Goal: Information Seeking & Learning: Learn about a topic

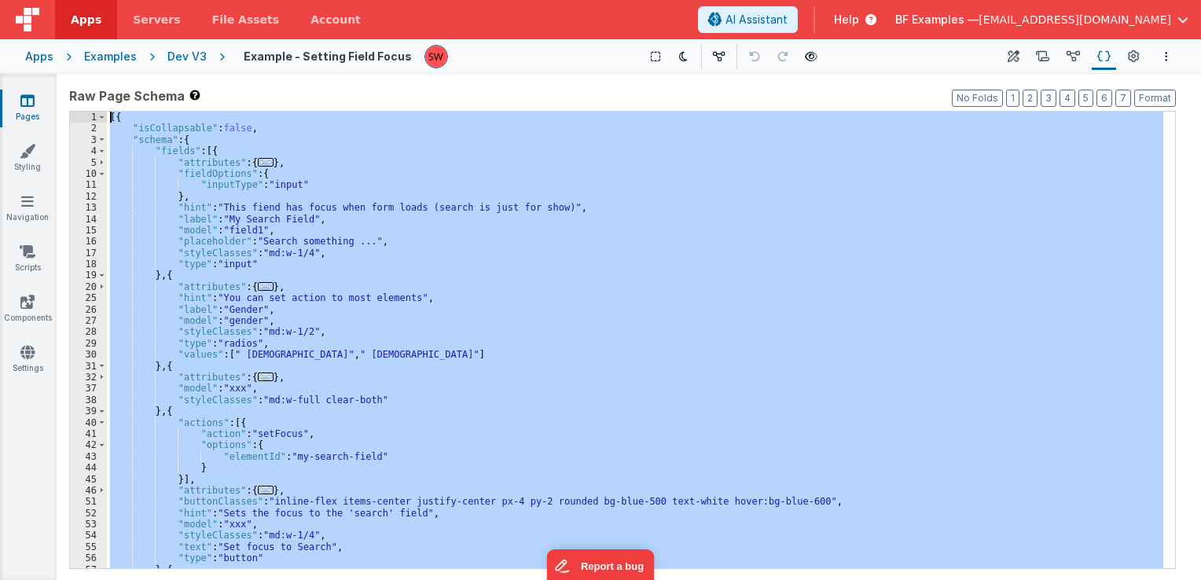
click at [178, 57] on div "Dev V3" at bounding box center [186, 57] width 39 height 16
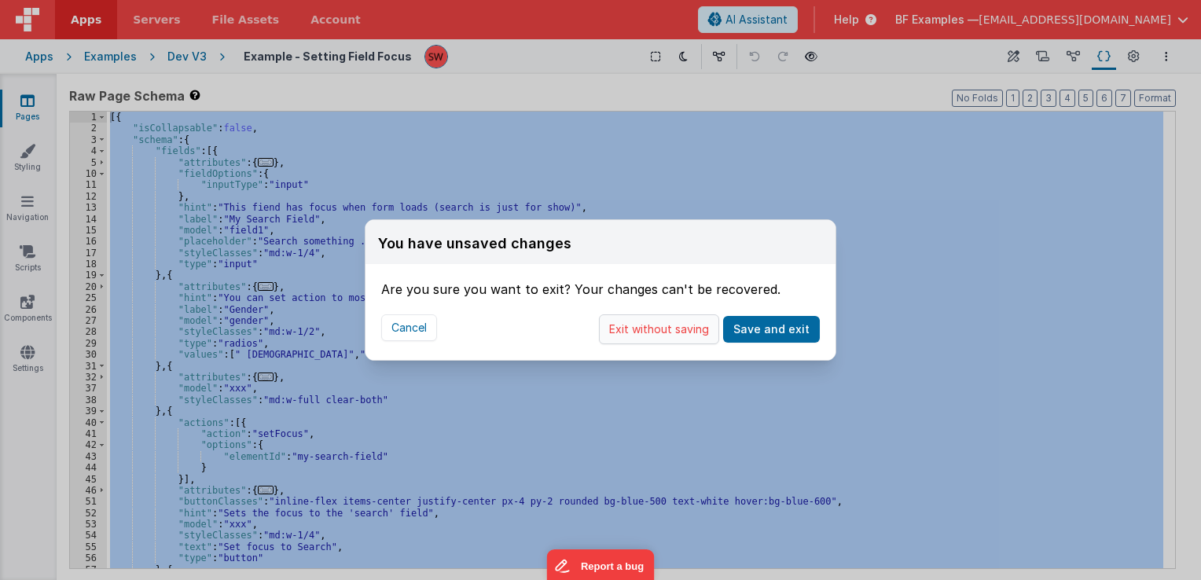
click at [639, 337] on button "Exit without saving" at bounding box center [659, 329] width 120 height 30
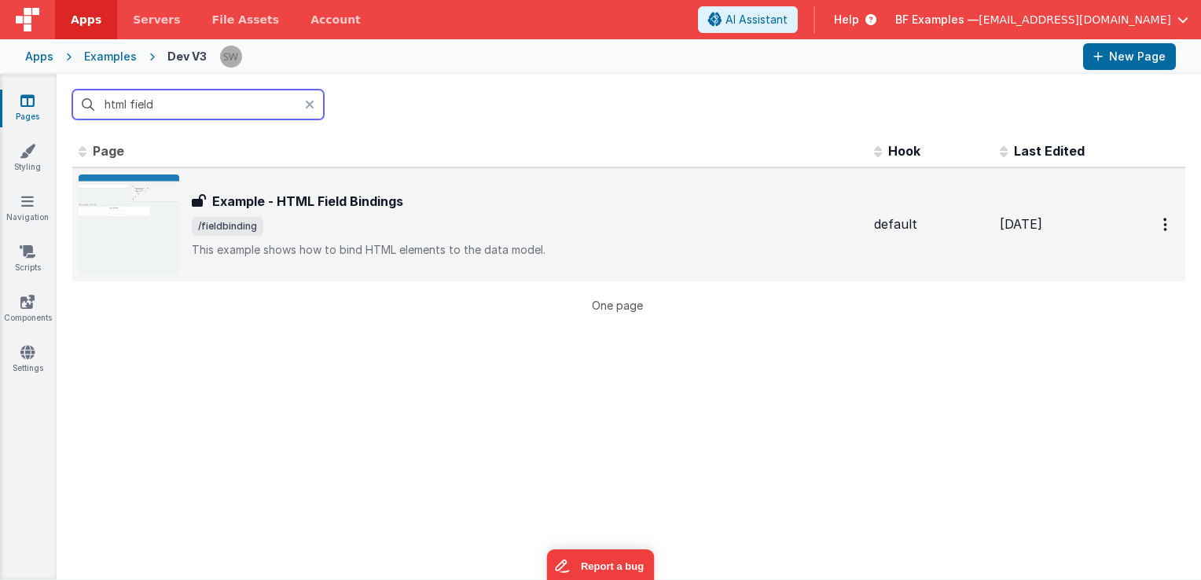
type input "html field"
click at [430, 224] on span "/fieldbinding" at bounding box center [527, 226] width 670 height 19
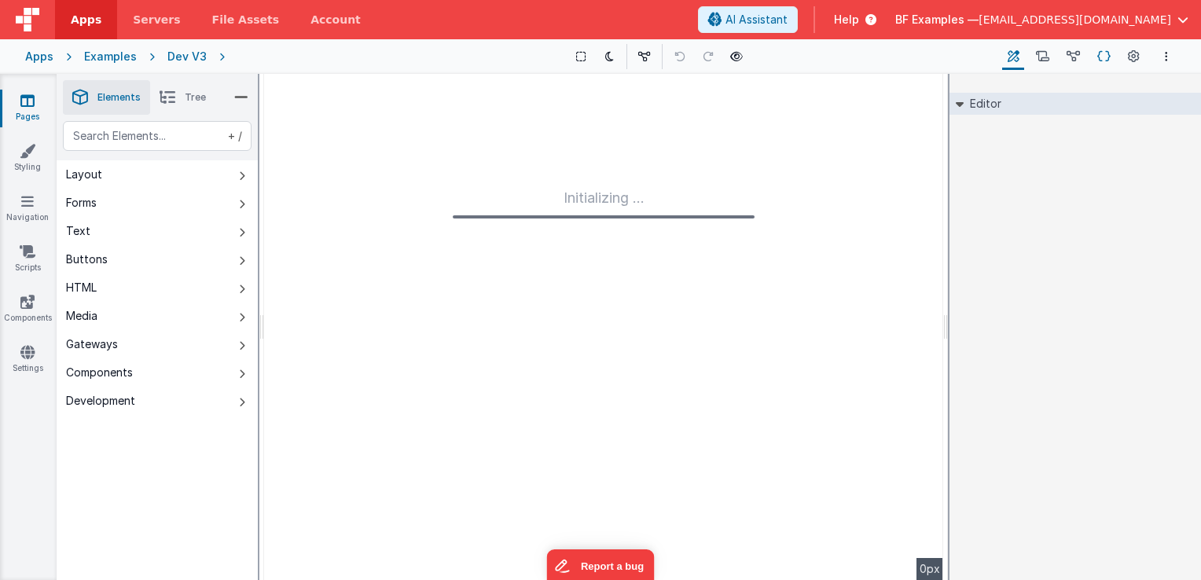
click at [1101, 52] on icon at bounding box center [1104, 57] width 13 height 17
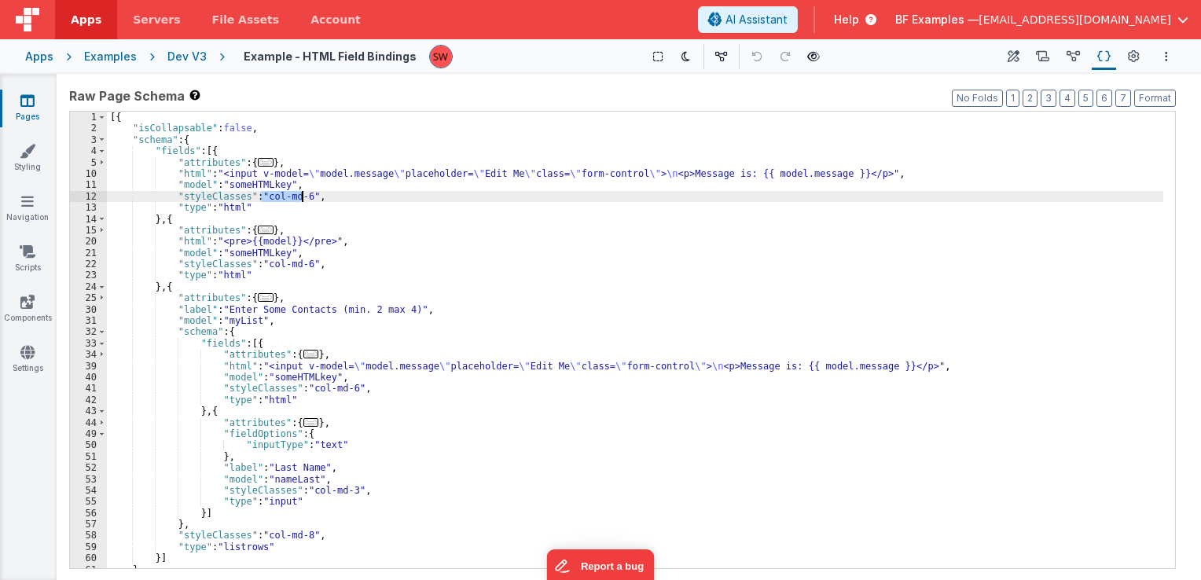
drag, startPoint x: 261, startPoint y: 194, endPoint x: 301, endPoint y: 198, distance: 40.3
click at [301, 198] on div "[{ "isCollapsable" : false , "schema" : { "fields" : [{ "attributes" : { ... } …" at bounding box center [635, 352] width 1057 height 480
drag, startPoint x: 300, startPoint y: 195, endPoint x: 261, endPoint y: 200, distance: 38.8
click at [261, 200] on div "[{ "isCollapsable" : false , "schema" : { "fields" : [{ "attributes" : { ... } …" at bounding box center [635, 352] width 1057 height 480
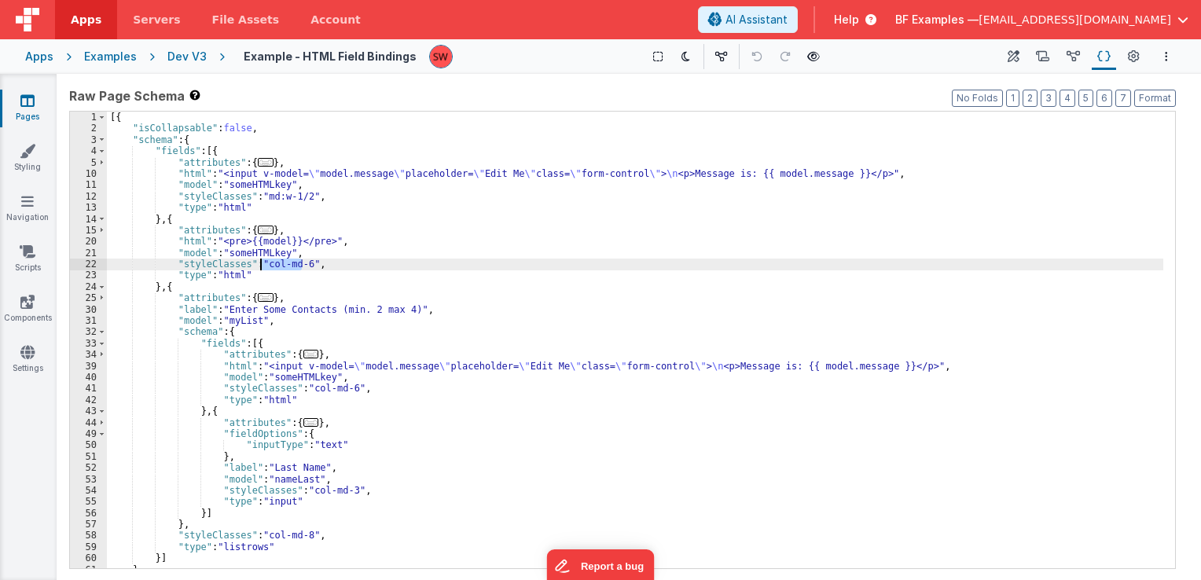
drag, startPoint x: 302, startPoint y: 266, endPoint x: 259, endPoint y: 263, distance: 42.5
click at [259, 263] on div "[{ "isCollapsable" : false , "schema" : { "fields" : [{ "attributes" : { ... } …" at bounding box center [635, 352] width 1057 height 480
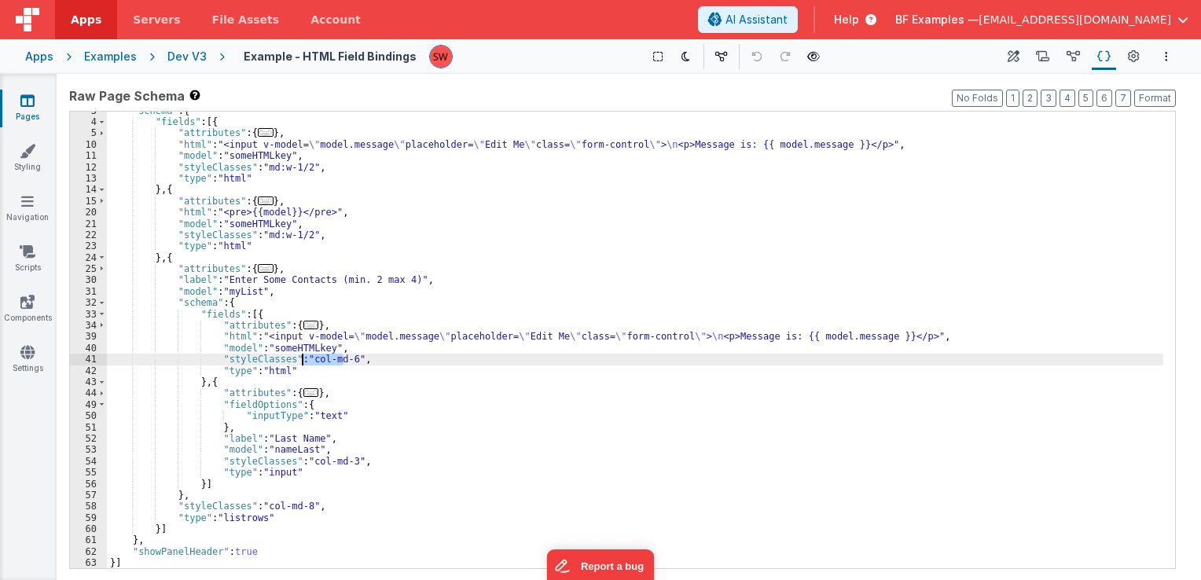
drag, startPoint x: 343, startPoint y: 357, endPoint x: 302, endPoint y: 355, distance: 40.9
click at [302, 355] on div ""schema" : { "fields" : [{ "attributes" : { ... } , "html" : "<input v-model= \…" at bounding box center [635, 345] width 1057 height 480
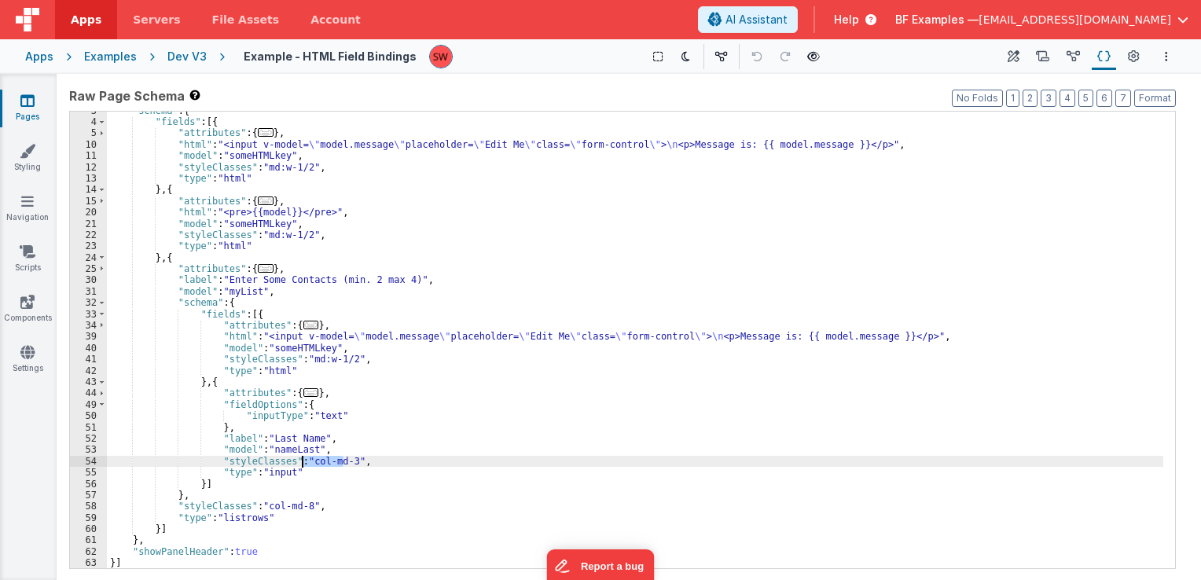
drag, startPoint x: 341, startPoint y: 459, endPoint x: 302, endPoint y: 461, distance: 39.3
click at [302, 461] on div ""schema" : { "fields" : [{ "attributes" : { ... } , "html" : "<input v-model= \…" at bounding box center [635, 345] width 1057 height 480
paste textarea
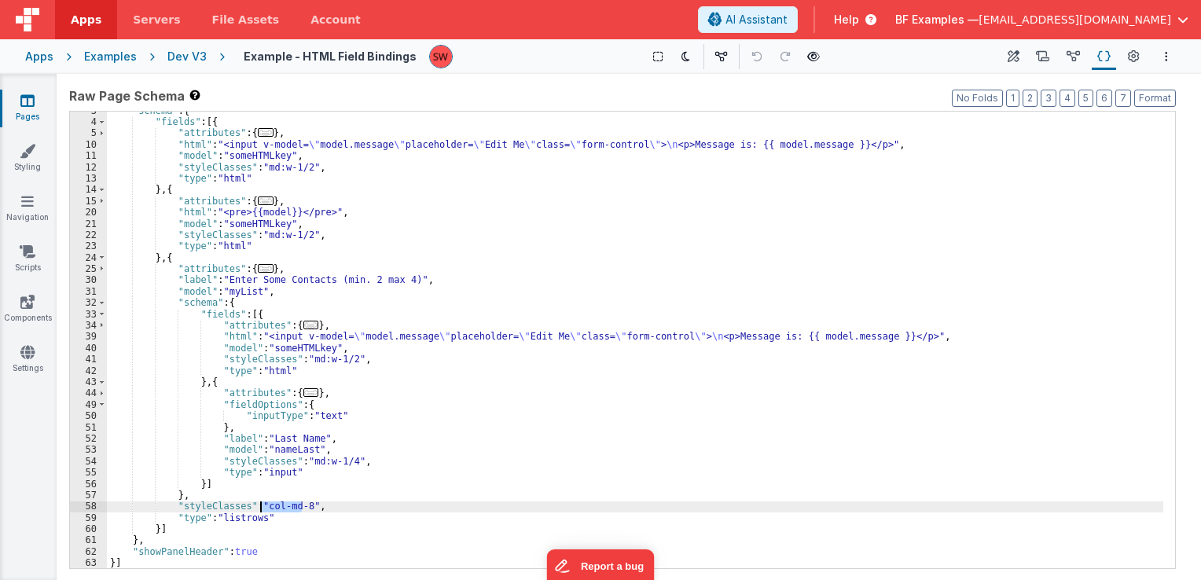
drag, startPoint x: 300, startPoint y: 506, endPoint x: 260, endPoint y: 509, distance: 39.4
click at [260, 509] on div ""schema" : { "fields" : [{ "attributes" : { ... } , "html" : "<input v-model= \…" at bounding box center [635, 345] width 1057 height 480
paste textarea
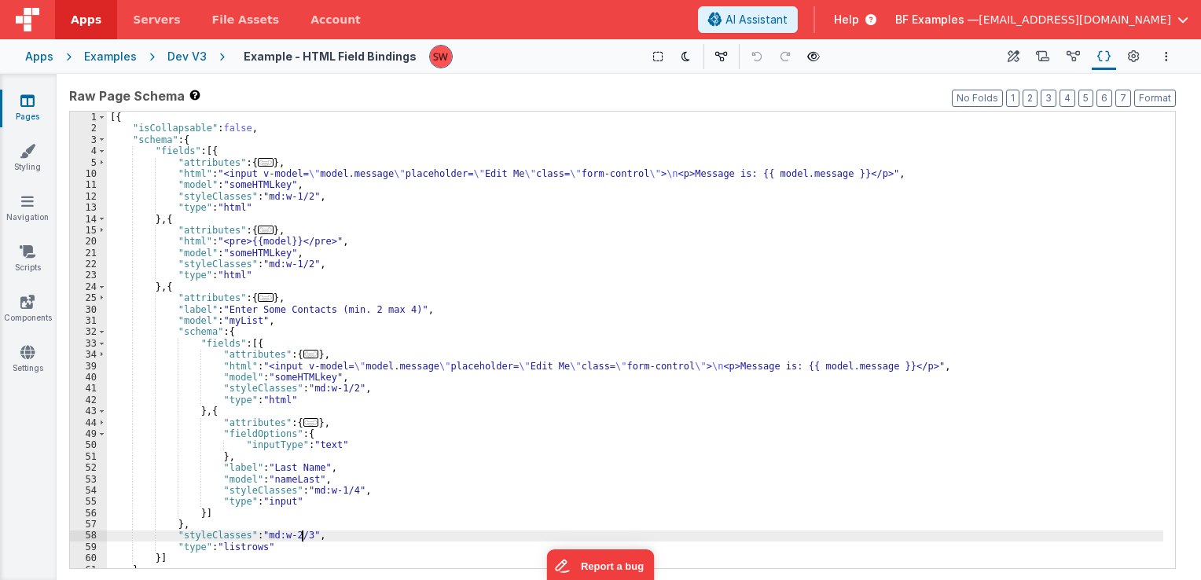
scroll to position [0, 0]
click at [178, 53] on div "Dev V3" at bounding box center [186, 57] width 39 height 16
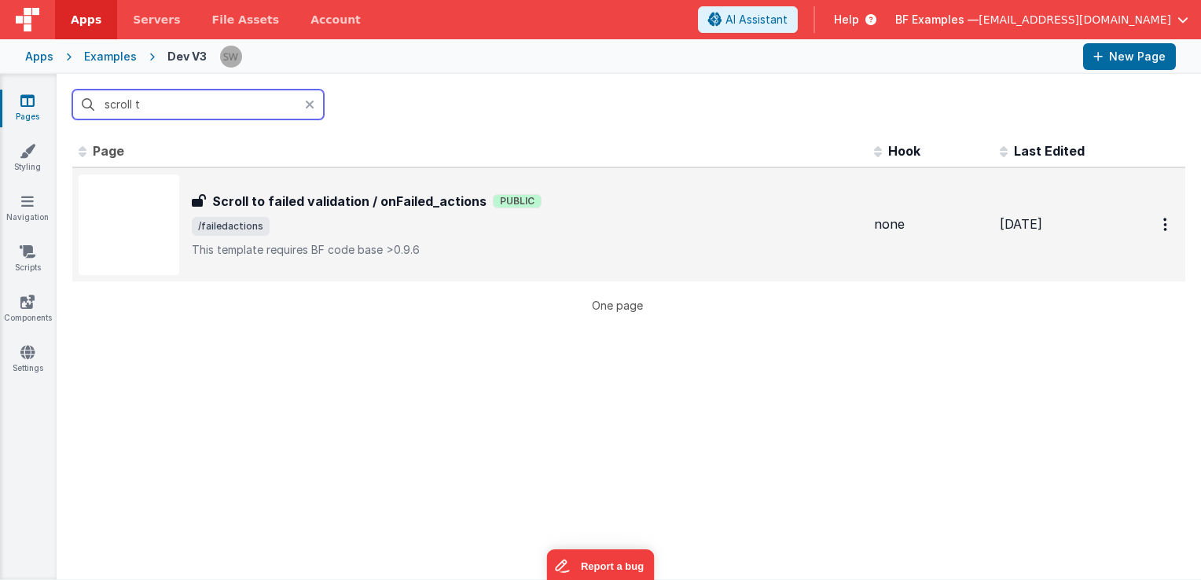
type input "scroll t"
click at [569, 209] on div "Scroll to failed validation / onFailed_actions Public" at bounding box center [527, 201] width 670 height 19
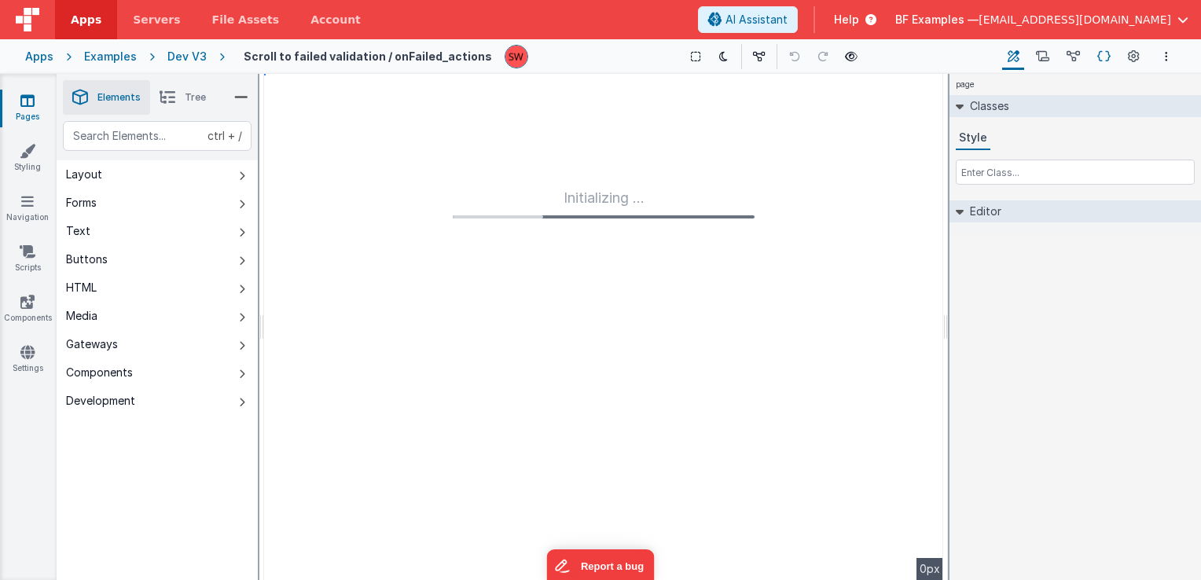
click at [1109, 53] on icon at bounding box center [1104, 57] width 13 height 17
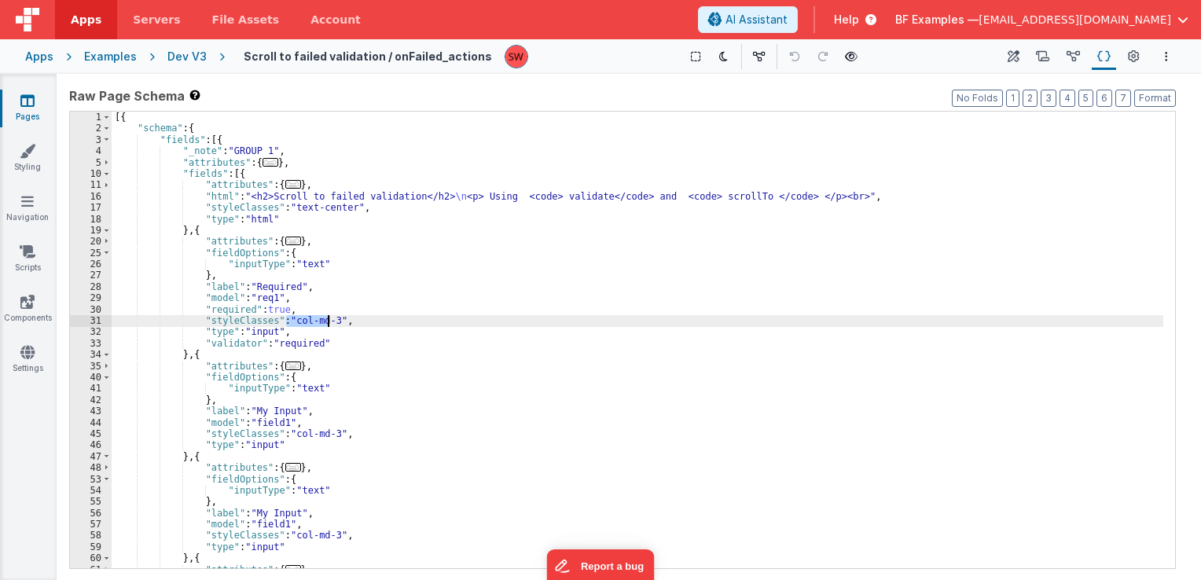
drag, startPoint x: 287, startPoint y: 318, endPoint x: 327, endPoint y: 322, distance: 40.2
click at [327, 322] on div "[{ "schema" : { "fields" : [{ "_note" : "GROUP 1" , "attributes" : { ... } , "f…" at bounding box center [638, 352] width 1052 height 480
paste textarea
click at [324, 433] on div "[{ "schema" : { "fields" : [{ "_note" : "GROUP 1" , "attributes" : { ... } , "f…" at bounding box center [638, 352] width 1052 height 480
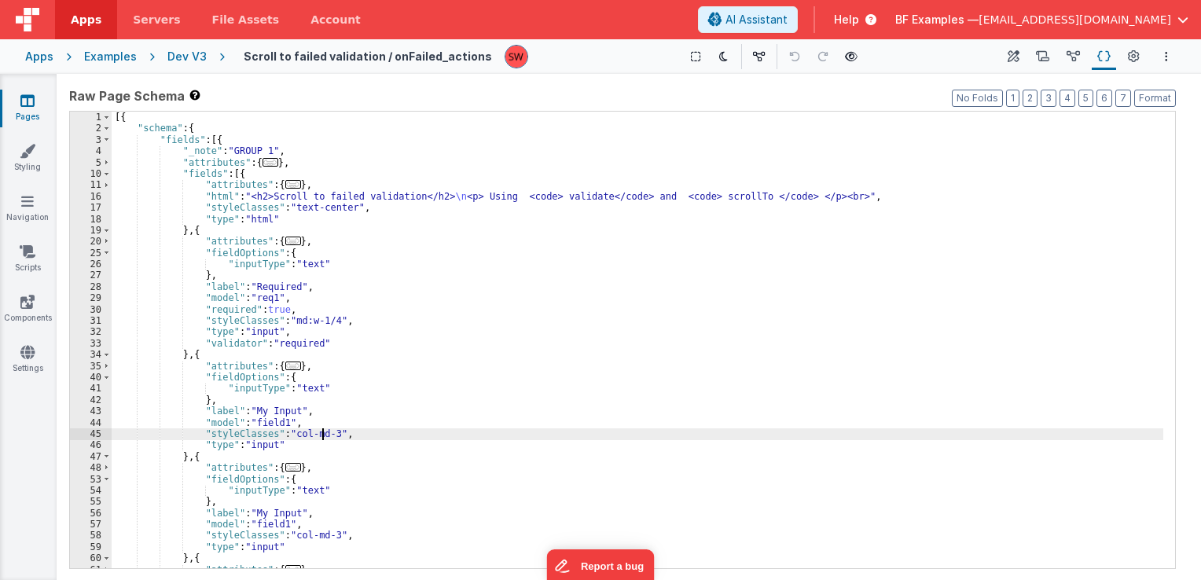
click at [324, 435] on div "[{ "schema" : { "fields" : [{ "_note" : "GROUP 1" , "attributes" : { ... } , "f…" at bounding box center [638, 352] width 1052 height 480
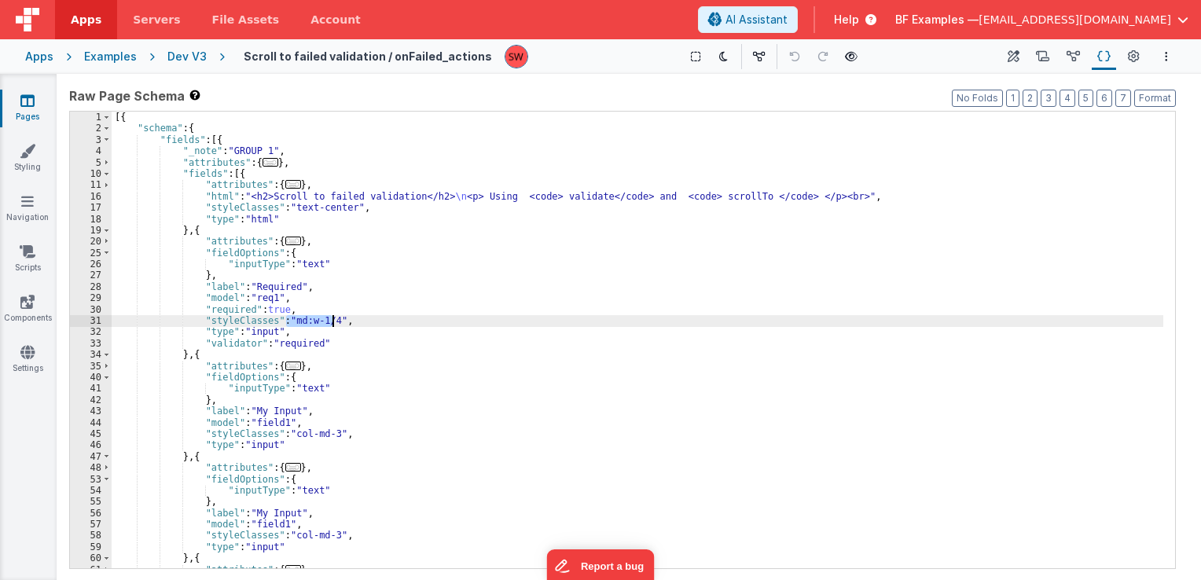
drag, startPoint x: 284, startPoint y: 323, endPoint x: 330, endPoint y: 322, distance: 46.4
click at [330, 322] on div "[{ "schema" : { "fields" : [{ "_note" : "GROUP 1" , "attributes" : { ... } , "f…" at bounding box center [638, 352] width 1052 height 480
click at [325, 322] on div "[{ "schema" : { "fields" : [{ "_note" : "GROUP 1" , "attributes" : { ... } , "f…" at bounding box center [638, 340] width 1052 height 457
drag, startPoint x: 327, startPoint y: 321, endPoint x: 286, endPoint y: 318, distance: 41.0
click at [286, 318] on div "[{ "schema" : { "fields" : [{ "_note" : "GROUP 1" , "attributes" : { ... } , "f…" at bounding box center [638, 352] width 1052 height 480
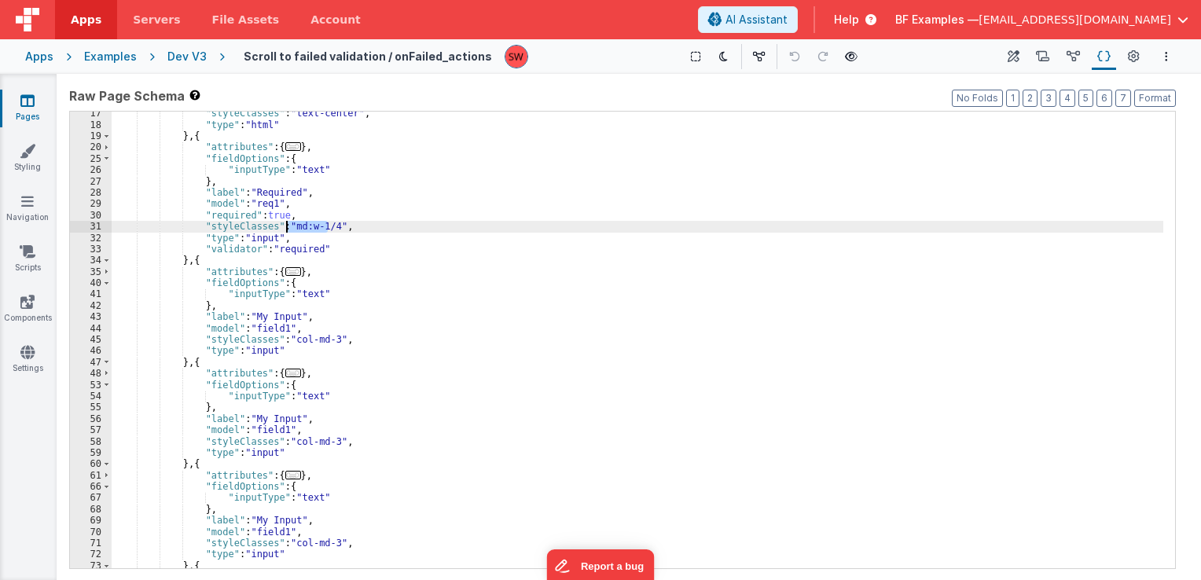
scroll to position [94, 0]
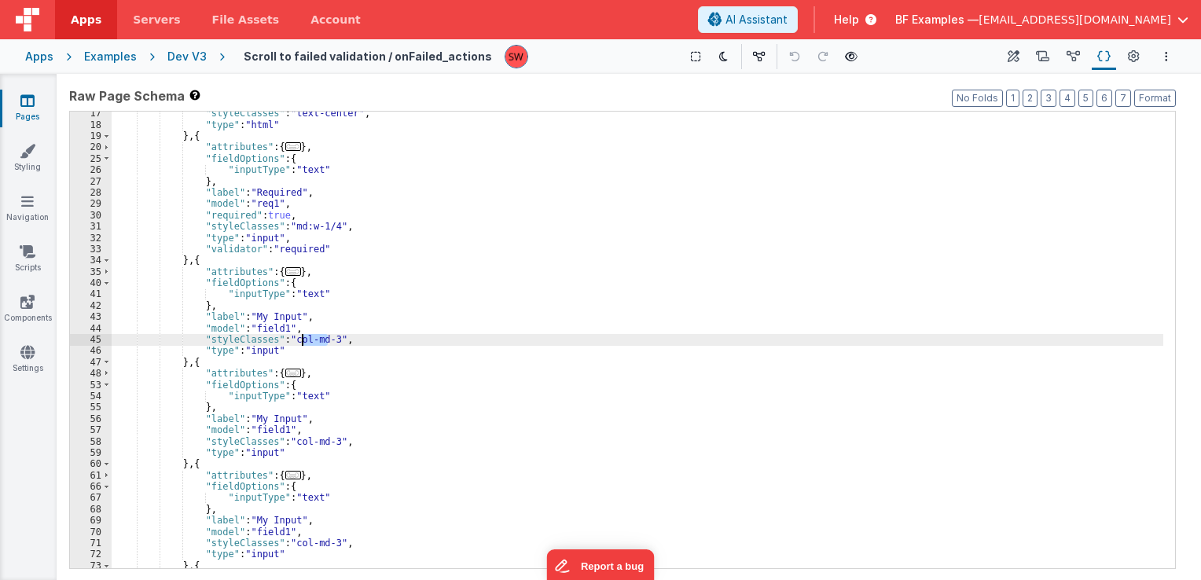
drag, startPoint x: 329, startPoint y: 340, endPoint x: 303, endPoint y: 336, distance: 26.2
click at [303, 336] on div ""styleClasses" : "text-center" , "type" : "html" } , { "attributes" : { ... } ,…" at bounding box center [638, 348] width 1052 height 480
click at [322, 341] on div ""styleClasses" : "text-center" , "type" : "html" } , { "attributes" : { ... } ,…" at bounding box center [638, 340] width 1052 height 457
drag, startPoint x: 325, startPoint y: 341, endPoint x: 287, endPoint y: 340, distance: 38.5
click at [287, 340] on div ""styleClasses" : "text-center" , "type" : "html" } , { "attributes" : { ... } ,…" at bounding box center [638, 348] width 1052 height 480
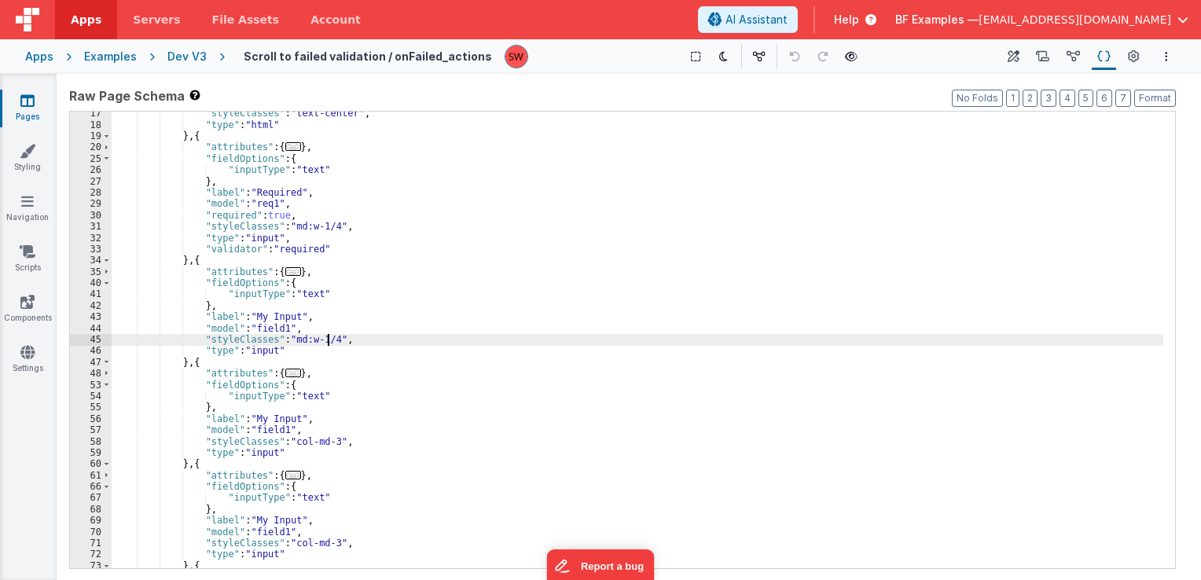
scroll to position [142, 0]
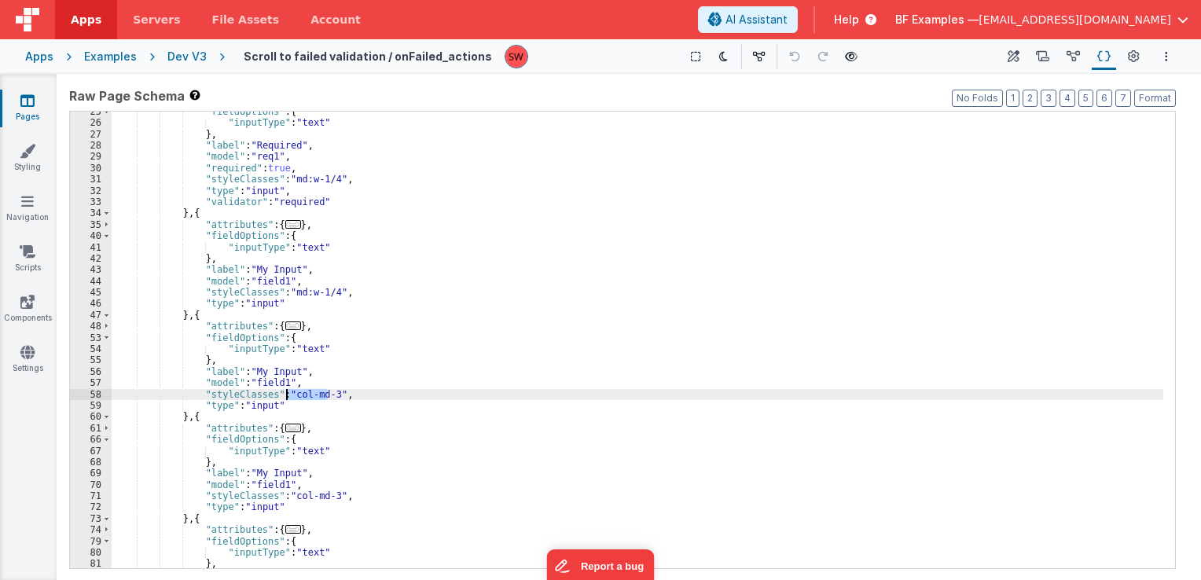
drag, startPoint x: 329, startPoint y: 393, endPoint x: 287, endPoint y: 395, distance: 41.7
click at [287, 395] on div ""fieldOptions" : { "inputType" : "text" } , "label" : "Required" , "model" : "r…" at bounding box center [638, 346] width 1052 height 480
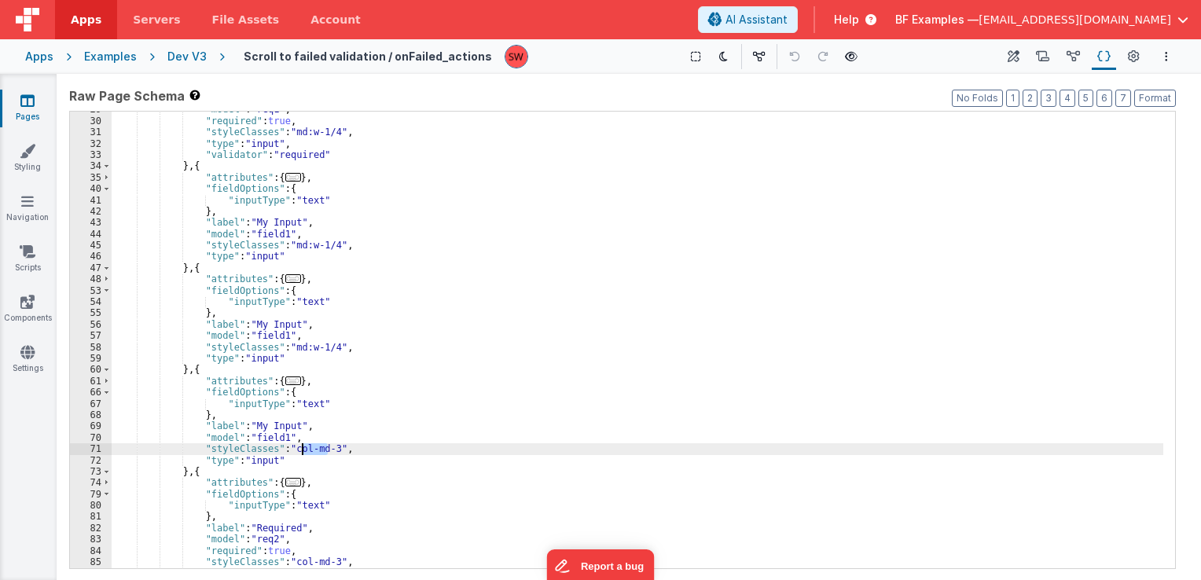
scroll to position [236, 0]
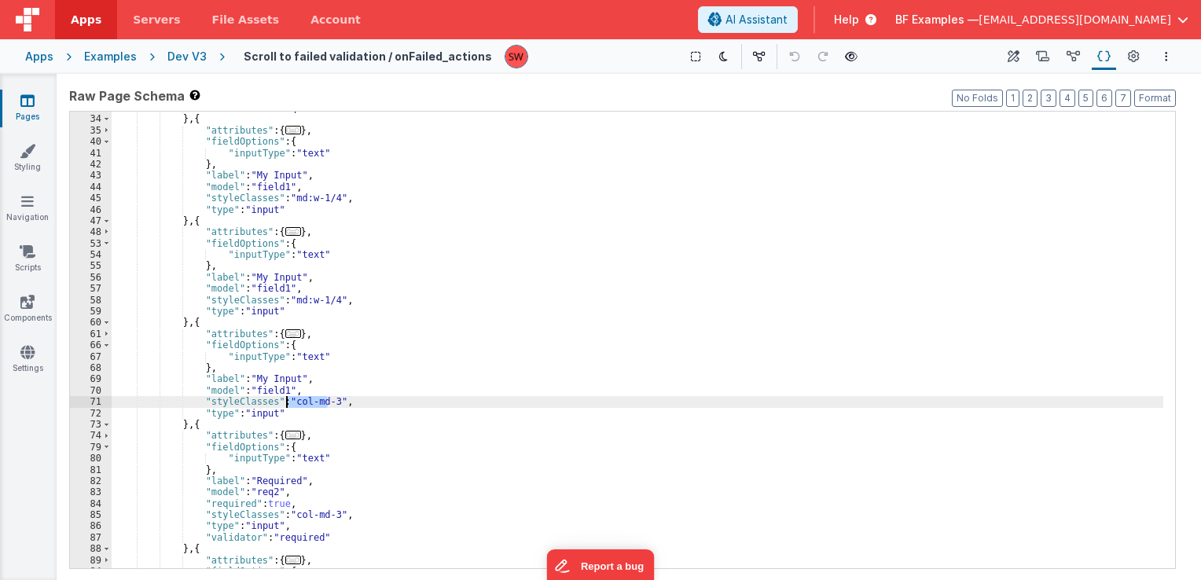
drag, startPoint x: 326, startPoint y: 450, endPoint x: 286, endPoint y: 406, distance: 59.5
click at [286, 406] on div ""validator" : "required" } , { "attributes" : { ... } , "fieldOptions" : { "inp…" at bounding box center [638, 342] width 1052 height 480
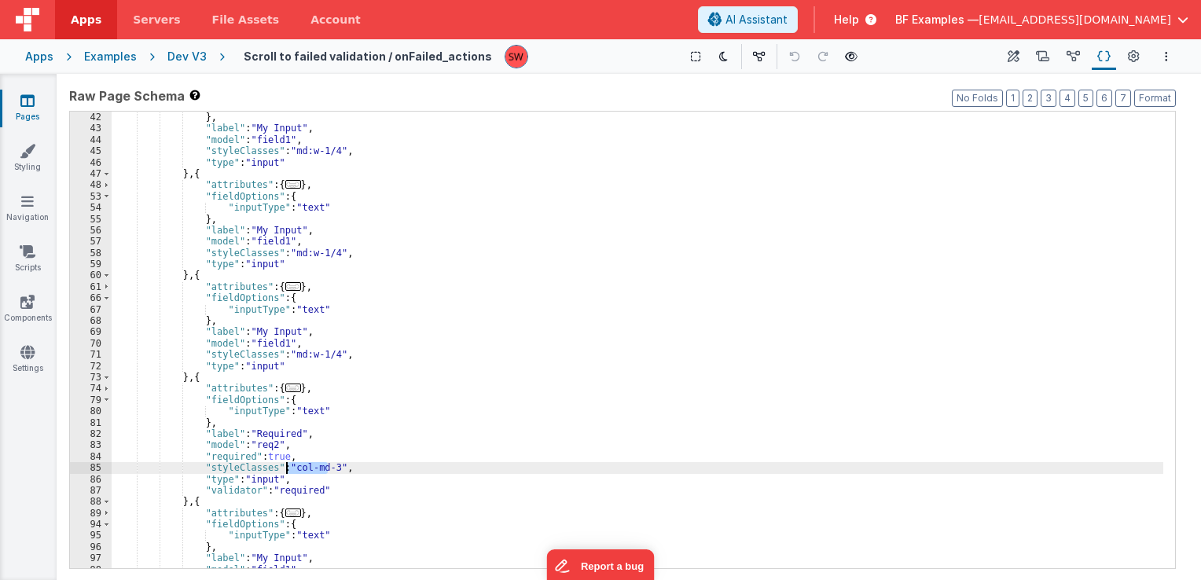
drag, startPoint x: 328, startPoint y: 468, endPoint x: 287, endPoint y: 465, distance: 41.0
click at [287, 465] on div ""inputType" : "text" } , "label" : "My Input" , "model" : "field1" , "styleClas…" at bounding box center [638, 341] width 1052 height 480
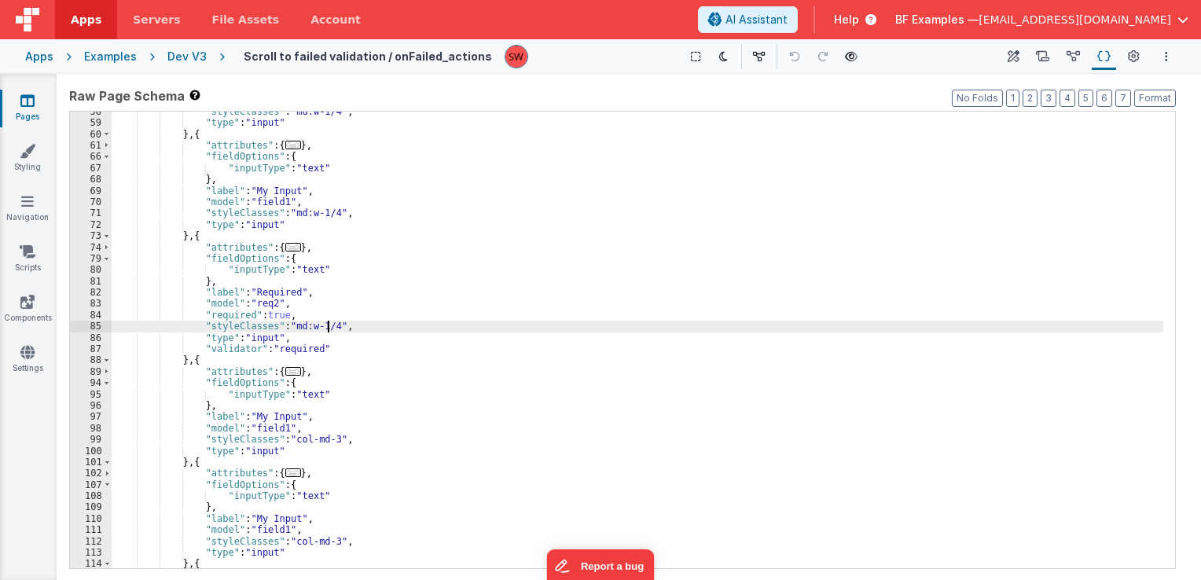
scroll to position [425, 0]
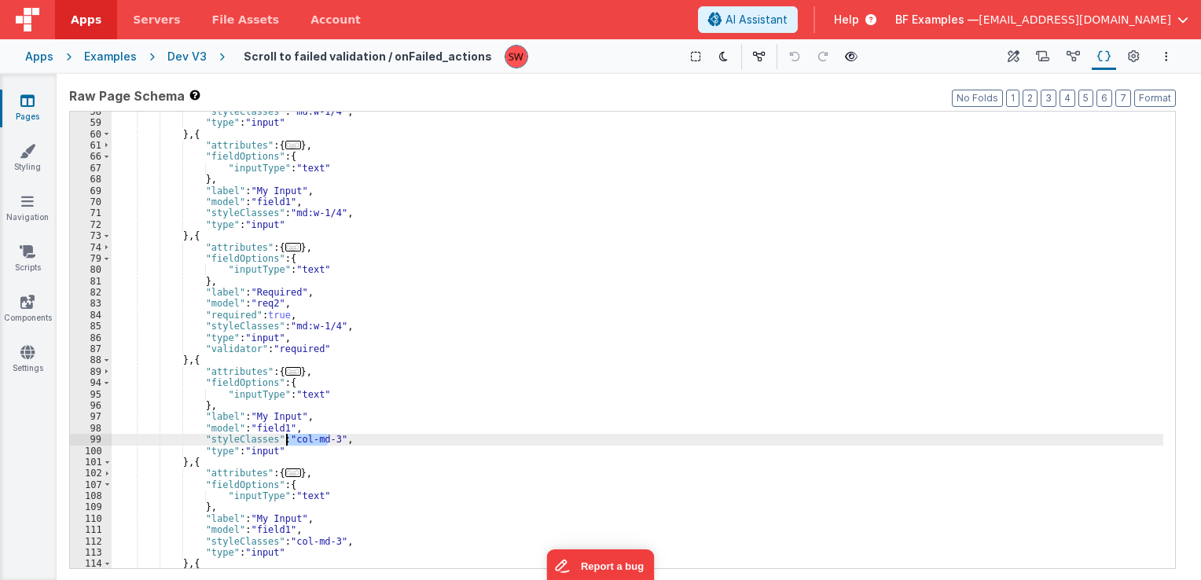
drag, startPoint x: 326, startPoint y: 441, endPoint x: 288, endPoint y: 439, distance: 38.6
click at [288, 439] on div ""styleClasses" : "md:w-1/4" , "type" : "input" } , { "attributes" : { ... } , "…" at bounding box center [638, 346] width 1052 height 480
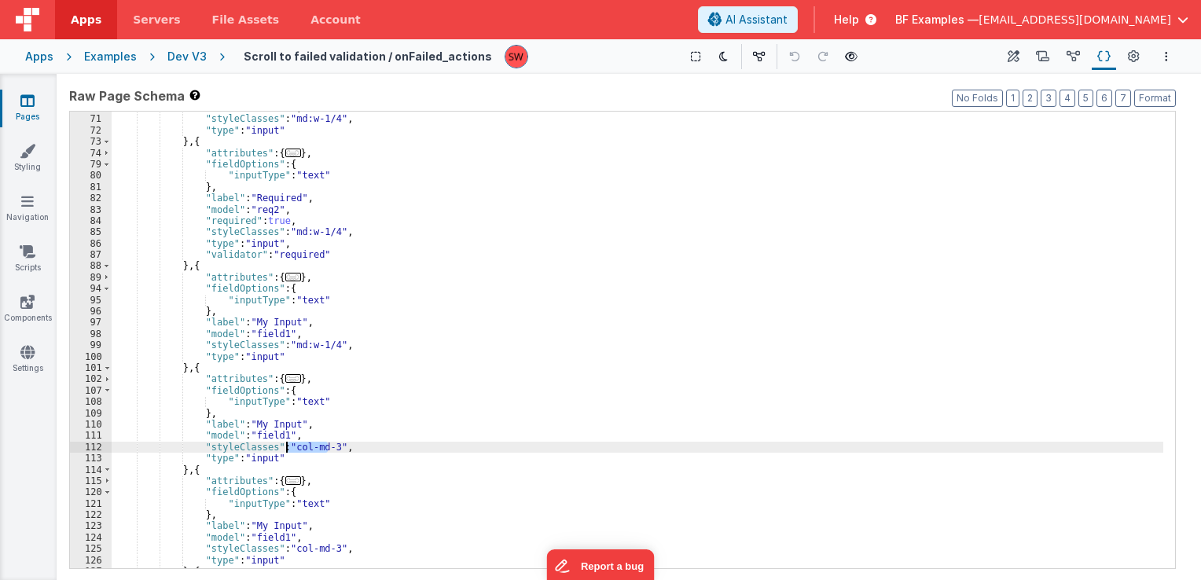
drag, startPoint x: 325, startPoint y: 448, endPoint x: 286, endPoint y: 450, distance: 39.4
click at [286, 450] on div ""model" : "field1" , "styleClasses" : "md:w-1/4" , "type" : "input" } , { "attr…" at bounding box center [638, 342] width 1052 height 480
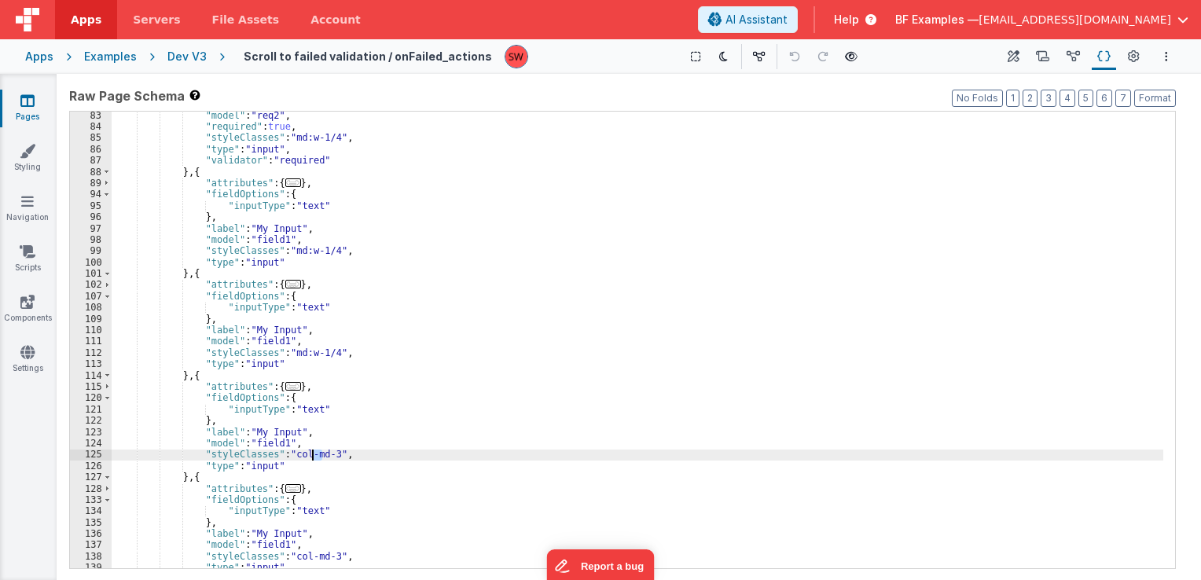
drag, startPoint x: 324, startPoint y: 451, endPoint x: 311, endPoint y: 451, distance: 13.4
click at [311, 451] on div ""model" : "req2" , "required" : true , "styleClasses" : "md:w-1/4" , "type" : "…" at bounding box center [638, 350] width 1052 height 480
click at [311, 451] on div ""model" : "req2" , "required" : true , "styleClasses" : "md:w-1/4" , "type" : "…" at bounding box center [638, 340] width 1052 height 457
drag, startPoint x: 325, startPoint y: 455, endPoint x: 287, endPoint y: 451, distance: 38.7
click at [287, 451] on div ""model" : "req2" , "required" : true , "styleClasses" : "md:w-1/4" , "type" : "…" at bounding box center [638, 350] width 1052 height 480
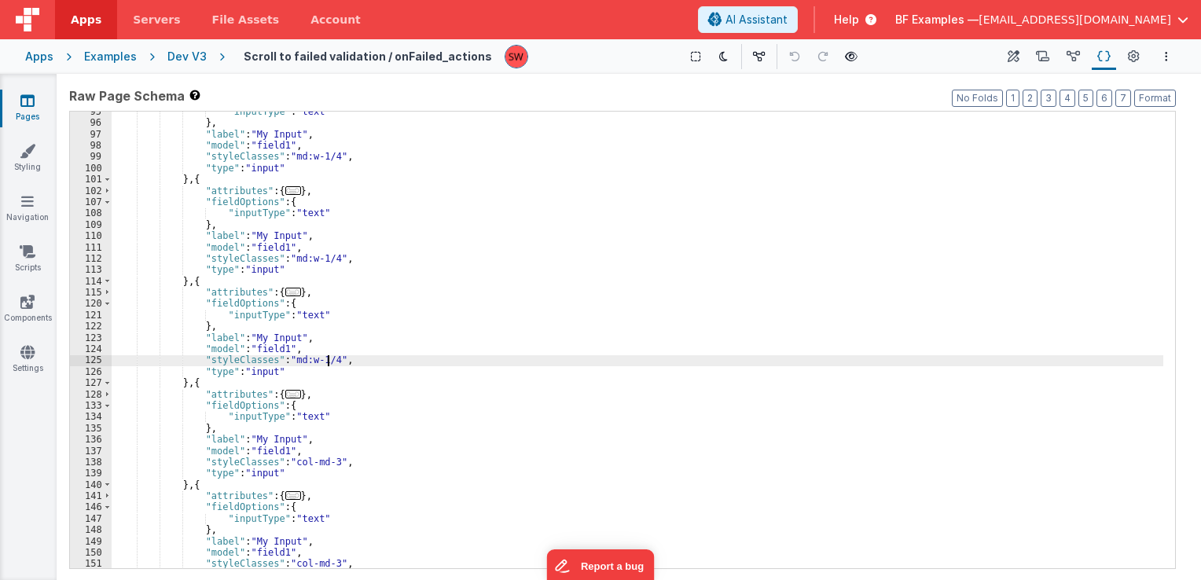
scroll to position [708, 0]
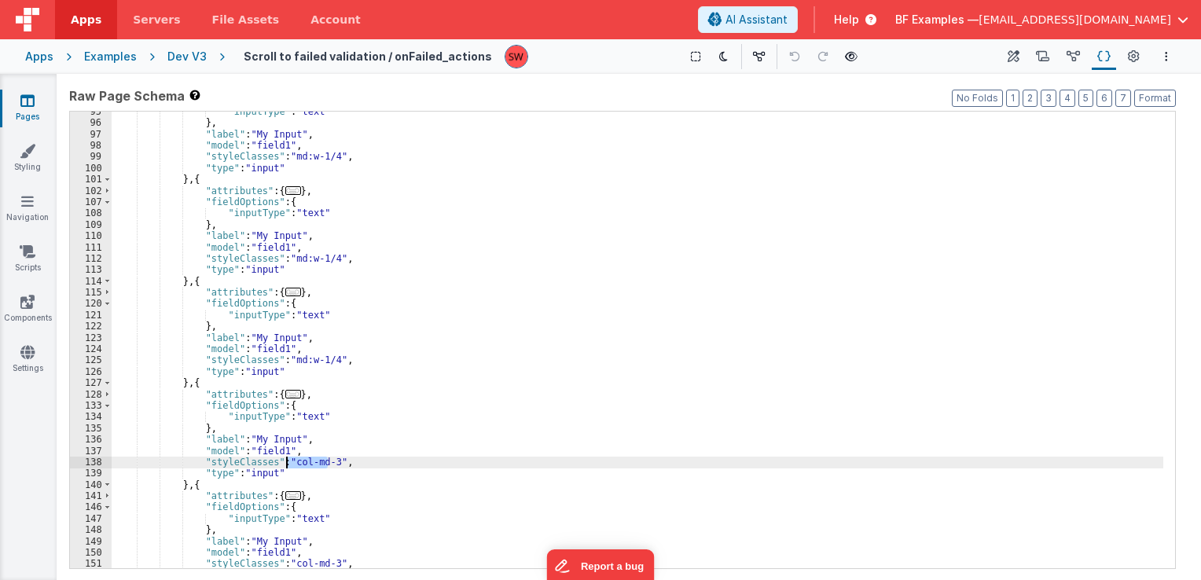
drag, startPoint x: 325, startPoint y: 458, endPoint x: 286, endPoint y: 461, distance: 39.4
click at [286, 461] on div ""inputType" : "text" } , "label" : "My Input" , "model" : "field1" , "styleClas…" at bounding box center [638, 346] width 1052 height 480
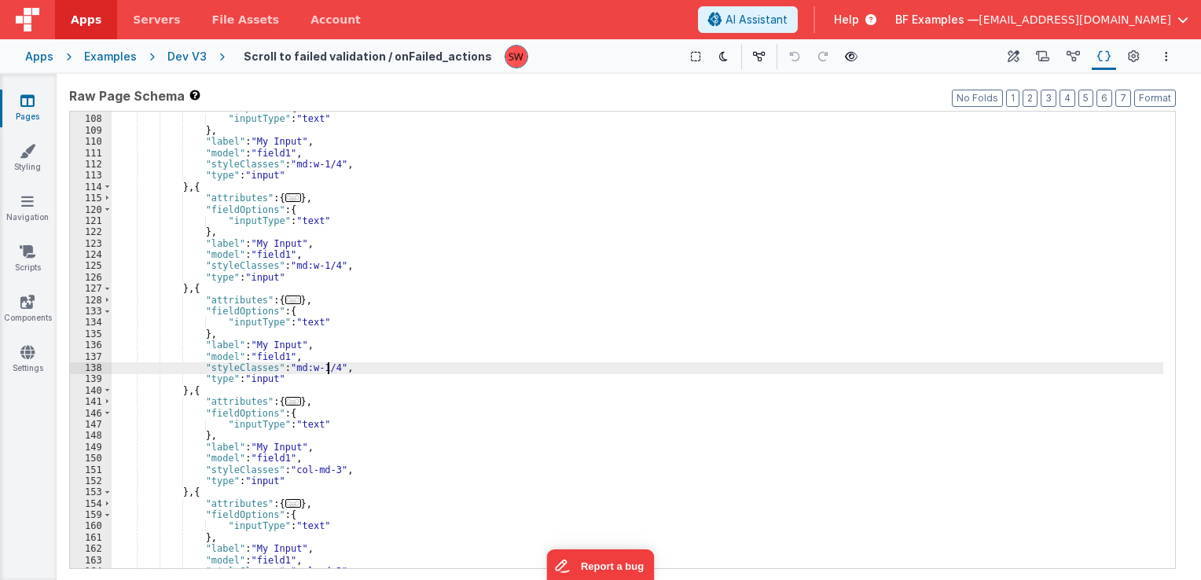
scroll to position [849, 0]
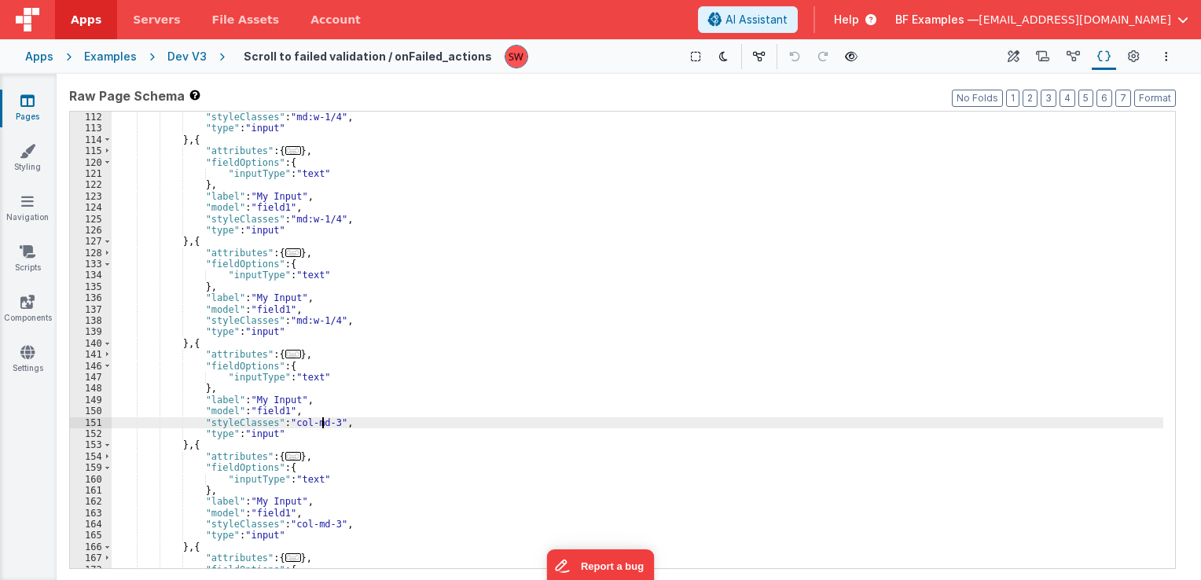
drag, startPoint x: 325, startPoint y: 420, endPoint x: 317, endPoint y: 421, distance: 8.0
click at [317, 421] on div ""model" : "field1" , "styleClasses" : "md:w-1/4" , "type" : "input" } , { "attr…" at bounding box center [638, 341] width 1052 height 480
drag, startPoint x: 327, startPoint y: 427, endPoint x: 289, endPoint y: 428, distance: 37.7
click at [289, 428] on div ""model" : "field1" , "styleClasses" : "md:w-1/4" , "type" : "input" } , { "attr…" at bounding box center [638, 341] width 1052 height 480
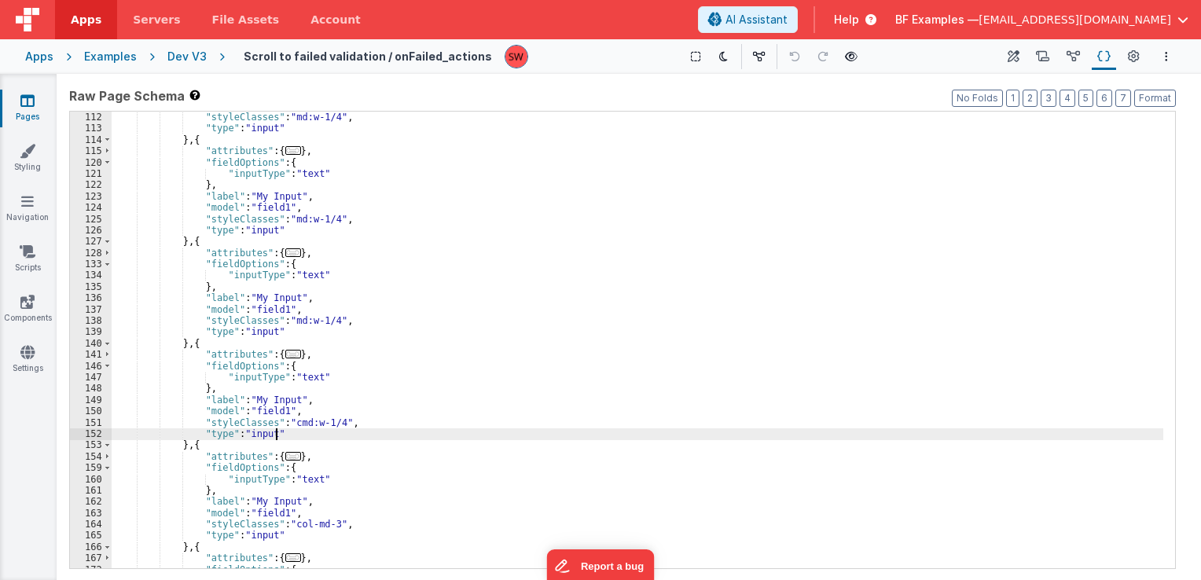
click at [289, 430] on div ""model" : "field1" , "styleClasses" : "md:w-1/4" , "type" : "input" } , { "attr…" at bounding box center [638, 341] width 1052 height 480
click at [289, 428] on div ""model" : "field1" , "styleClasses" : "md:w-1/4" , "type" : "input" } , { "attr…" at bounding box center [638, 341] width 1052 height 480
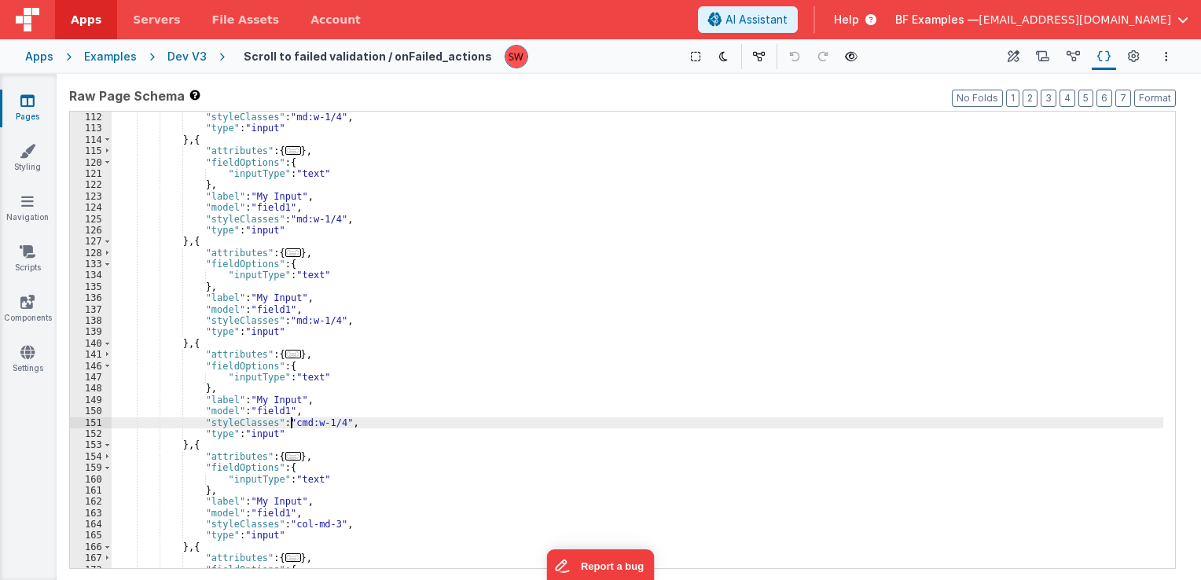
click at [289, 425] on div ""model" : "field1" , "styleClasses" : "md:w-1/4" , "type" : "input" } , { "attr…" at bounding box center [638, 341] width 1052 height 480
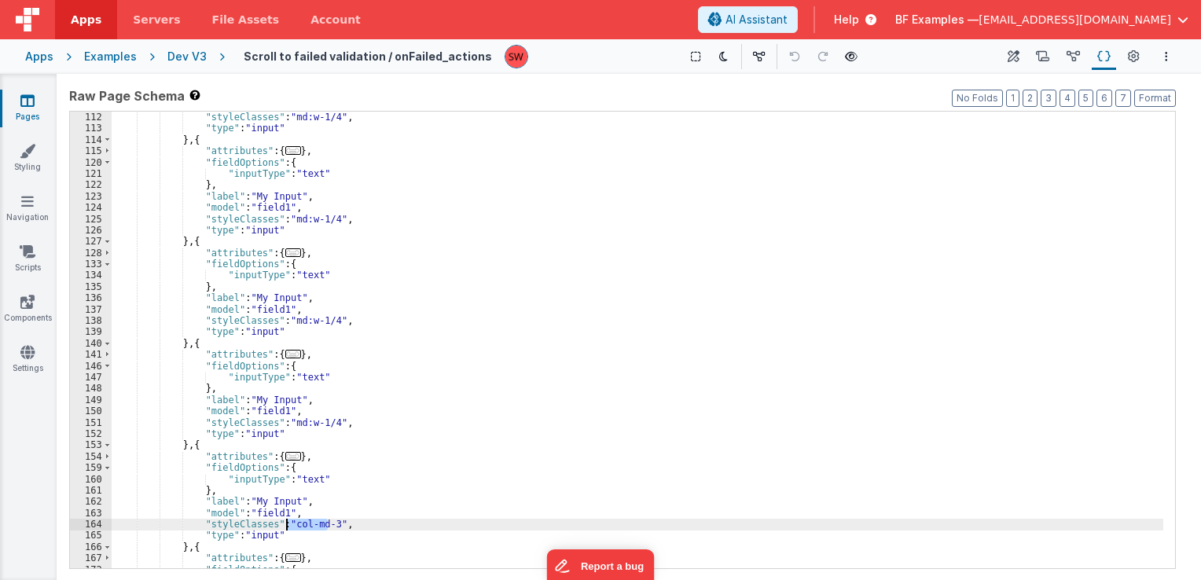
drag, startPoint x: 325, startPoint y: 524, endPoint x: 286, endPoint y: 526, distance: 39.4
click at [286, 526] on div ""model" : "field1" , "styleClasses" : "md:w-1/4" , "type" : "input" } , { "attr…" at bounding box center [638, 341] width 1052 height 480
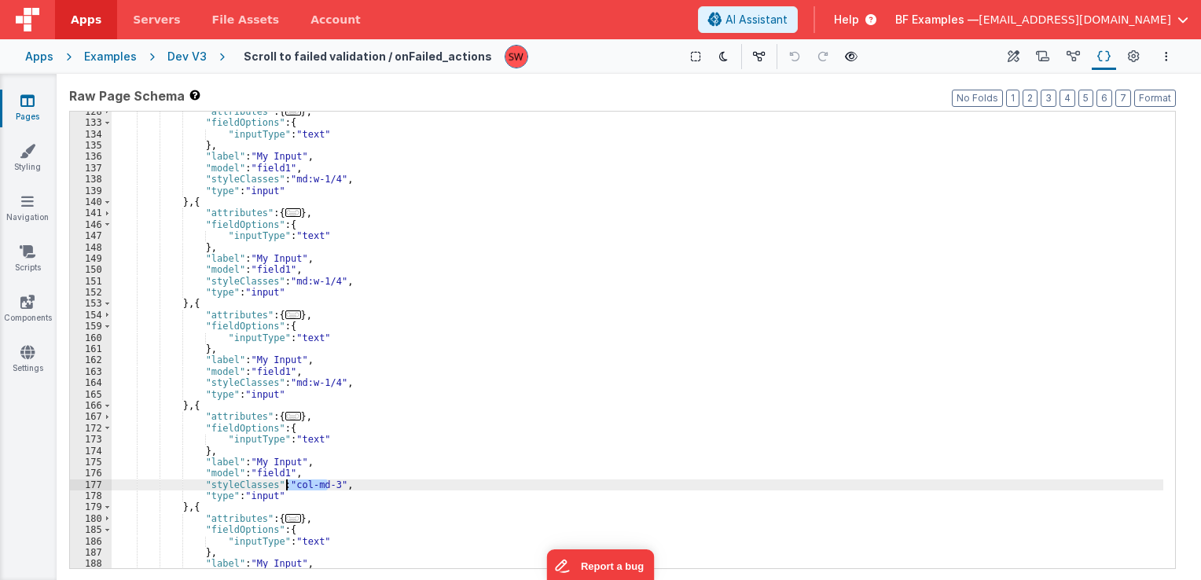
drag, startPoint x: 329, startPoint y: 486, endPoint x: 288, endPoint y: 483, distance: 41.0
click at [288, 483] on div ""attributes" : { ... } , "fieldOptions" : { "inputType" : "text" } , "label" : …" at bounding box center [638, 346] width 1052 height 480
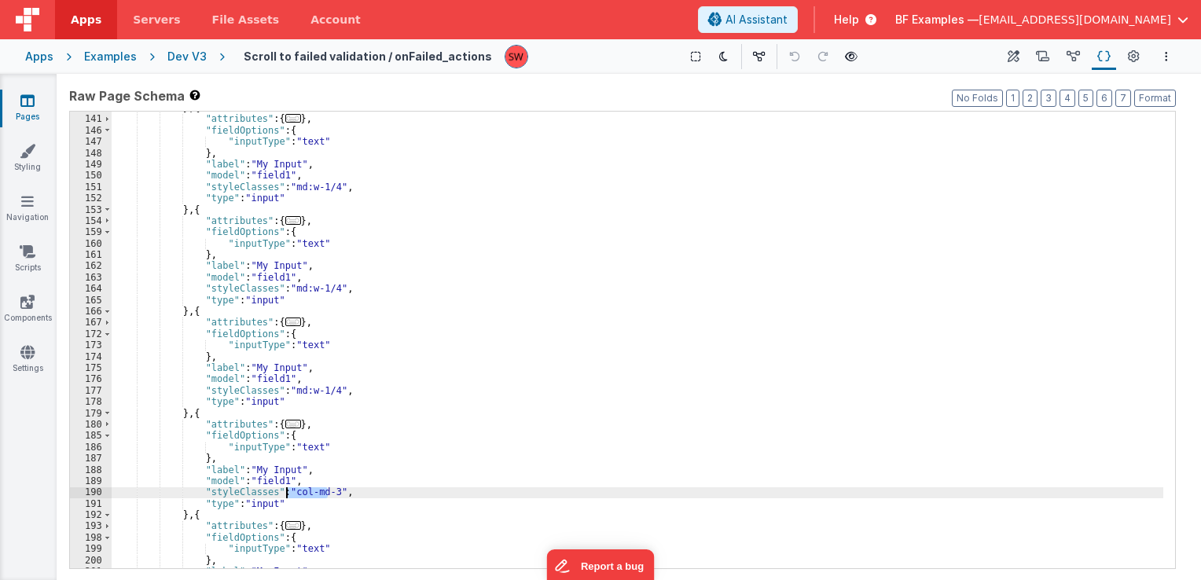
drag, startPoint x: 325, startPoint y: 493, endPoint x: 288, endPoint y: 490, distance: 37.9
click at [288, 490] on div "} , { "attributes" : { ... } , "fieldOptions" : { "inputType" : "text" } , "lab…" at bounding box center [638, 342] width 1052 height 480
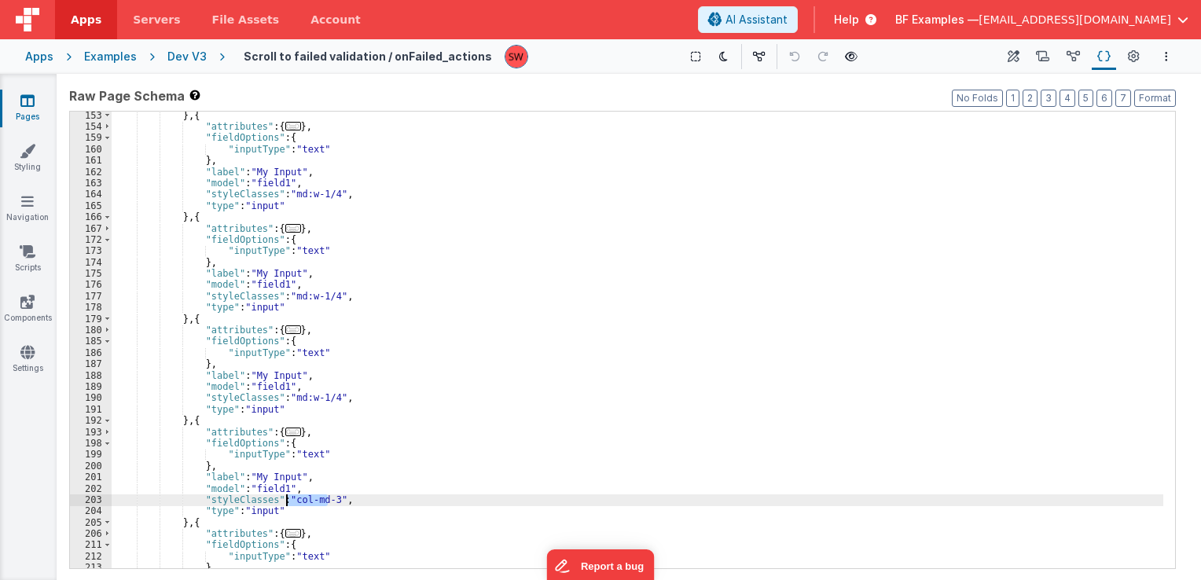
drag, startPoint x: 326, startPoint y: 500, endPoint x: 288, endPoint y: 503, distance: 38.7
click at [288, 503] on div "} , { "attributes" : { ... } , "fieldOptions" : { "inputType" : "text" } , "lab…" at bounding box center [638, 350] width 1052 height 480
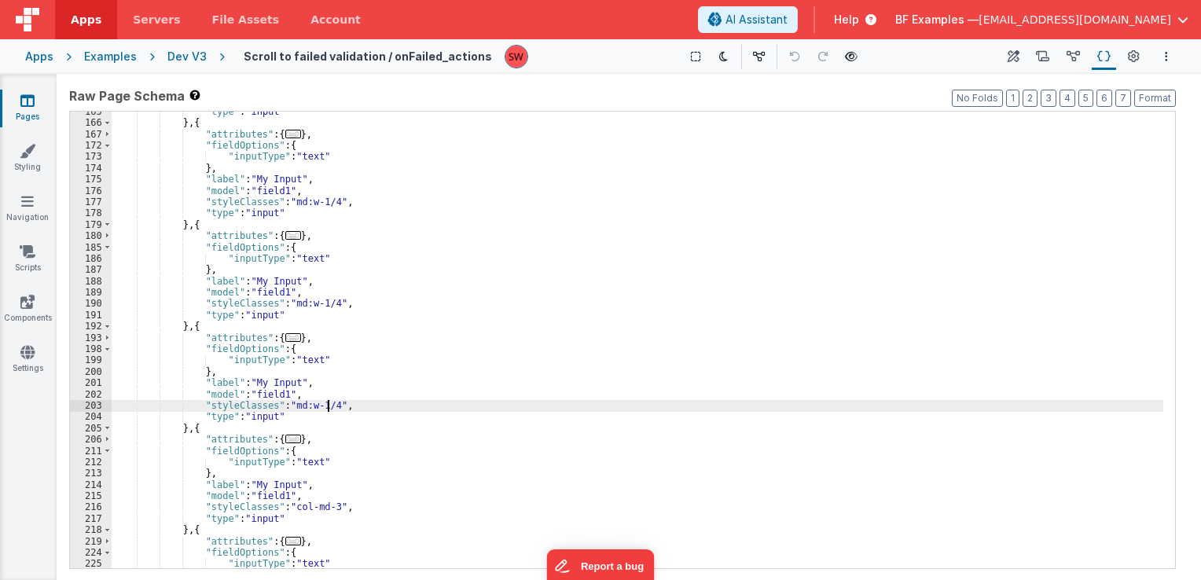
scroll to position [1274, 0]
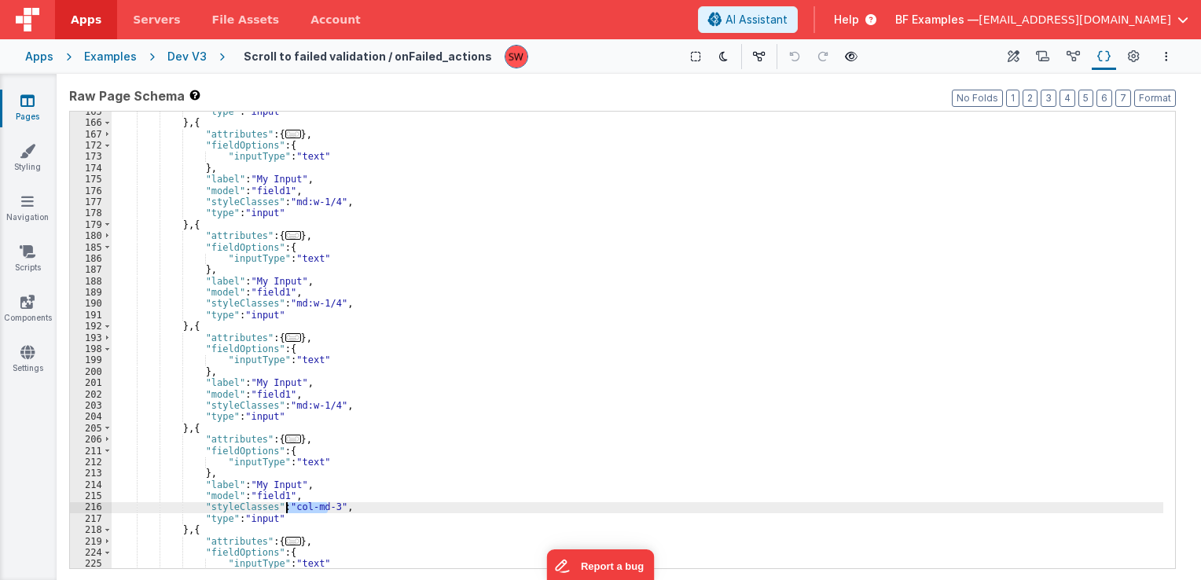
drag, startPoint x: 327, startPoint y: 508, endPoint x: 288, endPoint y: 509, distance: 39.3
click at [288, 509] on div ""type" : "input" } , { "attributes" : { ... } , "fieldOptions" : { "inputType" …" at bounding box center [638, 346] width 1052 height 480
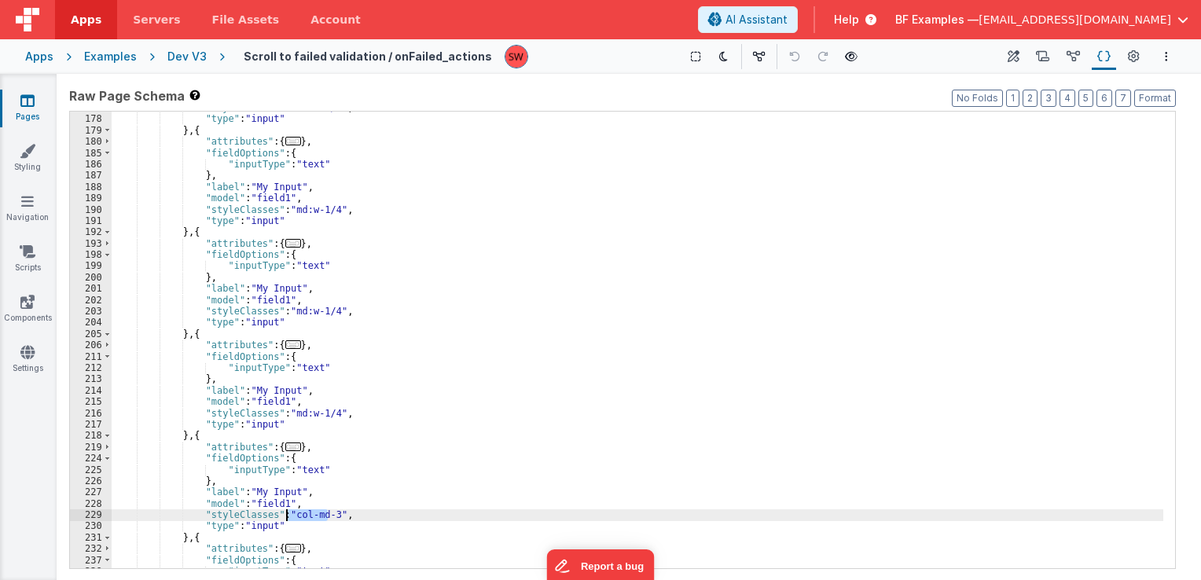
drag, startPoint x: 328, startPoint y: 517, endPoint x: 287, endPoint y: 514, distance: 41.0
click at [287, 514] on div ""styleClasses" : "md:w-1/4" , "type" : "input" } , { "attributes" : { ... } , "…" at bounding box center [638, 342] width 1052 height 480
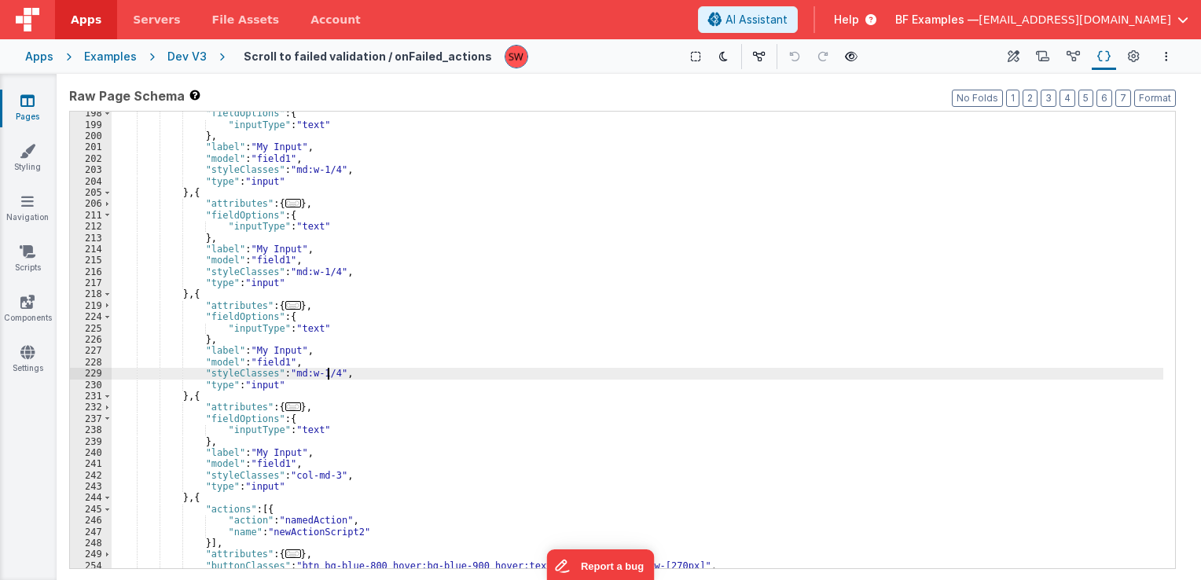
scroll to position [1510, 0]
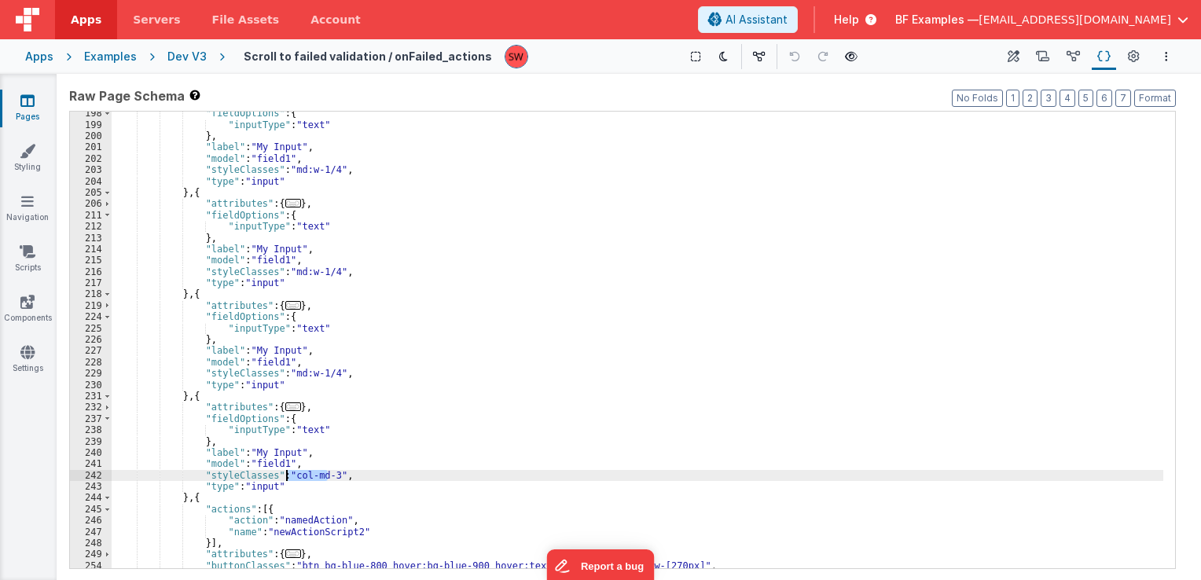
drag, startPoint x: 326, startPoint y: 476, endPoint x: 287, endPoint y: 478, distance: 39.3
click at [287, 478] on div ""fieldOptions" : { "inputType" : "text" } , "label" : "My Input" , "model" : "f…" at bounding box center [638, 348] width 1052 height 480
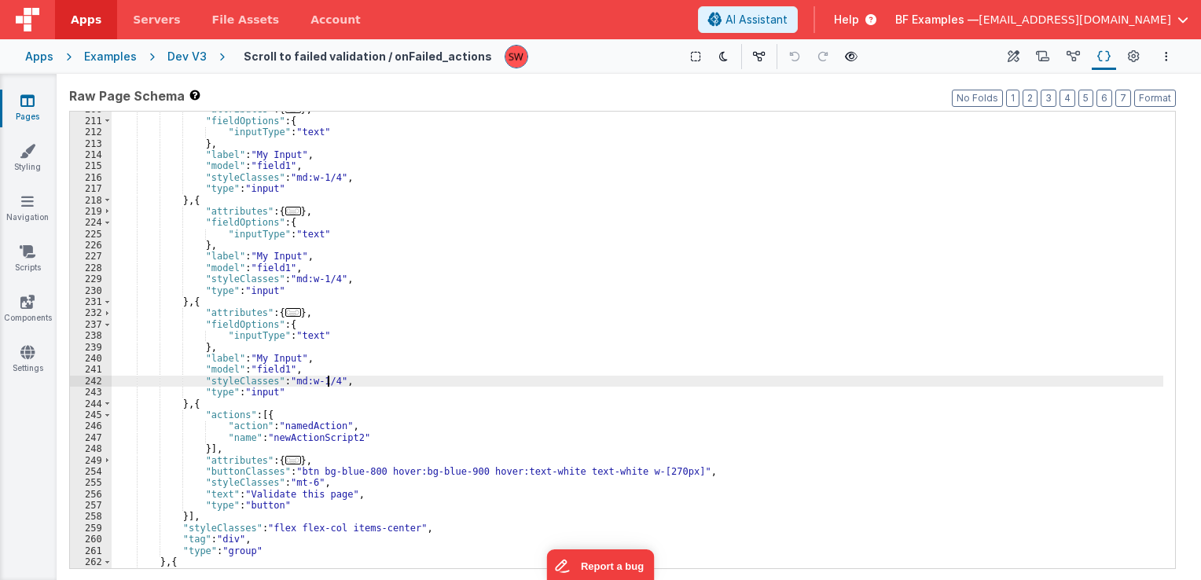
scroll to position [1651, 0]
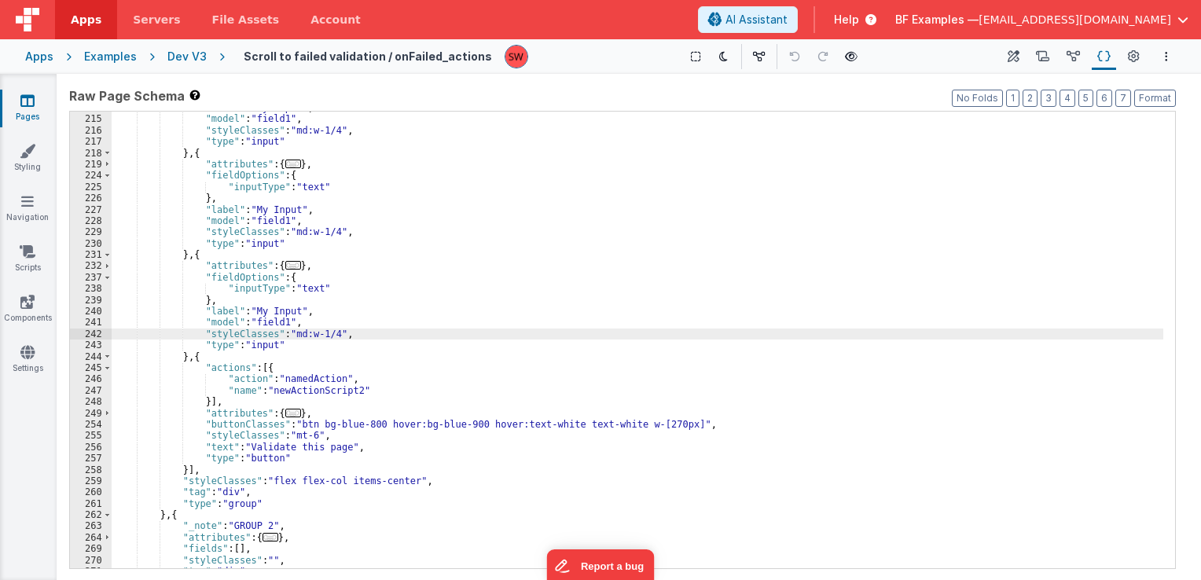
click at [380, 485] on div ""label" : "My Input" , "model" : "field1" , "styleClasses" : "md:w-1/4" , "type…" at bounding box center [638, 342] width 1052 height 480
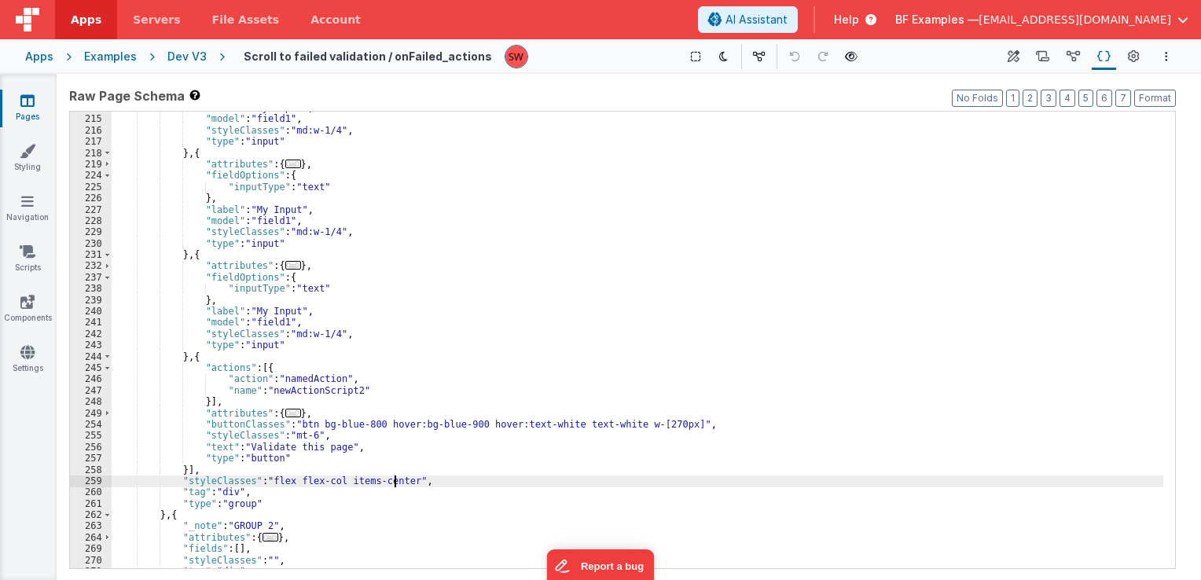
click at [393, 482] on div ""label" : "My Input" , "model" : "field1" , "styleClasses" : "md:w-1/4" , "type…" at bounding box center [638, 342] width 1052 height 480
click at [415, 482] on div ""label" : "My Input" , "model" : "field1" , "styleClasses" : "md:w-1/4" , "type…" at bounding box center [638, 342] width 1052 height 480
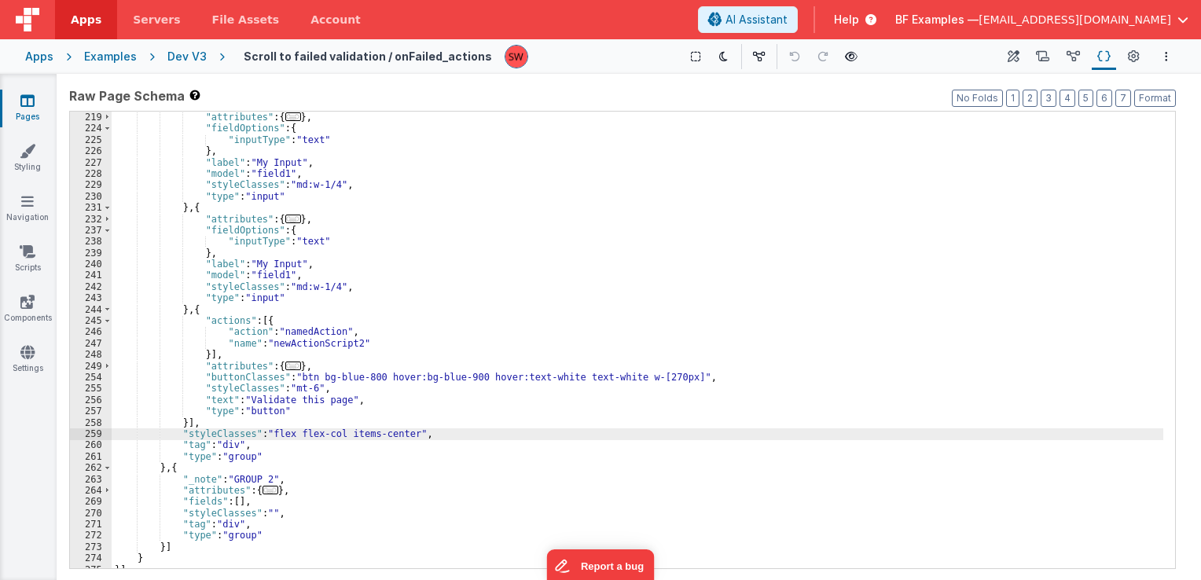
scroll to position [1705, 0]
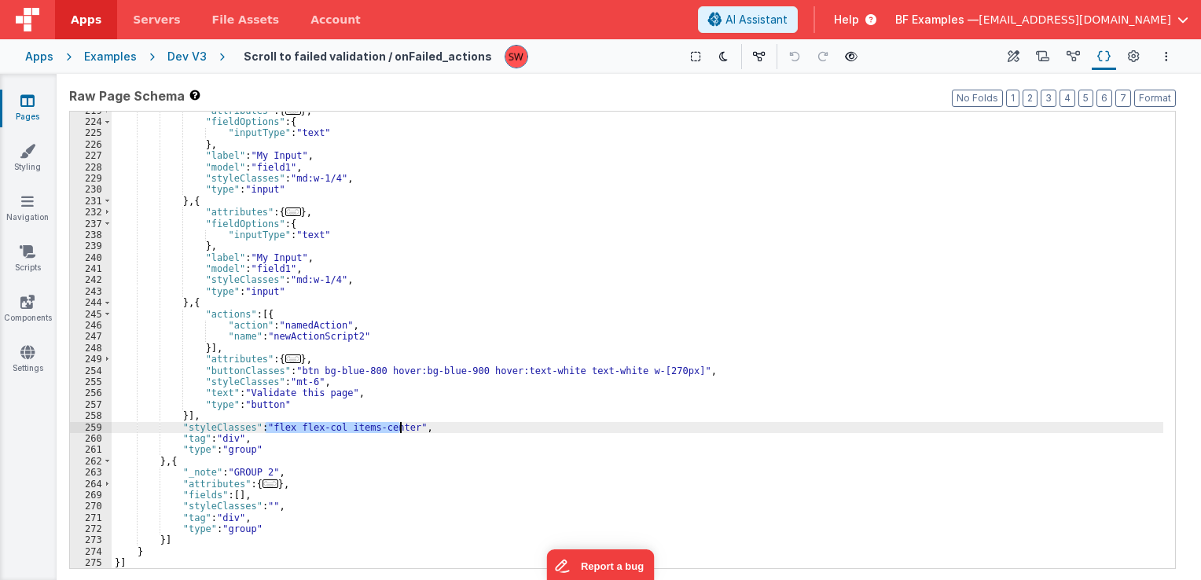
drag, startPoint x: 286, startPoint y: 432, endPoint x: 399, endPoint y: 429, distance: 112.5
click at [399, 429] on div ""attributes" : { ... } , "fieldOptions" : { "inputType" : "text" } , "label" : …" at bounding box center [638, 345] width 1052 height 480
drag, startPoint x: 188, startPoint y: 52, endPoint x: 270, endPoint y: 0, distance: 97.5
click at [188, 52] on div "Dev V3" at bounding box center [186, 57] width 39 height 16
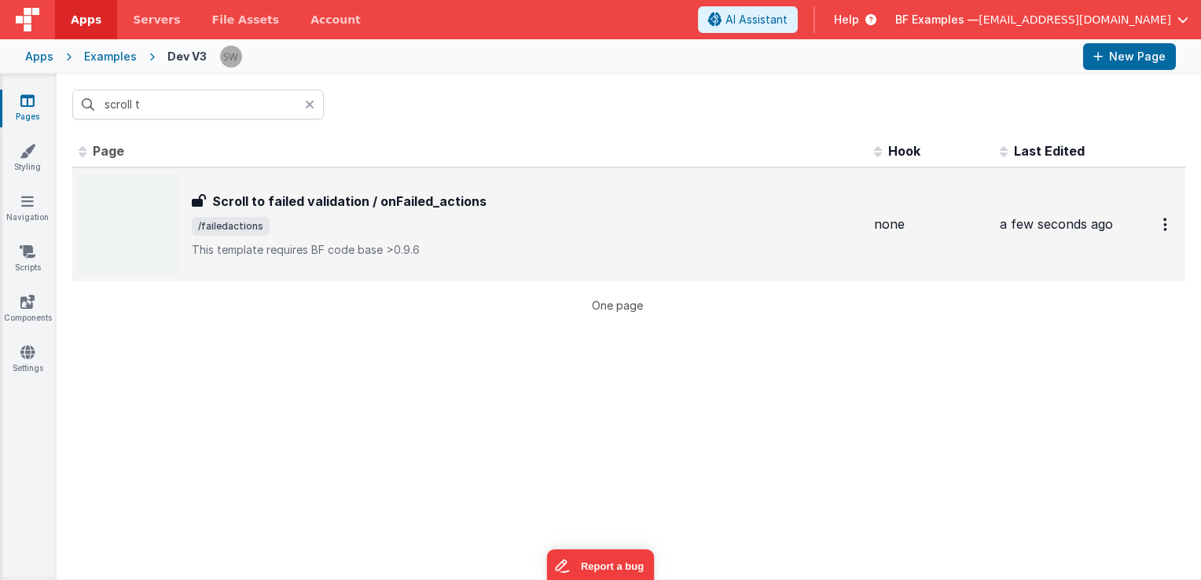
click at [359, 204] on h3 "Scroll to failed validation / onFailed_actions" at bounding box center [349, 201] width 274 height 19
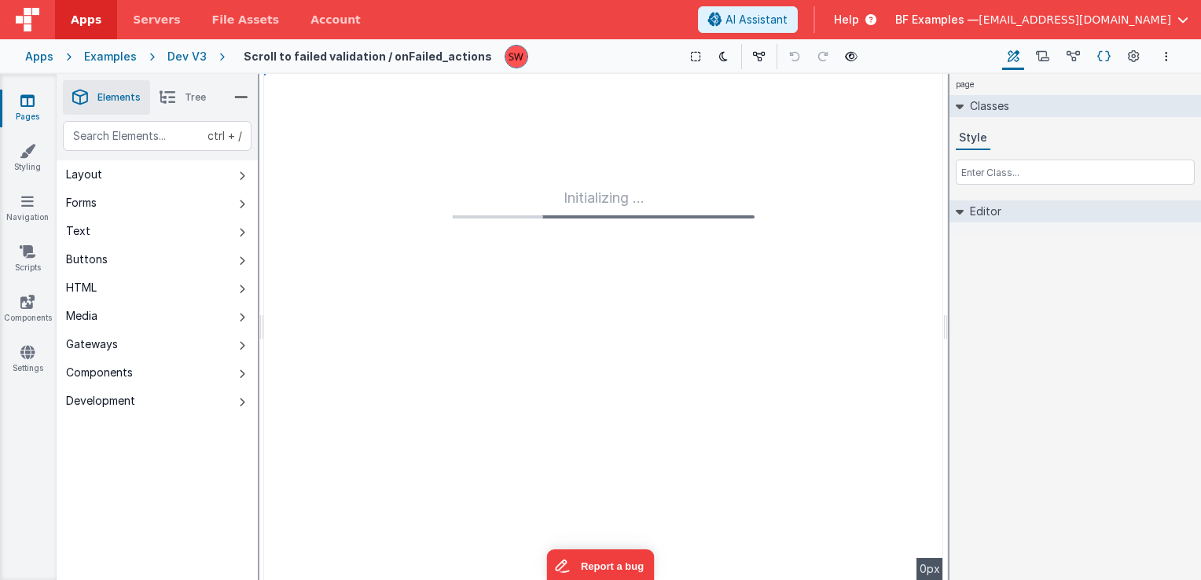
click at [1107, 64] on icon at bounding box center [1104, 57] width 13 height 17
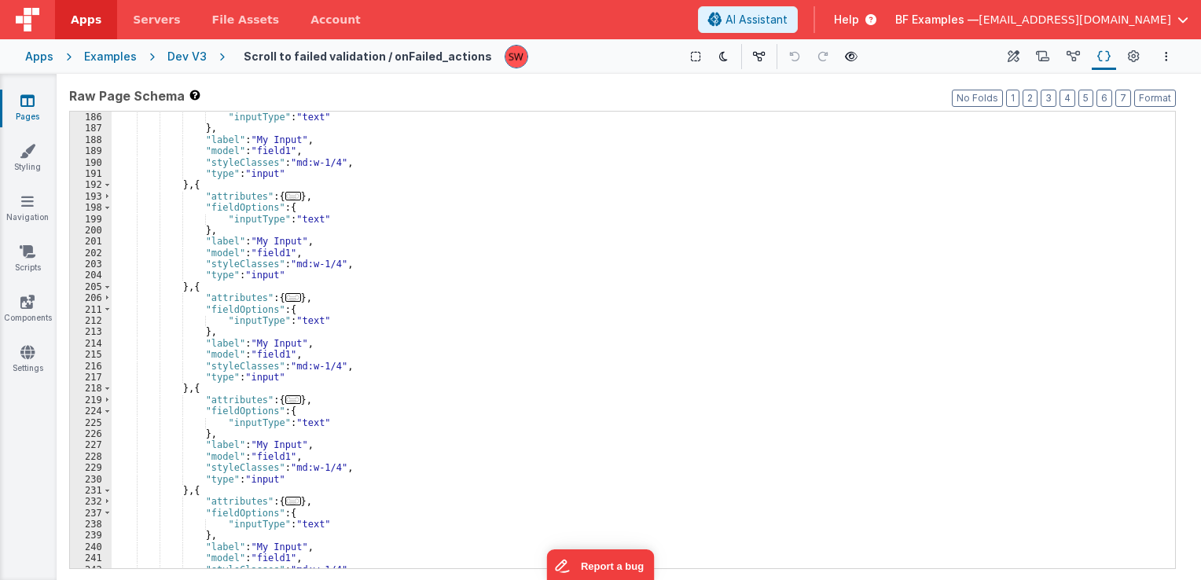
scroll to position [1698, 0]
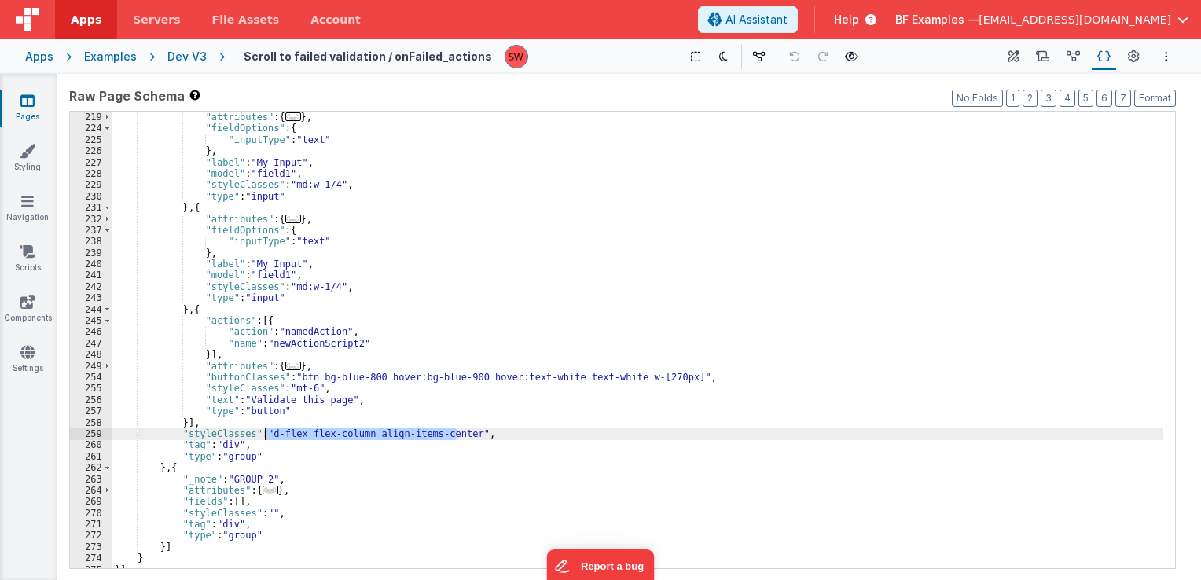
drag, startPoint x: 456, startPoint y: 434, endPoint x: 264, endPoint y: 432, distance: 191.9
click at [264, 432] on div "} , { "attributes" : { ... } , "fieldOptions" : { "inputType" : "text" } , "lab…" at bounding box center [638, 341] width 1052 height 480
click at [177, 58] on div "Dev V3" at bounding box center [186, 57] width 39 height 16
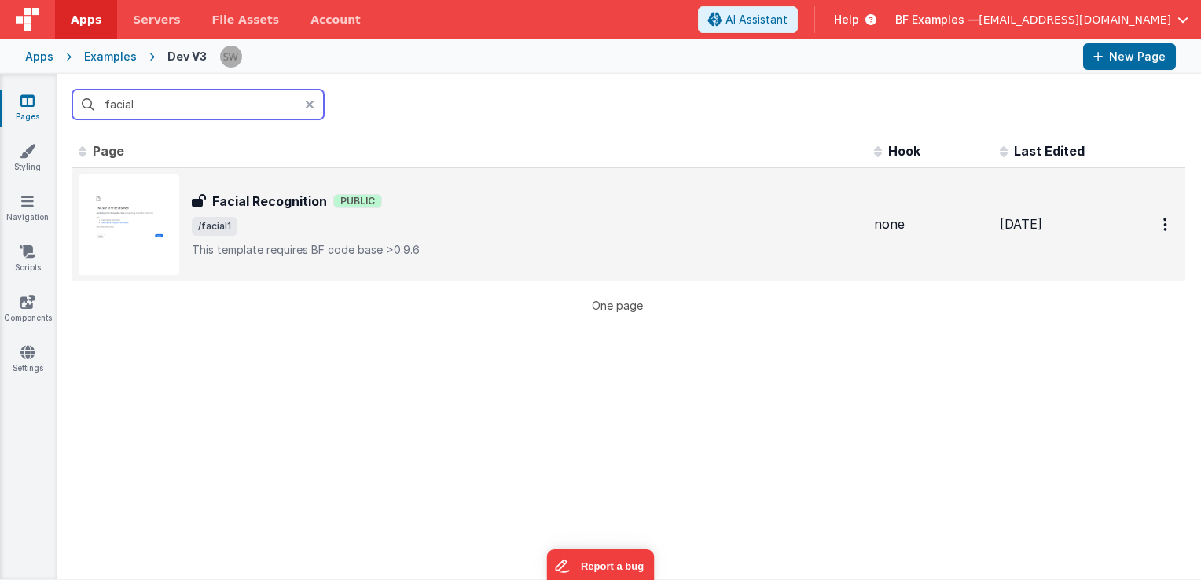
type input "facial"
click at [448, 203] on div "Facial Recognition Public" at bounding box center [527, 201] width 670 height 19
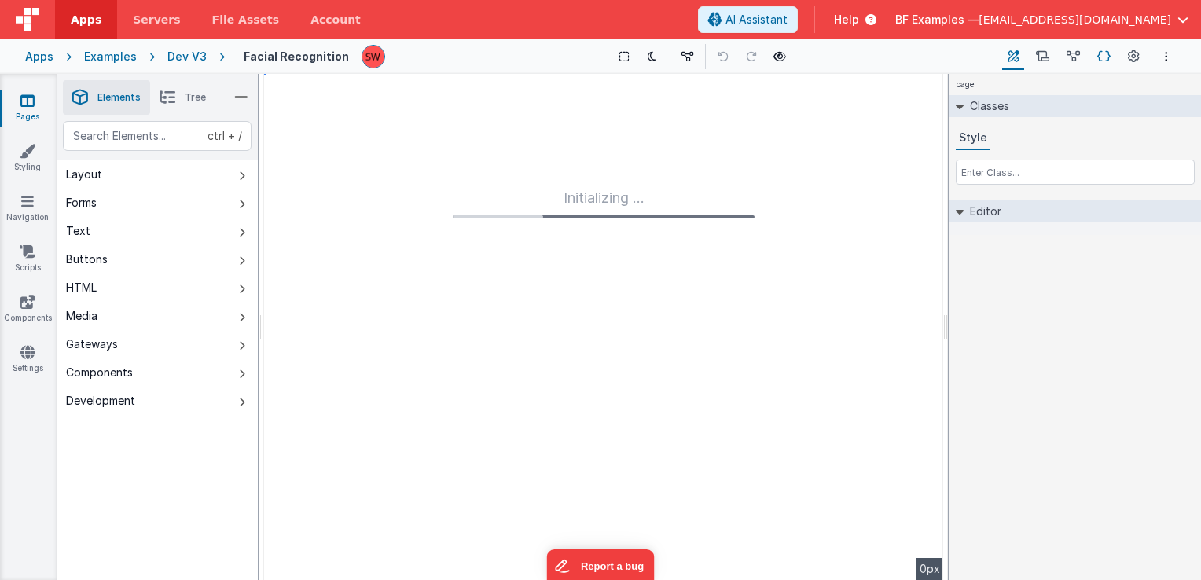
click at [1105, 52] on icon at bounding box center [1104, 57] width 13 height 17
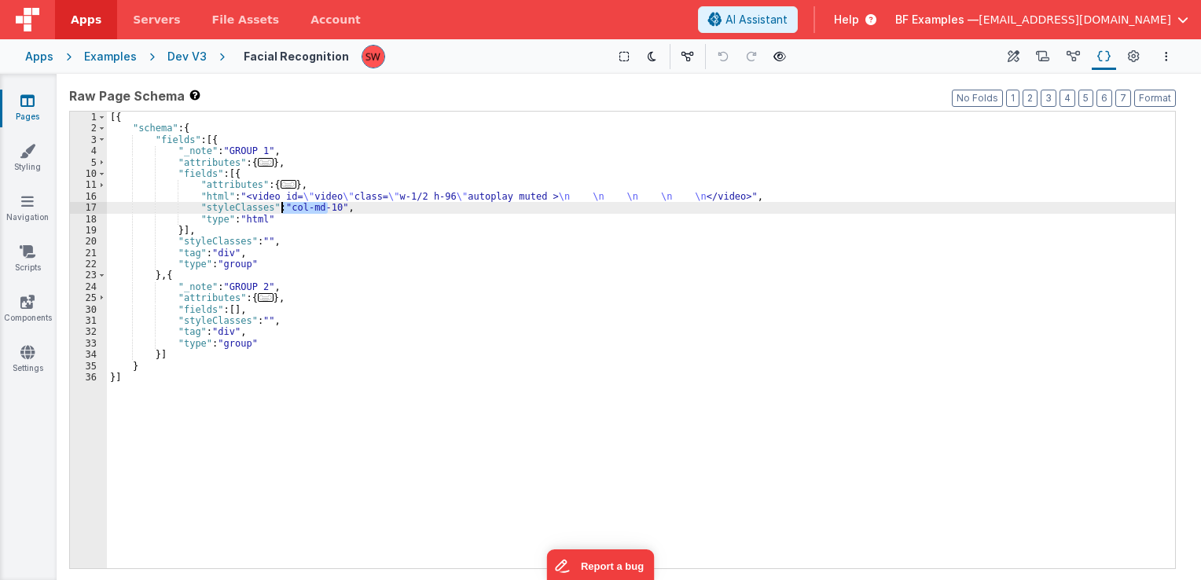
drag, startPoint x: 329, startPoint y: 208, endPoint x: 281, endPoint y: 208, distance: 47.2
click at [281, 208] on div "[{ "schema" : { "fields" : [{ "_note" : "GROUP 1" , "attributes" : { ... } , "f…" at bounding box center [641, 352] width 1068 height 480
click at [198, 46] on div "Apps Examples Dev V3 Facial Recognition Show Group Outlines Toggle Dark Mode To…" at bounding box center [600, 56] width 1201 height 35
click at [193, 53] on div "Dev V3" at bounding box center [186, 57] width 39 height 16
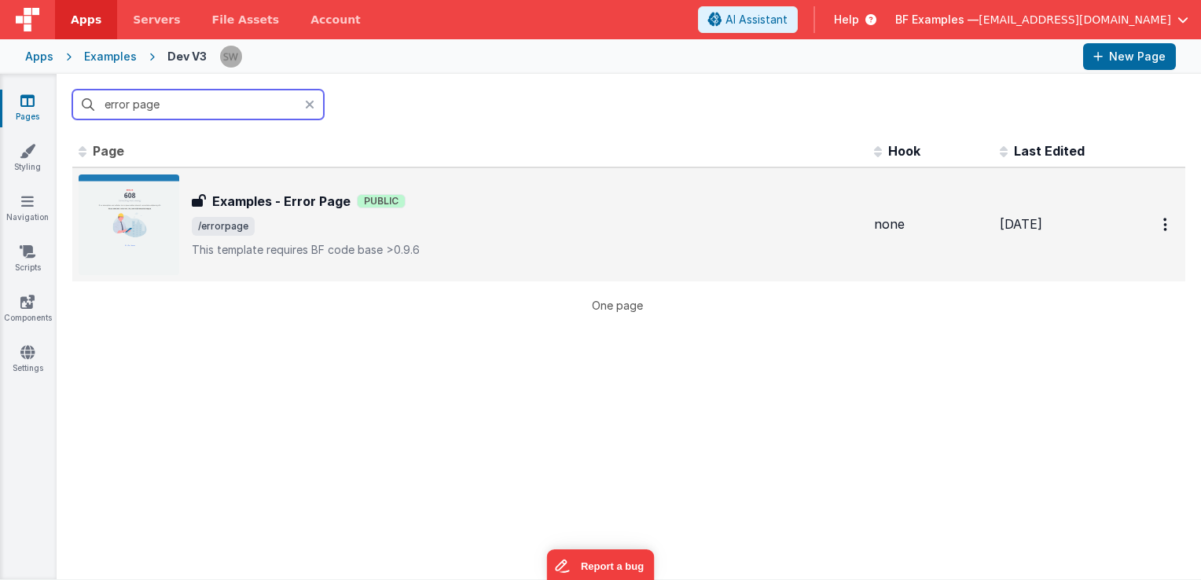
type input "error page"
click at [761, 221] on span "/errorpage" at bounding box center [527, 226] width 670 height 19
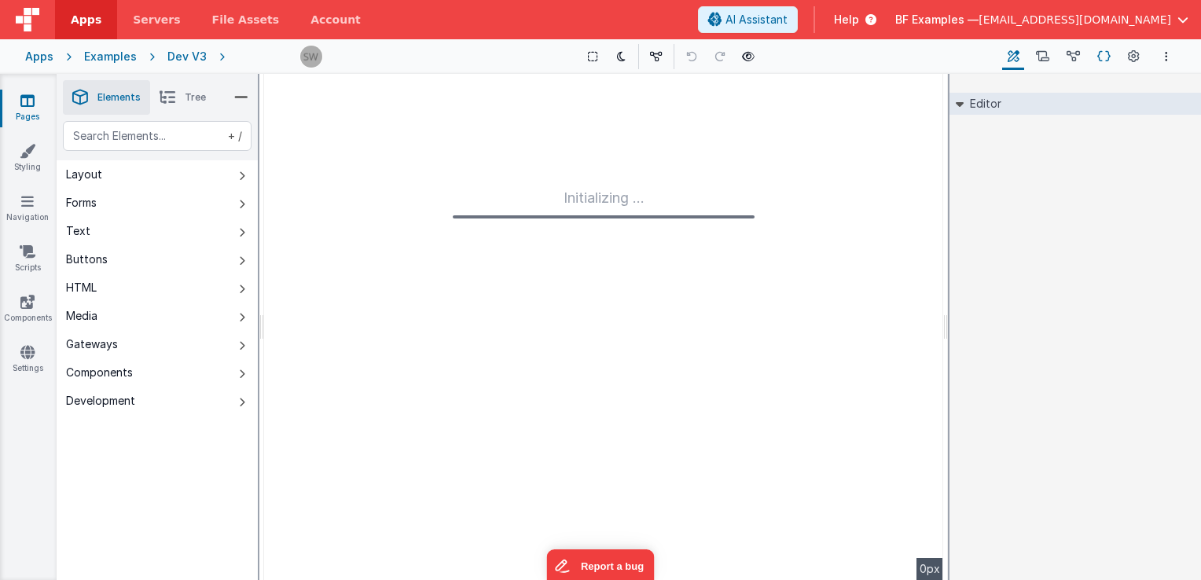
click at [1097, 57] on button "Schema" at bounding box center [1104, 56] width 24 height 27
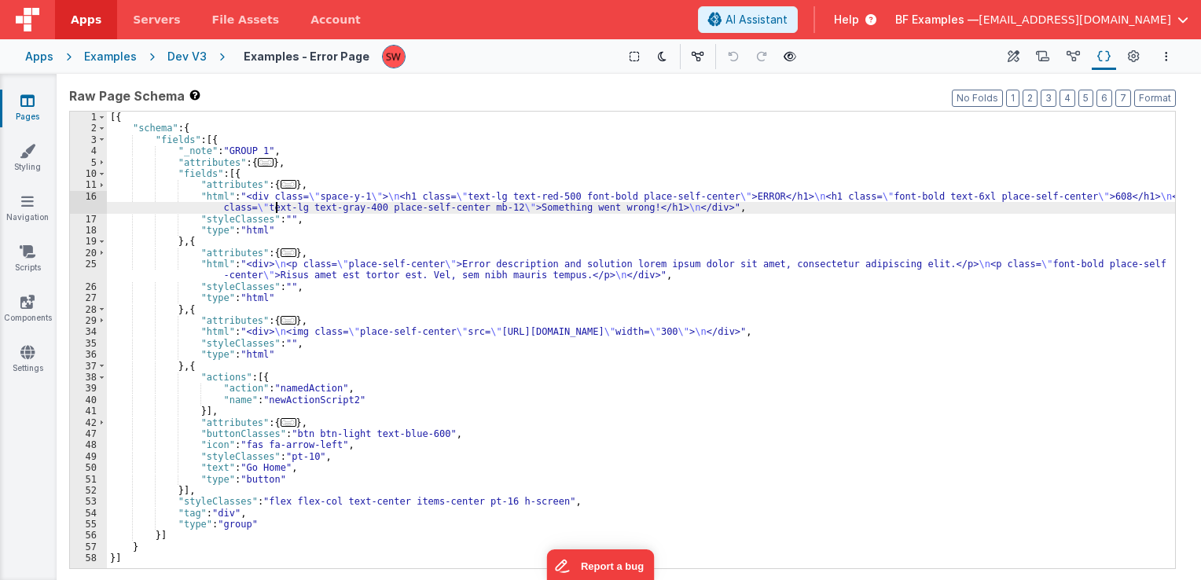
click at [274, 206] on div "[{ "schema" : { "fields" : [{ "_note" : "GROUP 1" , "attributes" : { ... } , "f…" at bounding box center [641, 352] width 1068 height 480
click at [329, 207] on div "[{ "schema" : { "fields" : [{ "_note" : "GROUP 1" , "attributes" : { ... } , "f…" at bounding box center [641, 352] width 1068 height 480
click at [448, 207] on div "[{ "schema" : { "fields" : [{ "_note" : "GROUP 1" , "attributes" : { ... } , "f…" at bounding box center [641, 352] width 1068 height 480
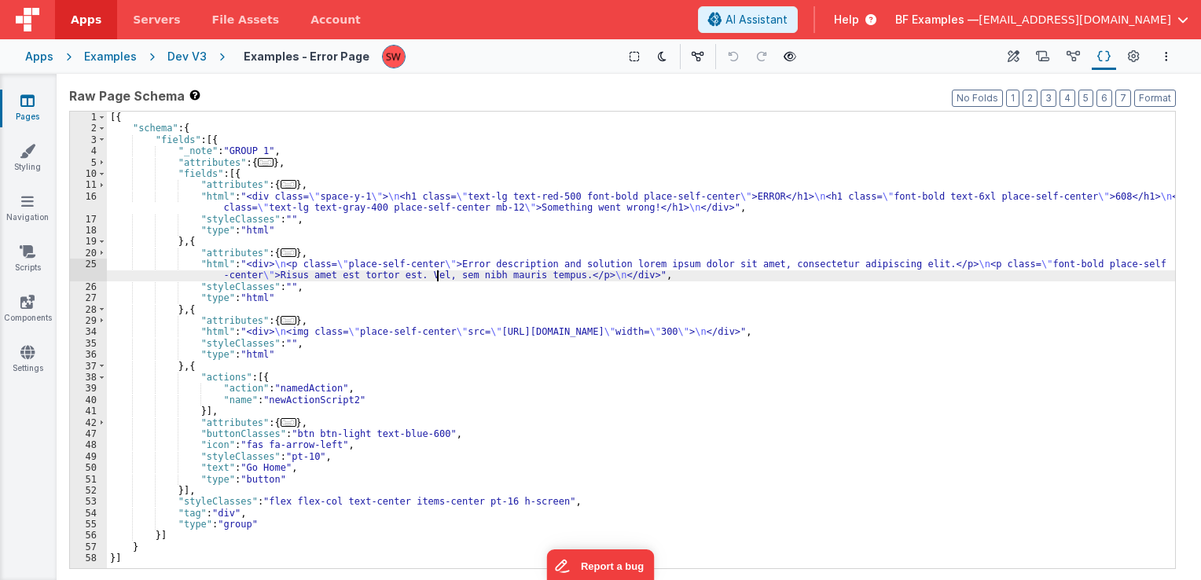
drag, startPoint x: 439, startPoint y: 276, endPoint x: 354, endPoint y: 281, distance: 85.1
click at [438, 276] on div "[{ "schema" : { "fields" : [{ "_note" : "GROUP 1" , "attributes" : { ... } , "f…" at bounding box center [641, 352] width 1068 height 480
click at [299, 341] on div "[{ "schema" : { "fields" : [{ "_note" : "GROUP 1" , "attributes" : { ... } , "f…" at bounding box center [641, 352] width 1068 height 480
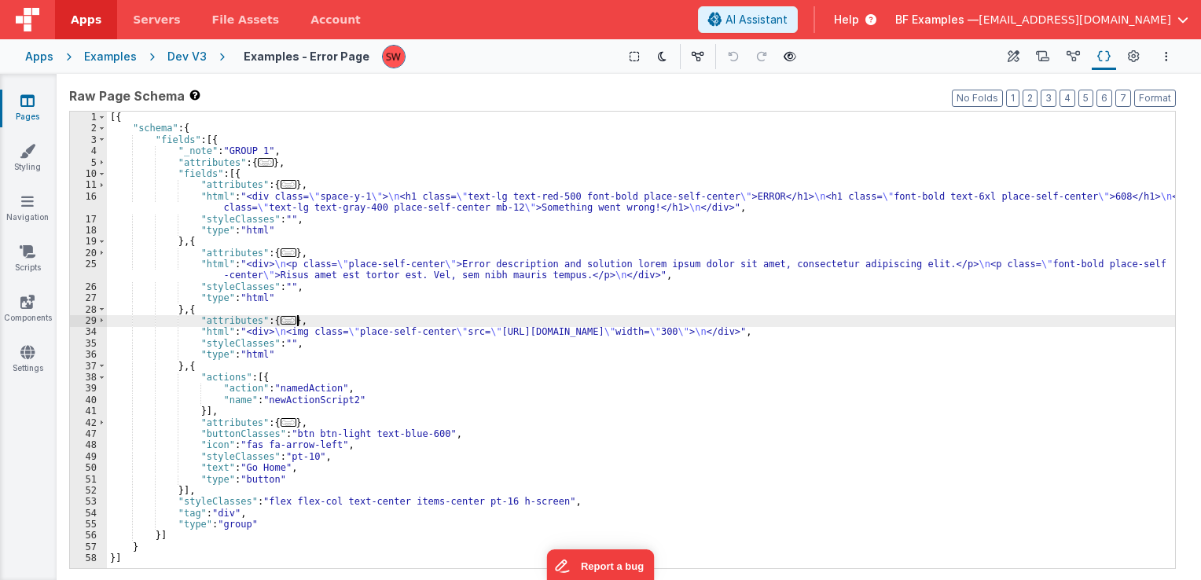
click at [394, 325] on div "[{ "schema" : { "fields" : [{ "_note" : "GROUP 1" , "attributes" : { ... } , "f…" at bounding box center [641, 352] width 1068 height 480
click at [324, 382] on div "[{ "schema" : { "fields" : [{ "_note" : "GROUP 1" , "attributes" : { ... } , "f…" at bounding box center [641, 352] width 1068 height 480
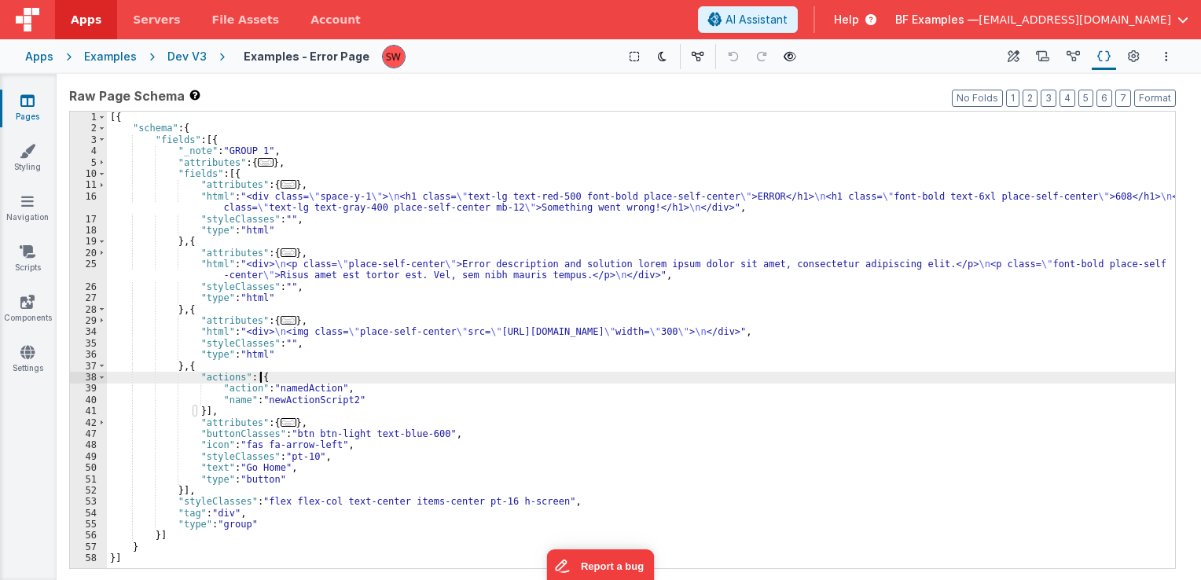
click at [316, 423] on div "[{ "schema" : { "fields" : [{ "_note" : "GROUP 1" , "attributes" : { ... } , "f…" at bounding box center [641, 352] width 1068 height 480
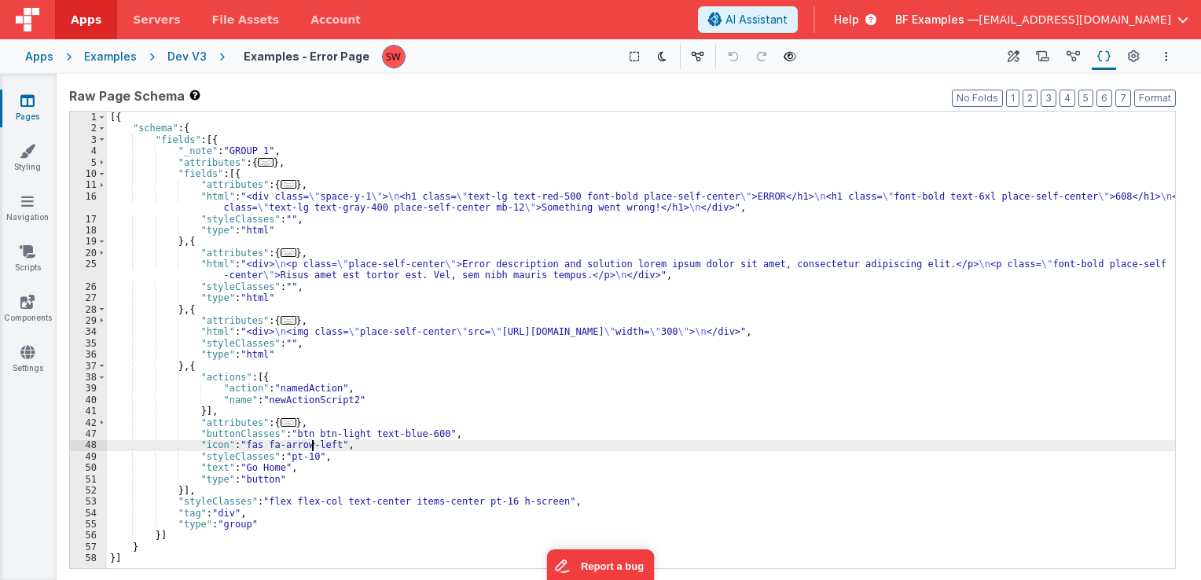
click at [311, 443] on div "[{ "schema" : { "fields" : [{ "_note" : "GROUP 1" , "attributes" : { ... } , "f…" at bounding box center [641, 352] width 1068 height 480
click at [313, 432] on div "[{ "schema" : { "fields" : [{ "_note" : "GROUP 1" , "attributes" : { ... } , "f…" at bounding box center [641, 352] width 1068 height 480
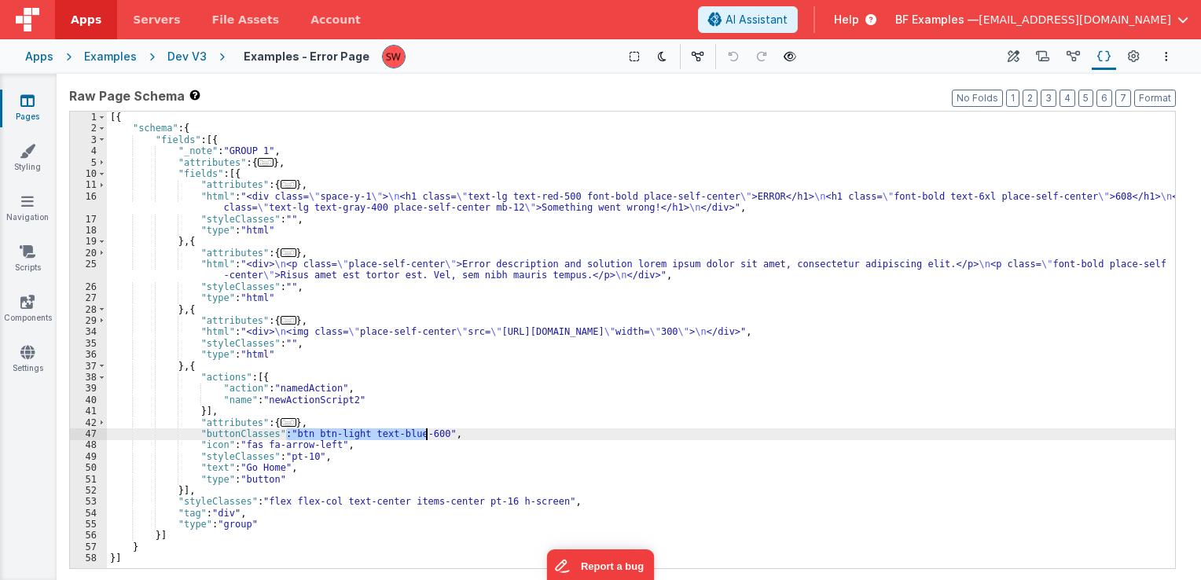
drag, startPoint x: 284, startPoint y: 432, endPoint x: 425, endPoint y: 436, distance: 140.8
click at [425, 436] on div "[{ "schema" : { "fields" : [{ "_note" : "GROUP 1" , "attributes" : { ... } , "f…" at bounding box center [641, 352] width 1068 height 480
click at [190, 59] on div "Dev V3" at bounding box center [186, 57] width 39 height 16
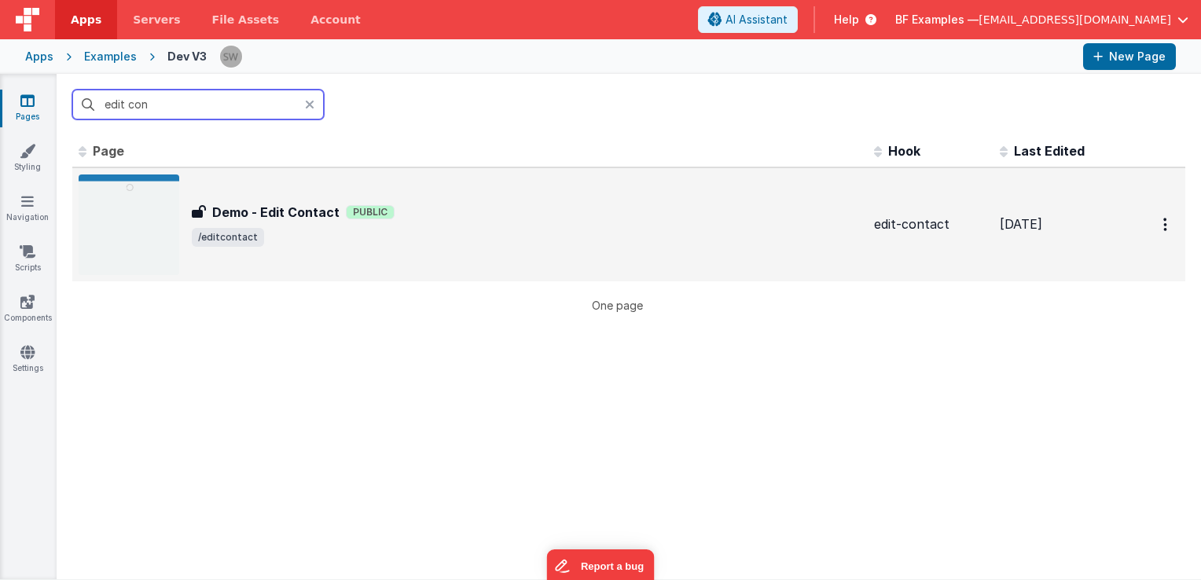
type input "edit con"
click at [580, 203] on div "Demo - Edit Contact Public" at bounding box center [527, 212] width 670 height 19
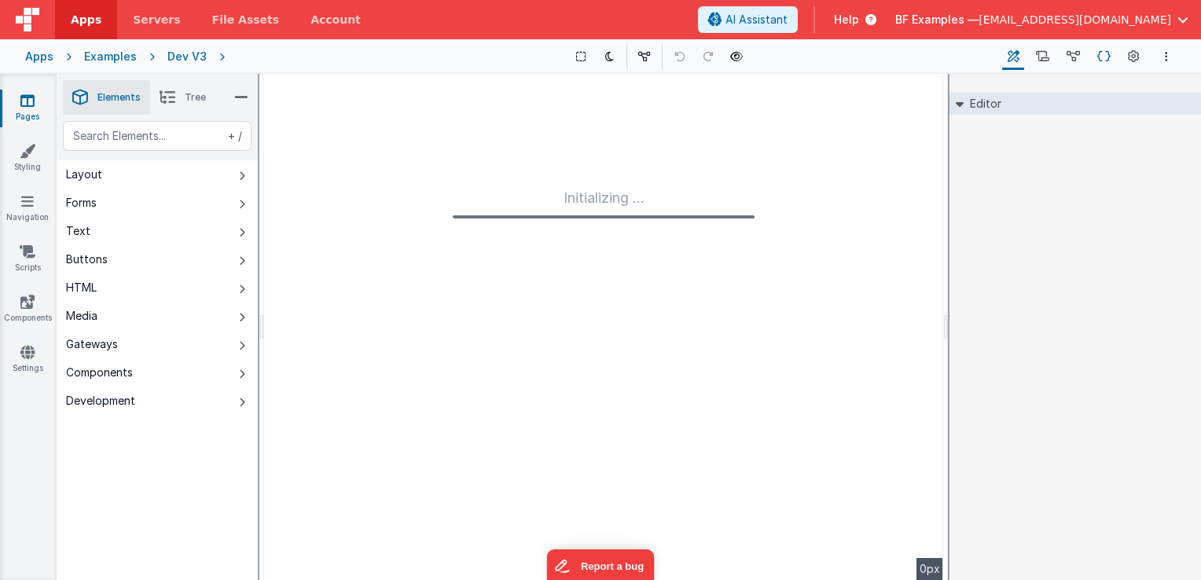
click at [1107, 55] on icon at bounding box center [1104, 57] width 13 height 17
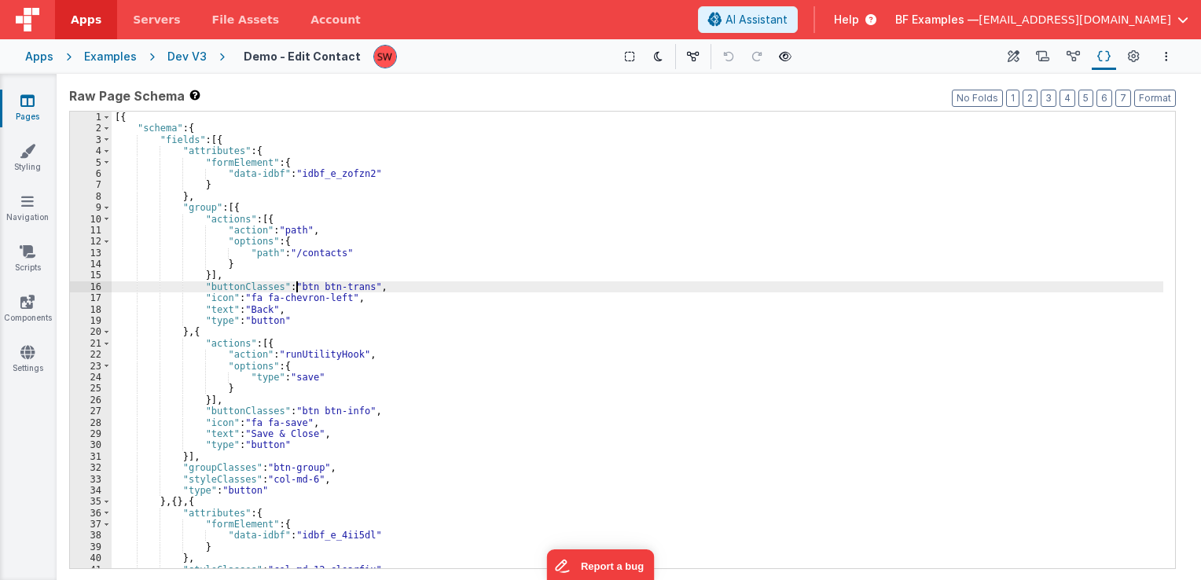
click at [299, 288] on div "[{ "schema" : { "fields" : [{ "attributes" : { "formElement" : { "data-idbf" : …" at bounding box center [638, 352] width 1052 height 480
drag, startPoint x: 447, startPoint y: 291, endPoint x: 491, endPoint y: 288, distance: 44.9
click at [491, 288] on div "[{ "schema" : { "fields" : [{ "attributes" : { "formElement" : { "data-idbf" : …" at bounding box center [638, 352] width 1052 height 480
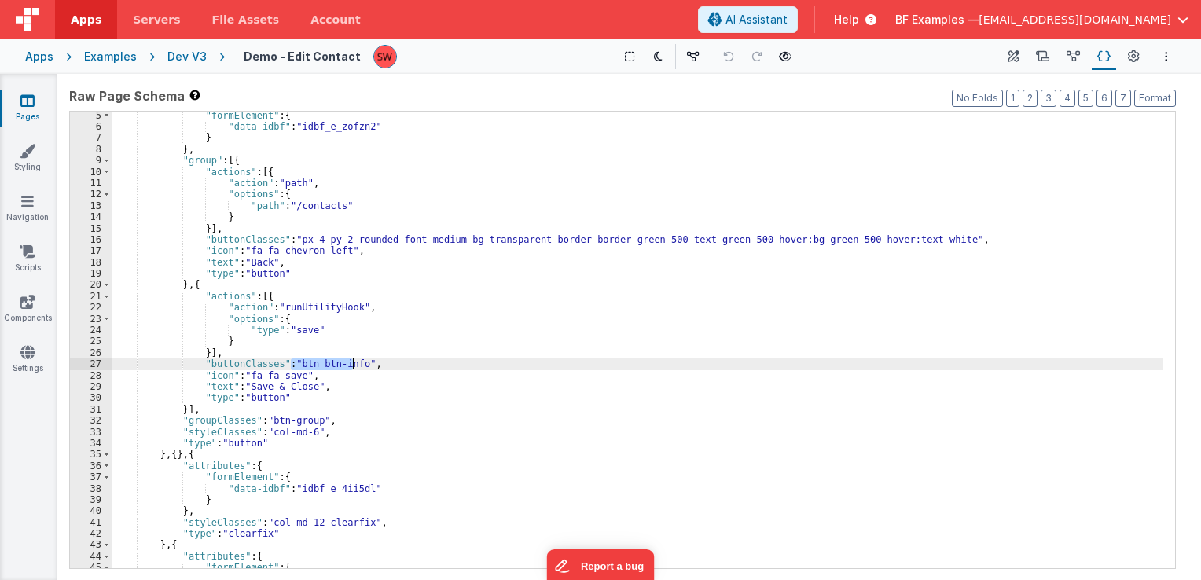
drag, startPoint x: 289, startPoint y: 366, endPoint x: 355, endPoint y: 367, distance: 66.1
click at [355, 367] on div ""formElement" : { "data-idbf" : "idbf_e_zofzn2" } } , "group" : [{ "actions" : …" at bounding box center [638, 350] width 1052 height 480
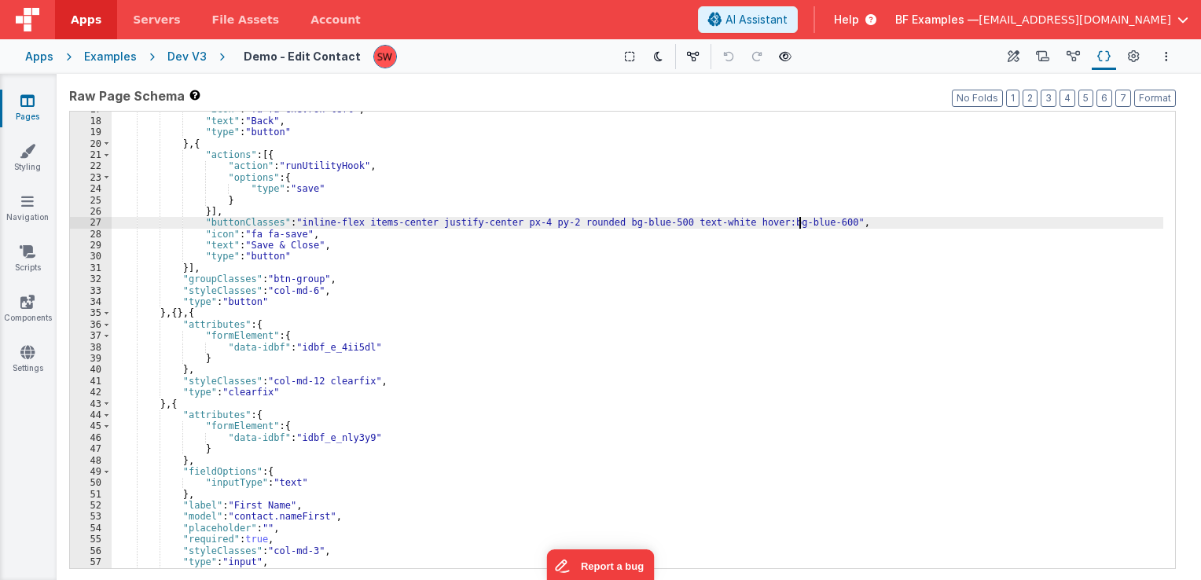
scroll to position [189, 0]
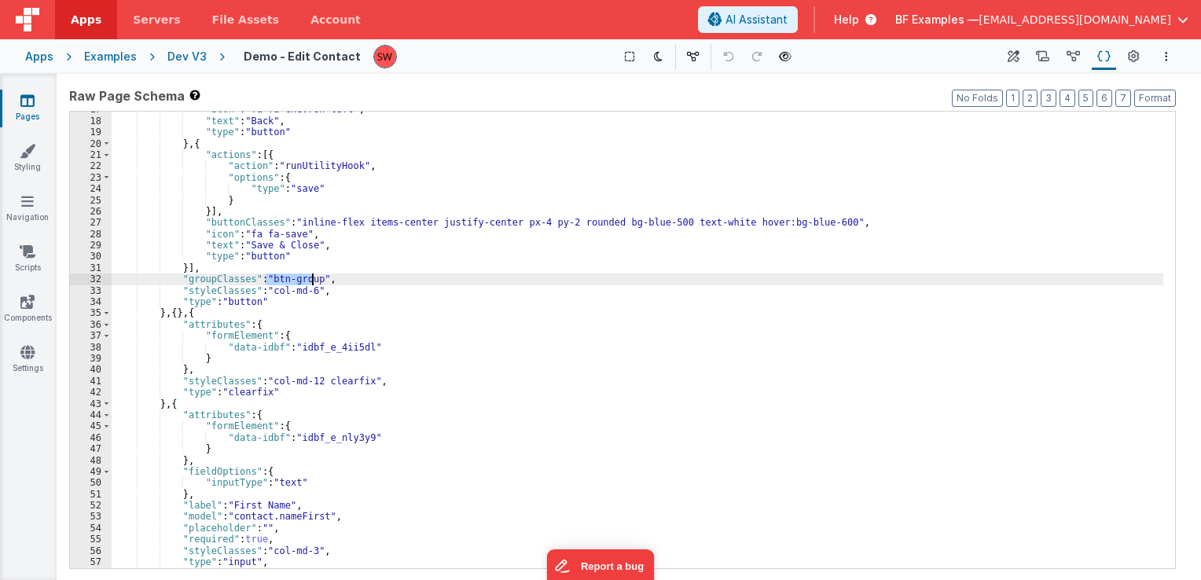
drag, startPoint x: 264, startPoint y: 278, endPoint x: 311, endPoint y: 283, distance: 47.5
click at [311, 283] on div ""icon" : "fa fa-chevron-left" , "text" : "Back" , "type" : "button" } , { "acti…" at bounding box center [638, 344] width 1052 height 480
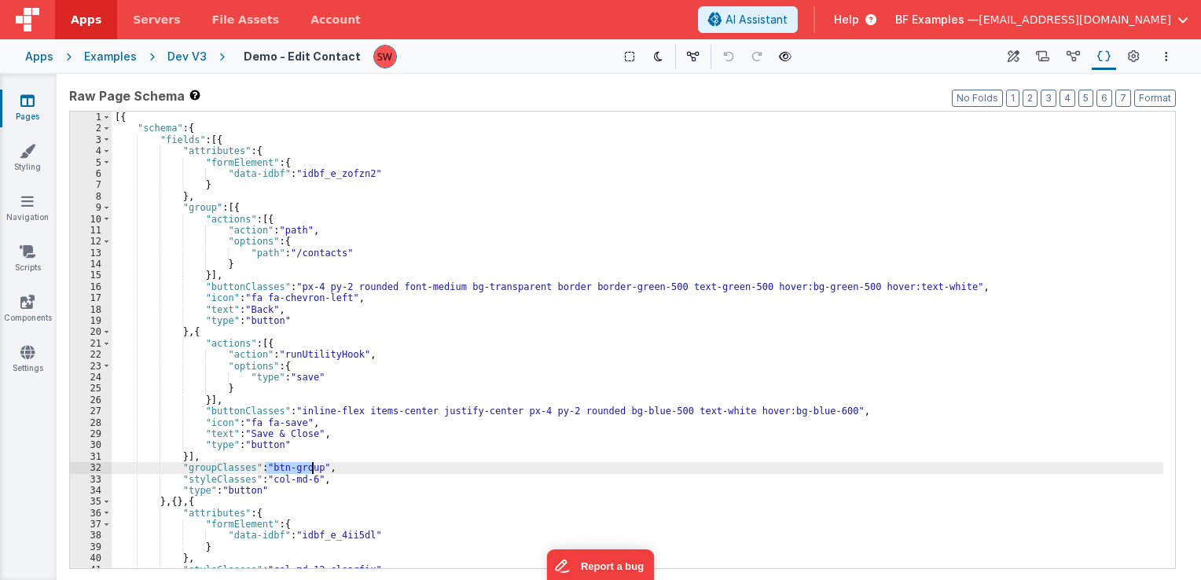
scroll to position [0, 0]
drag, startPoint x: 305, startPoint y: 484, endPoint x: 266, endPoint y: 479, distance: 39.7
click at [266, 479] on div "[{ "schema" : { "fields" : [{ "attributes" : { "formElement" : { "data-idbf" : …" at bounding box center [638, 352] width 1052 height 480
drag, startPoint x: 263, startPoint y: 469, endPoint x: 311, endPoint y: 469, distance: 48.0
click at [311, 469] on div "[{ "schema" : { "fields" : [{ "attributes" : { "formElement" : { "data-idbf" : …" at bounding box center [638, 352] width 1052 height 480
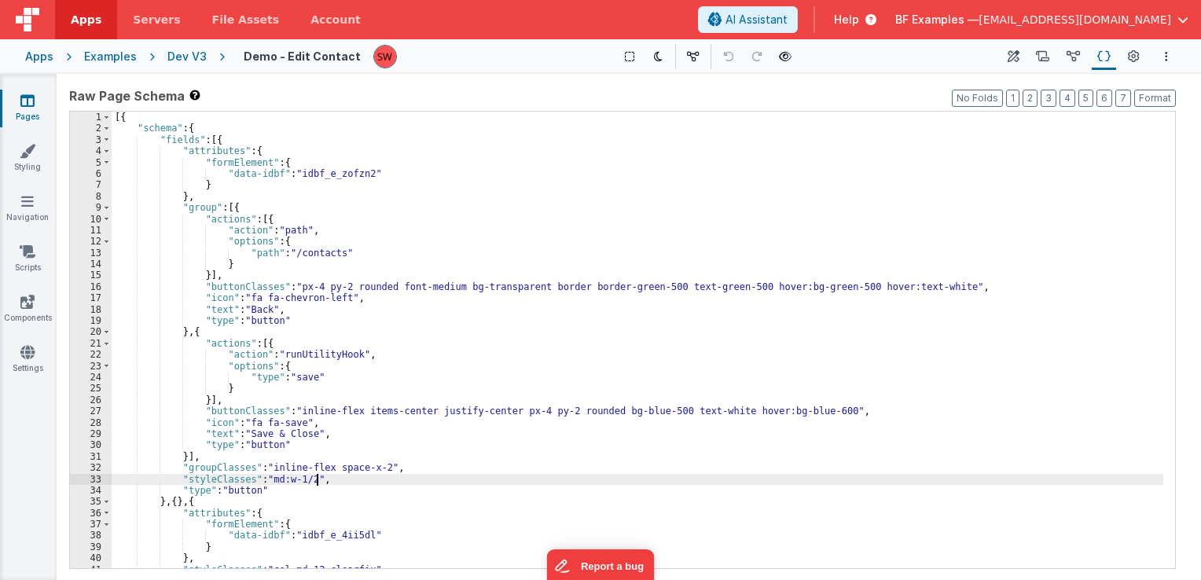
click at [393, 474] on div "[{ "schema" : { "fields" : [{ "attributes" : { "formElement" : { "data-idbf" : …" at bounding box center [638, 352] width 1052 height 480
click at [385, 470] on div "[{ "schema" : { "fields" : [{ "attributes" : { "formElement" : { "data-idbf" : …" at bounding box center [638, 352] width 1052 height 480
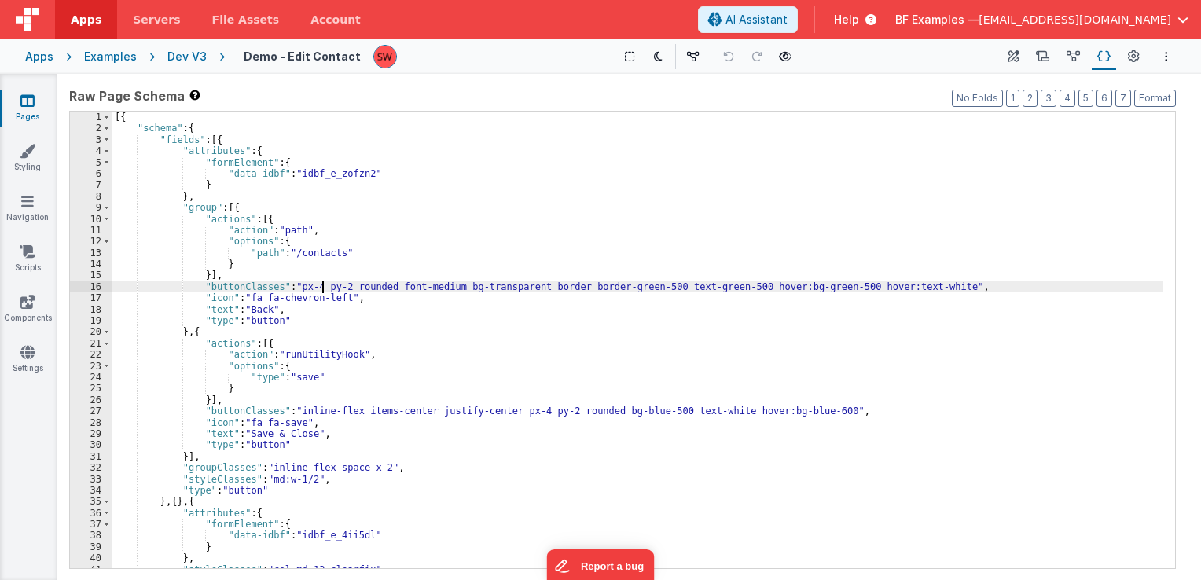
click at [321, 288] on div "[{ "schema" : { "fields" : [{ "attributes" : { "formElement" : { "data-idbf" : …" at bounding box center [638, 352] width 1052 height 480
click at [485, 416] on div "[{ "schema" : { "fields" : [{ "attributes" : { "formElement" : { "data-idbf" : …" at bounding box center [638, 352] width 1052 height 480
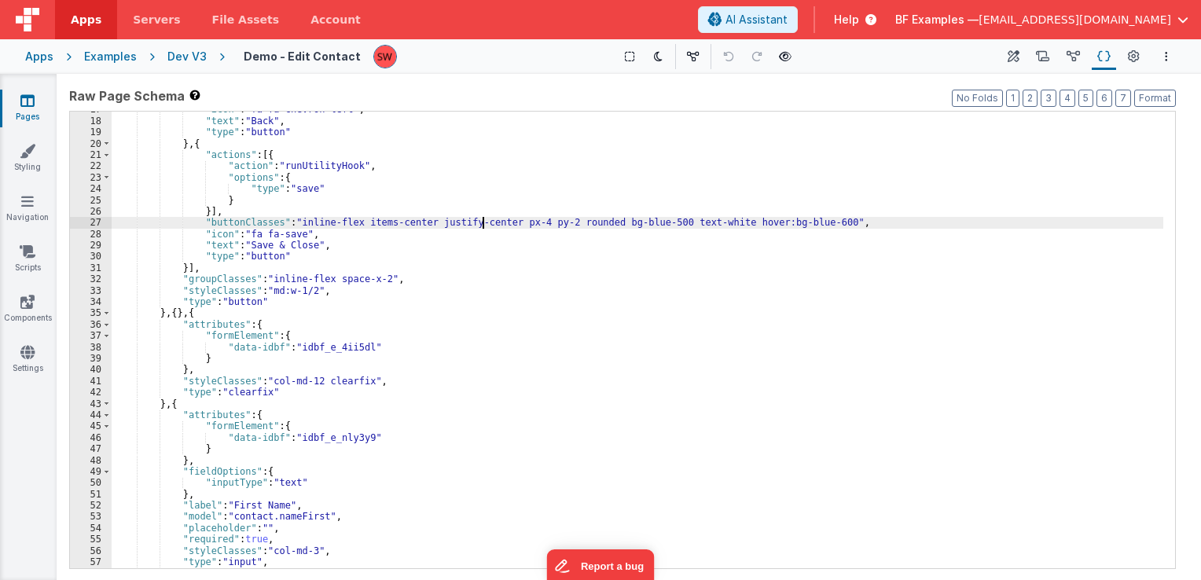
scroll to position [189, 0]
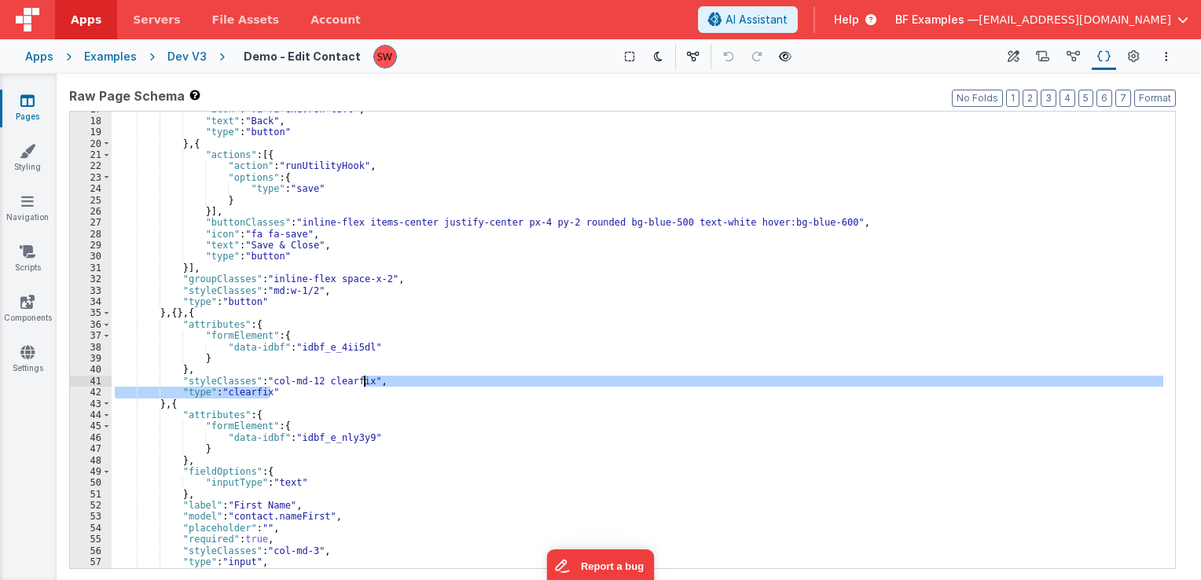
drag, startPoint x: 303, startPoint y: 396, endPoint x: 364, endPoint y: 380, distance: 63.5
click at [364, 380] on div ""icon" : "fa fa-chevron-left" , "text" : "Back" , "type" : "button" } , { "acti…" at bounding box center [638, 344] width 1052 height 480
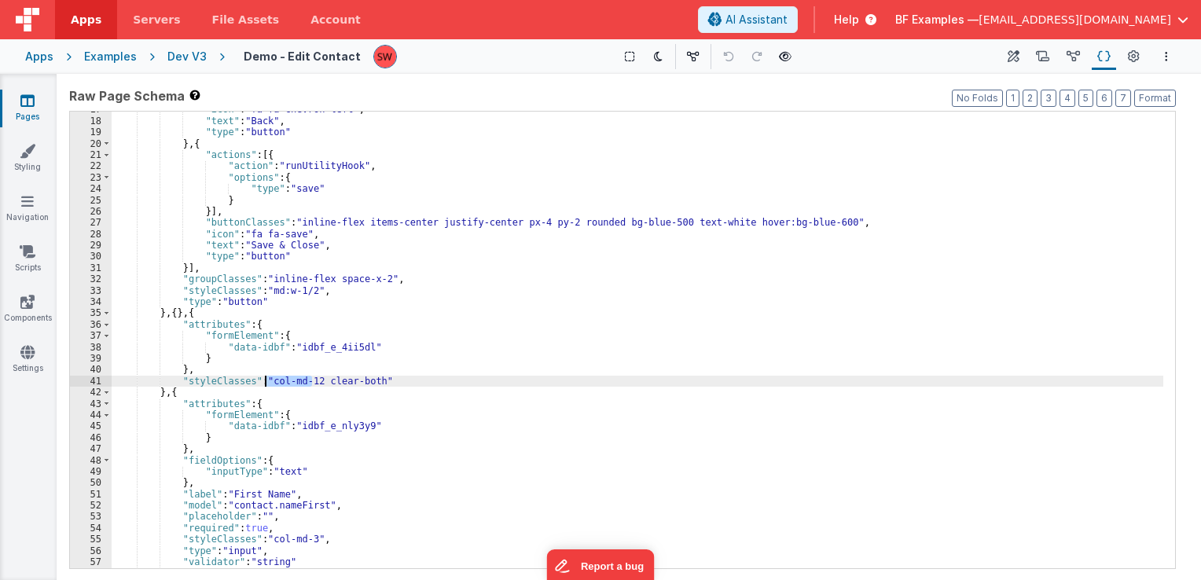
drag, startPoint x: 311, startPoint y: 382, endPoint x: 267, endPoint y: 382, distance: 44.8
click at [267, 382] on div ""icon" : "fa fa-chevron-left" , "text" : "Back" , "type" : "button" } , { "acti…" at bounding box center [638, 344] width 1052 height 480
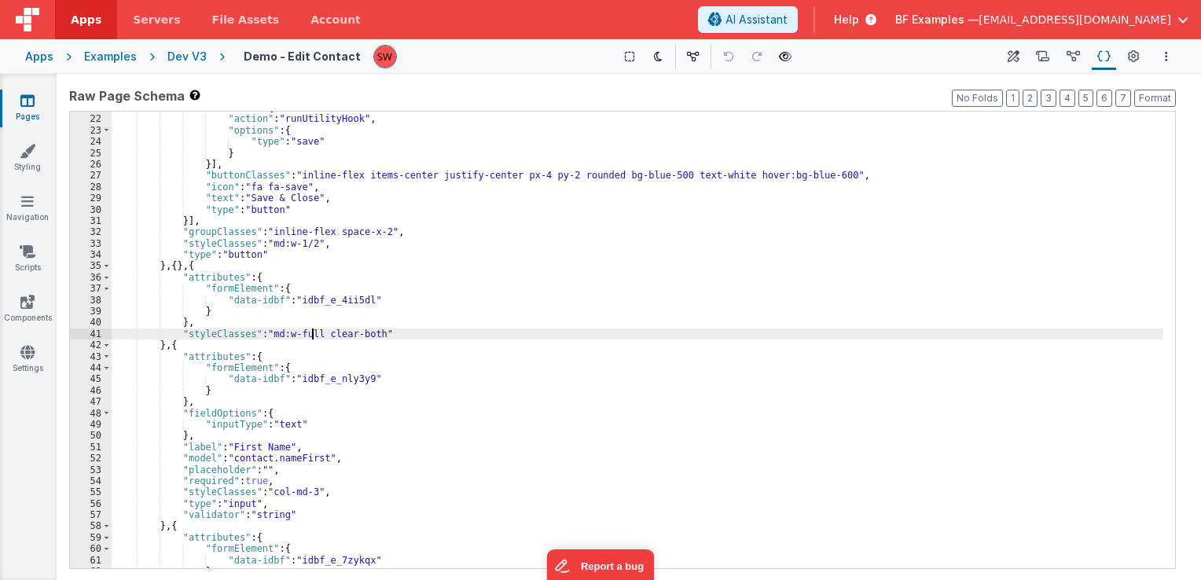
scroll to position [236, 0]
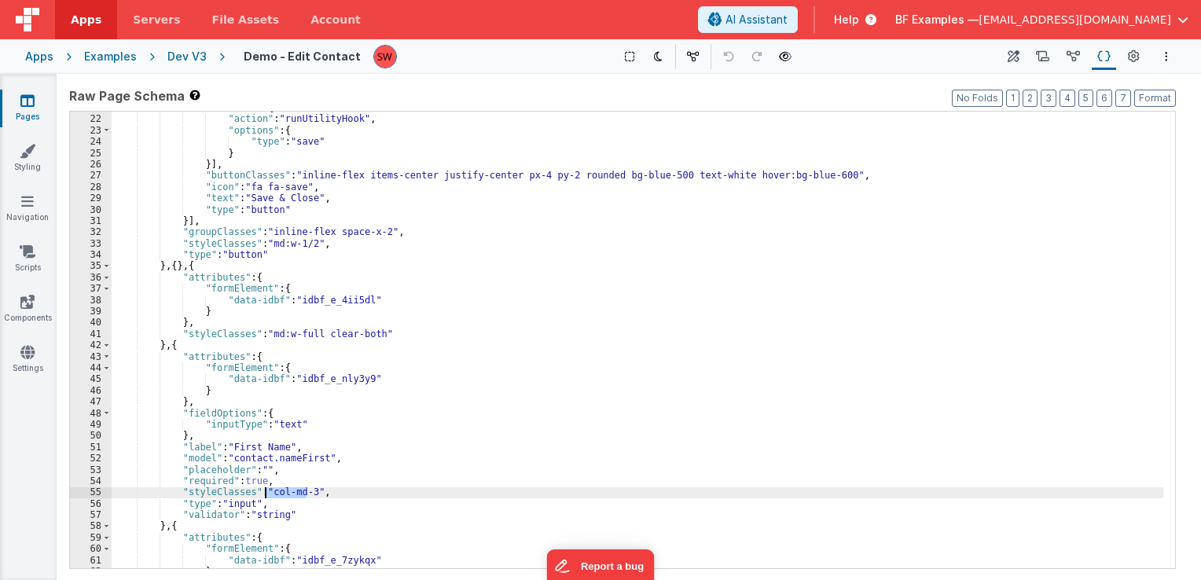
drag, startPoint x: 305, startPoint y: 493, endPoint x: 267, endPoint y: 490, distance: 37.9
click at [267, 490] on div ""actions" : [{ "action" : "runUtilityHook" , "options" : { "type" : "save" } }]…" at bounding box center [638, 342] width 1052 height 480
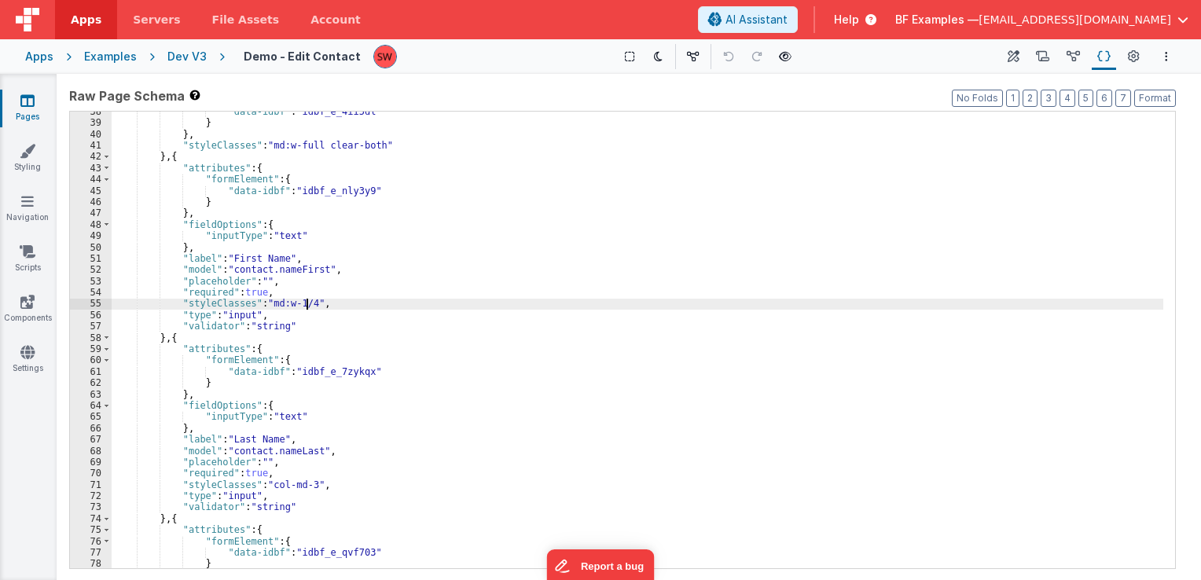
scroll to position [425, 0]
drag, startPoint x: 308, startPoint y: 300, endPoint x: 267, endPoint y: 307, distance: 42.1
click at [267, 307] on div ""data-idbf" : "idbf_e_4ii5dl" } } , "styleClasses" : "md:w-full clear-both" } ,…" at bounding box center [638, 346] width 1052 height 480
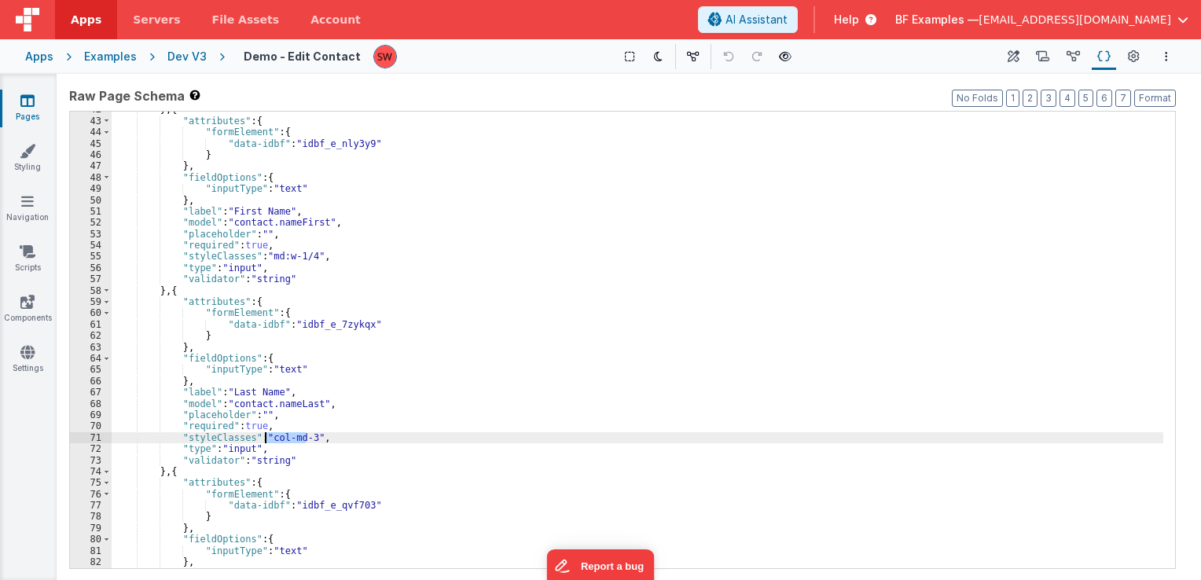
drag, startPoint x: 307, startPoint y: 437, endPoint x: 267, endPoint y: 442, distance: 41.2
click at [267, 442] on div "} , { "attributes" : { "formElement" : { "data-idbf" : "idbf_e_nly3y9" } } , "f…" at bounding box center [638, 344] width 1052 height 480
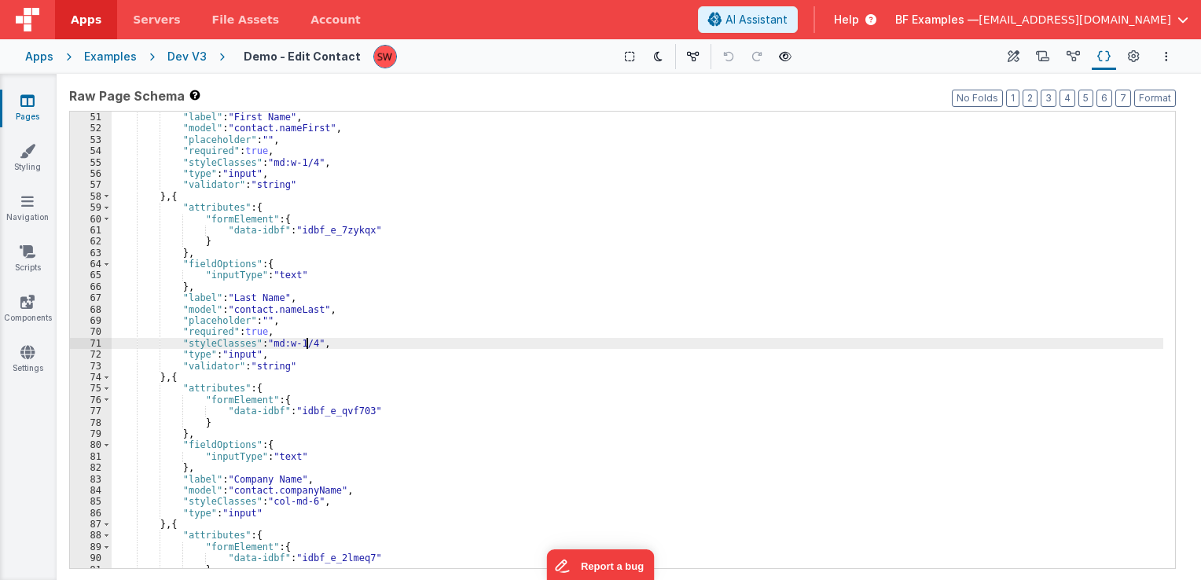
scroll to position [613, 0]
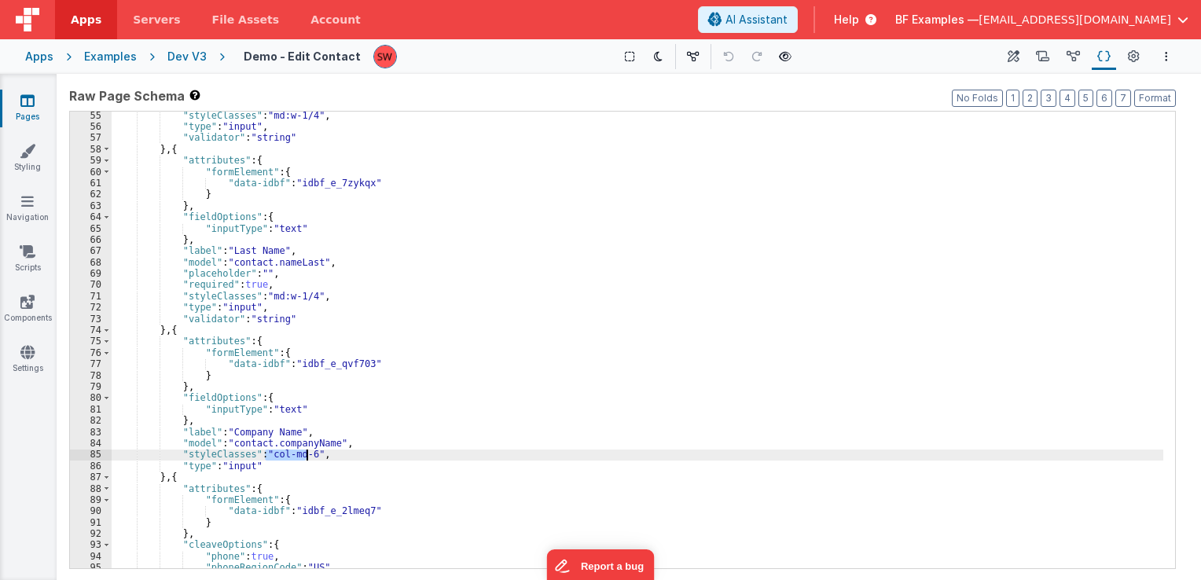
drag, startPoint x: 267, startPoint y: 456, endPoint x: 308, endPoint y: 454, distance: 40.9
click at [308, 454] on div ""styleClasses" : "md:w-1/4" , "type" : "input" , "validator" : "string" } , { "…" at bounding box center [638, 350] width 1052 height 480
paste textarea
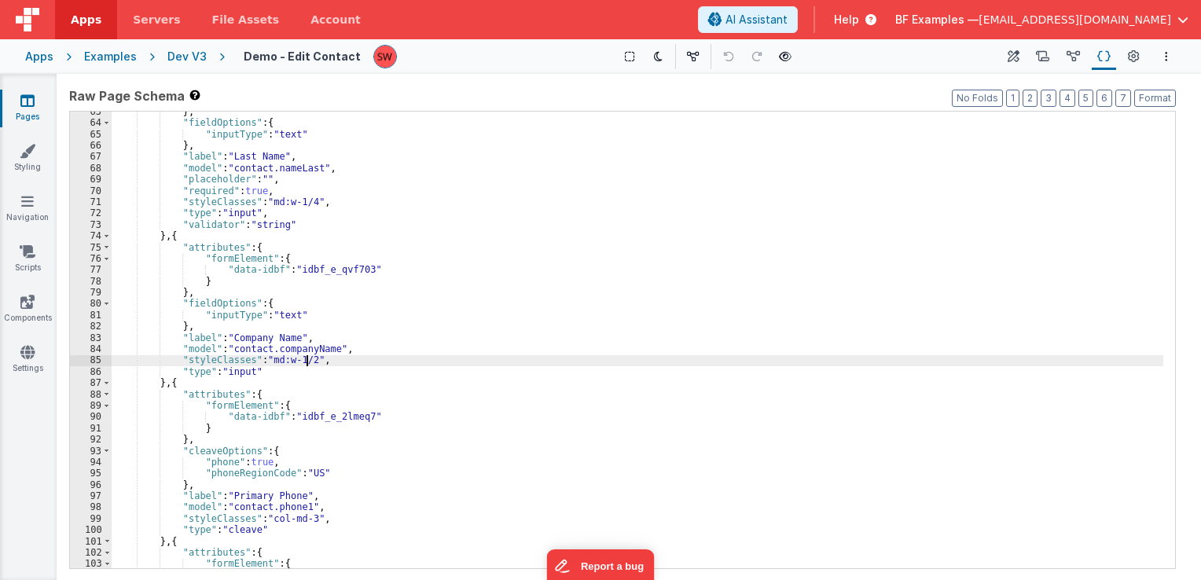
scroll to position [755, 0]
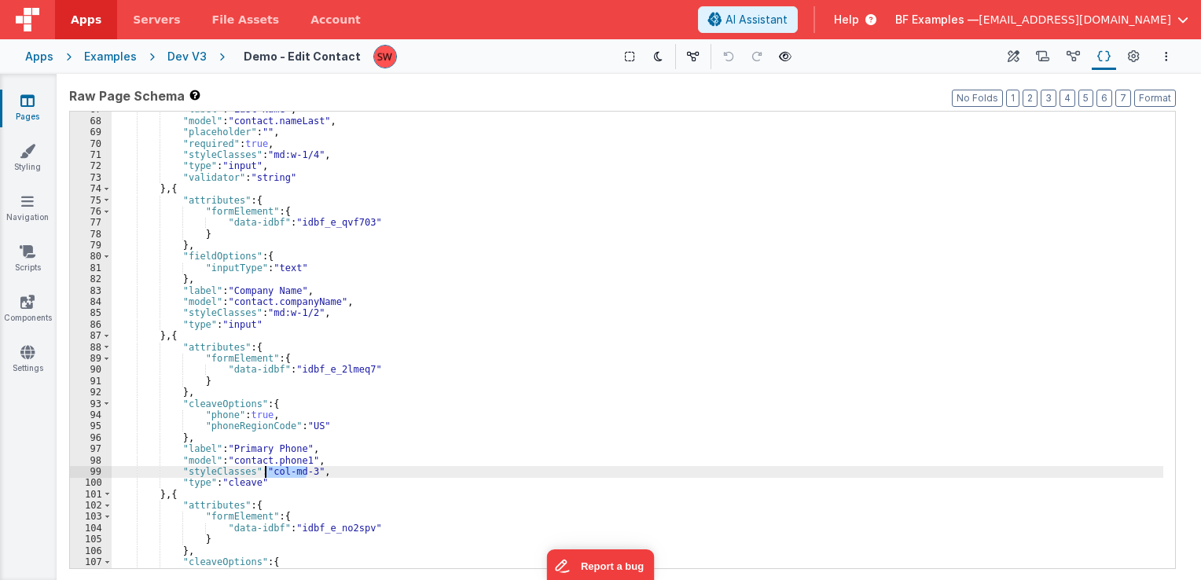
drag, startPoint x: 307, startPoint y: 473, endPoint x: 267, endPoint y: 474, distance: 39.3
click at [267, 474] on div ""label" : "Last Name" , "model" : "contact.nameLast" , "placeholder" : "" , "re…" at bounding box center [638, 344] width 1052 height 480
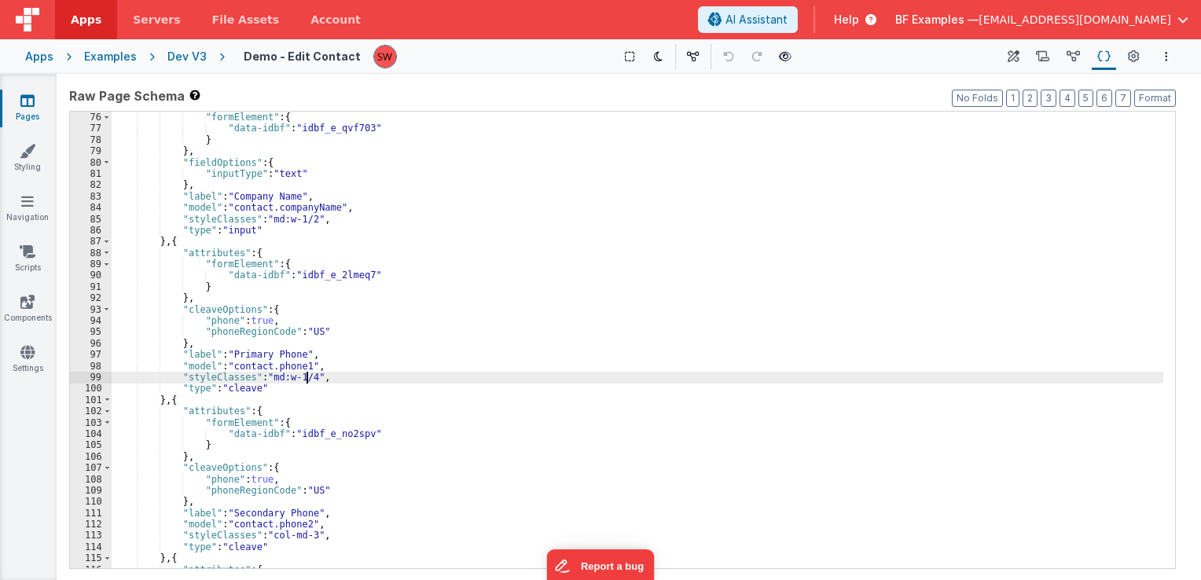
scroll to position [896, 0]
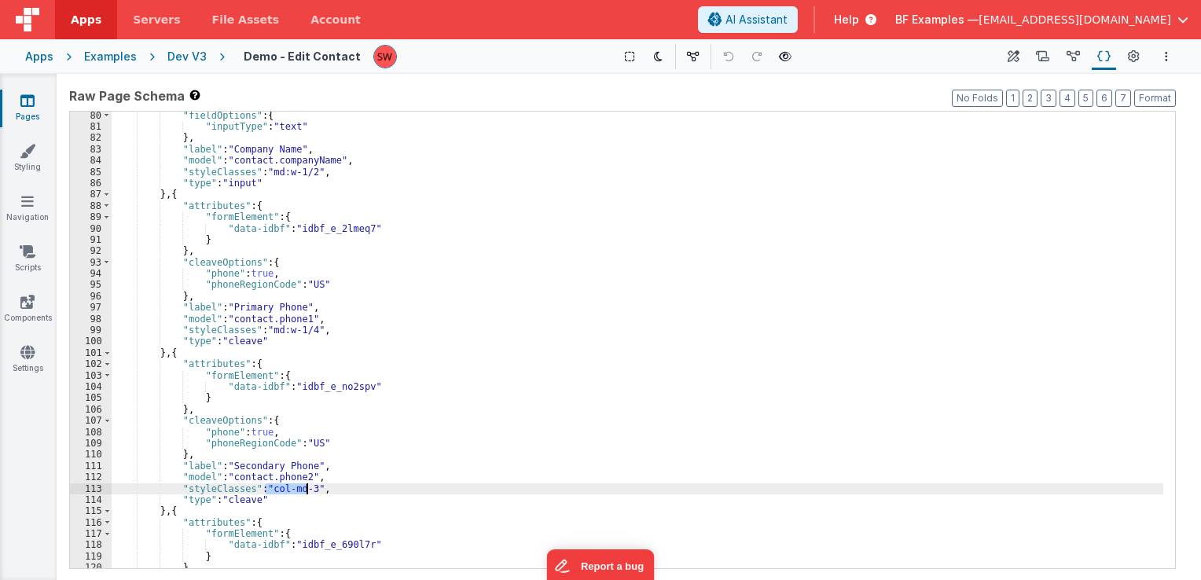
drag, startPoint x: 267, startPoint y: 491, endPoint x: 308, endPoint y: 492, distance: 40.9
click at [308, 492] on div ""fieldOptions" : { "inputType" : "text" } , "label" : "Company Name" , "model" …" at bounding box center [638, 350] width 1052 height 480
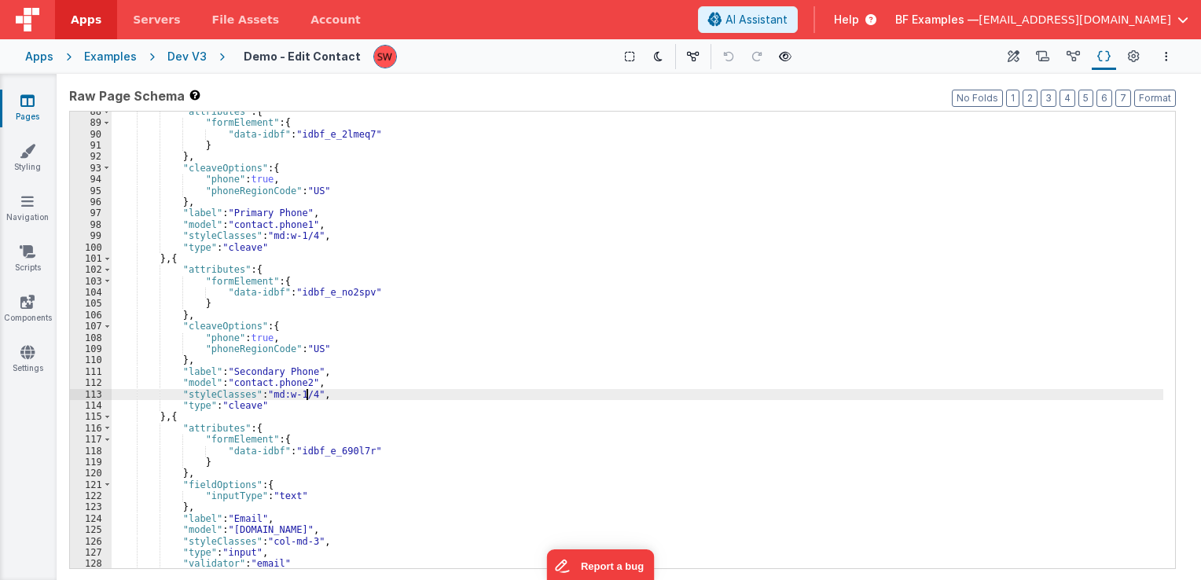
scroll to position [1038, 0]
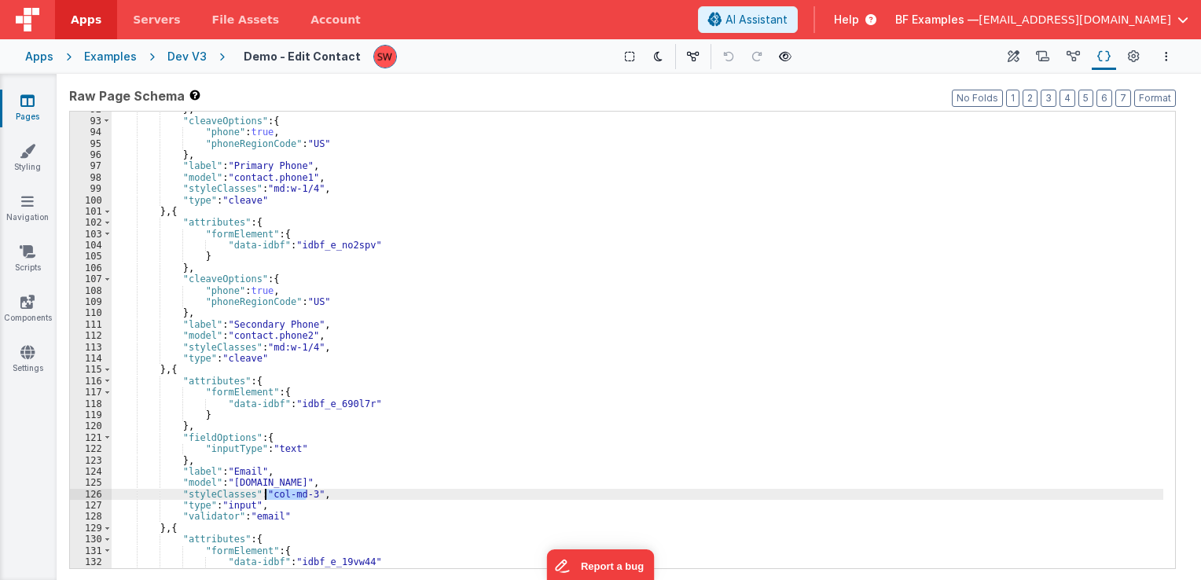
drag, startPoint x: 308, startPoint y: 497, endPoint x: 267, endPoint y: 498, distance: 40.9
click at [267, 498] on div "} , "cleaveOptions" : { "phone" : true , "phoneRegionCode" : "US" } , "label" :…" at bounding box center [638, 344] width 1052 height 480
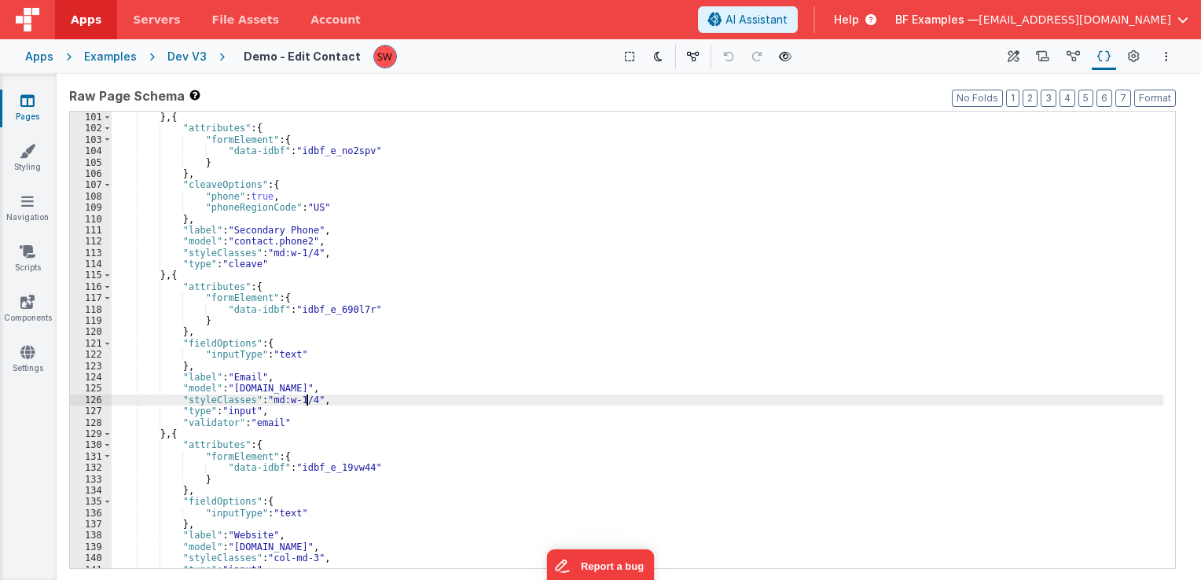
scroll to position [1179, 0]
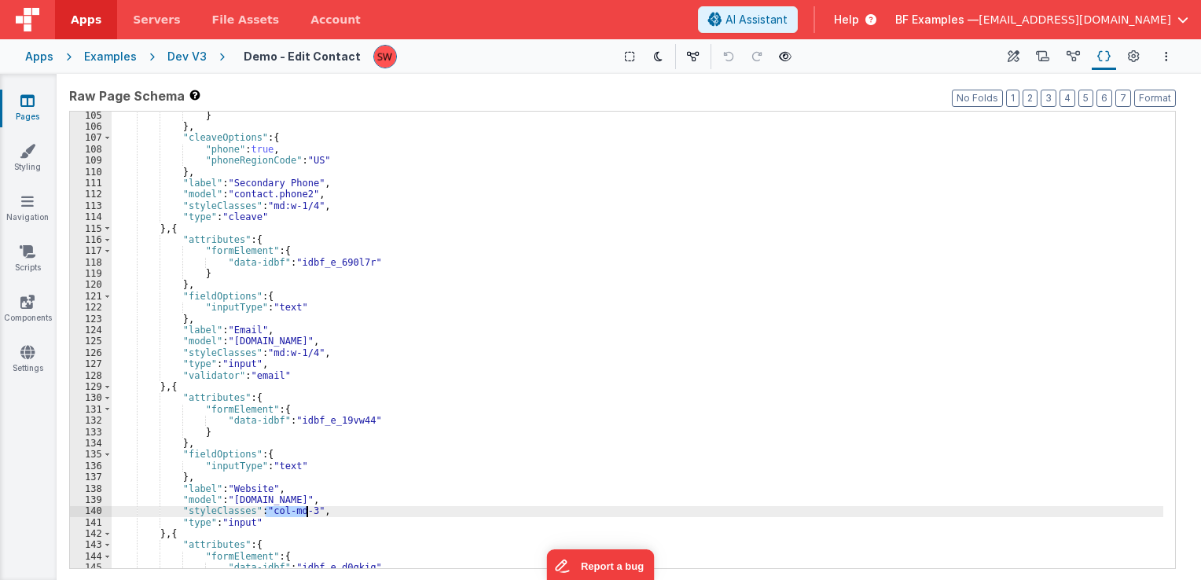
drag, startPoint x: 265, startPoint y: 511, endPoint x: 307, endPoint y: 513, distance: 41.7
click at [307, 513] on div "} } , "cleaveOptions" : { "phone" : true , "phoneRegionCode" : "US" } , "label"…" at bounding box center [638, 350] width 1052 height 480
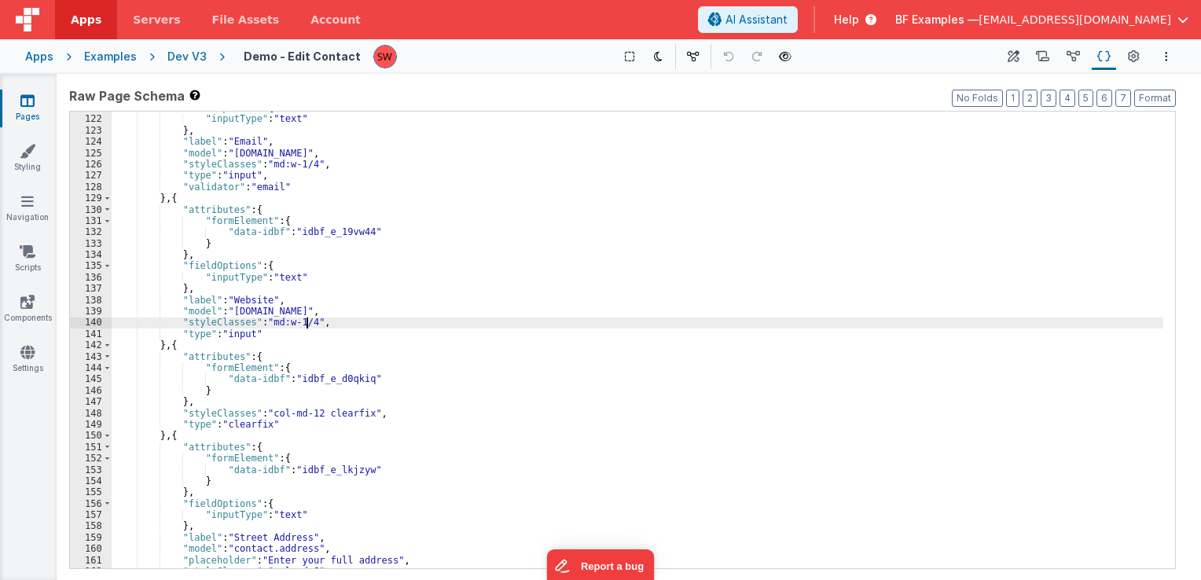
scroll to position [1368, 0]
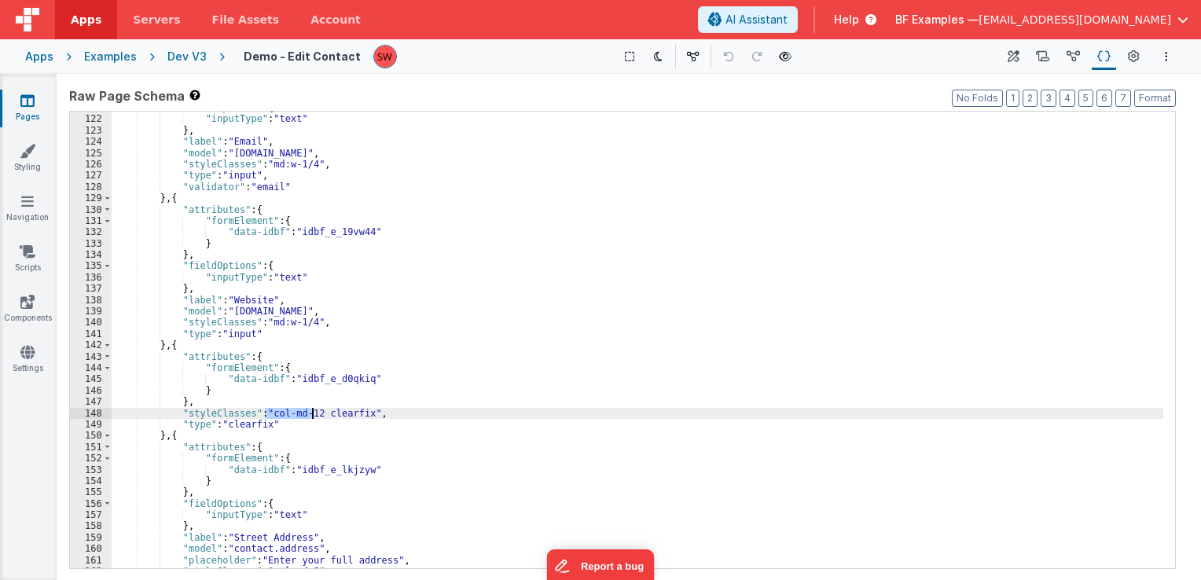
drag, startPoint x: 264, startPoint y: 414, endPoint x: 313, endPoint y: 417, distance: 48.8
click at [313, 417] on div ""fieldOptions" : { "inputType" : "text" } , "label" : "Email" , "model" : "cont…" at bounding box center [638, 342] width 1052 height 480
paste textarea
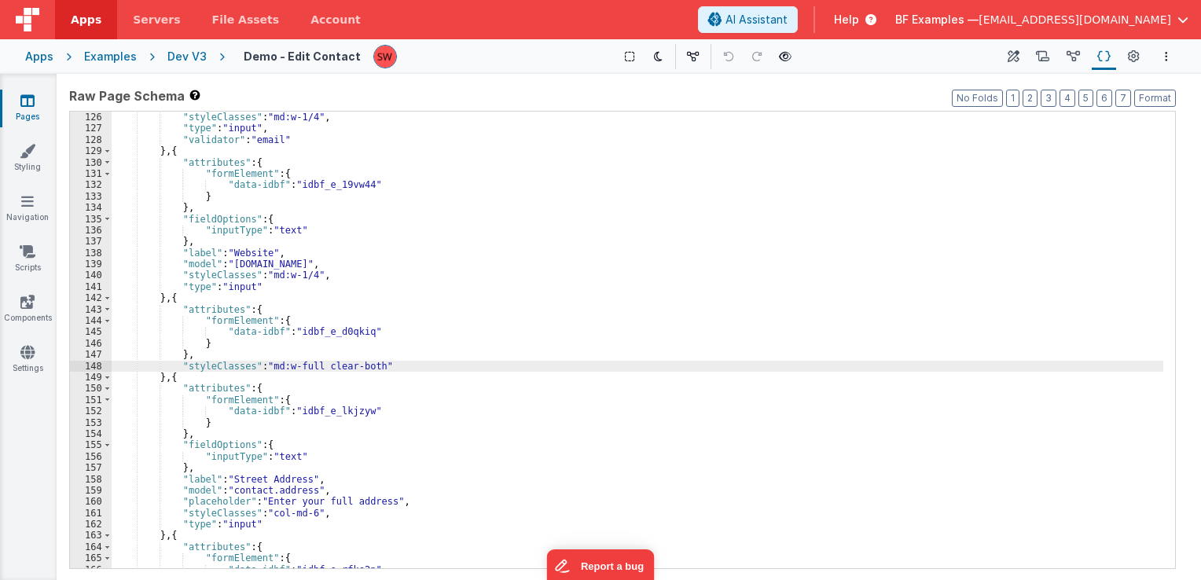
scroll to position [1462, 0]
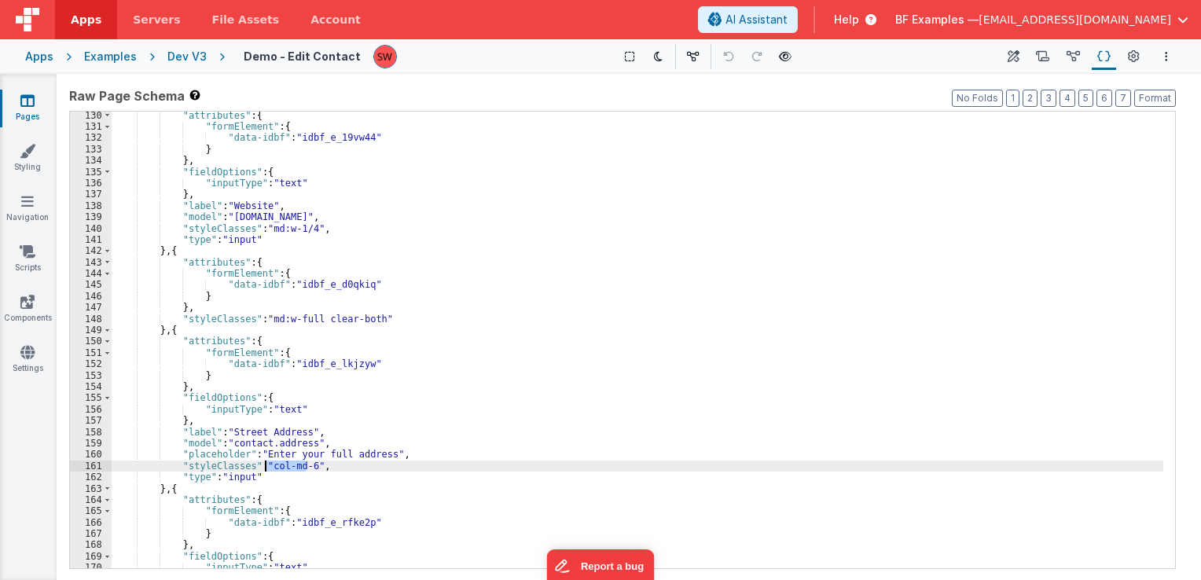
drag, startPoint x: 304, startPoint y: 467, endPoint x: 267, endPoint y: 470, distance: 37.9
click at [267, 470] on div ""attributes" : { "formElement" : { "data-idbf" : "idbf_e_19vw44" } } , "fieldOp…" at bounding box center [638, 350] width 1052 height 480
paste textarea
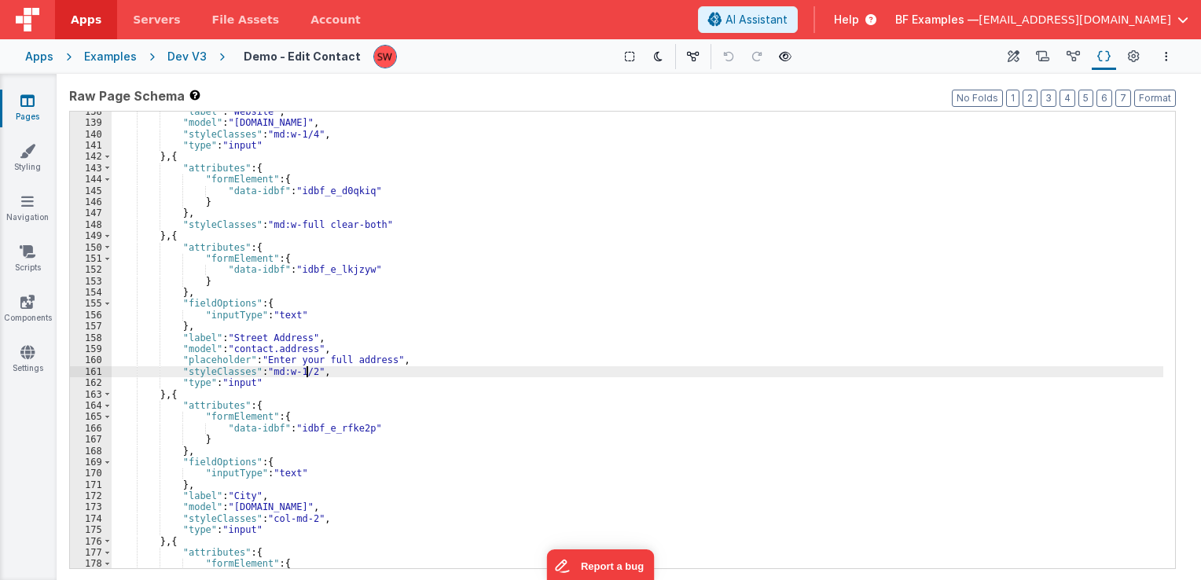
scroll to position [1604, 0]
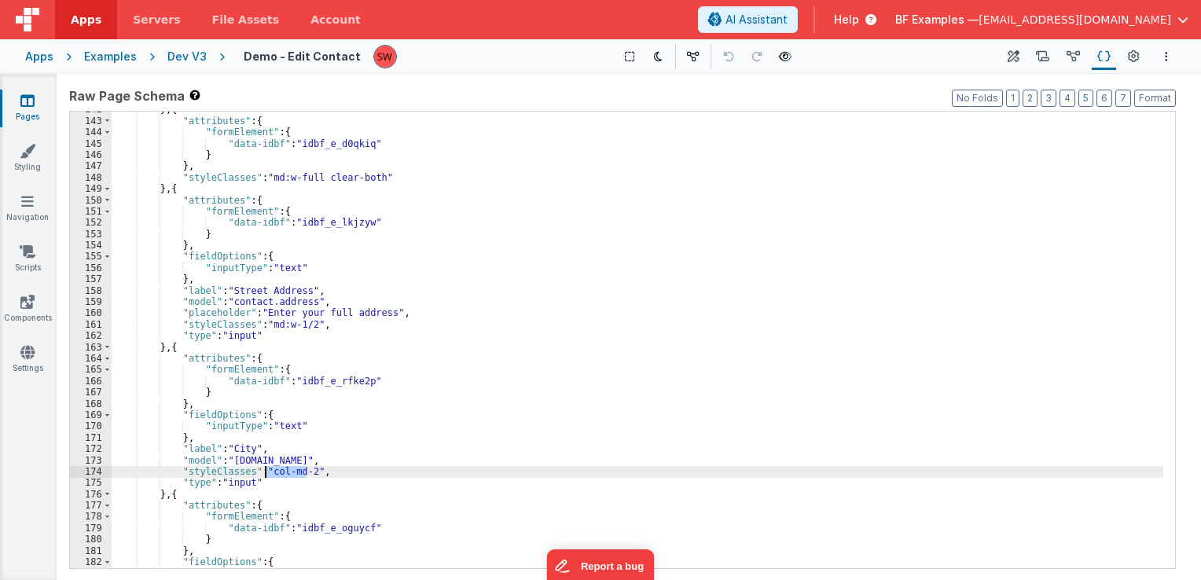
drag, startPoint x: 305, startPoint y: 470, endPoint x: 266, endPoint y: 474, distance: 39.5
click at [266, 474] on div "} , { "attributes" : { "formElement" : { "data-idbf" : "idbf_e_d0qkiq" } } , "s…" at bounding box center [638, 344] width 1052 height 480
paste textarea
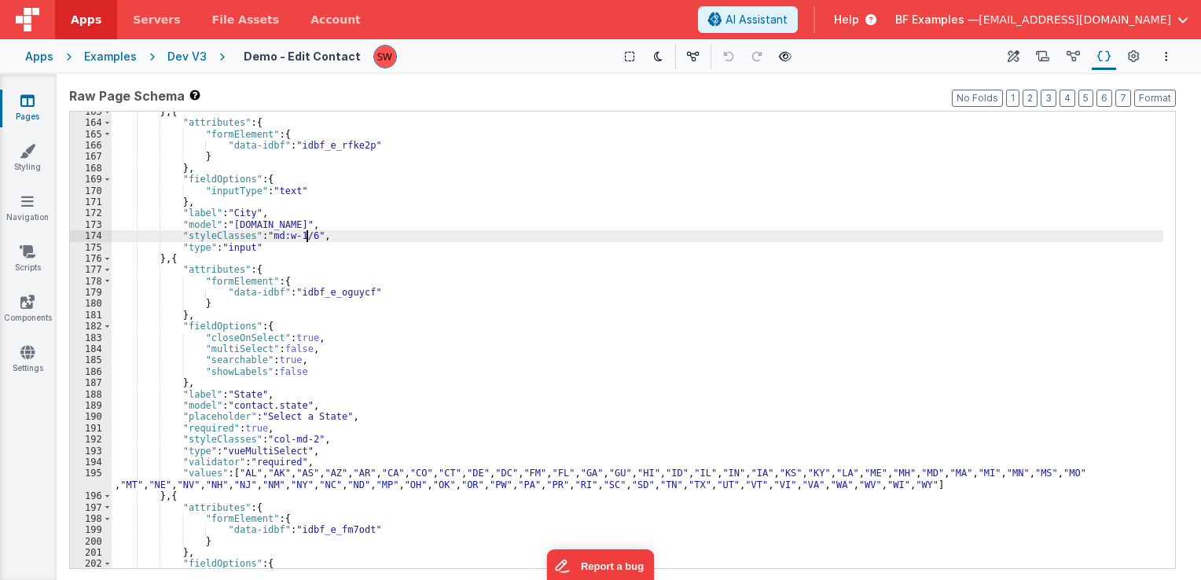
scroll to position [1840, 0]
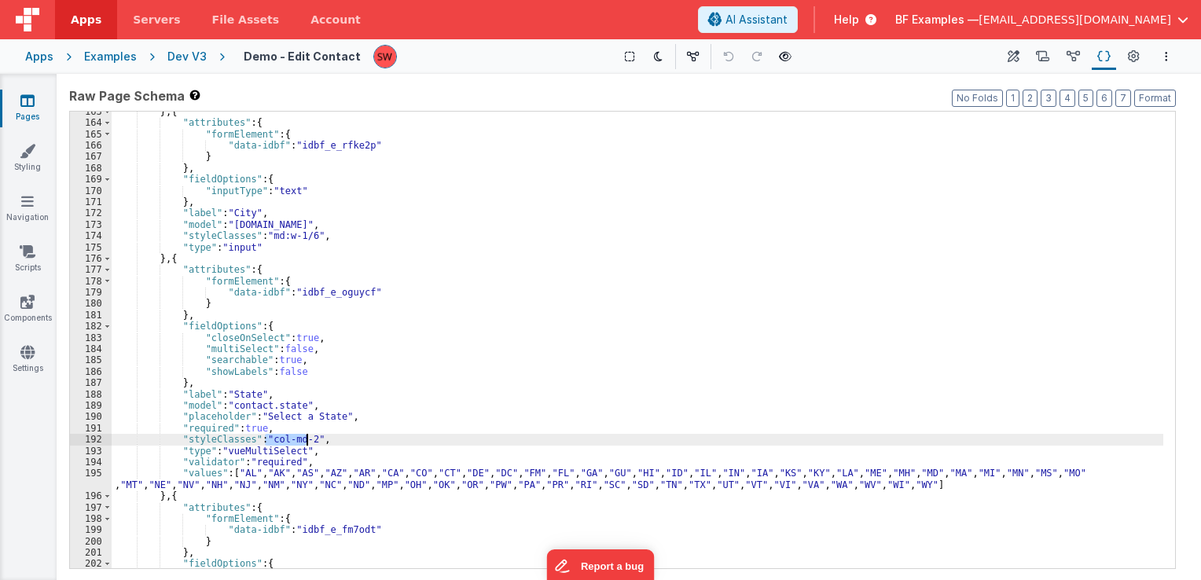
drag, startPoint x: 266, startPoint y: 439, endPoint x: 305, endPoint y: 439, distance: 39.3
click at [305, 439] on div "} , { "attributes" : { "formElement" : { "data-idbf" : "idbf_e_rfke2p" } } , "f…" at bounding box center [638, 346] width 1052 height 480
paste textarea
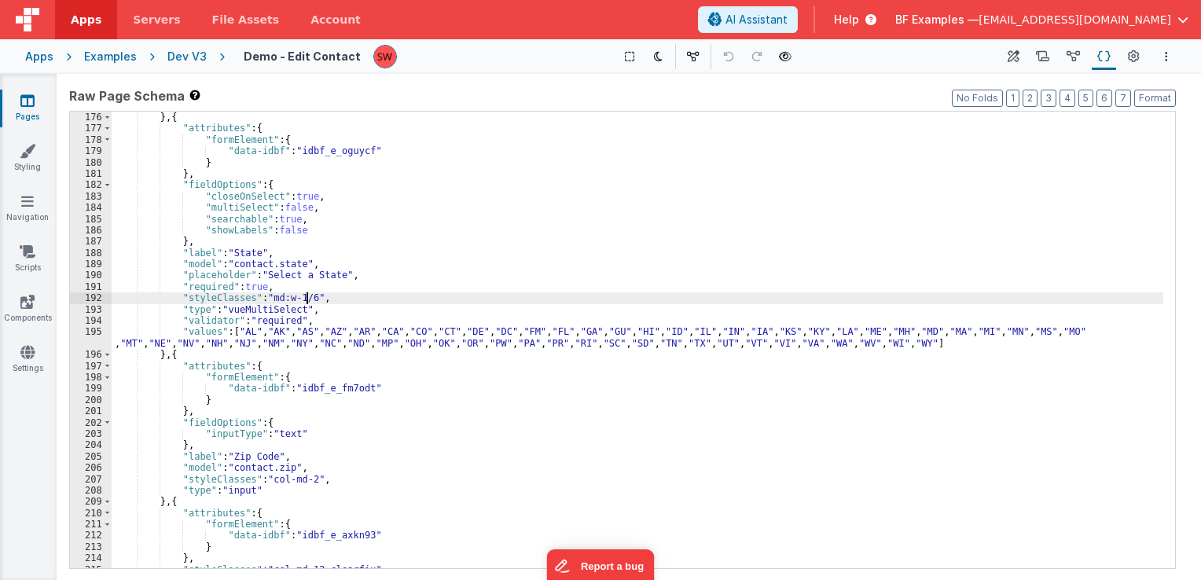
scroll to position [2028, 0]
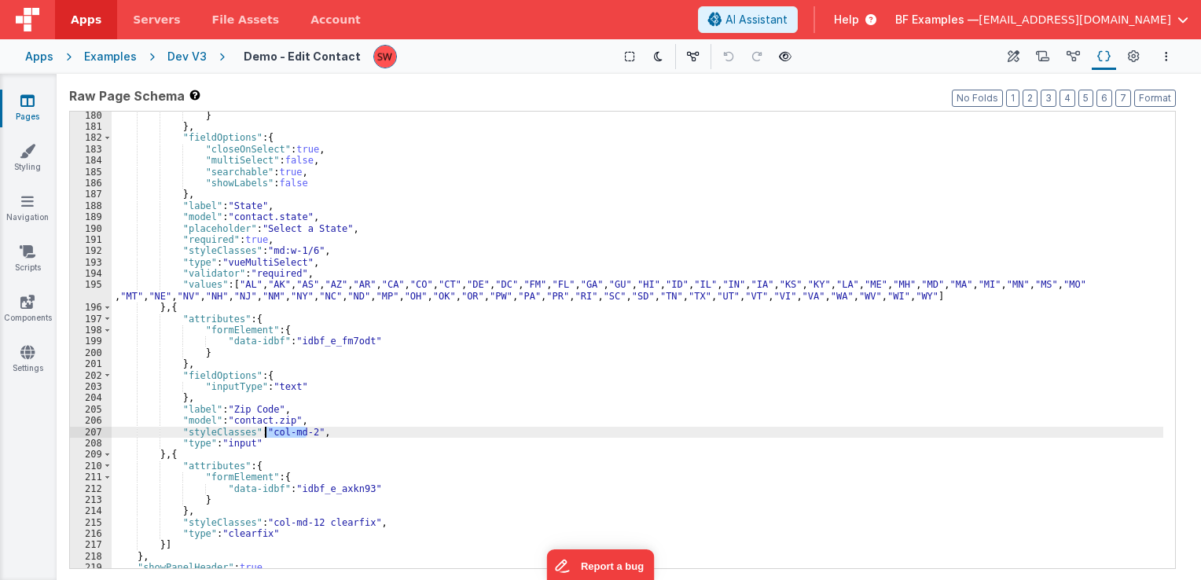
drag, startPoint x: 305, startPoint y: 433, endPoint x: 267, endPoint y: 431, distance: 37.8
click at [267, 431] on div "} } , "fieldOptions" : { "closeOnSelect" : true , "multiSelect" : false , "sear…" at bounding box center [638, 350] width 1052 height 480
paste textarea
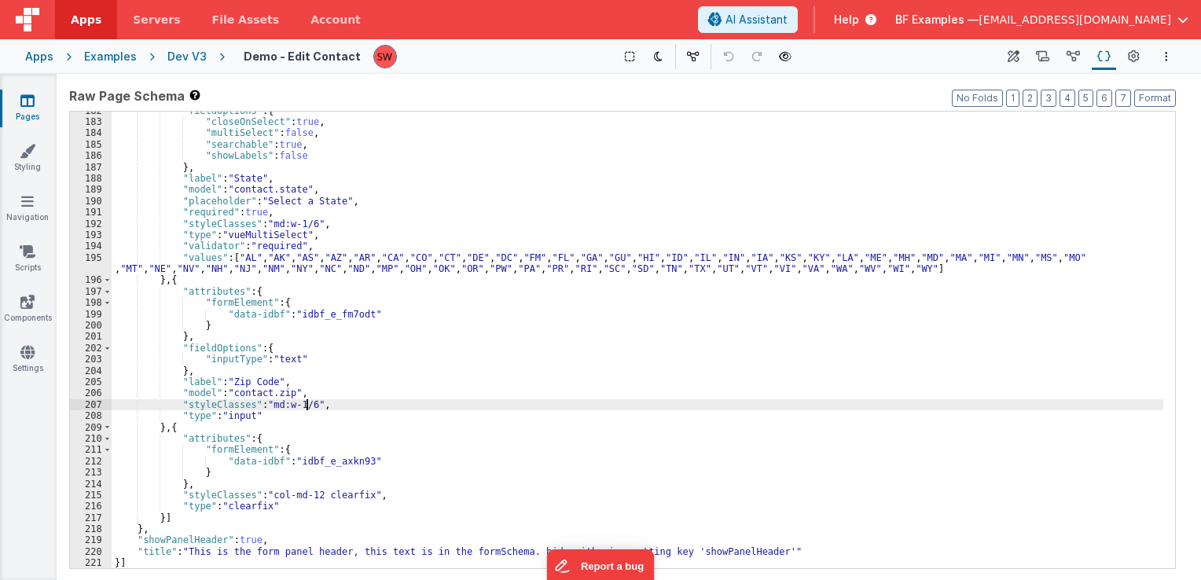
scroll to position [2056, 0]
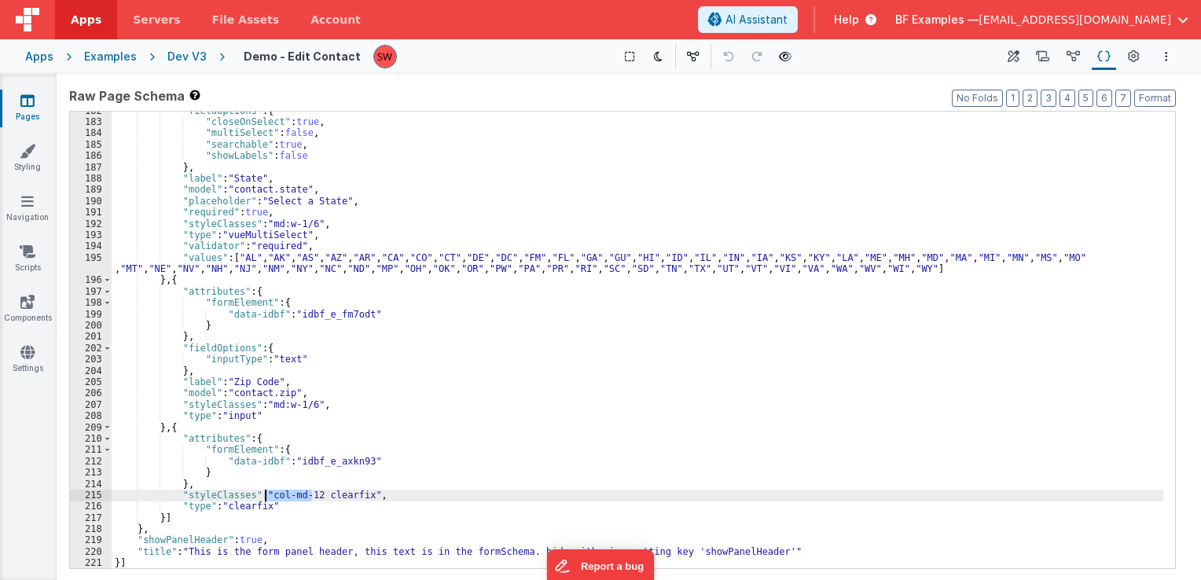
drag, startPoint x: 312, startPoint y: 499, endPoint x: 265, endPoint y: 498, distance: 47.2
click at [265, 498] on div ""fieldOptions" : { "closeOnSelect" : true , "multiSelect" : false , "searchable…" at bounding box center [638, 345] width 1052 height 480
paste textarea
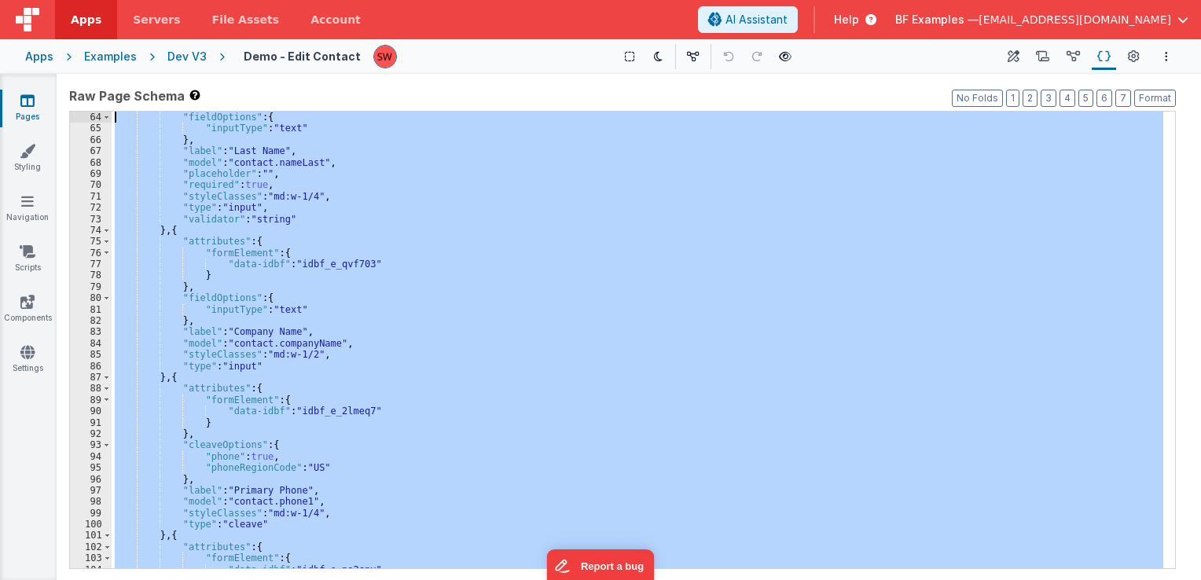
scroll to position [0, 0]
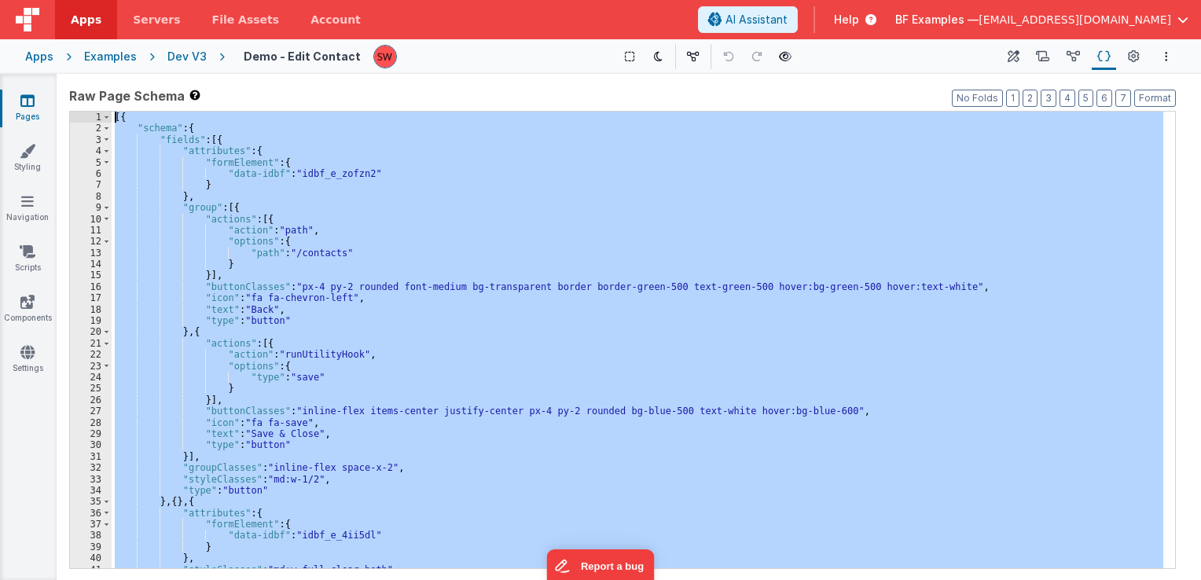
drag, startPoint x: 165, startPoint y: 565, endPoint x: 83, endPoint y: -5, distance: 576.0
click at [83, 0] on html "Apps Servers File Assets Account Some FUTURE Slot AI Assistant Help BF Examples…" at bounding box center [600, 290] width 1201 height 580
click at [192, 53] on div "Dev V3" at bounding box center [186, 57] width 39 height 16
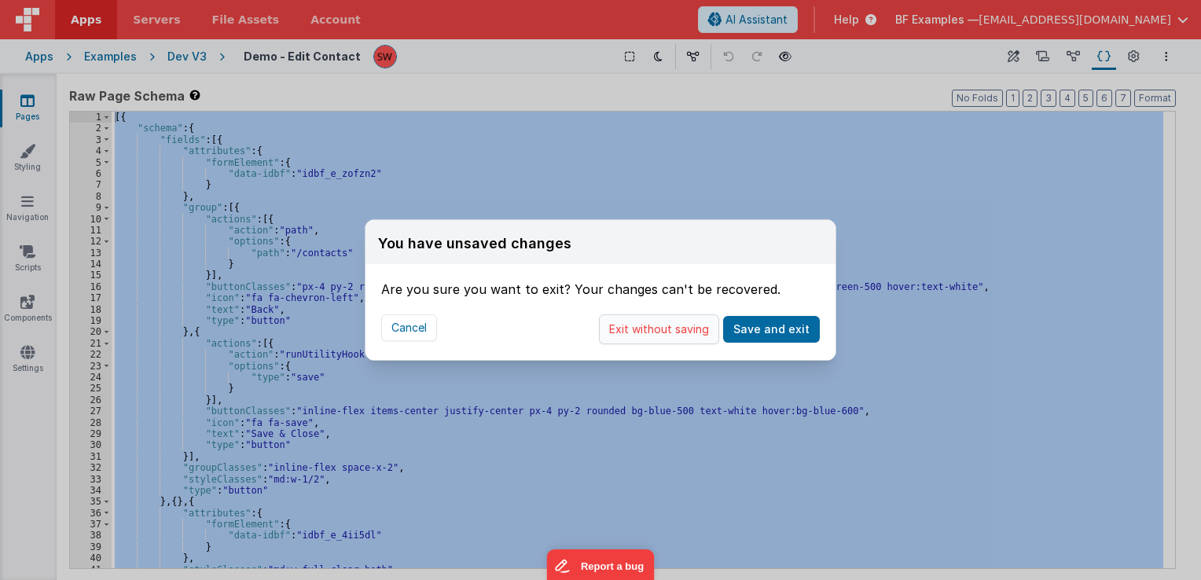
click at [642, 333] on button "Exit without saving" at bounding box center [659, 329] width 120 height 30
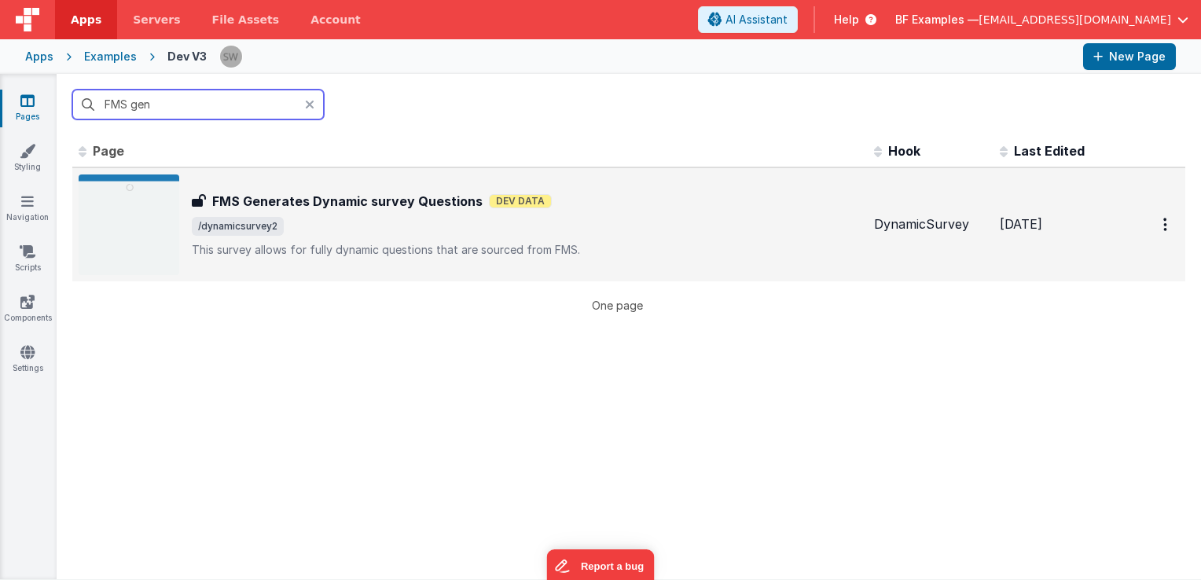
type input "FMS gen"
click at [601, 229] on span "/dynamicsurvey2" at bounding box center [527, 226] width 670 height 19
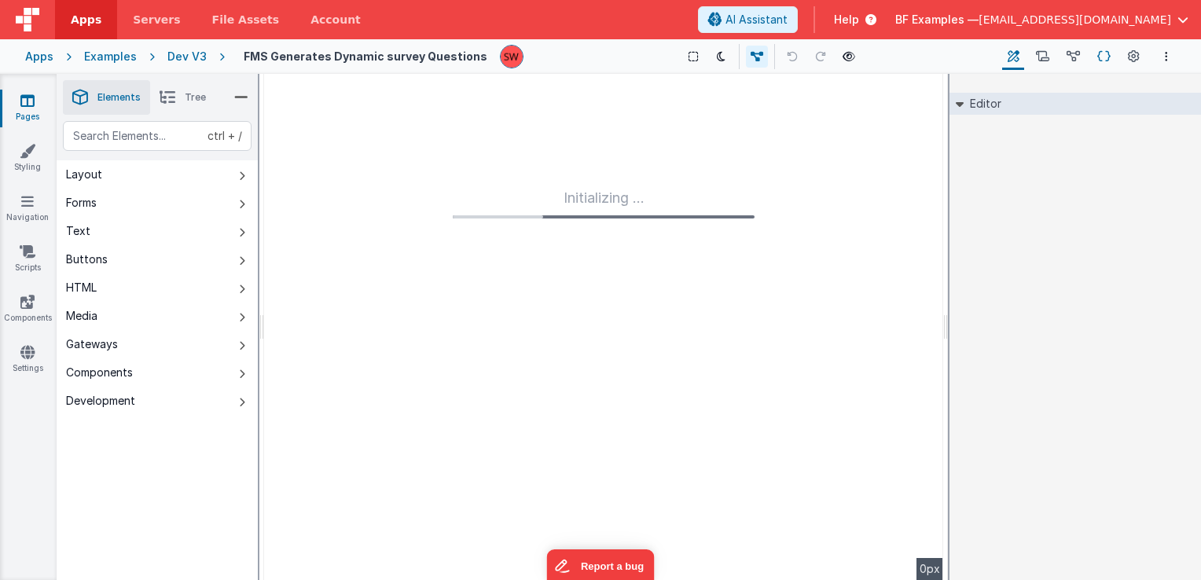
click at [1107, 64] on icon at bounding box center [1104, 57] width 13 height 17
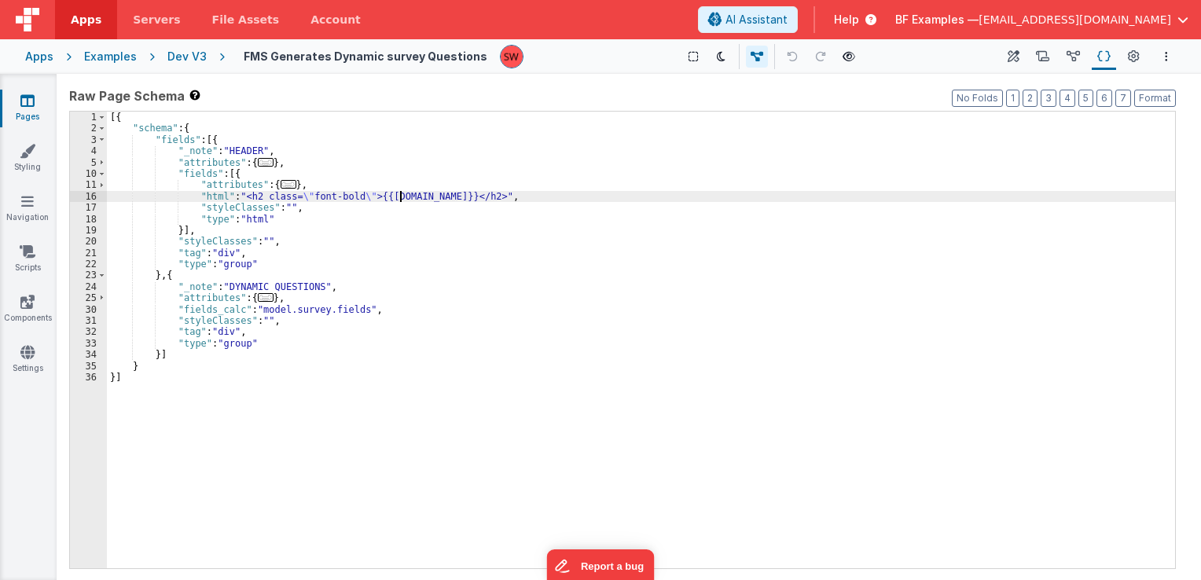
click at [399, 197] on div "[{ "schema" : { "fields" : [{ "_note" : "HEADER" , "attributes" : { ... } , "fi…" at bounding box center [641, 352] width 1068 height 480
click at [425, 200] on div "[{ "schema" : { "fields" : [{ "_note" : "HEADER" , "attributes" : { ... } , "fi…" at bounding box center [641, 352] width 1068 height 480
click at [456, 201] on div "[{ "schema" : { "fields" : [{ "_note" : "HEADER" , "attributes" : { ... } , "fi…" at bounding box center [641, 352] width 1068 height 480
click at [464, 198] on div "[{ "schema" : { "fields" : [{ "_note" : "HEADER" , "attributes" : { ... } , "fi…" at bounding box center [641, 352] width 1068 height 480
click at [182, 53] on div "Dev V3" at bounding box center [186, 57] width 39 height 16
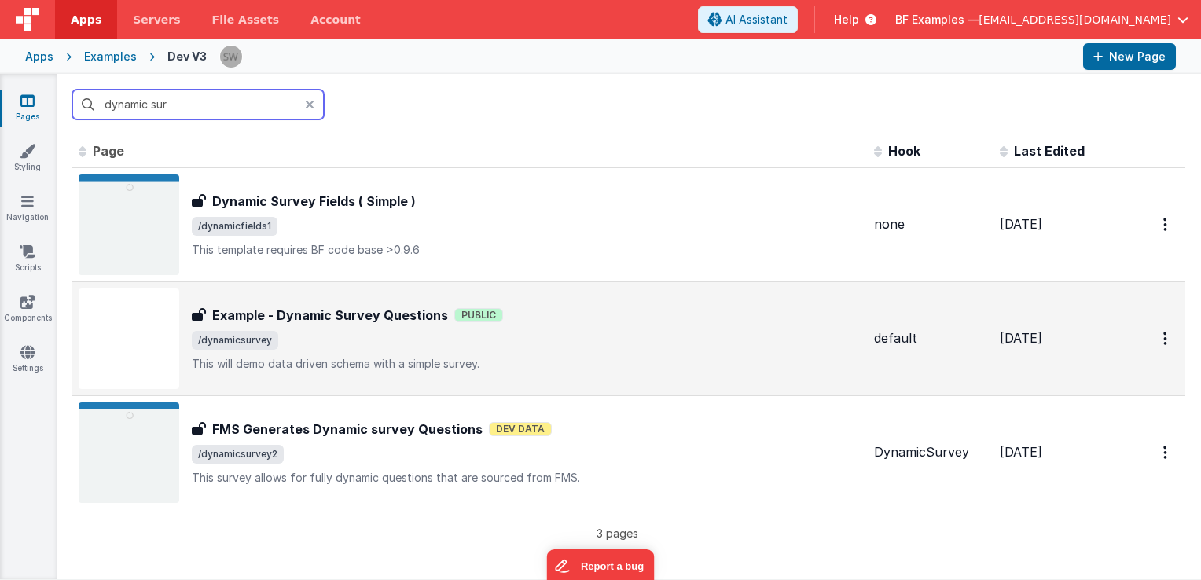
type input "dynamic sur"
click at [616, 341] on span "/dynamicsurvey" at bounding box center [527, 340] width 670 height 19
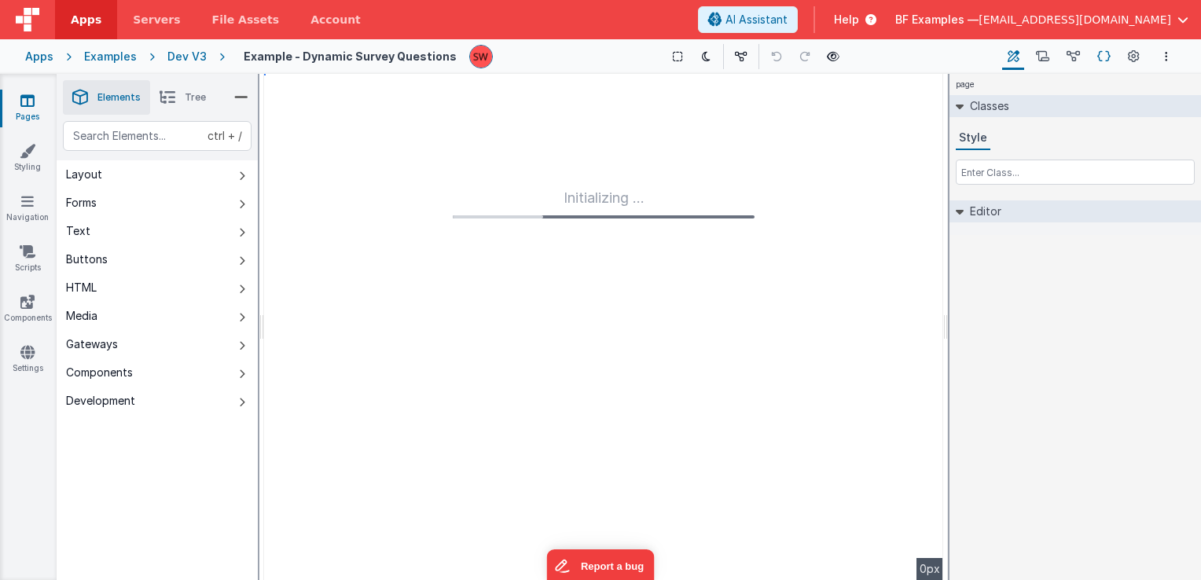
click at [1098, 61] on icon at bounding box center [1104, 57] width 13 height 17
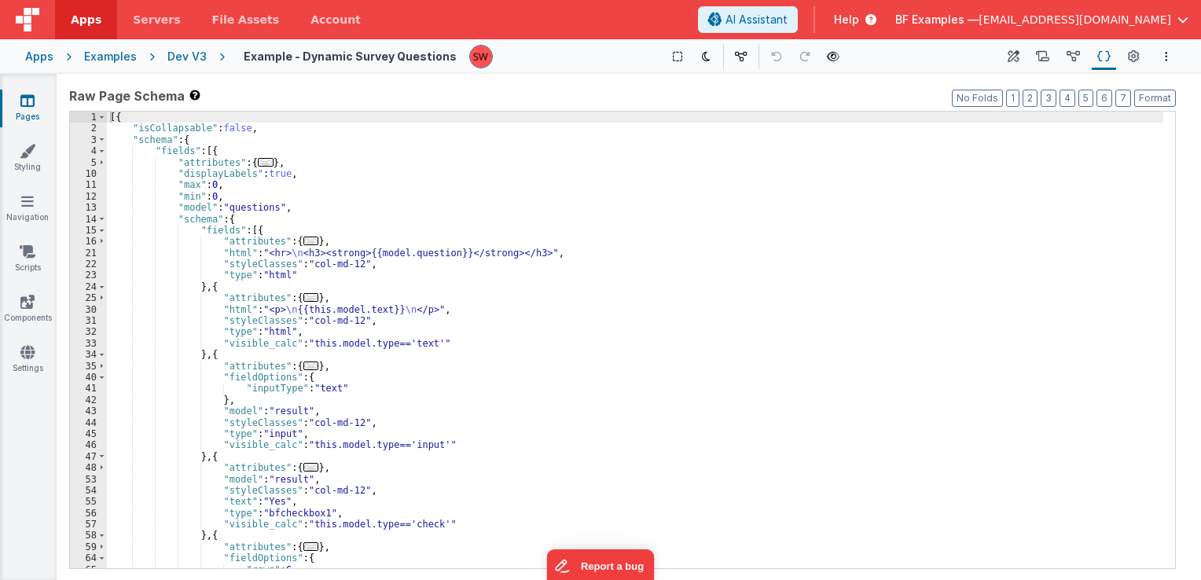
scroll to position [47, 0]
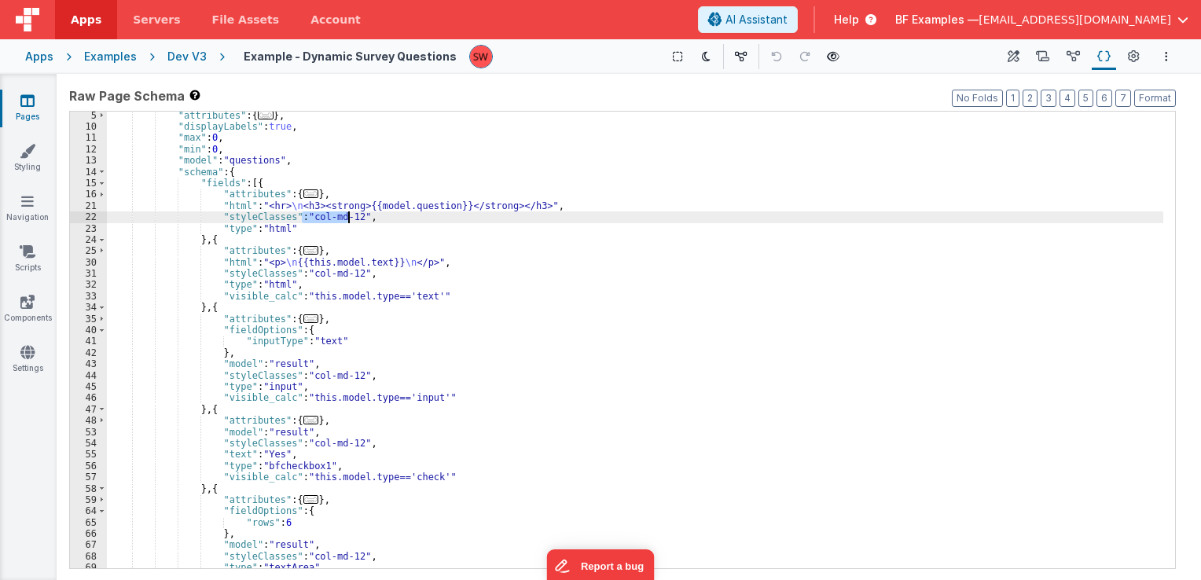
drag, startPoint x: 302, startPoint y: 219, endPoint x: 346, endPoint y: 219, distance: 44.0
click at [346, 219] on div ""attributes" : { ... } , "displayLabels" : true , "max" : 0 , "min" : 0 , "mode…" at bounding box center [635, 350] width 1057 height 480
drag, startPoint x: 346, startPoint y: 219, endPoint x: 304, endPoint y: 219, distance: 41.7
click at [304, 219] on div ""attributes" : { ... } , "displayLabels" : true , "max" : 0 , "min" : 0 , "mode…" at bounding box center [635, 350] width 1057 height 480
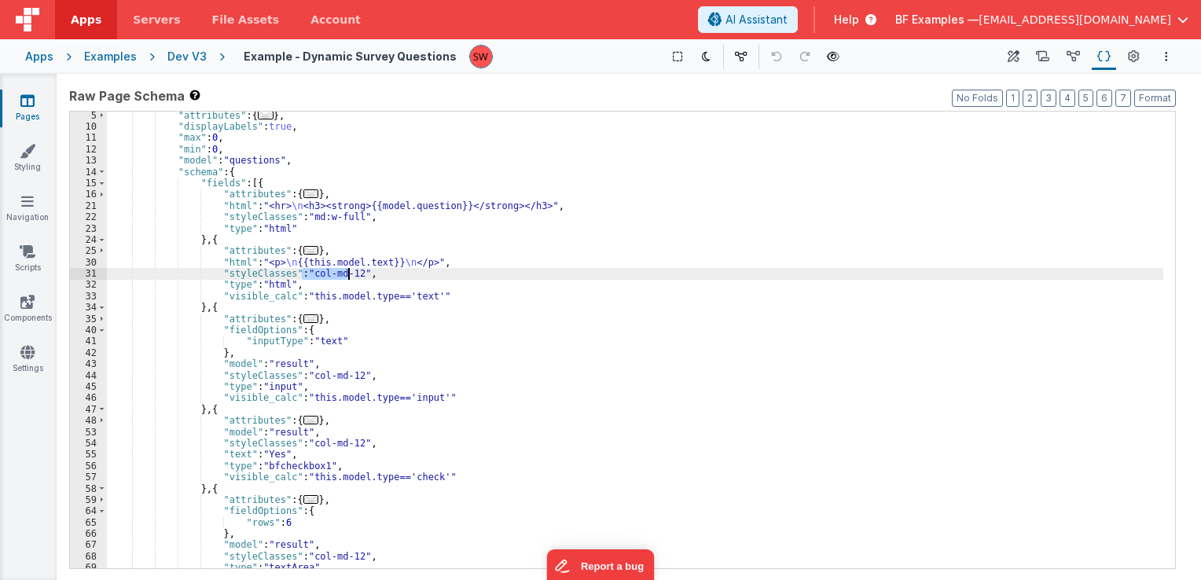
drag, startPoint x: 303, startPoint y: 275, endPoint x: 349, endPoint y: 278, distance: 45.7
click at [349, 278] on div ""attributes" : { ... } , "displayLabels" : true , "max" : 0 , "min" : 0 , "mode…" at bounding box center [635, 350] width 1057 height 480
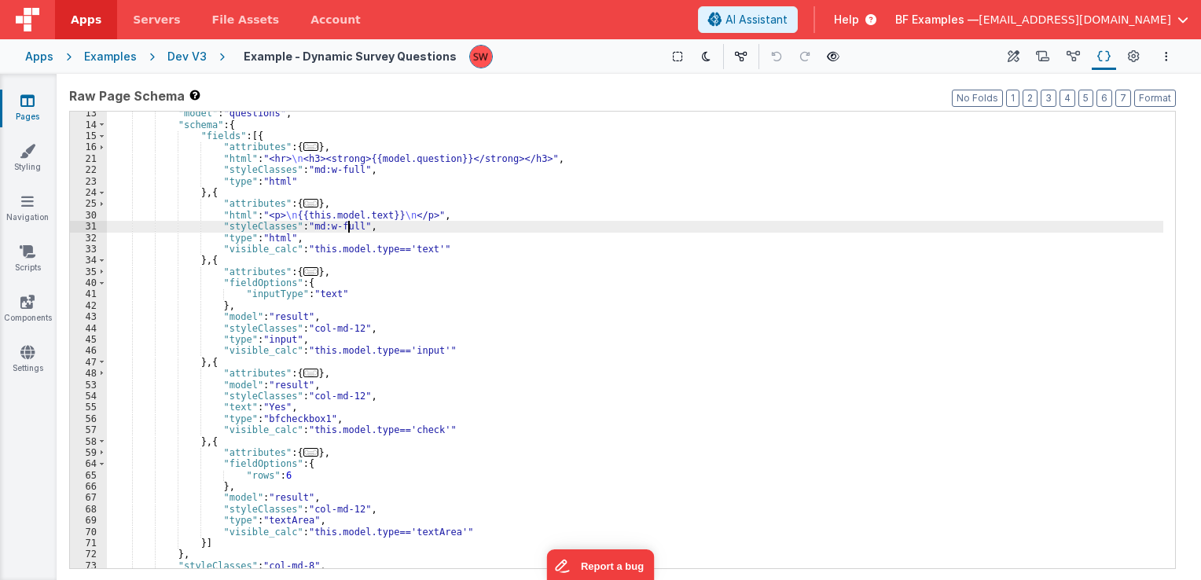
scroll to position [142, 0]
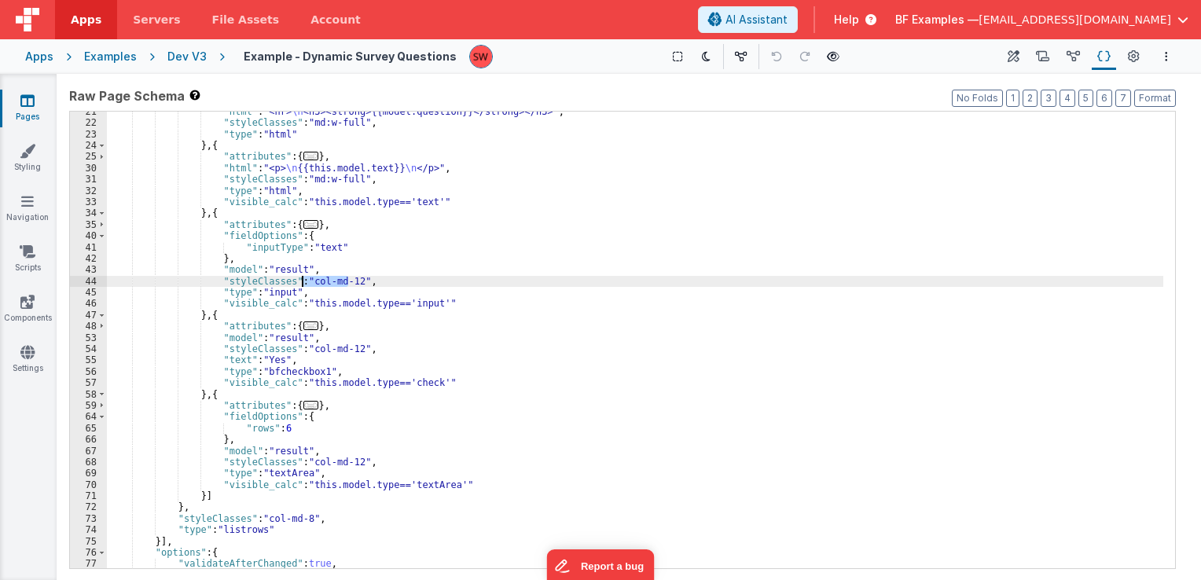
drag, startPoint x: 348, startPoint y: 281, endPoint x: 304, endPoint y: 283, distance: 43.3
click at [304, 283] on div ""html" : "<hr> \n <h3><strong>{{model.question}}</strong></h3>" , "styleClasses…" at bounding box center [635, 346] width 1057 height 480
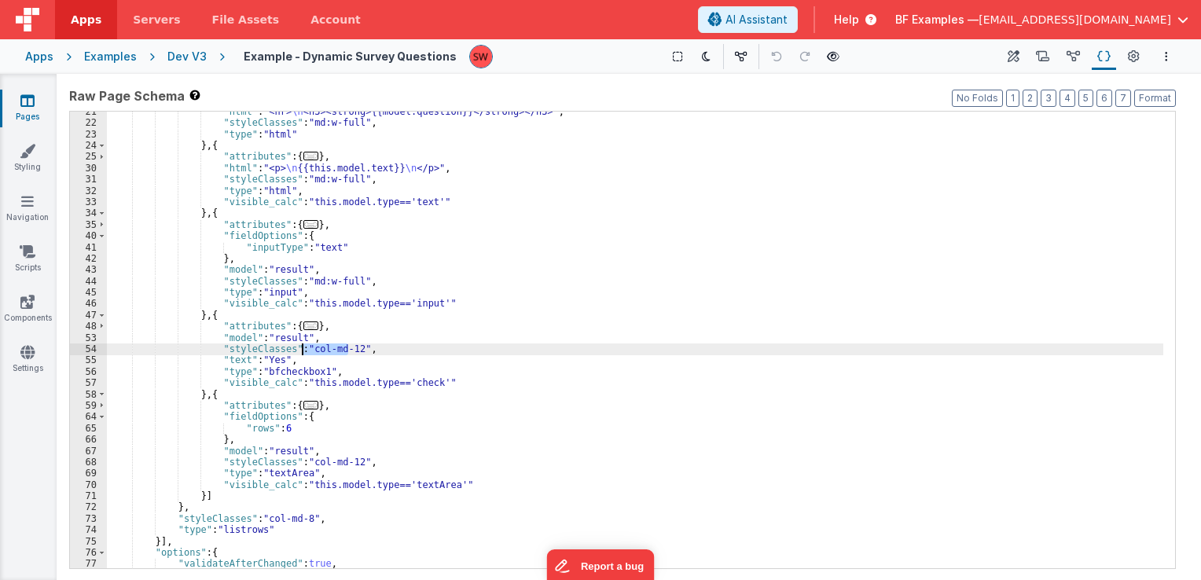
drag, startPoint x: 348, startPoint y: 347, endPoint x: 304, endPoint y: 350, distance: 43.4
click at [304, 350] on div ""html" : "<hr> \n <h3><strong>{{model.question}}</strong></h3>" , "styleClasses…" at bounding box center [635, 346] width 1057 height 480
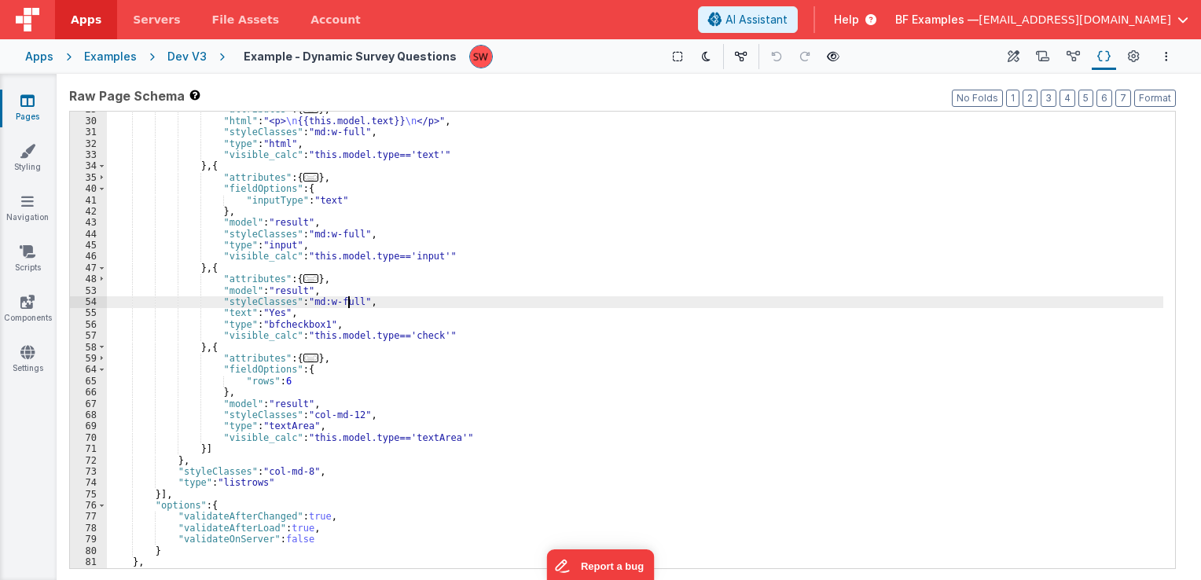
scroll to position [189, 0]
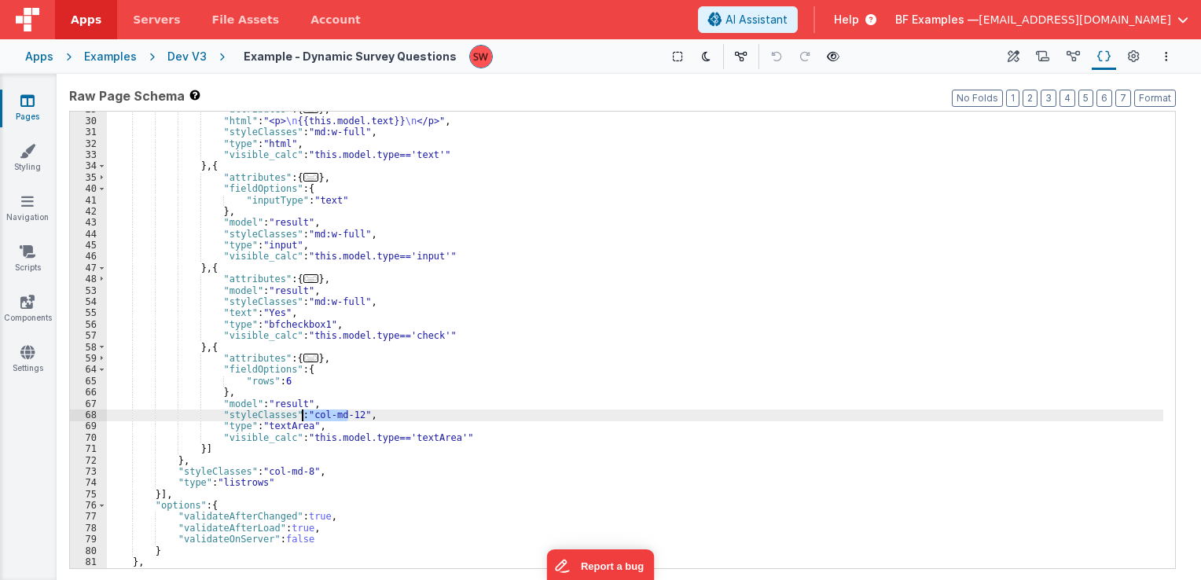
drag, startPoint x: 346, startPoint y: 412, endPoint x: 304, endPoint y: 414, distance: 41.7
click at [304, 414] on div ""attributes" : { ... } , "html" : "<p> \n {{this.model.text}} \n </p>" , "style…" at bounding box center [635, 344] width 1057 height 480
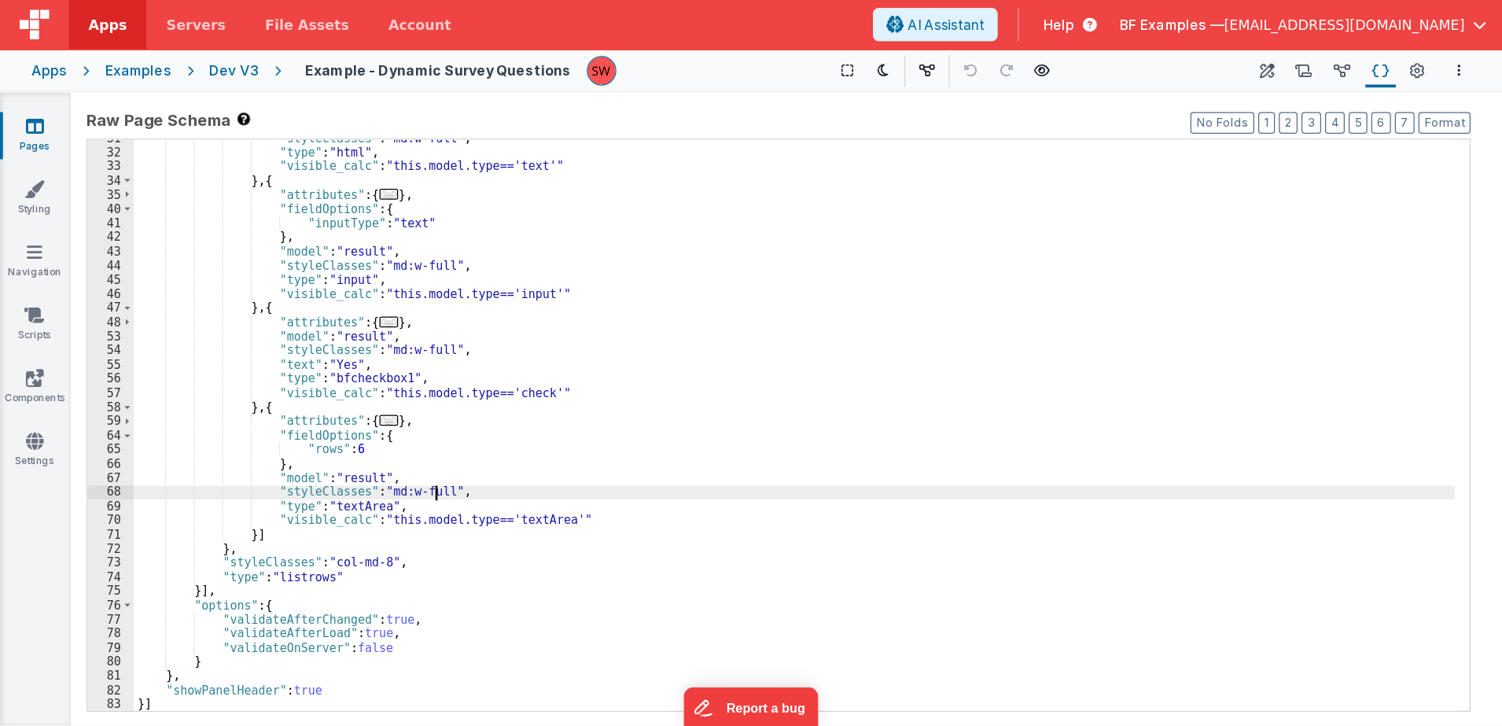
scroll to position [211, 0]
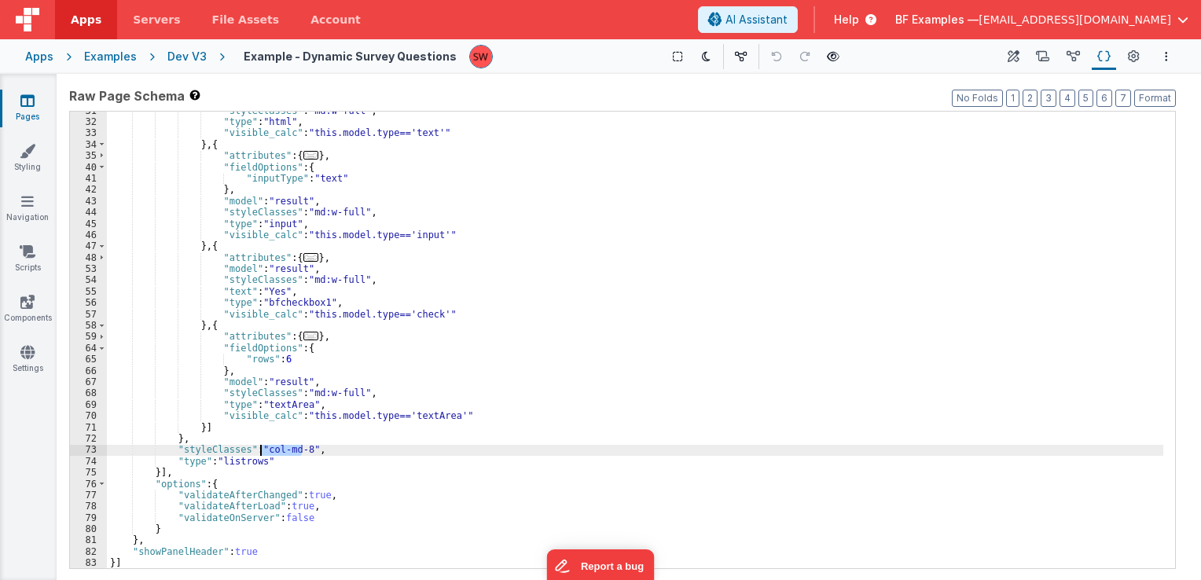
drag, startPoint x: 302, startPoint y: 450, endPoint x: 261, endPoint y: 451, distance: 40.9
click at [261, 451] on div ""styleClasses" : "md:w-full" , "type" : "html" , "visible_calc" : "this.model.t…" at bounding box center [635, 345] width 1057 height 480
paste textarea
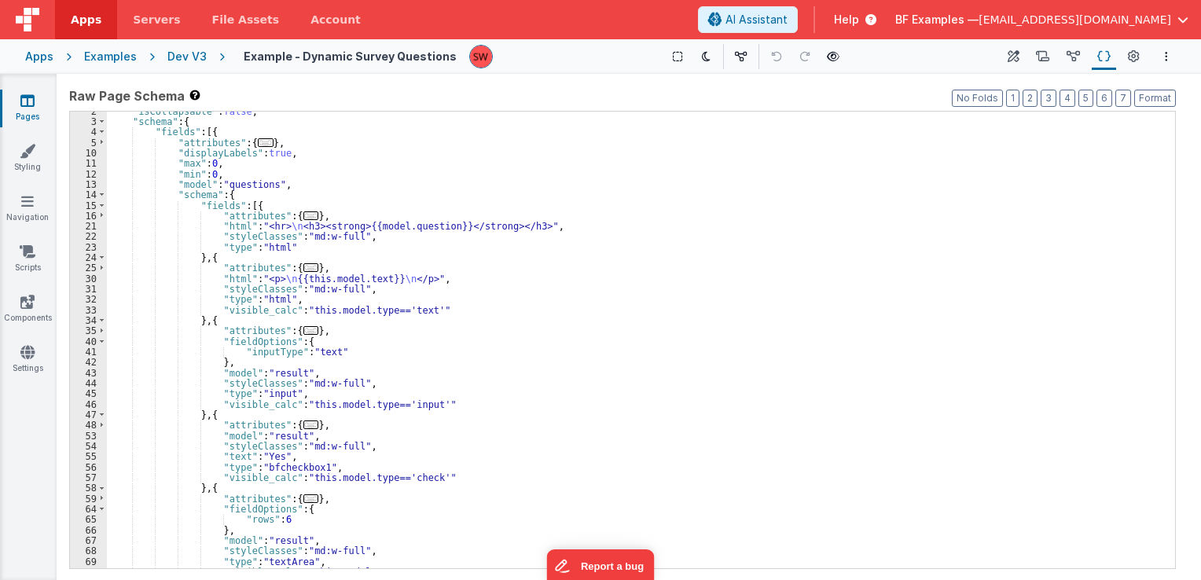
scroll to position [16, 0]
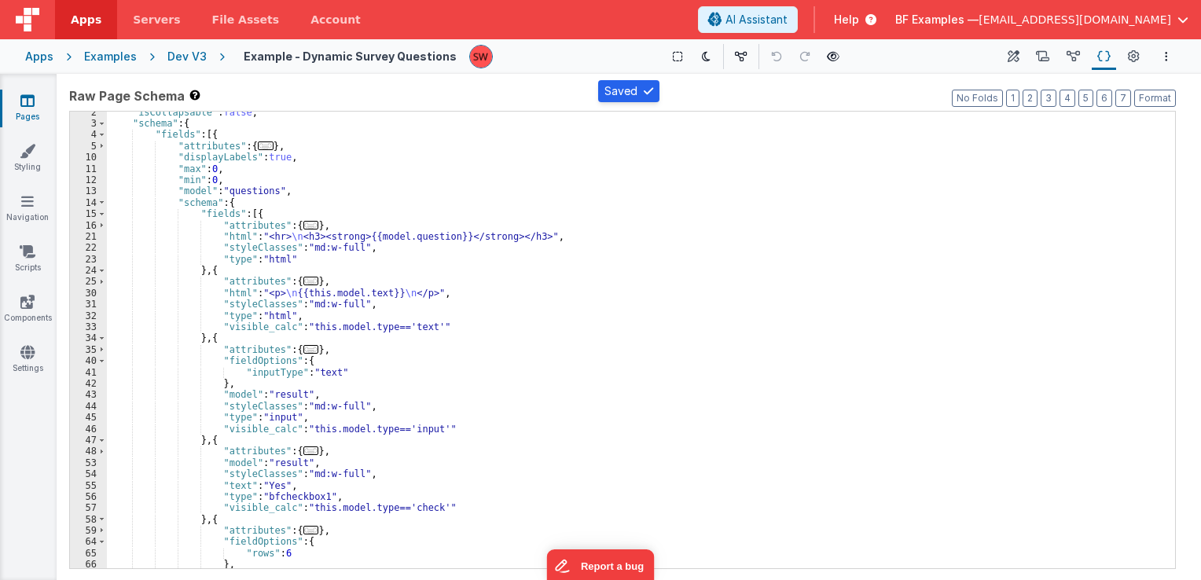
click at [182, 54] on div "Dev V3" at bounding box center [186, 57] width 39 height 16
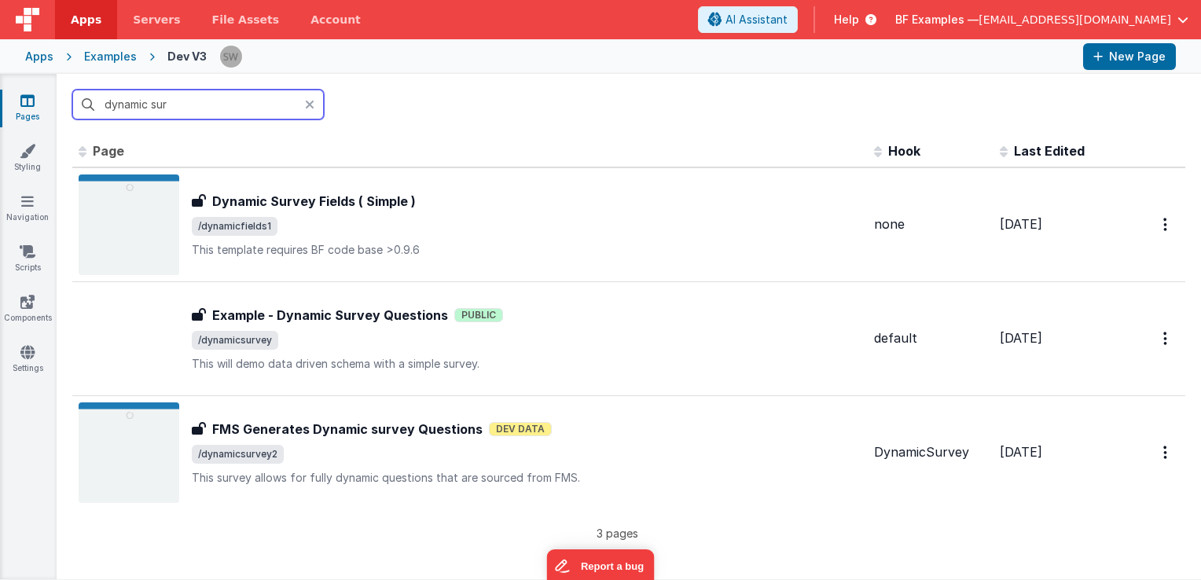
click at [189, 112] on input "dynamic sur" at bounding box center [198, 105] width 252 height 30
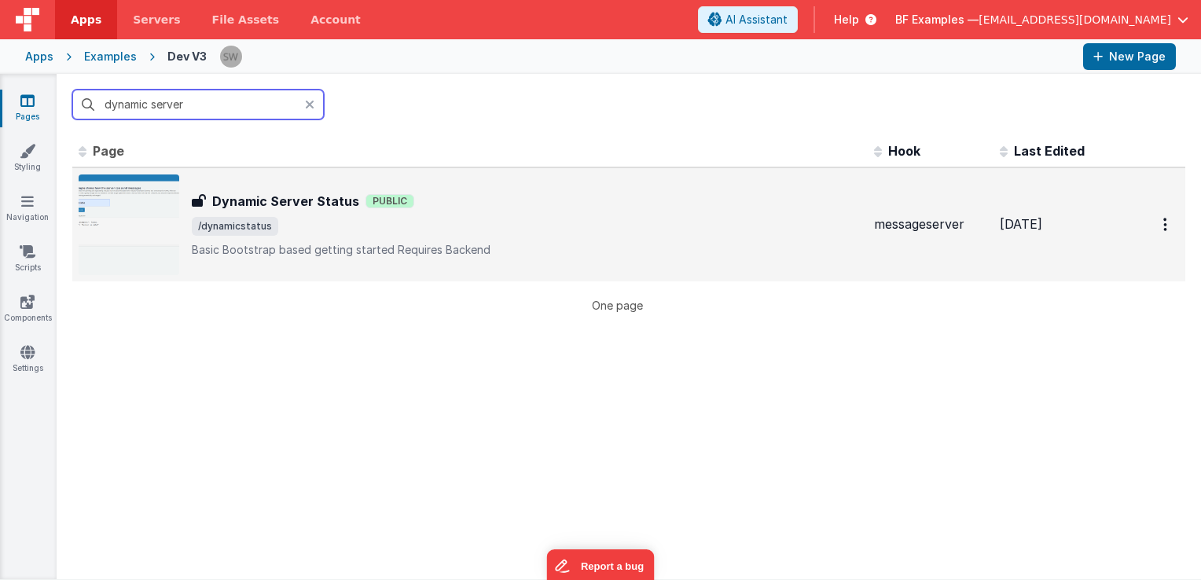
type input "dynamic server"
click at [679, 235] on div "Dynamic Server Status Dynamic Server Status Public /dynamicstatus Basic Bootstr…" at bounding box center [527, 225] width 670 height 66
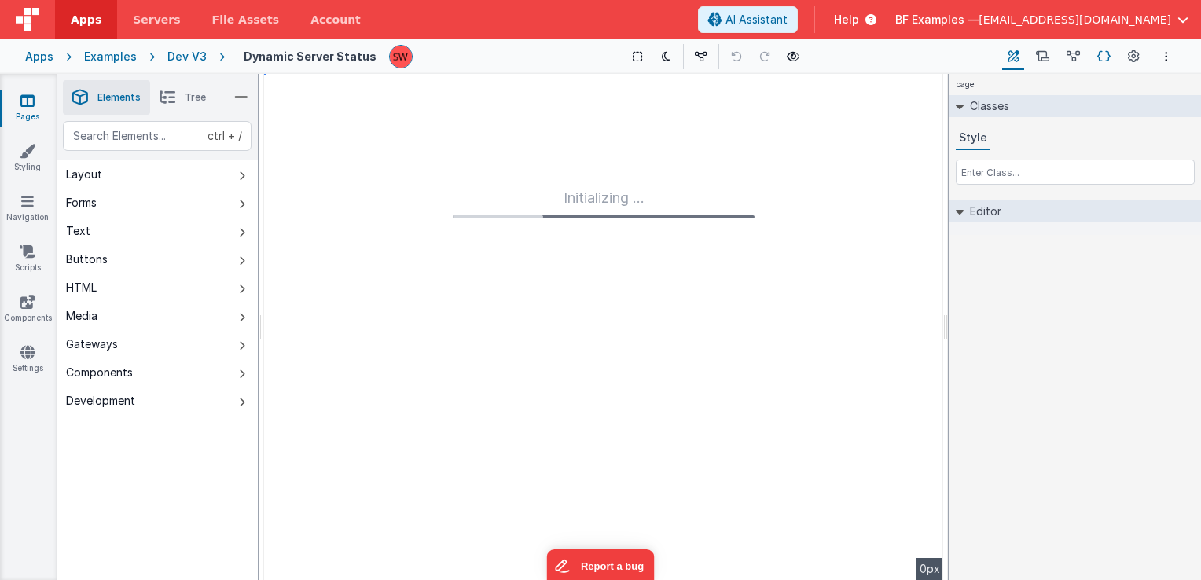
click at [1110, 57] on icon at bounding box center [1104, 57] width 13 height 17
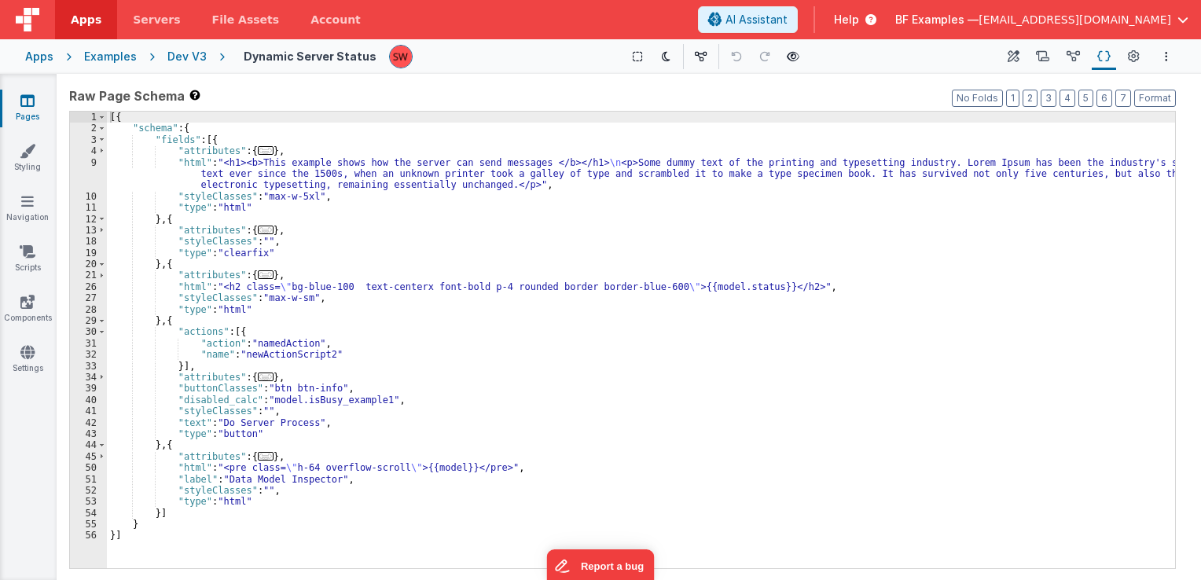
click at [270, 199] on div "[{ "schema" : { "fields" : [{ "attributes" : { ... } , "html" : "<h1><b>This ex…" at bounding box center [641, 352] width 1068 height 480
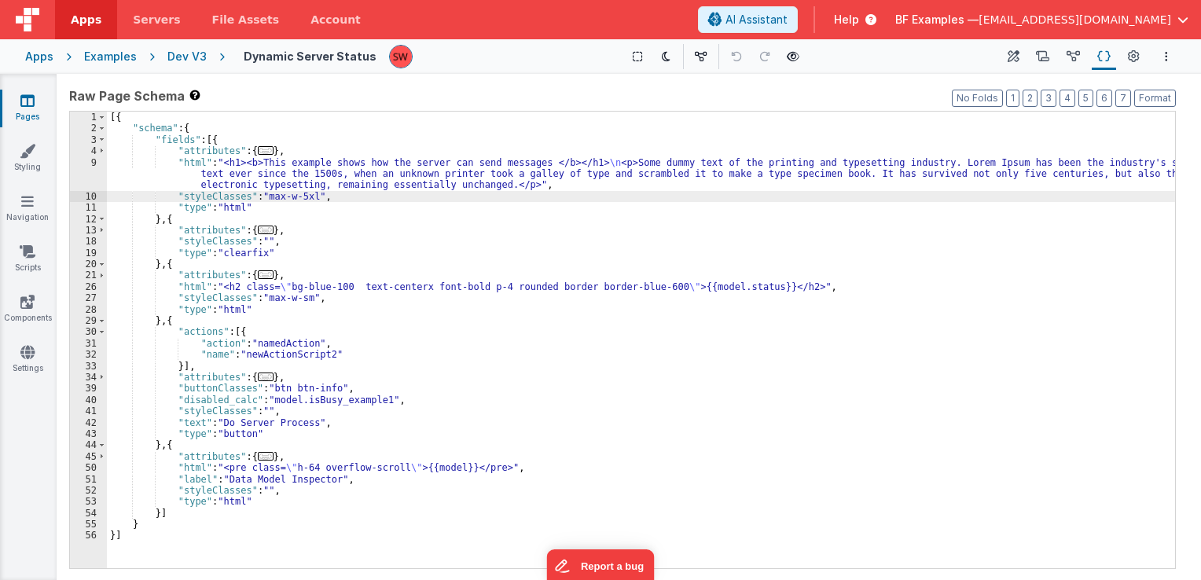
click at [272, 300] on div "[{ "schema" : { "fields" : [{ "attributes" : { ... } , "html" : "<h1><b>This ex…" at bounding box center [641, 352] width 1068 height 480
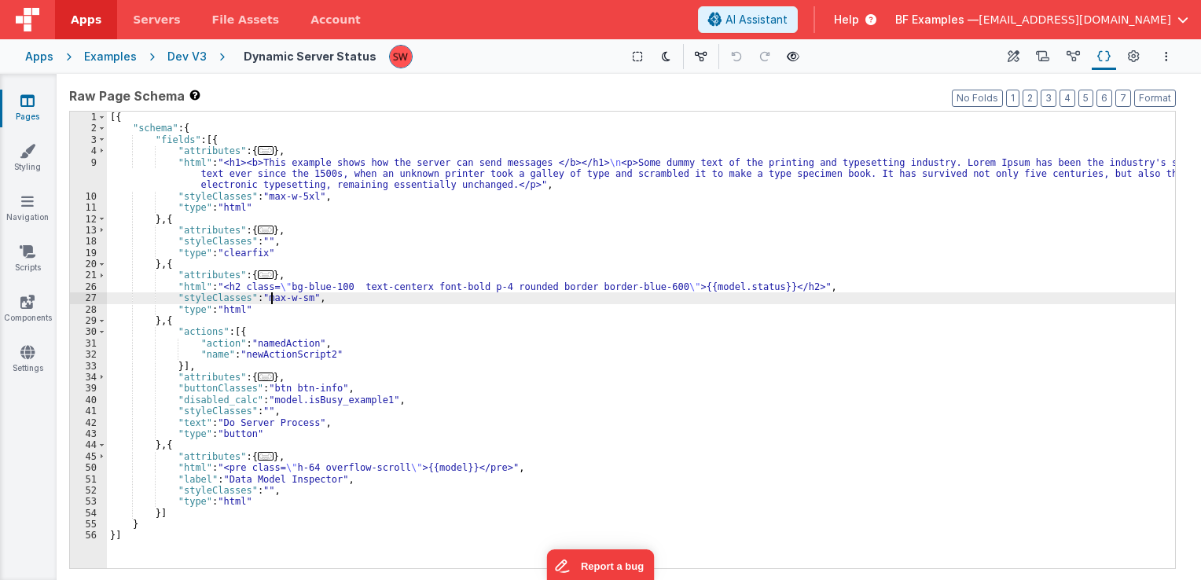
click at [232, 241] on div "[{ "schema" : { "fields" : [{ "attributes" : { ... } , "html" : "<h1><b>This ex…" at bounding box center [641, 352] width 1068 height 480
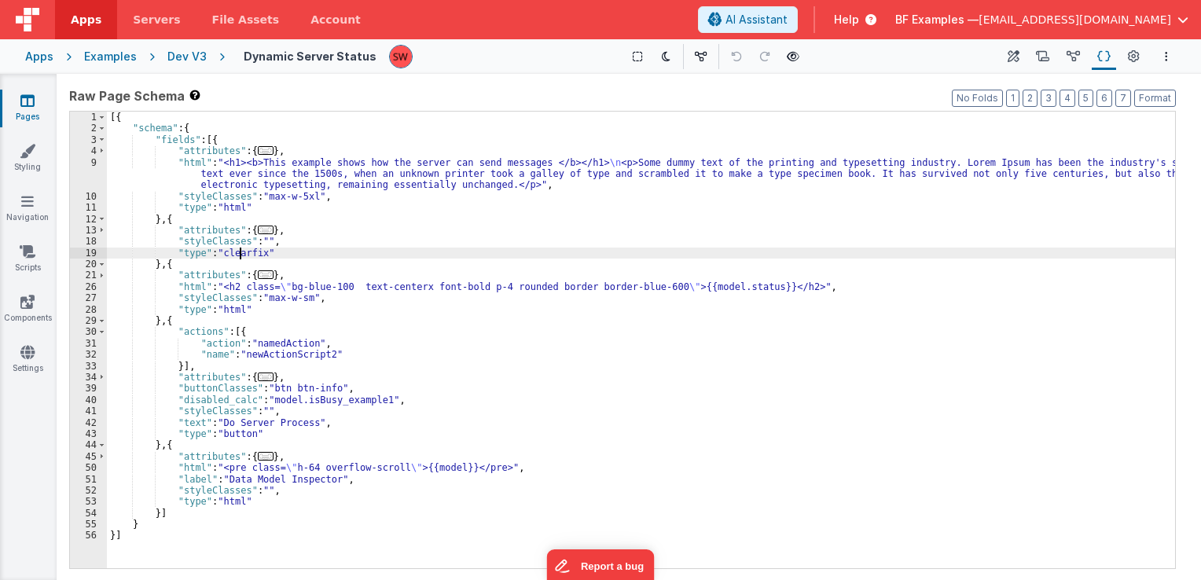
click at [241, 250] on div "[{ "schema" : { "fields" : [{ "attributes" : { ... } , "html" : "<h1><b>This ex…" at bounding box center [641, 352] width 1068 height 480
drag, startPoint x: 267, startPoint y: 254, endPoint x: 277, endPoint y: 251, distance: 10.7
click at [277, 251] on div "[{ "schema" : { "fields" : [{ "attributes" : { ... } , "html" : "<h1><b>This ex…" at bounding box center [641, 352] width 1068 height 480
click at [289, 392] on div "[{ "schema" : { "fields" : [{ "attributes" : { ... } , "html" : "<h1><b>This ex…" at bounding box center [641, 352] width 1068 height 480
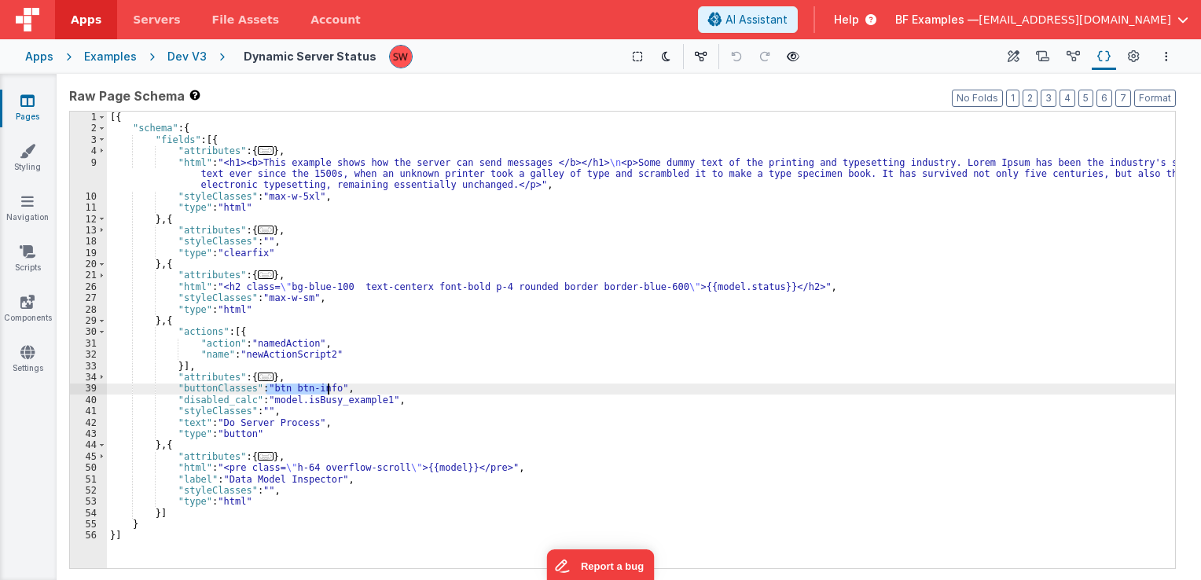
drag, startPoint x: 263, startPoint y: 392, endPoint x: 326, endPoint y: 392, distance: 62.9
click at [326, 392] on div "[{ "schema" : { "fields" : [{ "attributes" : { ... } , "html" : "<h1><b>This ex…" at bounding box center [641, 352] width 1068 height 480
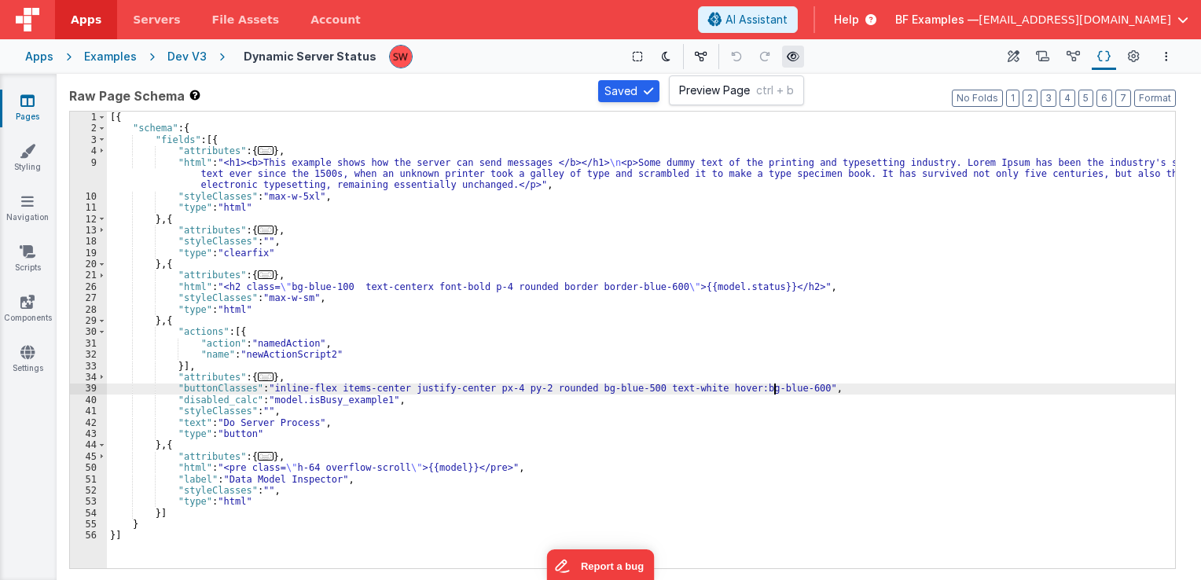
click at [782, 58] on button at bounding box center [793, 57] width 22 height 22
click at [183, 57] on div "Dev V3" at bounding box center [186, 57] width 39 height 16
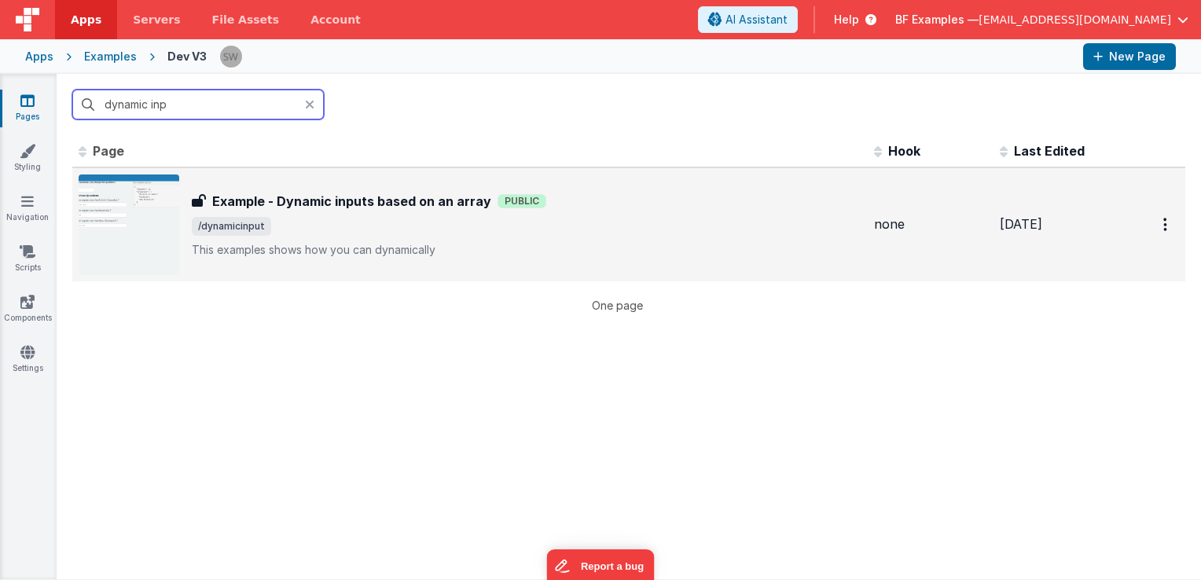
type input "dynamic inp"
click at [594, 205] on div "Example - Dynamic inputs based on an array Public" at bounding box center [527, 201] width 670 height 19
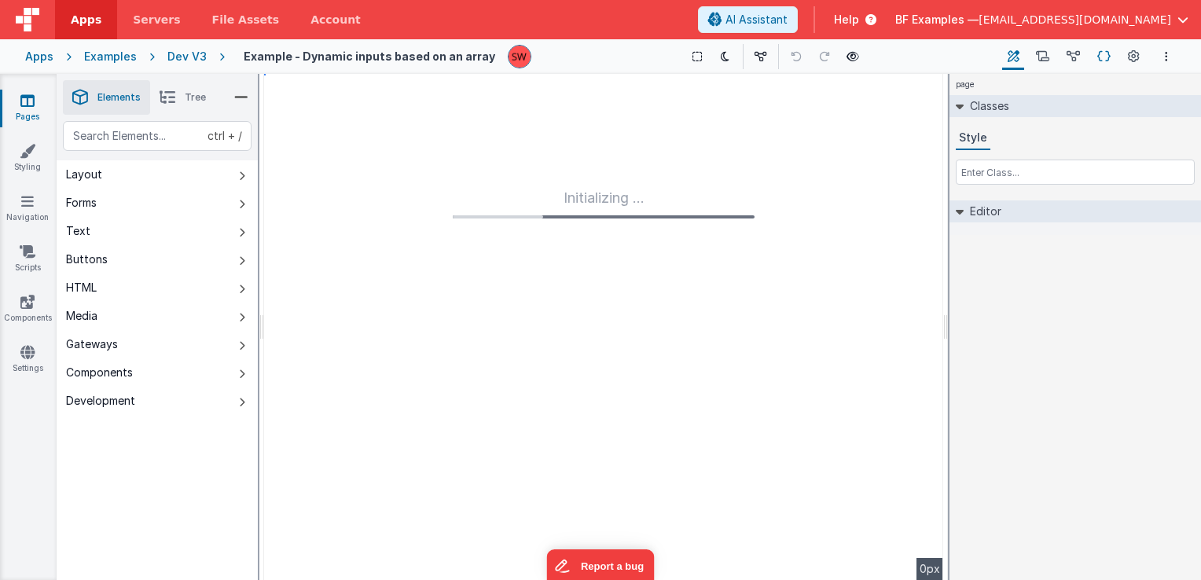
click at [1110, 53] on icon at bounding box center [1104, 57] width 13 height 17
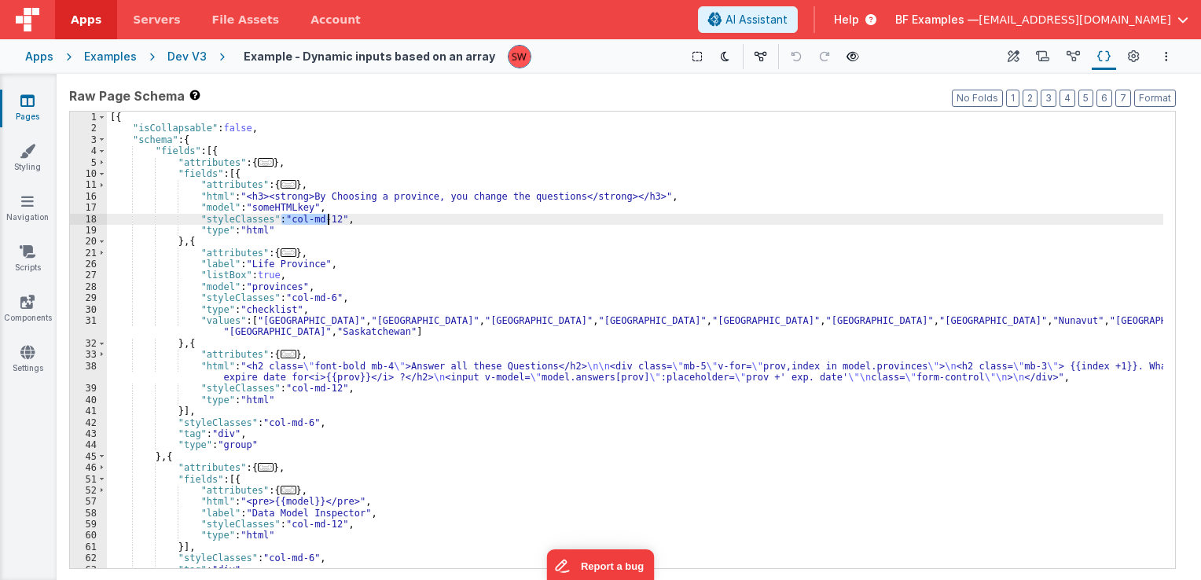
drag, startPoint x: 280, startPoint y: 219, endPoint x: 326, endPoint y: 220, distance: 46.4
click at [326, 220] on div "[{ "isCollapsable" : false , "schema" : { "fields" : [{ "attributes" : { ... } …" at bounding box center [635, 352] width 1057 height 480
paste textarea
drag, startPoint x: 282, startPoint y: 217, endPoint x: 326, endPoint y: 220, distance: 44.1
click at [326, 220] on div "[{ "isCollapsable" : false , "schema" : { "fields" : [{ "attributes" : { ... } …" at bounding box center [635, 352] width 1057 height 480
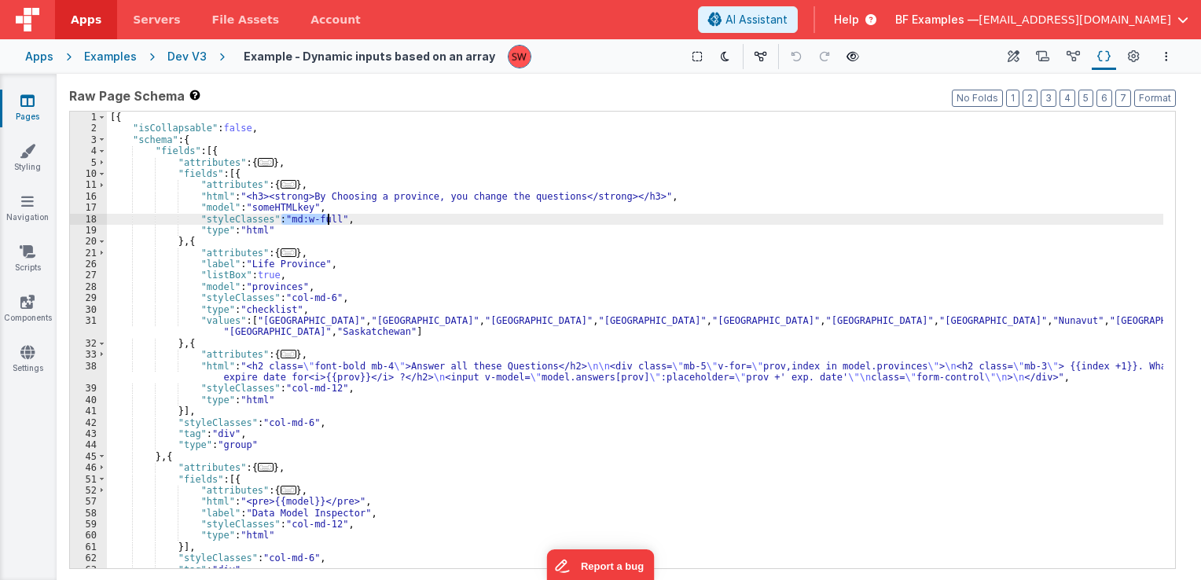
scroll to position [47, 0]
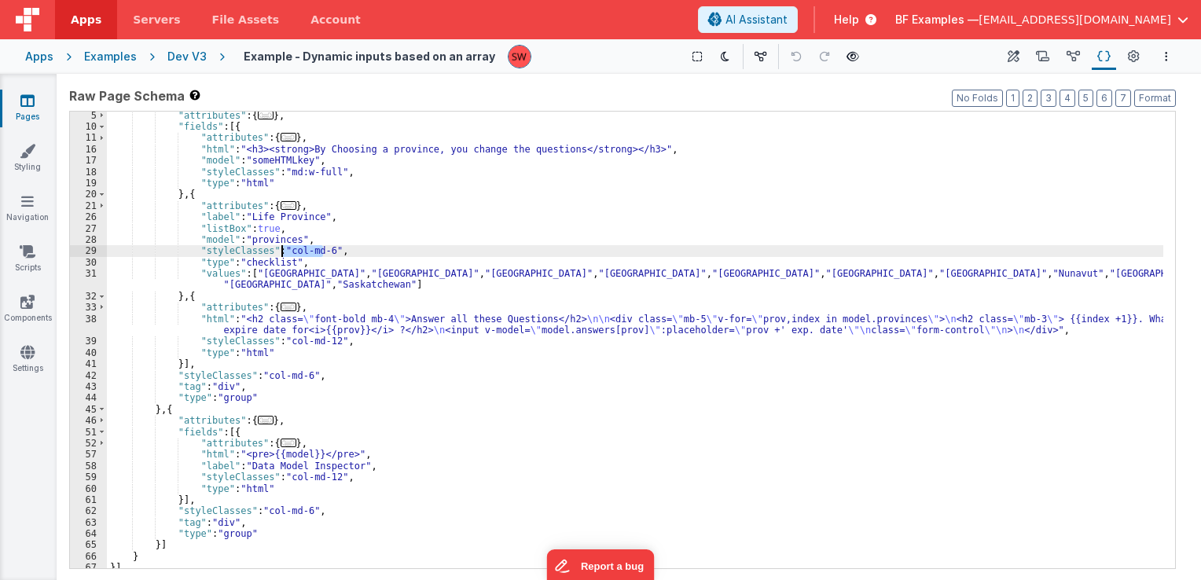
drag, startPoint x: 322, startPoint y: 253, endPoint x: 283, endPoint y: 250, distance: 38.7
click at [283, 250] on div ""attributes" : { ... } , "fields" : [{ "attributes" : { ... } , "html" : "<h3><…" at bounding box center [635, 350] width 1057 height 480
paste textarea
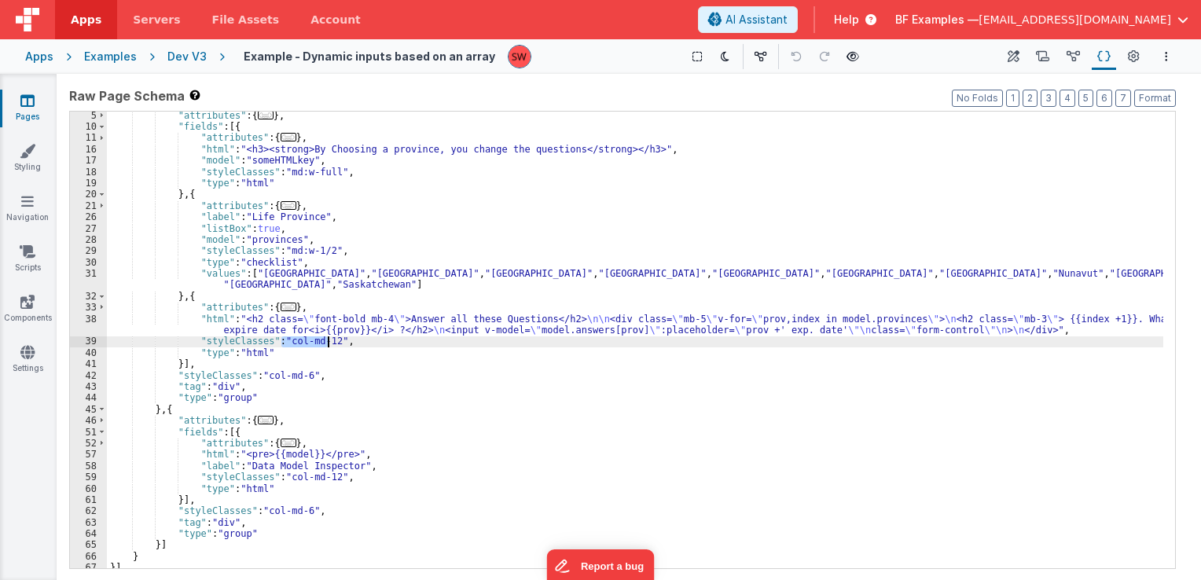
drag, startPoint x: 281, startPoint y: 338, endPoint x: 328, endPoint y: 342, distance: 46.6
click at [328, 342] on div ""attributes" : { ... } , "fields" : [{ "attributes" : { ... } , "html" : "<h3><…" at bounding box center [635, 350] width 1057 height 480
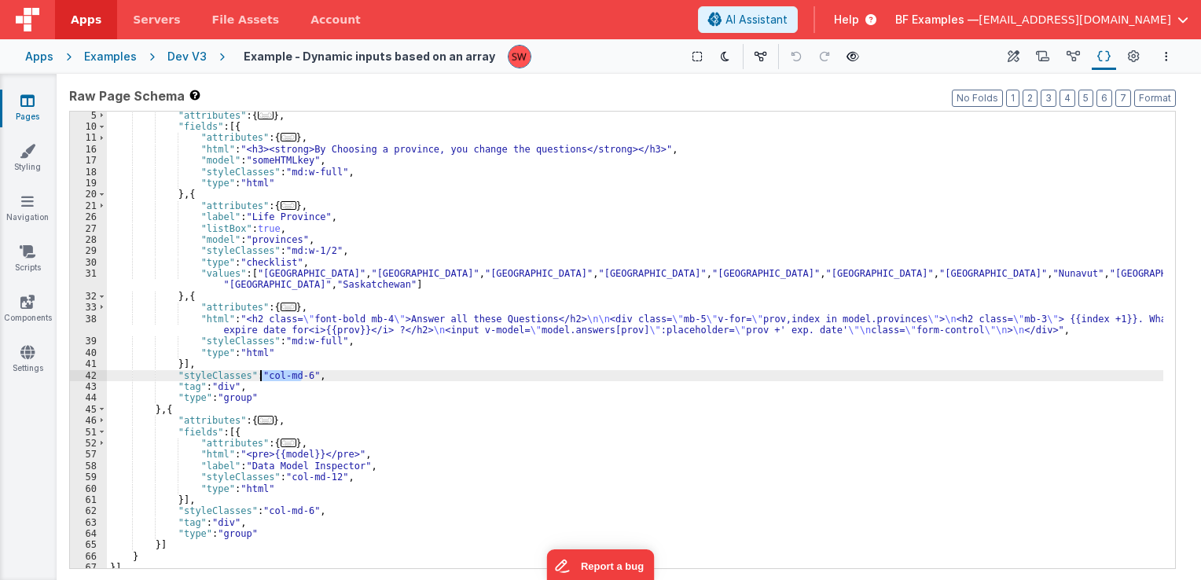
drag, startPoint x: 303, startPoint y: 373, endPoint x: 260, endPoint y: 374, distance: 43.2
click at [260, 374] on div ""attributes" : { ... } , "fields" : [{ "attributes" : { ... } , "html" : "<h3><…" at bounding box center [635, 350] width 1057 height 480
paste textarea
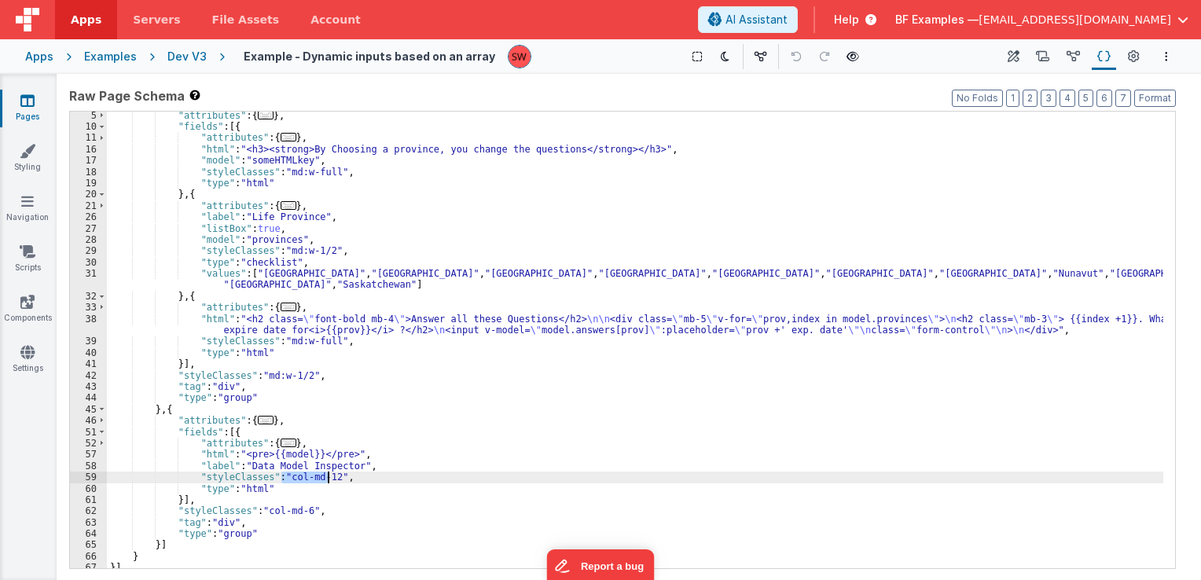
drag, startPoint x: 283, startPoint y: 480, endPoint x: 329, endPoint y: 481, distance: 45.6
click at [329, 481] on div ""attributes" : { ... } , "fields" : [{ "attributes" : { ... } , "html" : "<h3><…" at bounding box center [635, 350] width 1057 height 480
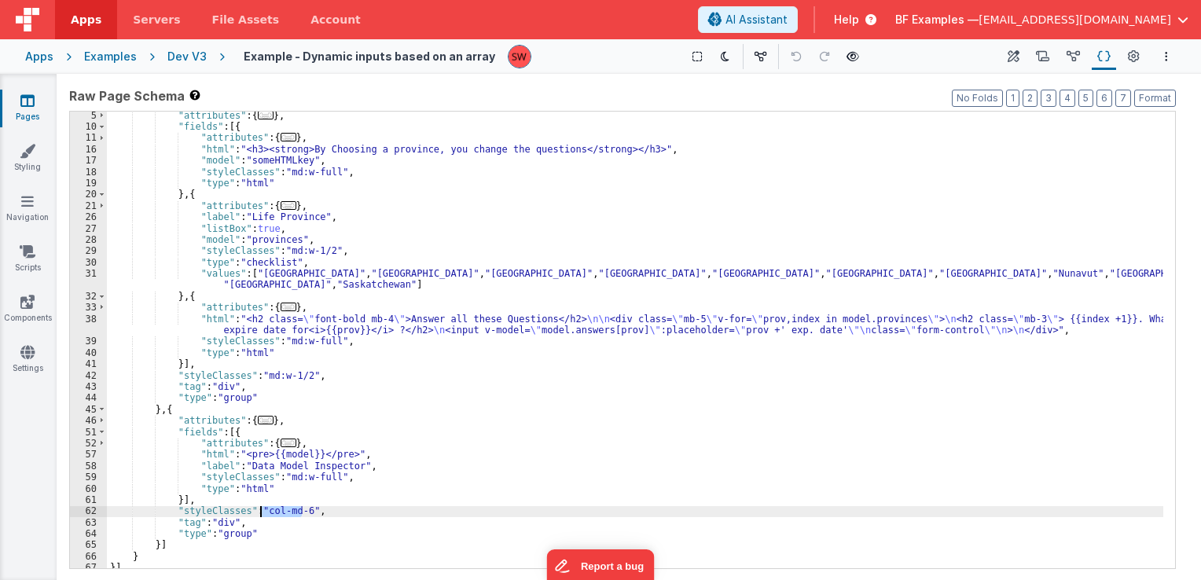
drag, startPoint x: 304, startPoint y: 512, endPoint x: 262, endPoint y: 514, distance: 42.5
click at [262, 514] on div ""attributes" : { ... } , "fields" : [{ "attributes" : { ... } , "html" : "<h3><…" at bounding box center [635, 350] width 1057 height 480
paste textarea
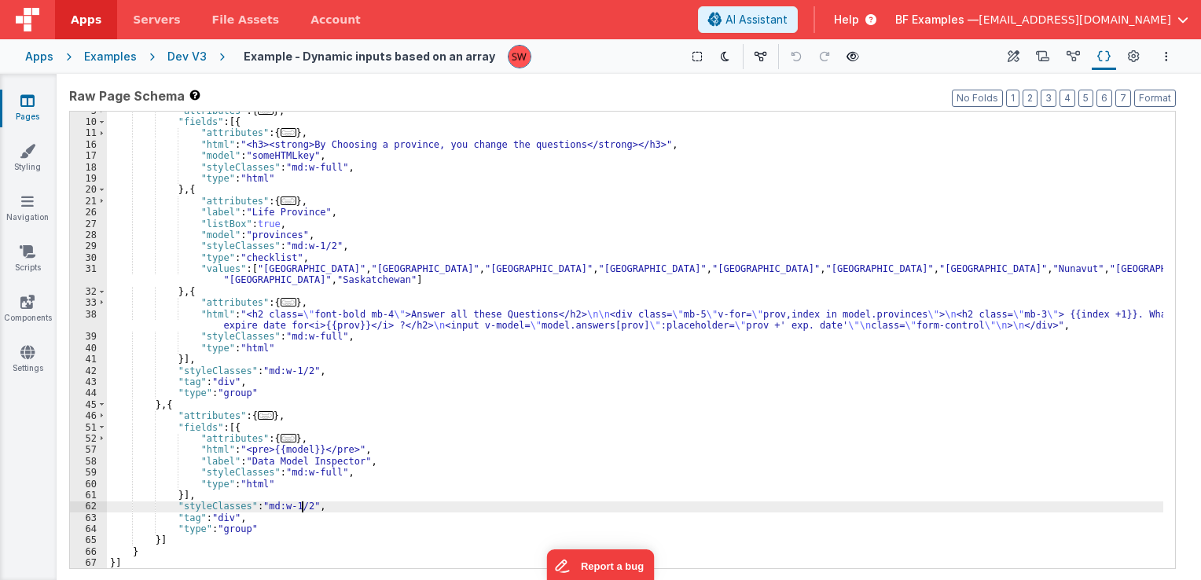
scroll to position [52, 0]
click at [847, 52] on icon at bounding box center [853, 56] width 13 height 11
click at [180, 52] on div "Dev V3" at bounding box center [186, 57] width 39 height 16
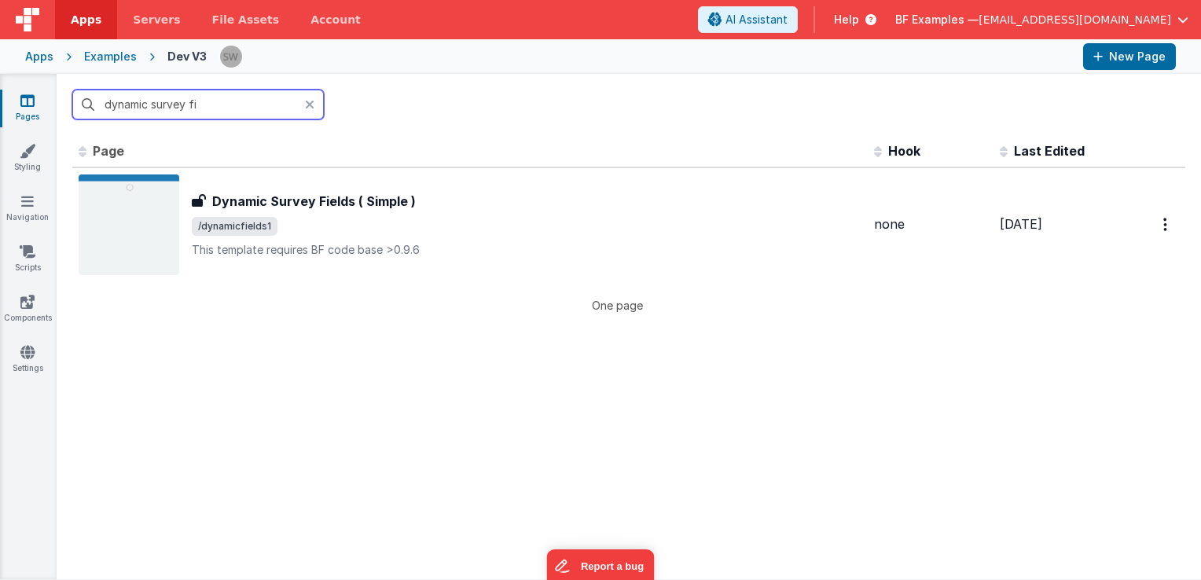
type input "dynamic survey fi"
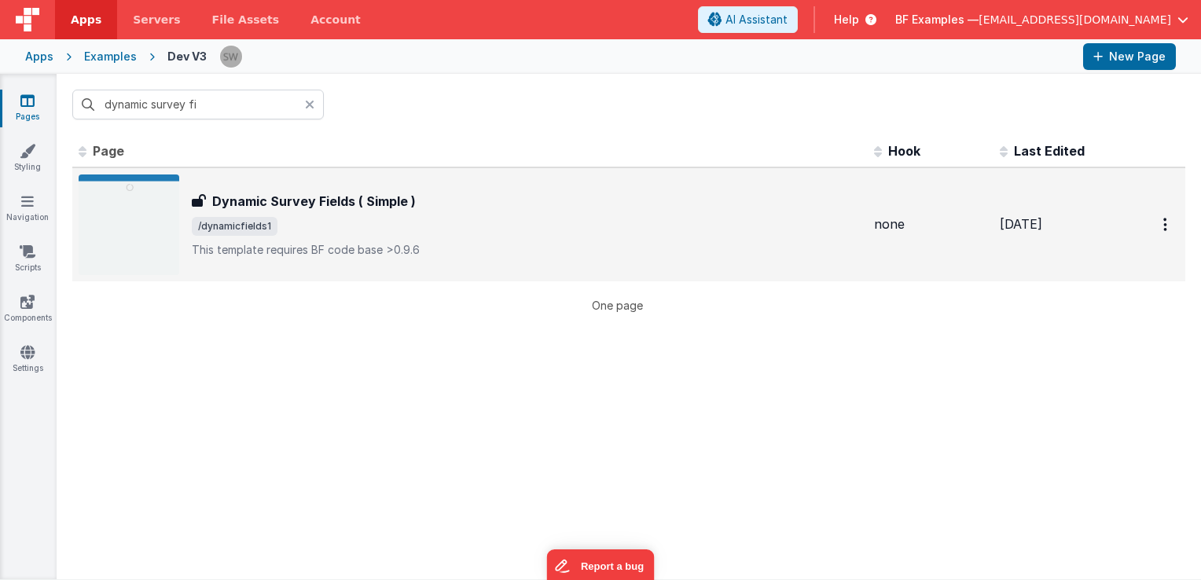
click at [417, 203] on div "Dynamic Survey Fields ( Simple )" at bounding box center [527, 201] width 670 height 19
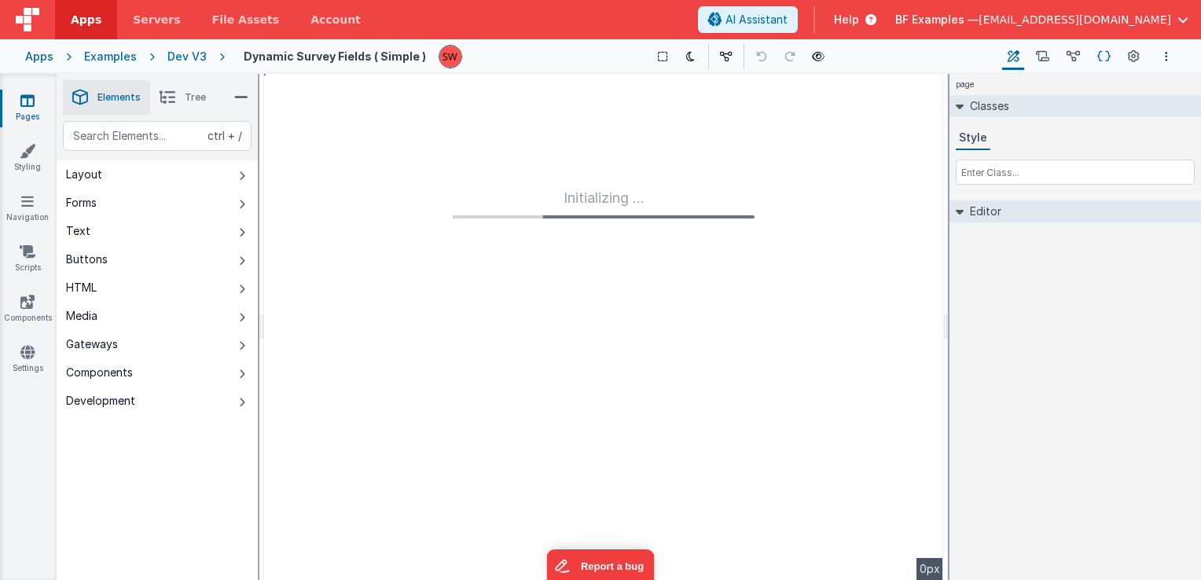
click at [1104, 61] on icon at bounding box center [1104, 57] width 13 height 17
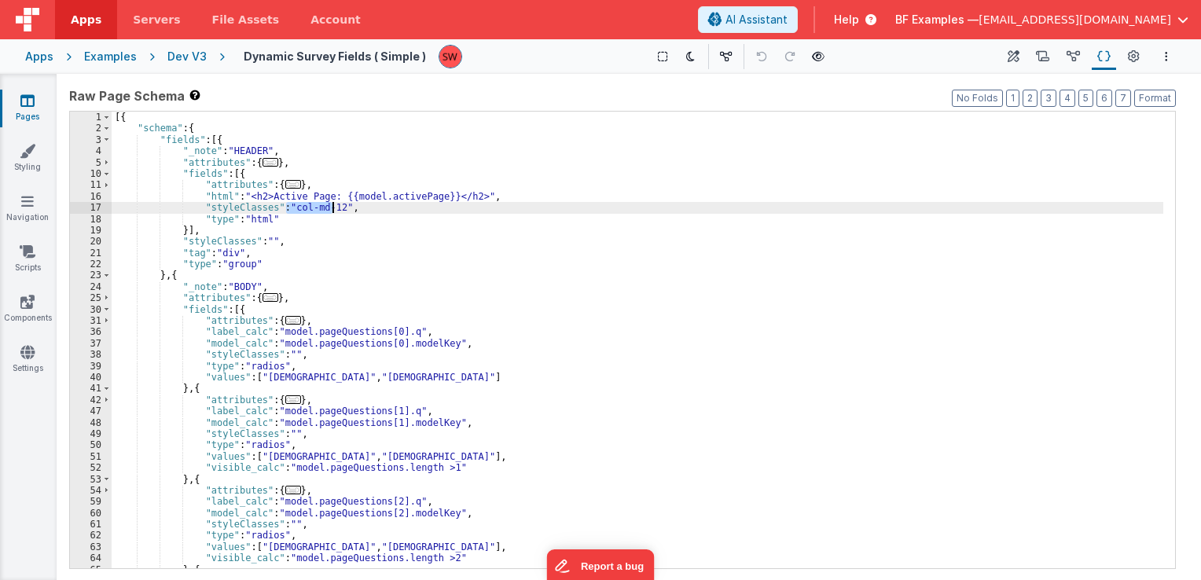
drag, startPoint x: 286, startPoint y: 209, endPoint x: 330, endPoint y: 207, distance: 44.1
click at [330, 207] on div "[{ "schema" : { "fields" : [{ "_note" : "HEADER" , "attributes" : { ... } , "fi…" at bounding box center [638, 352] width 1052 height 480
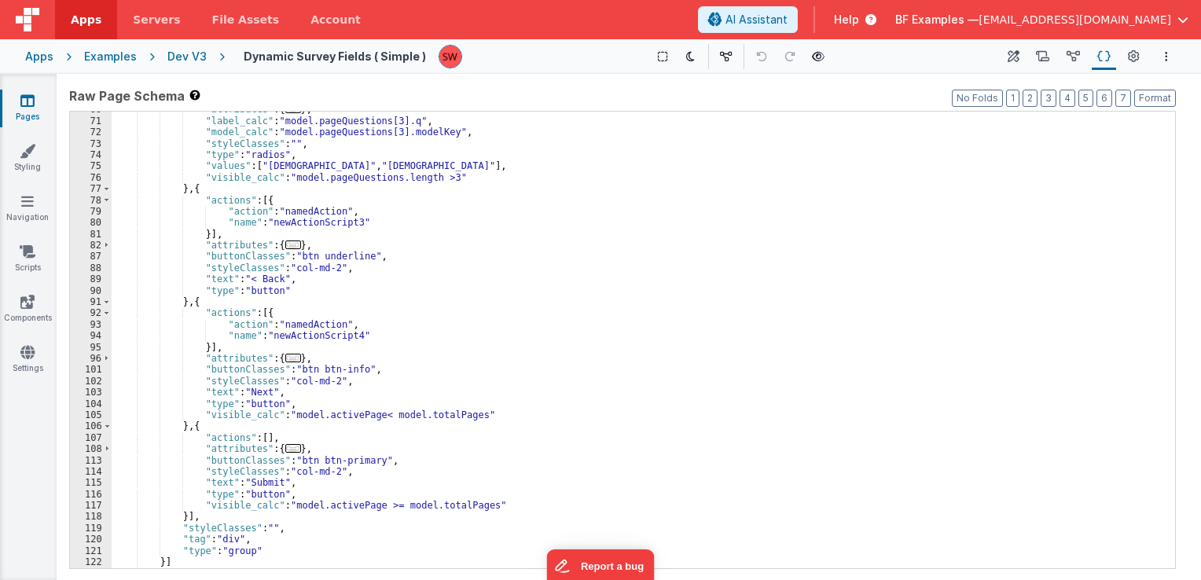
scroll to position [494, 0]
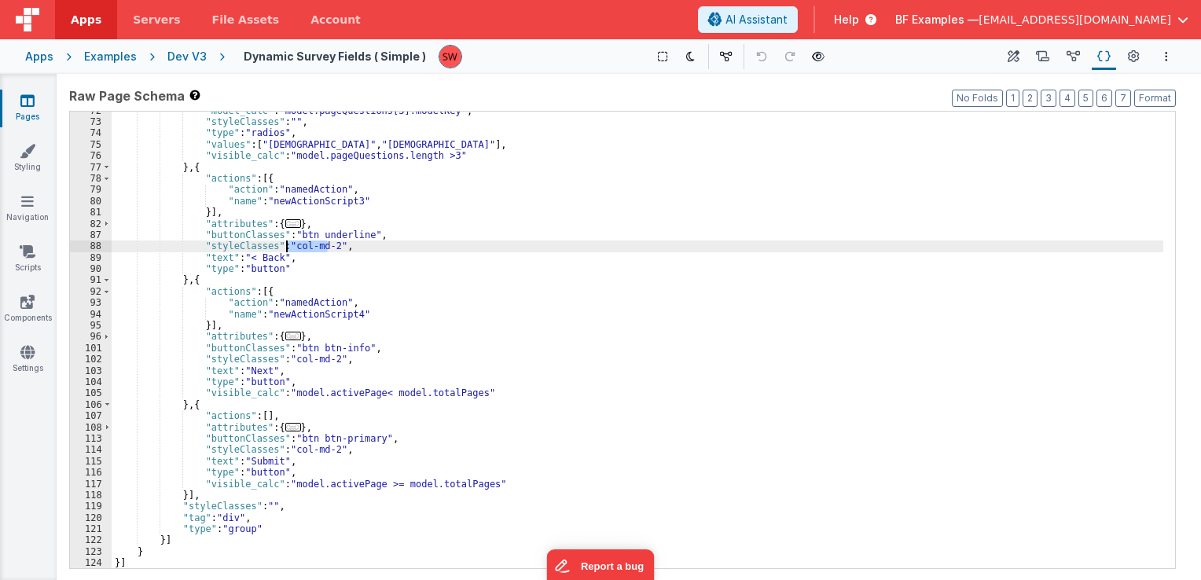
drag, startPoint x: 327, startPoint y: 246, endPoint x: 286, endPoint y: 248, distance: 41.0
click at [286, 248] on div ""model_calc" : "model.pageQuestions[3].modelKey" , "styleClasses" : "" , "type"…" at bounding box center [638, 345] width 1052 height 480
paste textarea
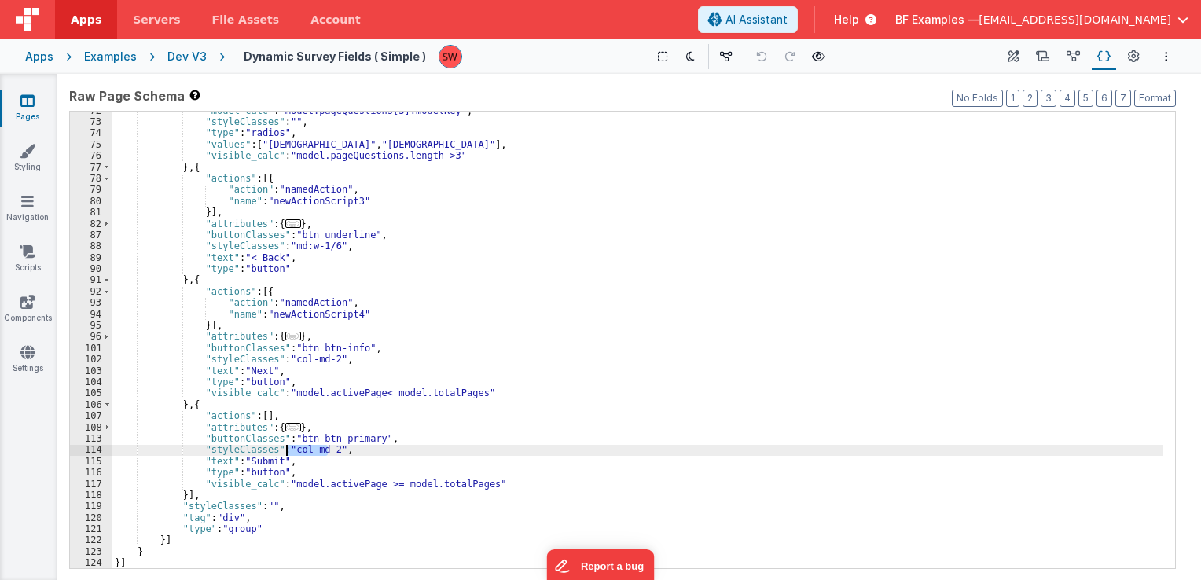
drag, startPoint x: 327, startPoint y: 448, endPoint x: 285, endPoint y: 454, distance: 42.8
click at [285, 454] on div ""model_calc" : "model.pageQuestions[3].modelKey" , "styleClasses" : "" , "type"…" at bounding box center [638, 345] width 1052 height 480
paste textarea
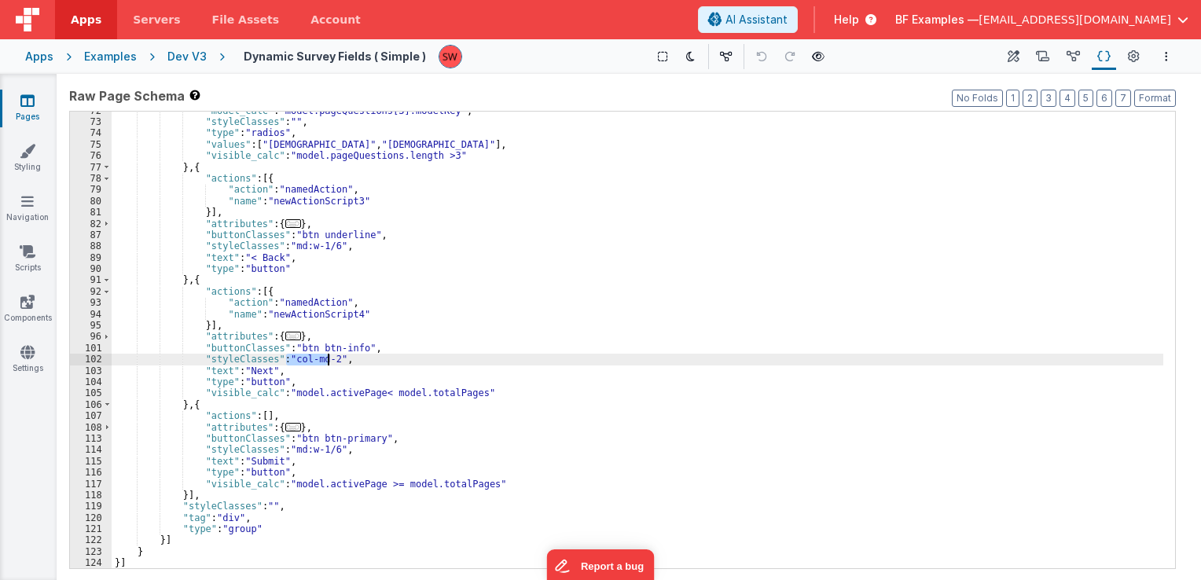
drag, startPoint x: 285, startPoint y: 363, endPoint x: 327, endPoint y: 362, distance: 41.7
click at [327, 362] on div ""model_calc" : "model.pageQuestions[3].modelKey" , "styleClasses" : "" , "type"…" at bounding box center [638, 345] width 1052 height 480
paste textarea
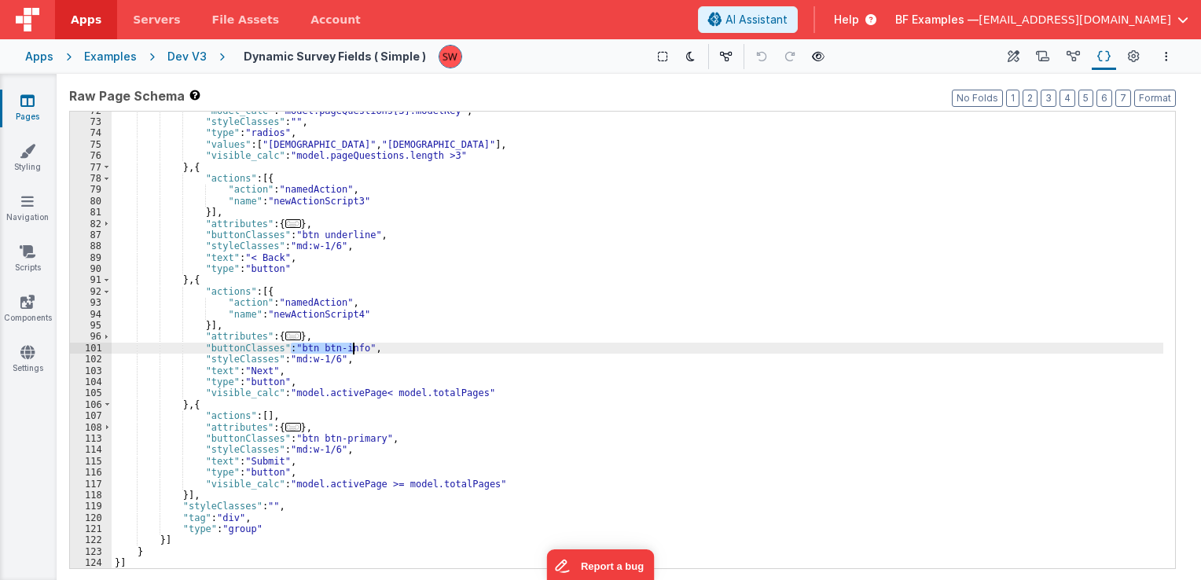
drag, startPoint x: 291, startPoint y: 351, endPoint x: 351, endPoint y: 351, distance: 60.5
click at [351, 351] on div ""model_calc" : "model.pageQuestions[3].modelKey" , "styleClasses" : "" , "type"…" at bounding box center [638, 345] width 1052 height 480
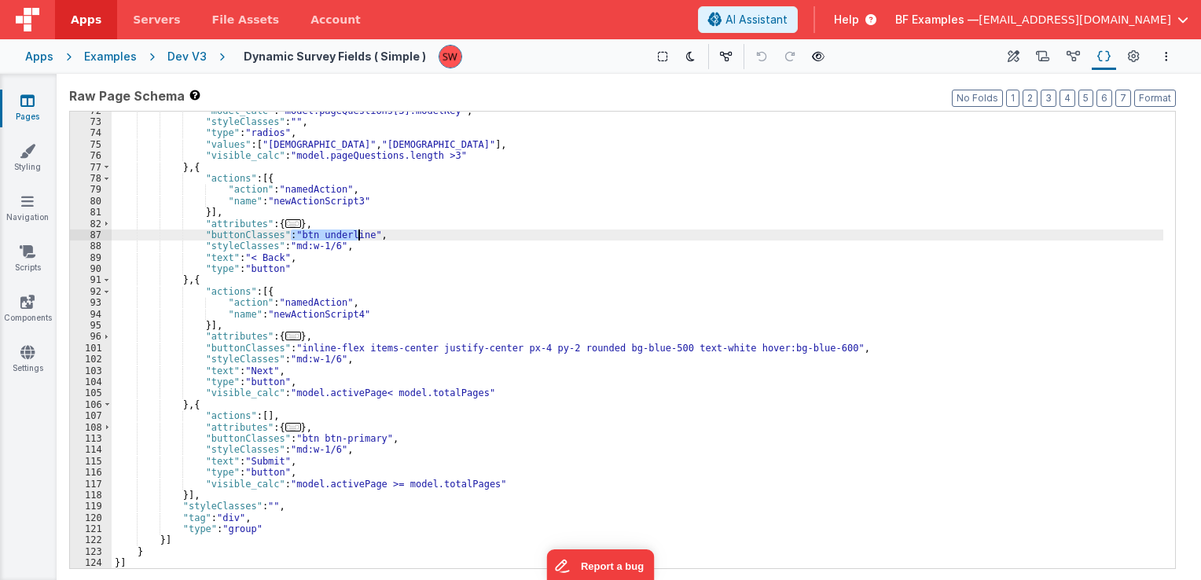
drag, startPoint x: 291, startPoint y: 234, endPoint x: 358, endPoint y: 235, distance: 66.8
click at [358, 235] on div ""model_calc" : "model.pageQuestions[3].modelKey" , "styleClasses" : "" , "type"…" at bounding box center [638, 345] width 1052 height 480
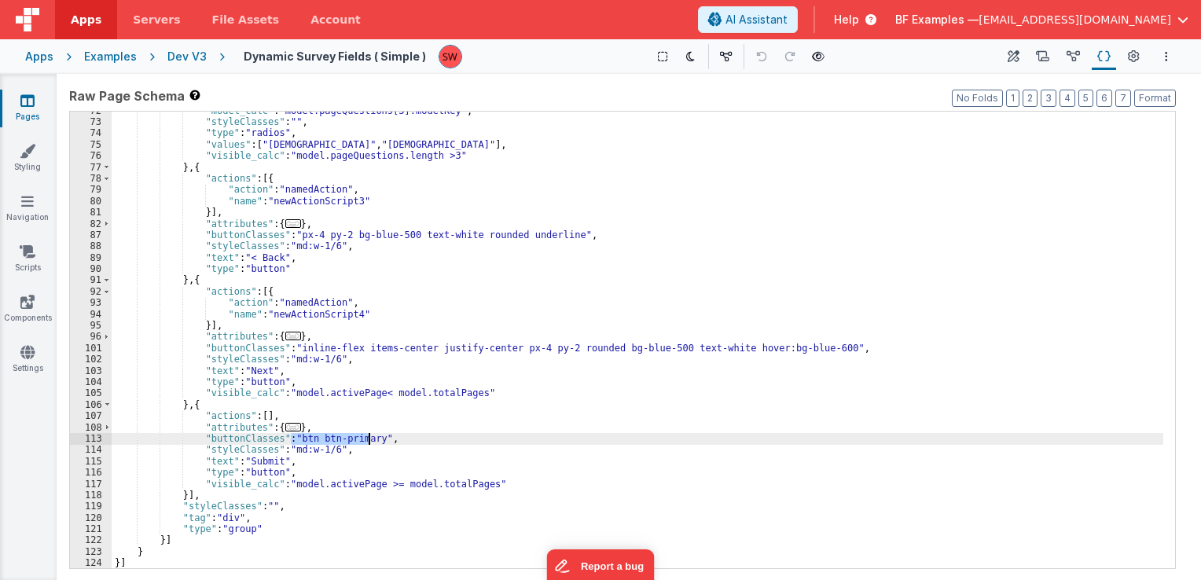
drag, startPoint x: 292, startPoint y: 438, endPoint x: 371, endPoint y: 439, distance: 79.4
click at [371, 439] on div ""model_calc" : "model.pageQuestions[3].modelKey" , "styleClasses" : "" , "type"…" at bounding box center [638, 345] width 1052 height 480
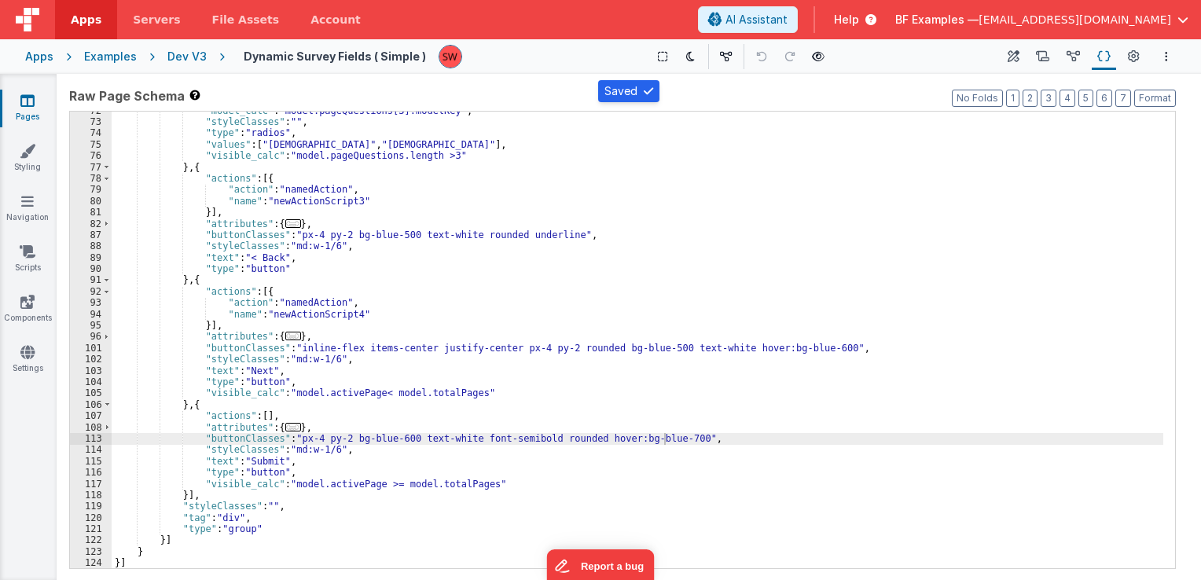
click at [189, 58] on div "Dev V3" at bounding box center [186, 57] width 39 height 16
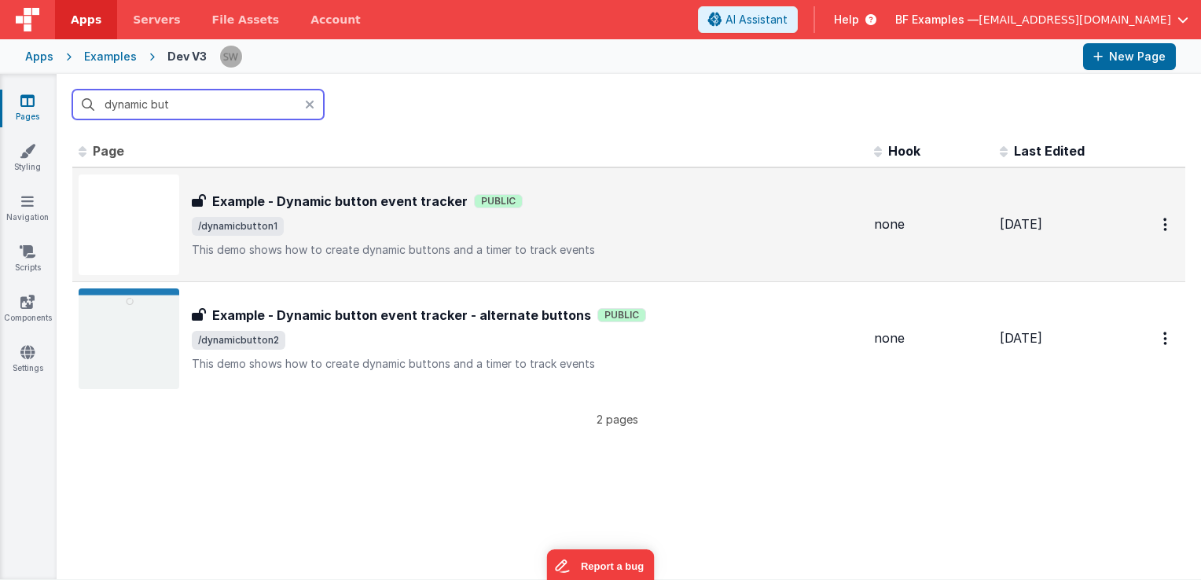
type input "dynamic but"
click at [759, 209] on div "Example - Dynamic button event tracker Public" at bounding box center [527, 201] width 670 height 19
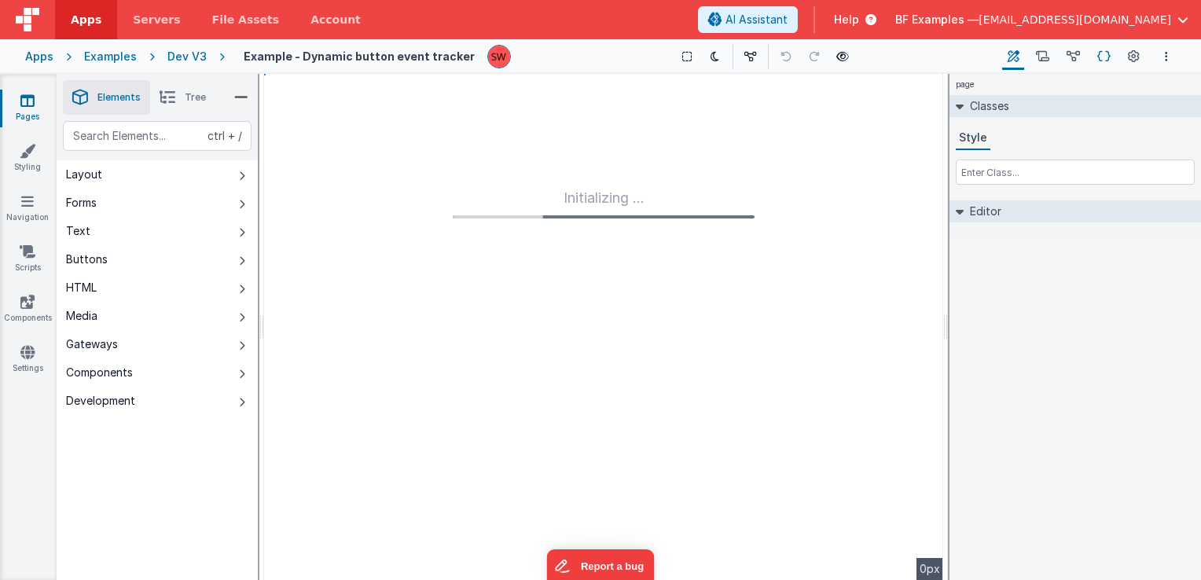
click at [1105, 58] on icon at bounding box center [1104, 57] width 13 height 17
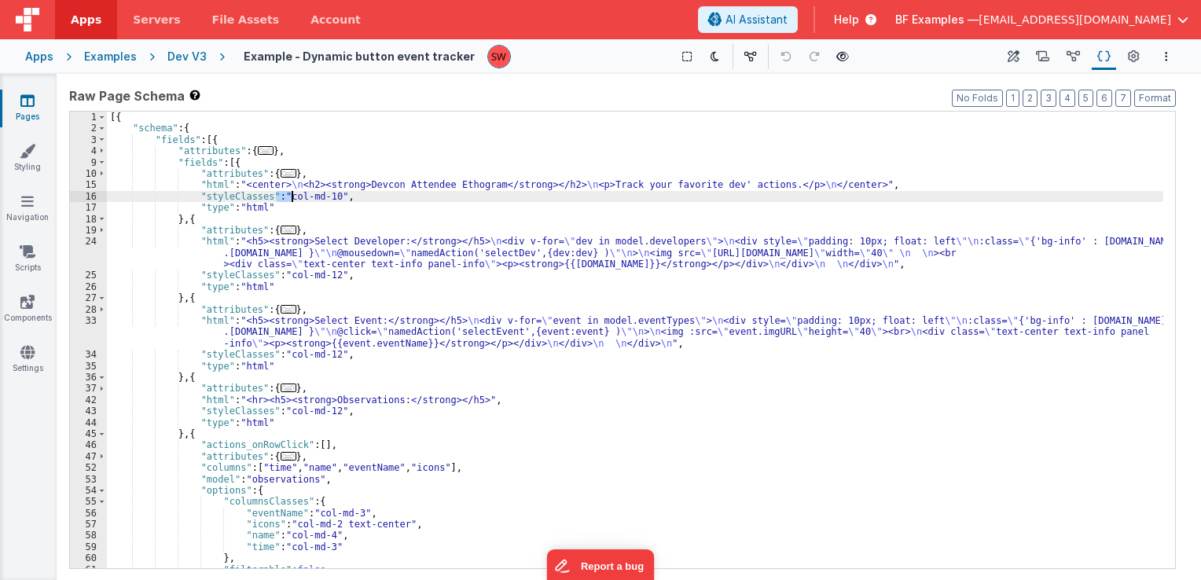
drag, startPoint x: 277, startPoint y: 198, endPoint x: 294, endPoint y: 200, distance: 17.4
click at [294, 200] on div "[{ "schema" : { "fields" : [{ "attributes" : { ... } , "fields" : [{ "attribute…" at bounding box center [635, 352] width 1057 height 480
drag, startPoint x: 294, startPoint y: 200, endPoint x: 306, endPoint y: 198, distance: 11.9
click at [296, 200] on div "[{ "schema" : { "fields" : [{ "attributes" : { ... } , "fields" : [{ "attribute…" at bounding box center [635, 340] width 1057 height 457
drag, startPoint x: 329, startPoint y: 197, endPoint x: 283, endPoint y: 198, distance: 45.6
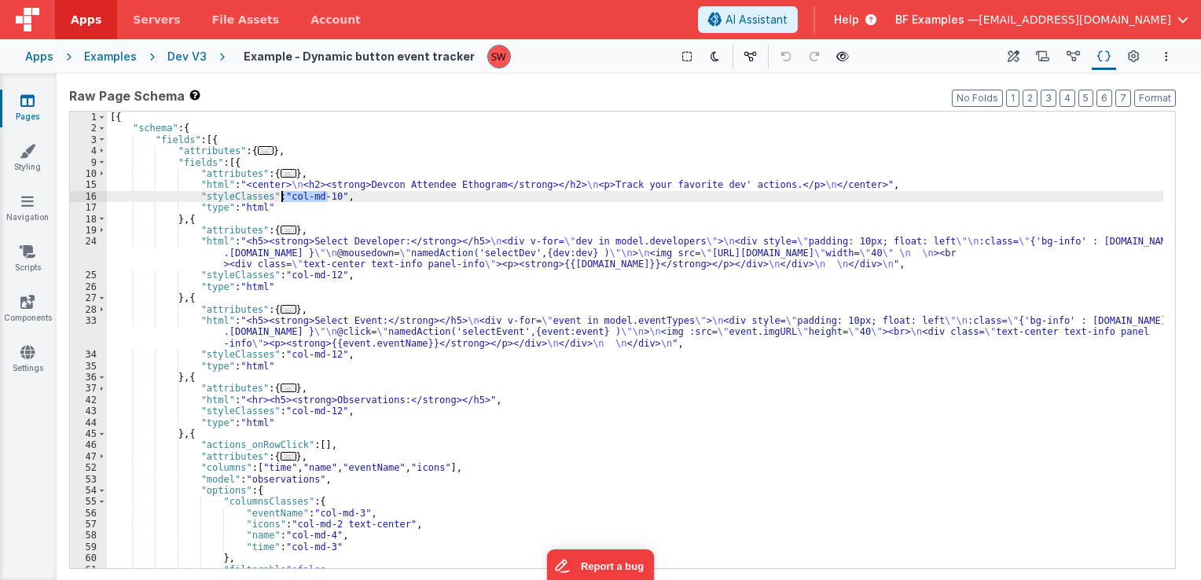
click at [283, 198] on div "[{ "schema" : { "fields" : [{ "attributes" : { ... } , "fields" : [{ "attribute…" at bounding box center [635, 352] width 1057 height 480
paste textarea
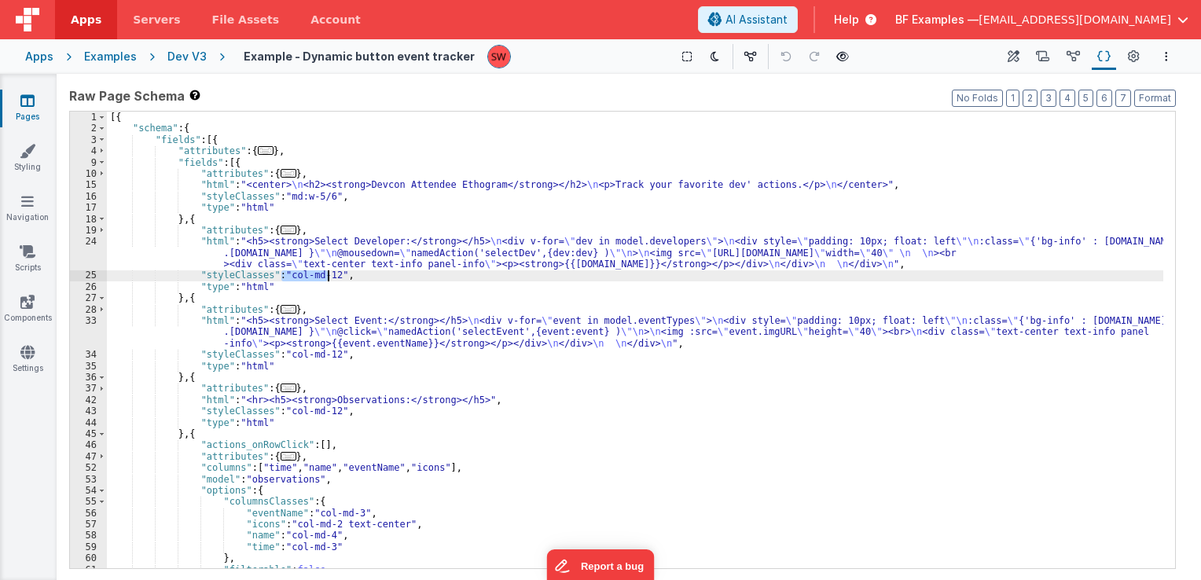
drag, startPoint x: 281, startPoint y: 275, endPoint x: 327, endPoint y: 281, distance: 45.9
click at [327, 281] on div "[{ "schema" : { "fields" : [{ "attributes" : { ... } , "fields" : [{ "attribute…" at bounding box center [635, 352] width 1057 height 480
click at [325, 281] on div "[{ "schema" : { "fields" : [{ "attributes" : { ... } , "fields" : [{ "attribute…" at bounding box center [635, 352] width 1057 height 480
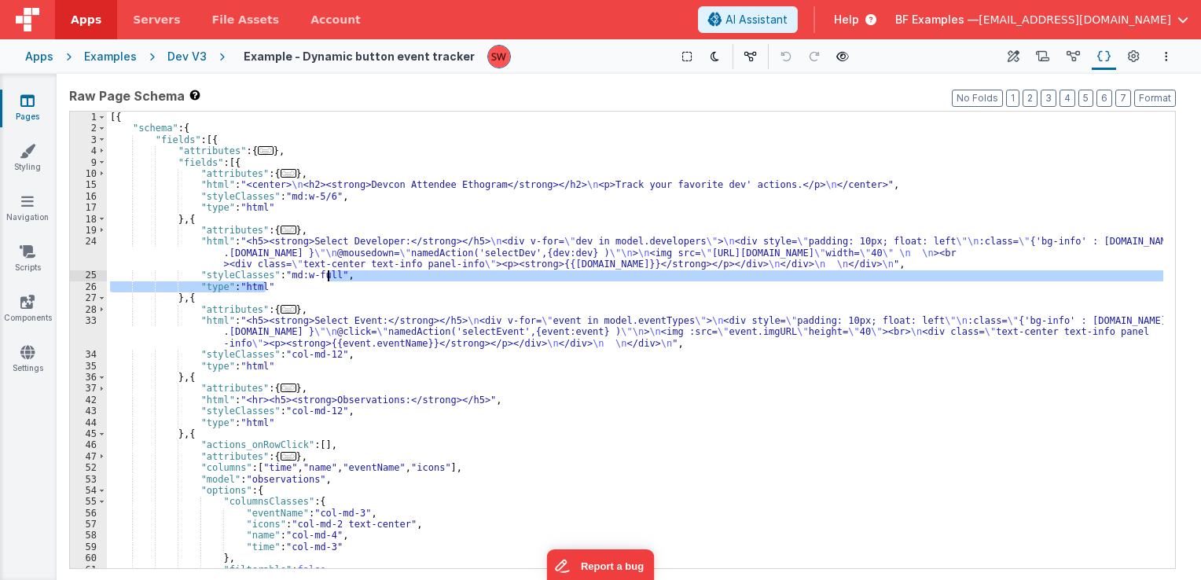
click at [325, 281] on div "[{ "schema" : { "fields" : [{ "attributes" : { ... } , "fields" : [{ "attribute…" at bounding box center [635, 340] width 1057 height 457
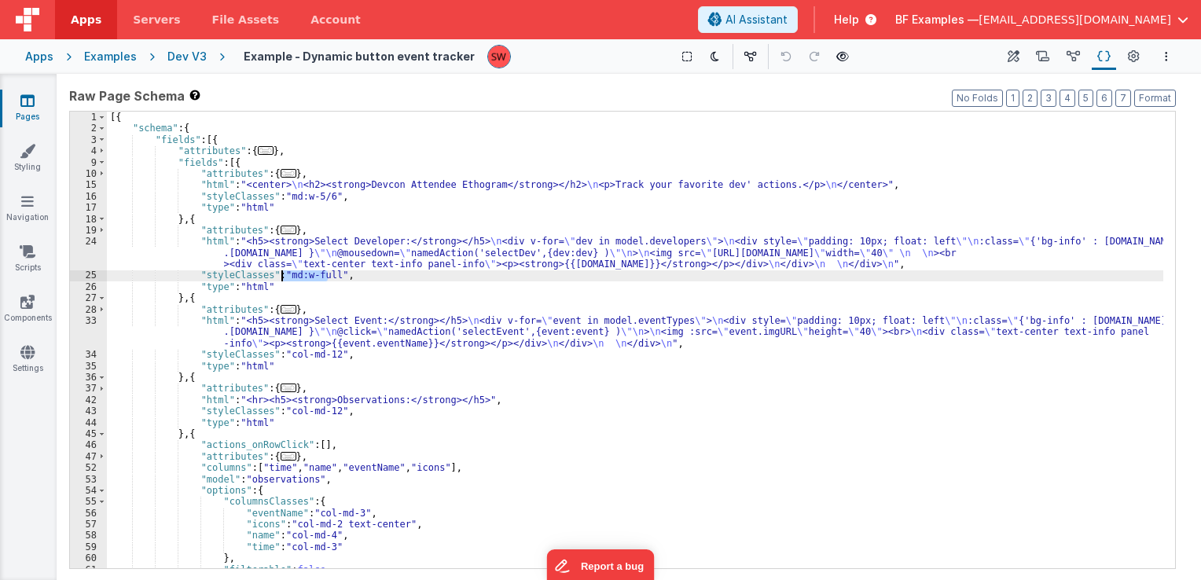
drag, startPoint x: 329, startPoint y: 276, endPoint x: 282, endPoint y: 275, distance: 47.2
click at [282, 275] on div "[{ "schema" : { "fields" : [{ "attributes" : { ... } , "fields" : [{ "attribute…" at bounding box center [635, 352] width 1057 height 480
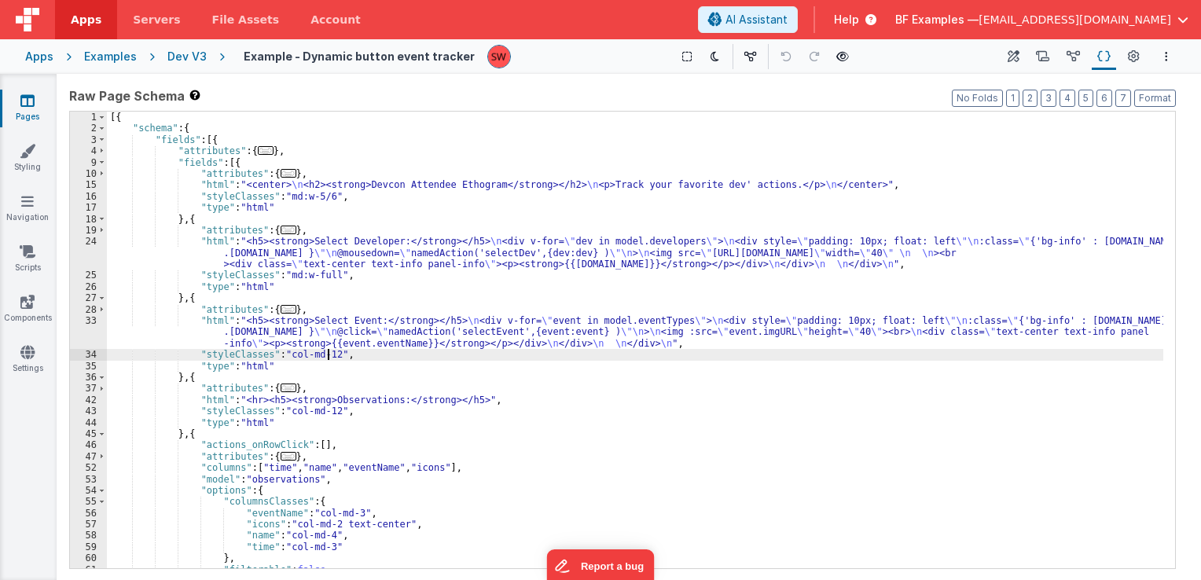
drag, startPoint x: 327, startPoint y: 352, endPoint x: 303, endPoint y: 351, distance: 24.4
click at [303, 351] on div "[{ "schema" : { "fields" : [{ "attributes" : { ... } , "fields" : [{ "attribute…" at bounding box center [635, 352] width 1057 height 480
drag, startPoint x: 281, startPoint y: 355, endPoint x: 327, endPoint y: 354, distance: 46.4
click at [327, 354] on div "[{ "schema" : { "fields" : [{ "attributes" : { ... } , "fields" : [{ "attribute…" at bounding box center [635, 352] width 1057 height 480
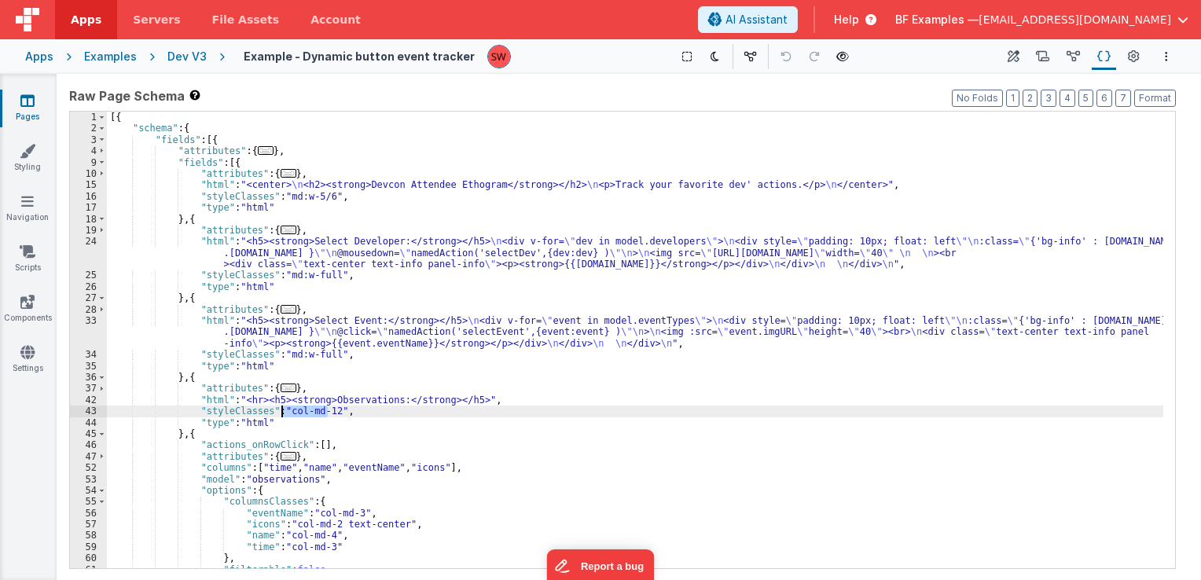
drag, startPoint x: 328, startPoint y: 413, endPoint x: 279, endPoint y: 414, distance: 48.8
click at [279, 414] on div "[{ "schema" : { "fields" : [{ "attributes" : { ... } , "fields" : [{ "attribute…" at bounding box center [635, 352] width 1057 height 480
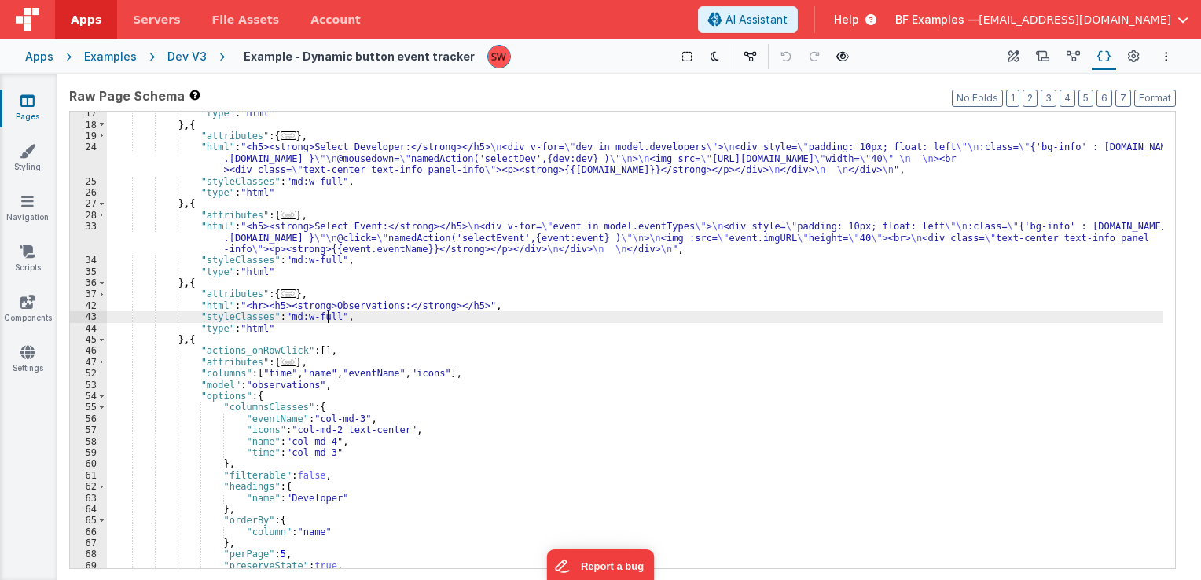
scroll to position [142, 0]
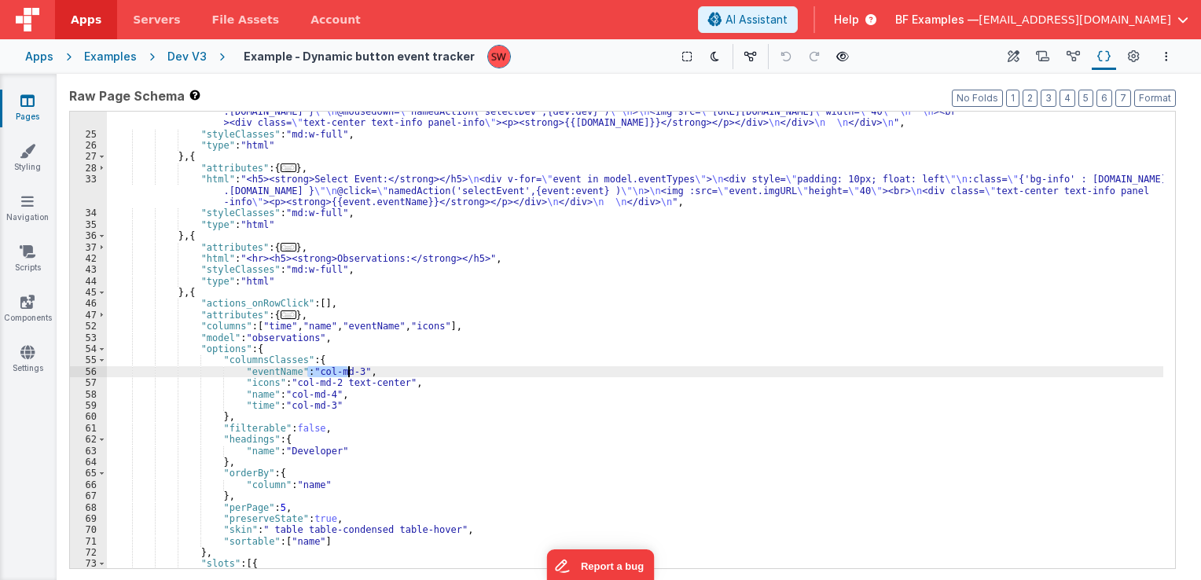
drag, startPoint x: 307, startPoint y: 370, endPoint x: 348, endPoint y: 370, distance: 40.1
click at [348, 370] on div ""html" : "<h5><strong>Select Developer:</strong></h5> \n <div v-for= \" dev in …" at bounding box center [635, 345] width 1057 height 503
paste textarea
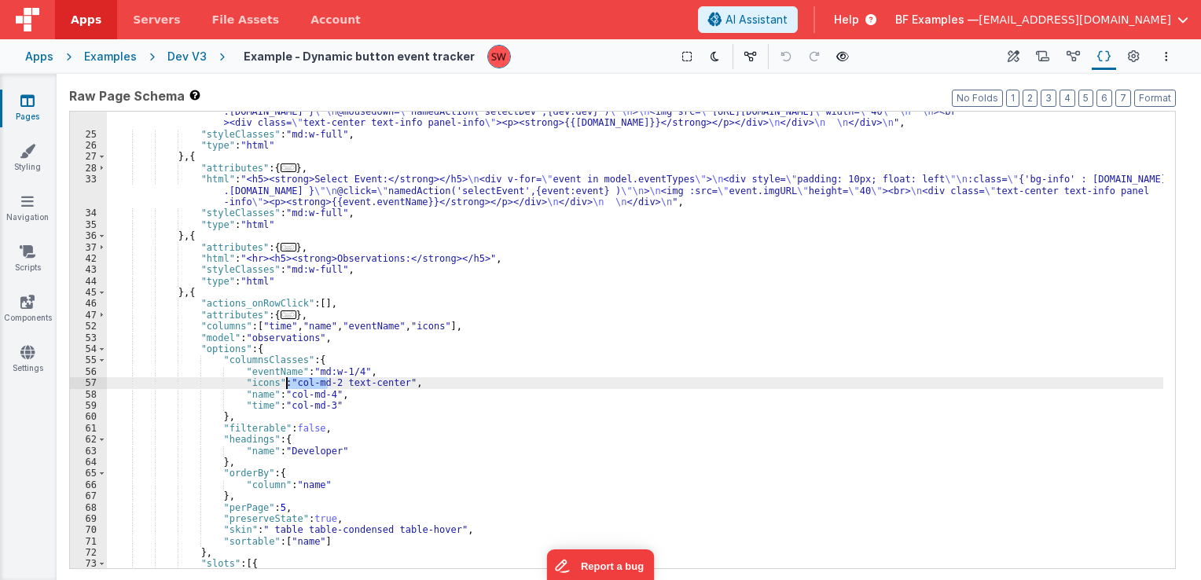
drag, startPoint x: 327, startPoint y: 384, endPoint x: 288, endPoint y: 385, distance: 39.3
click at [288, 385] on div ""html" : "<h5><strong>Select Developer:</strong></h5> \n <div v-for= \" dev in …" at bounding box center [635, 345] width 1057 height 503
paste textarea
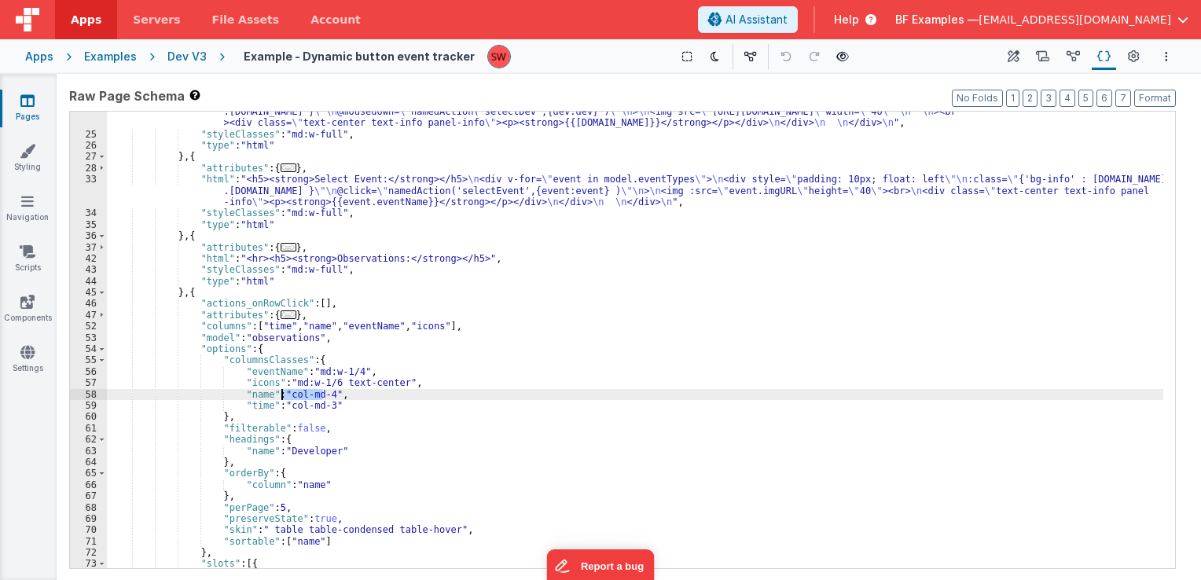
drag, startPoint x: 322, startPoint y: 398, endPoint x: 280, endPoint y: 395, distance: 41.8
click at [280, 395] on div ""html" : "<h5><strong>Select Developer:</strong></h5> \n <div v-for= \" dev in …" at bounding box center [635, 345] width 1057 height 503
paste textarea
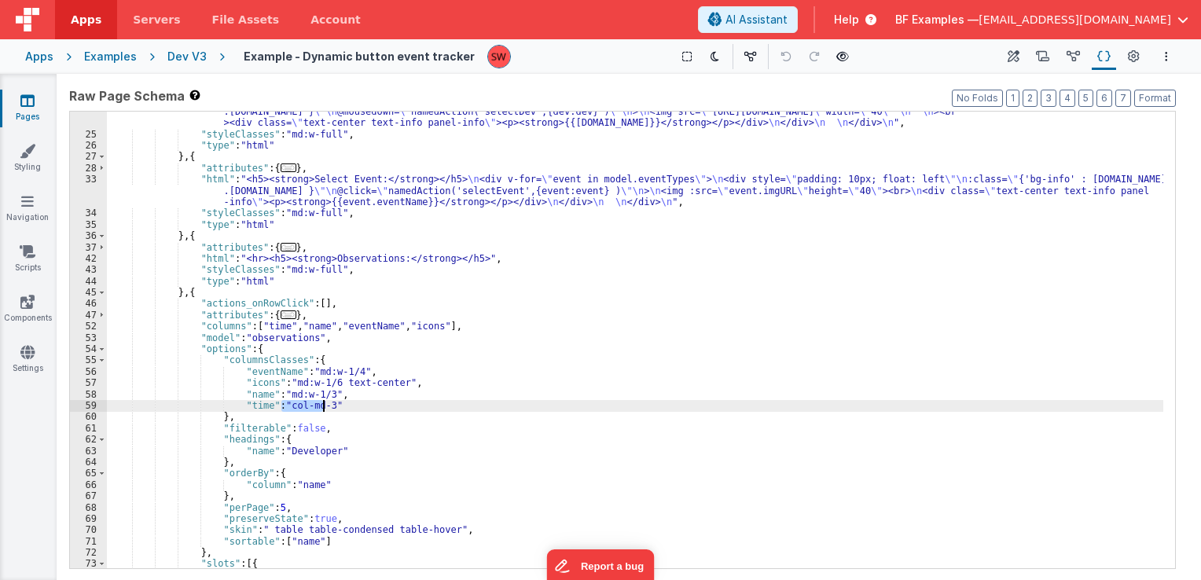
drag, startPoint x: 281, startPoint y: 408, endPoint x: 323, endPoint y: 411, distance: 42.6
click at [323, 411] on div ""html" : "<h5><strong>Select Developer:</strong></h5> \n <div v-for= \" dev in …" at bounding box center [635, 345] width 1057 height 503
paste textarea
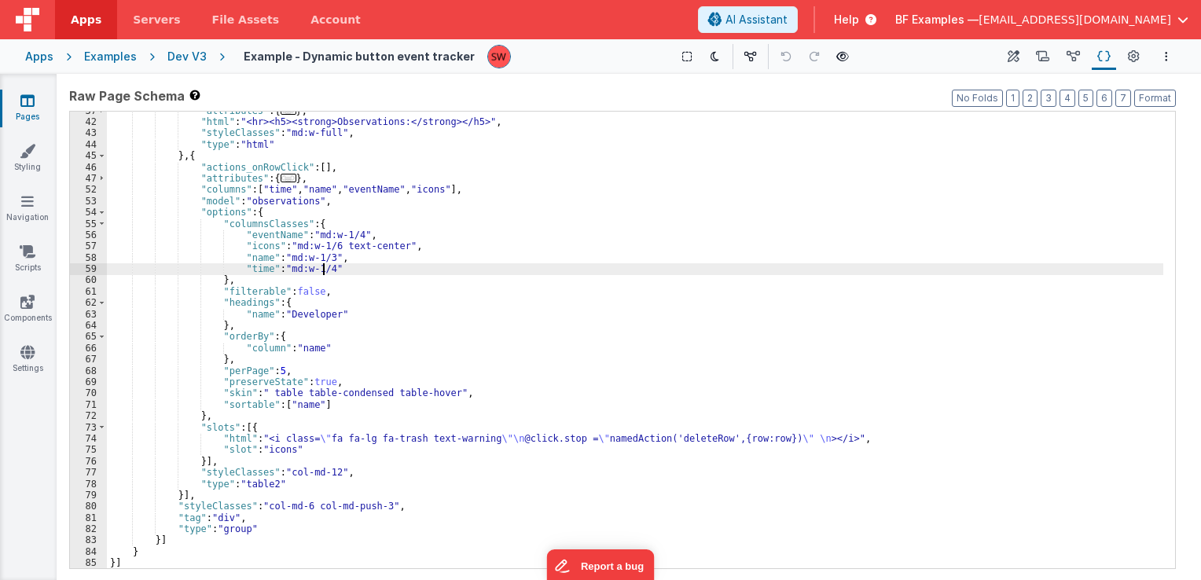
scroll to position [278, 0]
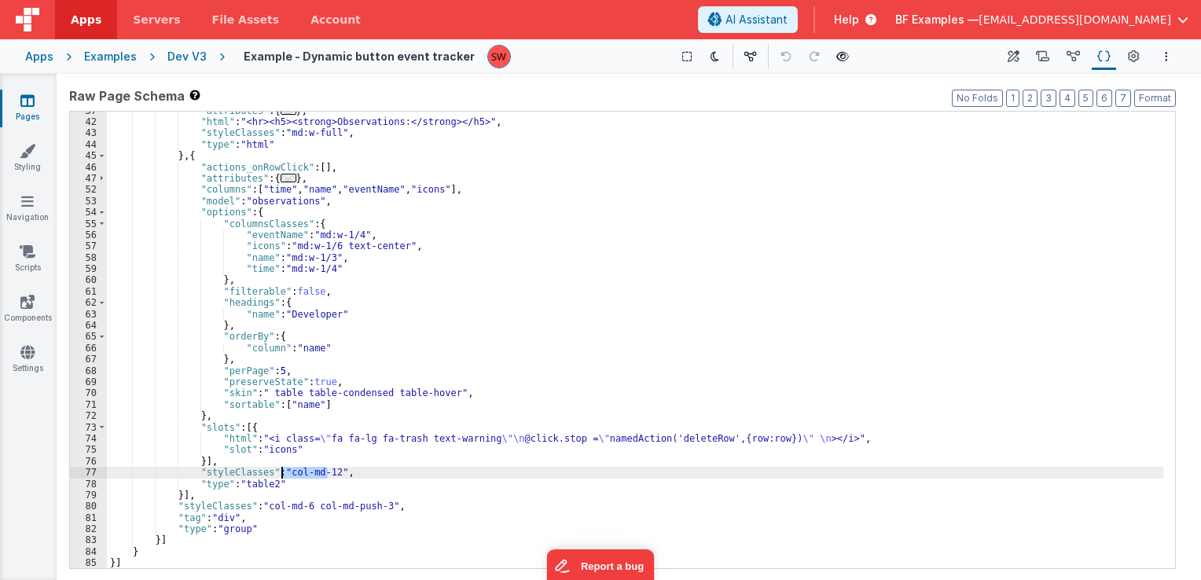
drag, startPoint x: 327, startPoint y: 474, endPoint x: 280, endPoint y: 470, distance: 47.3
click at [280, 470] on div ""attributes" : { ... } , "html" : "<hr><h5><strong>Observations:</strong></h5>"…" at bounding box center [635, 345] width 1057 height 480
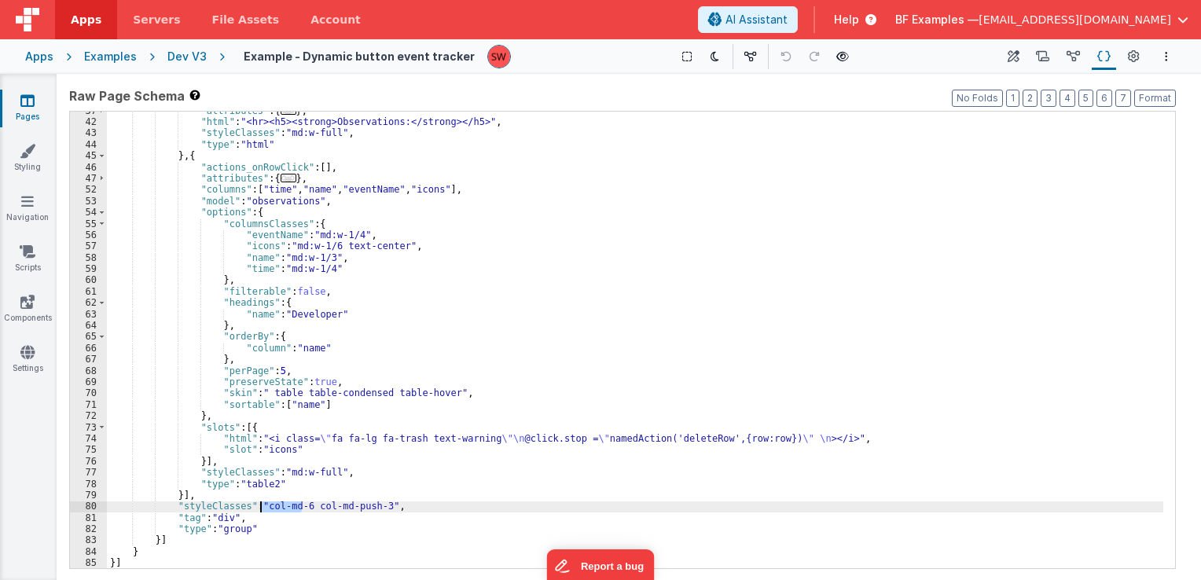
drag, startPoint x: 302, startPoint y: 506, endPoint x: 260, endPoint y: 506, distance: 41.7
click at [260, 506] on div ""attributes" : { ... } , "html" : "<hr><h5><strong>Observations:</strong></h5>"…" at bounding box center [635, 345] width 1057 height 480
paste textarea
drag, startPoint x: 308, startPoint y: 506, endPoint x: 372, endPoint y: 509, distance: 63.8
click at [372, 509] on div ""attributes" : { ... } , "html" : "<hr><h5><strong>Observations:</strong></h5>"…" at bounding box center [635, 345] width 1057 height 480
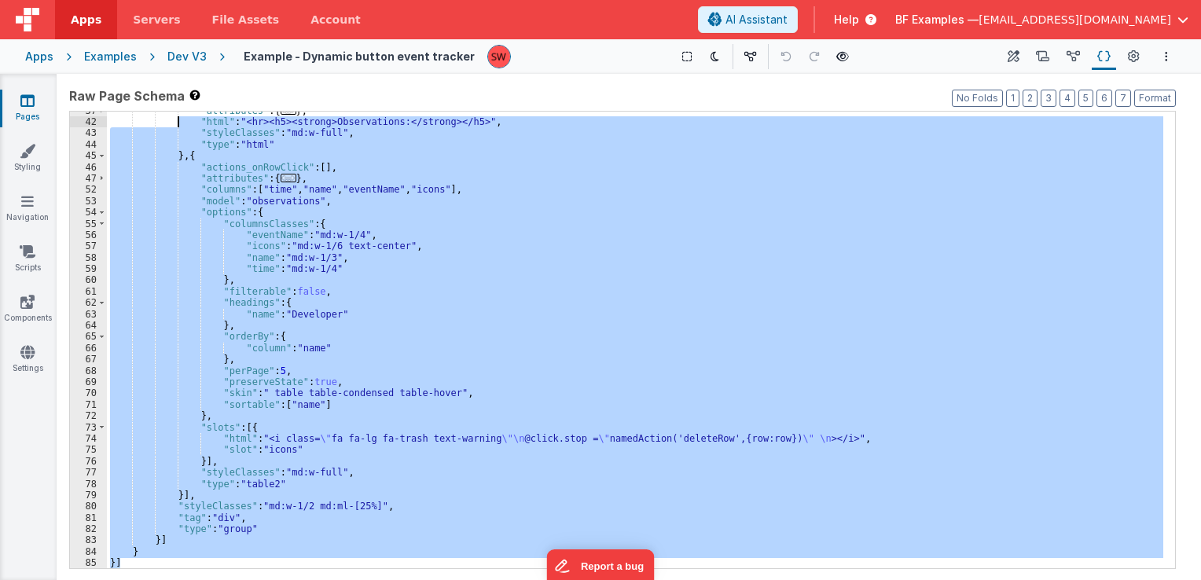
scroll to position [0, 0]
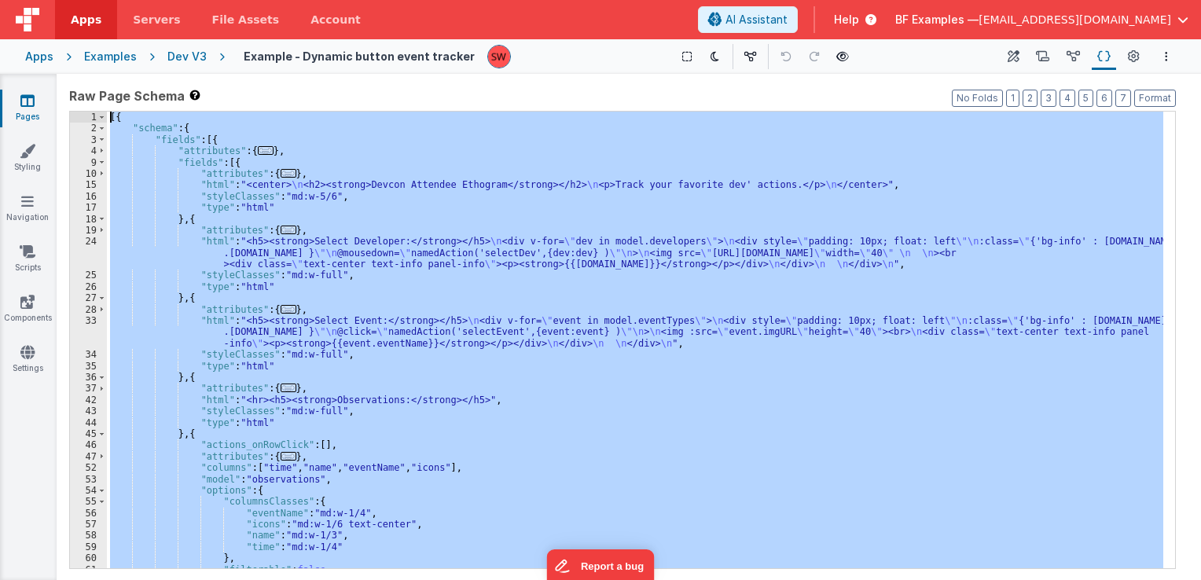
drag, startPoint x: 167, startPoint y: 535, endPoint x: 188, endPoint y: -24, distance: 560.2
click at [188, 0] on html "Apps Servers File Assets Account Some FUTURE Slot AI Assistant Help BF Examples…" at bounding box center [600, 290] width 1201 height 580
click at [186, 46] on div "Apps Examples Dev V3 Example - Dynamic button event tracker Show Group Outlines…" at bounding box center [600, 56] width 1201 height 35
click at [186, 51] on div "Dev V3" at bounding box center [186, 57] width 39 height 16
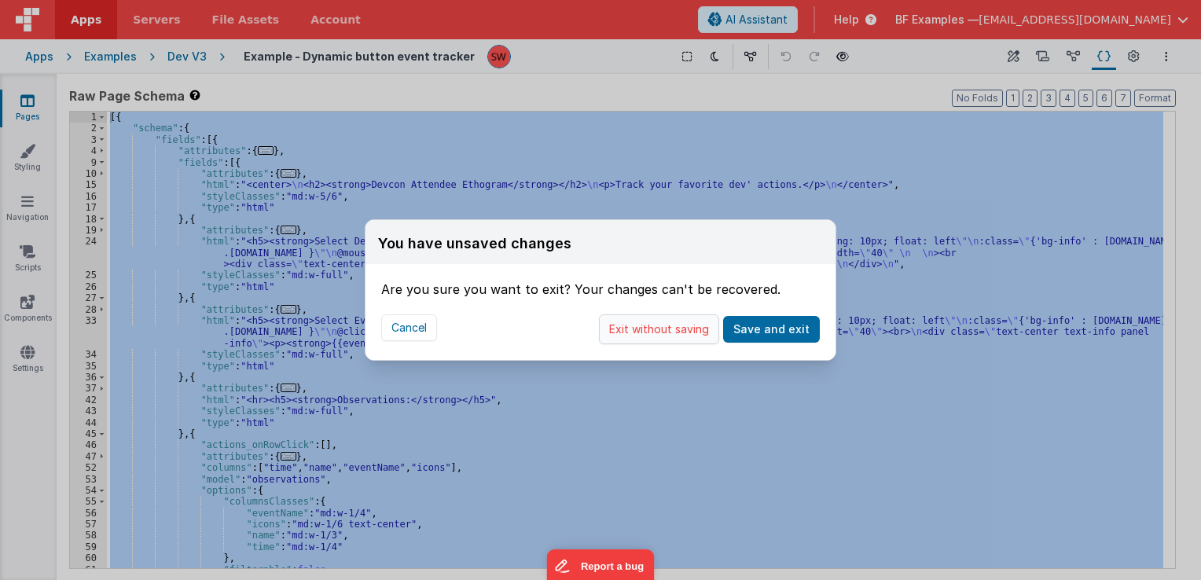
click at [664, 341] on button "Exit without saving" at bounding box center [659, 329] width 120 height 30
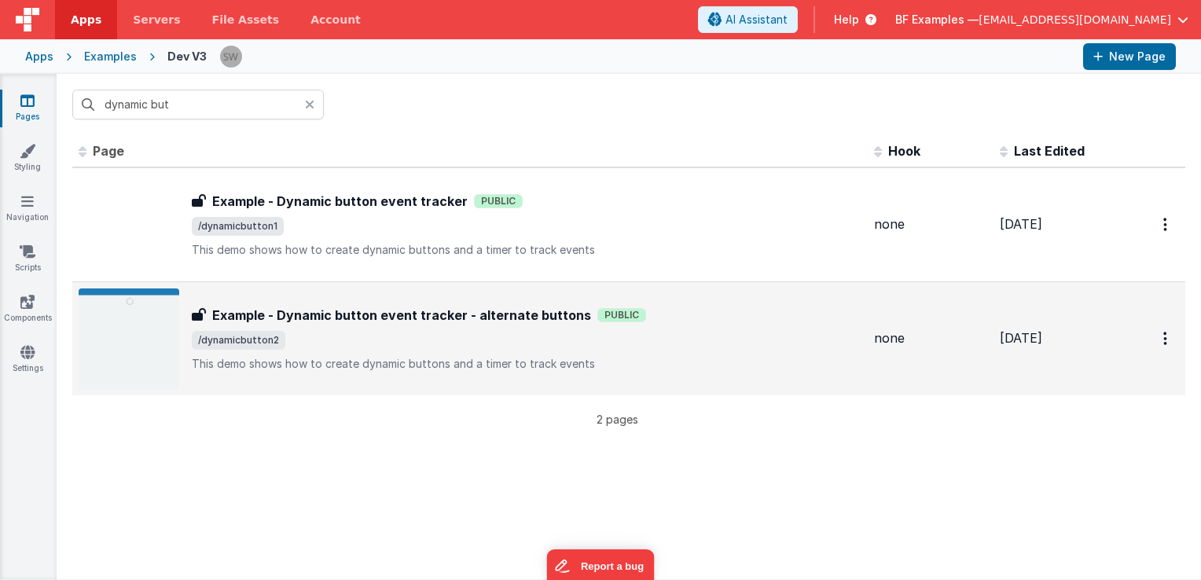
click at [620, 325] on div "Example - Dynamic button event tracker - alternate buttons Example - Dynamic bu…" at bounding box center [527, 339] width 670 height 66
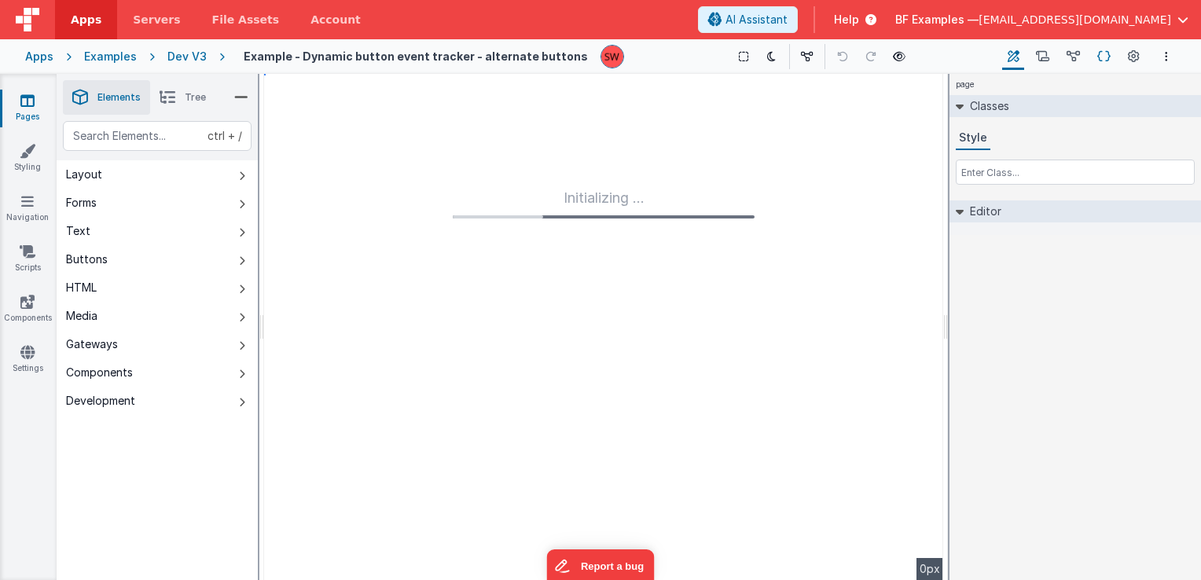
click at [1101, 58] on icon at bounding box center [1104, 57] width 13 height 17
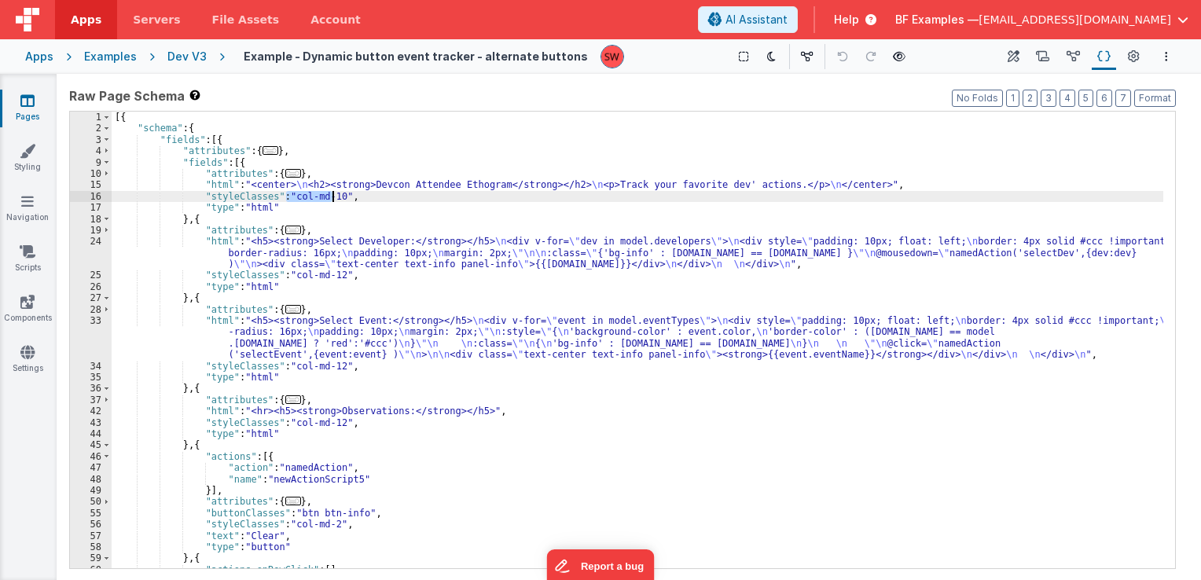
drag, startPoint x: 287, startPoint y: 197, endPoint x: 333, endPoint y: 198, distance: 45.6
click at [333, 198] on div "[{ "schema" : { "fields" : [{ "attributes" : { ... } , "fields" : [{ "attribute…" at bounding box center [638, 352] width 1052 height 480
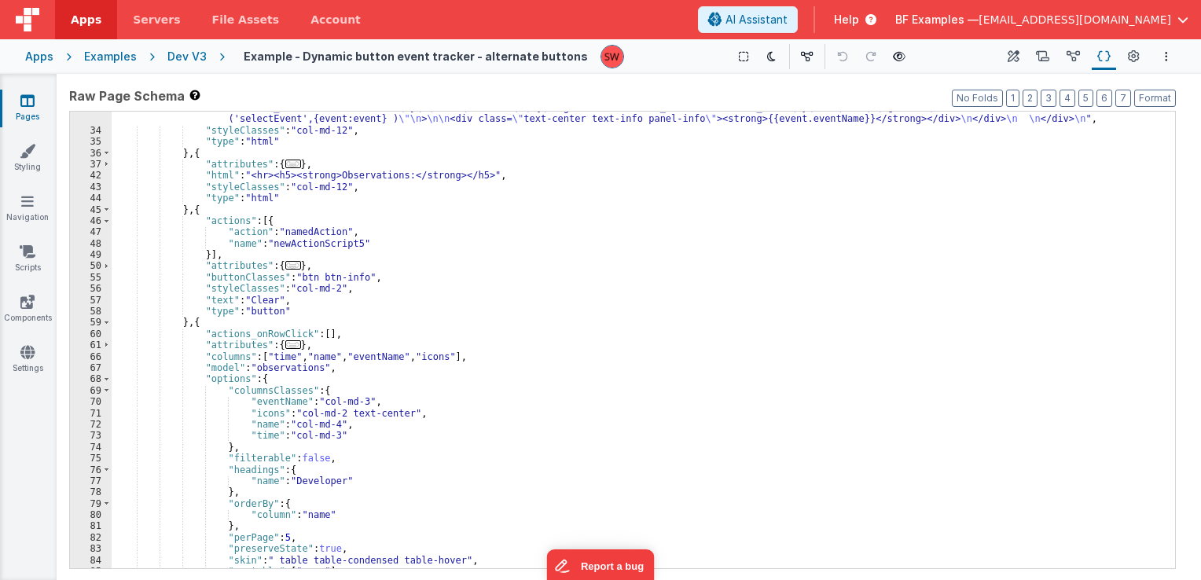
scroll to position [403, 0]
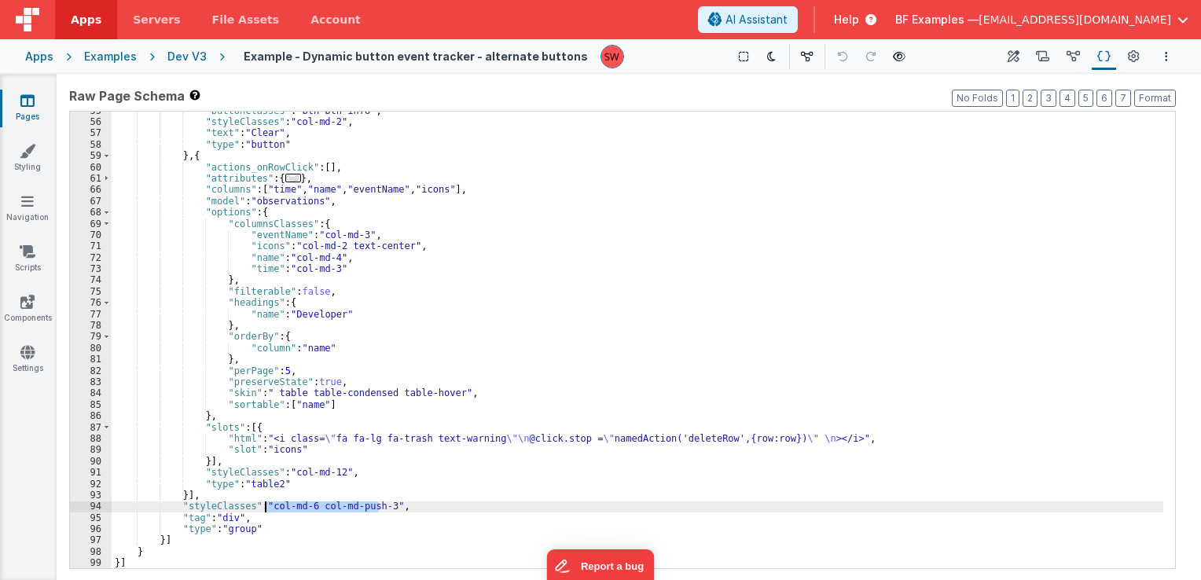
drag, startPoint x: 379, startPoint y: 506, endPoint x: 267, endPoint y: 503, distance: 112.5
click at [267, 503] on div ""buttonClasses" : "btn btn-info" , "styleClasses" : "col-md-2" , "text" : "Clea…" at bounding box center [638, 345] width 1052 height 480
click at [267, 503] on div ""buttonClasses" : "btn btn-info" , "styleClasses" : "col-md-2" , "text" : "Clea…" at bounding box center [638, 340] width 1052 height 457
drag, startPoint x: 311, startPoint y: 508, endPoint x: 377, endPoint y: 509, distance: 66.8
click at [377, 509] on div ""buttonClasses" : "btn btn-info" , "styleClasses" : "col-md-2" , "text" : "Clea…" at bounding box center [638, 345] width 1052 height 480
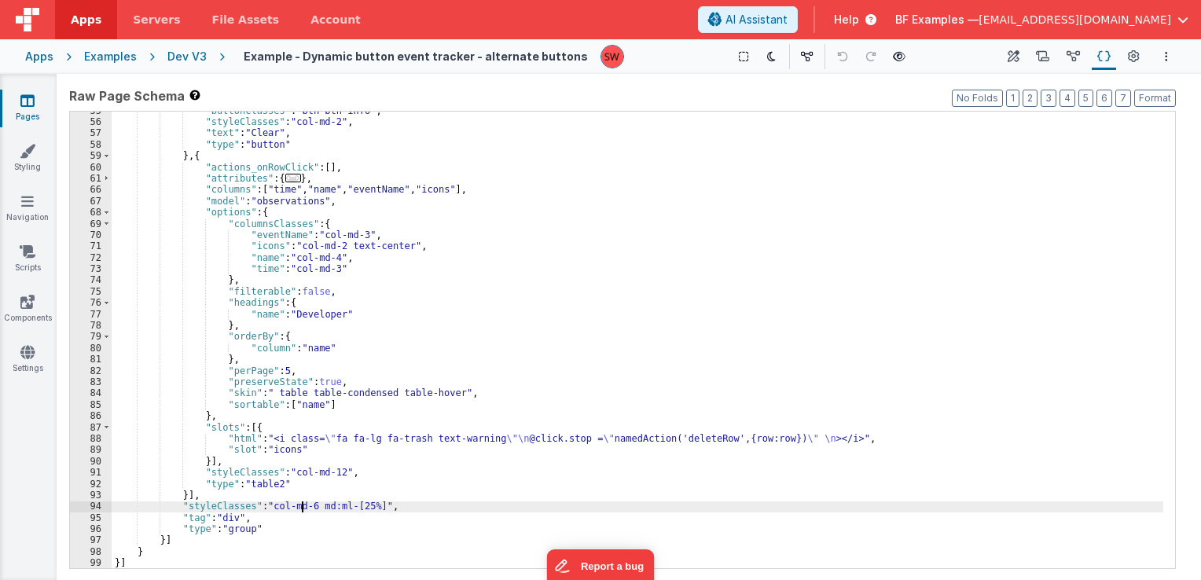
click at [303, 509] on div ""buttonClasses" : "btn btn-info" , "styleClasses" : "col-md-2" , "text" : "Clea…" at bounding box center [638, 345] width 1052 height 480
drag, startPoint x: 307, startPoint y: 509, endPoint x: 267, endPoint y: 507, distance: 39.3
click at [267, 507] on div ""buttonClasses" : "btn btn-info" , "styleClasses" : "col-md-2" , "text" : "Clea…" at bounding box center [638, 345] width 1052 height 480
drag, startPoint x: 266, startPoint y: 506, endPoint x: 307, endPoint y: 509, distance: 41.7
click at [307, 509] on div ""buttonClasses" : "btn btn-info" , "styleClasses" : "col-md-2" , "text" : "Clea…" at bounding box center [638, 345] width 1052 height 480
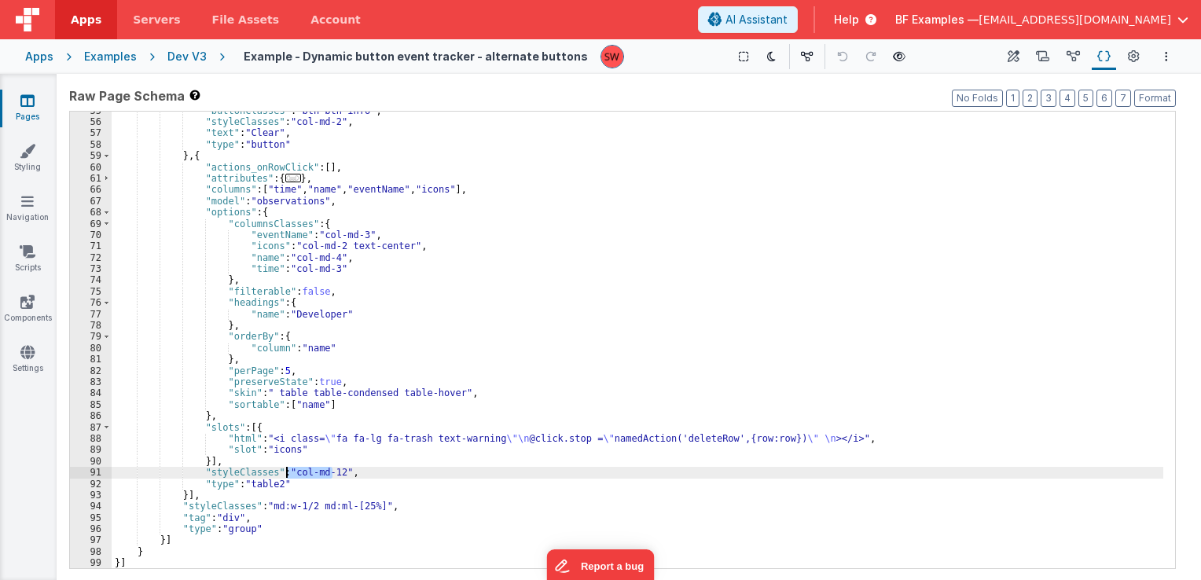
drag, startPoint x: 333, startPoint y: 476, endPoint x: 286, endPoint y: 476, distance: 46.4
click at [286, 476] on div ""buttonClasses" : "btn btn-info" , "styleClasses" : "col-md-2" , "text" : "Clea…" at bounding box center [638, 345] width 1052 height 480
paste textarea
drag, startPoint x: 286, startPoint y: 476, endPoint x: 330, endPoint y: 475, distance: 44.1
click at [330, 475] on div ""buttonClasses" : "btn btn-info" , "styleClasses" : "col-md-2" , "text" : "Clea…" at bounding box center [638, 345] width 1052 height 480
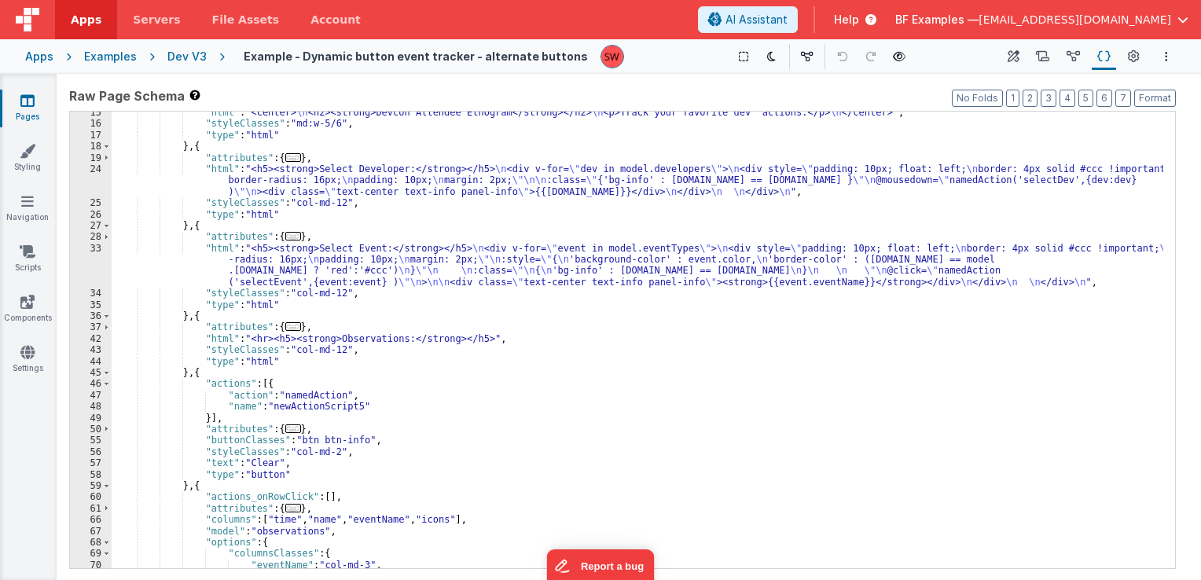
scroll to position [0, 0]
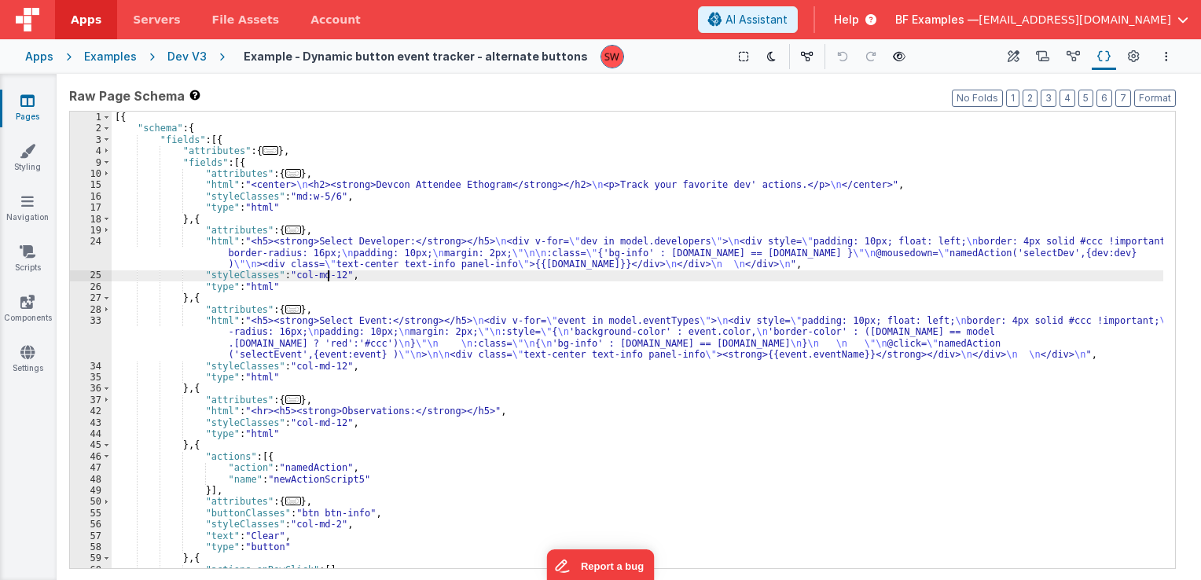
click at [329, 277] on div "[{ "schema" : { "fields" : [{ "attributes" : { ... } , "fields" : [{ "attribute…" at bounding box center [638, 352] width 1052 height 480
drag, startPoint x: 331, startPoint y: 277, endPoint x: 286, endPoint y: 274, distance: 44.9
click at [286, 274] on div "[{ "schema" : { "fields" : [{ "attributes" : { ... } , "fields" : [{ "attribute…" at bounding box center [638, 352] width 1052 height 480
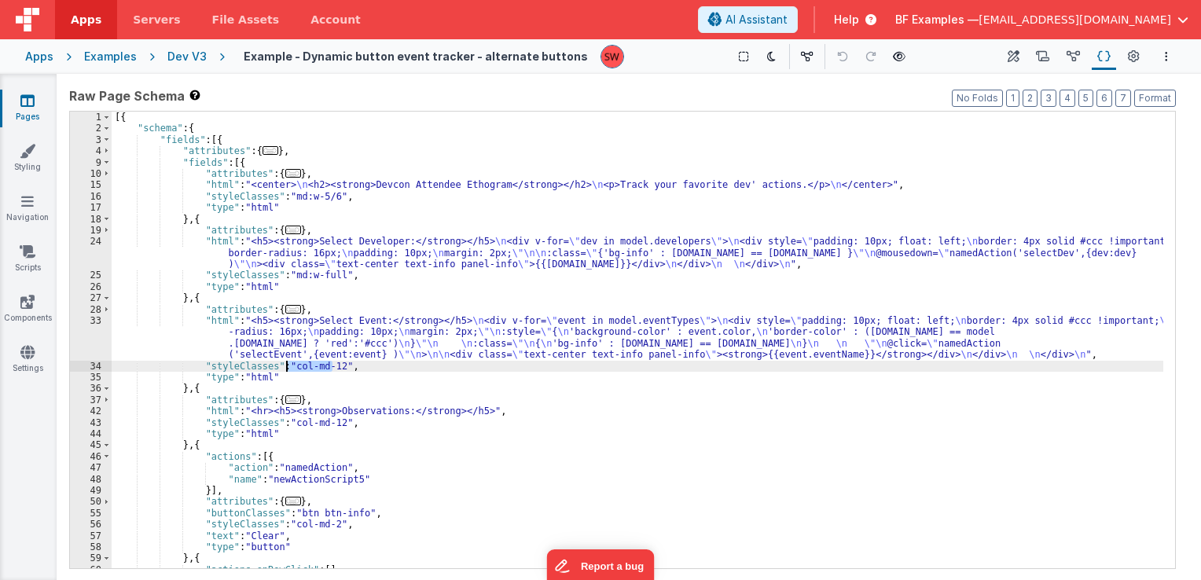
drag, startPoint x: 329, startPoint y: 366, endPoint x: 286, endPoint y: 366, distance: 43.2
click at [286, 366] on div "[{ "schema" : { "fields" : [{ "attributes" : { ... } , "fields" : [{ "attribute…" at bounding box center [638, 352] width 1052 height 480
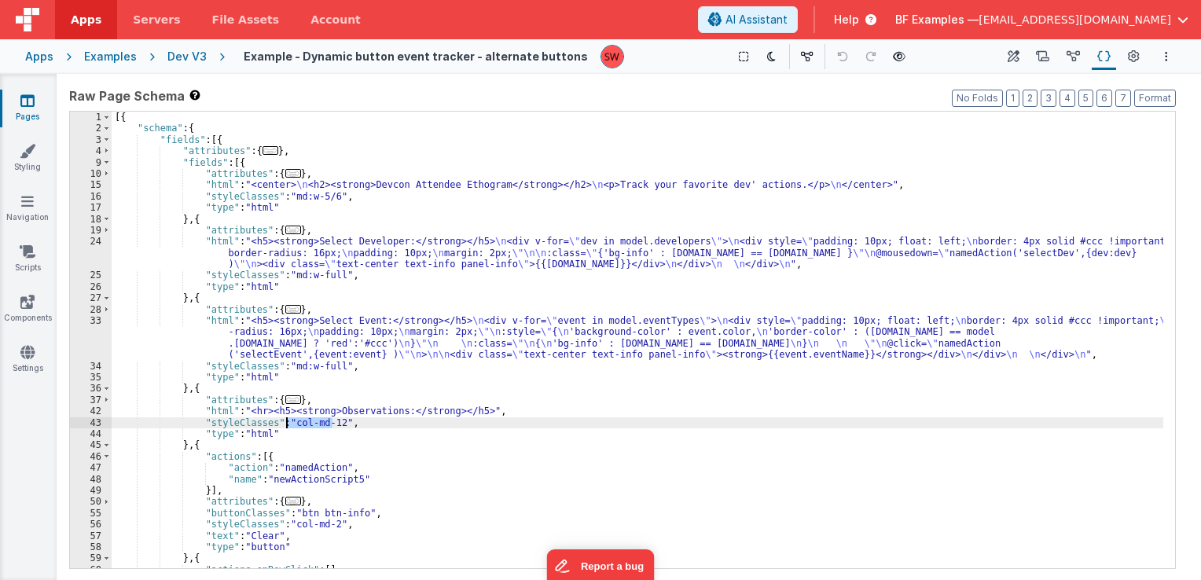
drag, startPoint x: 332, startPoint y: 427, endPoint x: 288, endPoint y: 427, distance: 44.0
click at [288, 427] on div "[{ "schema" : { "fields" : [{ "attributes" : { ... } , "fields" : [{ "attribute…" at bounding box center [638, 352] width 1052 height 480
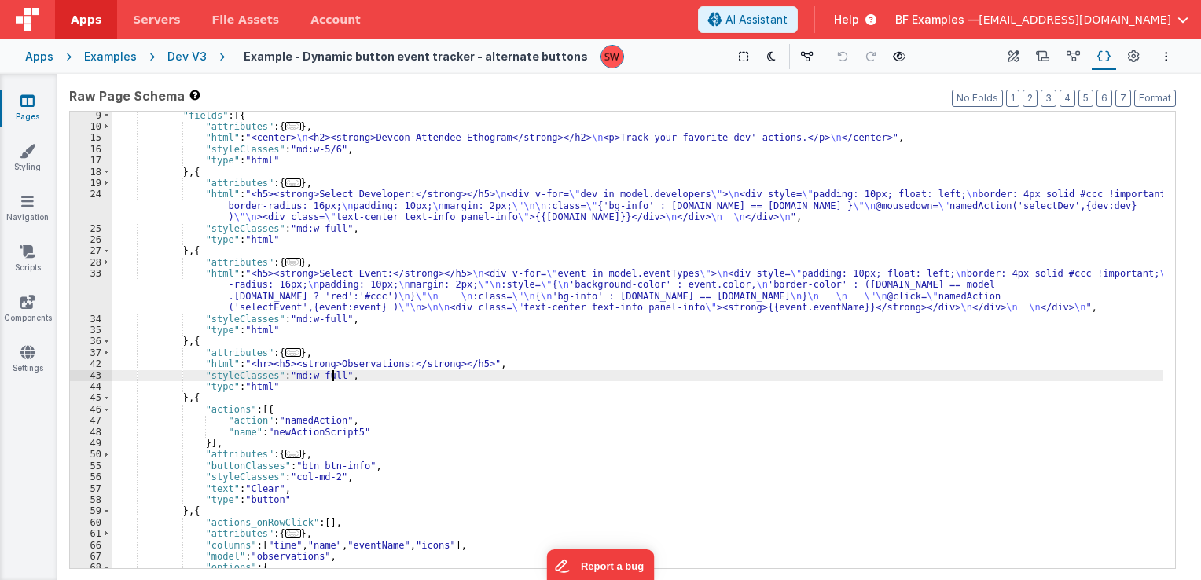
scroll to position [47, 0]
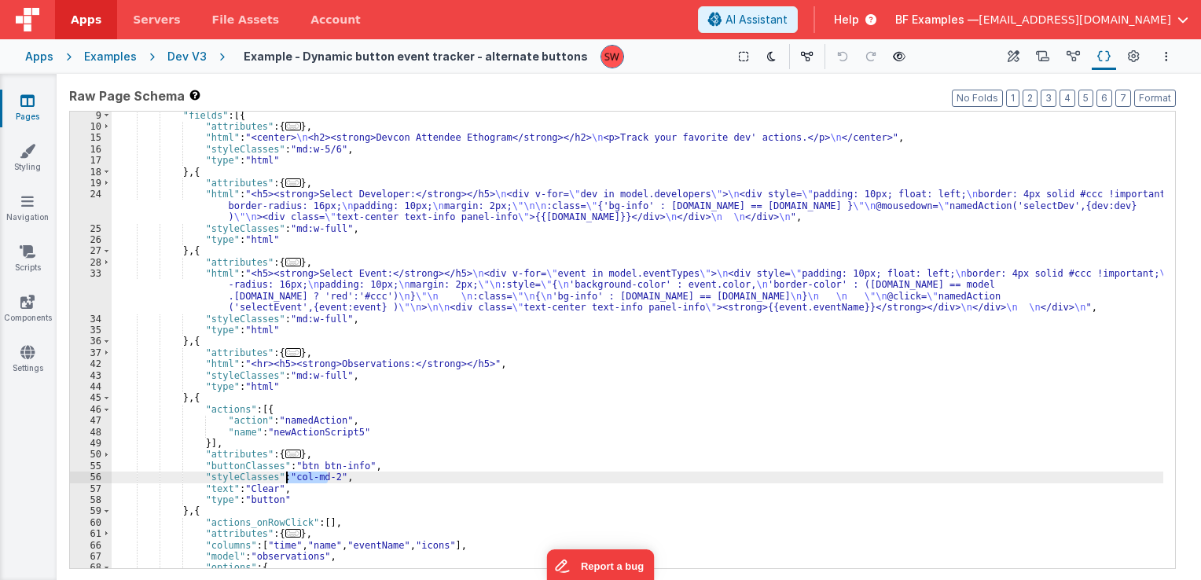
drag, startPoint x: 327, startPoint y: 474, endPoint x: 287, endPoint y: 483, distance: 41.0
click at [287, 483] on div ""fields" : [{ "attributes" : { ... } , "html" : "<center> \n <h2><strong>Devcon…" at bounding box center [638, 350] width 1052 height 480
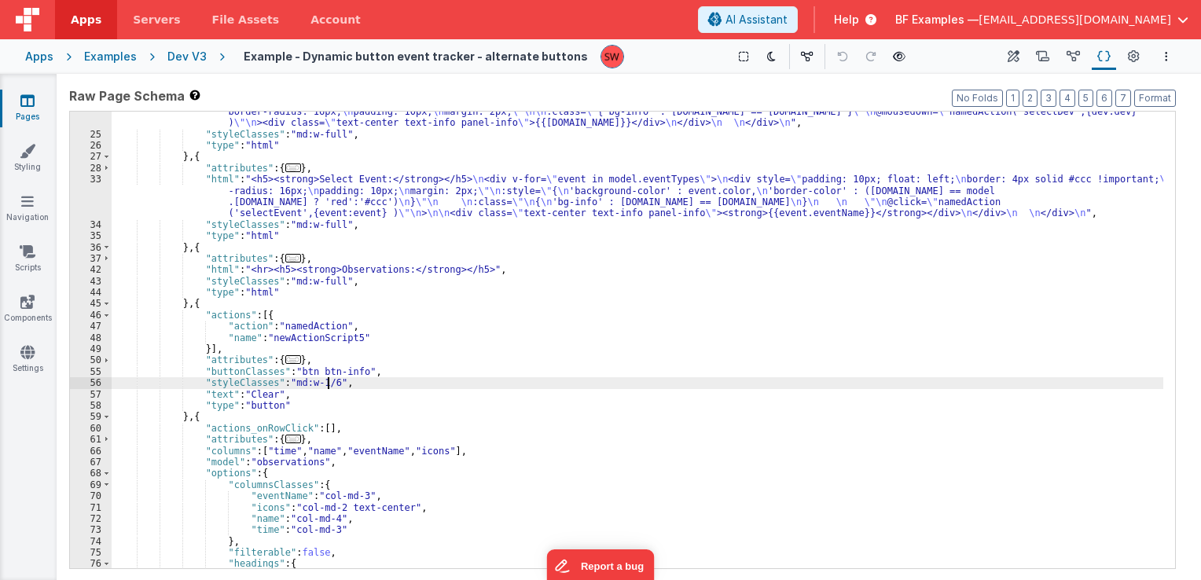
scroll to position [189, 0]
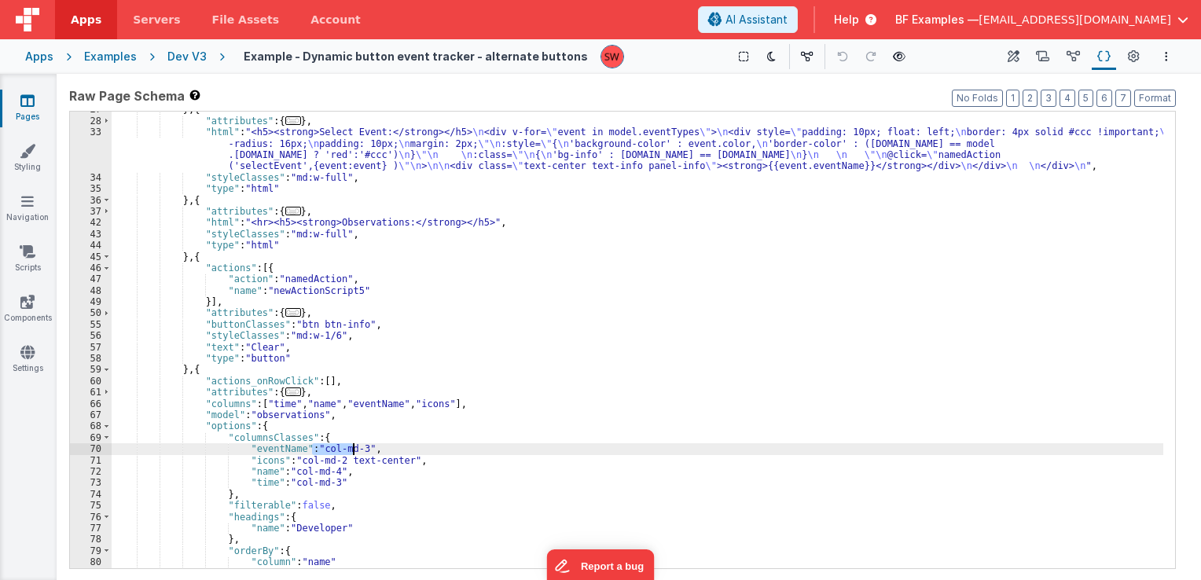
drag, startPoint x: 312, startPoint y: 447, endPoint x: 354, endPoint y: 454, distance: 42.3
click at [354, 454] on div "} , { "attributes" : { ... } , "html" : "<h5><strong>Select Event:</strong></h5…" at bounding box center [638, 344] width 1052 height 480
paste textarea
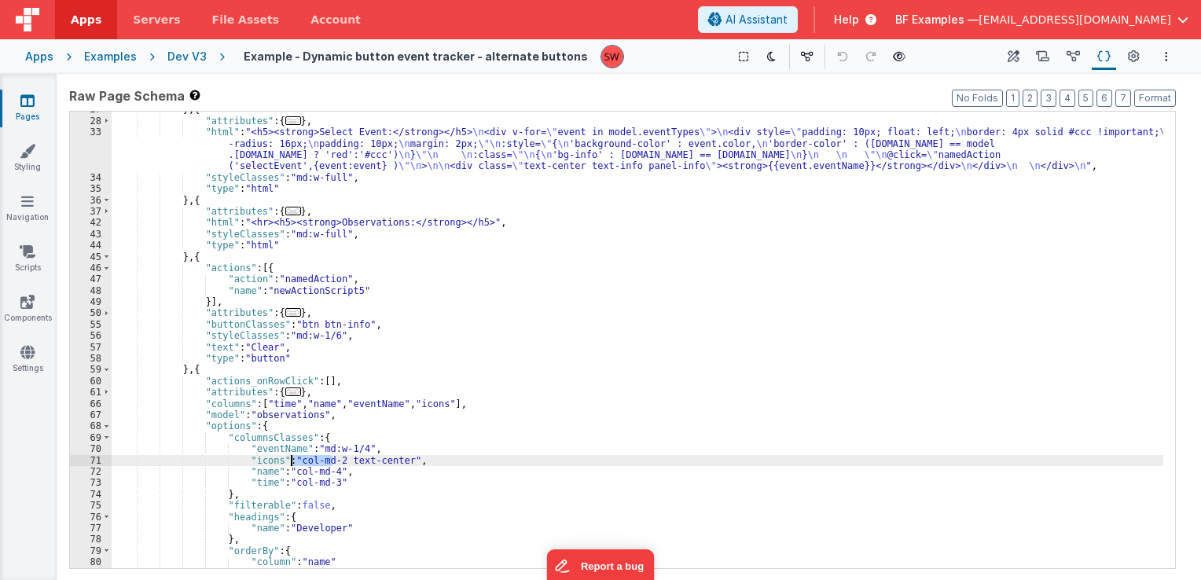
drag, startPoint x: 331, startPoint y: 461, endPoint x: 291, endPoint y: 459, distance: 40.1
click at [291, 459] on div "} , { "attributes" : { ... } , "html" : "<h5><strong>Select Event:</strong></h5…" at bounding box center [638, 344] width 1052 height 480
paste textarea
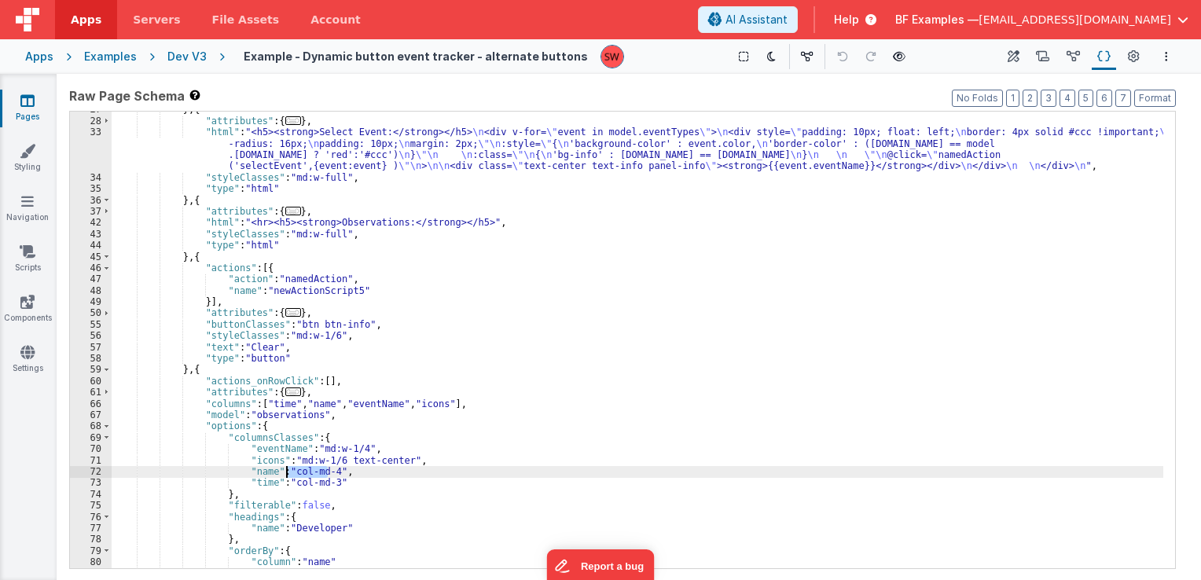
drag, startPoint x: 325, startPoint y: 471, endPoint x: 286, endPoint y: 470, distance: 39.3
click at [286, 470] on div "} , { "attributes" : { ... } , "html" : "<h5><strong>Select Event:</strong></h5…" at bounding box center [638, 344] width 1052 height 480
paste textarea
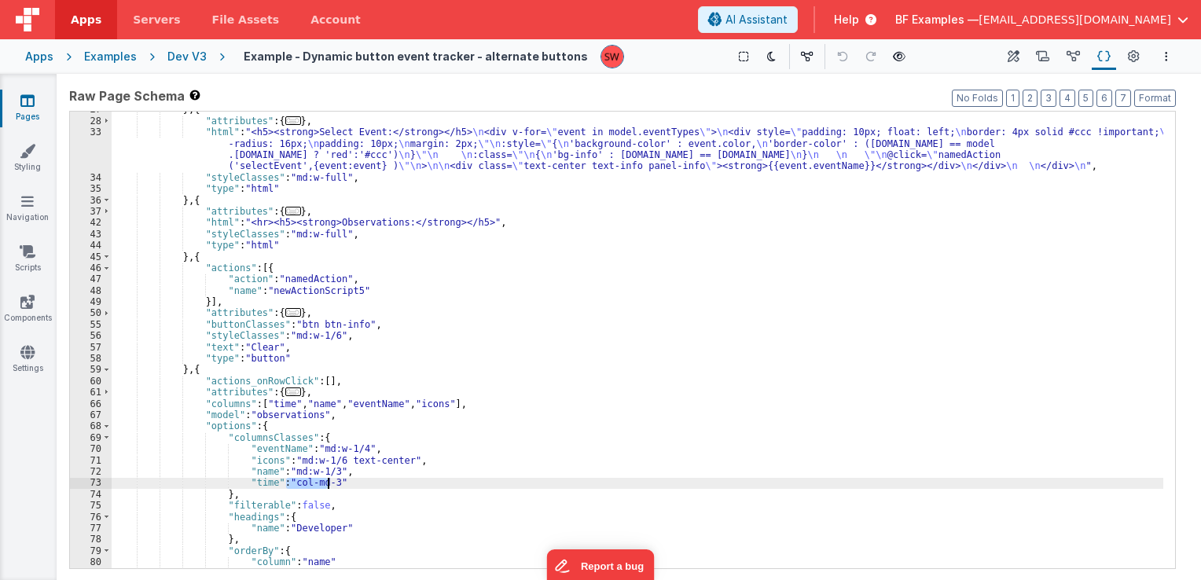
drag, startPoint x: 287, startPoint y: 485, endPoint x: 329, endPoint y: 487, distance: 41.7
click at [329, 487] on div "} , { "attributes" : { ... } , "html" : "<h5><strong>Select Event:</strong></h5…" at bounding box center [638, 344] width 1052 height 480
paste textarea
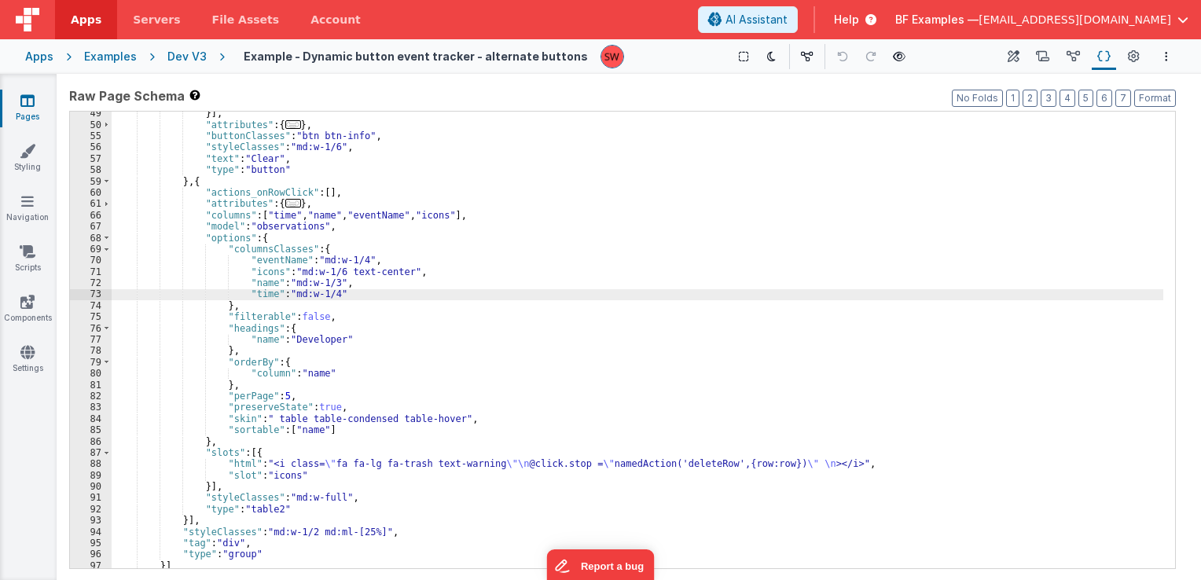
scroll to position [403, 0]
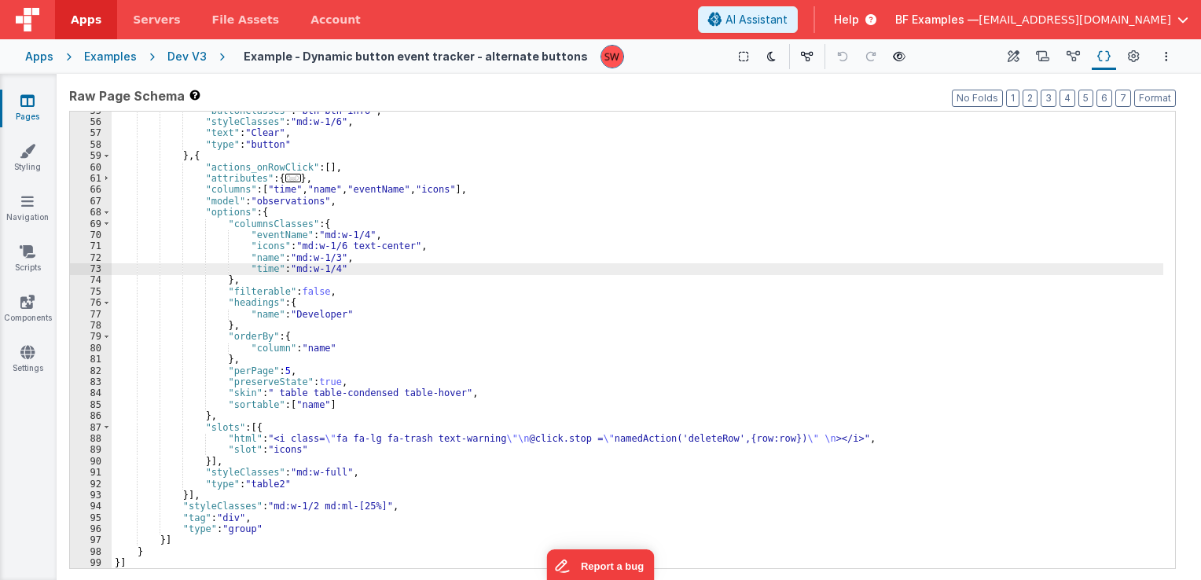
click at [306, 472] on div ""buttonClasses" : "btn btn-info" , "styleClasses" : "md:w-1/6" , "text" : "Clea…" at bounding box center [638, 345] width 1052 height 480
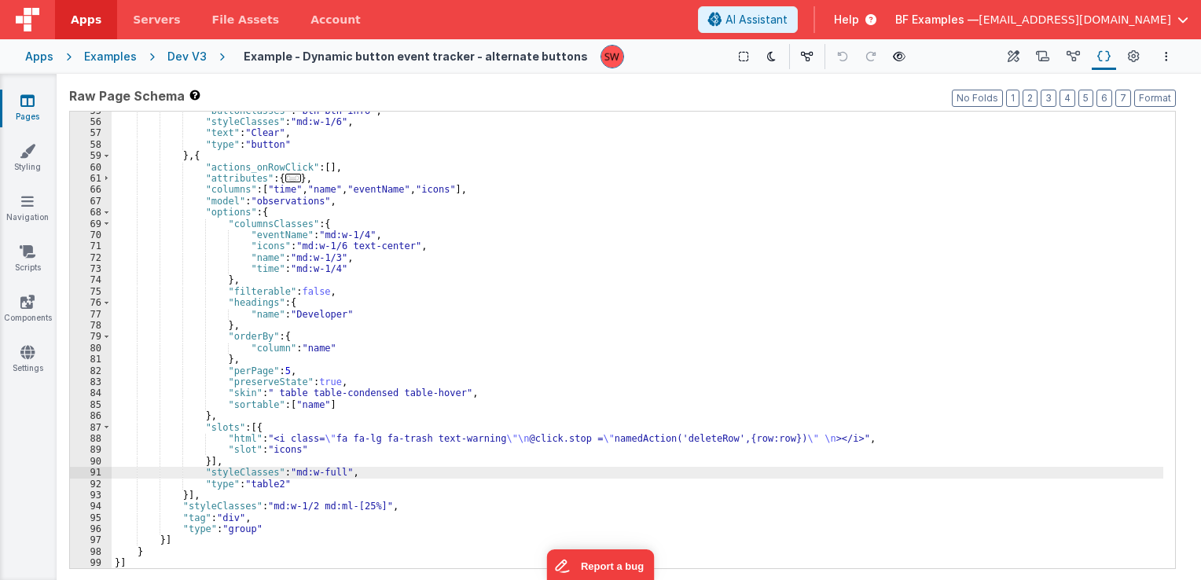
click at [306, 432] on div ""buttonClasses" : "btn btn-info" , "styleClasses" : "md:w-1/6" , "text" : "Clea…" at bounding box center [638, 345] width 1052 height 480
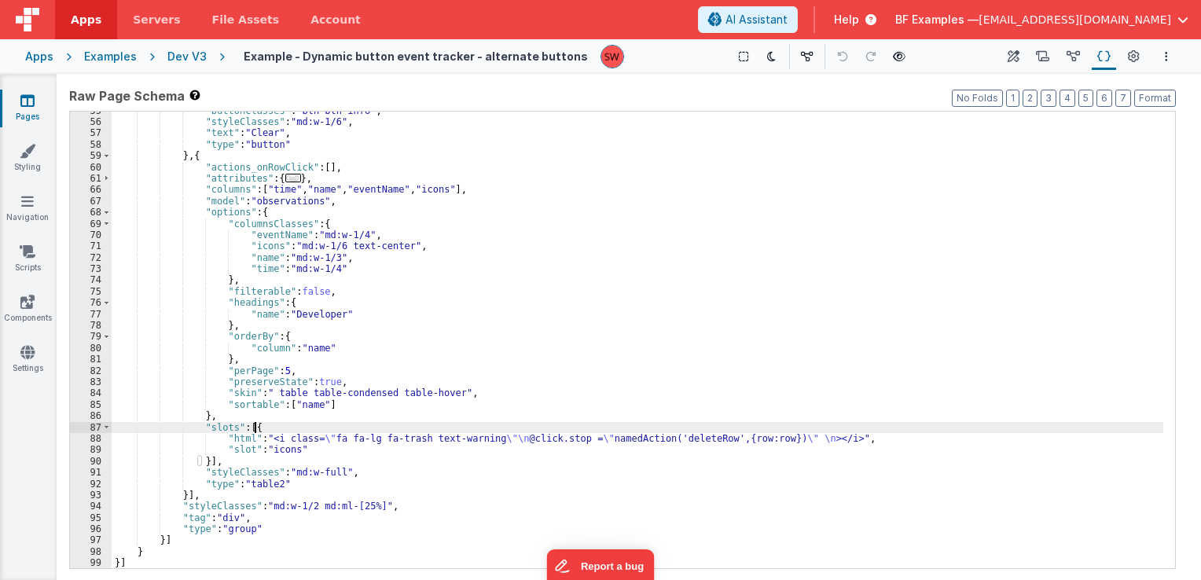
click at [322, 395] on div ""buttonClasses" : "btn btn-info" , "styleClasses" : "md:w-1/6" , "text" : "Clea…" at bounding box center [638, 345] width 1052 height 480
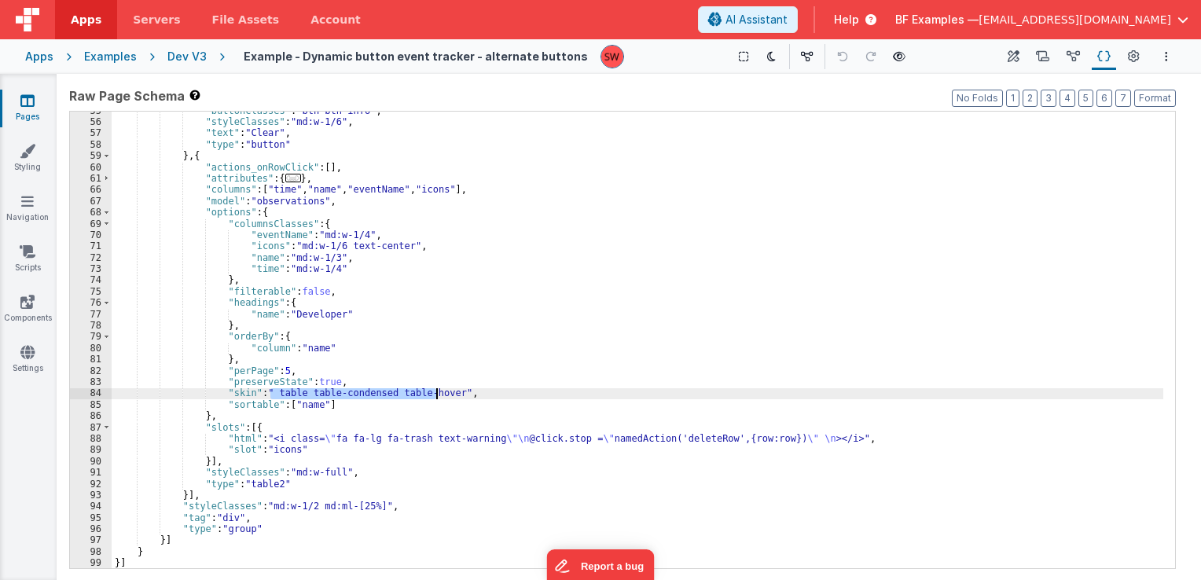
drag, startPoint x: 268, startPoint y: 392, endPoint x: 439, endPoint y: 391, distance: 171.4
click at [439, 391] on div ""buttonClasses" : "btn btn-info" , "styleClasses" : "md:w-1/6" , "text" : "Clea…" at bounding box center [638, 345] width 1052 height 480
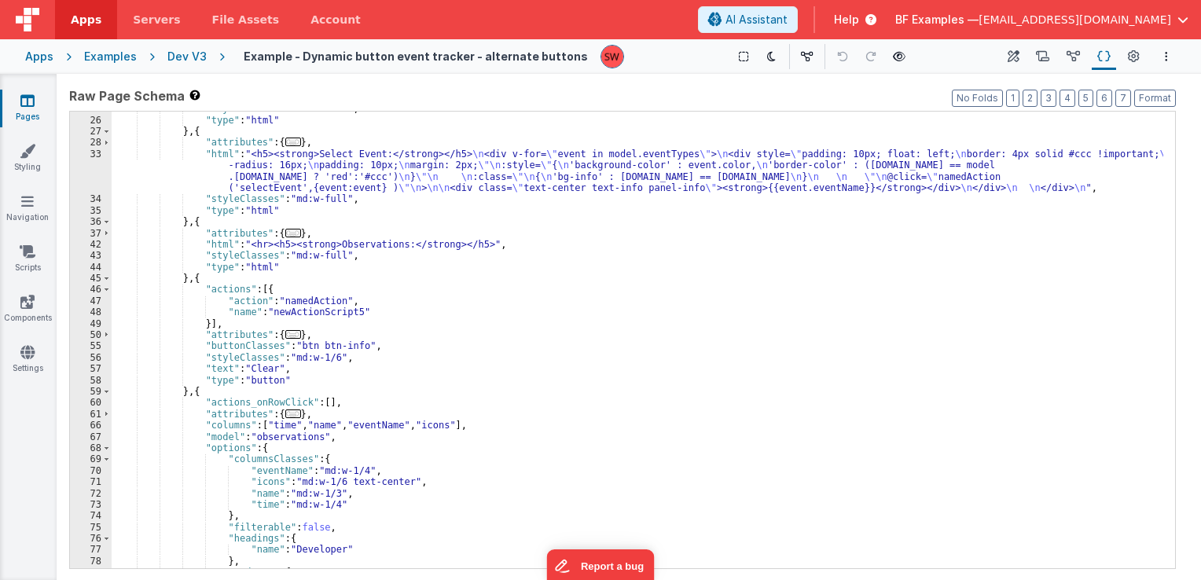
scroll to position [167, 0]
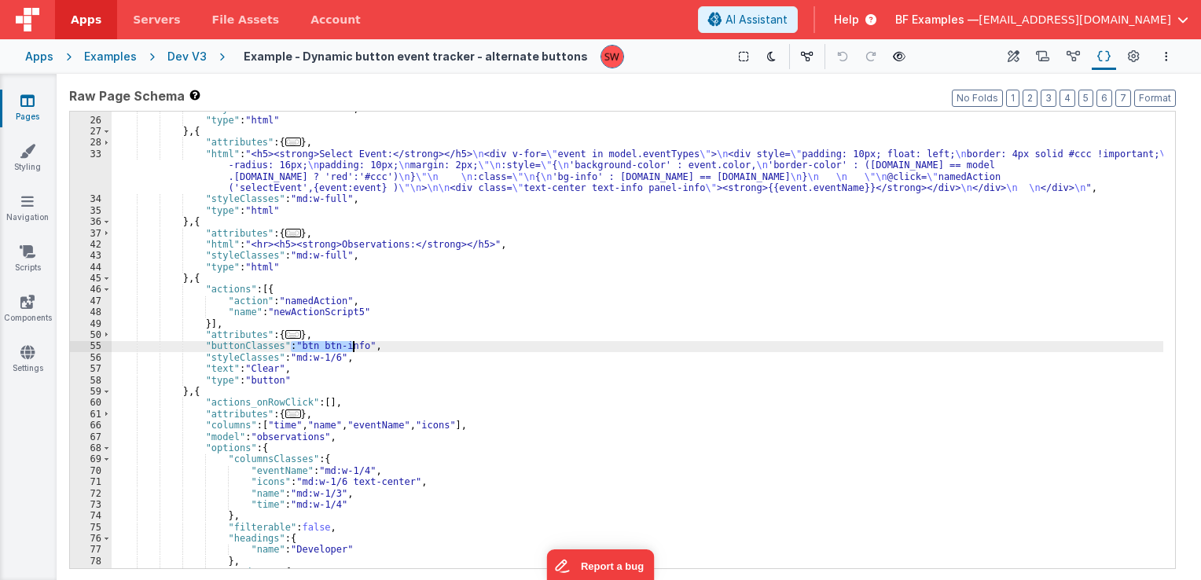
drag, startPoint x: 289, startPoint y: 348, endPoint x: 351, endPoint y: 347, distance: 61.3
click at [351, 347] on div ""styleClasses" : "md:w-full" , "type" : "html" } , { "attributes" : { ... } , "…" at bounding box center [638, 343] width 1052 height 480
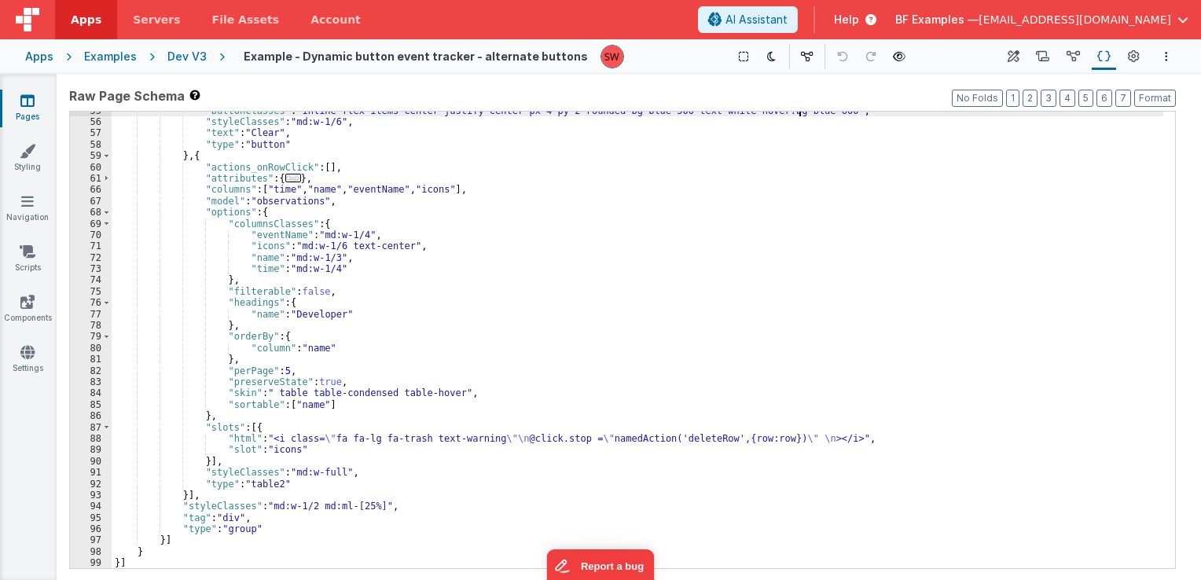
scroll to position [403, 0]
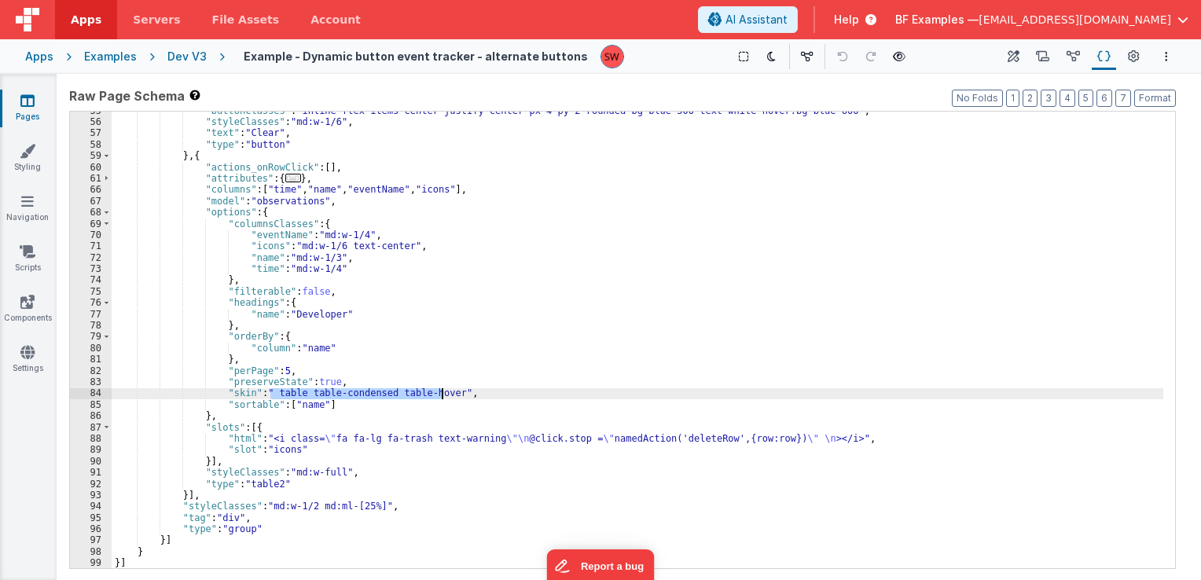
drag, startPoint x: 271, startPoint y: 392, endPoint x: 440, endPoint y: 395, distance: 169.1
click at [440, 395] on div ""buttonClasses" : "inline-flex items-center justify-center px-4 py-2 rounded bg…" at bounding box center [638, 345] width 1052 height 480
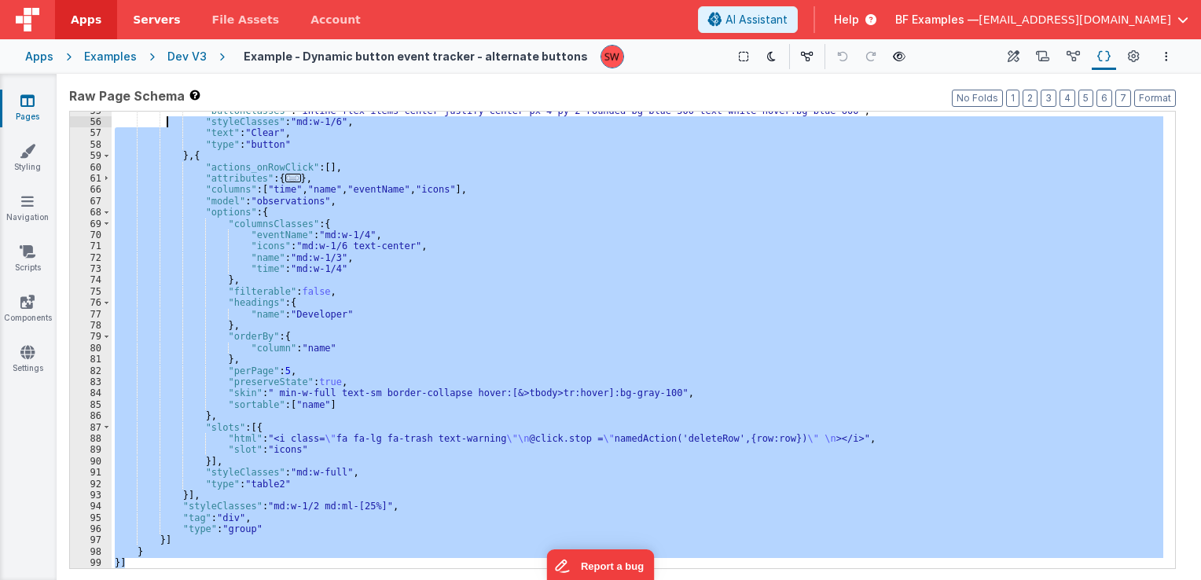
scroll to position [0, 0]
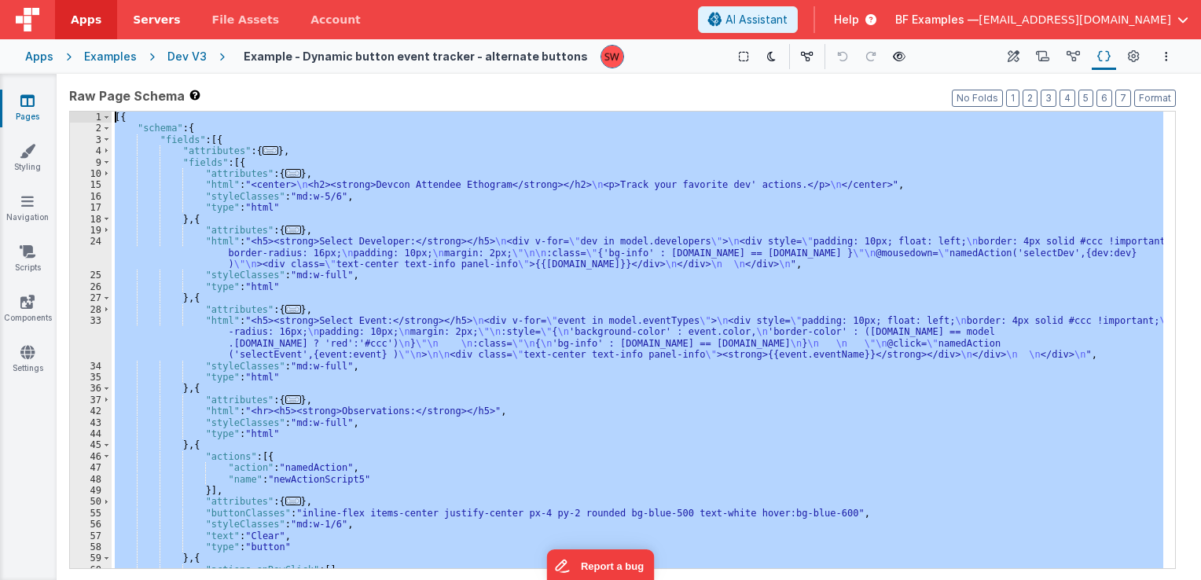
drag, startPoint x: 151, startPoint y: 566, endPoint x: 174, endPoint y: 9, distance: 557.9
click at [174, 9] on div "Apps Servers File Assets Account Some FUTURE Slot AI Assistant Help BF Examples…" at bounding box center [600, 290] width 1201 height 580
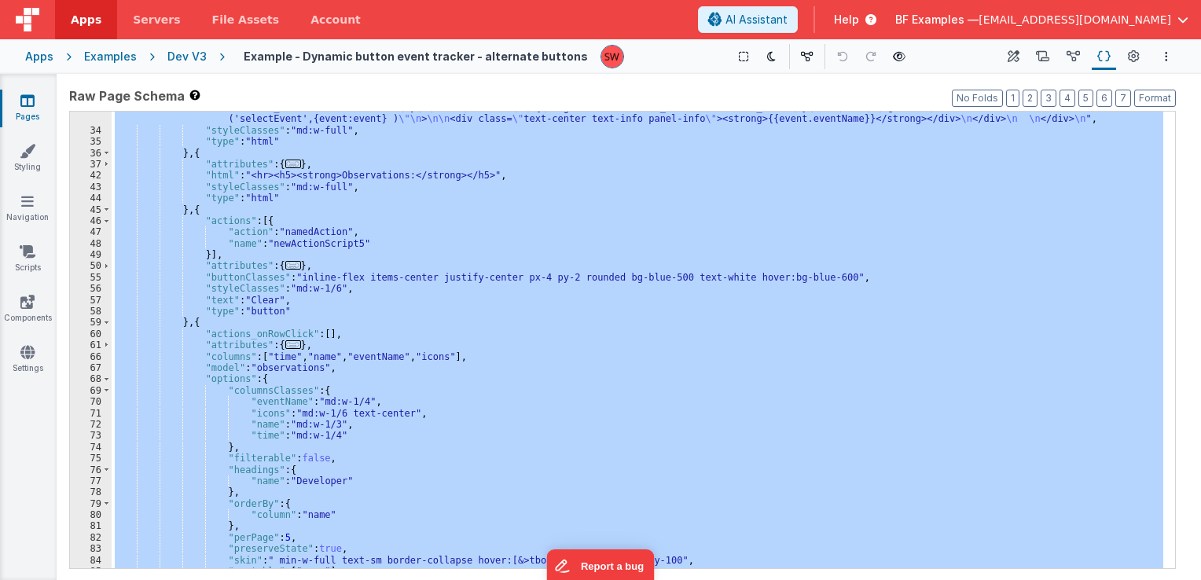
scroll to position [403, 0]
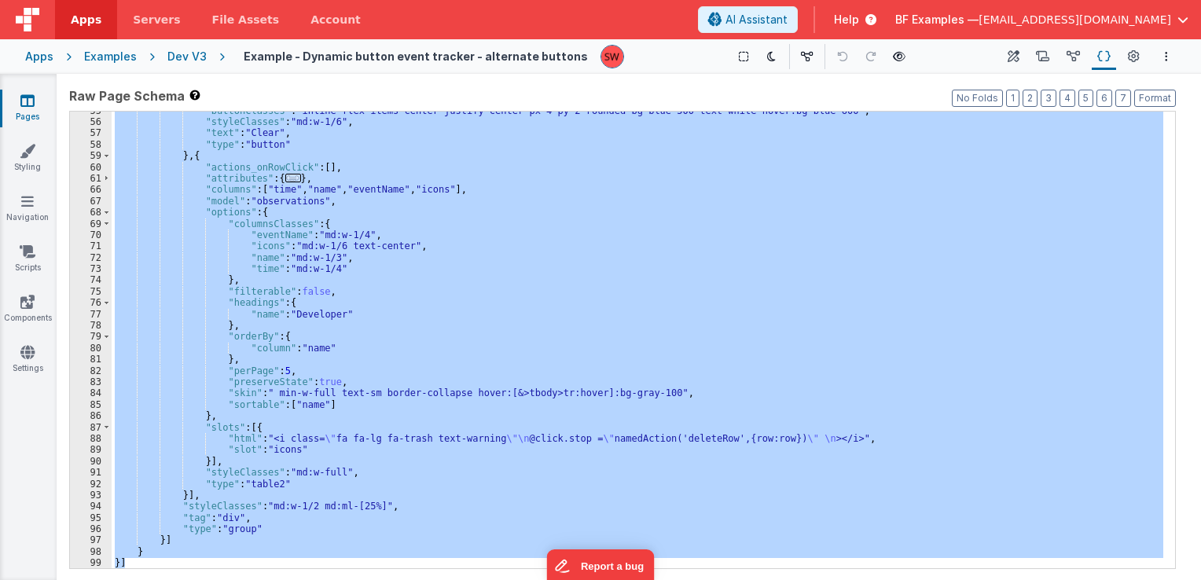
click at [188, 58] on div "Dev V3" at bounding box center [186, 57] width 39 height 16
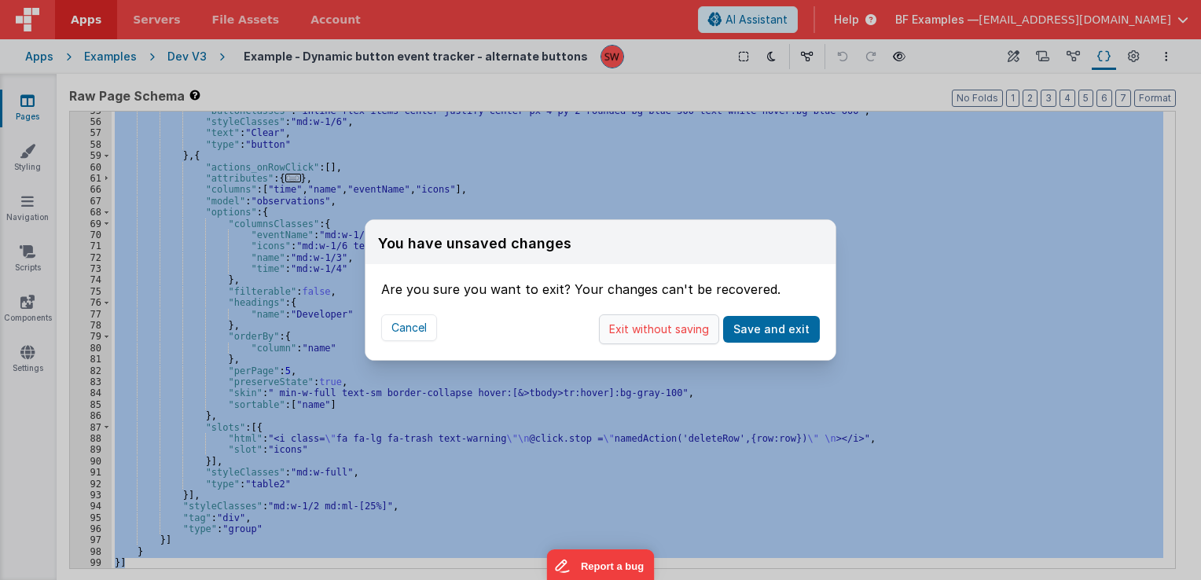
click at [674, 326] on button "Exit without saving" at bounding box center [659, 329] width 120 height 30
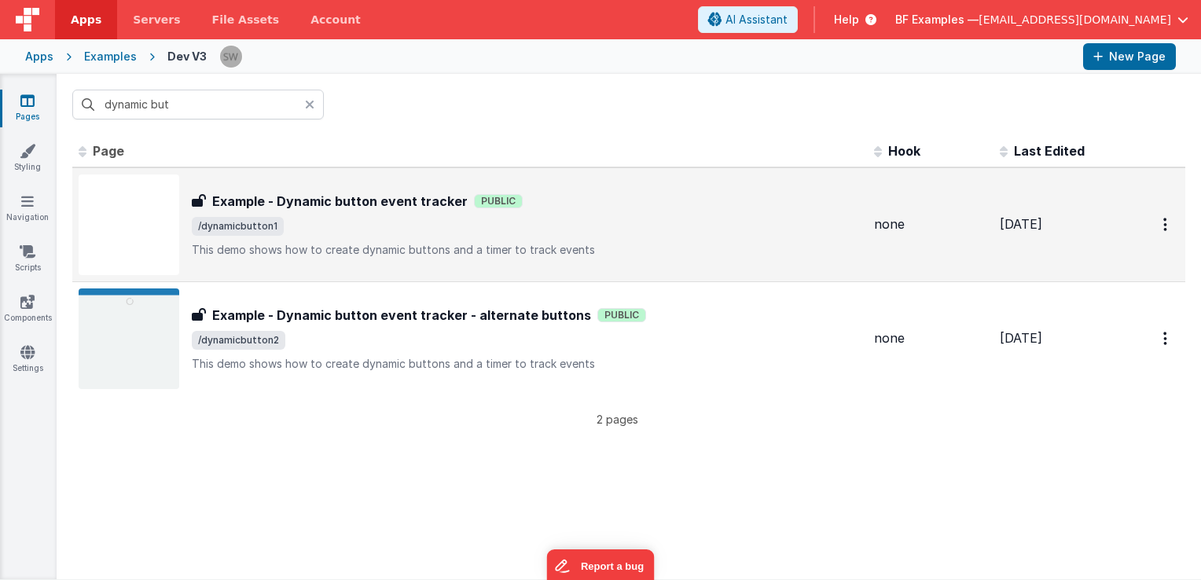
click at [605, 232] on span "/dynamicbutton1" at bounding box center [527, 226] width 670 height 19
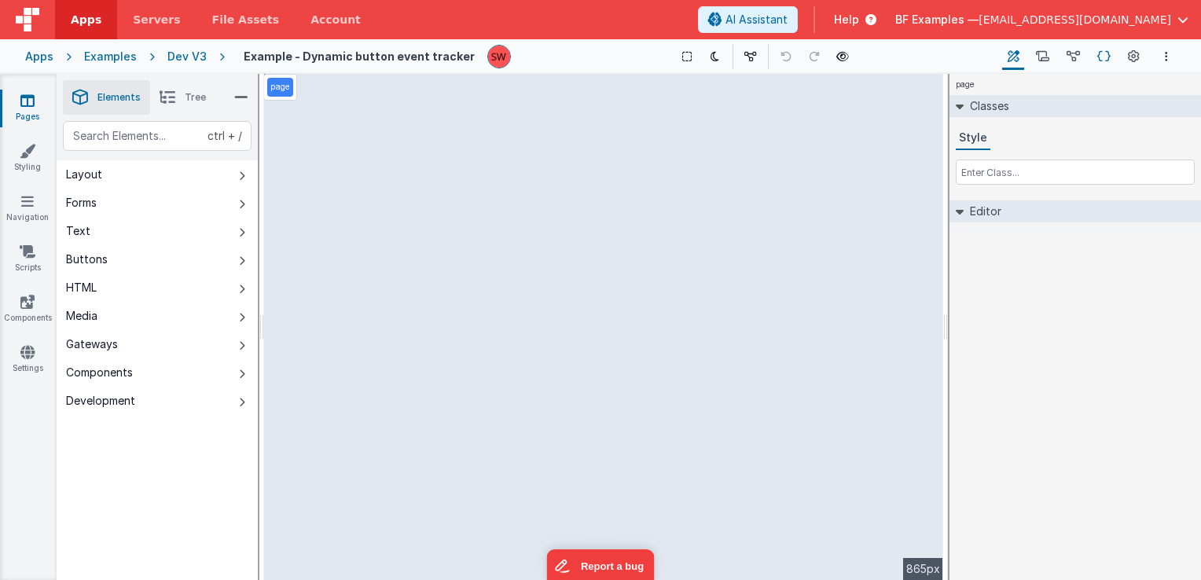
click at [1105, 55] on icon at bounding box center [1104, 57] width 13 height 17
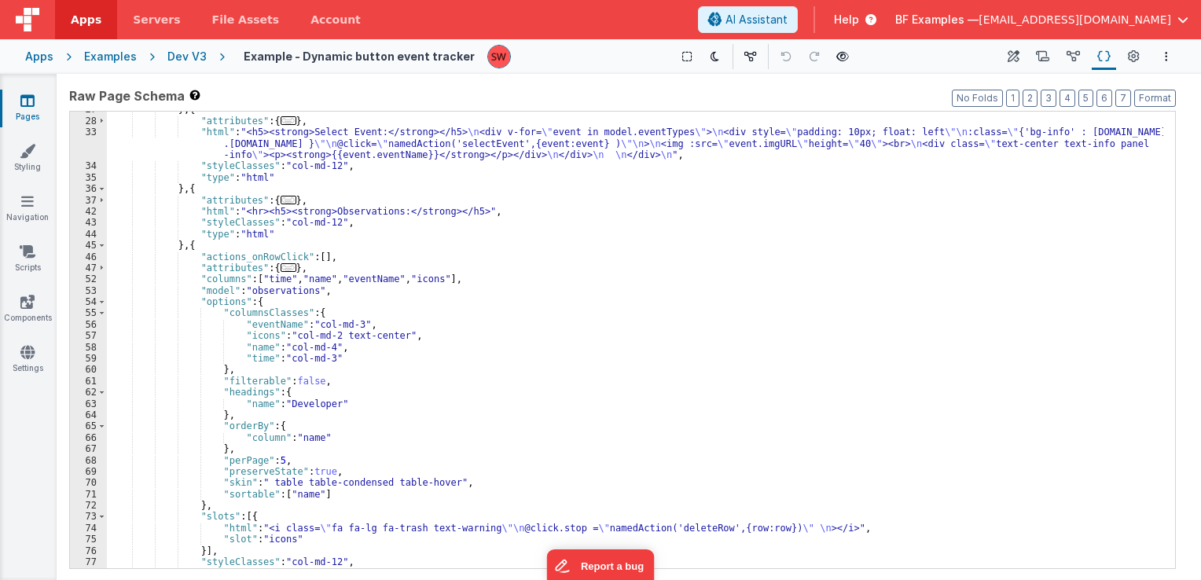
scroll to position [278, 0]
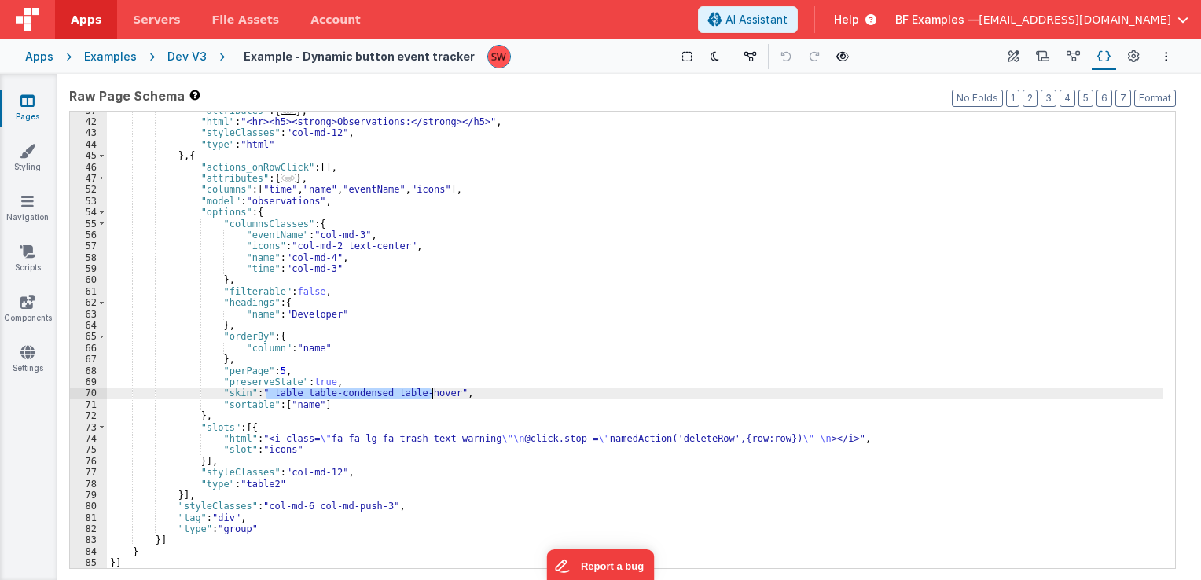
drag, startPoint x: 267, startPoint y: 395, endPoint x: 434, endPoint y: 393, distance: 167.5
click at [434, 393] on div ""attributes" : { ... } , "html" : "<hr><h5><strong>Observations:</strong></h5>"…" at bounding box center [635, 345] width 1057 height 480
click at [435, 393] on div ""attributes" : { ... } , "html" : "<hr><h5><strong>Observations:</strong></h5>"…" at bounding box center [635, 345] width 1057 height 480
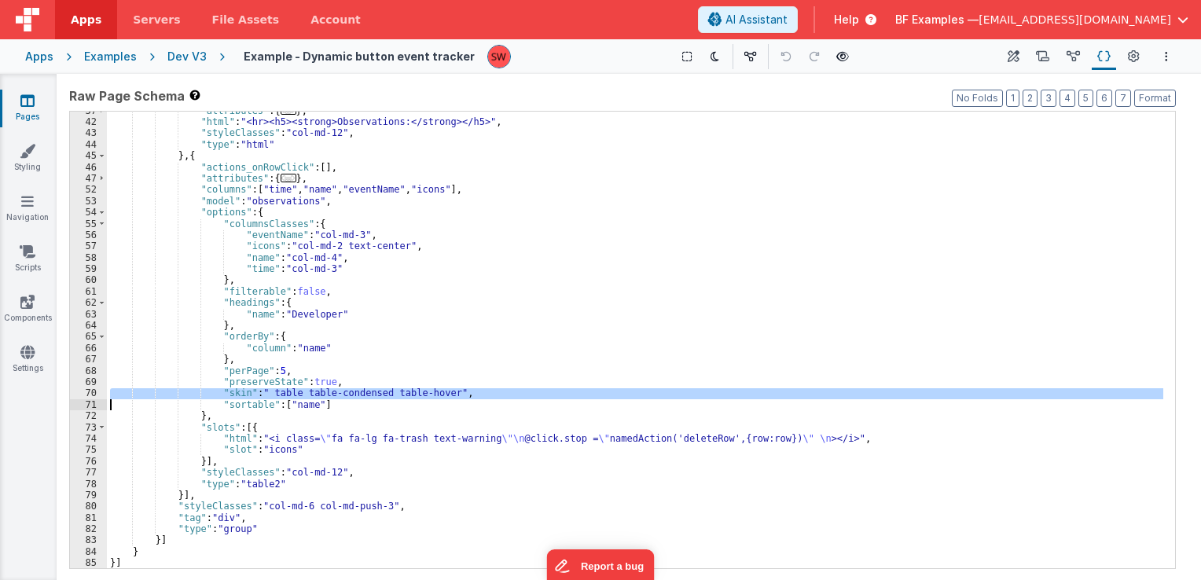
drag, startPoint x: 435, startPoint y: 393, endPoint x: 422, endPoint y: 394, distance: 12.6
click at [422, 394] on div ""attributes" : { ... } , "html" : "<hr><h5><strong>Observations:</strong></h5>"…" at bounding box center [635, 345] width 1057 height 480
click at [422, 394] on div ""attributes" : { ... } , "html" : "<hr><h5><strong>Observations:</strong></h5>"…" at bounding box center [635, 340] width 1057 height 457
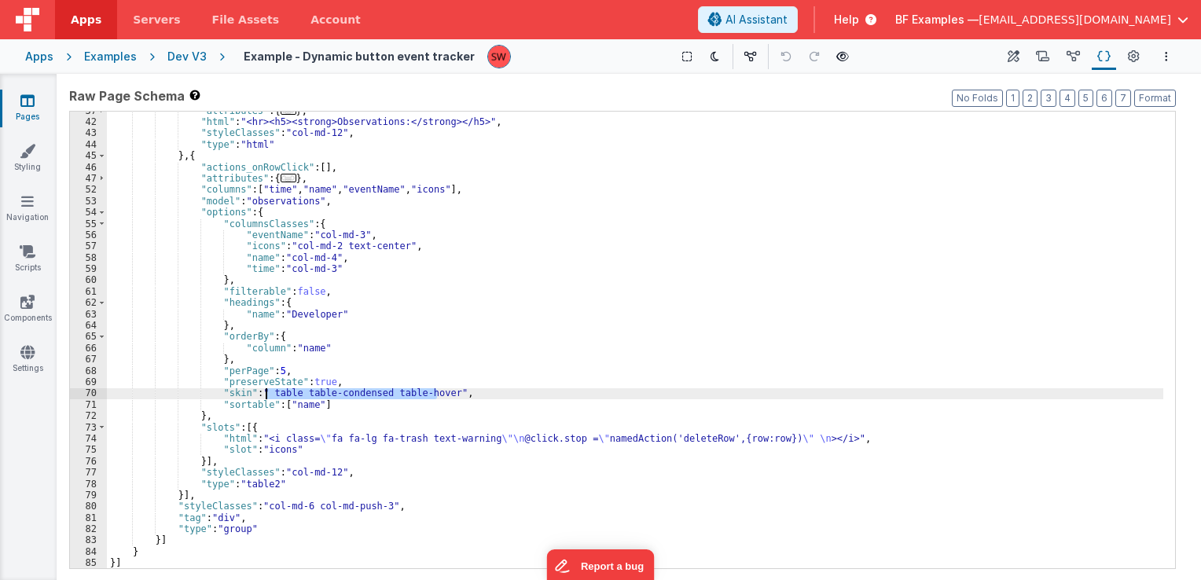
drag, startPoint x: 436, startPoint y: 396, endPoint x: 266, endPoint y: 395, distance: 169.8
click at [266, 395] on div ""attributes" : { ... } , "html" : "<hr><h5><strong>Observations:</strong></h5>"…" at bounding box center [635, 345] width 1057 height 480
click at [186, 58] on div "Dev V3" at bounding box center [186, 57] width 39 height 16
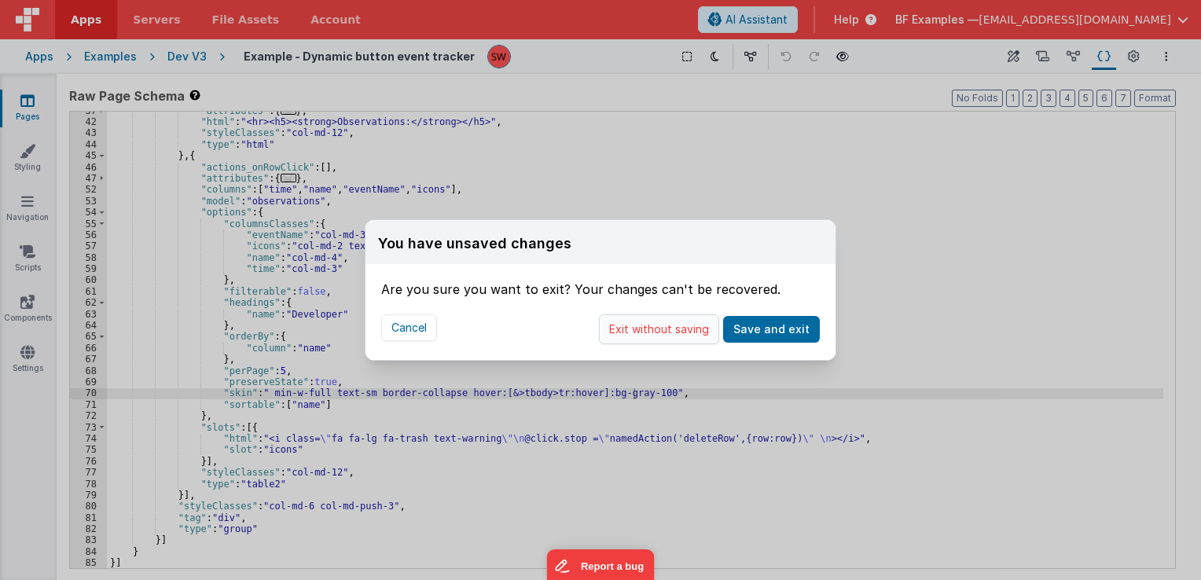
click at [660, 330] on button "Exit without saving" at bounding box center [659, 329] width 120 height 30
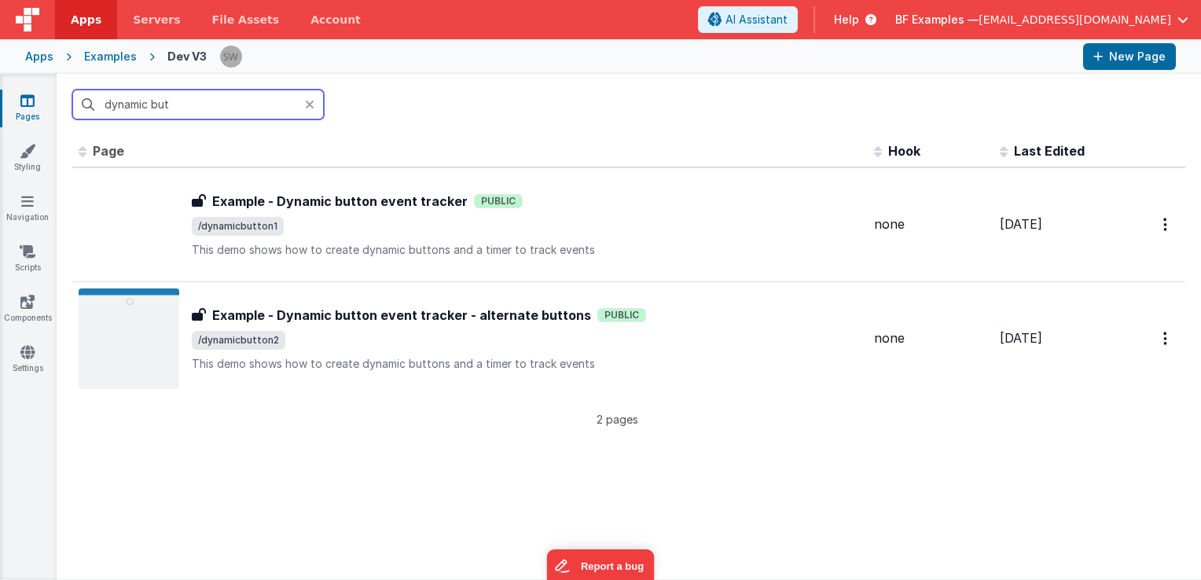
paste input "Example - Using dropzone from HTML allowing finer control"
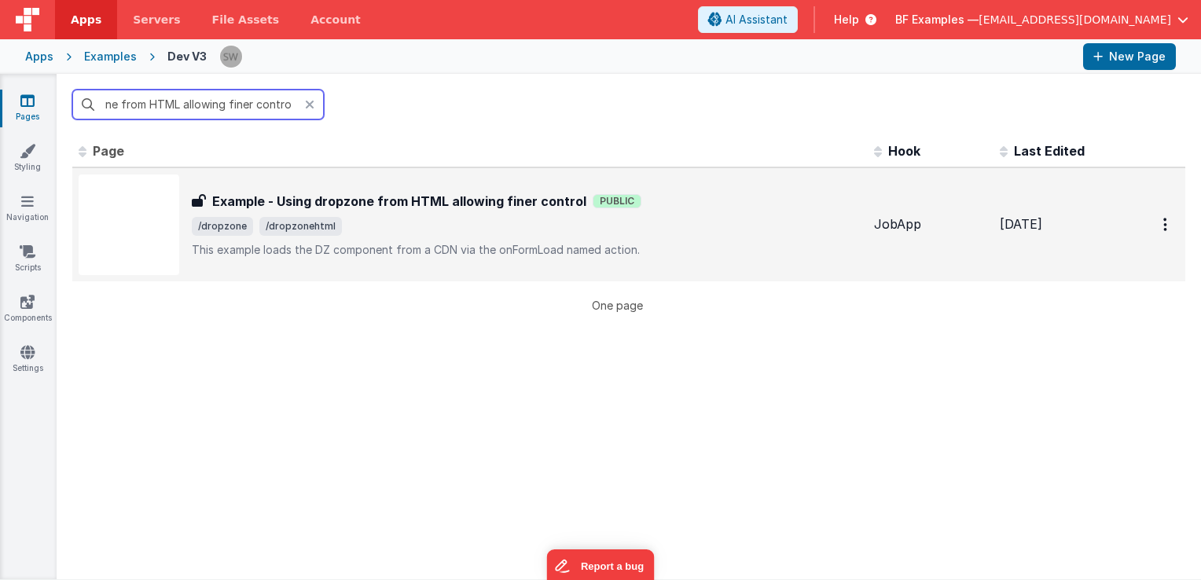
type input "Example - Using dropzone from HTML allowing finer control"
click at [424, 222] on span "/dropzone /dropzonehtml" at bounding box center [527, 226] width 670 height 19
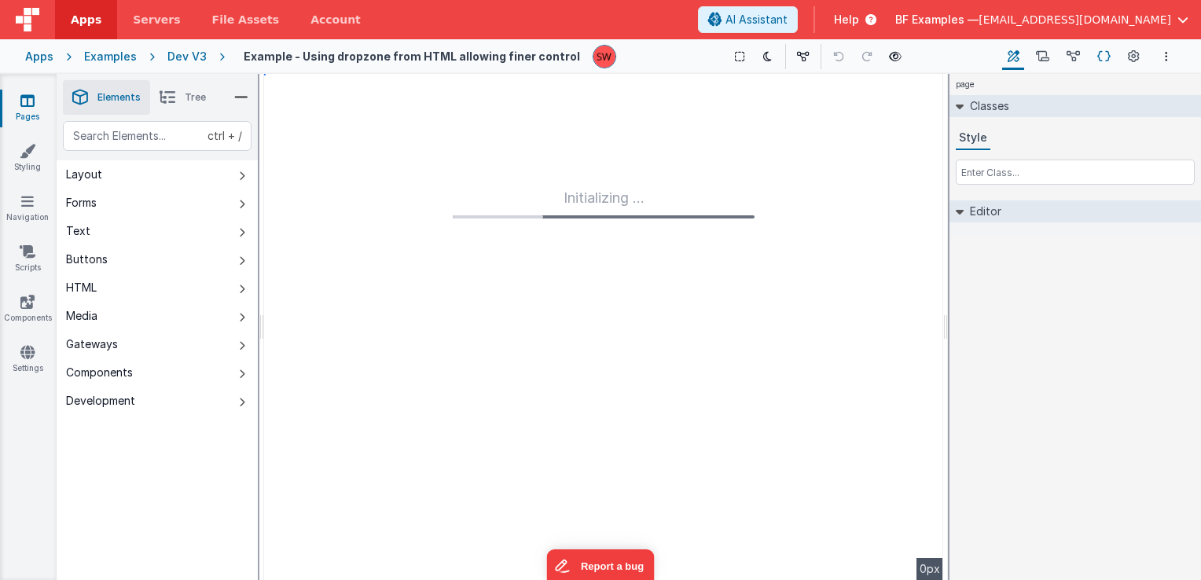
click at [1109, 55] on icon at bounding box center [1104, 57] width 13 height 17
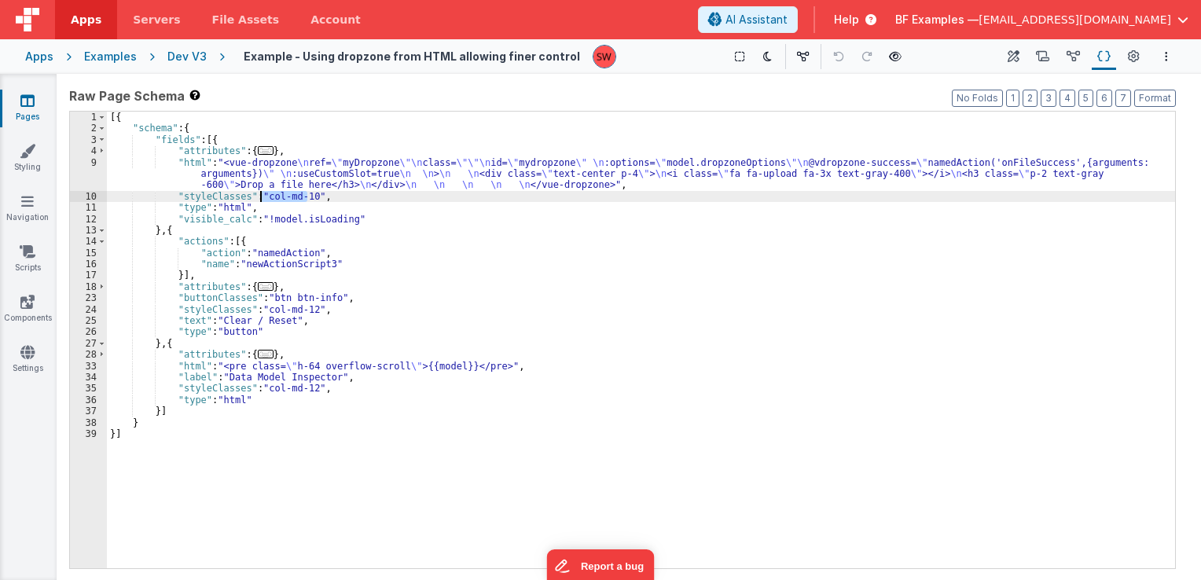
drag, startPoint x: 308, startPoint y: 194, endPoint x: 261, endPoint y: 199, distance: 47.4
click at [261, 199] on div "[{ "schema" : { "fields" : [{ "attributes" : { ... } , "html" : "<vue-dropzone …" at bounding box center [641, 352] width 1068 height 480
drag, startPoint x: 259, startPoint y: 198, endPoint x: 303, endPoint y: 197, distance: 44.1
click at [303, 197] on div "[{ "schema" : { "fields" : [{ "attributes" : { ... } , "html" : "<vue-dropzone …" at bounding box center [641, 352] width 1068 height 480
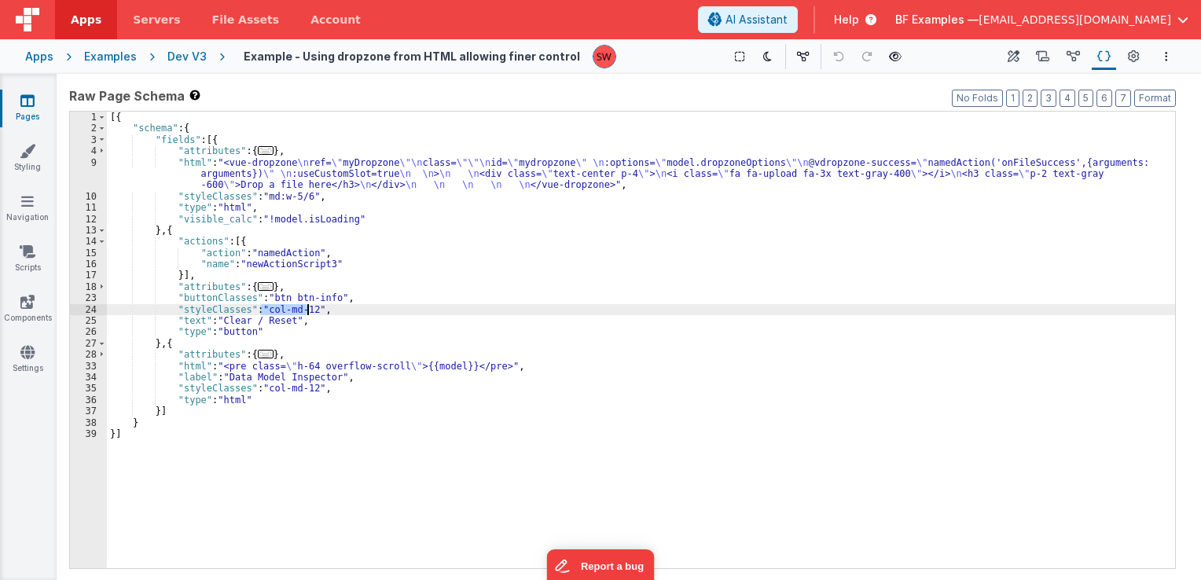
drag, startPoint x: 261, startPoint y: 310, endPoint x: 306, endPoint y: 310, distance: 44.8
click at [306, 310] on div "[{ "schema" : { "fields" : [{ "attributes" : { ... } , "html" : "<vue-dropzone …" at bounding box center [641, 352] width 1068 height 480
paste textarea
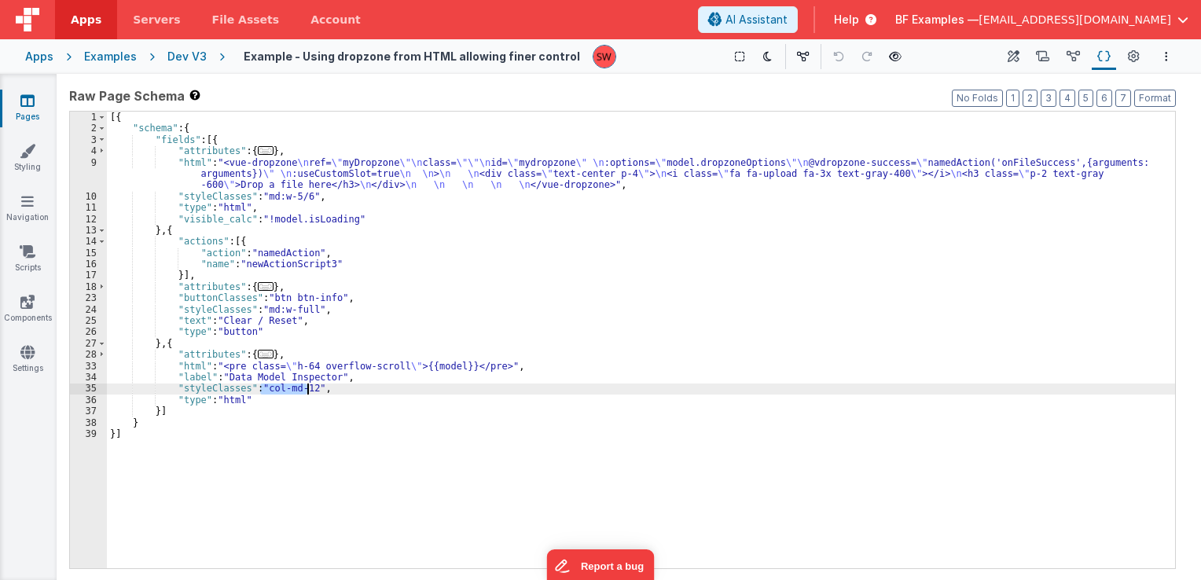
drag, startPoint x: 258, startPoint y: 388, endPoint x: 308, endPoint y: 390, distance: 50.3
click at [308, 390] on div "[{ "schema" : { "fields" : [{ "attributes" : { ... } , "html" : "<vue-dropzone …" at bounding box center [641, 352] width 1068 height 480
paste textarea
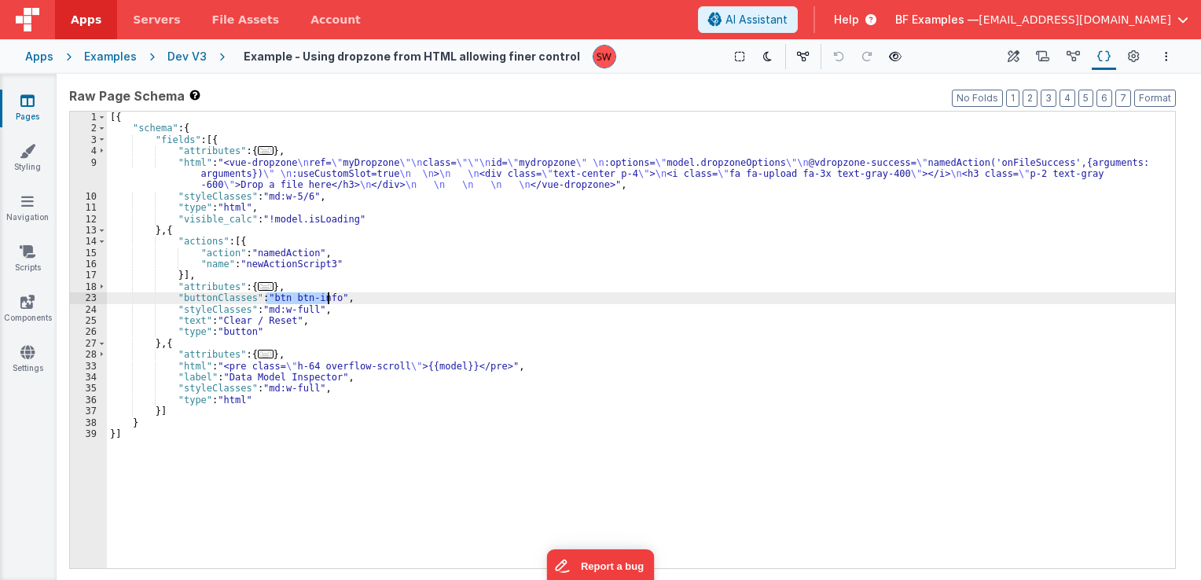
drag, startPoint x: 264, startPoint y: 296, endPoint x: 328, endPoint y: 302, distance: 64.0
click at [328, 302] on div "[{ "schema" : { "fields" : [{ "attributes" : { ... } , "html" : "<vue-dropzone …" at bounding box center [641, 352] width 1068 height 480
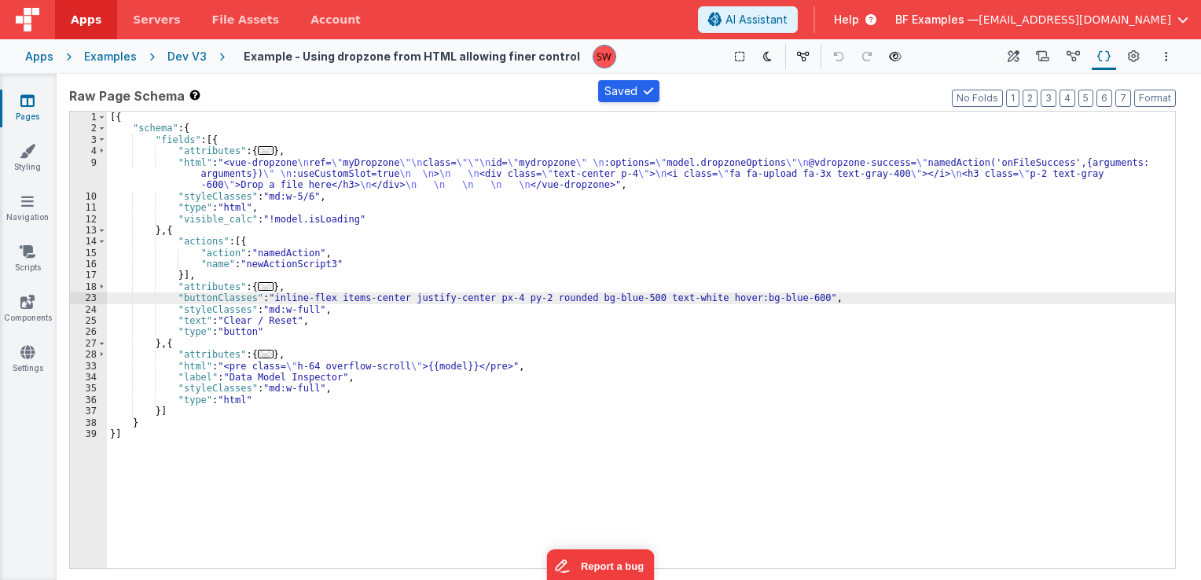
click at [186, 57] on div "Dev V3" at bounding box center [186, 57] width 39 height 16
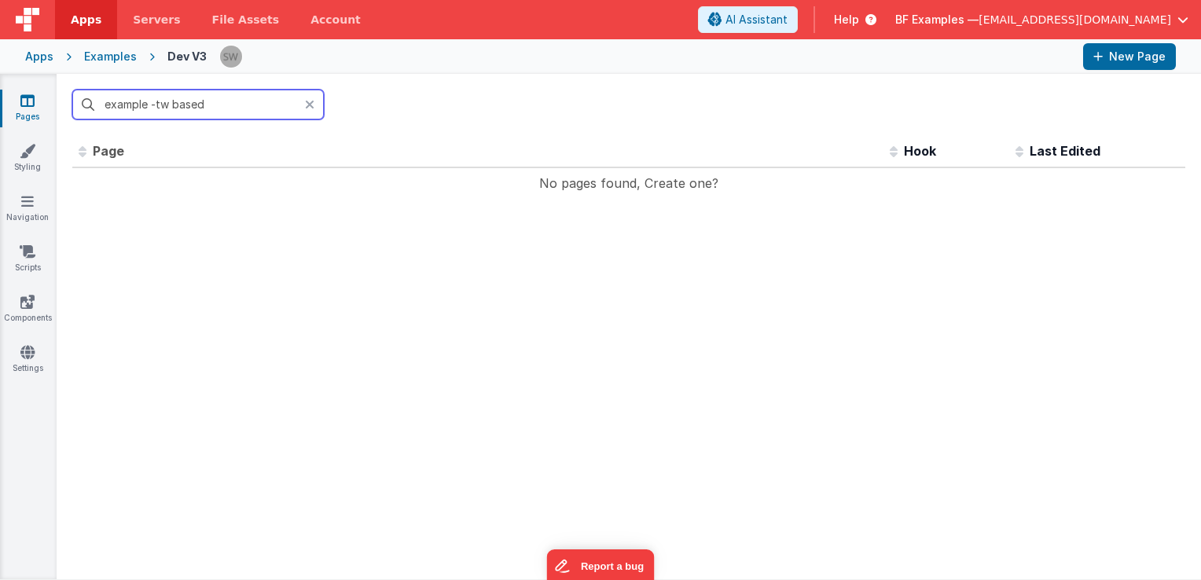
click at [158, 107] on input "example -tw based" at bounding box center [198, 105] width 252 height 30
click at [153, 105] on input "example -tw based" at bounding box center [198, 105] width 252 height 30
click at [156, 105] on input "example -tw based" at bounding box center [198, 105] width 252 height 30
drag, startPoint x: 170, startPoint y: 105, endPoint x: 160, endPoint y: 105, distance: 9.4
click at [160, 105] on input "example - tw based" at bounding box center [198, 105] width 252 height 30
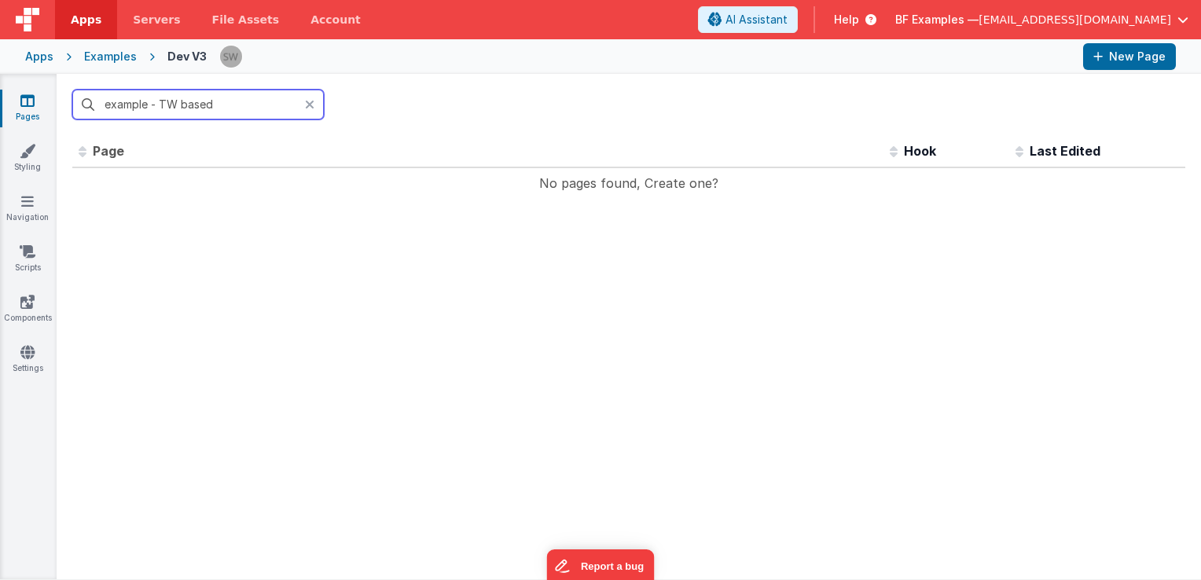
click at [109, 107] on input "example - TW based" at bounding box center [198, 105] width 252 height 30
click at [182, 108] on input "Example - TW based" at bounding box center [198, 105] width 252 height 30
click at [195, 105] on input "Example - TW based" at bounding box center [198, 105] width 252 height 30
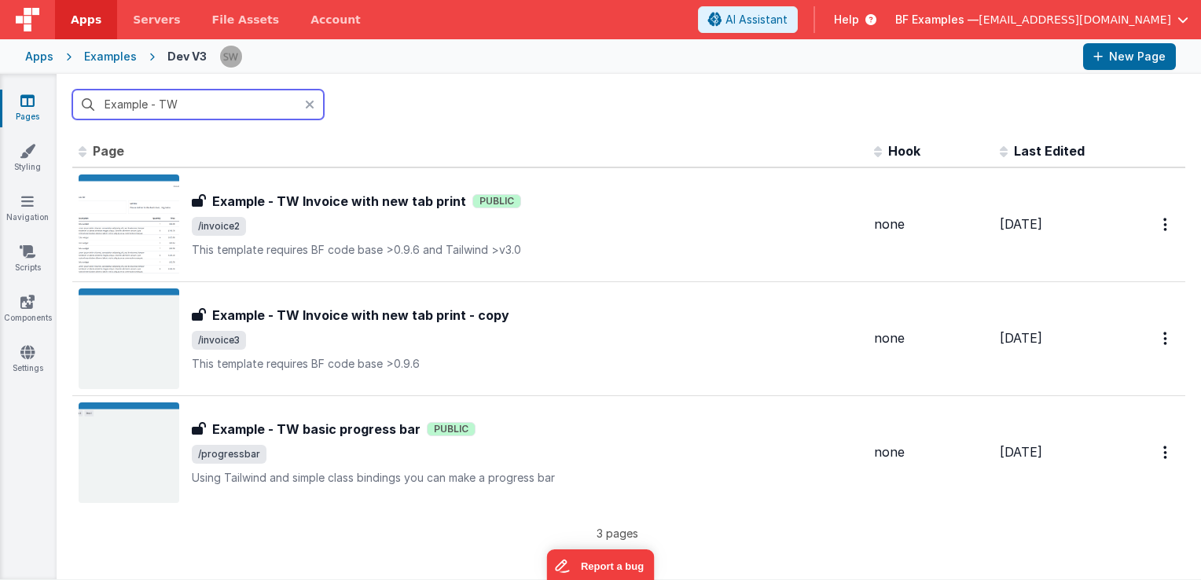
click at [156, 103] on input "Example - TW" at bounding box center [198, 105] width 252 height 30
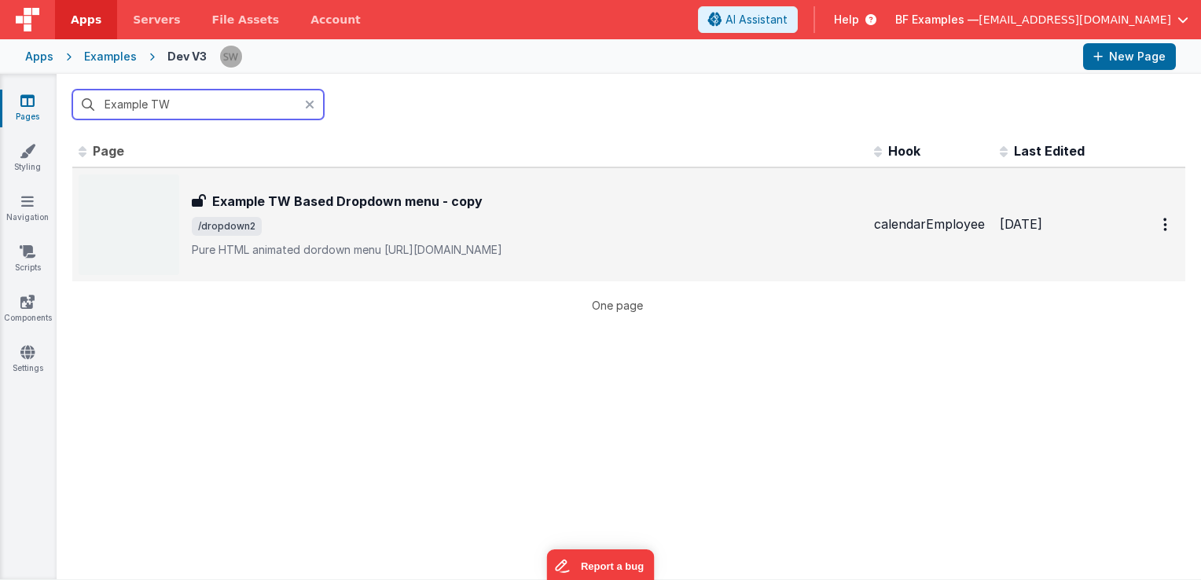
type input "Example TW"
click at [559, 234] on span "/dropdown2" at bounding box center [527, 226] width 670 height 19
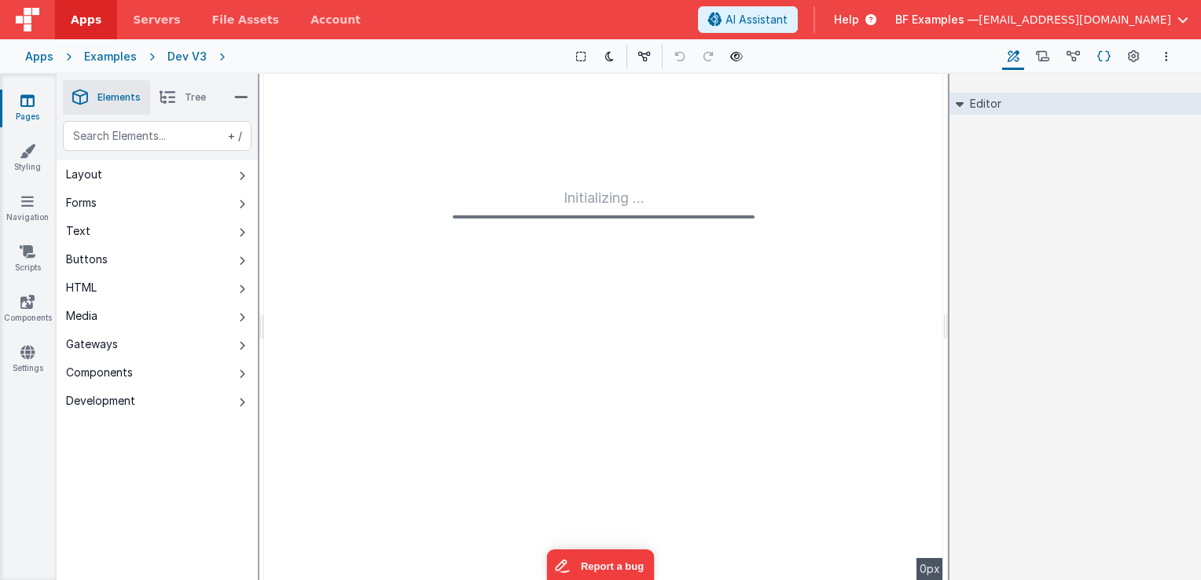
click at [1101, 56] on icon at bounding box center [1104, 57] width 13 height 17
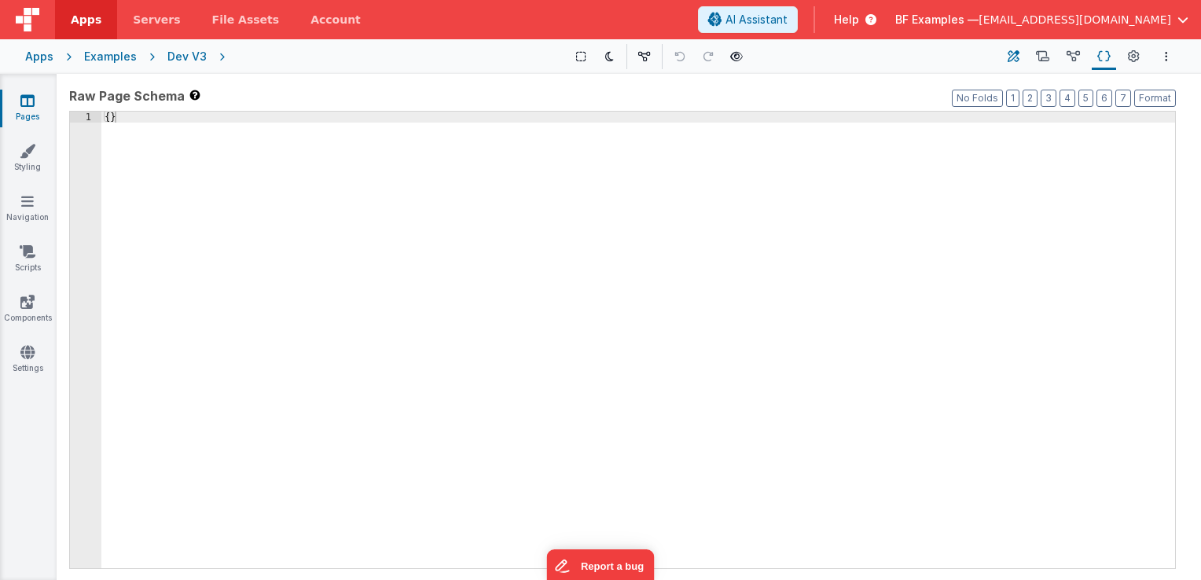
click at [1017, 58] on icon at bounding box center [1014, 57] width 12 height 17
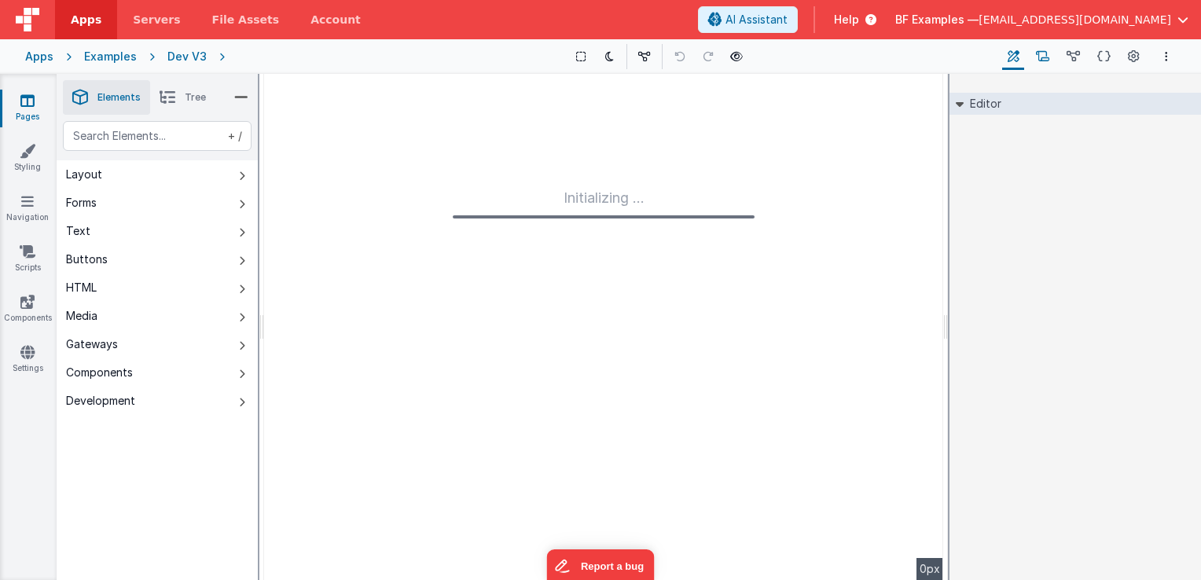
click at [1050, 62] on icon at bounding box center [1042, 57] width 13 height 17
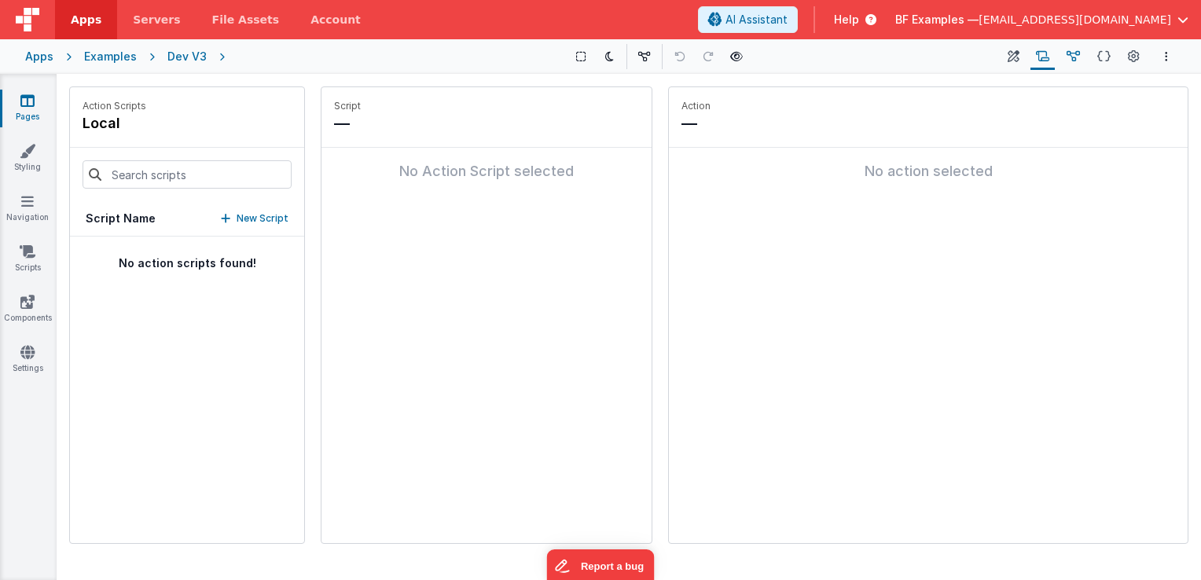
click at [1084, 55] on button "Data Model" at bounding box center [1073, 56] width 24 height 27
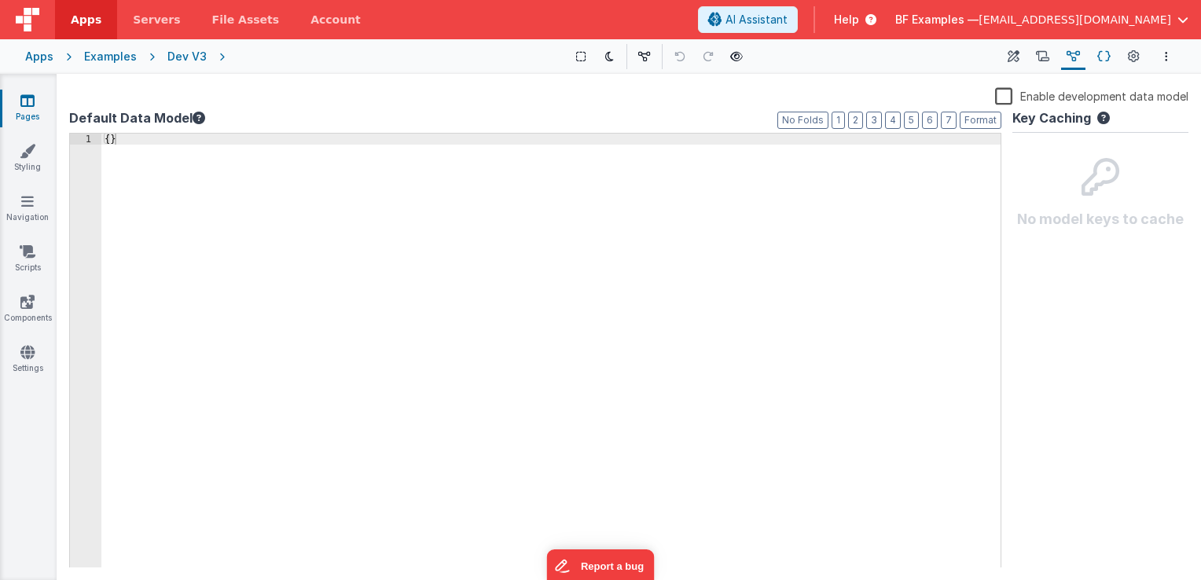
click at [1105, 53] on icon at bounding box center [1104, 57] width 13 height 17
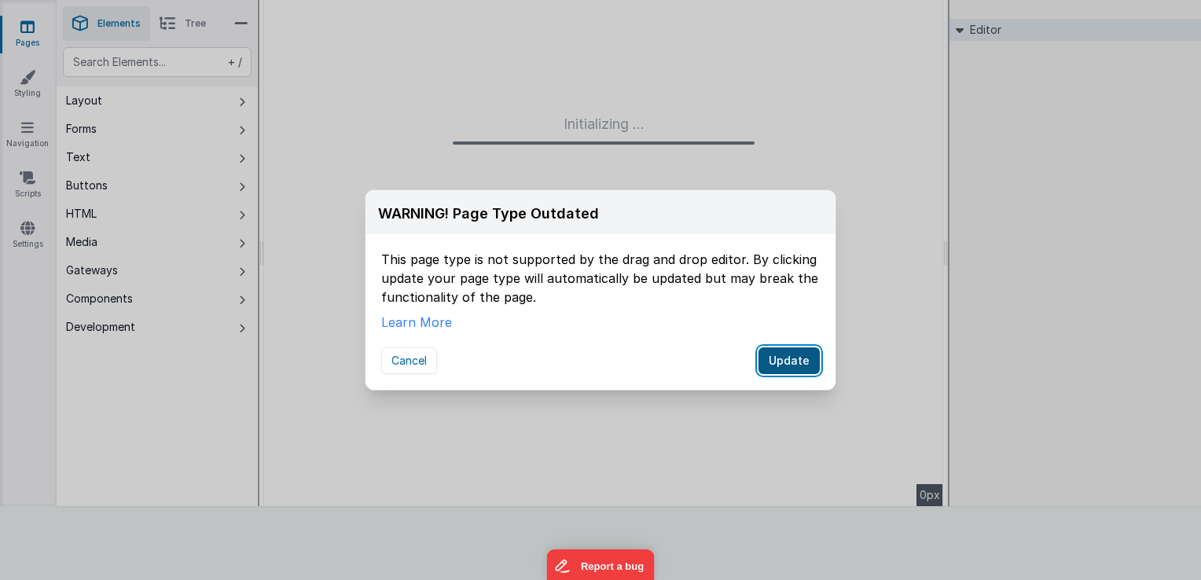
click at [804, 360] on button "Update" at bounding box center [789, 361] width 61 height 27
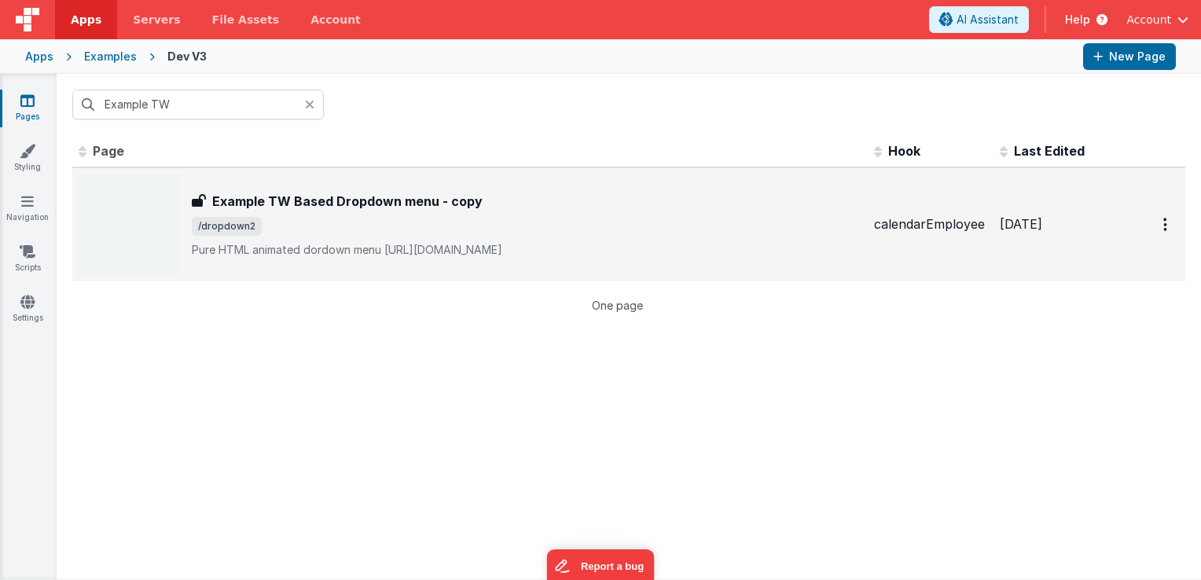
click at [519, 211] on div "Example TW Based Dropdown menu - copy Example TW Based Dropdown menu - copy /dr…" at bounding box center [527, 225] width 670 height 66
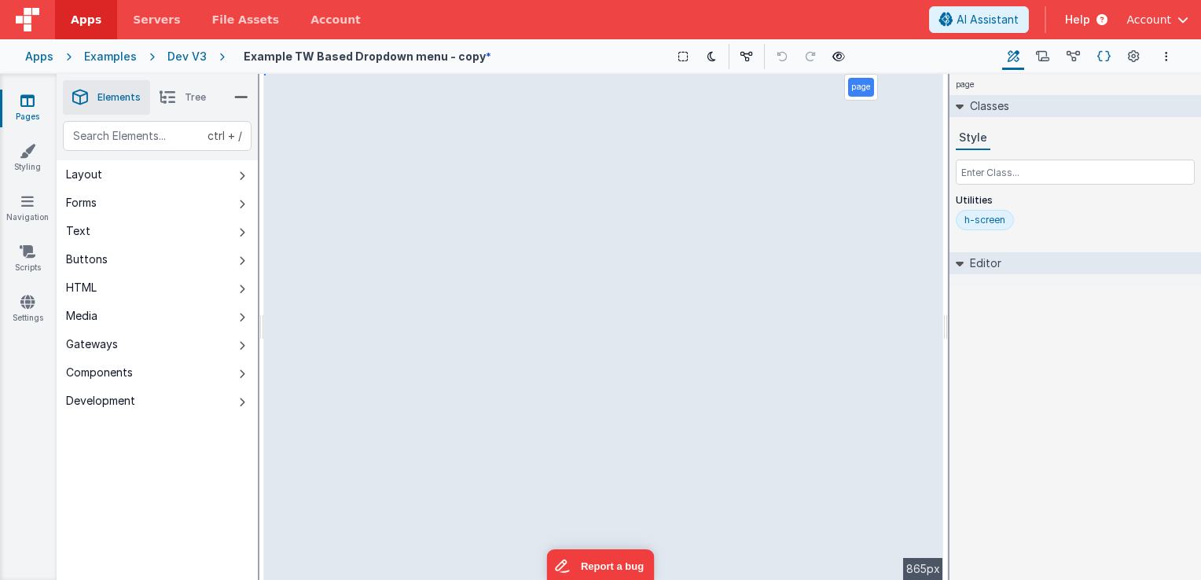
click at [1099, 61] on icon at bounding box center [1104, 57] width 13 height 17
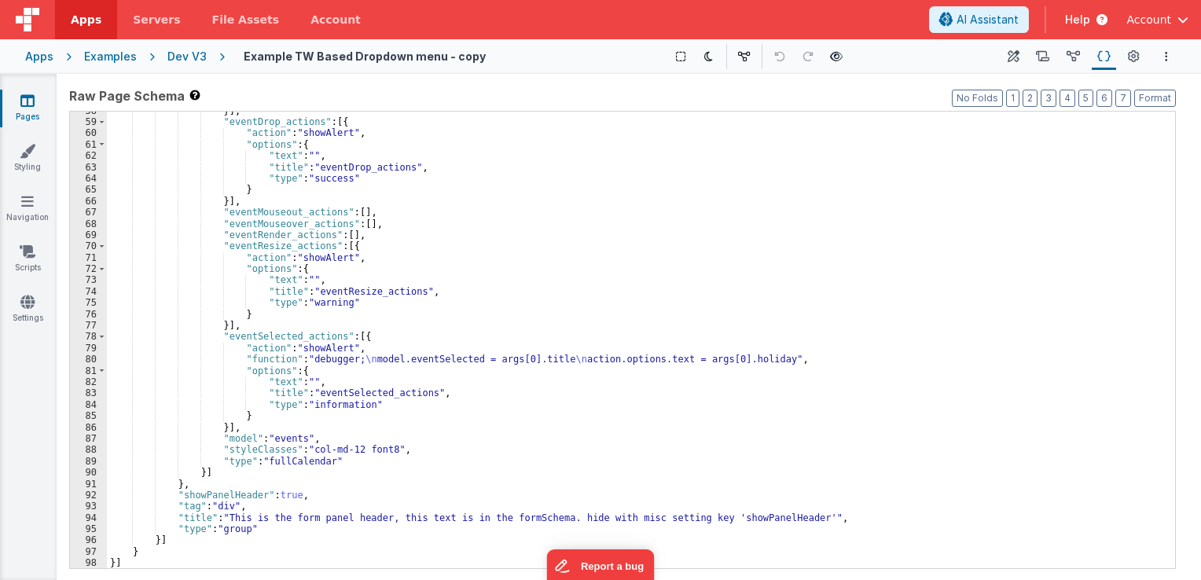
scroll to position [664, 0]
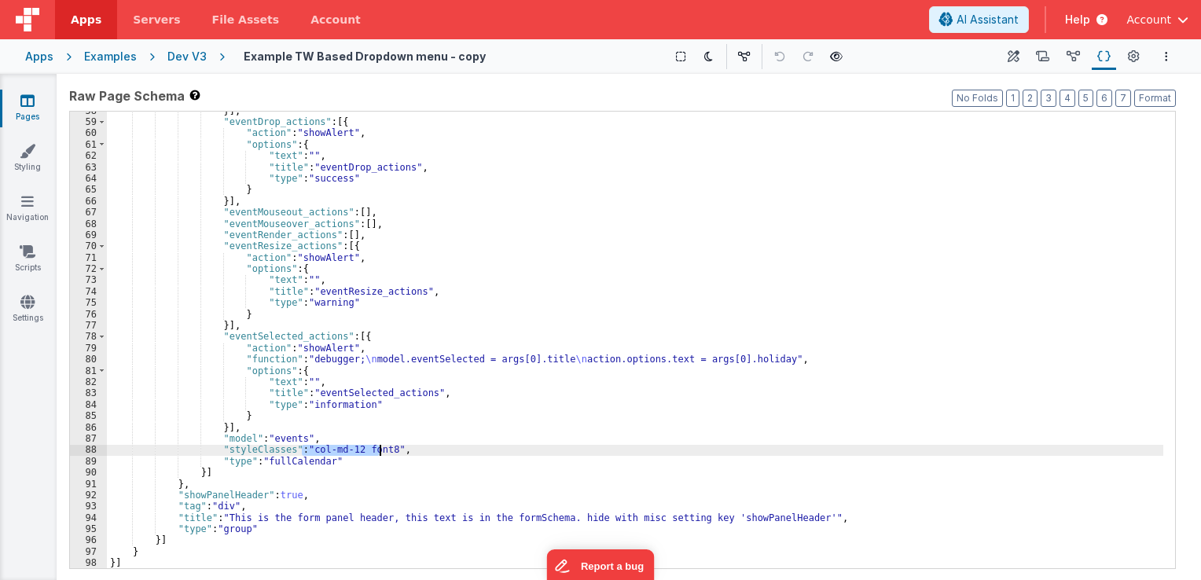
drag, startPoint x: 302, startPoint y: 451, endPoint x: 380, endPoint y: 450, distance: 77.8
click at [380, 450] on div "}] , "eventDrop_actions" : [{ "action" : "showAlert" , "options" : { "text" : "…" at bounding box center [635, 345] width 1057 height 480
click at [363, 455] on div "}] , "eventDrop_actions" : [{ "action" : "showAlert" , "options" : { "text" : "…" at bounding box center [635, 340] width 1057 height 457
drag, startPoint x: 352, startPoint y: 450, endPoint x: 381, endPoint y: 454, distance: 28.6
click at [381, 454] on div "}] , "eventDrop_actions" : [{ "action" : "showAlert" , "options" : { "text" : "…" at bounding box center [635, 345] width 1057 height 480
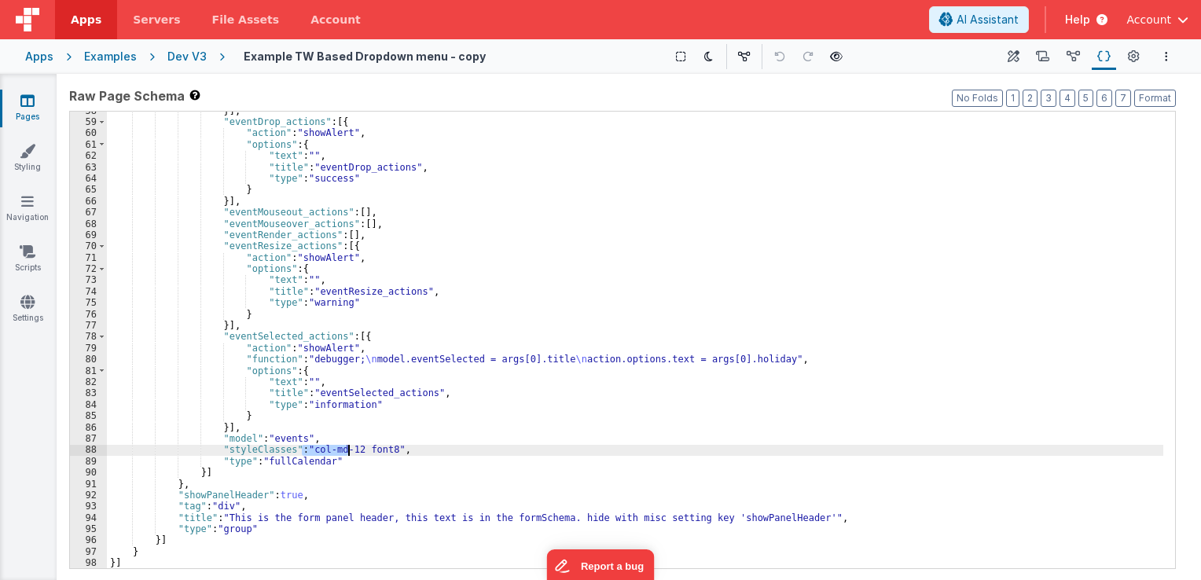
drag, startPoint x: 301, startPoint y: 450, endPoint x: 349, endPoint y: 450, distance: 48.0
click at [349, 450] on div "}] , "eventDrop_actions" : [{ "action" : "showAlert" , "options" : { "text" : "…" at bounding box center [635, 345] width 1057 height 480
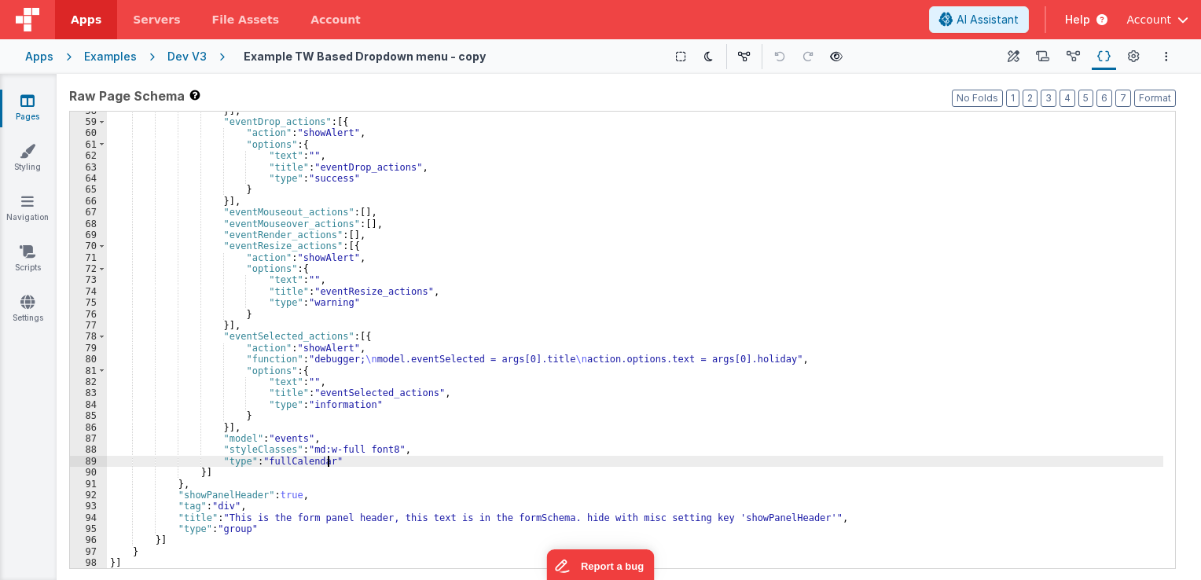
drag, startPoint x: 355, startPoint y: 456, endPoint x: 373, endPoint y: 456, distance: 18.1
click at [373, 456] on div "}] , "eventDrop_actions" : [{ "action" : "showAlert" , "options" : { "text" : "…" at bounding box center [635, 345] width 1057 height 480
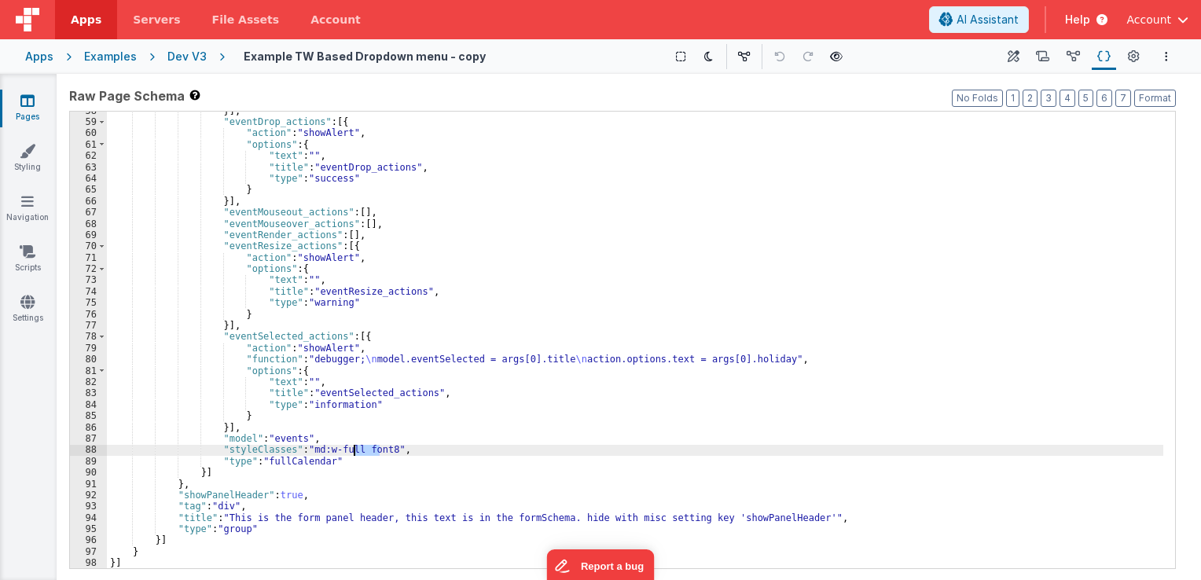
drag, startPoint x: 382, startPoint y: 448, endPoint x: 355, endPoint y: 447, distance: 26.7
click at [355, 447] on div "}] , "eventDrop_actions" : [{ "action" : "showAlert" , "options" : { "text" : "…" at bounding box center [635, 345] width 1057 height 480
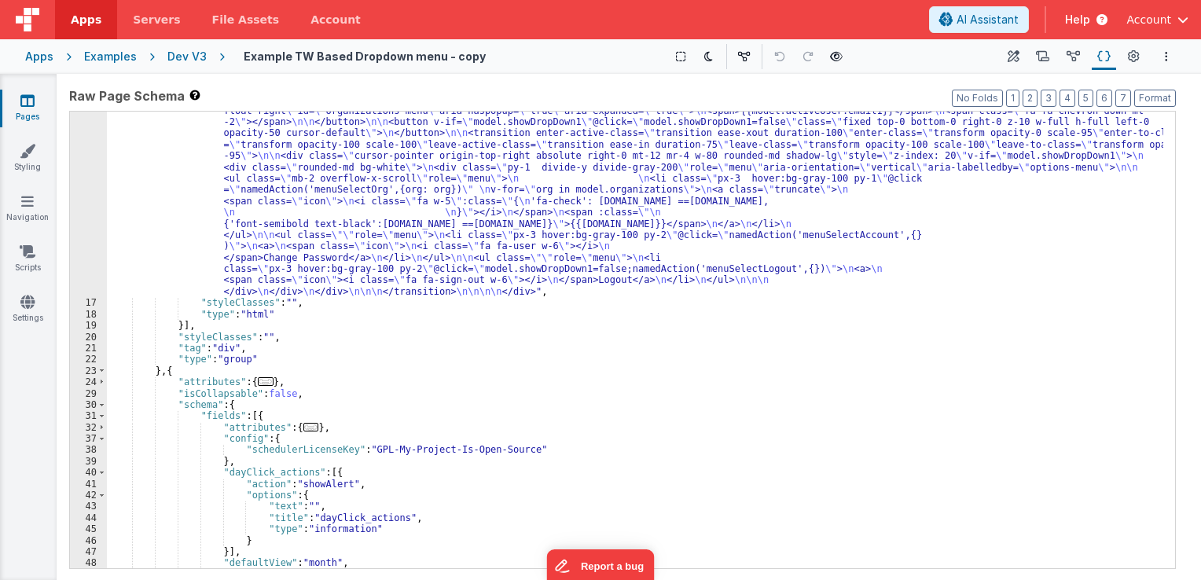
scroll to position [0, 0]
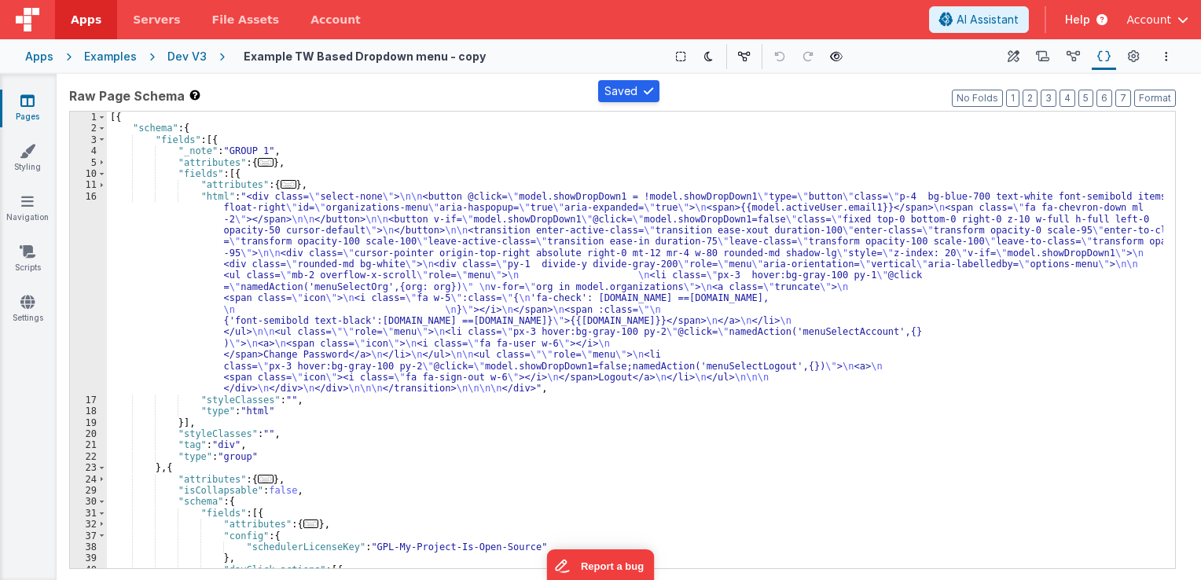
click at [189, 57] on div "Dev V3" at bounding box center [186, 57] width 39 height 16
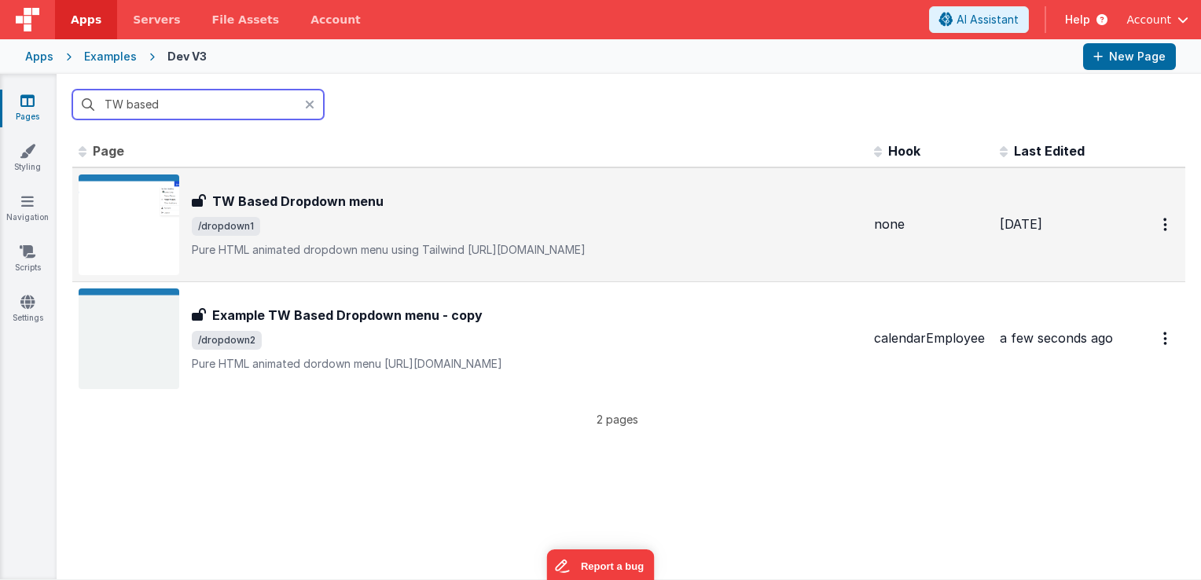
type input "TW based"
click at [513, 215] on div "TW Based Dropdown menu TW Based Dropdown menu /dropdown1 Pure HTML animated dro…" at bounding box center [527, 225] width 670 height 66
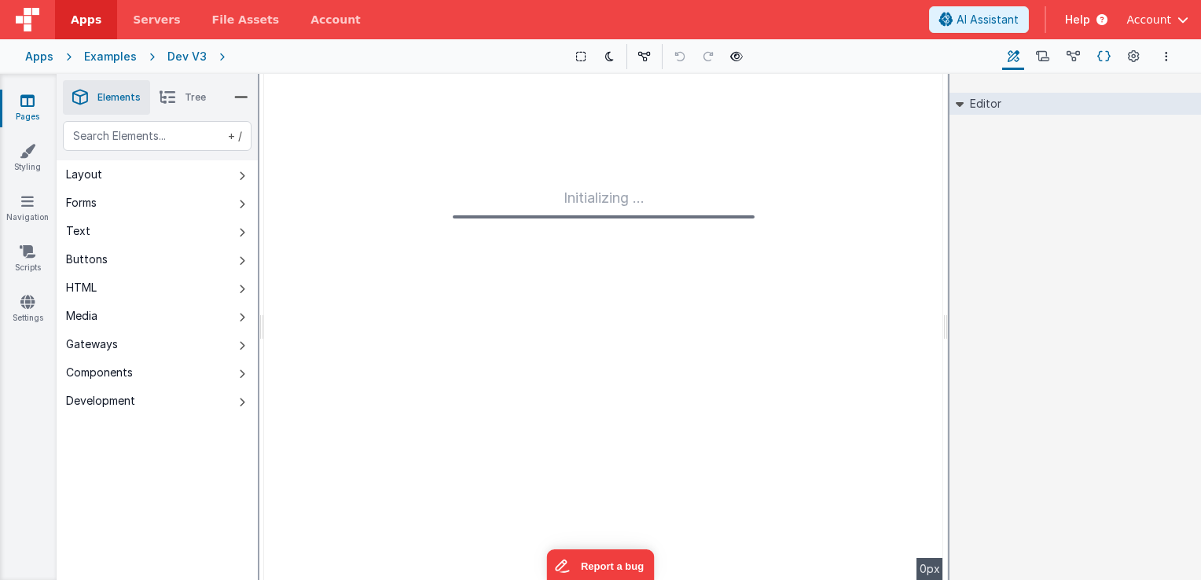
click at [1104, 61] on icon at bounding box center [1104, 57] width 13 height 17
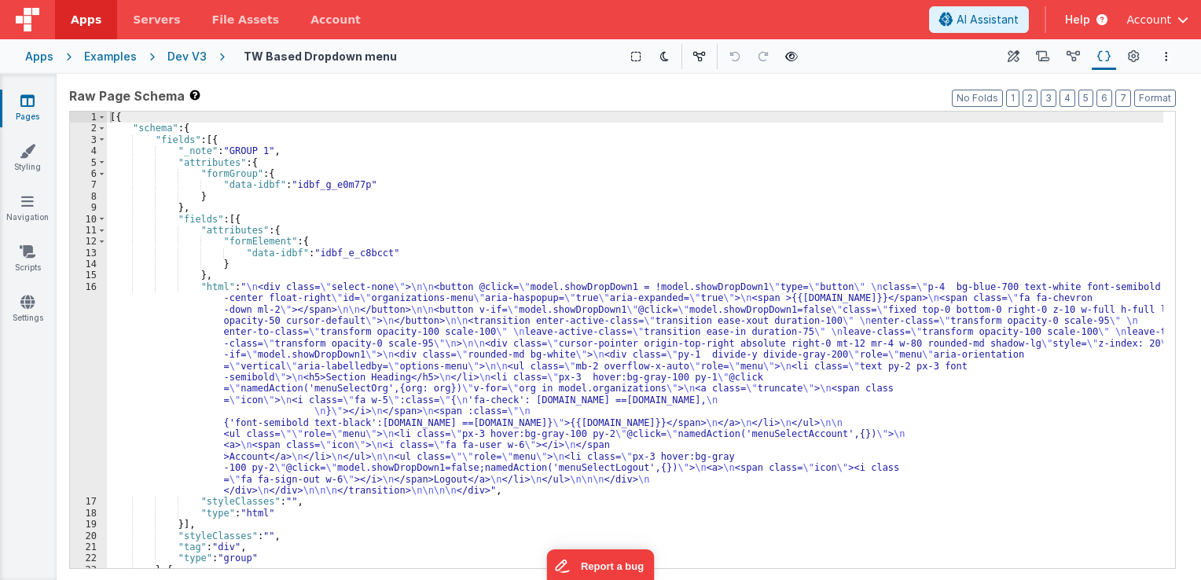
click at [189, 59] on div "Dev V3" at bounding box center [186, 57] width 39 height 16
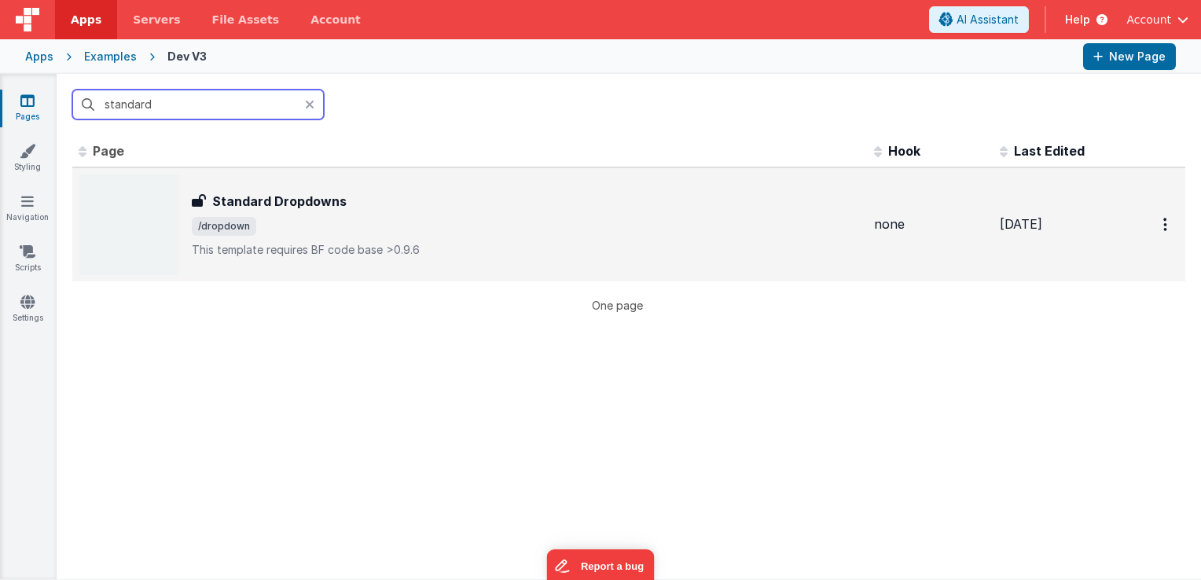
type input "standard"
click at [503, 253] on p "This template requires BF code base >0.9.6" at bounding box center [527, 250] width 670 height 16
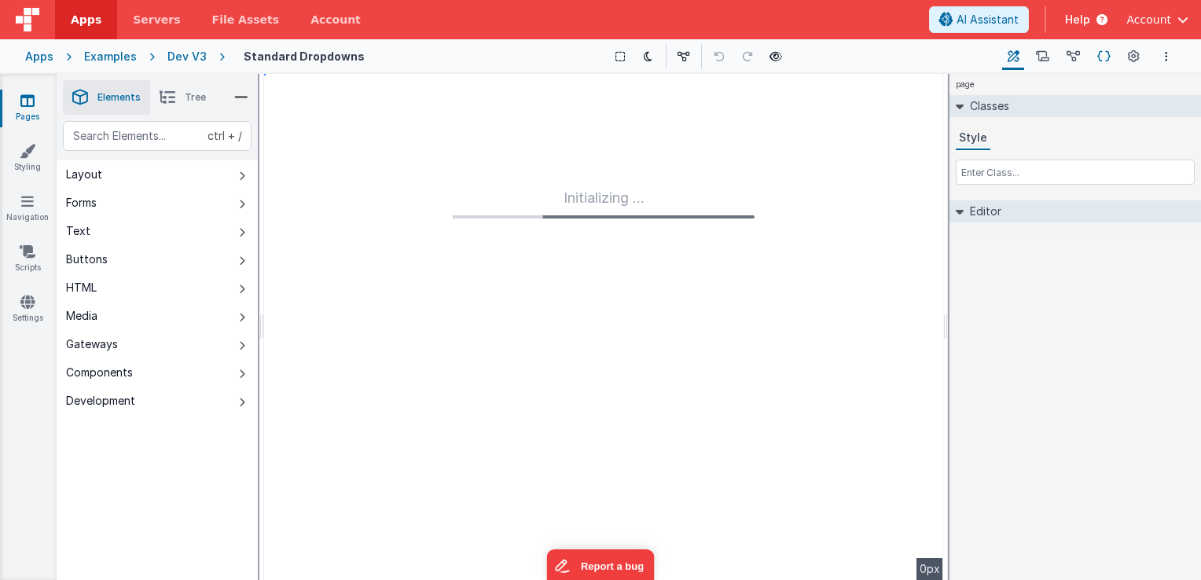
click at [1107, 55] on icon at bounding box center [1104, 57] width 13 height 17
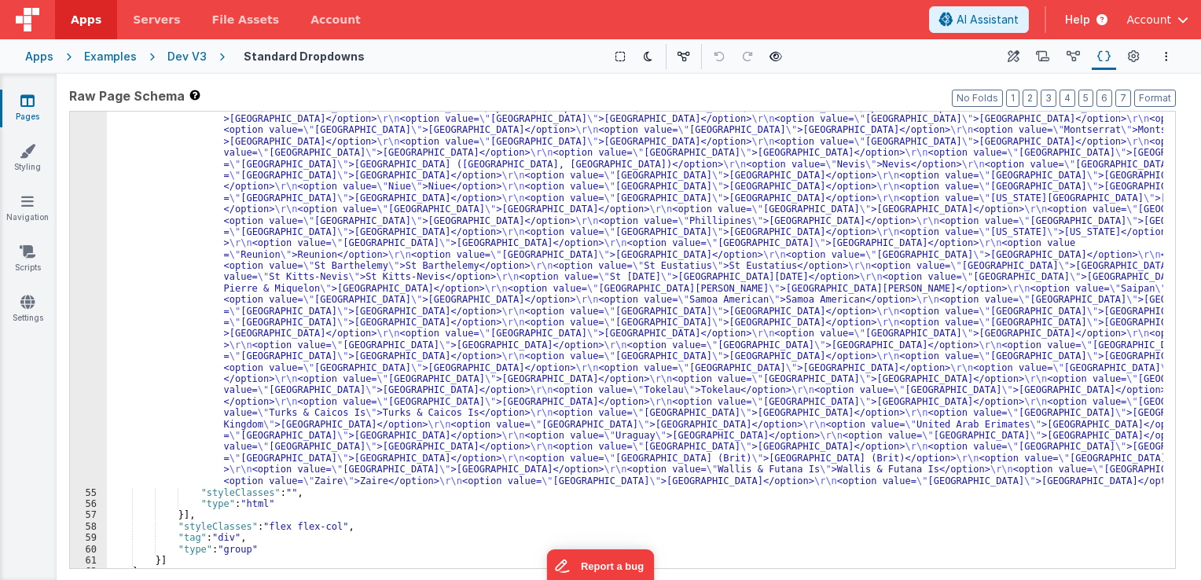
scroll to position [822, 0]
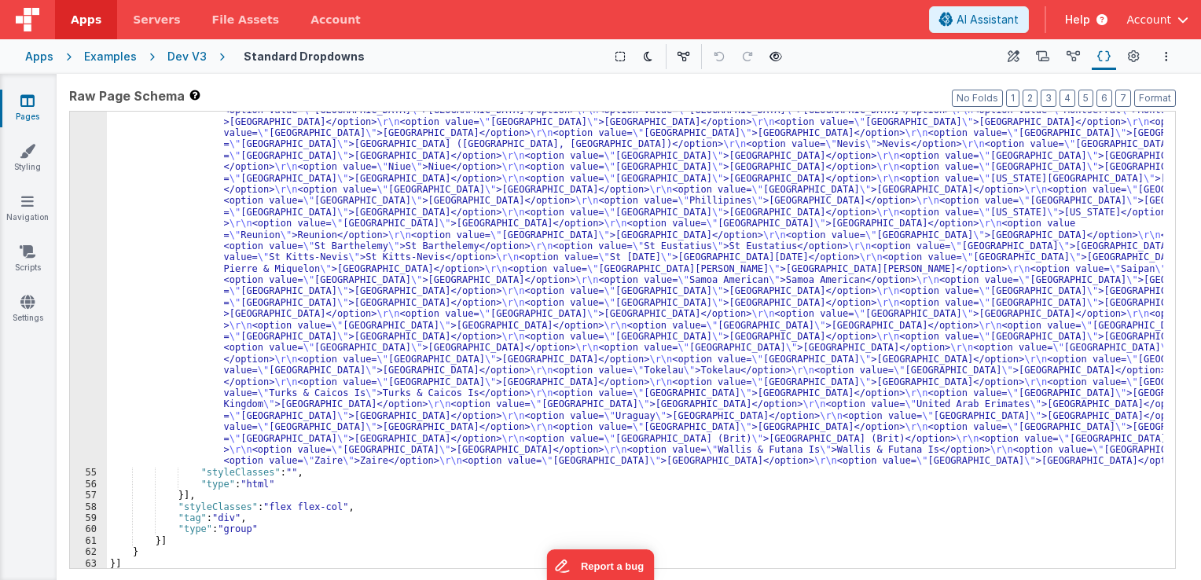
click at [184, 52] on div "Dev V3" at bounding box center [186, 57] width 39 height 16
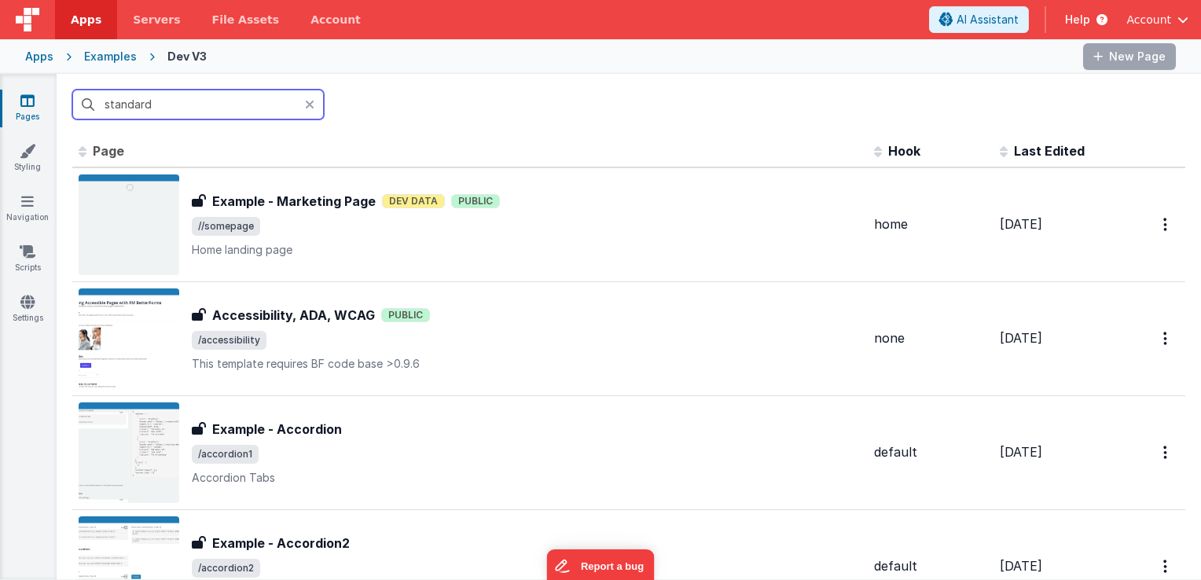
click at [170, 105] on input "standard" at bounding box center [198, 105] width 252 height 30
click at [170, 106] on input "standard" at bounding box center [198, 105] width 252 height 30
click at [170, 107] on input "standard" at bounding box center [198, 105] width 252 height 30
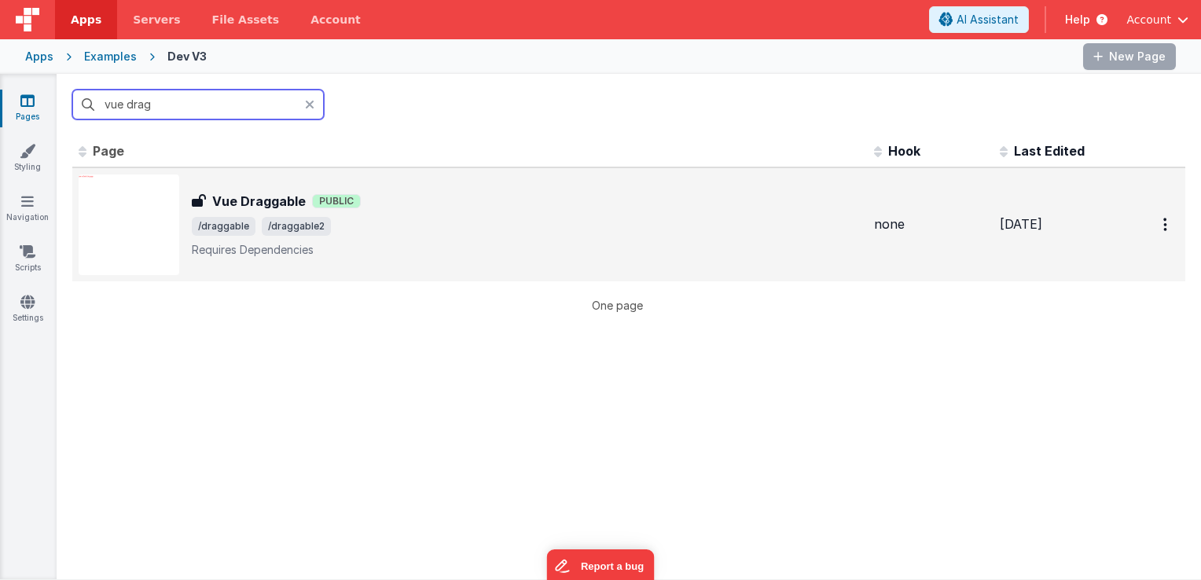
type input "vue drag"
click at [528, 227] on span "/draggable /draggable2" at bounding box center [527, 226] width 670 height 19
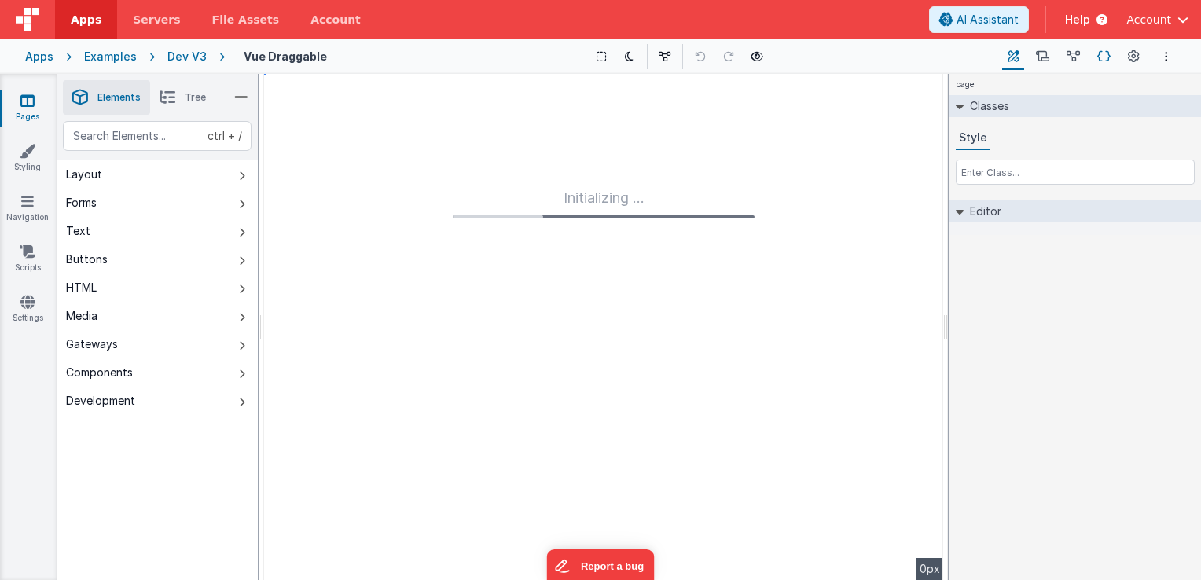
click at [1098, 56] on icon at bounding box center [1104, 57] width 13 height 17
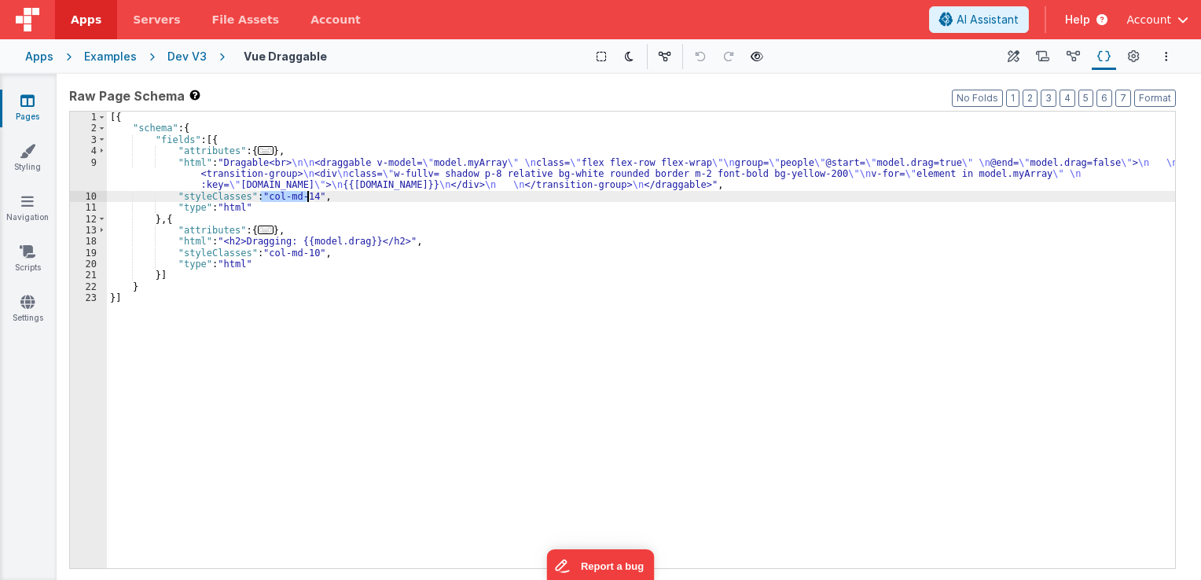
drag, startPoint x: 261, startPoint y: 195, endPoint x: 306, endPoint y: 197, distance: 44.9
click at [306, 197] on div "[{ "schema" : { "fields" : [{ "attributes" : { ... } , "html" : "Dragable<br> \…" at bounding box center [641, 352] width 1068 height 480
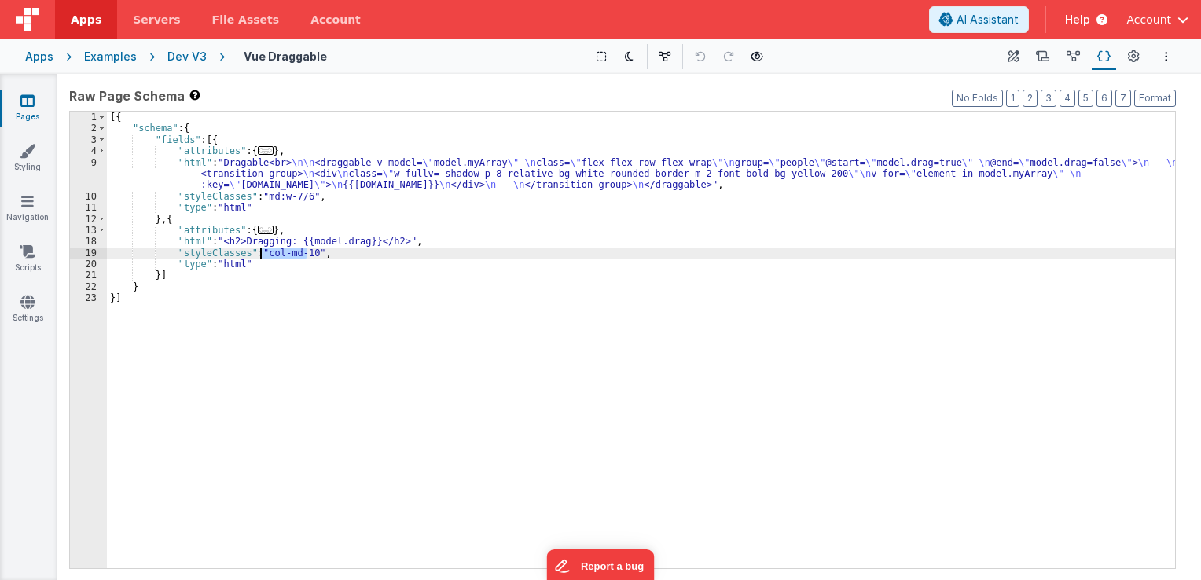
drag, startPoint x: 307, startPoint y: 254, endPoint x: 263, endPoint y: 256, distance: 44.1
click at [263, 256] on div "[{ "schema" : { "fields" : [{ "attributes" : { ... } , "html" : "Dragable<br> \…" at bounding box center [641, 352] width 1068 height 480
click at [756, 57] on icon at bounding box center [757, 56] width 13 height 11
click at [182, 57] on div "Dev V3" at bounding box center [186, 57] width 39 height 16
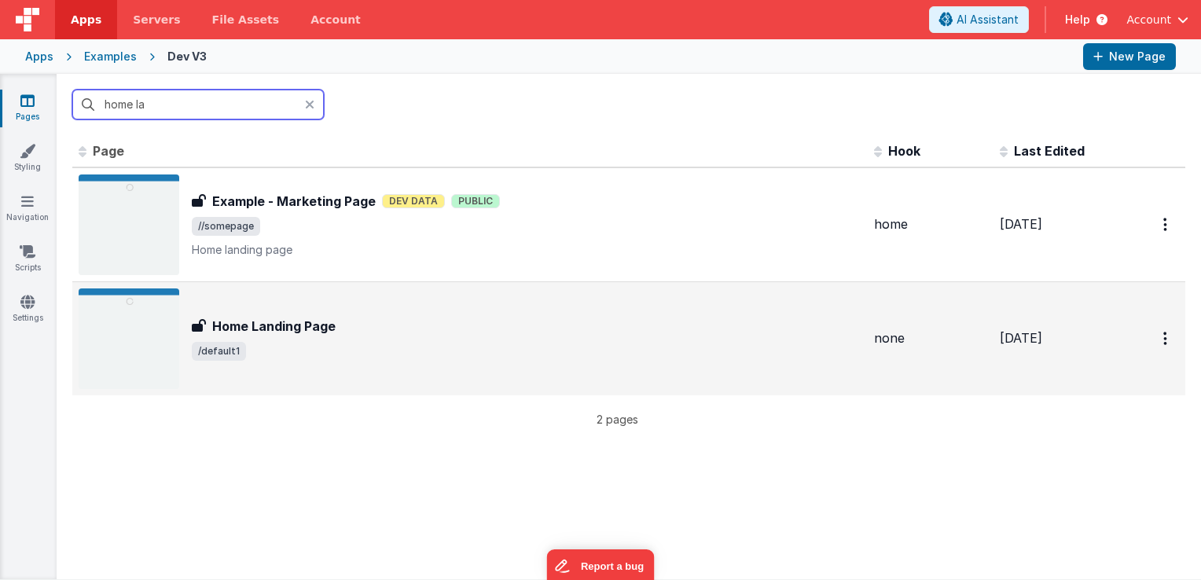
type input "home la"
click at [442, 336] on div "Home Landing Page Home Landing Page /default1" at bounding box center [527, 339] width 670 height 44
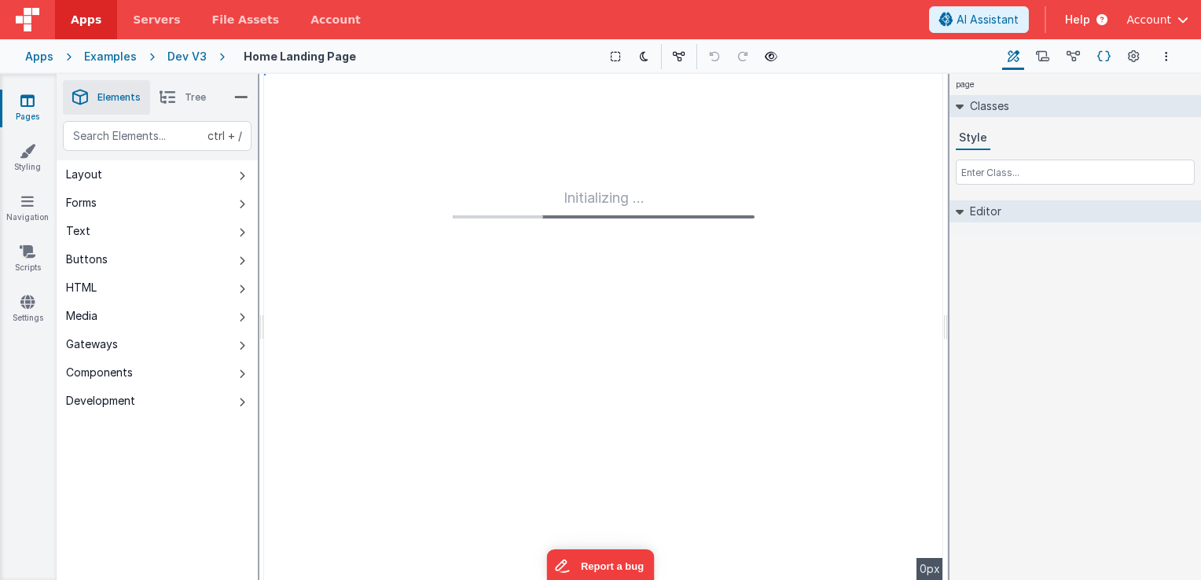
click at [1103, 55] on icon at bounding box center [1104, 57] width 13 height 17
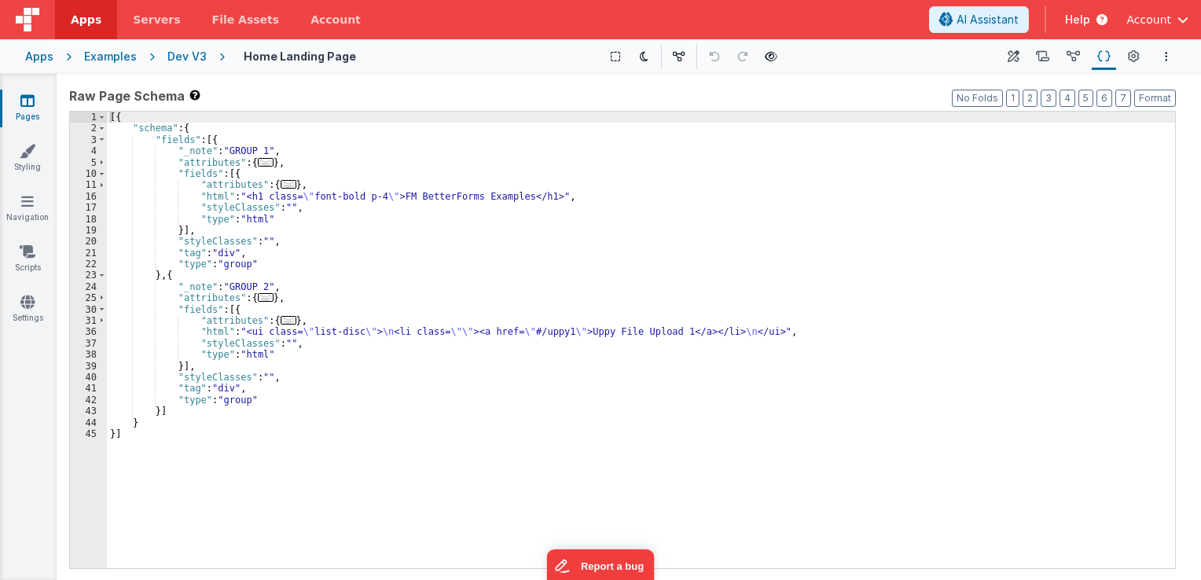
click at [312, 192] on div "[{ "schema" : { "fields" : [{ "_note" : "GROUP 1" , "attributes" : { ... } , "f…" at bounding box center [641, 352] width 1068 height 480
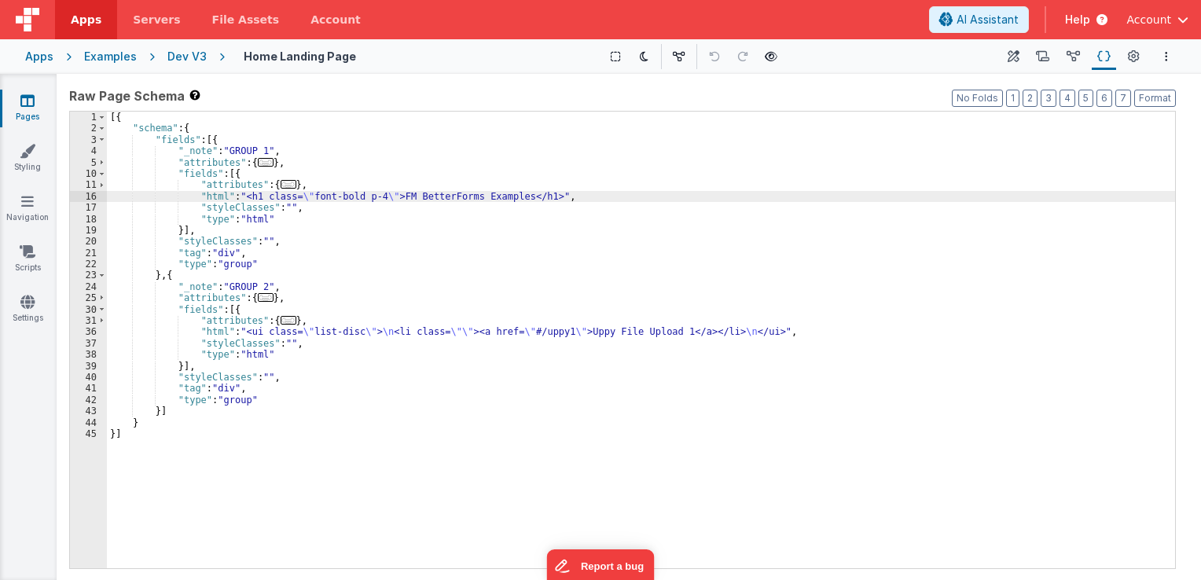
click at [289, 217] on div "[{ "schema" : { "fields" : [{ "_note" : "GROUP 1" , "attributes" : { ... } , "f…" at bounding box center [641, 352] width 1068 height 480
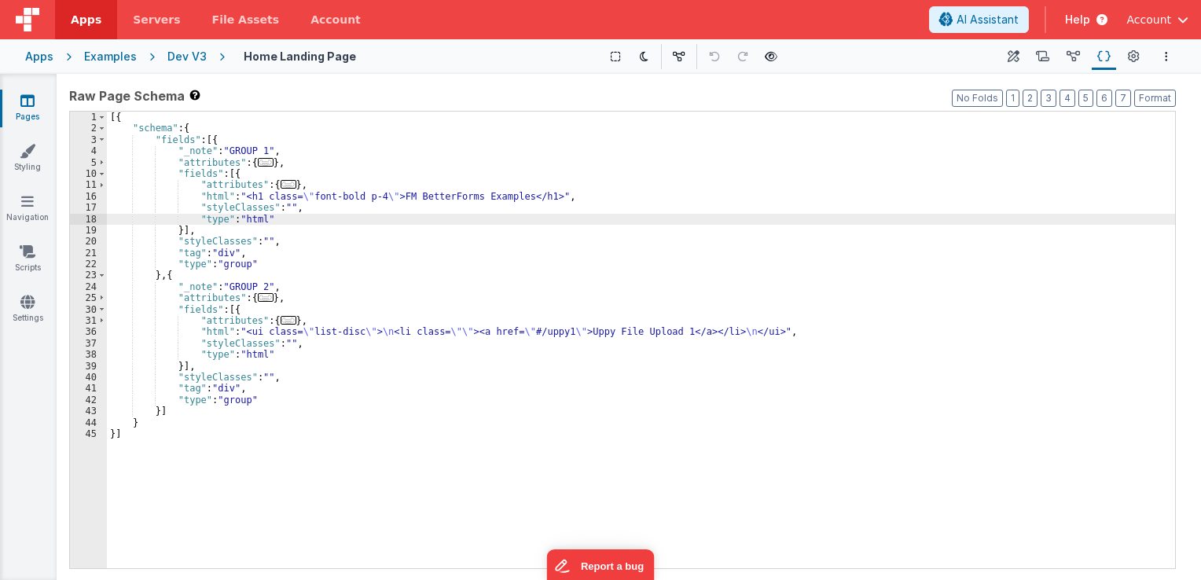
click at [237, 401] on div "[{ "schema" : { "fields" : [{ "_note" : "GROUP 1" , "attributes" : { ... } , "f…" at bounding box center [641, 352] width 1068 height 480
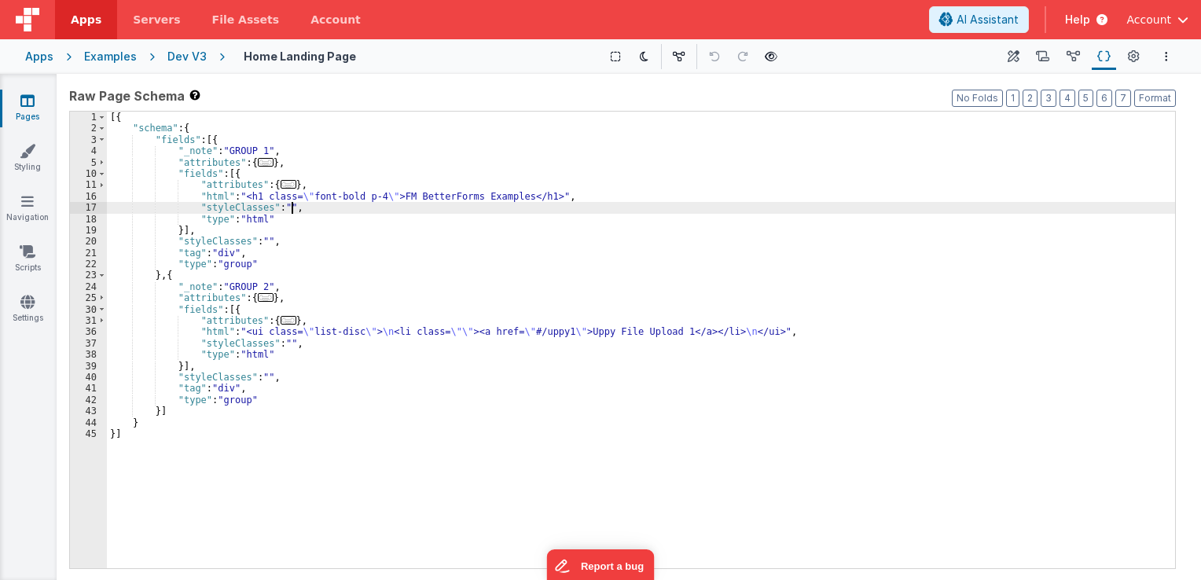
click at [362, 203] on div "[{ "schema" : { "fields" : [{ "_note" : "GROUP 1" , "attributes" : { ... } , "f…" at bounding box center [641, 352] width 1068 height 480
click at [171, 58] on div "Dev V3" at bounding box center [186, 57] width 39 height 16
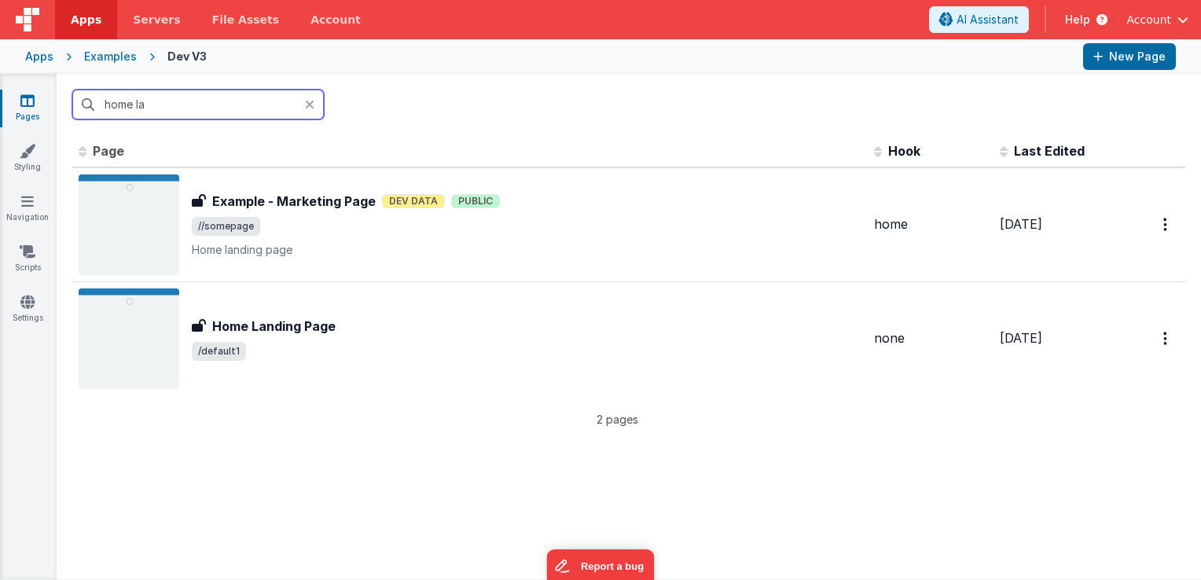
click at [172, 105] on input "home la" at bounding box center [198, 105] width 252 height 30
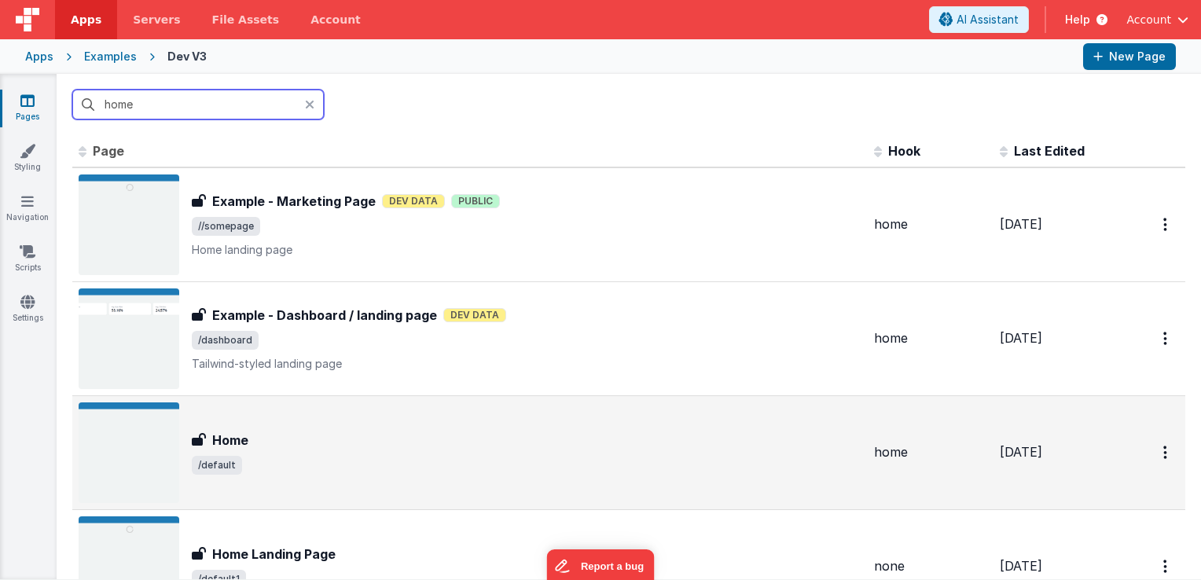
type input "home"
click at [344, 468] on span "/default" at bounding box center [527, 465] width 670 height 19
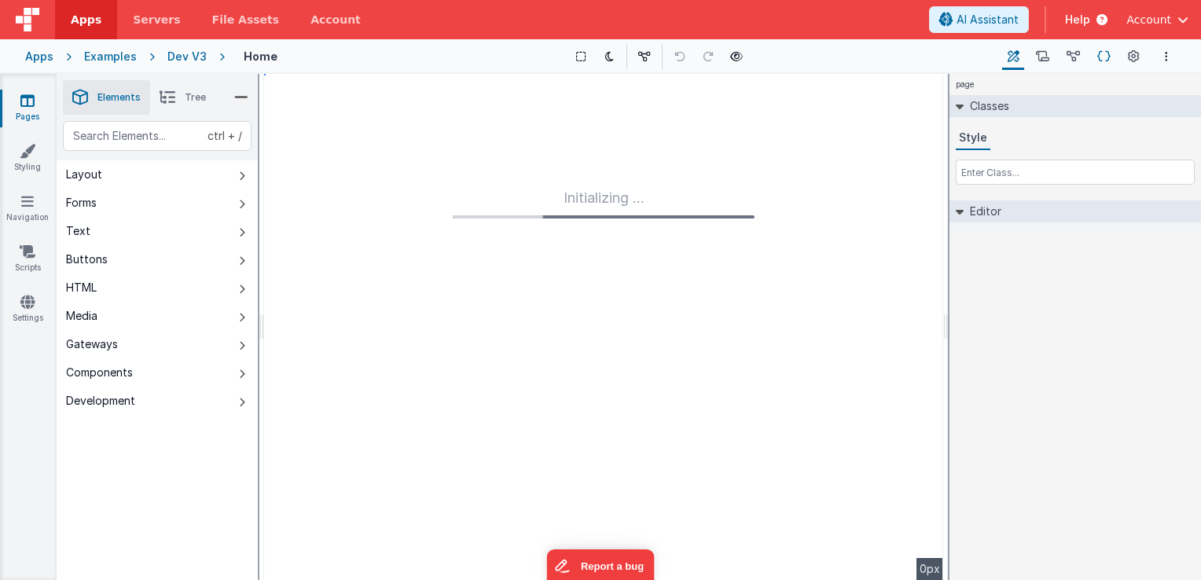
click at [1099, 52] on icon at bounding box center [1104, 57] width 13 height 17
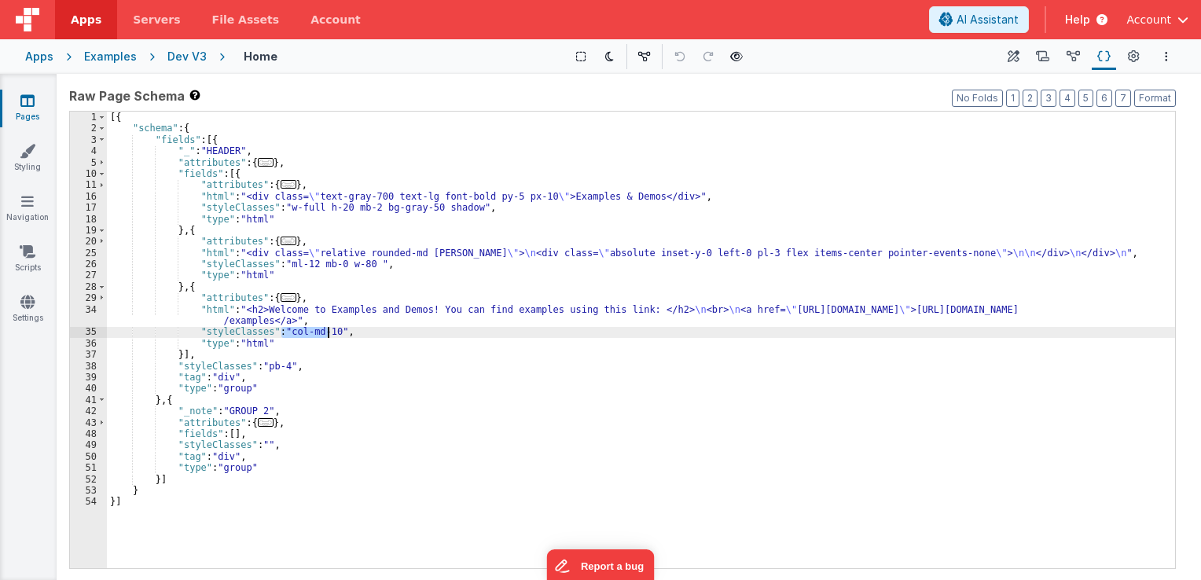
drag, startPoint x: 283, startPoint y: 332, endPoint x: 327, endPoint y: 333, distance: 44.1
click at [327, 333] on div "[{ "schema" : { "fields" : [{ "_" : "HEADER" , "attributes" : { ... } , "fields…" at bounding box center [641, 352] width 1068 height 480
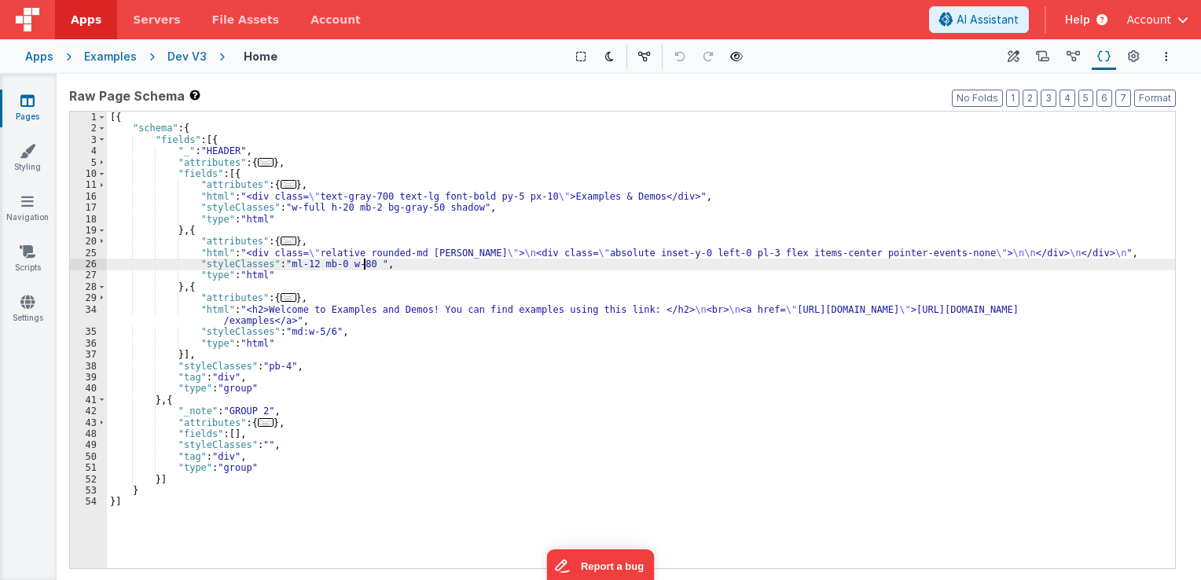
click at [363, 266] on div "[{ "schema" : { "fields" : [{ "_" : "HEADER" , "attributes" : { ... } , "fields…" at bounding box center [641, 352] width 1068 height 480
click at [377, 266] on div "[{ "schema" : { "fields" : [{ "_" : "HEADER" , "attributes" : { ... } , "fields…" at bounding box center [641, 352] width 1068 height 480
click at [286, 261] on div "[{ "schema" : { "fields" : [{ "_" : "HEADER" , "attributes" : { ... } , "fields…" at bounding box center [641, 352] width 1068 height 480
click at [300, 264] on div "[{ "schema" : { "fields" : [{ "_" : "HEADER" , "attributes" : { ... } , "fields…" at bounding box center [641, 352] width 1068 height 480
click at [305, 266] on div "[{ "schema" : { "fields" : [{ "_" : "HEADER" , "attributes" : { ... } , "fields…" at bounding box center [641, 352] width 1068 height 480
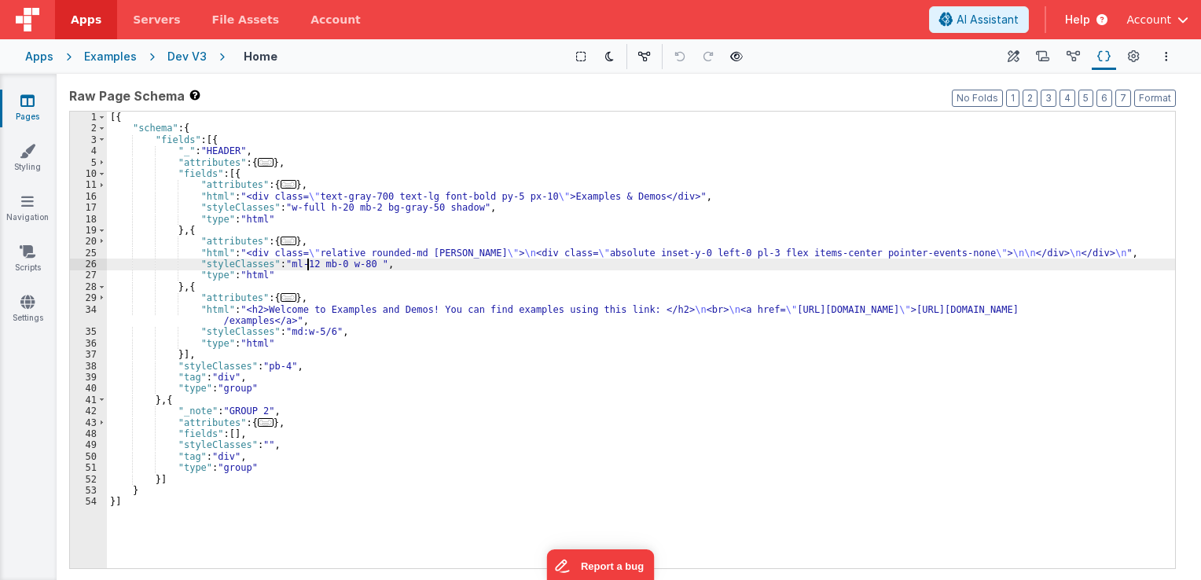
click at [322, 266] on div "[{ "schema" : { "fields" : [{ "_" : "HEADER" , "attributes" : { ... } , "fields…" at bounding box center [641, 352] width 1068 height 480
click at [184, 53] on div "Dev V3" at bounding box center [186, 57] width 39 height 16
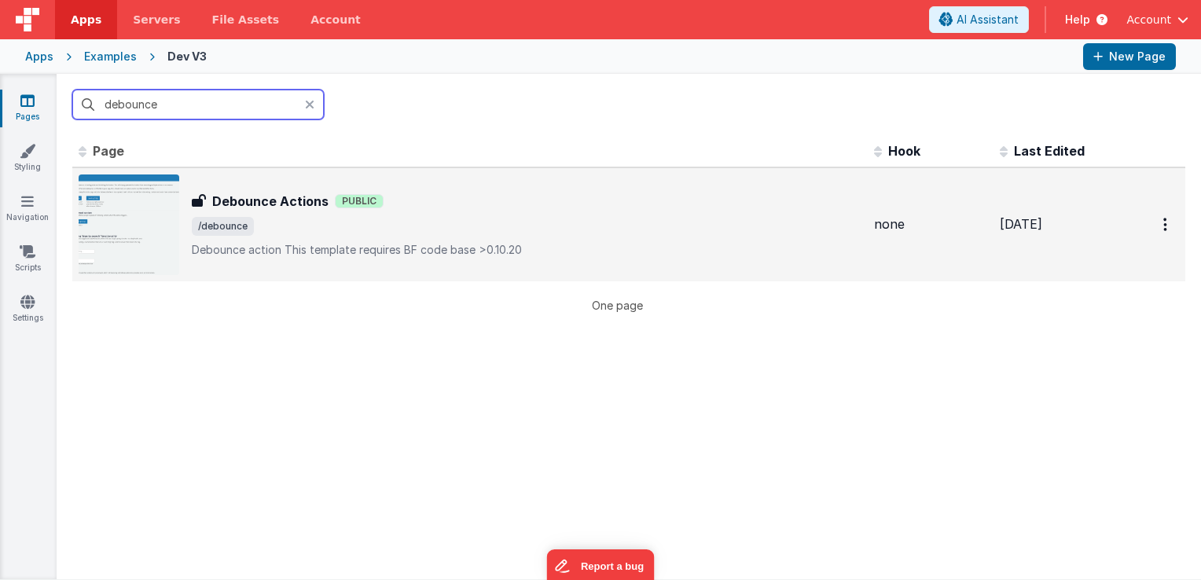
type input "debounce"
click at [624, 228] on span "/debounce" at bounding box center [527, 226] width 670 height 19
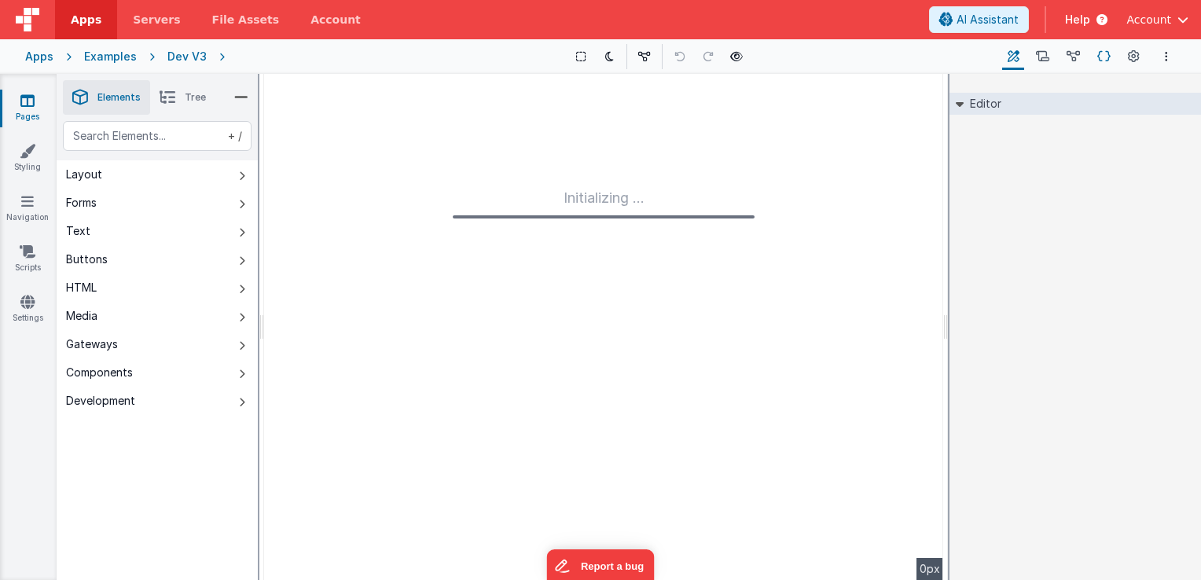
click at [1100, 57] on icon at bounding box center [1104, 57] width 13 height 17
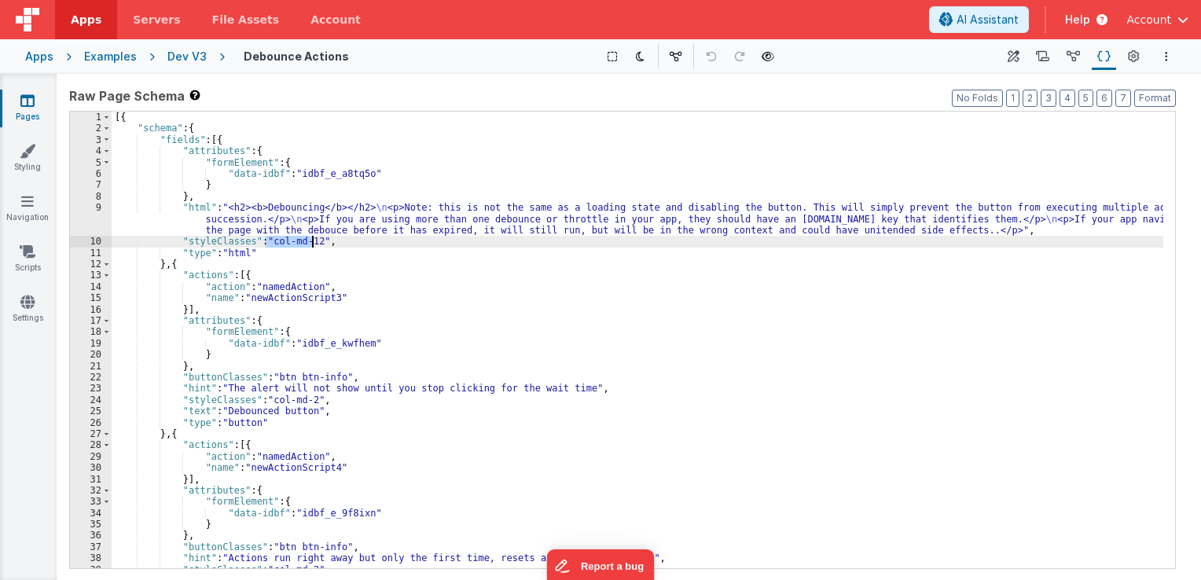
drag, startPoint x: 264, startPoint y: 241, endPoint x: 313, endPoint y: 241, distance: 48.7
click at [313, 241] on div "[{ "schema" : { "fields" : [{ "attributes" : { "formElement" : { "data-idbf" : …" at bounding box center [638, 352] width 1052 height 480
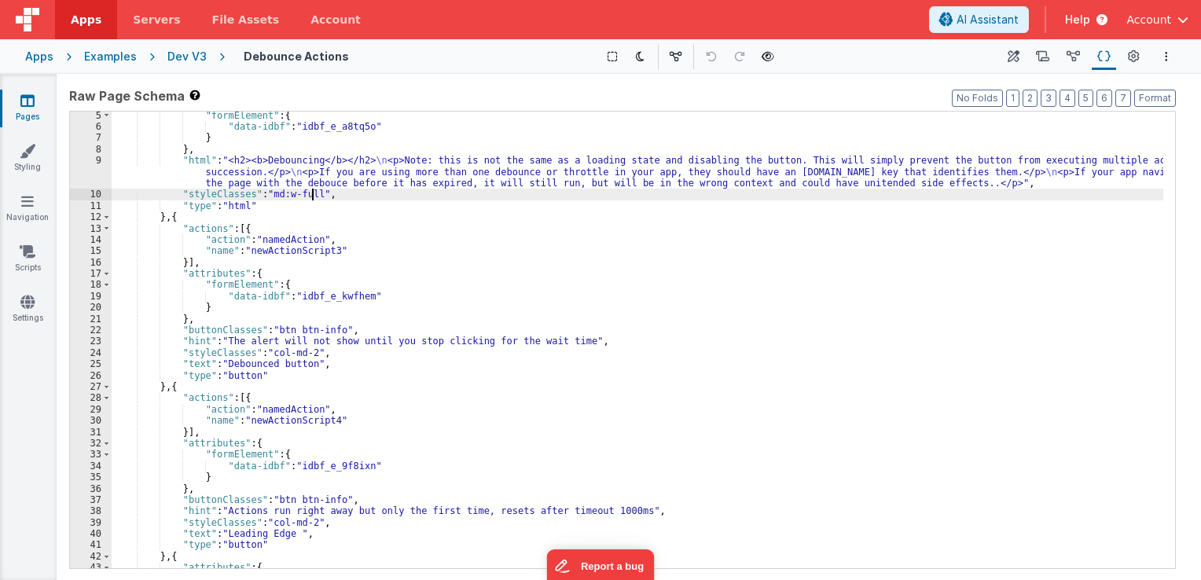
scroll to position [47, 0]
drag, startPoint x: 267, startPoint y: 194, endPoint x: 311, endPoint y: 197, distance: 44.1
click at [311, 197] on div ""formElement" : { "data-idbf" : "idbf_e_a8tq5o" } } , "html" : "<h2><b>Debounci…" at bounding box center [638, 350] width 1052 height 480
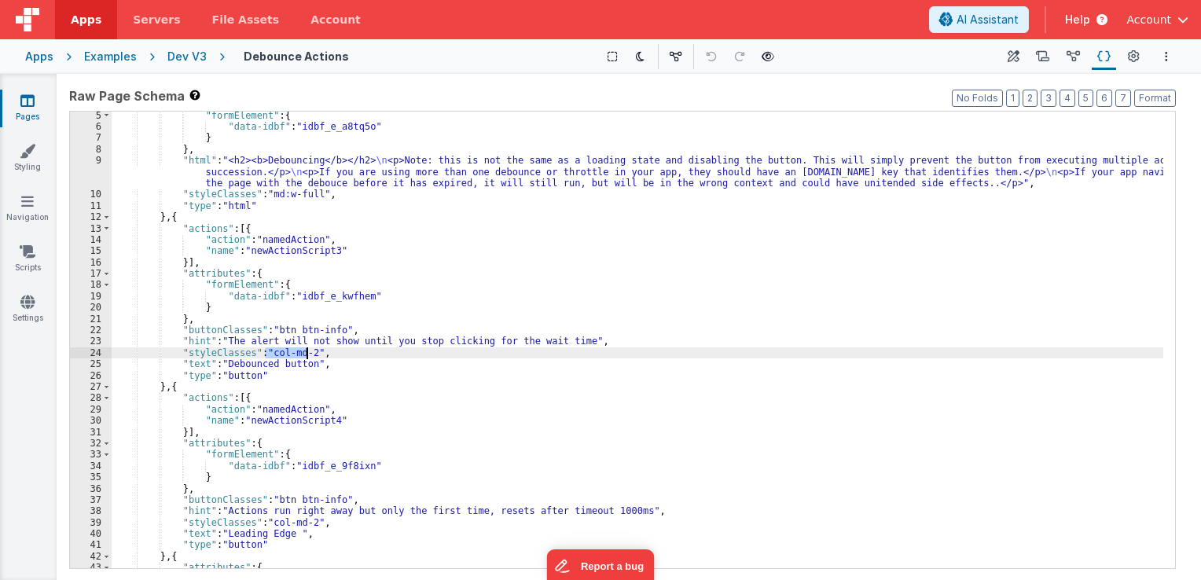
drag, startPoint x: 267, startPoint y: 355, endPoint x: 305, endPoint y: 354, distance: 37.7
click at [305, 354] on div ""formElement" : { "data-idbf" : "idbf_e_a8tq5o" } } , "html" : "<h2><b>Debounci…" at bounding box center [638, 350] width 1052 height 480
paste textarea
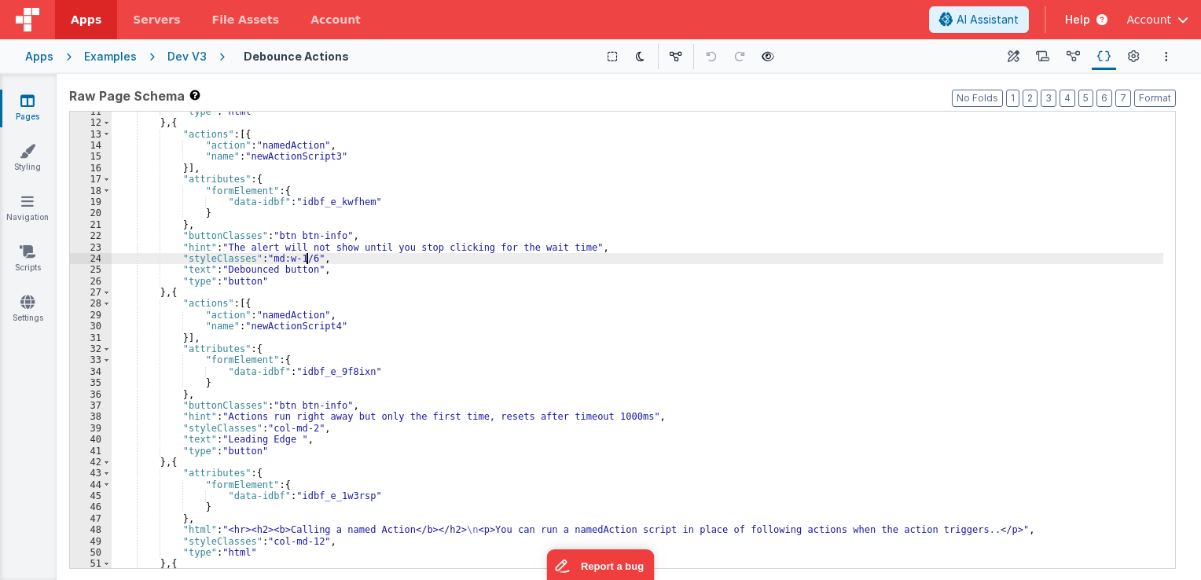
scroll to position [189, 0]
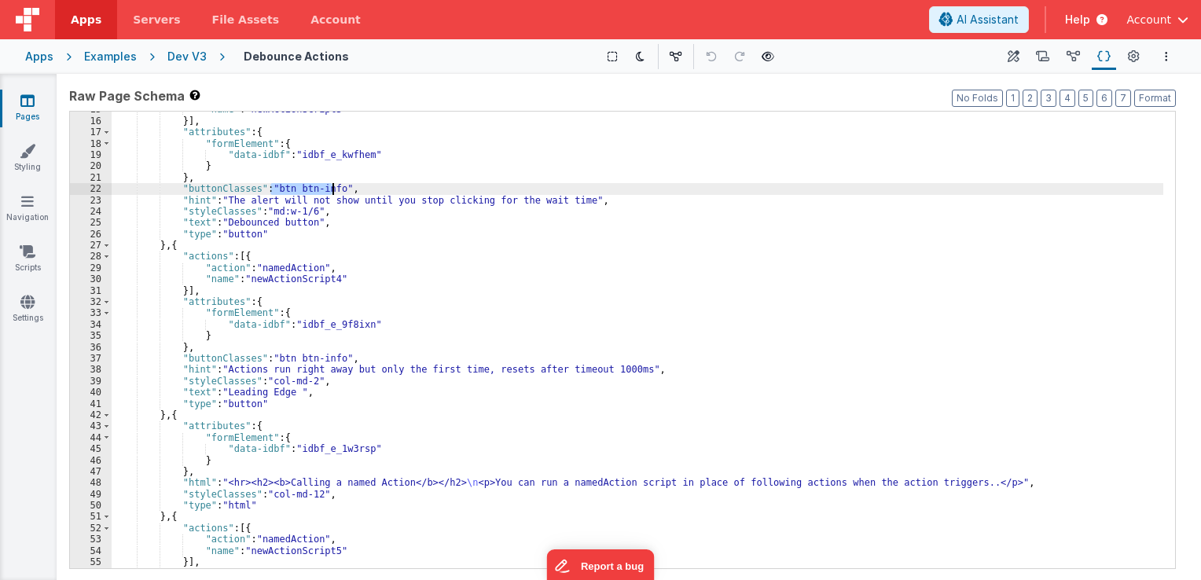
drag, startPoint x: 273, startPoint y: 189, endPoint x: 330, endPoint y: 190, distance: 57.4
click at [330, 190] on div ""name" : "newActionScript3" }] , "attributes" : { "formElement" : { "data-idbf"…" at bounding box center [638, 344] width 1052 height 480
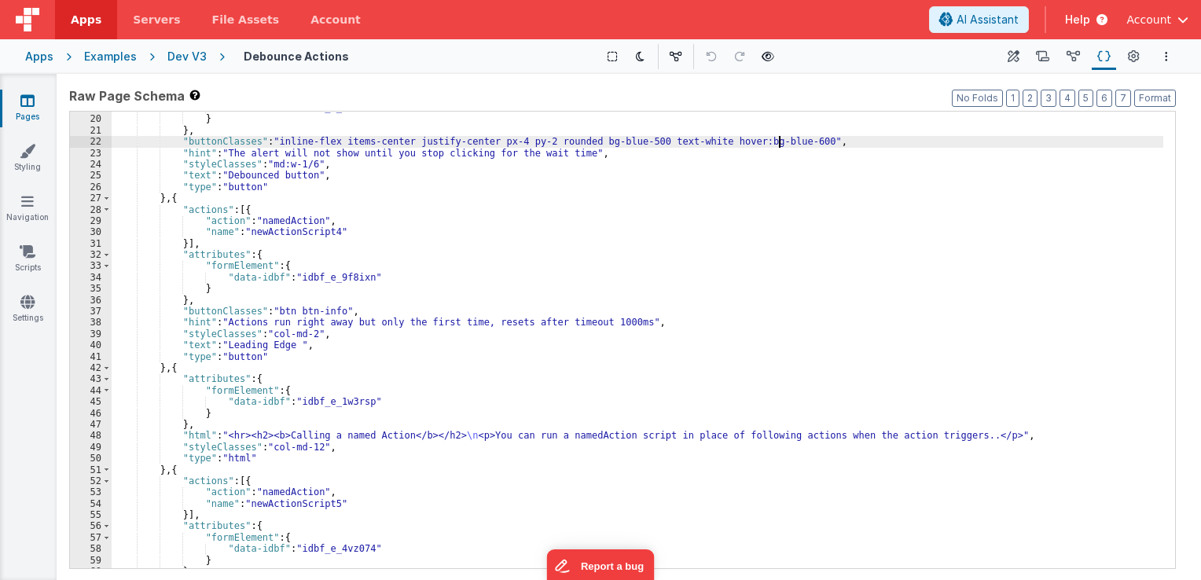
scroll to position [236, 0]
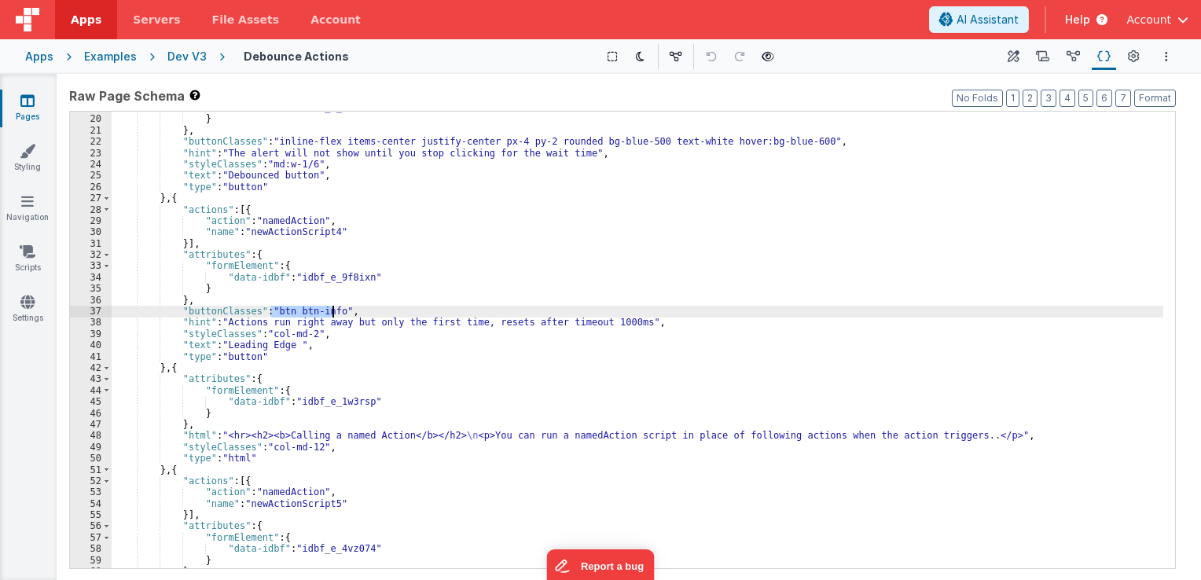
drag, startPoint x: 269, startPoint y: 310, endPoint x: 333, endPoint y: 316, distance: 64.0
click at [333, 316] on div ""data-idbf" : "idbf_e_kwfhem" } } , "buttonClasses" : "inline-flex items-center…" at bounding box center [638, 342] width 1052 height 480
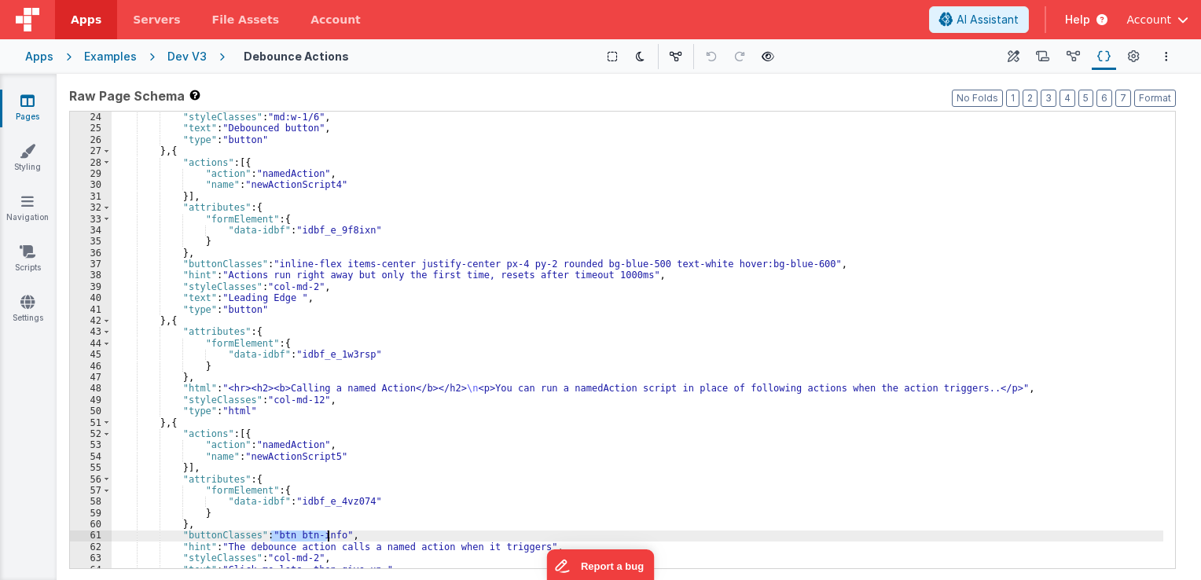
drag, startPoint x: 269, startPoint y: 534, endPoint x: 329, endPoint y: 536, distance: 59.8
click at [329, 536] on div ""hint" : "The alert will not show until you stop clicking for the wait time" , …" at bounding box center [638, 341] width 1052 height 480
drag, startPoint x: 331, startPoint y: 536, endPoint x: 271, endPoint y: 535, distance: 59.8
click at [271, 535] on div ""hint" : "The alert will not show until you stop clicking for the wait time" , …" at bounding box center [638, 341] width 1052 height 480
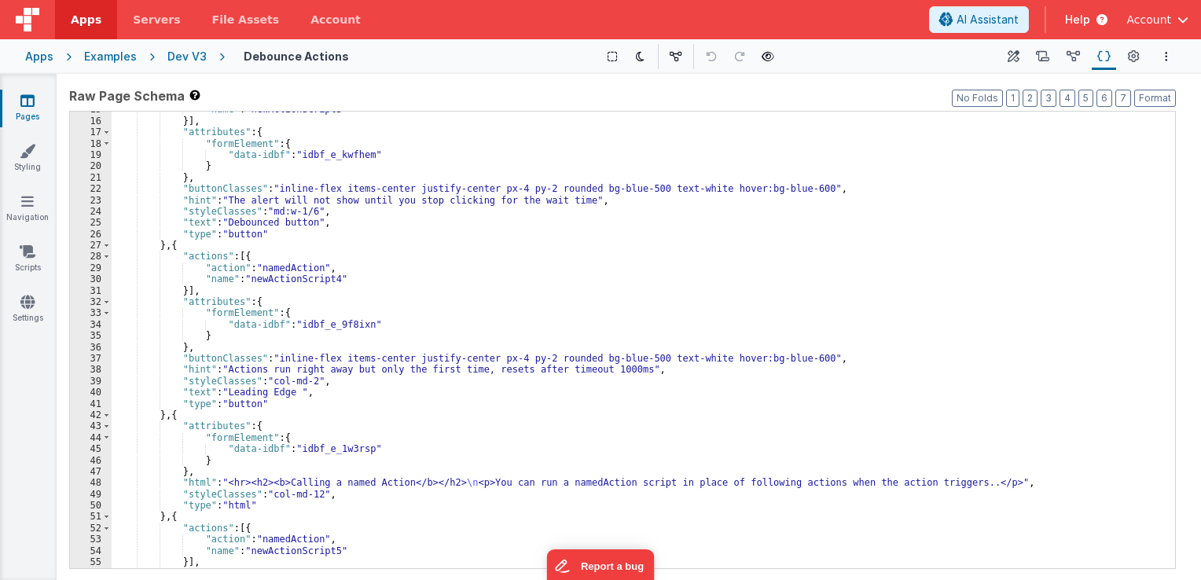
scroll to position [189, 0]
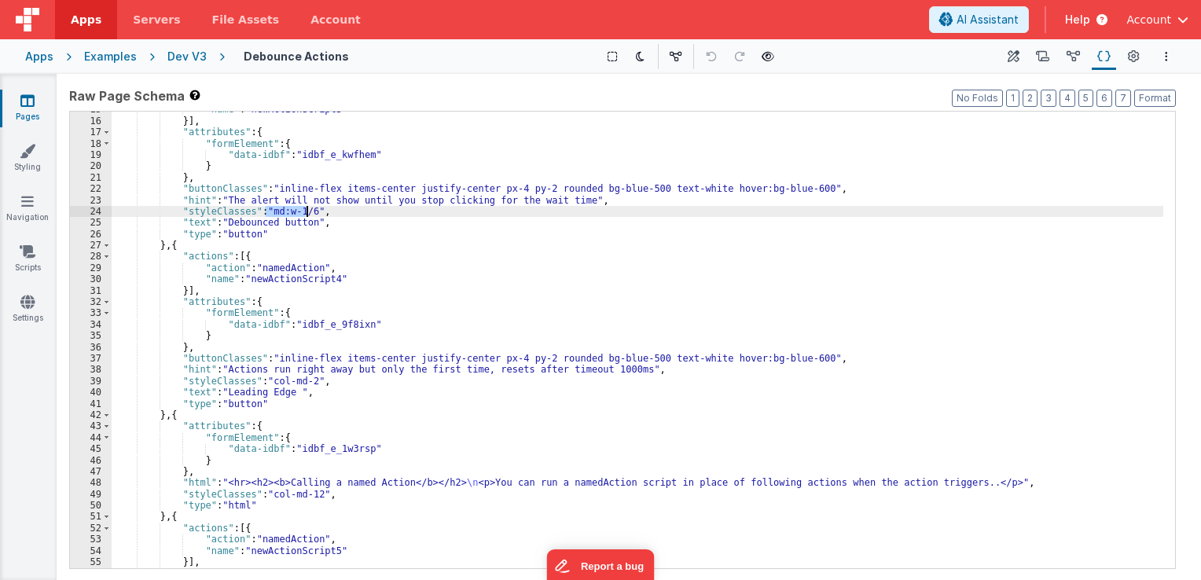
drag, startPoint x: 264, startPoint y: 212, endPoint x: 304, endPoint y: 214, distance: 40.1
click at [304, 214] on div ""name" : "newActionScript3" }] , "attributes" : { "formElement" : { "data-idbf"…" at bounding box center [638, 344] width 1052 height 480
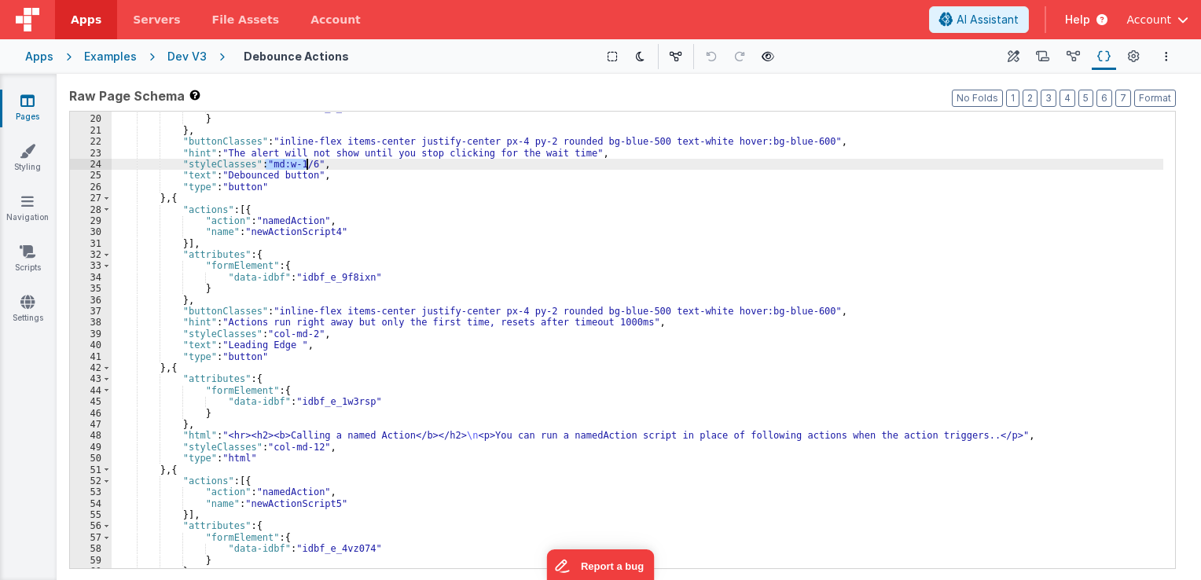
scroll to position [283, 0]
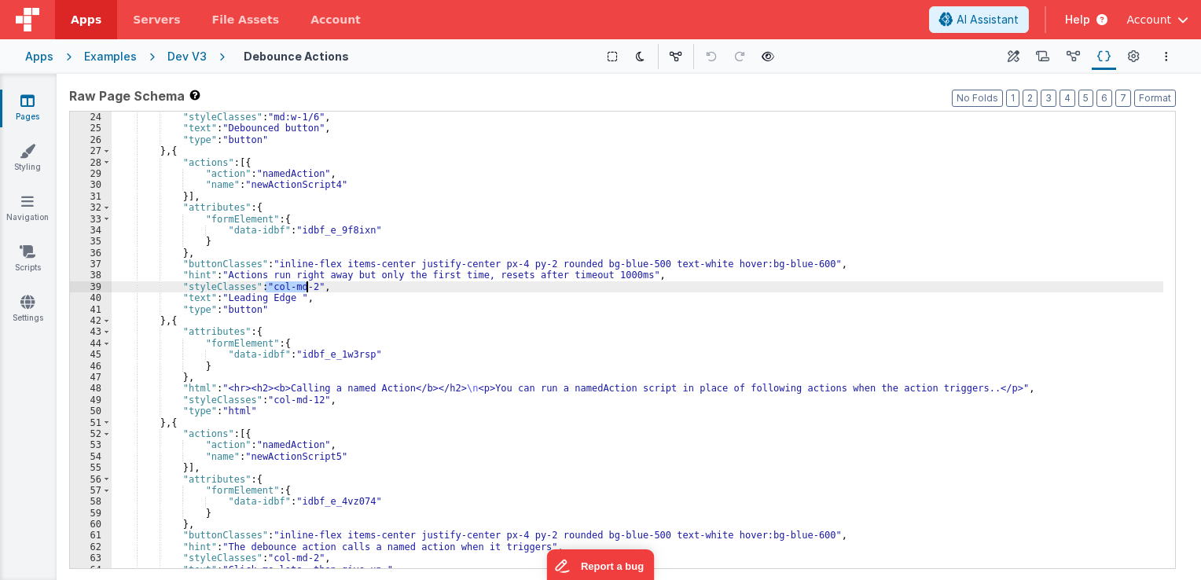
drag, startPoint x: 265, startPoint y: 286, endPoint x: 307, endPoint y: 288, distance: 42.5
click at [307, 288] on div ""hint" : "The alert will not show until you stop clicking for the wait time" , …" at bounding box center [638, 341] width 1052 height 480
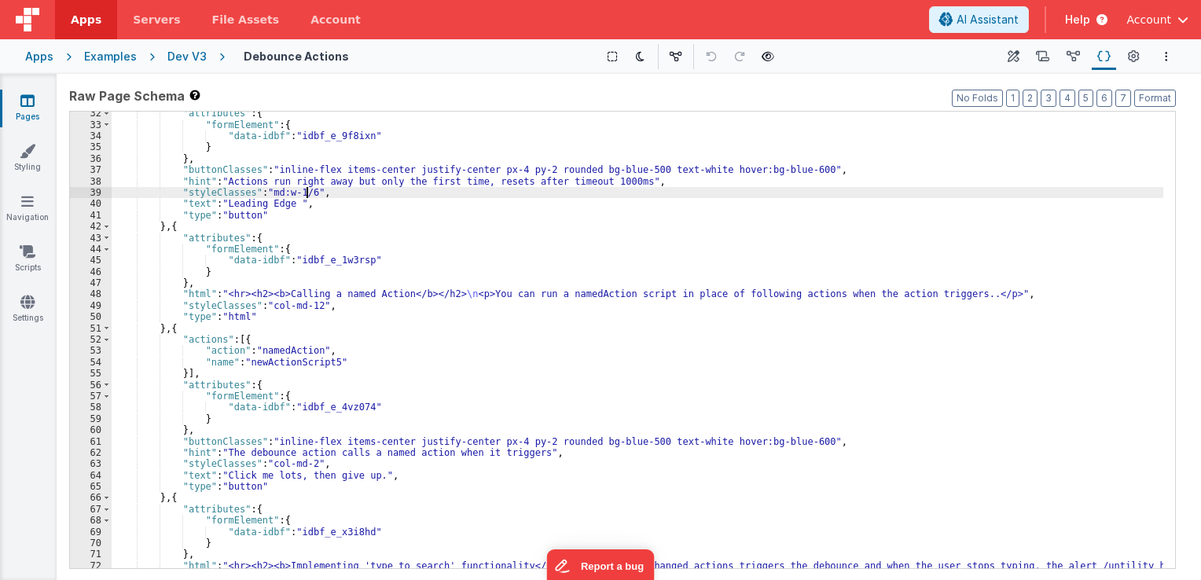
scroll to position [377, 0]
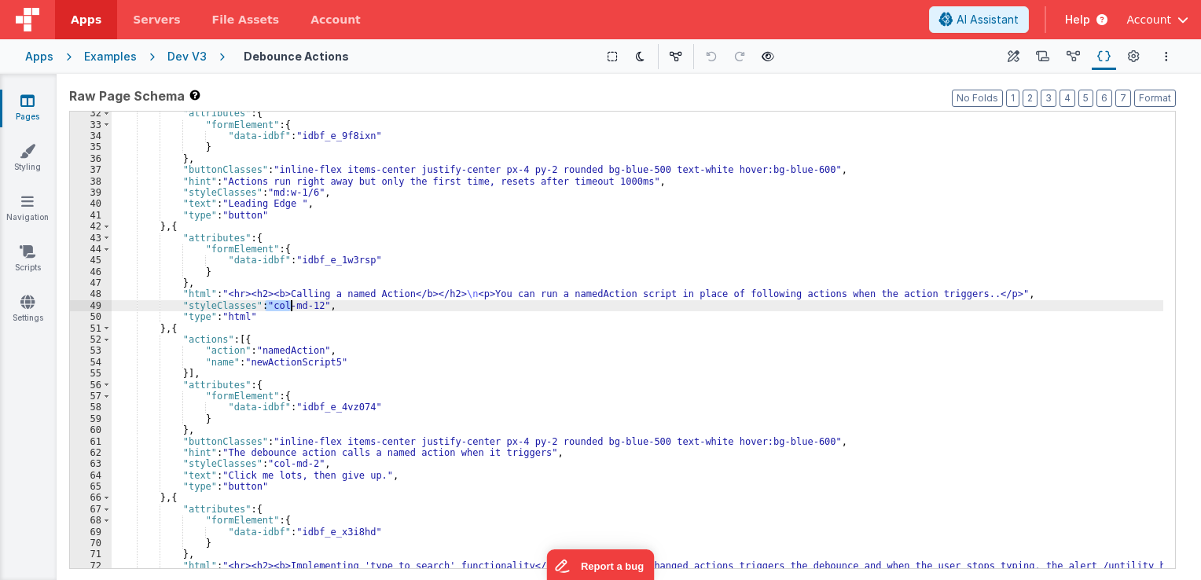
drag, startPoint x: 267, startPoint y: 304, endPoint x: 292, endPoint y: 309, distance: 25.6
click at [292, 309] on div ""attributes" : { "formElement" : { "data-idbf" : "idbf_e_9f8ixn" } } , "buttonC…" at bounding box center [638, 353] width 1052 height 491
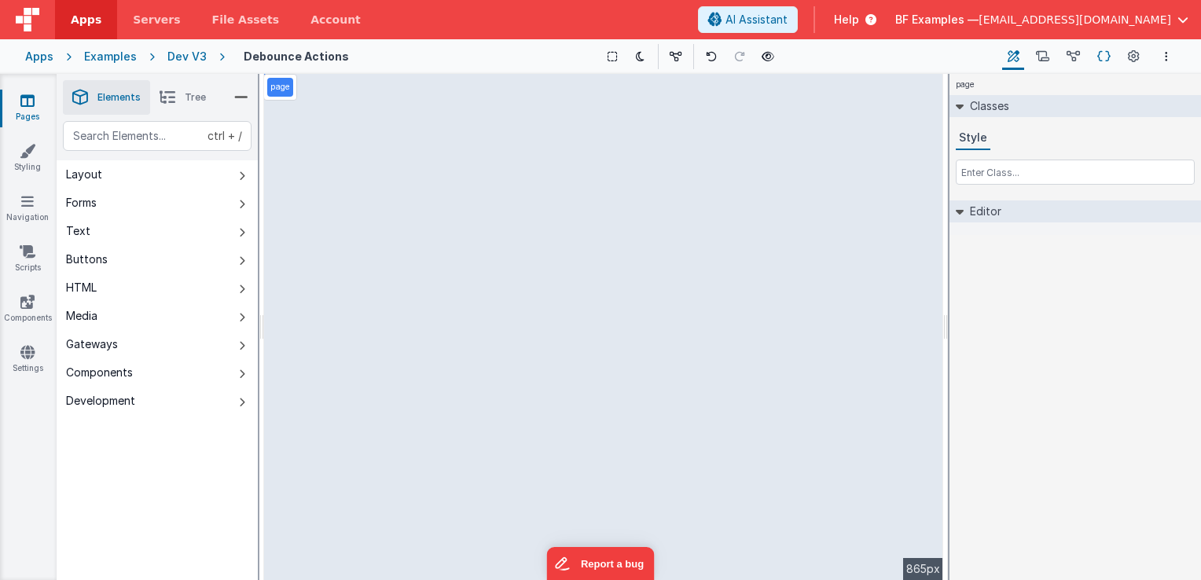
click at [1104, 55] on icon at bounding box center [1104, 57] width 13 height 17
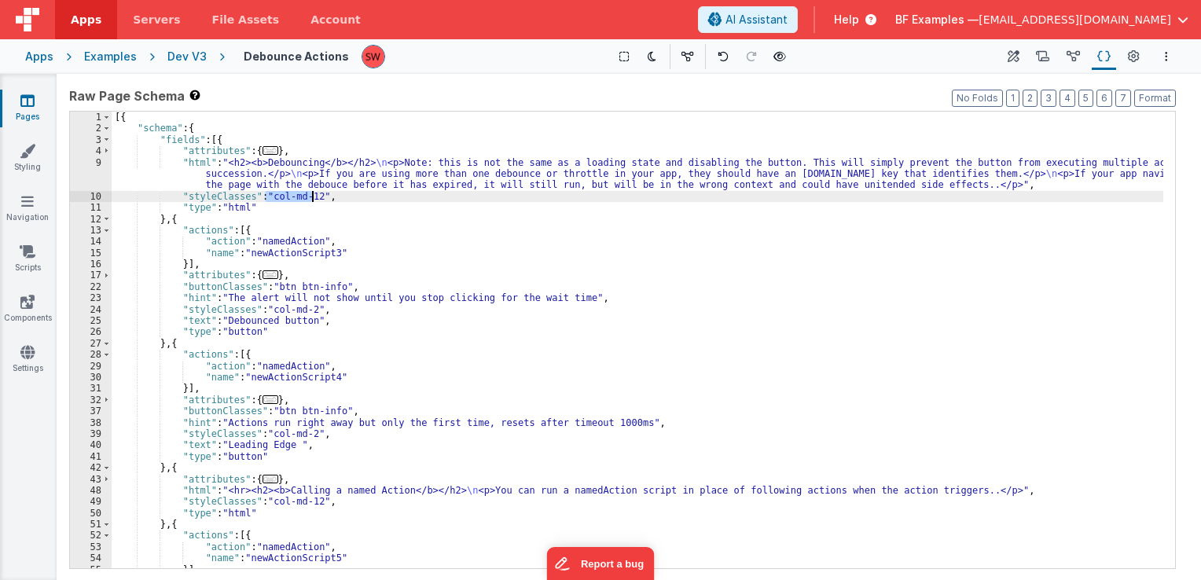
drag, startPoint x: 267, startPoint y: 193, endPoint x: 311, endPoint y: 195, distance: 44.1
click at [311, 195] on div "[{ "schema" : { "fields" : [{ "attributes" : { ... } , "html" : "<h2><b>Debounc…" at bounding box center [638, 352] width 1052 height 480
drag, startPoint x: 311, startPoint y: 198, endPoint x: 267, endPoint y: 201, distance: 43.4
click at [267, 201] on div "[{ "schema" : { "fields" : [{ "attributes" : { ... } , "html" : "<h2><b>Debounc…" at bounding box center [638, 352] width 1052 height 480
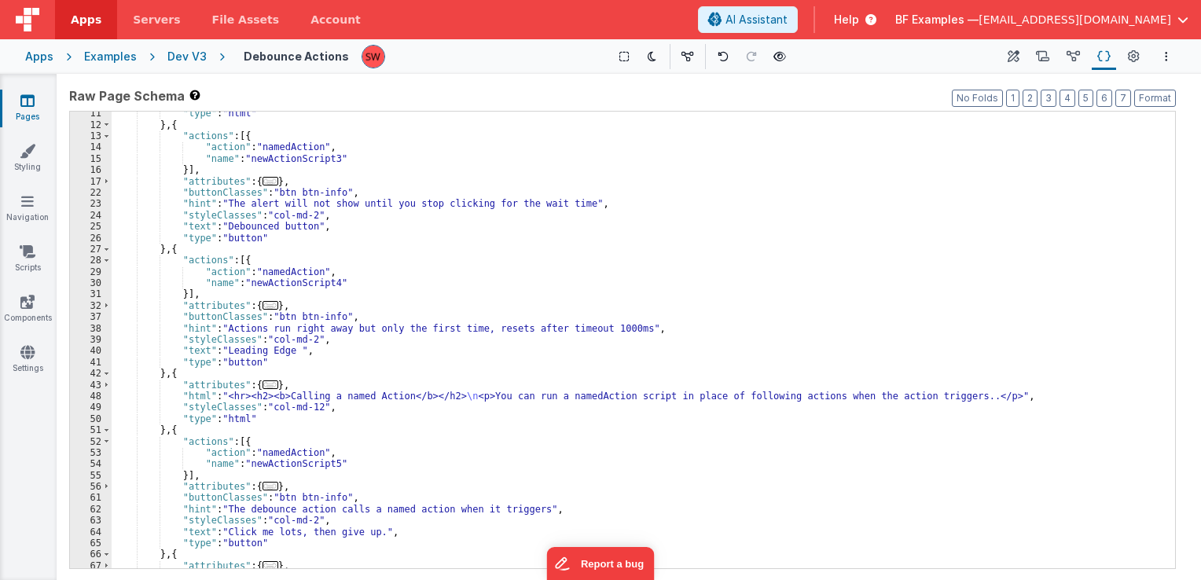
scroll to position [142, 0]
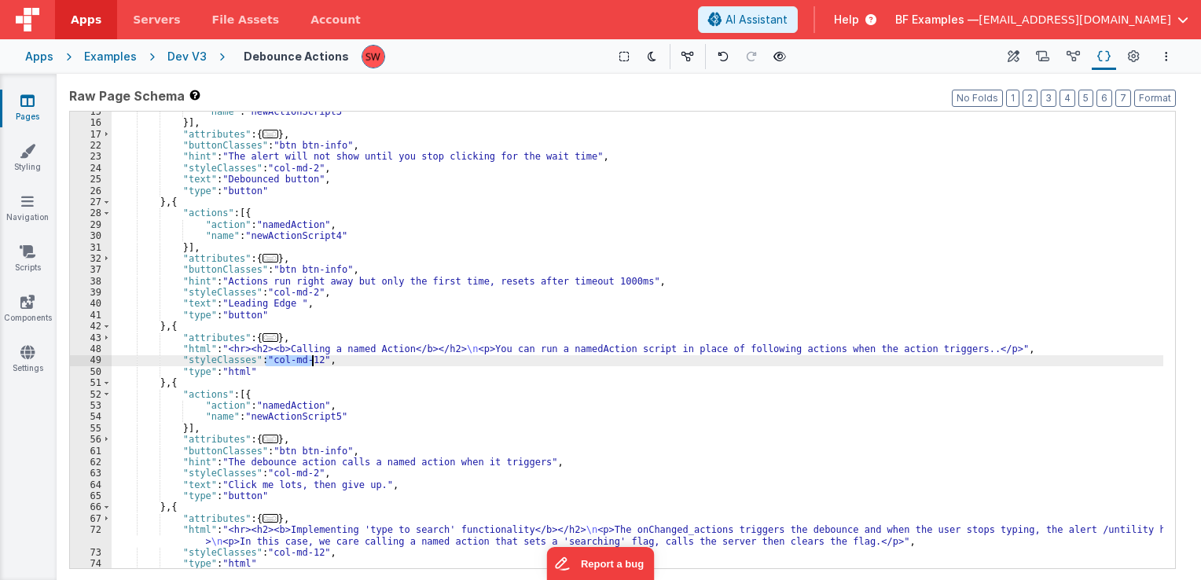
drag, startPoint x: 266, startPoint y: 359, endPoint x: 311, endPoint y: 362, distance: 45.0
click at [311, 362] on div ""name" : "newActionScript3" }] , "attributes" : { ... } , "buttonClasses" : "bt…" at bounding box center [638, 346] width 1052 height 480
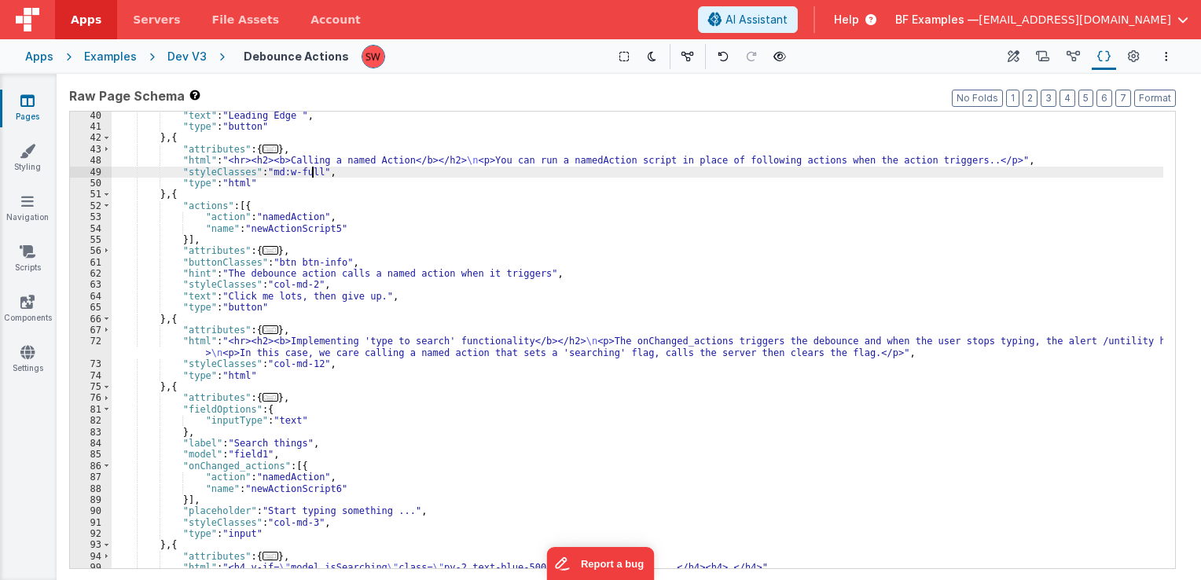
scroll to position [330, 0]
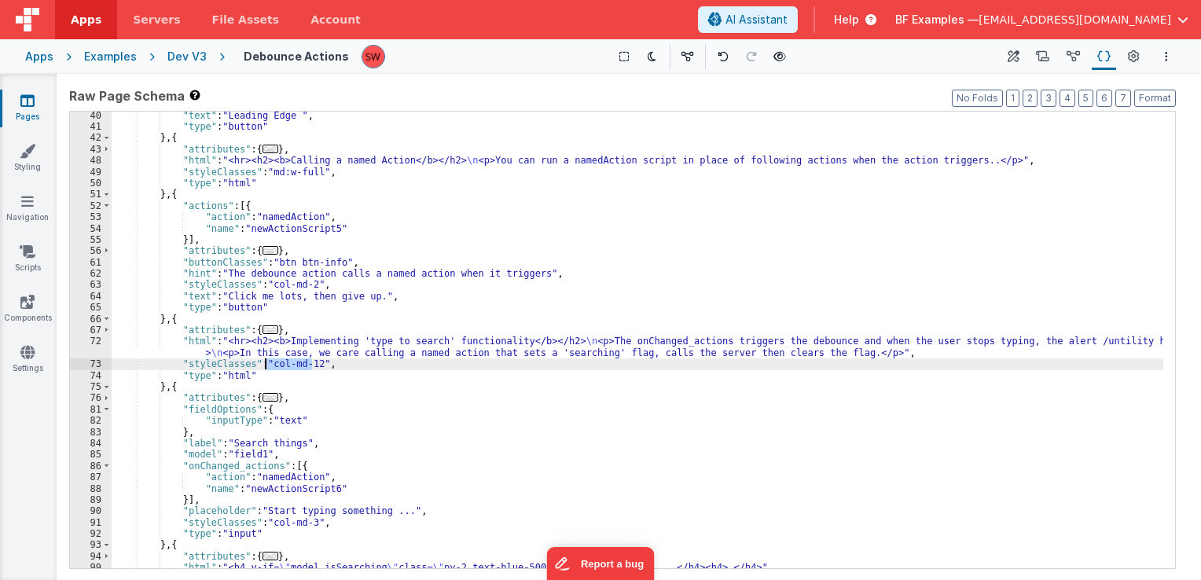
drag, startPoint x: 311, startPoint y: 362, endPoint x: 266, endPoint y: 363, distance: 45.6
click at [266, 363] on div ""text" : "Leading Edge " , "type" : "button" } , { "attributes" : { ... } , "ht…" at bounding box center [638, 350] width 1052 height 480
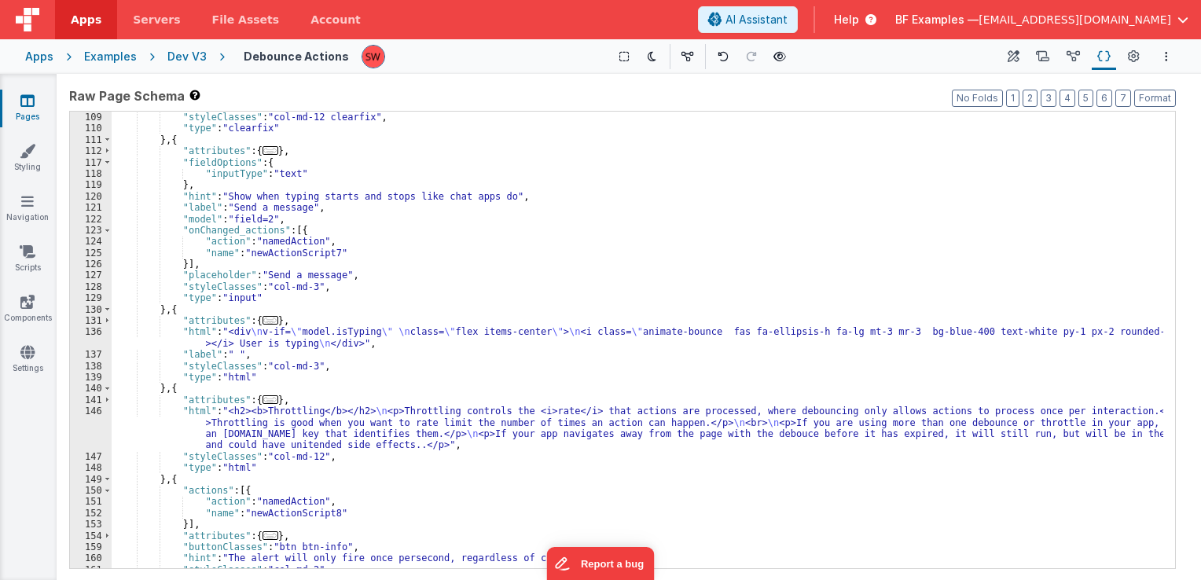
scroll to position [912, 0]
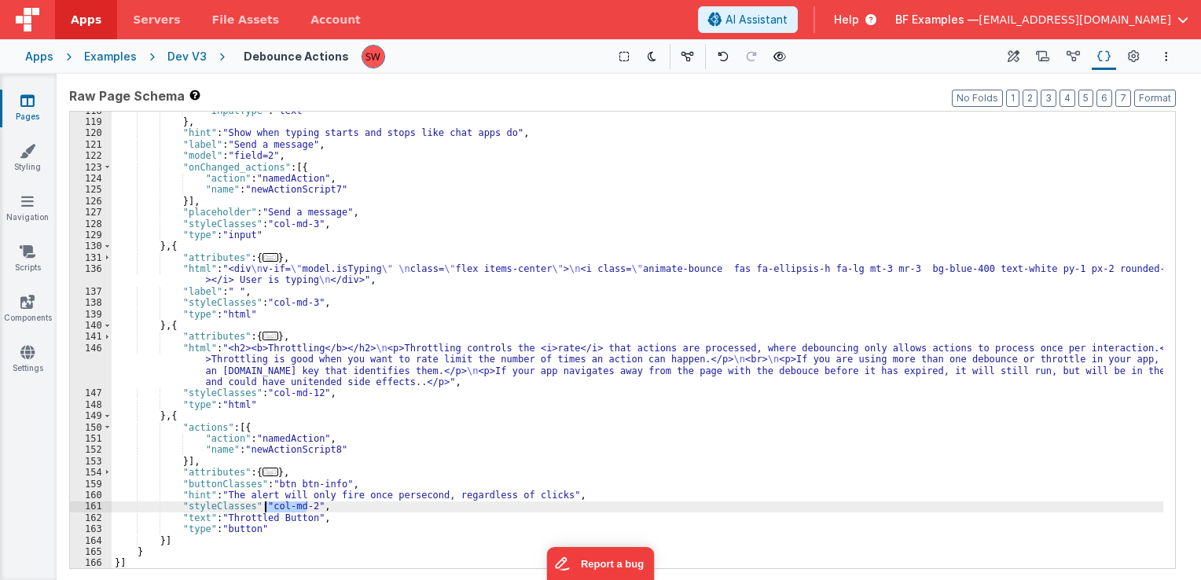
drag, startPoint x: 306, startPoint y: 505, endPoint x: 267, endPoint y: 503, distance: 38.6
click at [267, 503] on div ""inputType" : "text" } , "hint" : "Show when typing starts and stops like chat …" at bounding box center [638, 345] width 1052 height 480
paste textarea
drag, startPoint x: 307, startPoint y: 505, endPoint x: 267, endPoint y: 506, distance: 39.3
click at [267, 506] on div ""inputType" : "text" } , "hint" : "Show when typing starts and stops like chat …" at bounding box center [638, 345] width 1052 height 480
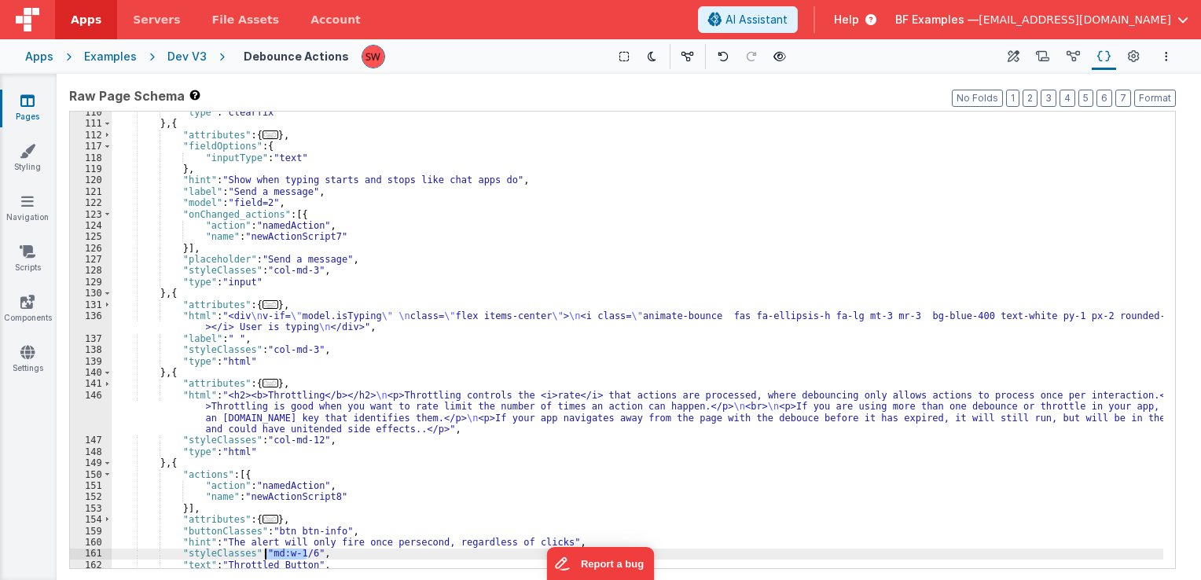
scroll to position [865, 0]
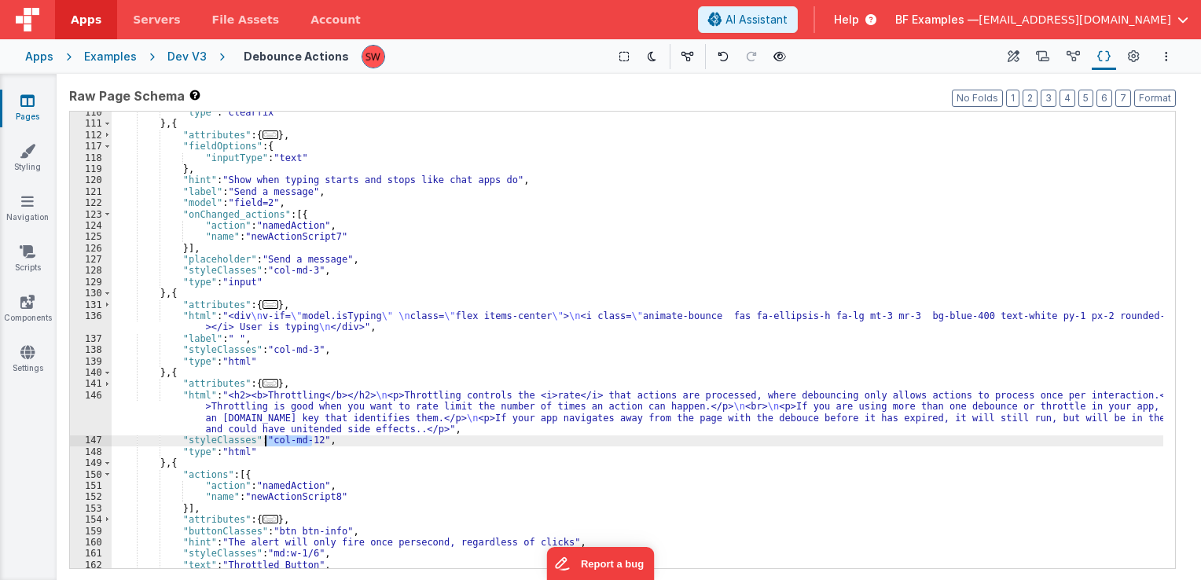
drag, startPoint x: 310, startPoint y: 437, endPoint x: 267, endPoint y: 440, distance: 42.6
click at [267, 440] on div ""type" : "clearfix" } , { "attributes" : { ... } , "fieldOptions" : { "inputTyp…" at bounding box center [638, 347] width 1052 height 480
paste textarea
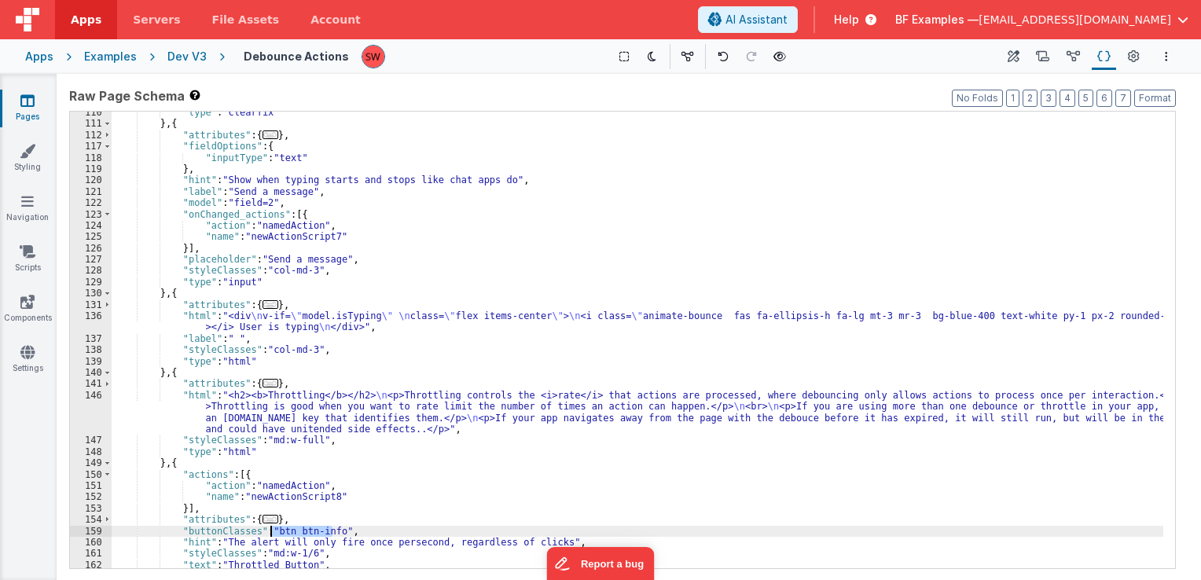
drag, startPoint x: 333, startPoint y: 531, endPoint x: 270, endPoint y: 532, distance: 63.7
click at [270, 532] on div ""type" : "clearfix" } , { "attributes" : { ... } , "fieldOptions" : { "inputTyp…" at bounding box center [638, 347] width 1052 height 480
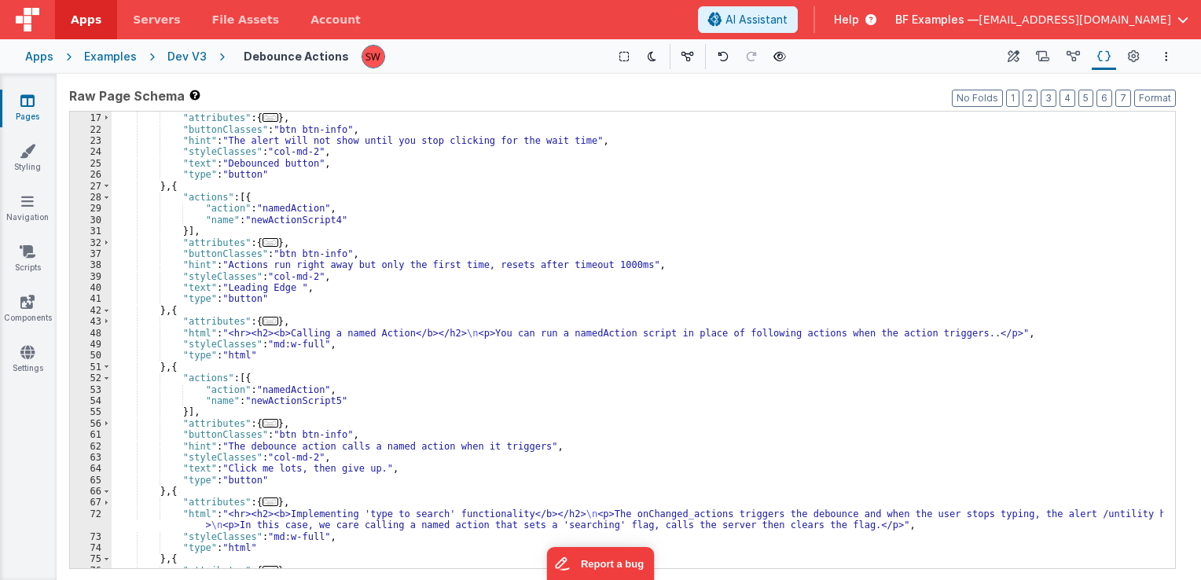
scroll to position [110, 0]
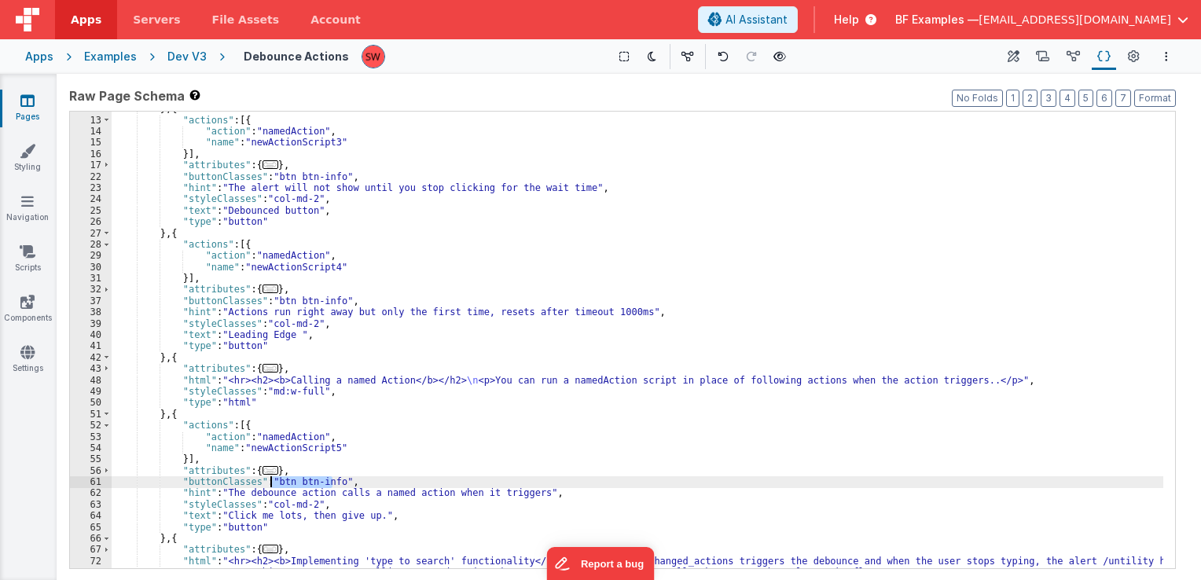
drag, startPoint x: 330, startPoint y: 480, endPoint x: 272, endPoint y: 484, distance: 58.3
click at [272, 484] on div "} , { "actions" : [{ "action" : "namedAction" , "name" : "newActionScript3" }] …" at bounding box center [638, 348] width 1052 height 491
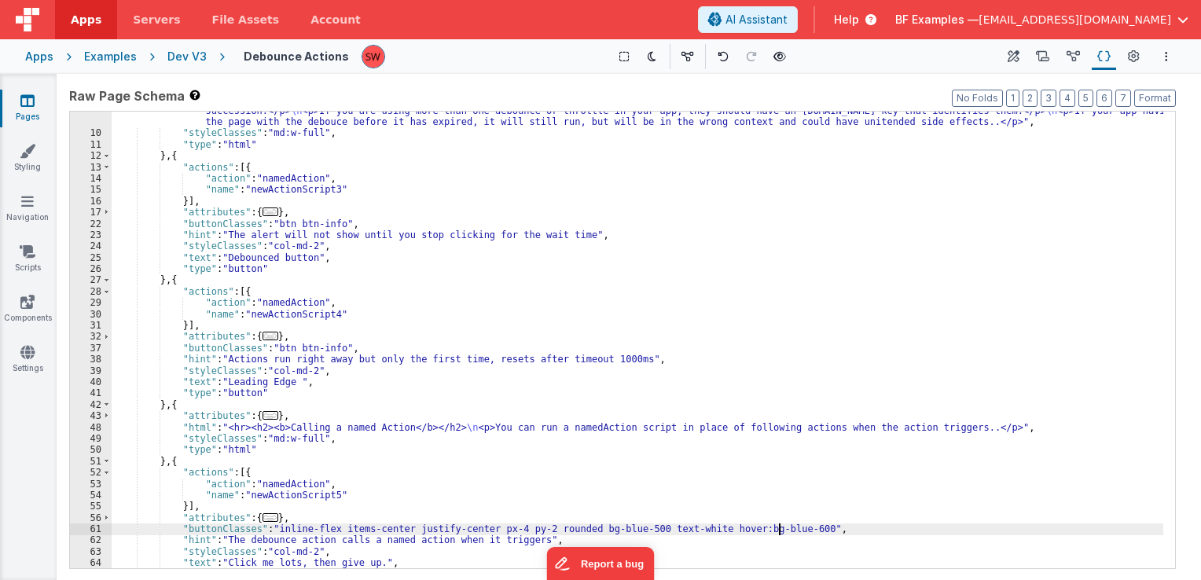
scroll to position [16, 0]
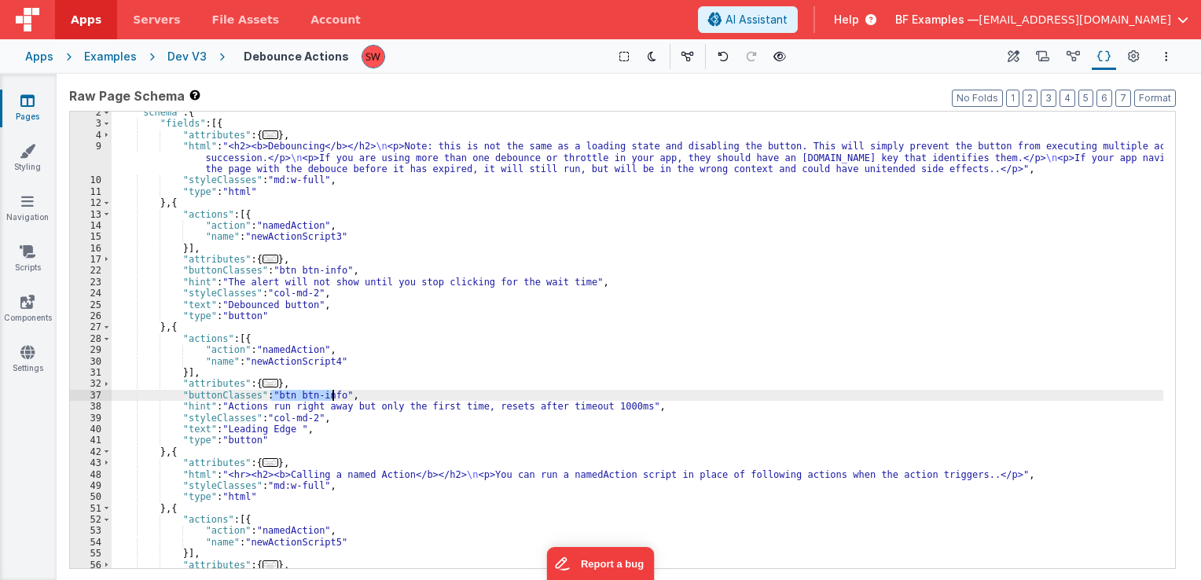
drag, startPoint x: 273, startPoint y: 397, endPoint x: 330, endPoint y: 395, distance: 57.4
click at [330, 395] on div ""schema" : { "fields" : [{ "attributes" : { ... } , "html" : "<h2><b>Debouncing…" at bounding box center [638, 347] width 1052 height 480
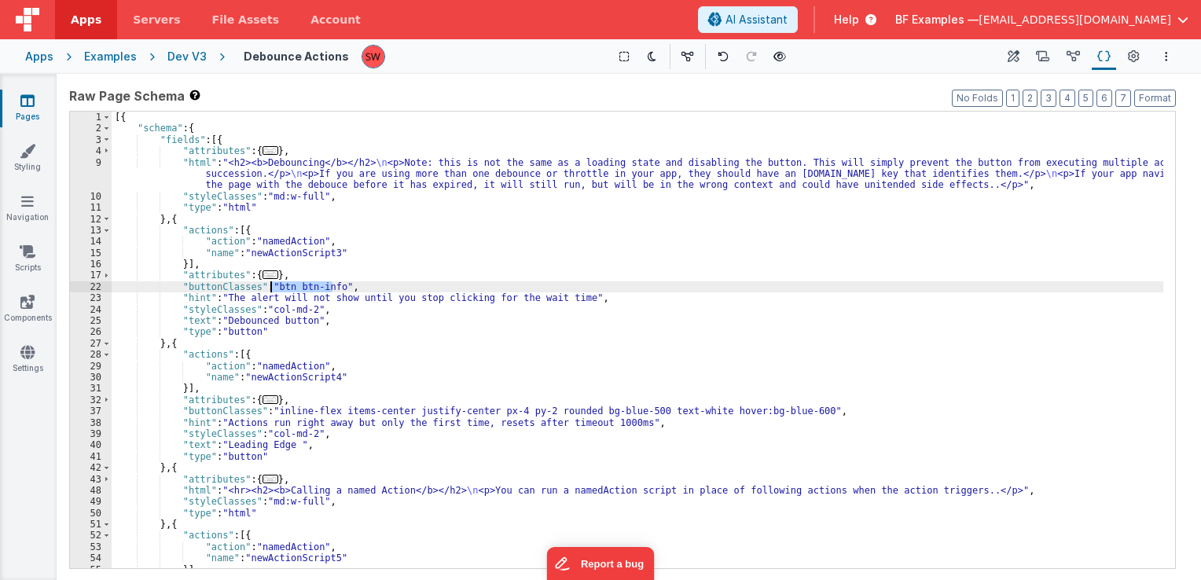
drag, startPoint x: 330, startPoint y: 285, endPoint x: 272, endPoint y: 285, distance: 58.2
click at [272, 285] on div "[{ "schema" : { "fields" : [{ "attributes" : { ... } , "html" : "<h2><b>Debounc…" at bounding box center [638, 352] width 1052 height 480
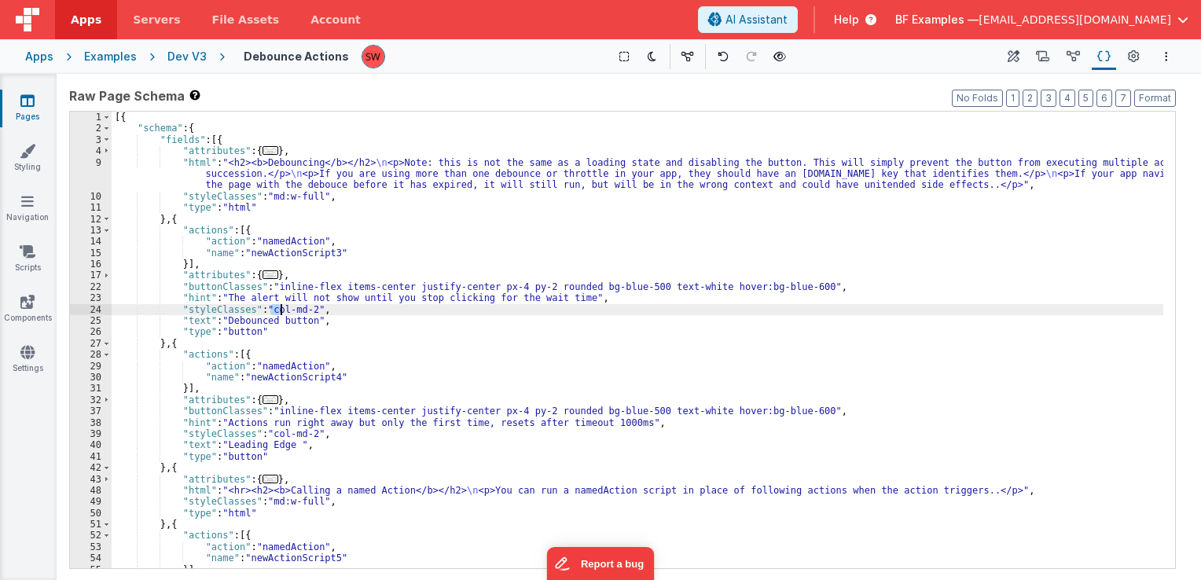
drag, startPoint x: 268, startPoint y: 307, endPoint x: 286, endPoint y: 310, distance: 18.2
click at [286, 310] on div "[{ "schema" : { "fields" : [{ "attributes" : { ... } , "html" : "<h2><b>Debounc…" at bounding box center [638, 352] width 1052 height 480
drag, startPoint x: 264, startPoint y: 307, endPoint x: 304, endPoint y: 310, distance: 40.2
click at [304, 310] on div "[{ "schema" : { "fields" : [{ "attributes" : { ... } , "html" : "<h2><b>Debounc…" at bounding box center [638, 352] width 1052 height 480
drag, startPoint x: 304, startPoint y: 310, endPoint x: 266, endPoint y: 311, distance: 38.6
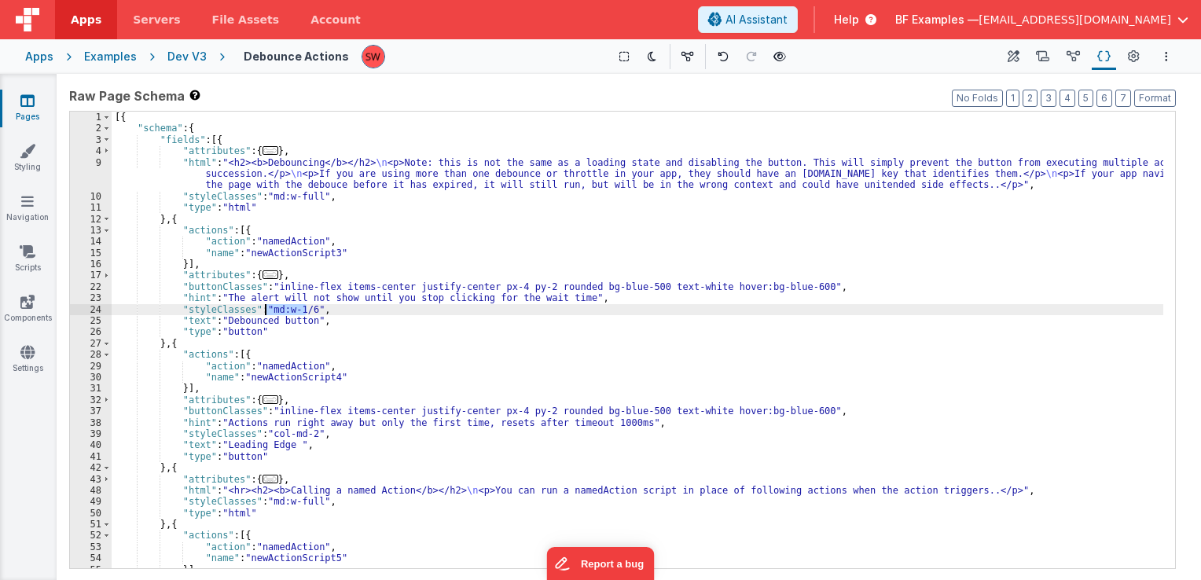
click at [266, 311] on div "[{ "schema" : { "fields" : [{ "attributes" : { ... } , "html" : "<h2><b>Debounc…" at bounding box center [638, 352] width 1052 height 480
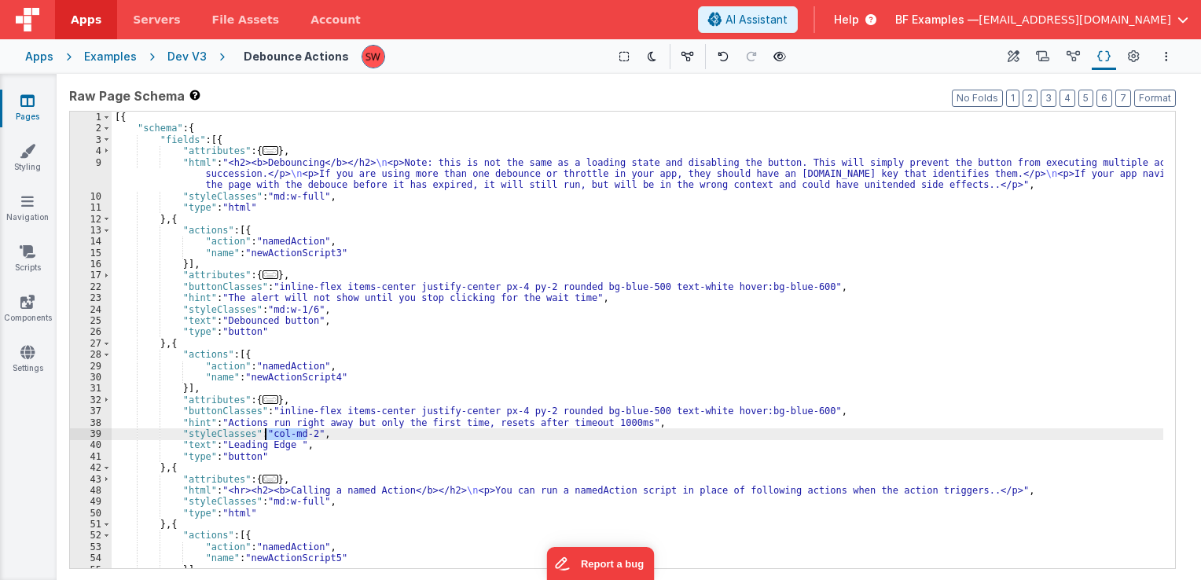
drag, startPoint x: 305, startPoint y: 429, endPoint x: 264, endPoint y: 433, distance: 41.1
click at [264, 433] on div "[{ "schema" : { "fields" : [{ "attributes" : { ... } , "html" : "<h2><b>Debounc…" at bounding box center [638, 352] width 1052 height 480
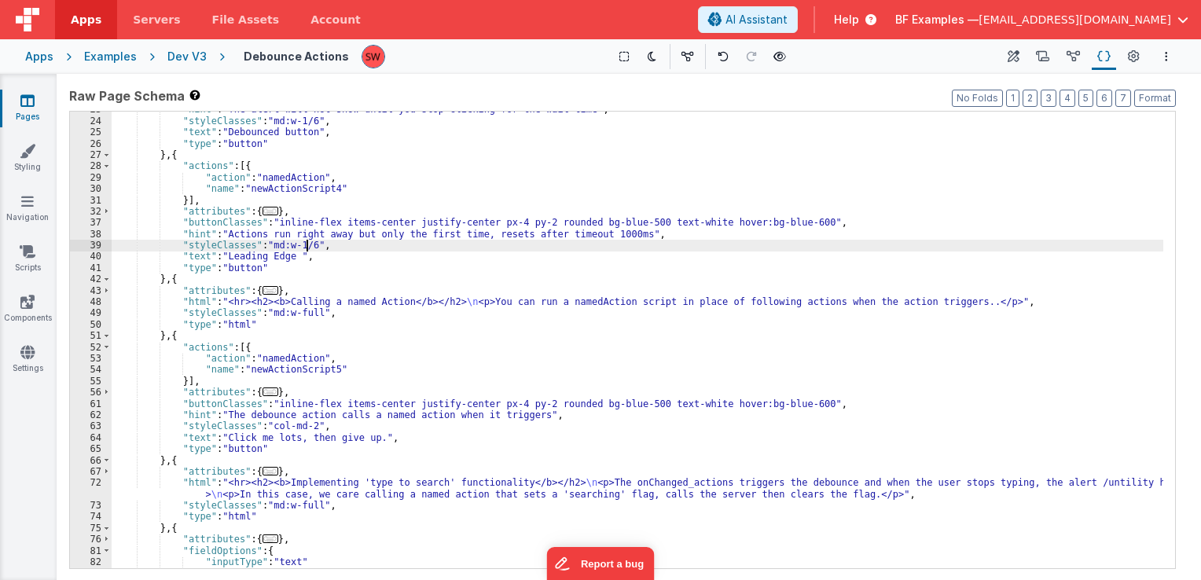
scroll to position [189, 0]
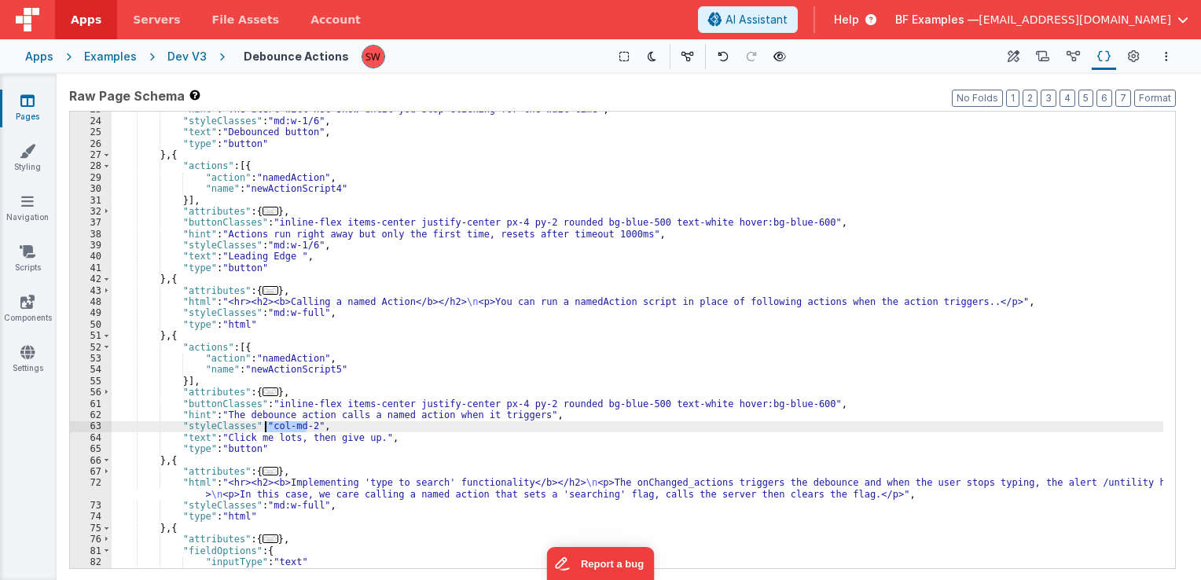
drag, startPoint x: 307, startPoint y: 426, endPoint x: 267, endPoint y: 423, distance: 39.4
click at [267, 423] on div ""hint" : "The alert will not show until you stop clicking for the wait time" , …" at bounding box center [638, 344] width 1052 height 480
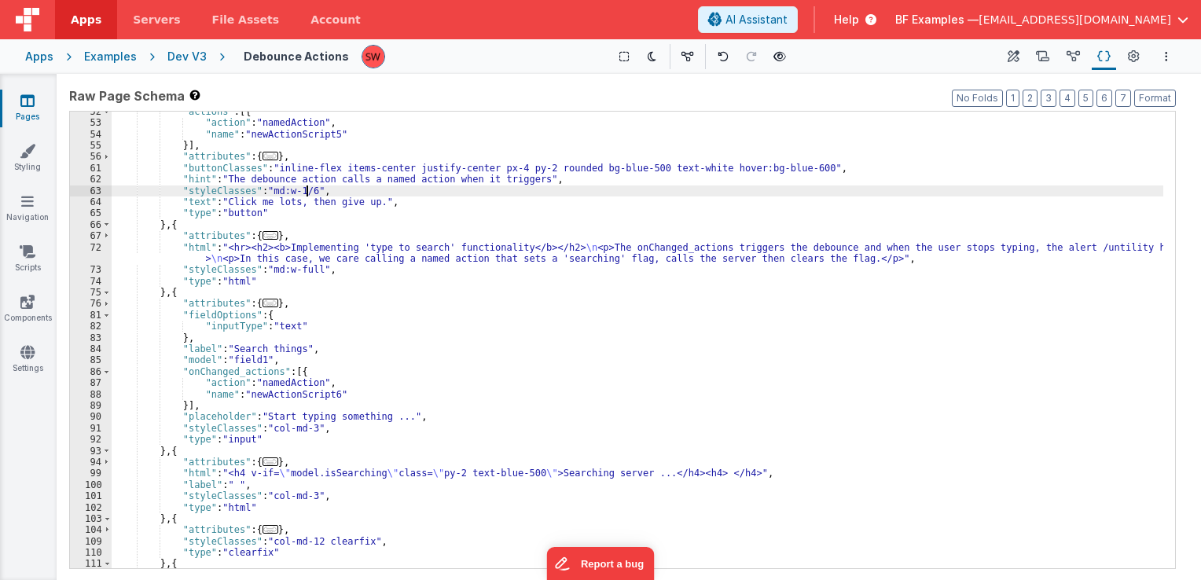
scroll to position [425, 0]
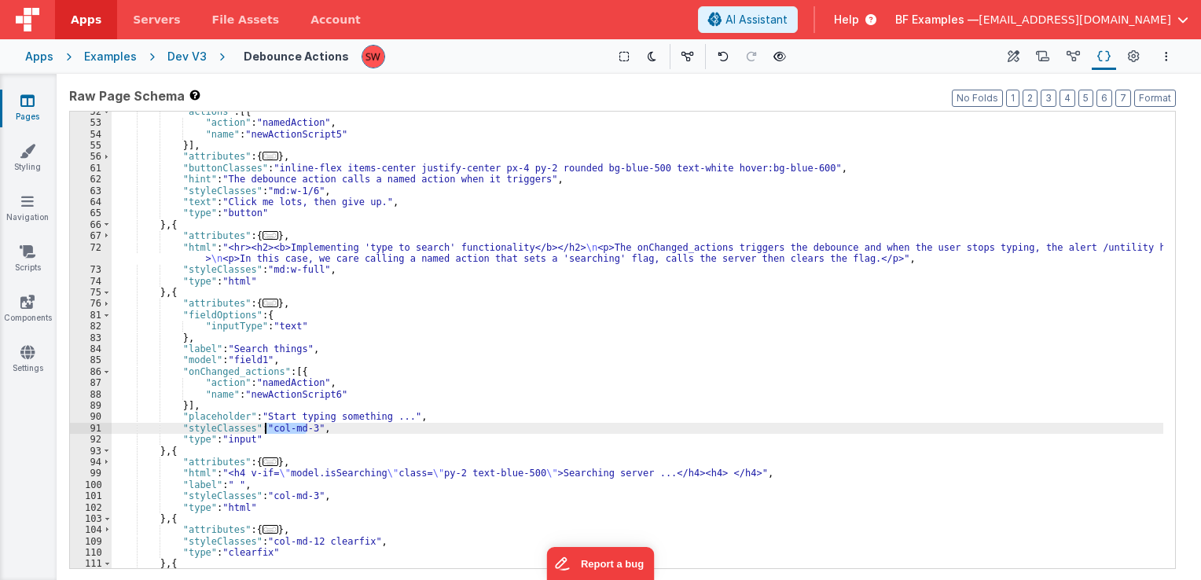
drag, startPoint x: 305, startPoint y: 428, endPoint x: 267, endPoint y: 429, distance: 37.8
click at [267, 429] on div ""actions" : [{ "action" : "namedAction" , "name" : "newActionScript5" }] , "att…" at bounding box center [638, 346] width 1052 height 480
paste textarea
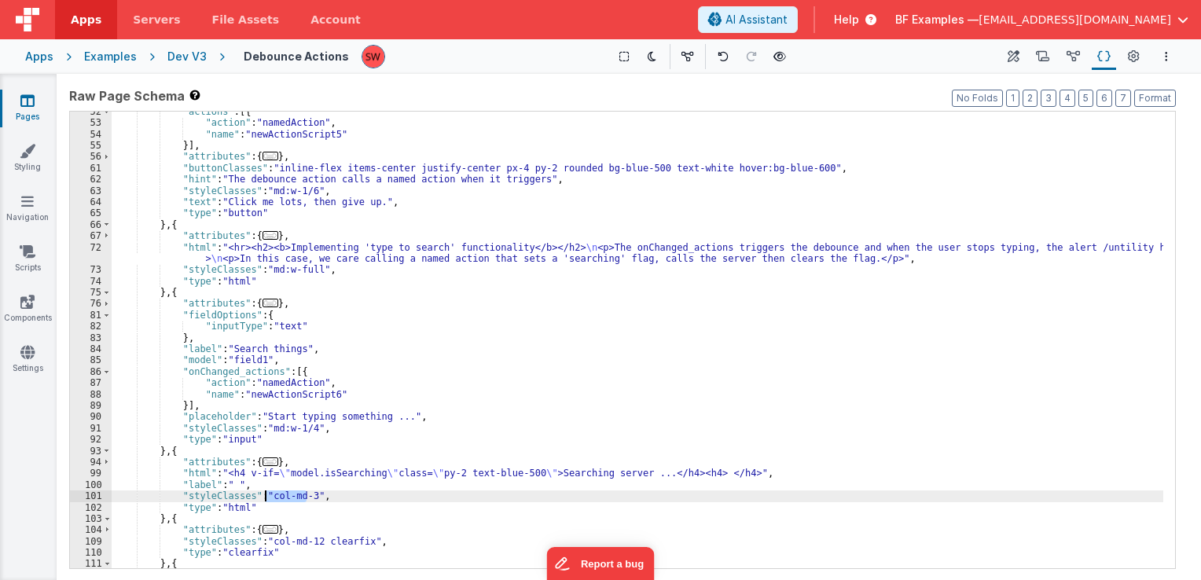
drag, startPoint x: 305, startPoint y: 495, endPoint x: 267, endPoint y: 496, distance: 37.7
click at [267, 496] on div ""actions" : [{ "action" : "namedAction" , "name" : "newActionScript5" }] , "att…" at bounding box center [638, 346] width 1052 height 480
paste textarea
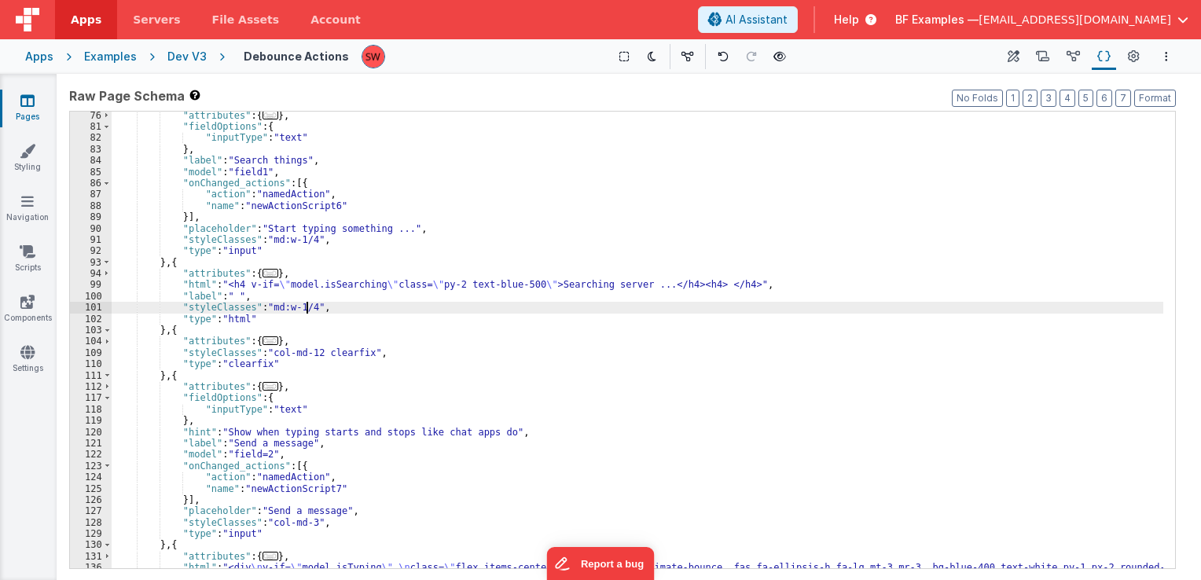
scroll to position [613, 0]
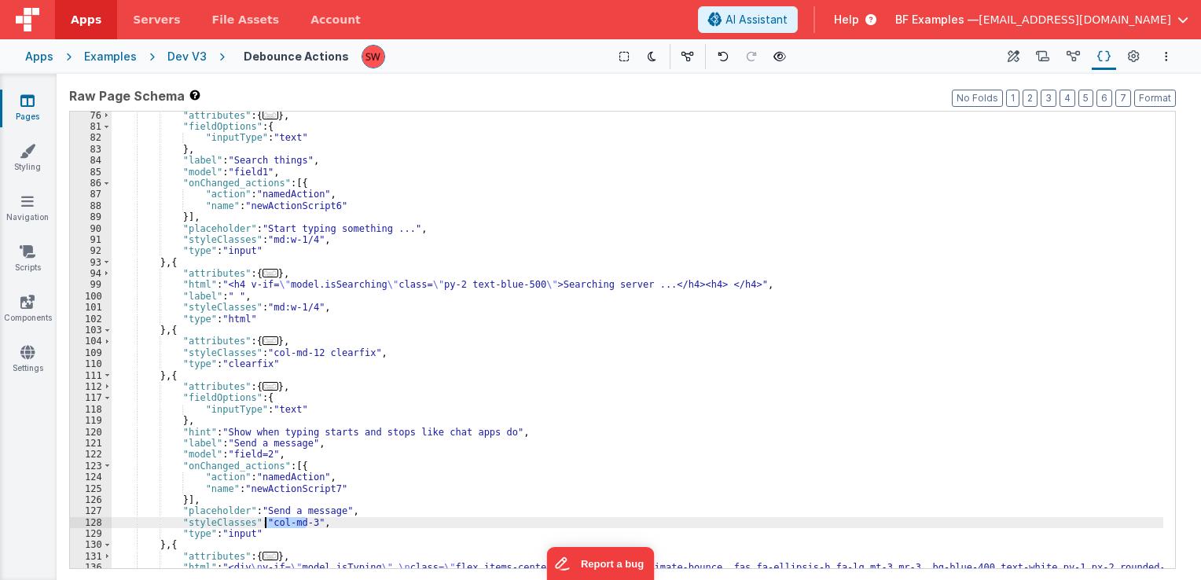
drag, startPoint x: 305, startPoint y: 524, endPoint x: 266, endPoint y: 527, distance: 39.4
click at [266, 527] on div ""attributes" : { ... } , "fieldOptions" : { "inputType" : "text" } , "label" : …" at bounding box center [638, 355] width 1052 height 491
paste textarea
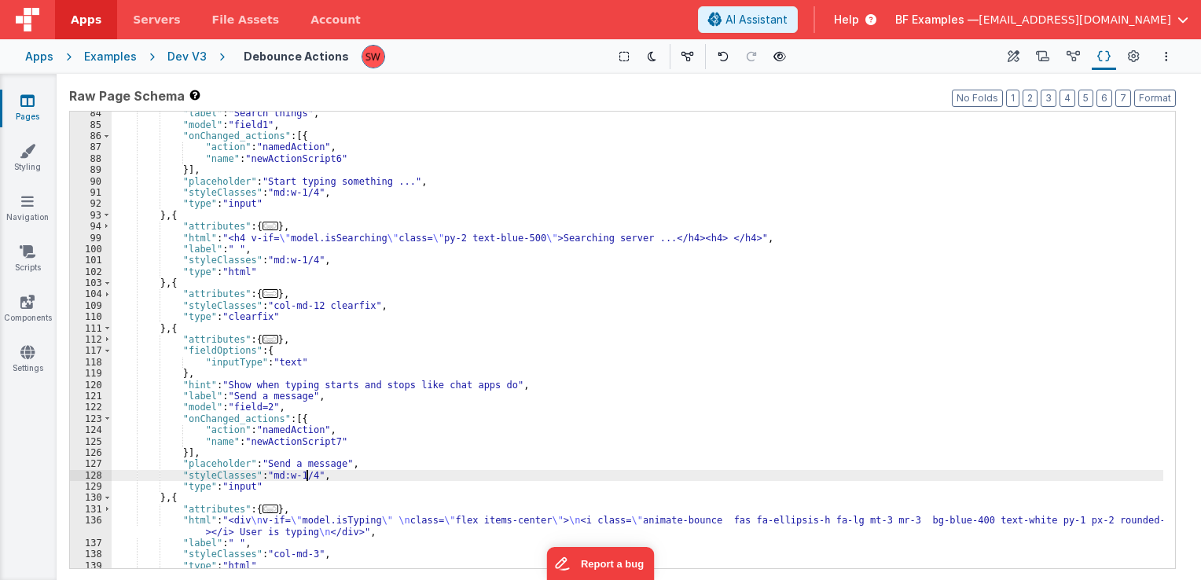
scroll to position [708, 0]
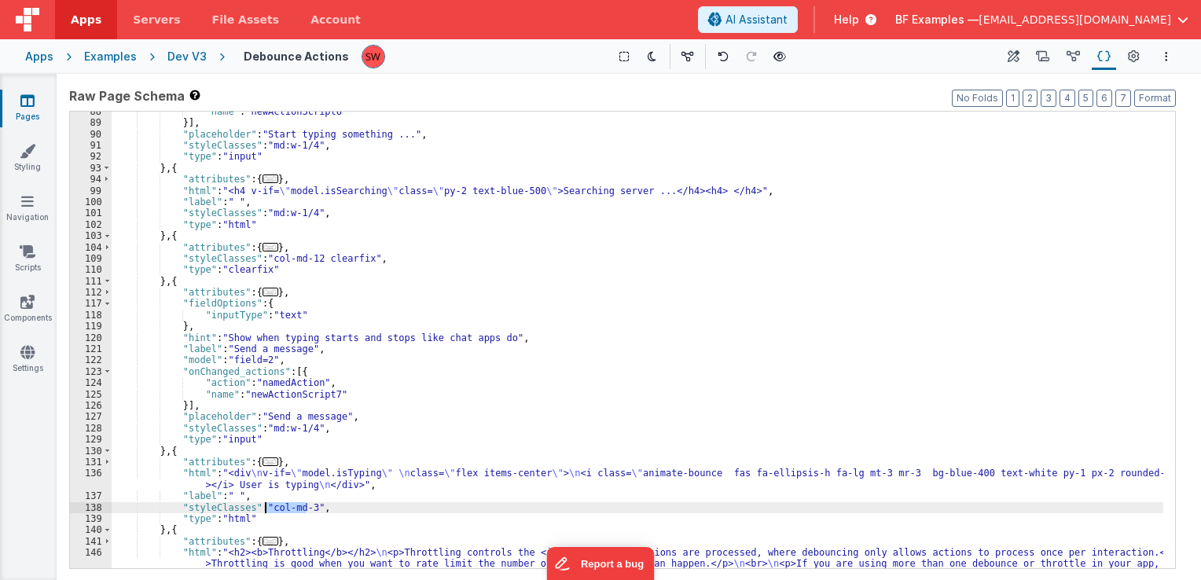
drag, startPoint x: 305, startPoint y: 507, endPoint x: 264, endPoint y: 513, distance: 41.3
click at [264, 513] on div ""name" : "newActionScript6" }] , "placeholder" : "Start typing something ..." ,…" at bounding box center [638, 363] width 1052 height 514
paste textarea
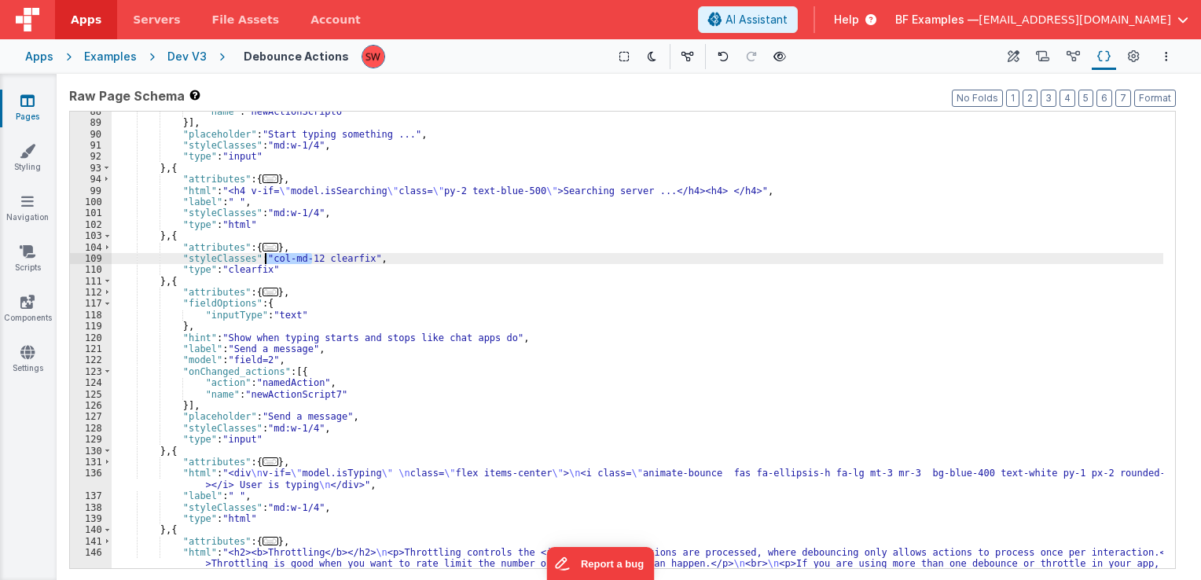
drag, startPoint x: 310, startPoint y: 256, endPoint x: 265, endPoint y: 259, distance: 44.9
click at [265, 259] on div ""name" : "newActionScript6" }] , "placeholder" : "Start typing something ..." ,…" at bounding box center [638, 363] width 1052 height 514
paste textarea
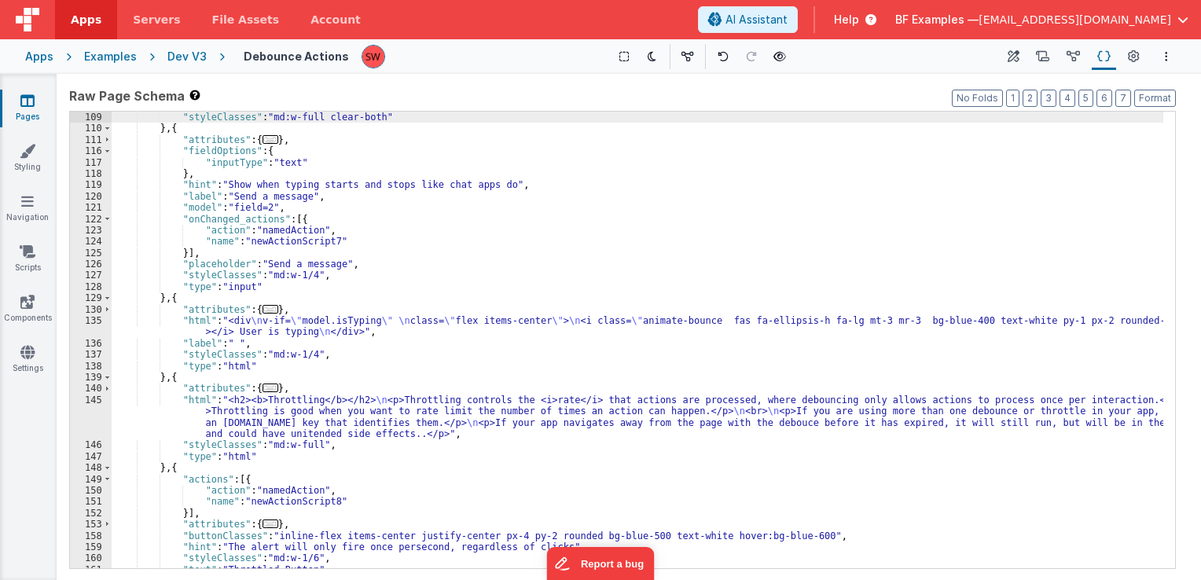
scroll to position [896, 0]
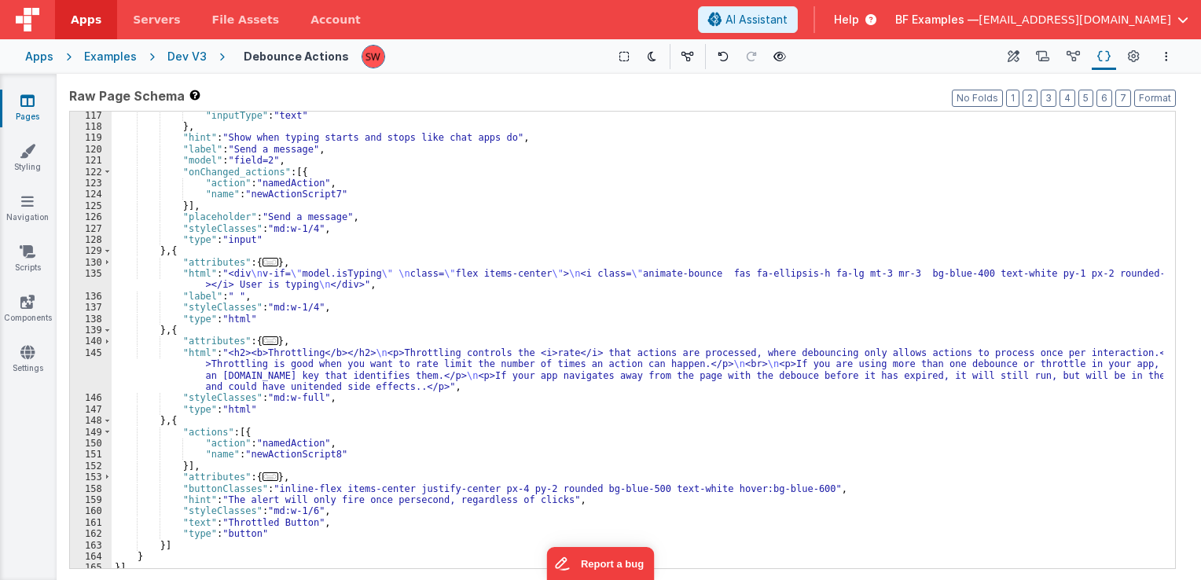
click at [186, 60] on div "Dev V3" at bounding box center [186, 57] width 39 height 16
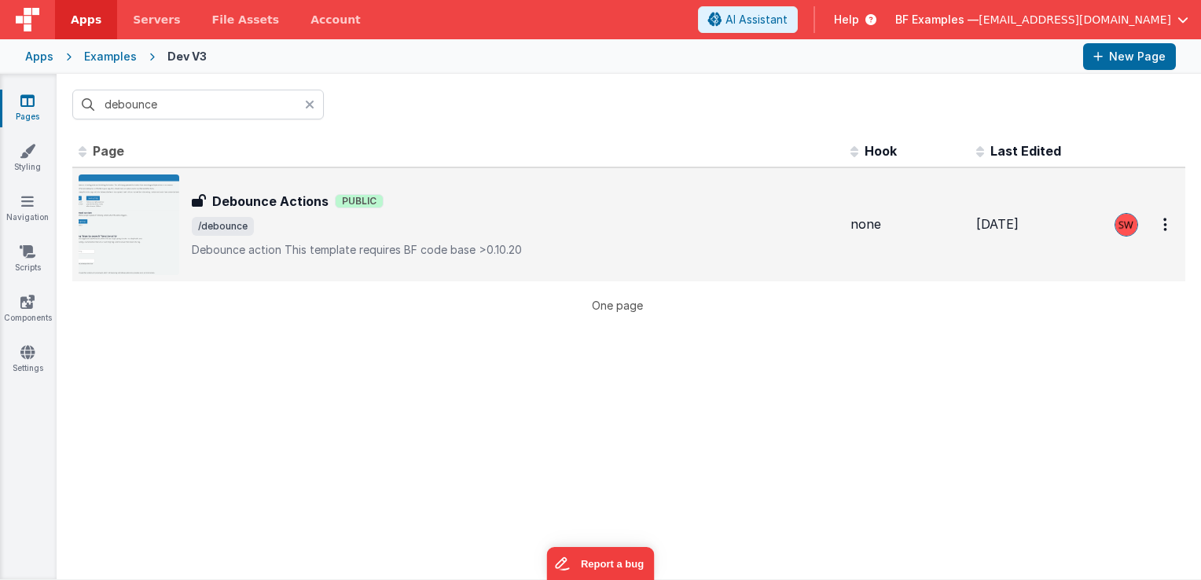
click at [403, 225] on span "/debounce" at bounding box center [515, 226] width 646 height 19
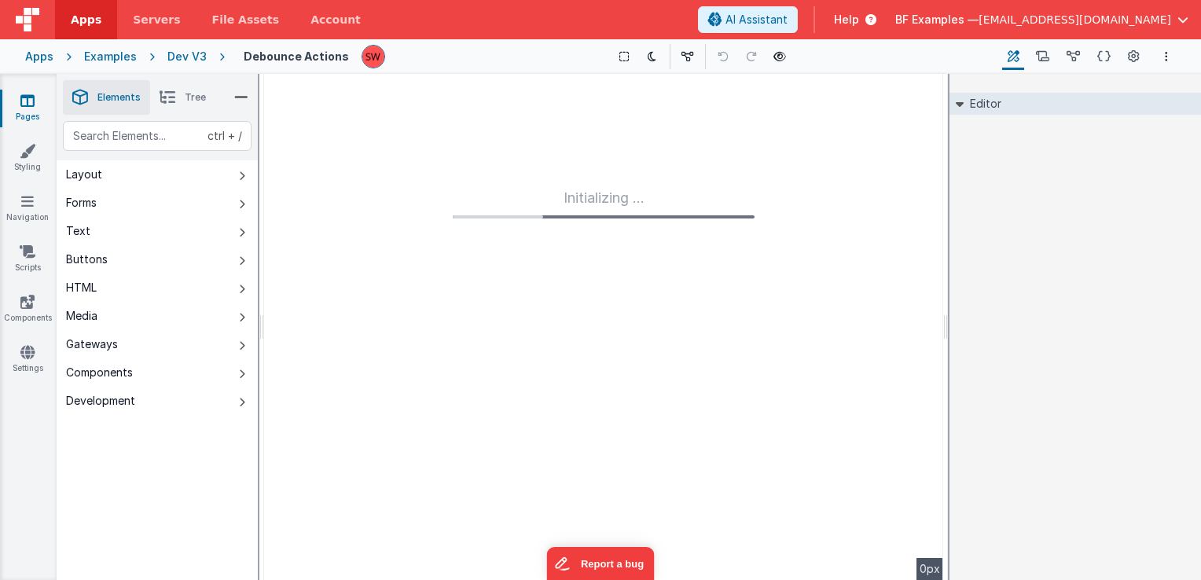
click at [741, 61] on button at bounding box center [752, 57] width 22 height 22
click at [771, 65] on button at bounding box center [780, 57] width 22 height 22
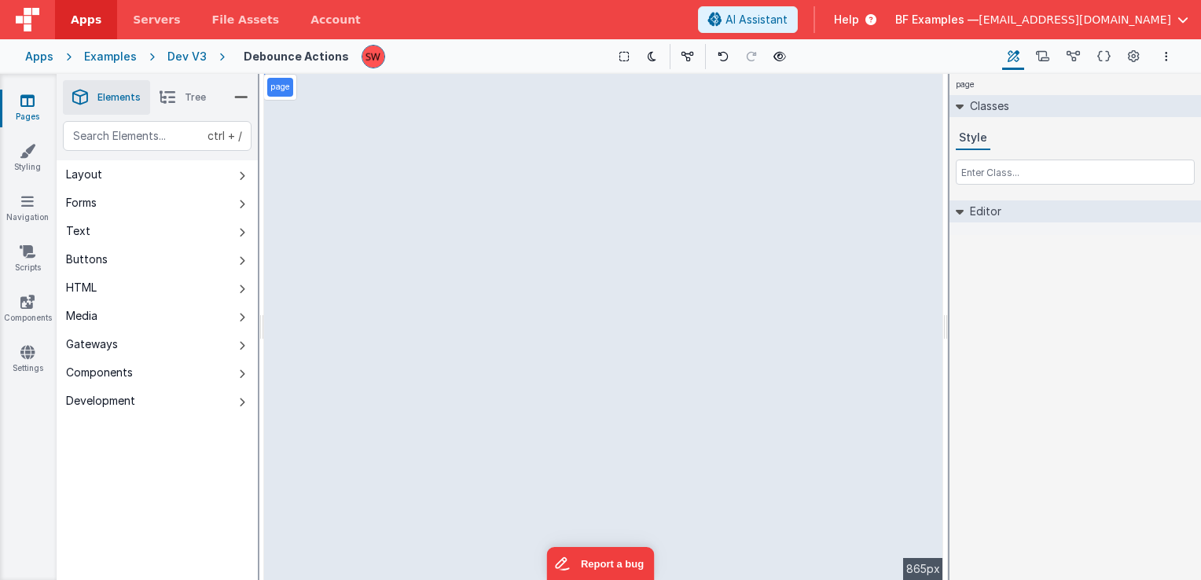
click at [178, 52] on div "Dev V3" at bounding box center [186, 57] width 39 height 16
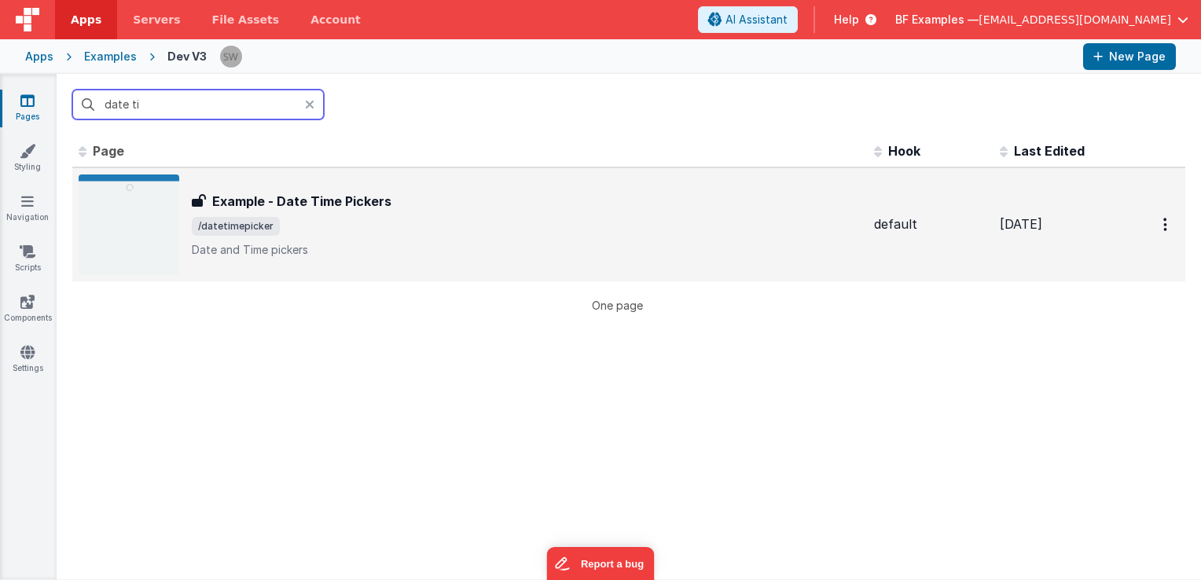
type input "date ti"
click at [528, 241] on div "Example - Date Time Pickers Example - Date Time Pickers /datetimepicker Date an…" at bounding box center [527, 225] width 670 height 66
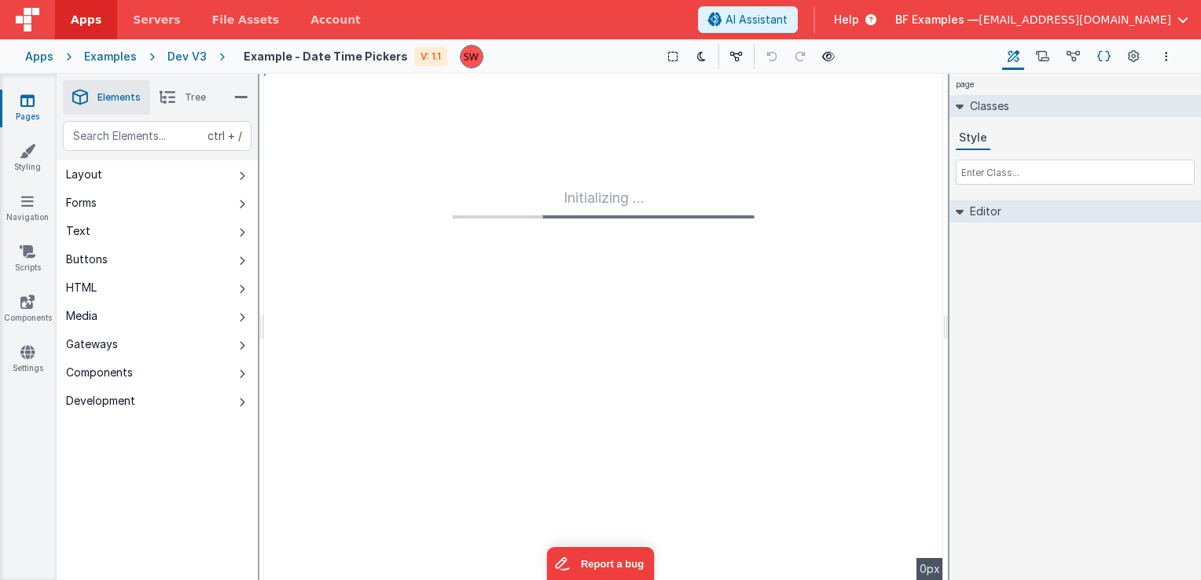
click at [1102, 52] on icon at bounding box center [1104, 57] width 13 height 17
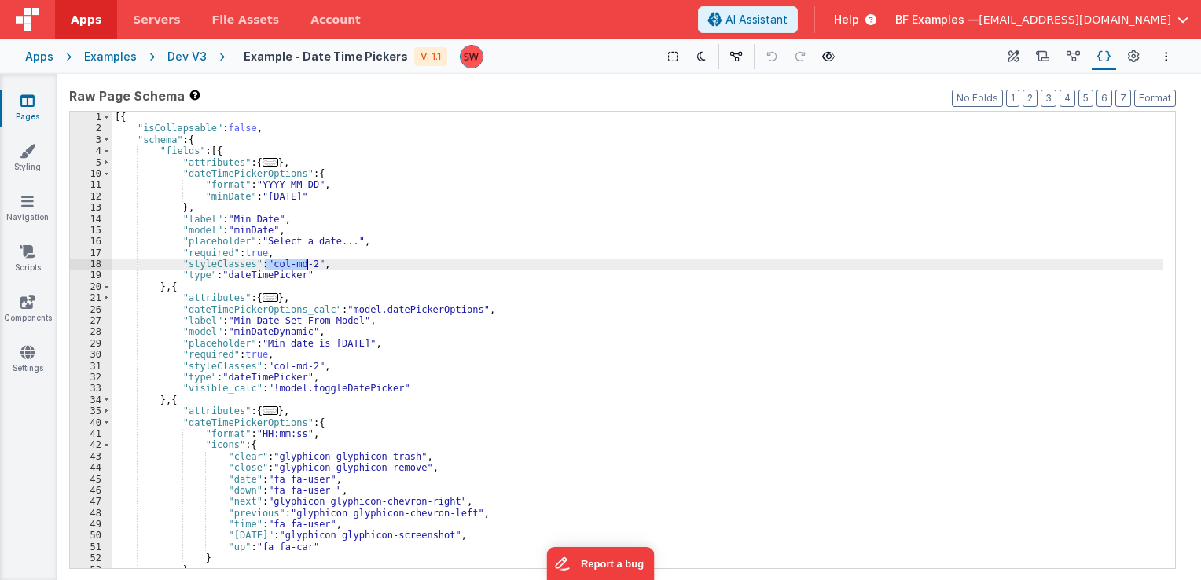
drag, startPoint x: 264, startPoint y: 261, endPoint x: 304, endPoint y: 264, distance: 40.2
click at [304, 264] on div "[{ "isCollapsable" : false , "schema" : { "fields" : [{ "attributes" : { ... } …" at bounding box center [638, 352] width 1052 height 480
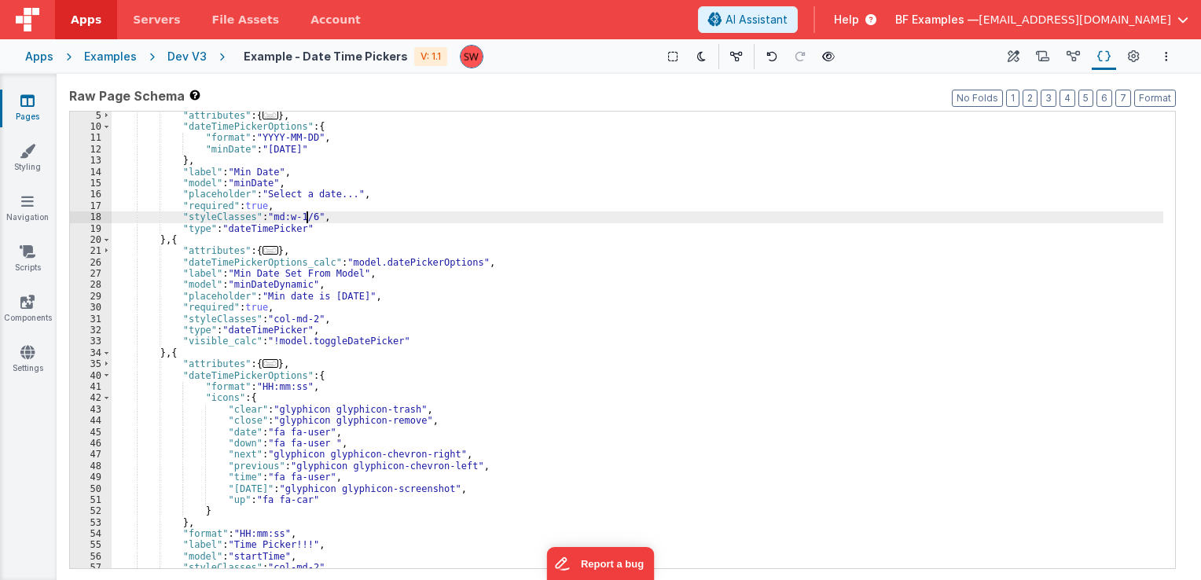
scroll to position [94, 0]
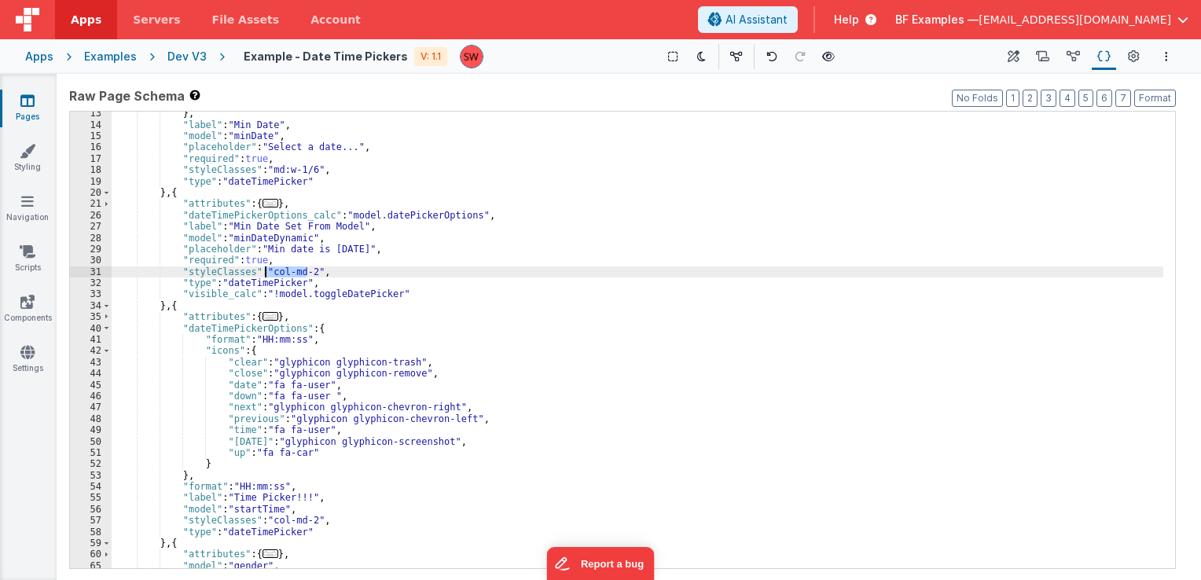
drag, startPoint x: 305, startPoint y: 271, endPoint x: 264, endPoint y: 273, distance: 40.9
click at [264, 273] on div "} , "label" : "Min Date" , "model" : "minDate" , "placeholder" : "Select a date…" at bounding box center [638, 348] width 1052 height 480
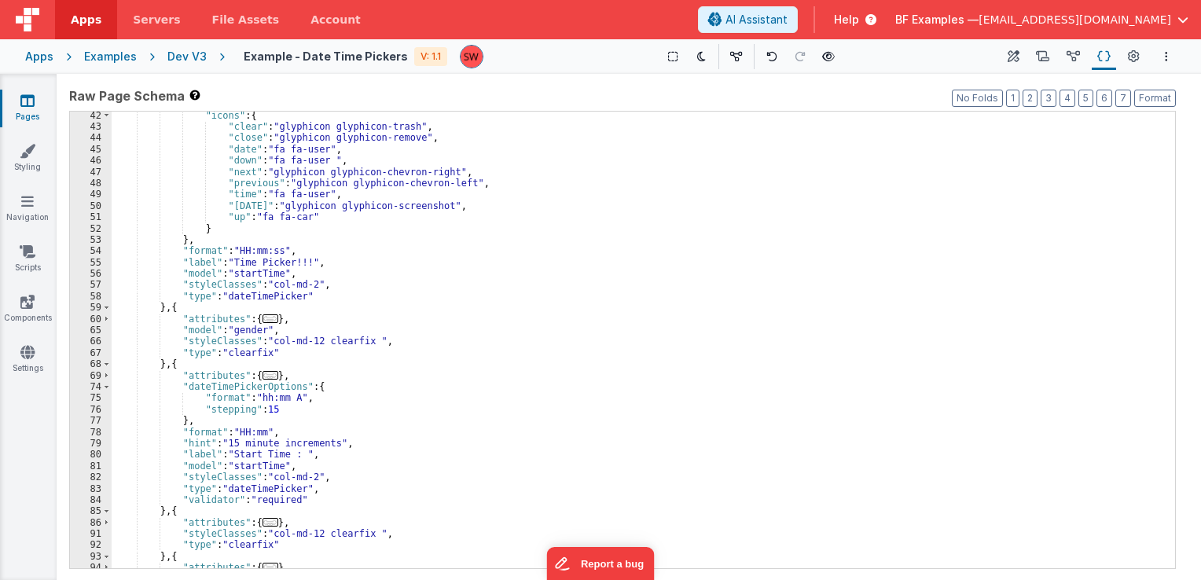
scroll to position [330, 0]
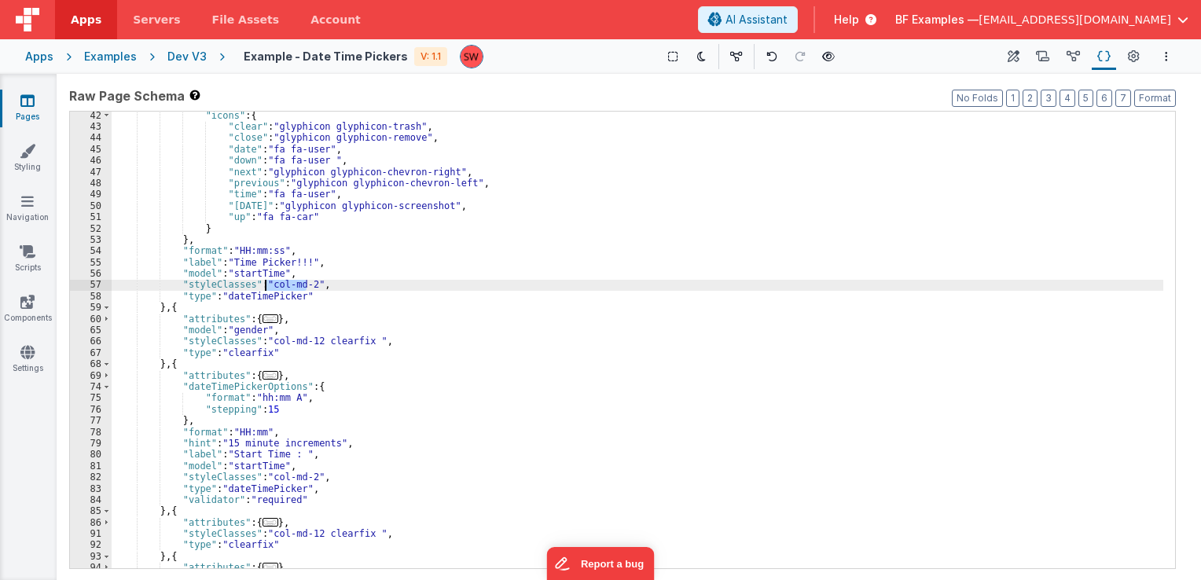
drag, startPoint x: 307, startPoint y: 285, endPoint x: 265, endPoint y: 290, distance: 42.0
click at [265, 290] on div ""icons" : { "clear" : "glyphicon glyphicon-trash" , "close" : "glyphicon glyphi…" at bounding box center [638, 350] width 1052 height 480
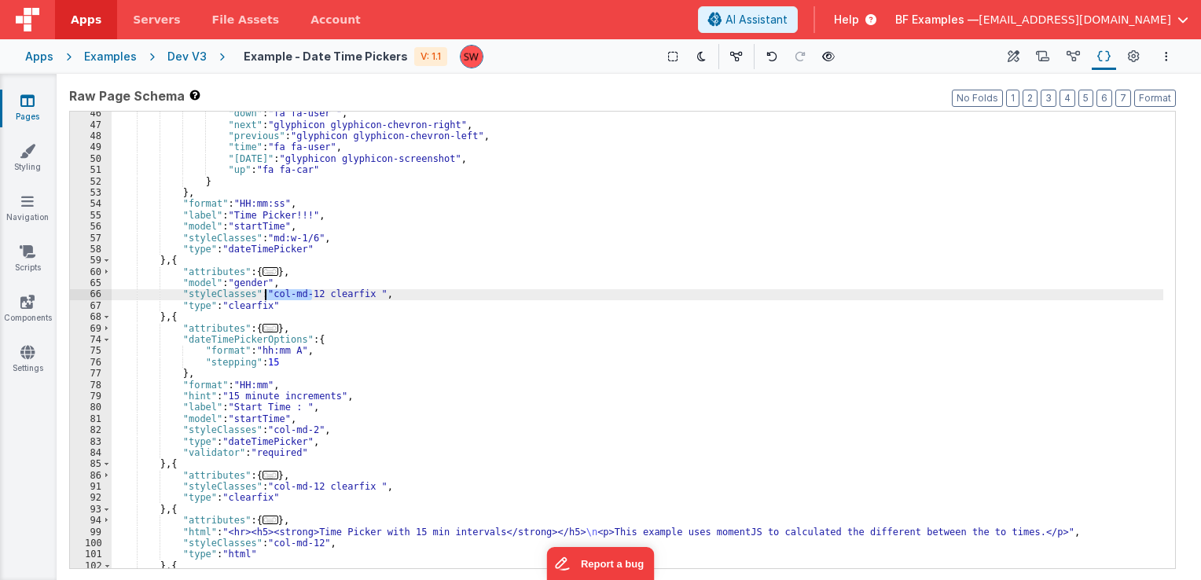
drag, startPoint x: 311, startPoint y: 294, endPoint x: 267, endPoint y: 297, distance: 43.4
click at [267, 297] on div ""down" : "fa fa-user " , "next" : "glyphicon glyphicon-chevron-right" , "previo…" at bounding box center [638, 348] width 1052 height 480
paste textarea
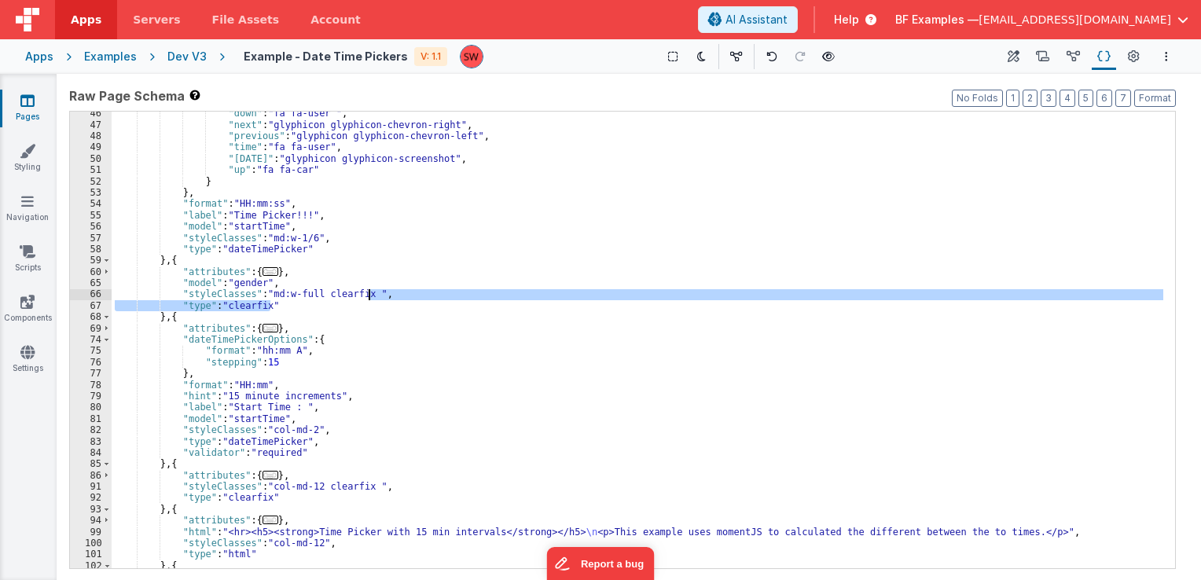
drag, startPoint x: 292, startPoint y: 309, endPoint x: 368, endPoint y: 296, distance: 77.4
click at [368, 296] on div ""down" : "fa fa-user " , "next" : "glyphicon glyphicon-chevron-right" , "previo…" at bounding box center [638, 348] width 1052 height 480
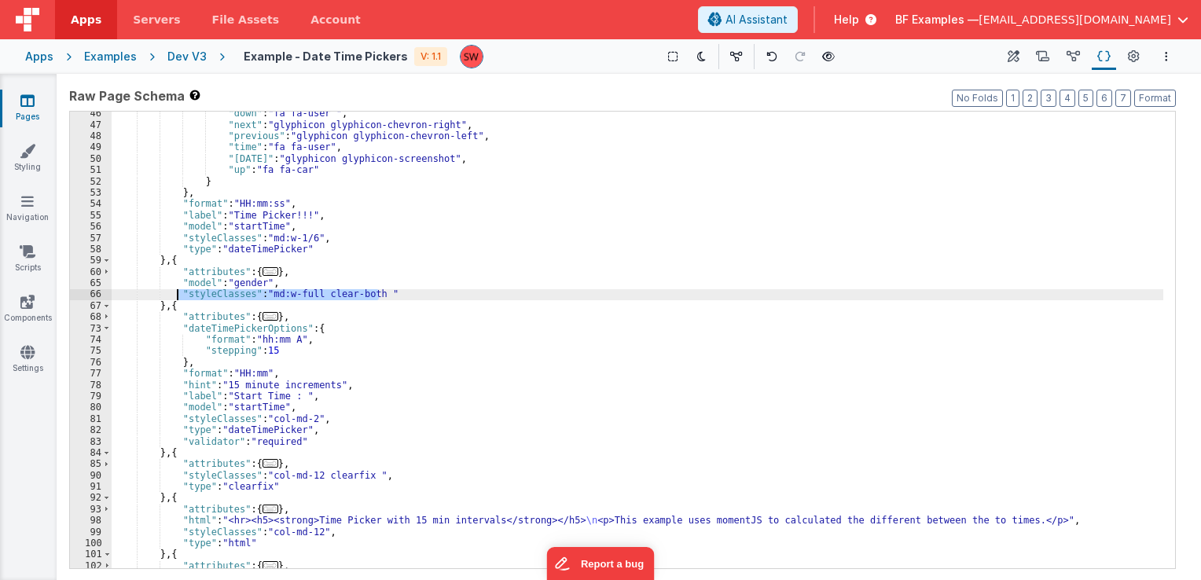
drag, startPoint x: 377, startPoint y: 289, endPoint x: 178, endPoint y: 295, distance: 199.0
click at [178, 295] on div ""down" : "fa fa-user " , "next" : "glyphicon glyphicon-chevron-right" , "previo…" at bounding box center [638, 348] width 1052 height 480
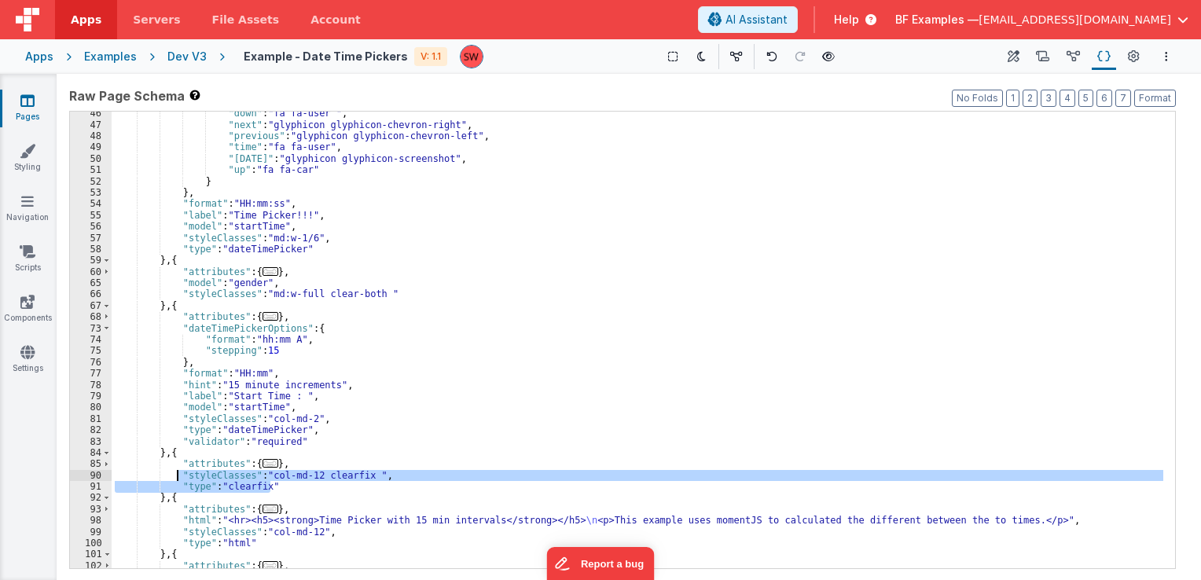
drag, startPoint x: 285, startPoint y: 491, endPoint x: 175, endPoint y: 472, distance: 110.9
click at [175, 472] on div ""down" : "fa fa-user " , "next" : "glyphicon glyphicon-chevron-right" , "previo…" at bounding box center [638, 348] width 1052 height 480
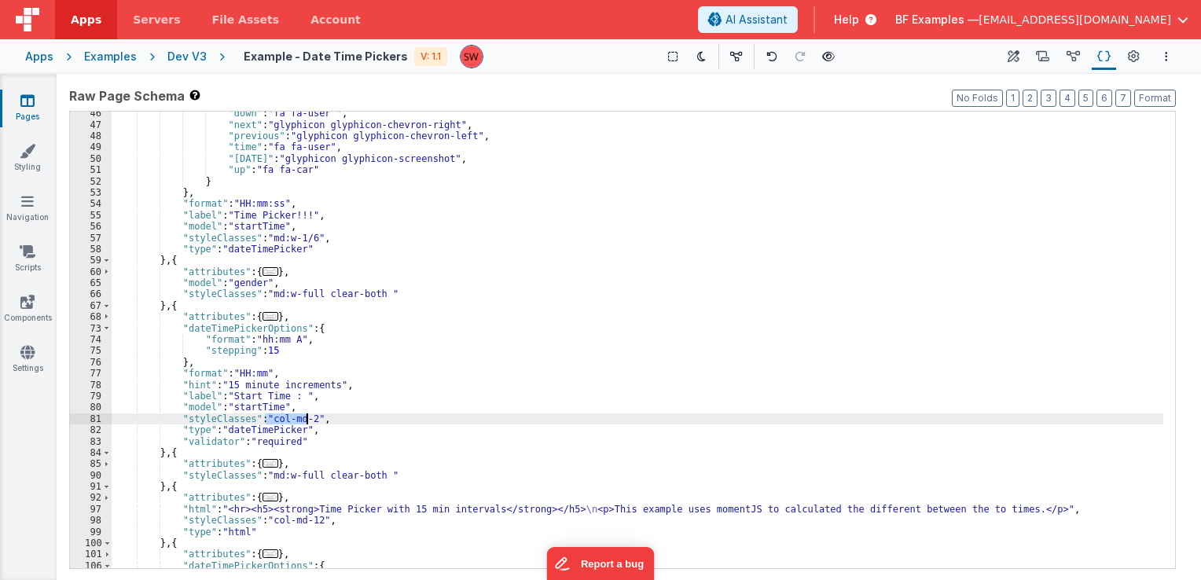
drag, startPoint x: 266, startPoint y: 420, endPoint x: 305, endPoint y: 421, distance: 39.3
click at [305, 421] on div ""down" : "fa fa-user " , "next" : "glyphicon glyphicon-chevron-right" , "previo…" at bounding box center [638, 348] width 1052 height 480
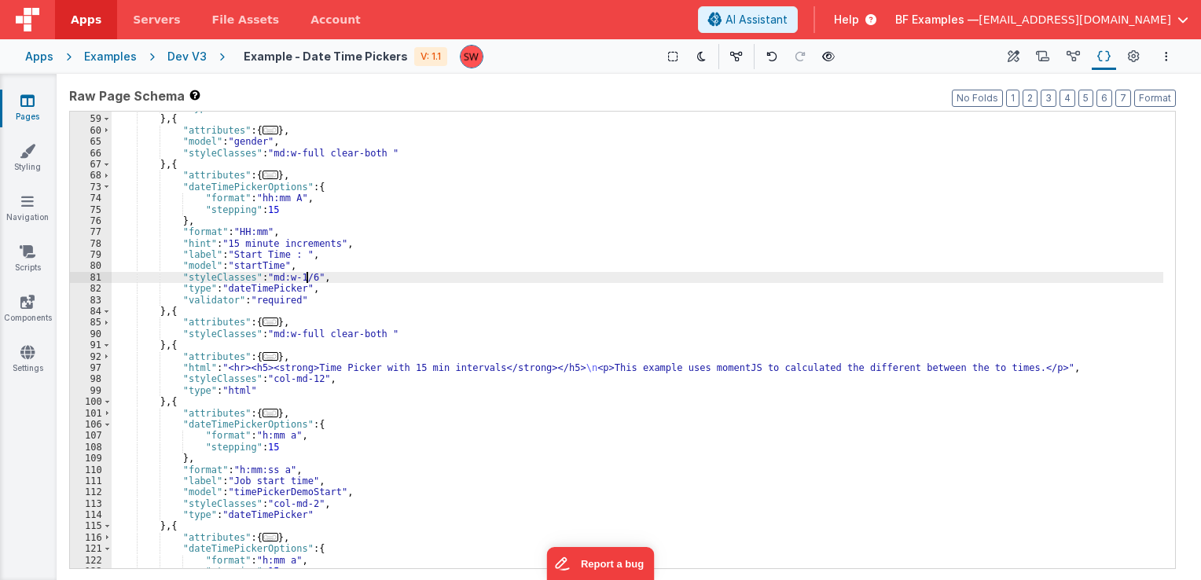
scroll to position [519, 0]
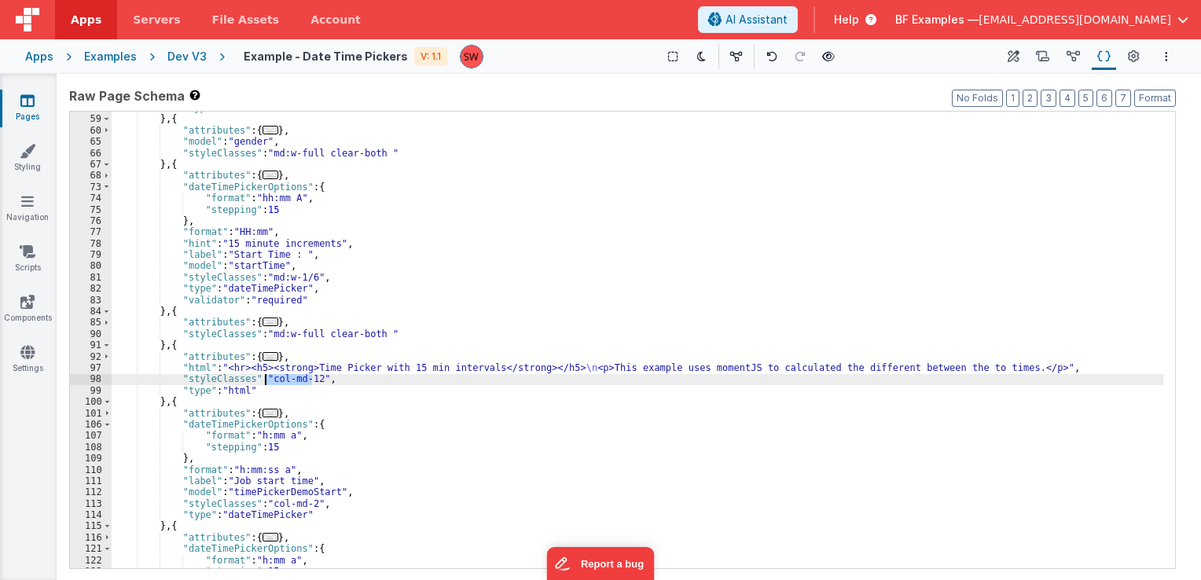
drag, startPoint x: 311, startPoint y: 381, endPoint x: 267, endPoint y: 377, distance: 43.5
click at [267, 377] on div ""type" : "dateTimePicker" } , { "attributes" : { ... } , "model" : "gender" , "…" at bounding box center [638, 342] width 1052 height 480
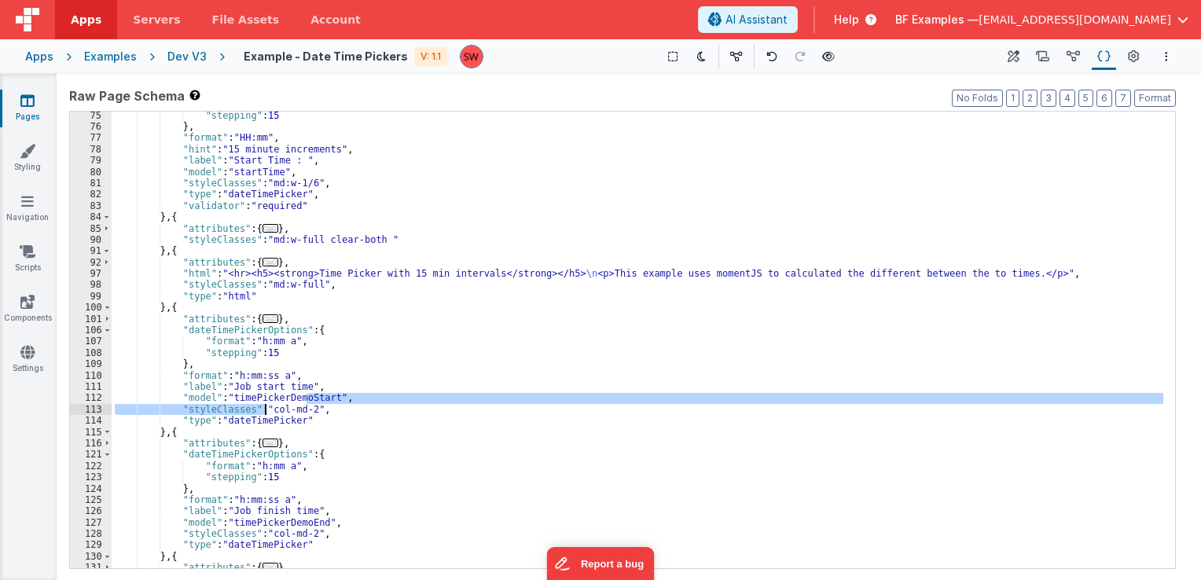
drag, startPoint x: 308, startPoint y: 403, endPoint x: 267, endPoint y: 410, distance: 41.4
click at [267, 410] on div ""stepping" : 15 } , "format" : "HH:mm" , "hint" : "15 minute increments" , "lab…" at bounding box center [638, 355] width 1052 height 491
click at [267, 410] on div ""stepping" : 15 } , "format" : "HH:mm" , "hint" : "15 minute increments" , "lab…" at bounding box center [638, 340] width 1052 height 457
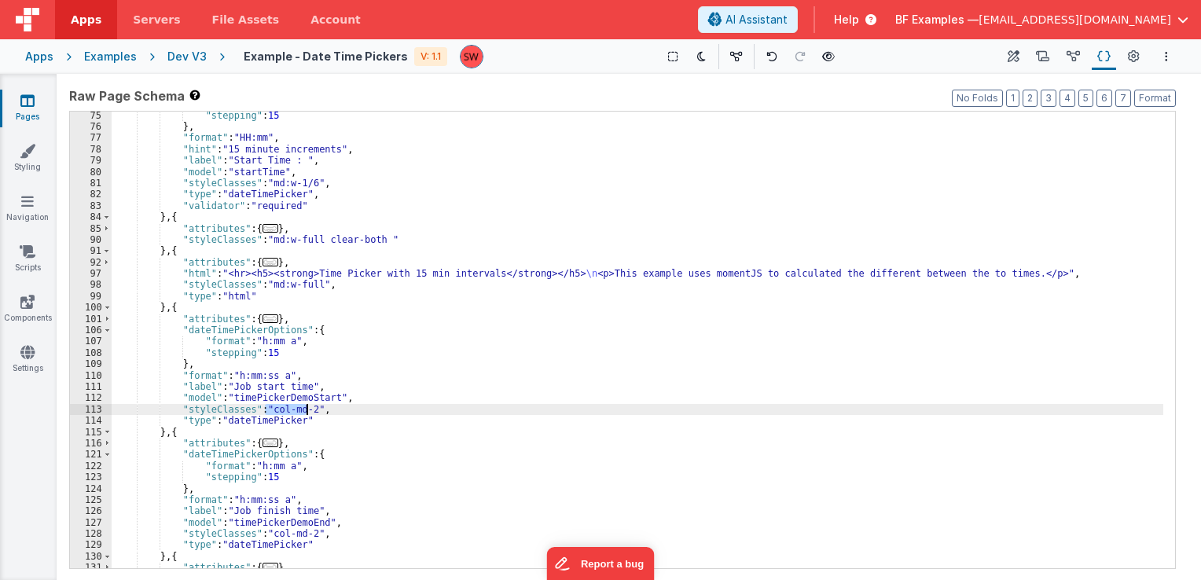
drag, startPoint x: 267, startPoint y: 410, endPoint x: 306, endPoint y: 410, distance: 38.5
click at [306, 410] on div ""stepping" : 15 } , "format" : "HH:mm" , "hint" : "15 minute increments" , "lab…" at bounding box center [638, 355] width 1052 height 491
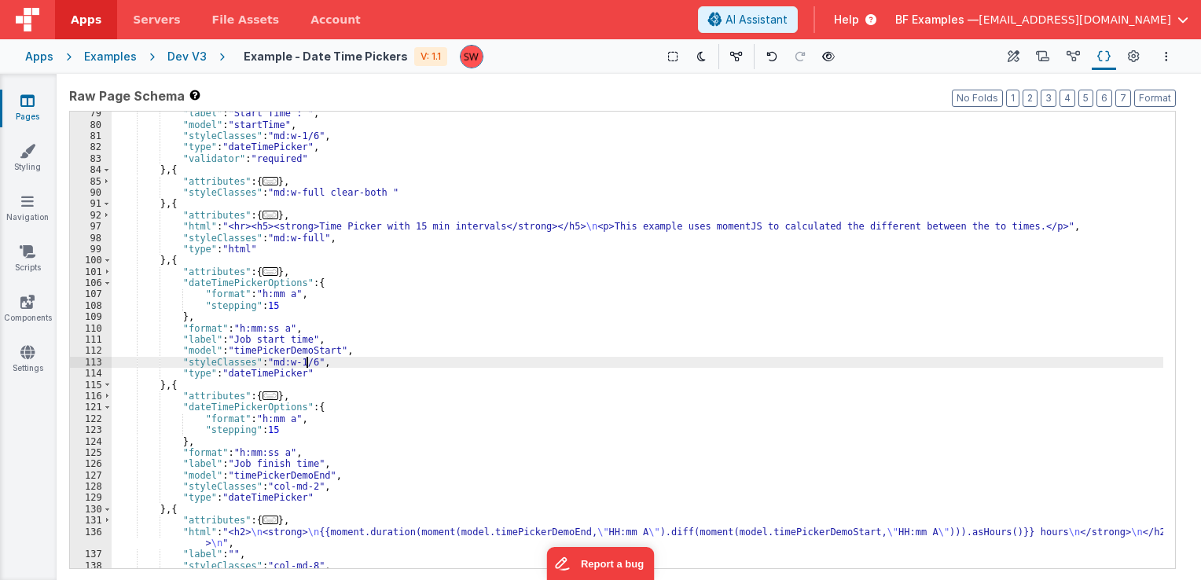
scroll to position [708, 0]
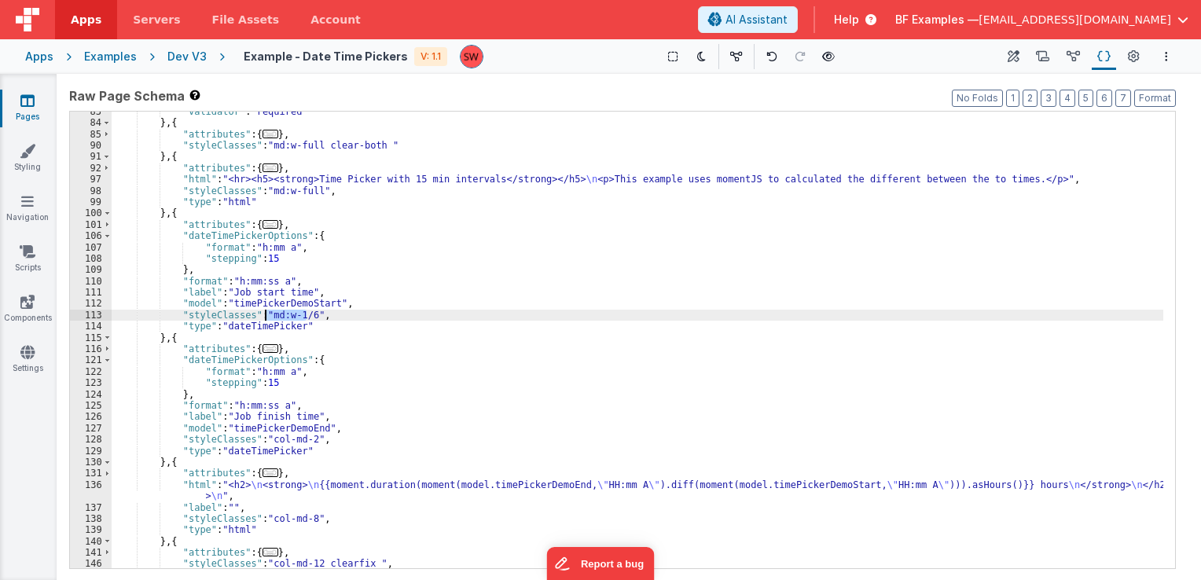
drag, startPoint x: 305, startPoint y: 312, endPoint x: 266, endPoint y: 314, distance: 39.3
click at [266, 314] on div ""validator" : "required" } , { "attributes" : { ... } , "styleClasses" : "md:w-…" at bounding box center [638, 346] width 1052 height 480
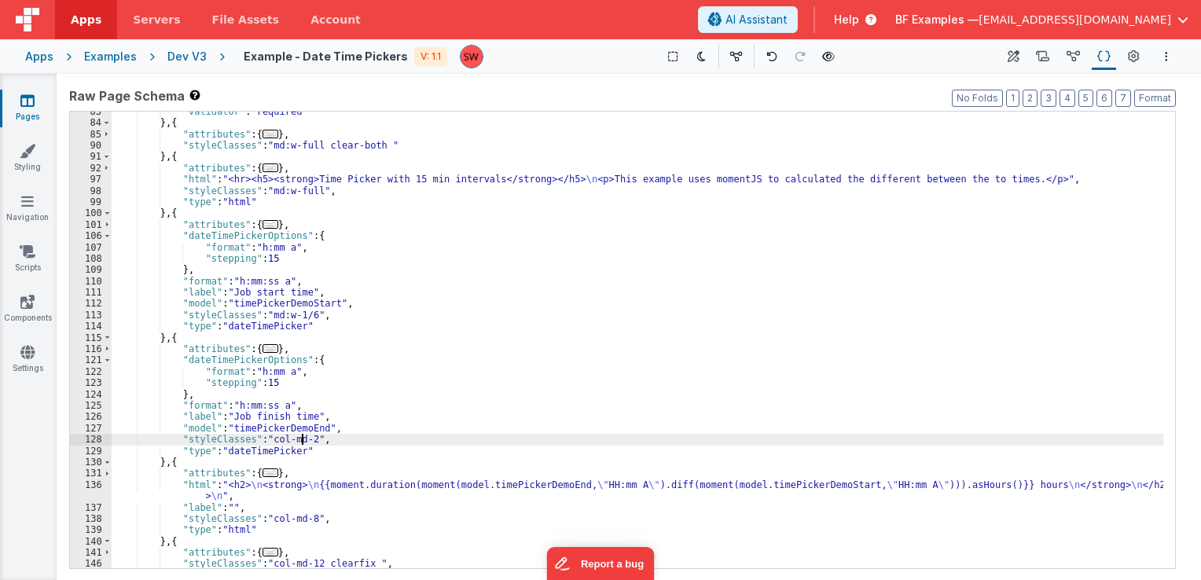
click at [303, 440] on div ""validator" : "required" } , { "attributes" : { ... } , "styleClasses" : "md:w-…" at bounding box center [638, 346] width 1052 height 480
drag, startPoint x: 300, startPoint y: 441, endPoint x: 267, endPoint y: 438, distance: 33.2
click at [267, 438] on div ""validator" : "required" } , { "attributes" : { ... } , "styleClasses" : "md:w-…" at bounding box center [638, 346] width 1052 height 480
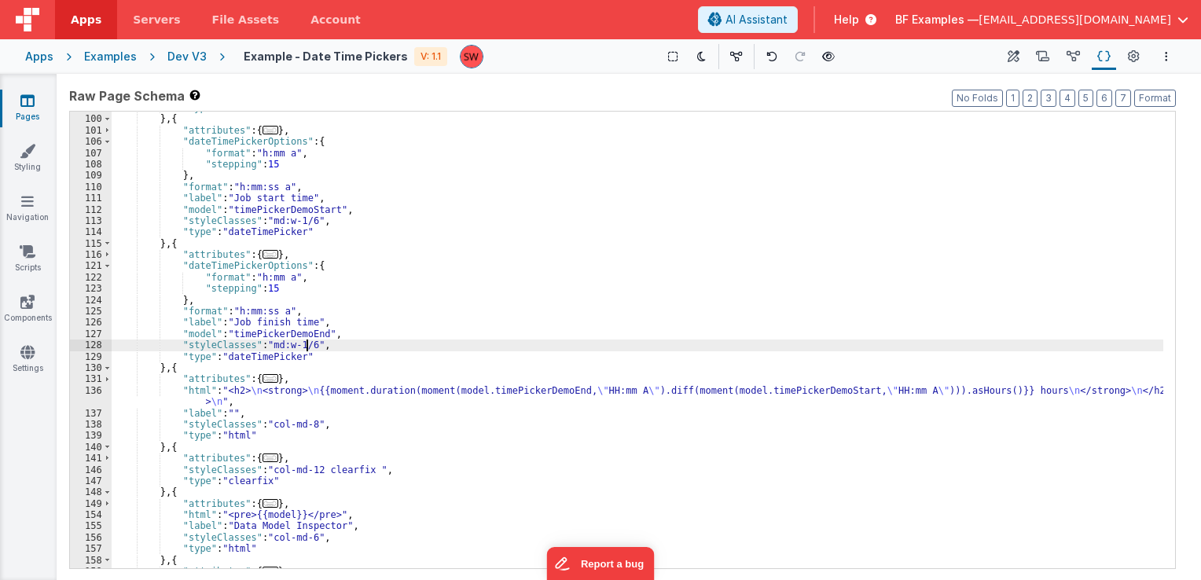
scroll to position [802, 0]
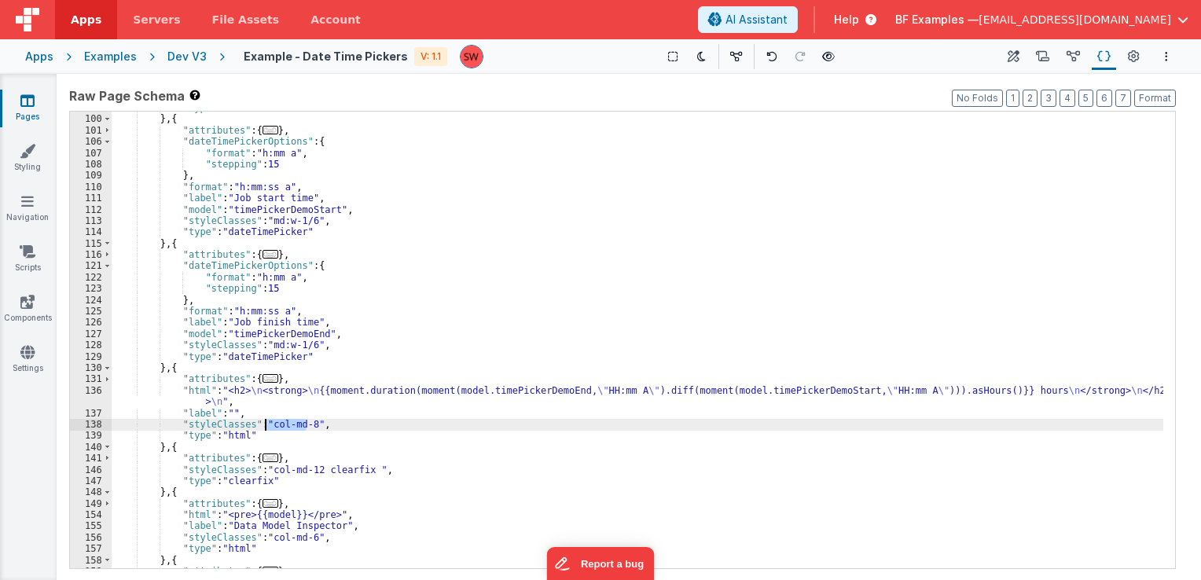
drag, startPoint x: 306, startPoint y: 424, endPoint x: 267, endPoint y: 424, distance: 39.3
click at [267, 424] on div ""type" : "html" } , { "attributes" : { ... } , "dateTimePickerOptions" : { "for…" at bounding box center [638, 342] width 1052 height 480
paste textarea
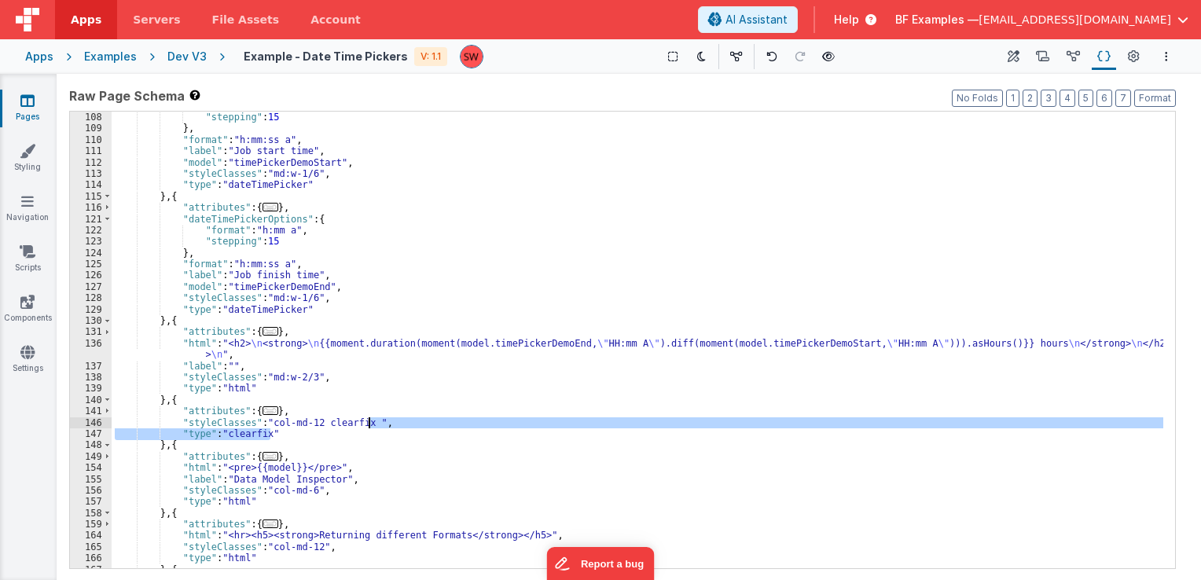
drag, startPoint x: 278, startPoint y: 436, endPoint x: 370, endPoint y: 423, distance: 92.8
click at [370, 423] on div ""format" : "h:mm a" , "stepping" : 15 } , "format" : "h:mm:ss a" , "label" : "J…" at bounding box center [638, 341] width 1052 height 480
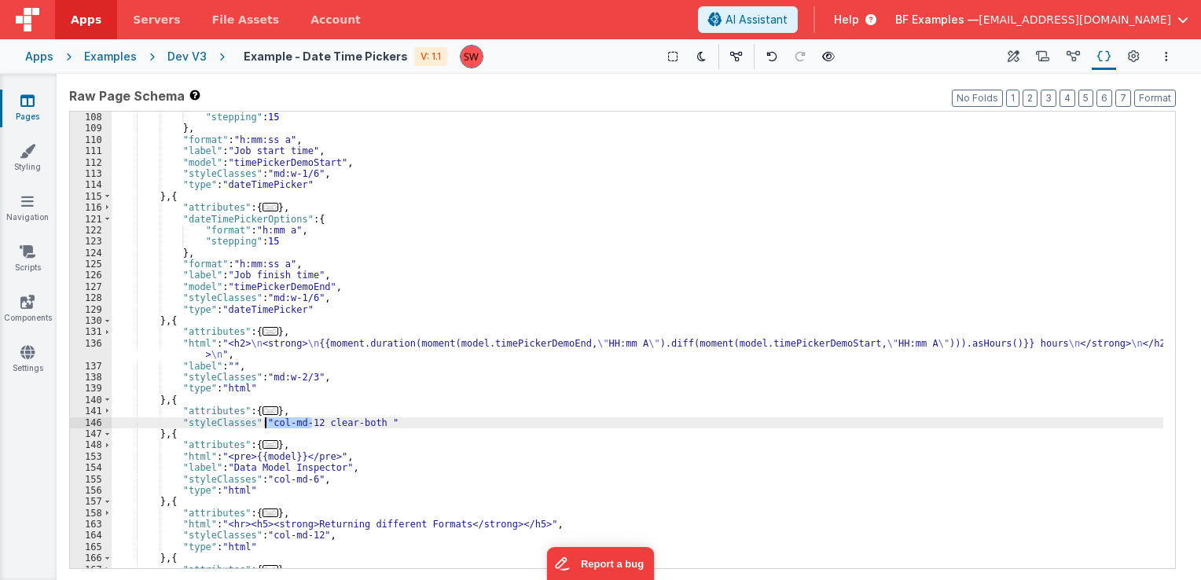
drag, startPoint x: 311, startPoint y: 425, endPoint x: 264, endPoint y: 421, distance: 47.4
click at [264, 421] on div ""format" : "h:mm a" , "stepping" : 15 } , "format" : "h:mm:ss a" , "label" : "J…" at bounding box center [638, 341] width 1052 height 480
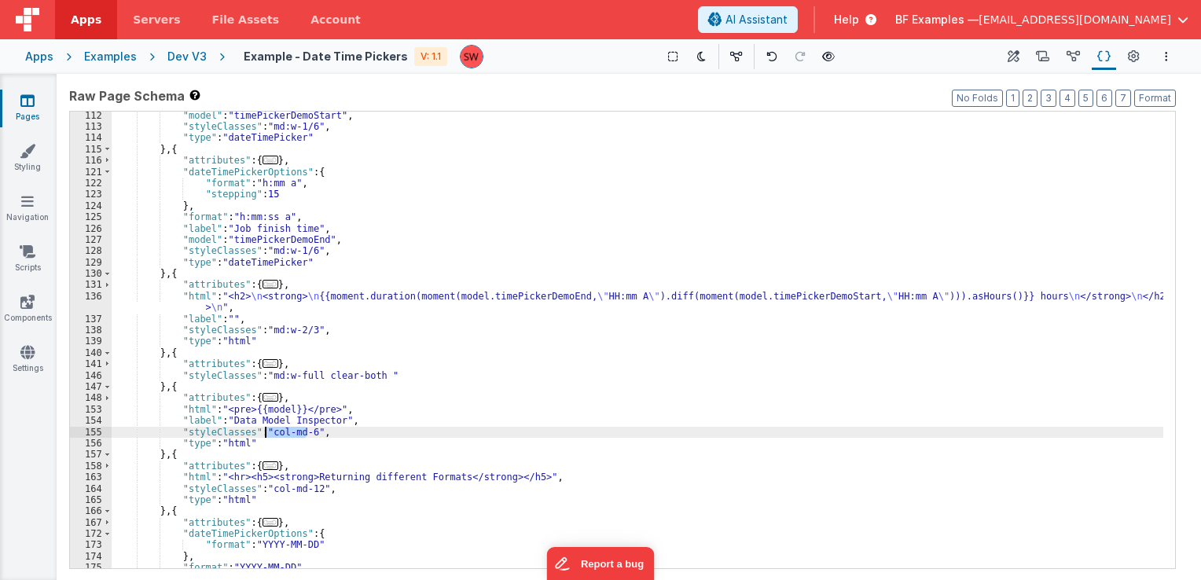
drag, startPoint x: 304, startPoint y: 431, endPoint x: 267, endPoint y: 429, distance: 37.0
click at [267, 429] on div ""model" : "timePickerDemoStart" , "styleClasses" : "md:w-1/6" , "type" : "dateT…" at bounding box center [638, 350] width 1052 height 480
paste textarea
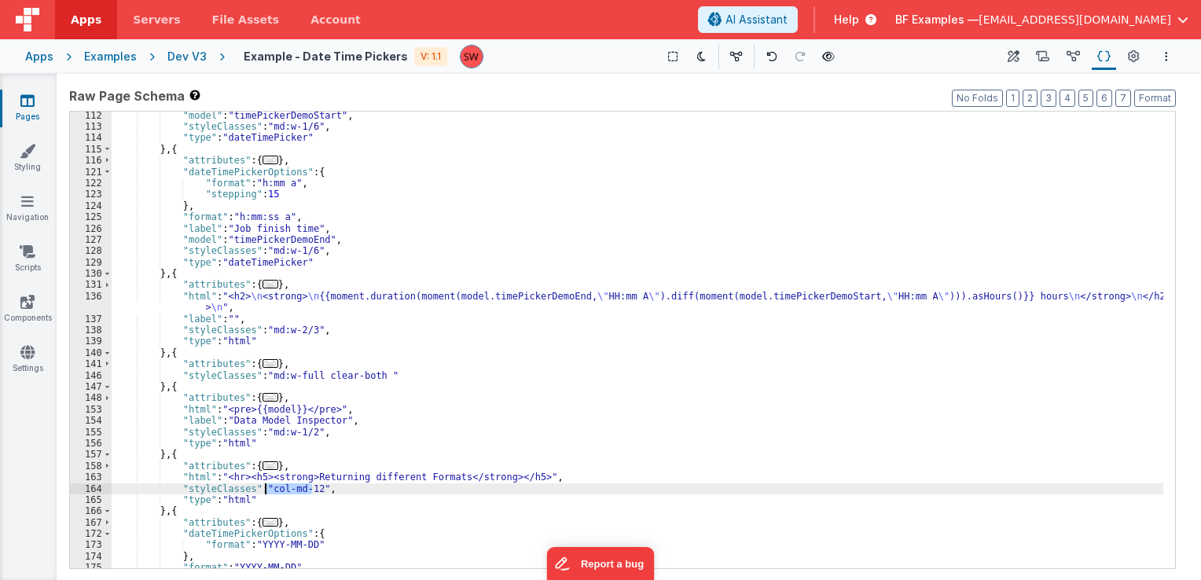
drag, startPoint x: 313, startPoint y: 489, endPoint x: 267, endPoint y: 484, distance: 45.9
click at [267, 484] on div ""model" : "timePickerDemoStart" , "styleClasses" : "md:w-1/6" , "type" : "dateT…" at bounding box center [638, 350] width 1052 height 480
paste textarea
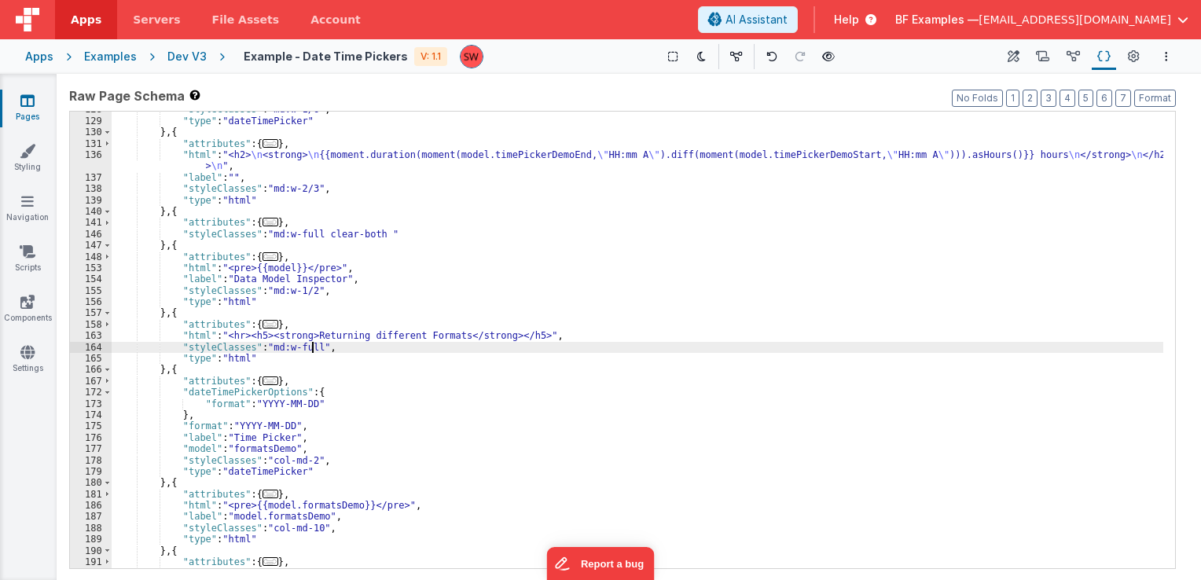
scroll to position [1038, 0]
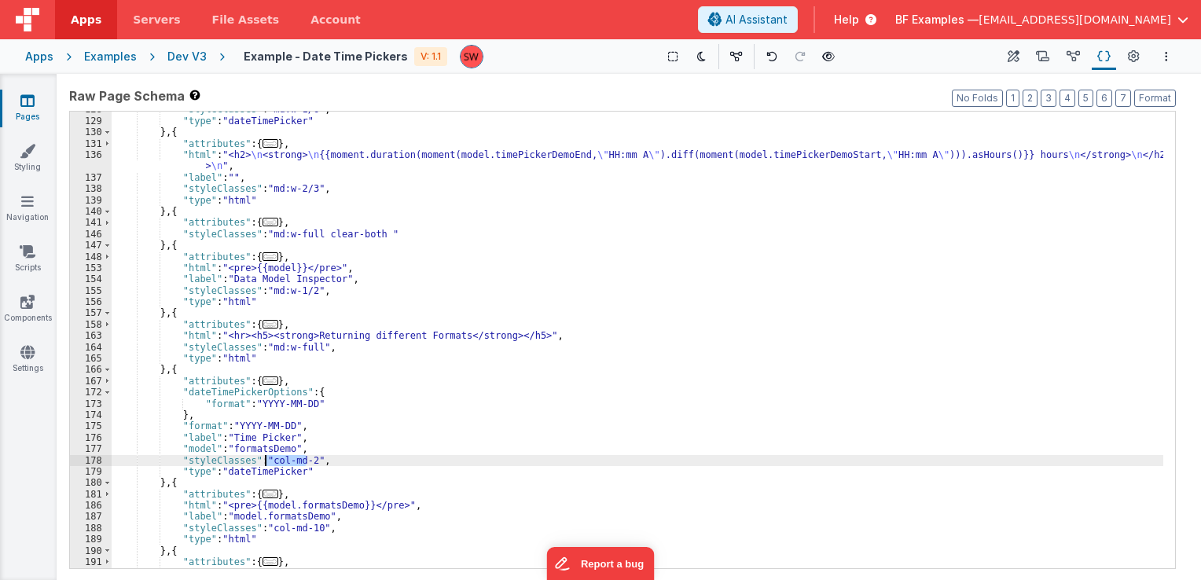
drag, startPoint x: 307, startPoint y: 460, endPoint x: 267, endPoint y: 462, distance: 40.1
click at [267, 462] on div ""styleClasses" : "md:w-1/6" , "type" : "dateTimePicker" } , { "attributes" : { …" at bounding box center [638, 344] width 1052 height 480
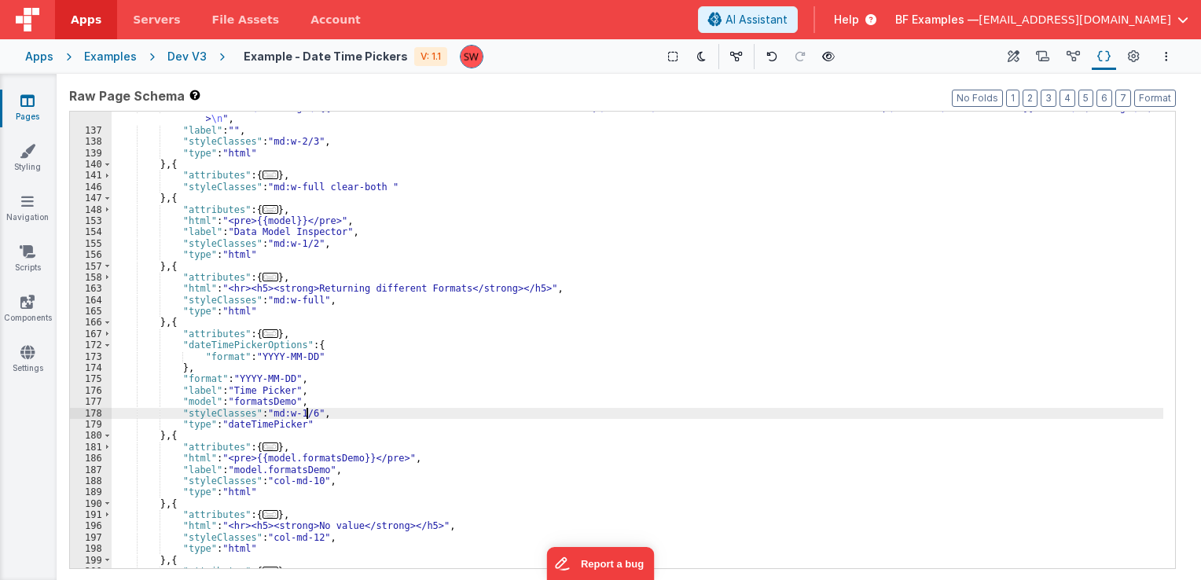
scroll to position [1132, 0]
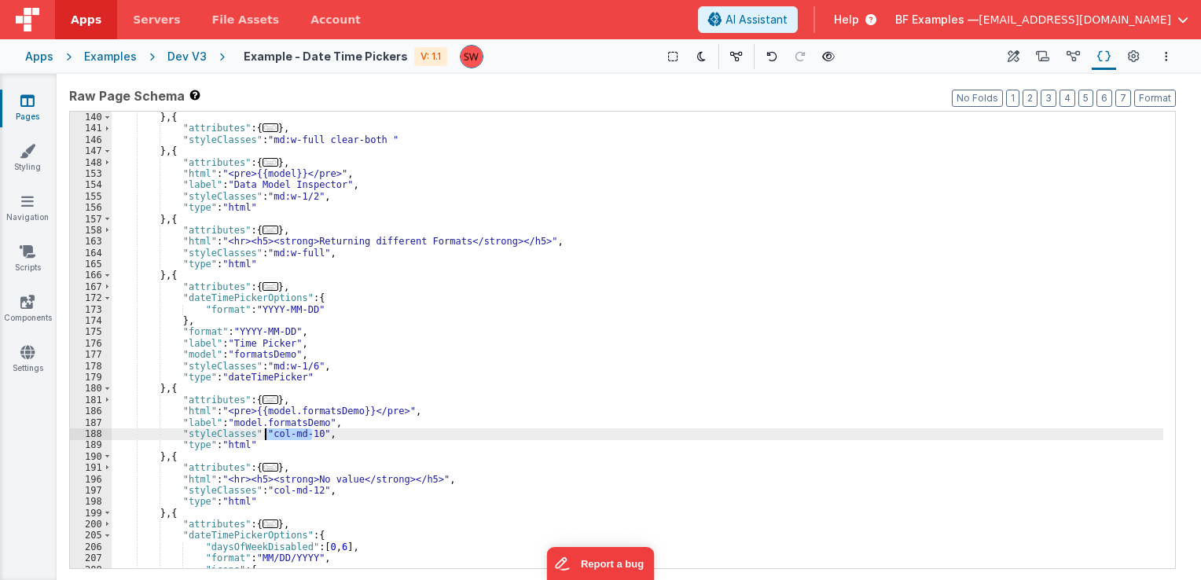
drag, startPoint x: 310, startPoint y: 437, endPoint x: 264, endPoint y: 434, distance: 45.7
click at [264, 434] on div ""type" : "html" } , { "attributes" : { ... } , "styleClasses" : "md:w-full clea…" at bounding box center [638, 341] width 1052 height 480
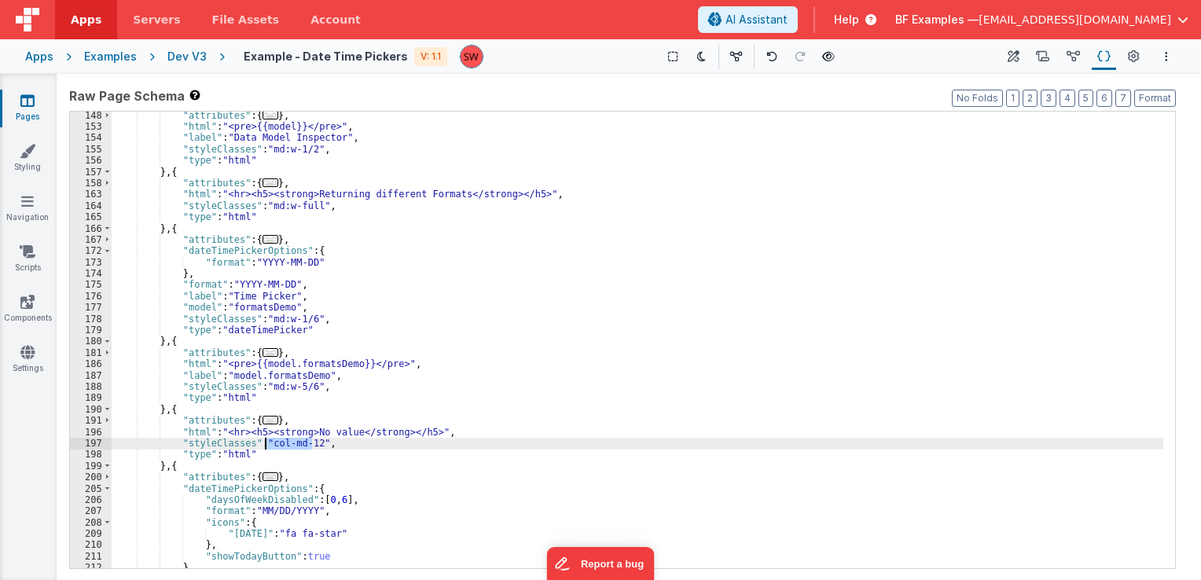
drag, startPoint x: 311, startPoint y: 448, endPoint x: 267, endPoint y: 445, distance: 44.9
click at [267, 445] on div ""attributes" : { ... } , "html" : "<pre>{{model}}</pre>" , "label" : "Data Mode…" at bounding box center [638, 350] width 1052 height 480
paste textarea
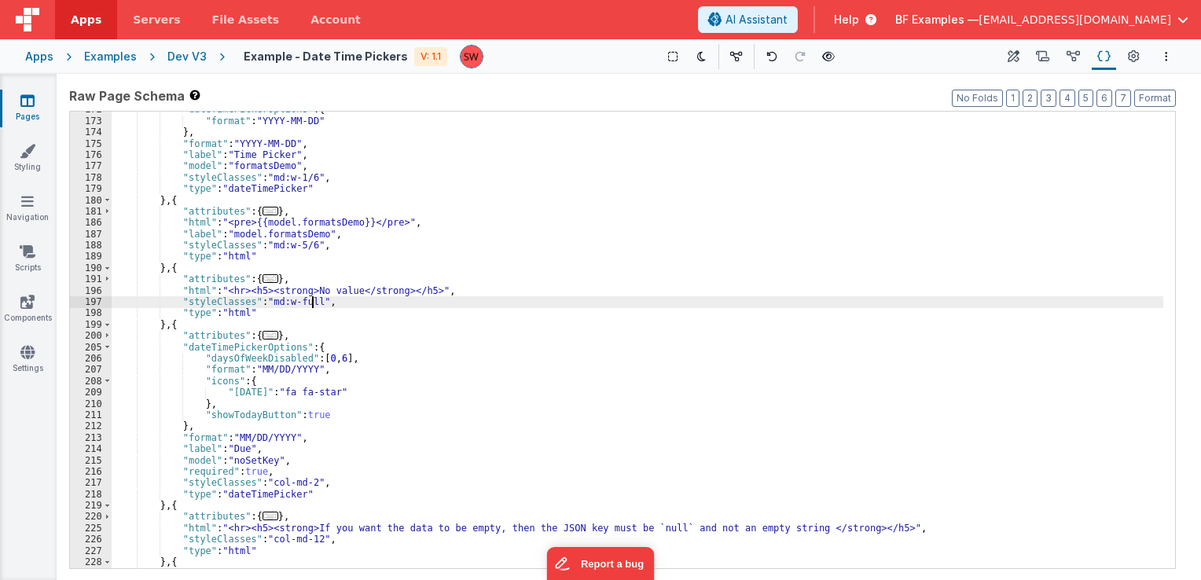
scroll to position [1368, 0]
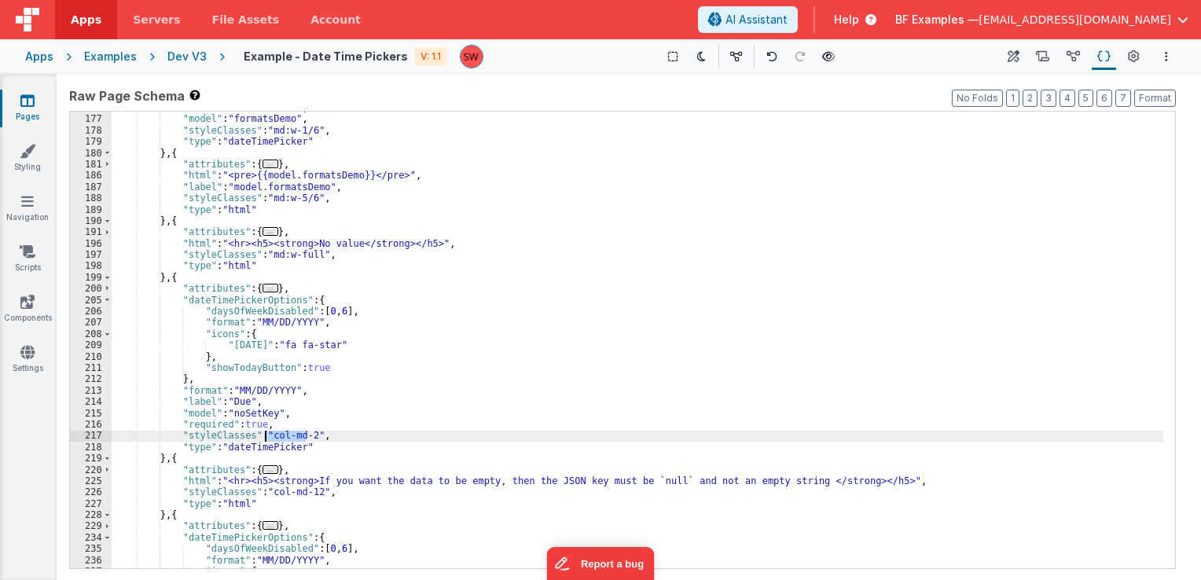
drag, startPoint x: 305, startPoint y: 436, endPoint x: 267, endPoint y: 432, distance: 37.9
click at [267, 432] on div ""label" : "Time Picker" , "model" : "formatsDemo" , "styleClasses" : "md:w-1/6"…" at bounding box center [638, 342] width 1052 height 480
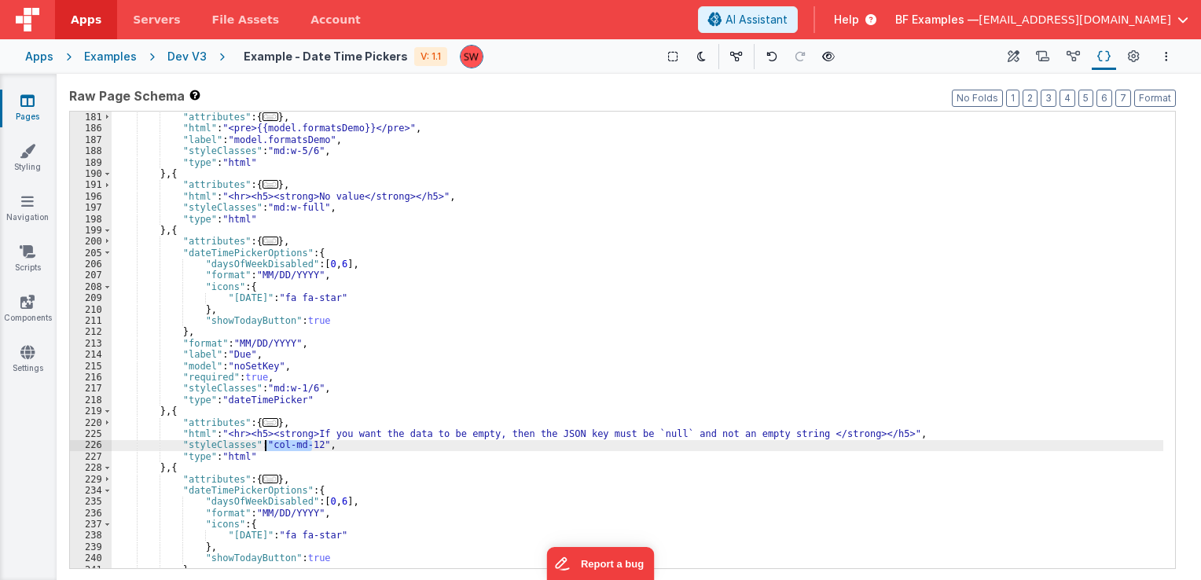
drag, startPoint x: 311, startPoint y: 444, endPoint x: 267, endPoint y: 447, distance: 43.4
click at [267, 447] on div "} , { "attributes" : { ... } , "html" : "<pre>{{model.formatsDemo}}</pre>" , "l…" at bounding box center [638, 341] width 1052 height 480
paste textarea
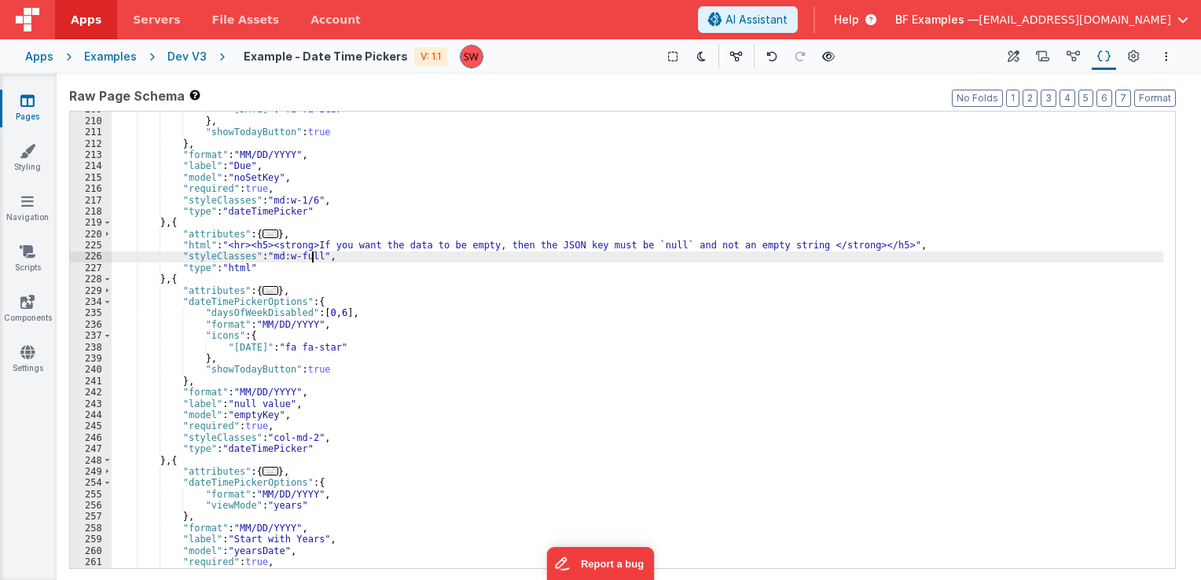
scroll to position [1651, 0]
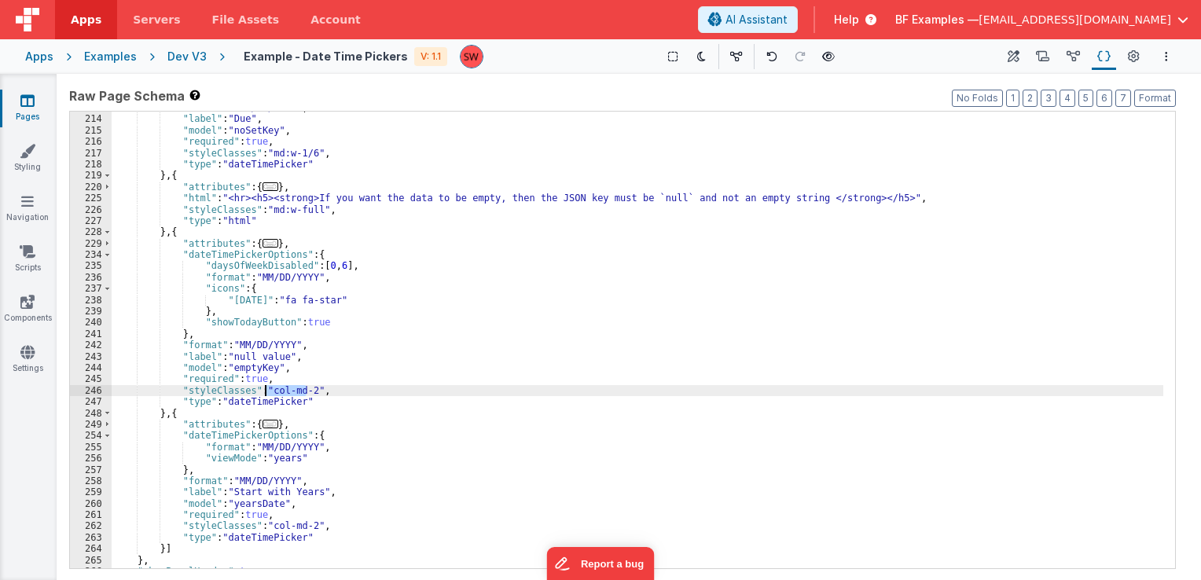
drag, startPoint x: 308, startPoint y: 388, endPoint x: 267, endPoint y: 393, distance: 41.9
click at [267, 393] on div ""format" : "MM/DD/YYYY" , "label" : "Due" , "model" : "noSetKey" , "required" :…" at bounding box center [638, 342] width 1052 height 480
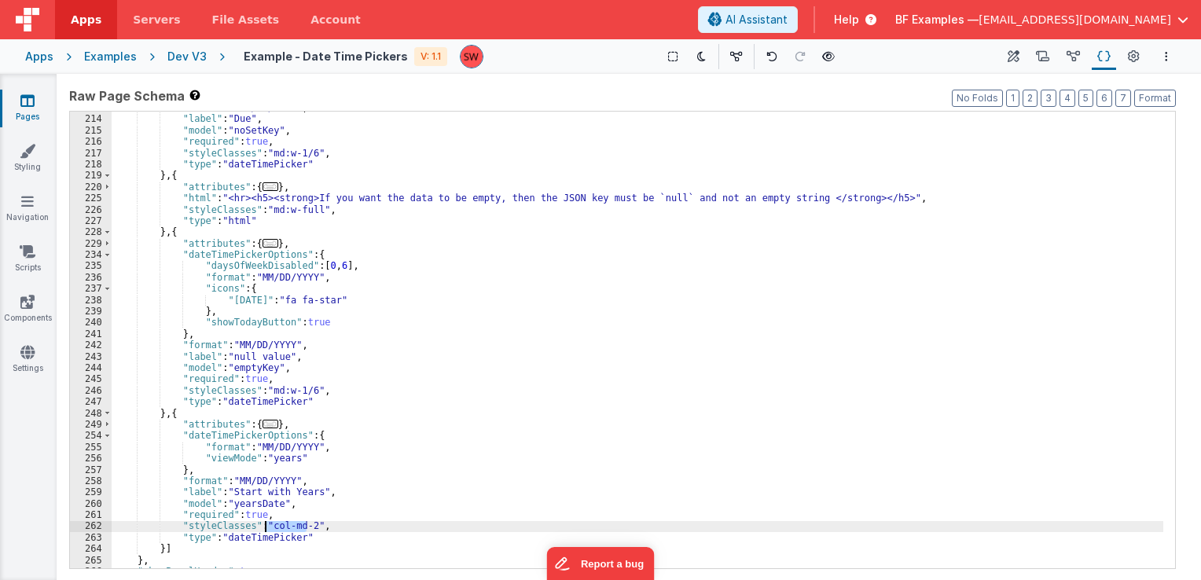
drag, startPoint x: 308, startPoint y: 527, endPoint x: 267, endPoint y: 527, distance: 40.9
click at [267, 527] on div ""format" : "MM/DD/YYYY" , "label" : "Due" , "model" : "noSetKey" , "required" :…" at bounding box center [638, 342] width 1052 height 480
click at [824, 62] on button at bounding box center [829, 57] width 22 height 22
click at [173, 61] on div "Dev V3" at bounding box center [186, 57] width 39 height 16
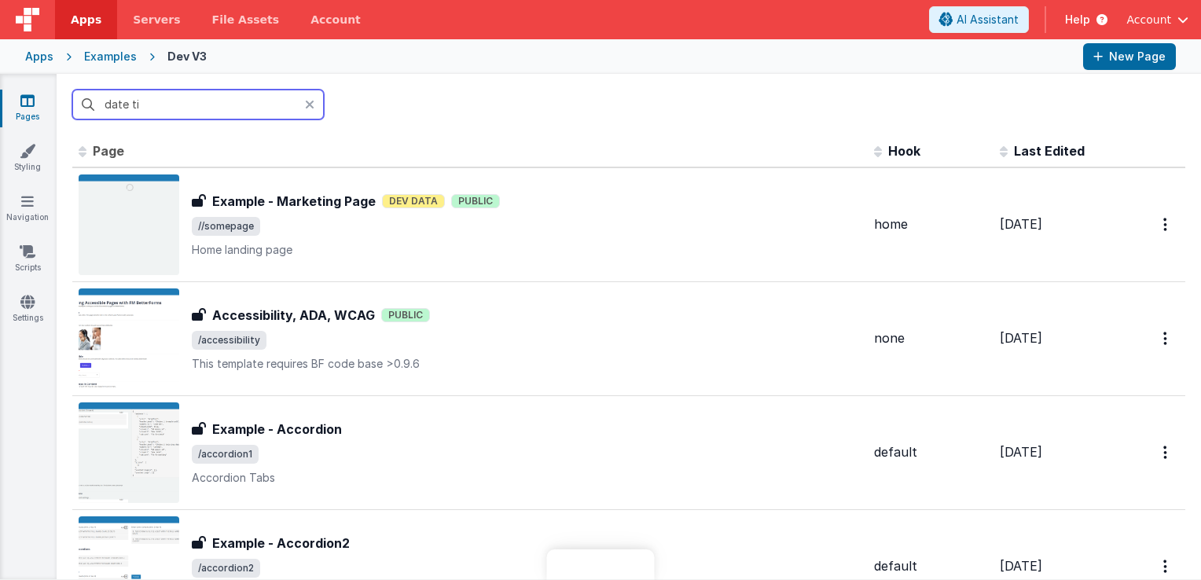
click at [200, 102] on input "date ti" at bounding box center [198, 105] width 252 height 30
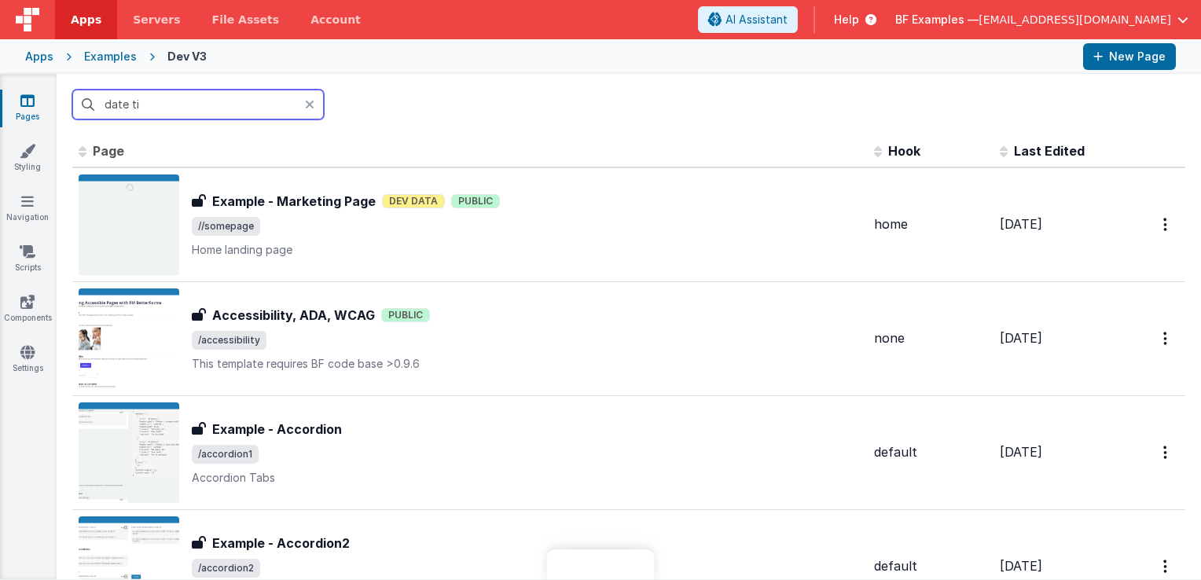
click at [208, 108] on input "date ti" at bounding box center [198, 105] width 252 height 30
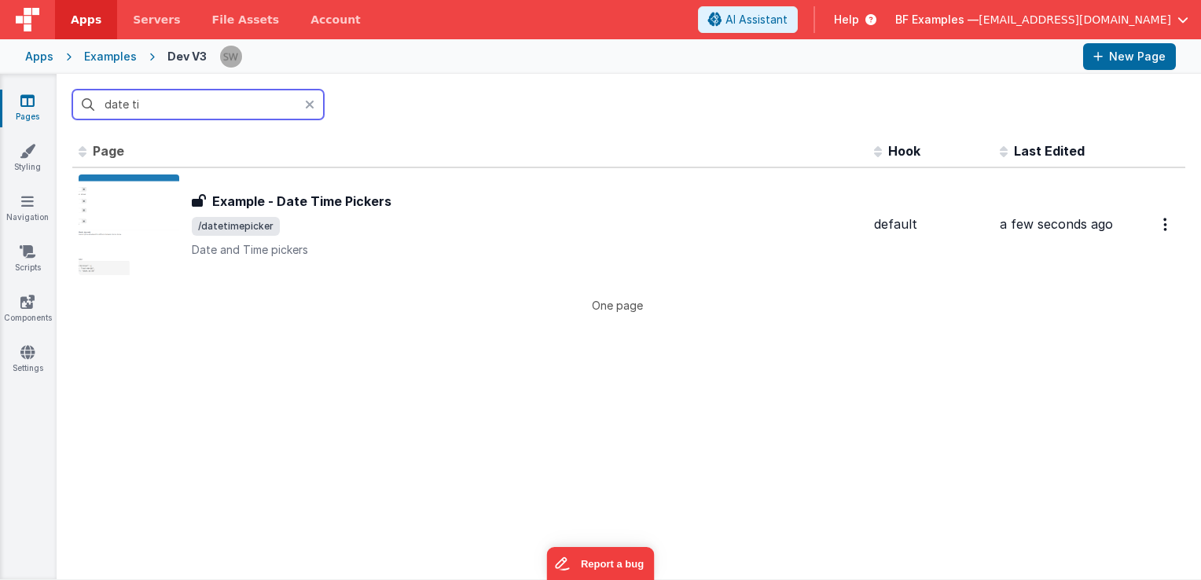
click at [208, 108] on input "date ti" at bounding box center [198, 105] width 252 height 30
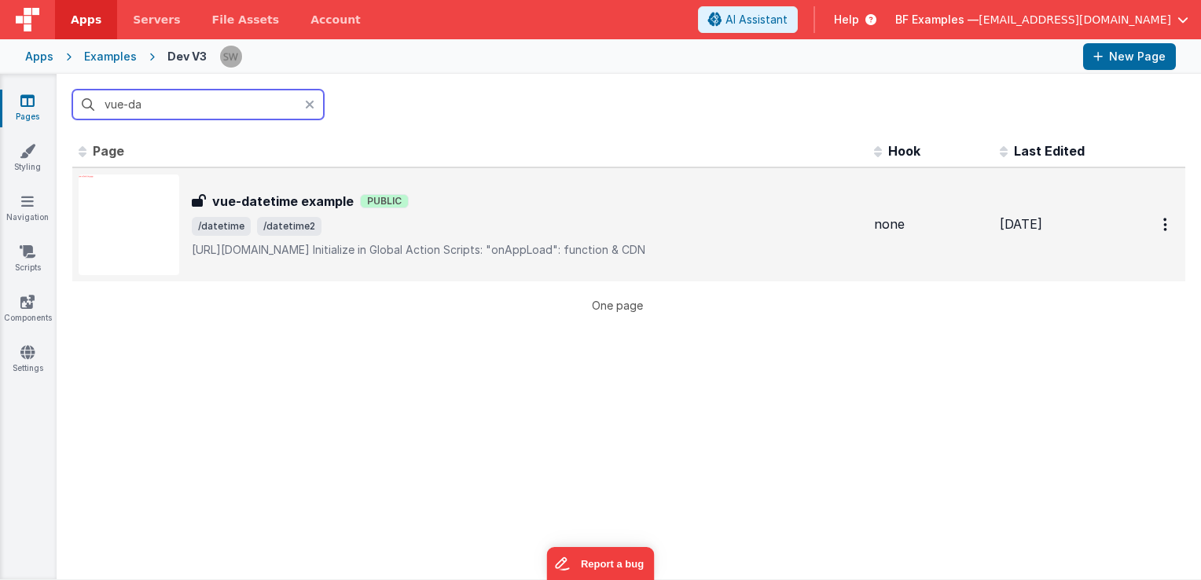
type input "vue-da"
click at [476, 226] on span "/datetime /datetime2" at bounding box center [527, 226] width 670 height 19
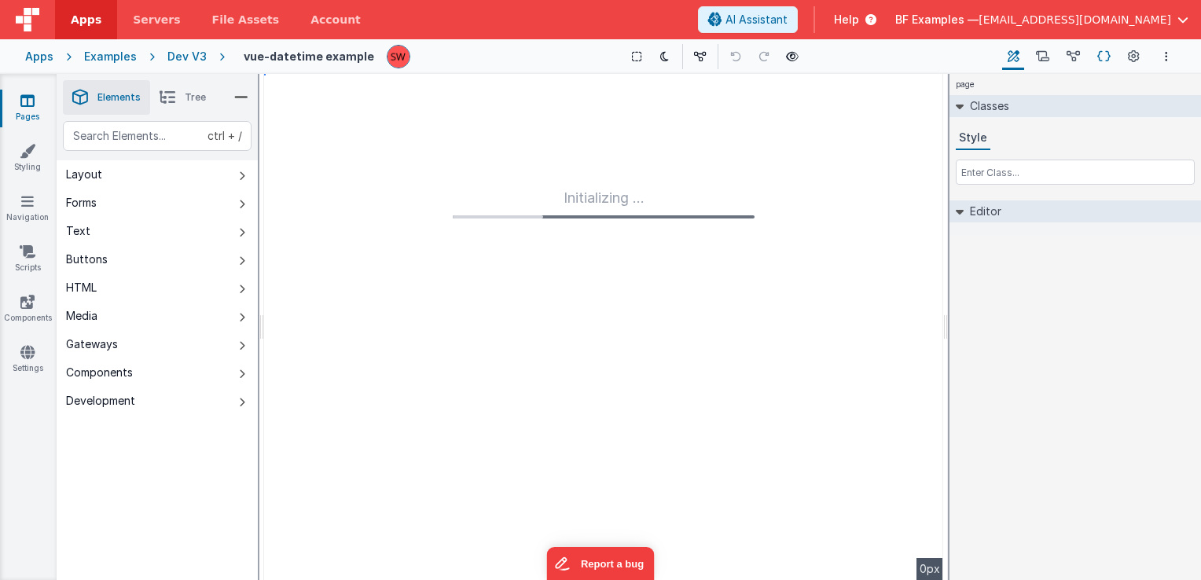
click at [1102, 57] on icon at bounding box center [1104, 57] width 13 height 17
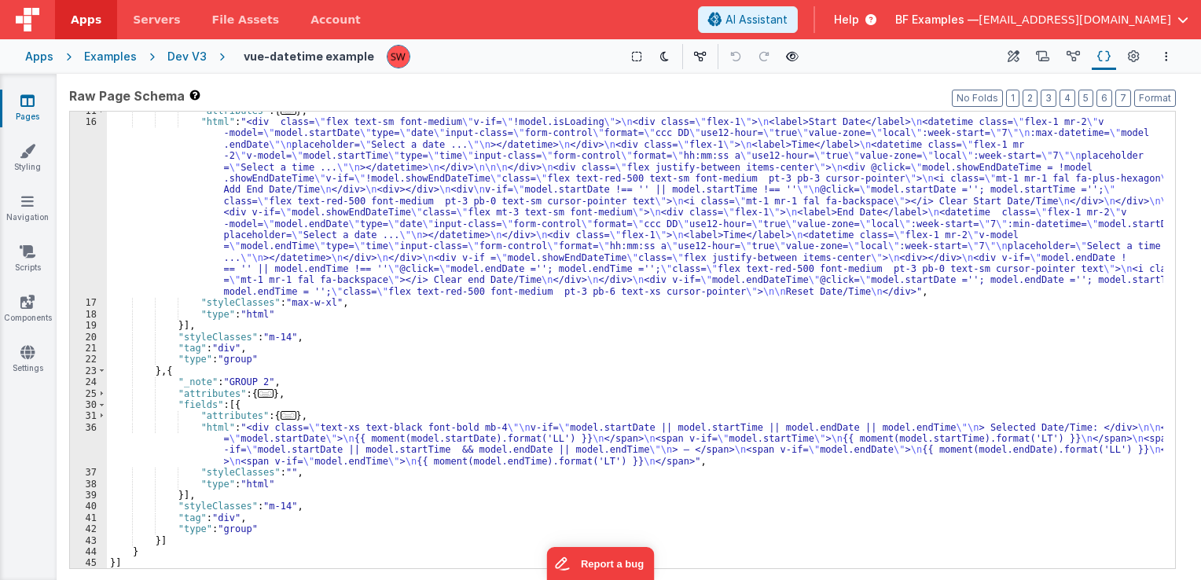
scroll to position [75, 0]
click at [186, 58] on div "Dev V3" at bounding box center [186, 57] width 39 height 16
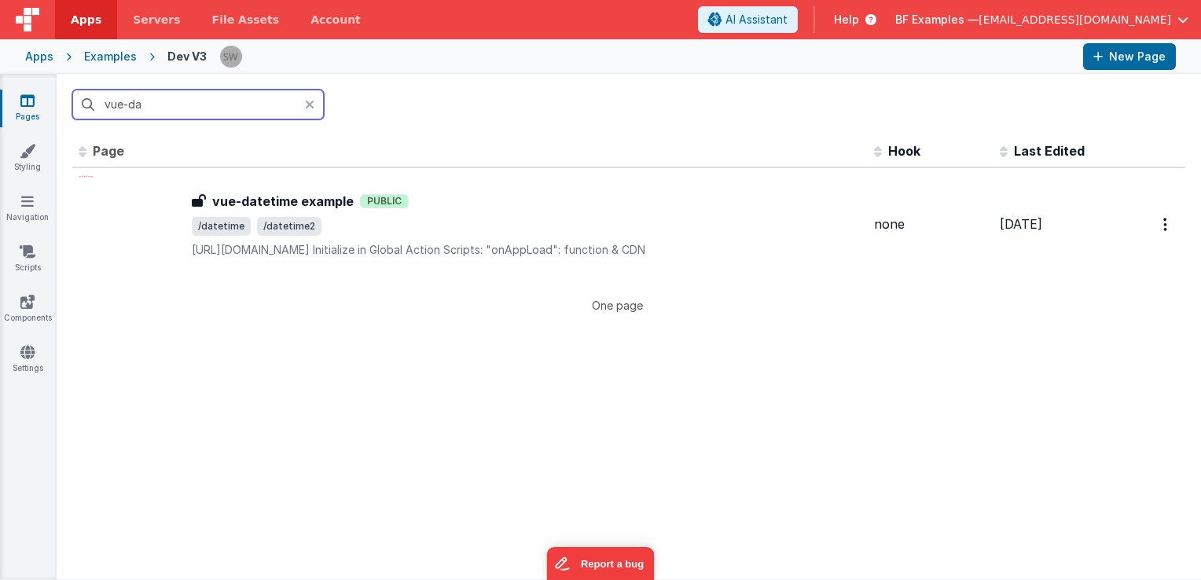
click at [226, 105] on input "vue-da" at bounding box center [198, 105] width 252 height 30
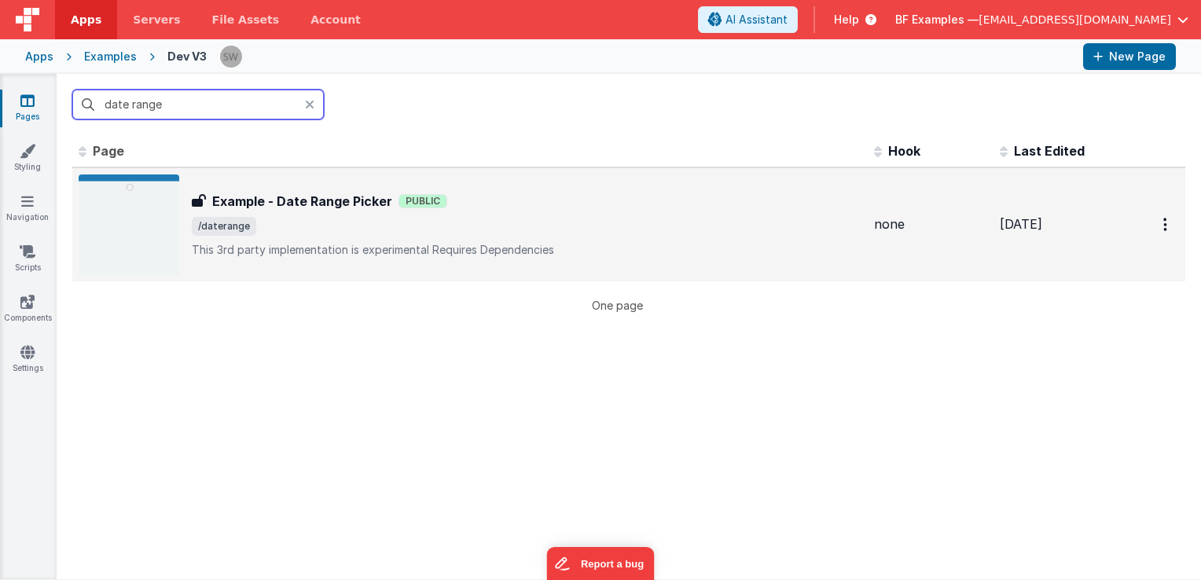
type input "date range"
click at [601, 203] on div "Example - Date Range Picker Public" at bounding box center [527, 201] width 670 height 19
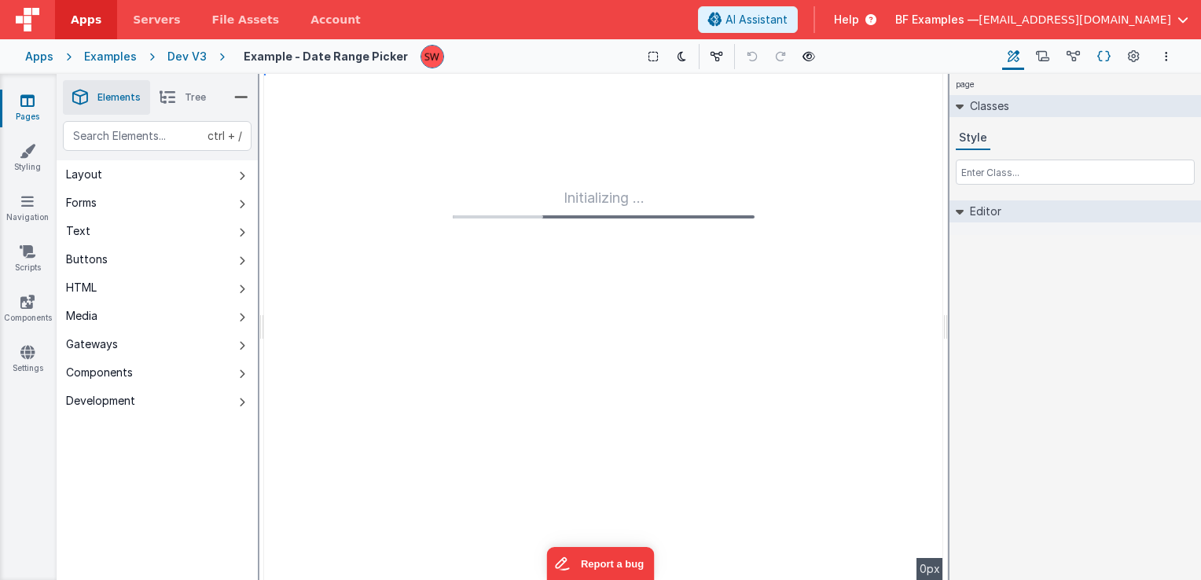
click at [1107, 57] on icon at bounding box center [1104, 57] width 13 height 17
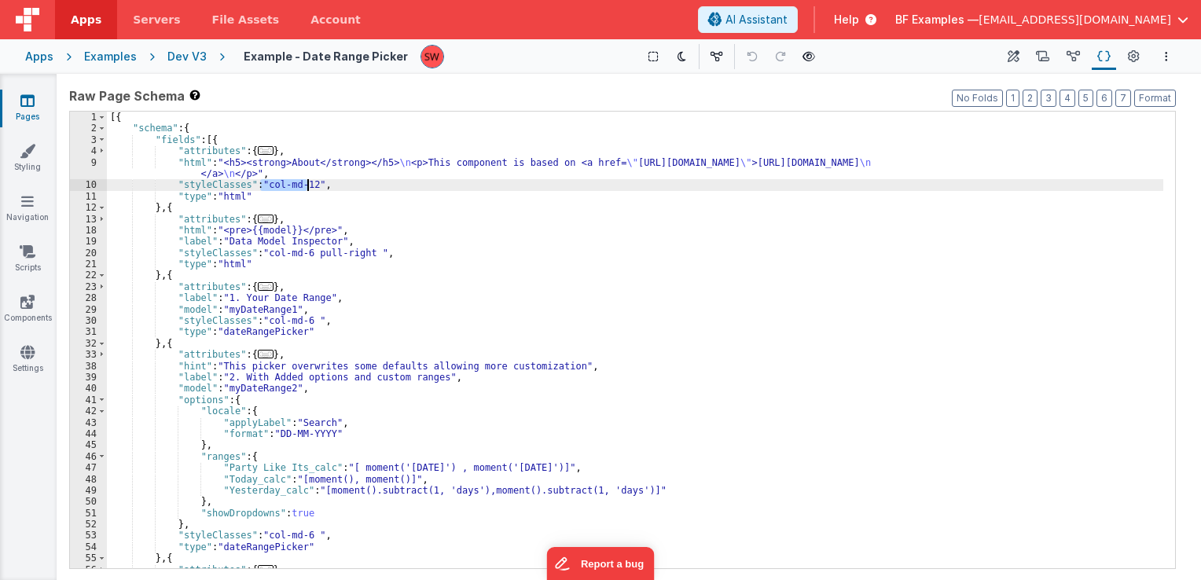
drag, startPoint x: 258, startPoint y: 184, endPoint x: 308, endPoint y: 187, distance: 50.4
click at [308, 187] on div "[{ "schema" : { "fields" : [{ "attributes" : { ... } , "html" : "<h5><strong>Ab…" at bounding box center [635, 352] width 1057 height 480
drag, startPoint x: 260, startPoint y: 184, endPoint x: 307, endPoint y: 188, distance: 46.6
click at [307, 188] on div "[{ "schema" : { "fields" : [{ "attributes" : { ... } , "html" : "<h5><strong>Ab…" at bounding box center [635, 352] width 1057 height 480
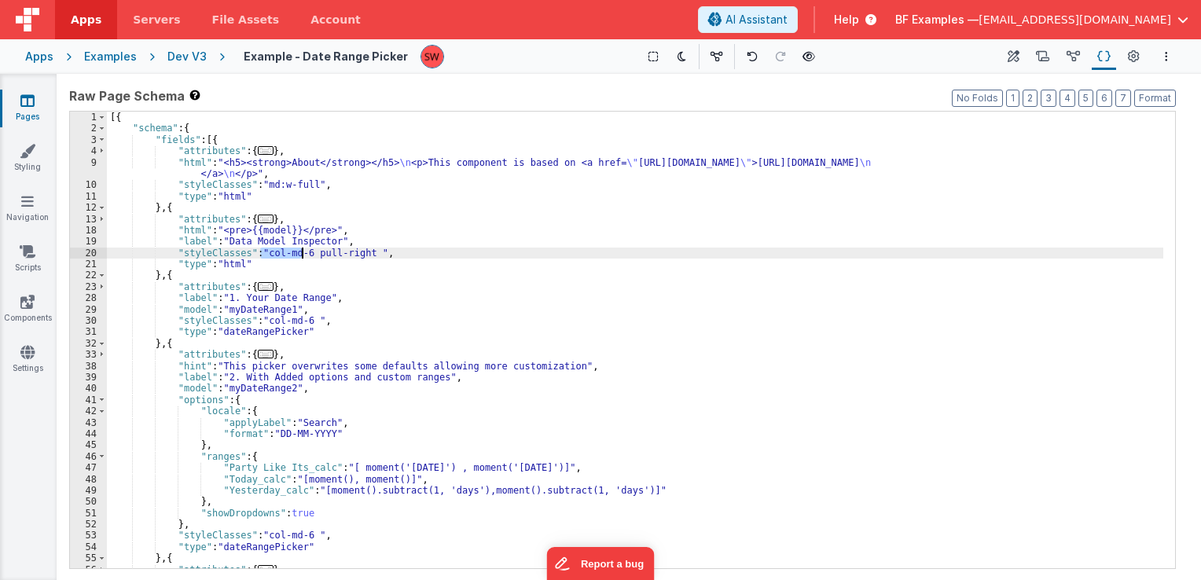
drag, startPoint x: 263, startPoint y: 252, endPoint x: 300, endPoint y: 252, distance: 37.7
click at [300, 252] on div "[{ "schema" : { "fields" : [{ "attributes" : { ... } , "html" : "<h5><strong>Ab…" at bounding box center [635, 352] width 1057 height 480
paste textarea
click at [308, 253] on div "[{ "schema" : { "fields" : [{ "attributes" : { ... } , "html" : "<h5><strong>Ab…" at bounding box center [635, 352] width 1057 height 480
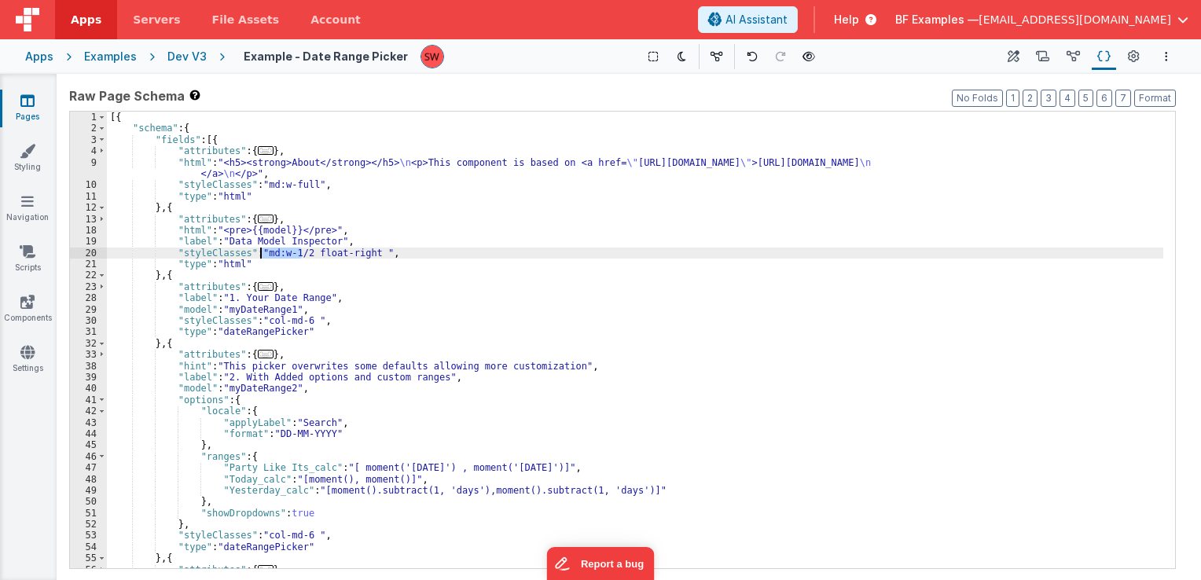
drag, startPoint x: 302, startPoint y: 252, endPoint x: 263, endPoint y: 257, distance: 39.6
click at [263, 257] on div "[{ "schema" : { "fields" : [{ "attributes" : { ... } , "html" : "<h5><strong>Ab…" at bounding box center [635, 352] width 1057 height 480
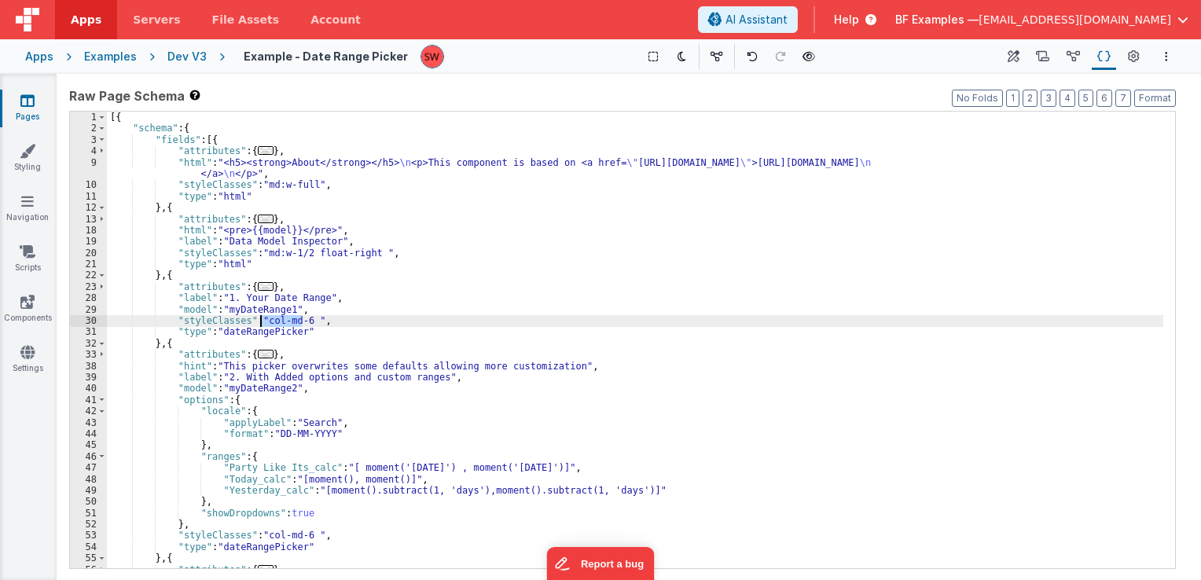
drag, startPoint x: 299, startPoint y: 324, endPoint x: 261, endPoint y: 318, distance: 38.3
click at [261, 318] on div "[{ "schema" : { "fields" : [{ "attributes" : { ... } , "html" : "<h5><strong>Ab…" at bounding box center [635, 352] width 1057 height 480
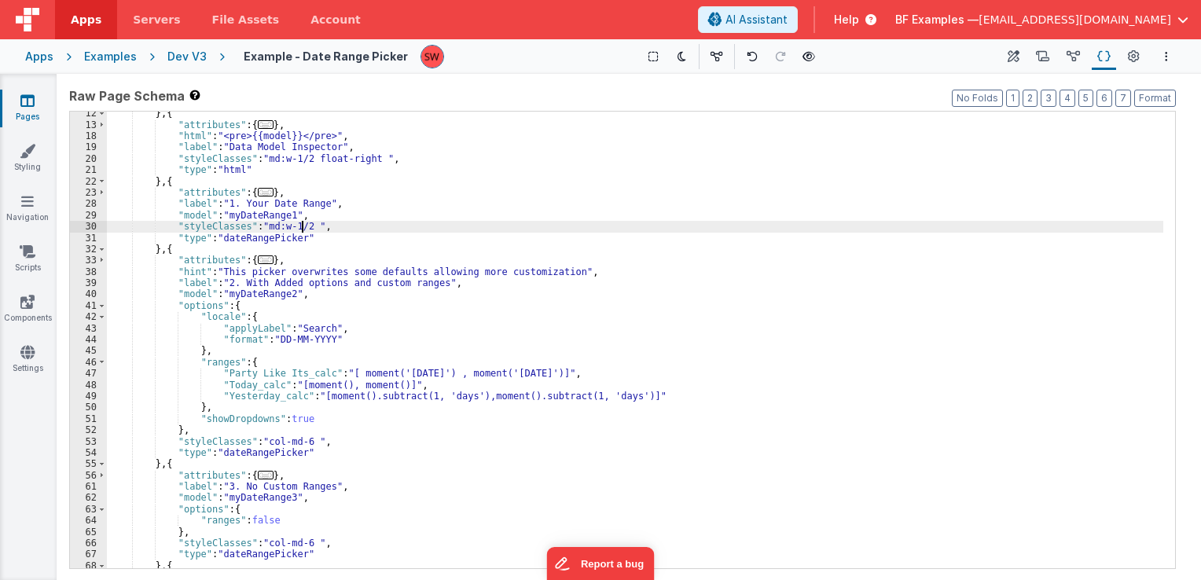
scroll to position [142, 0]
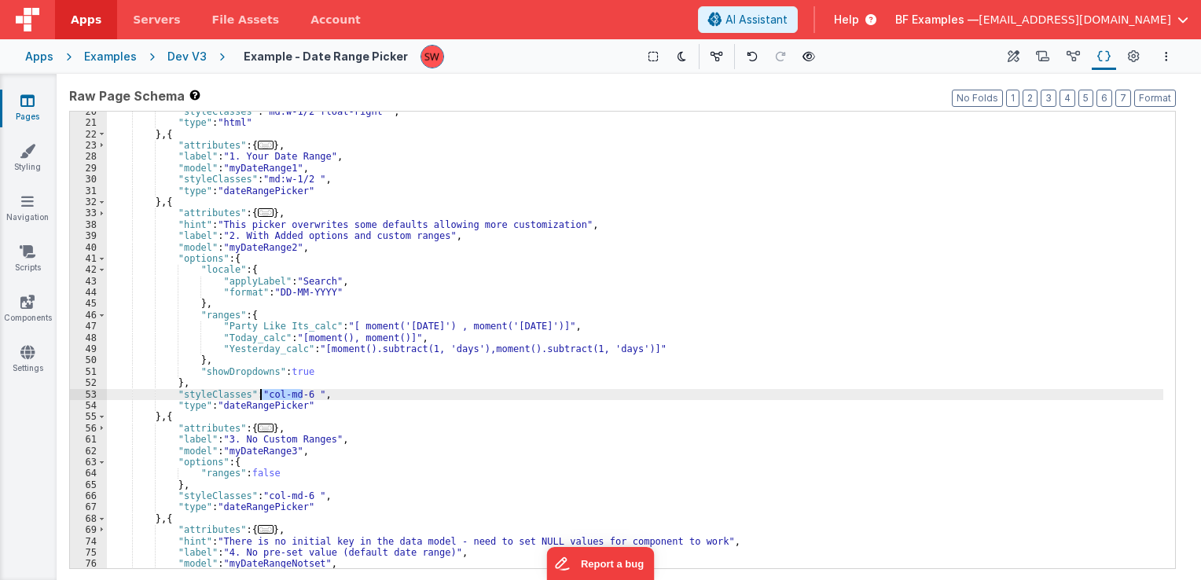
drag, startPoint x: 302, startPoint y: 395, endPoint x: 262, endPoint y: 392, distance: 40.2
click at [262, 392] on div ""styleClasses" : "md:w-1/2 float-right " , "type" : "html" } , { "attributes" :…" at bounding box center [635, 346] width 1057 height 480
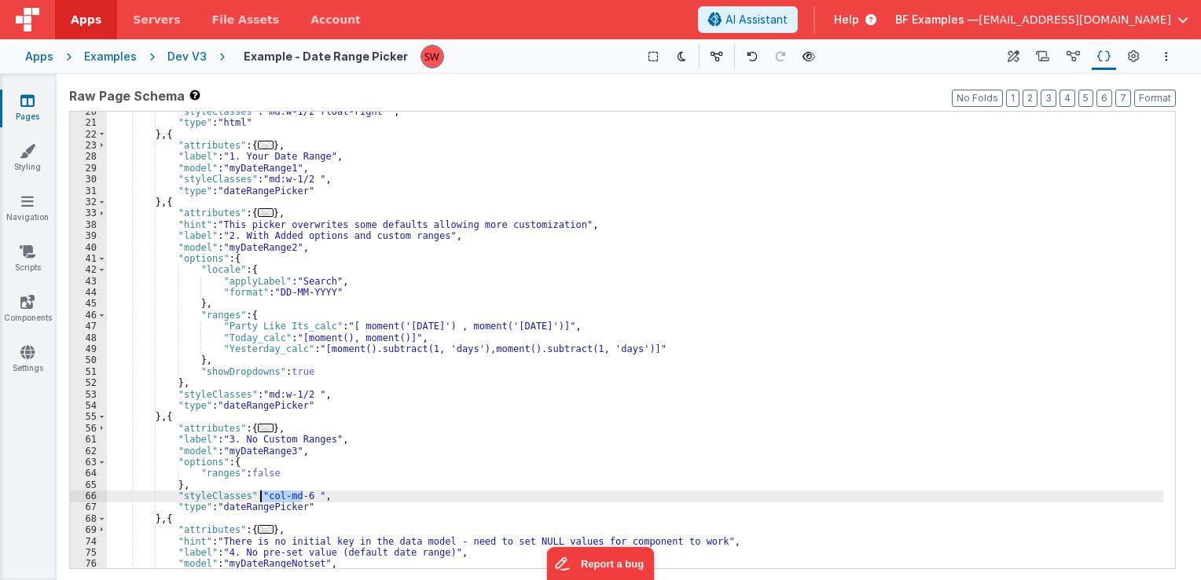
drag, startPoint x: 300, startPoint y: 498, endPoint x: 262, endPoint y: 495, distance: 38.6
click at [262, 495] on div ""styleClasses" : "md:w-1/2 float-right " , "type" : "html" } , { "attributes" :…" at bounding box center [635, 346] width 1057 height 480
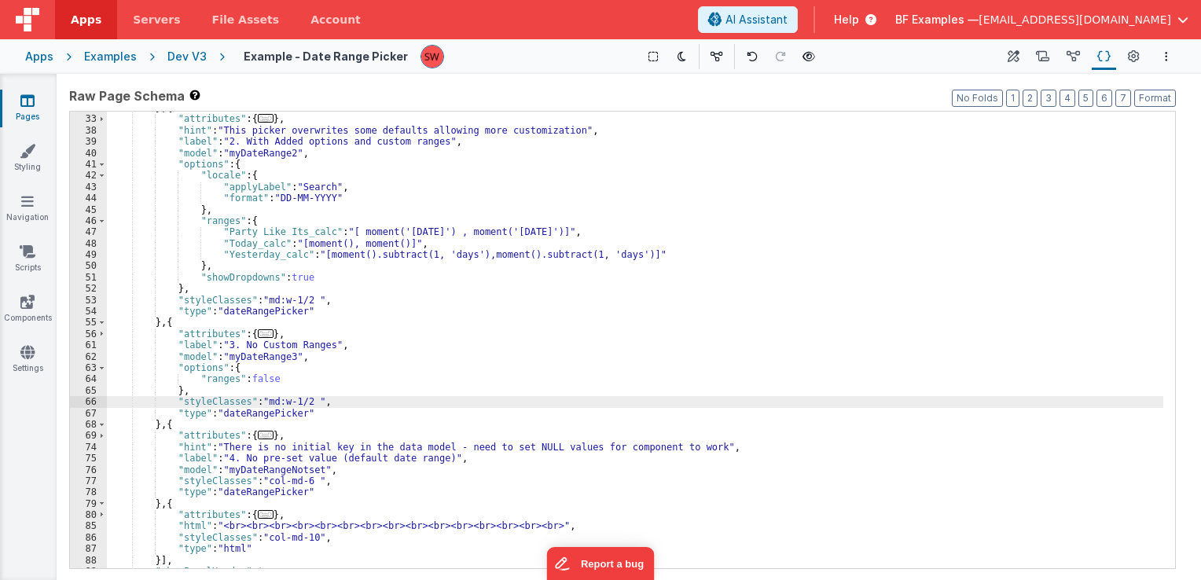
scroll to position [267, 0]
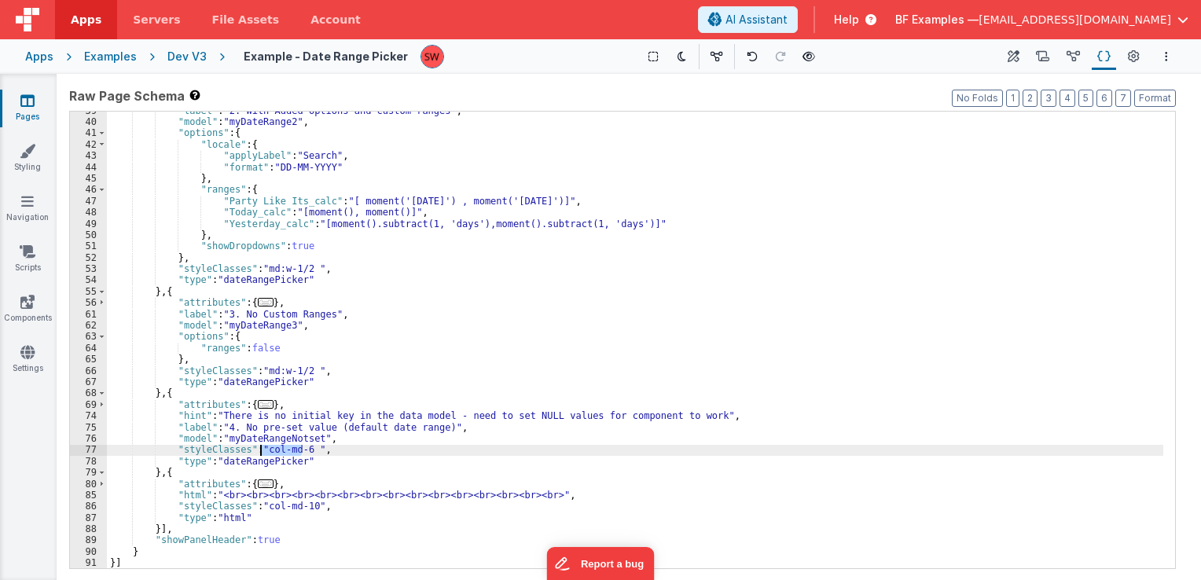
drag, startPoint x: 303, startPoint y: 446, endPoint x: 261, endPoint y: 445, distance: 42.5
click at [261, 446] on div ""label" : "2. With Added options and custom ranges" , "model" : "myDateRange2" …" at bounding box center [635, 345] width 1057 height 480
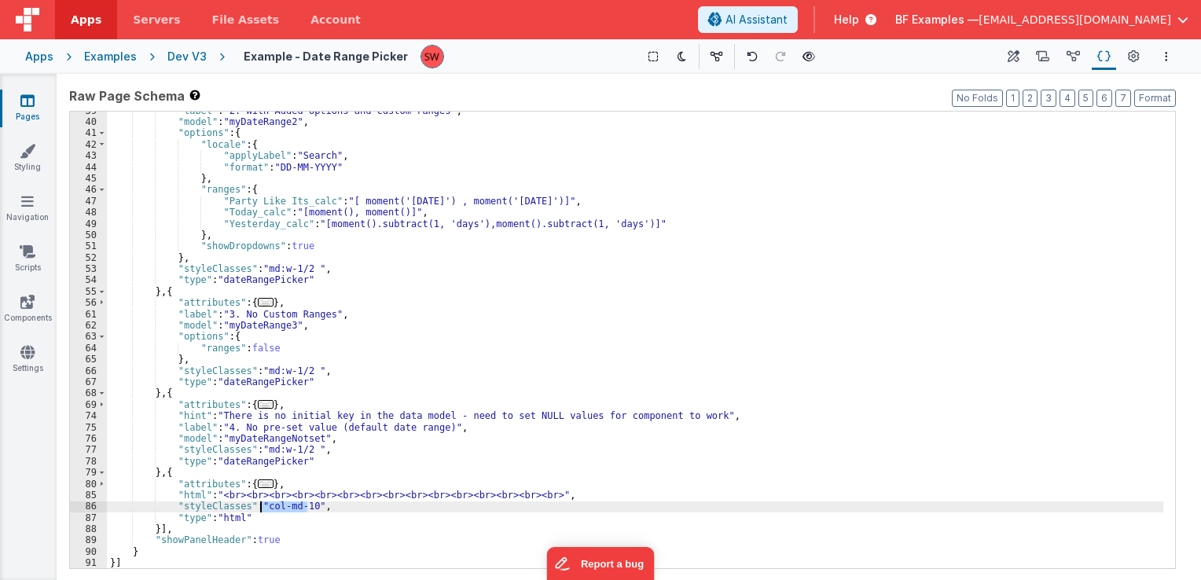
drag, startPoint x: 306, startPoint y: 505, endPoint x: 261, endPoint y: 506, distance: 44.8
click at [261, 506] on div ""label" : "2. With Added options and custom ranges" , "model" : "myDateRange2" …" at bounding box center [635, 345] width 1057 height 480
paste textarea
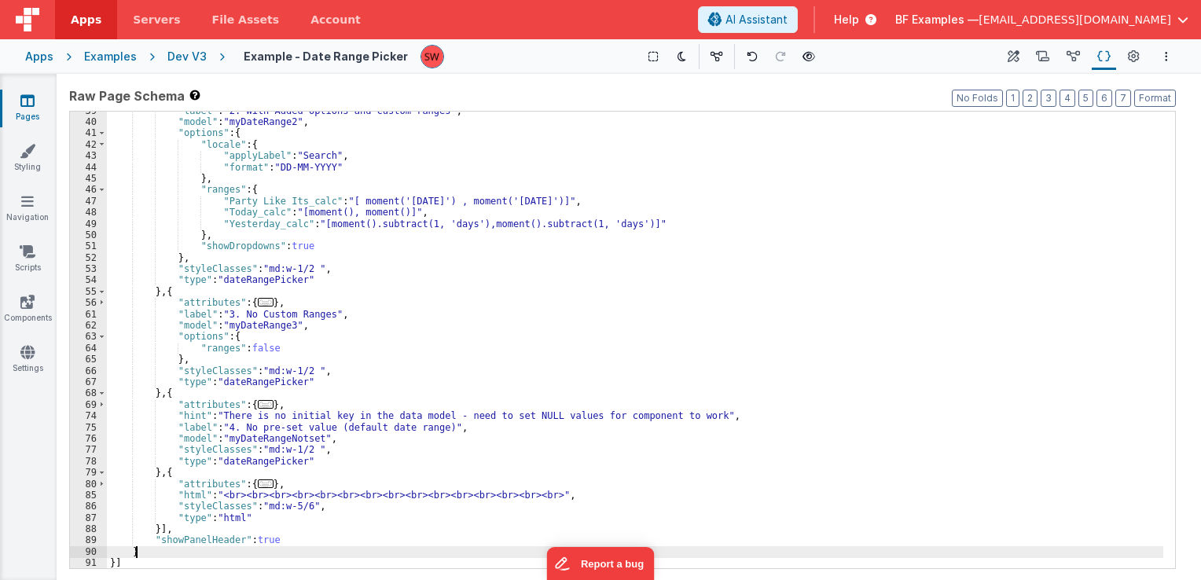
click at [201, 557] on div ""label" : "2. With Added options and custom ranges" , "model" : "myDateRange2" …" at bounding box center [635, 345] width 1057 height 480
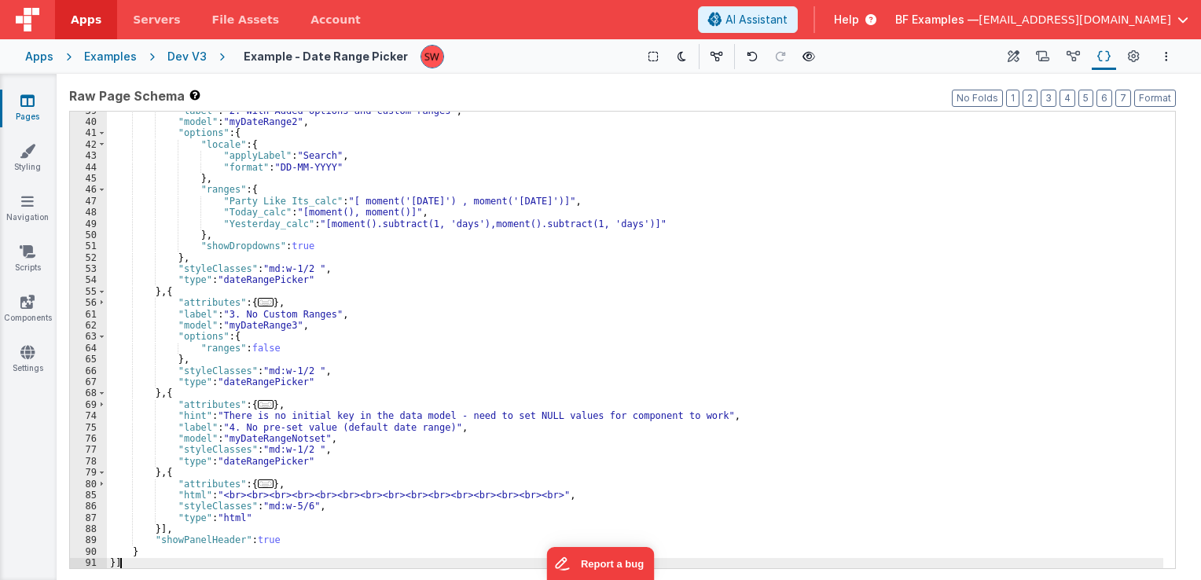
click at [204, 568] on div ""label" : "2. With Added options and custom ranges" , "model" : "myDateRange2" …" at bounding box center [635, 345] width 1057 height 480
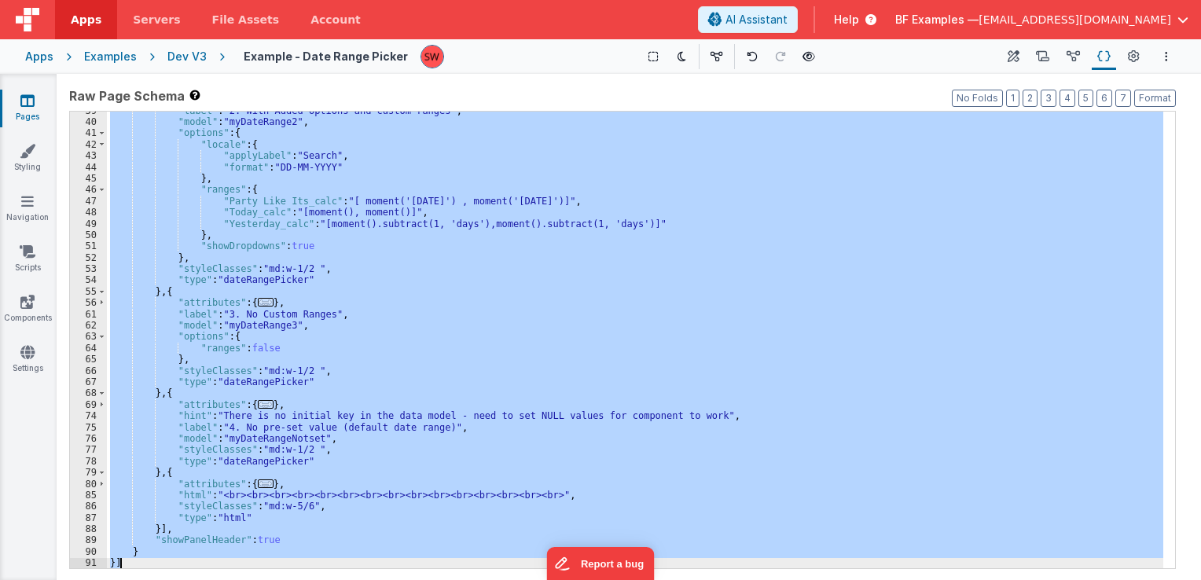
drag, startPoint x: 204, startPoint y: 568, endPoint x: 162, endPoint y: 379, distance: 193.2
click at [162, 379] on div ""label" : "2. With Added options and custom ranges" , "model" : "myDateRange2" …" at bounding box center [635, 345] width 1057 height 480
click at [182, 53] on div "Dev V3" at bounding box center [186, 57] width 39 height 16
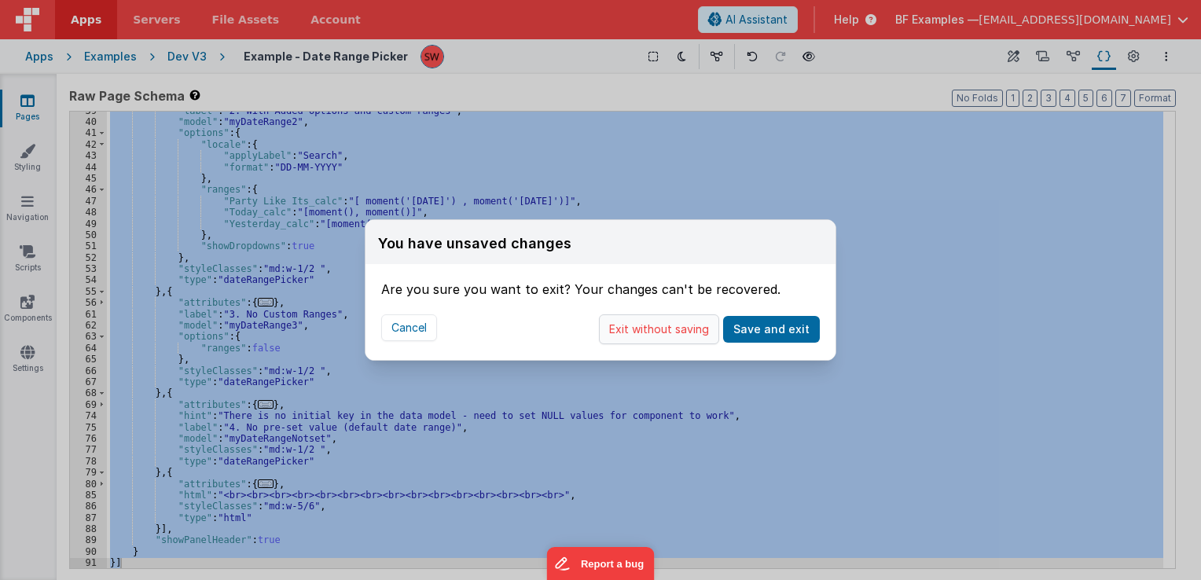
click at [673, 331] on button "Exit without saving" at bounding box center [659, 329] width 120 height 30
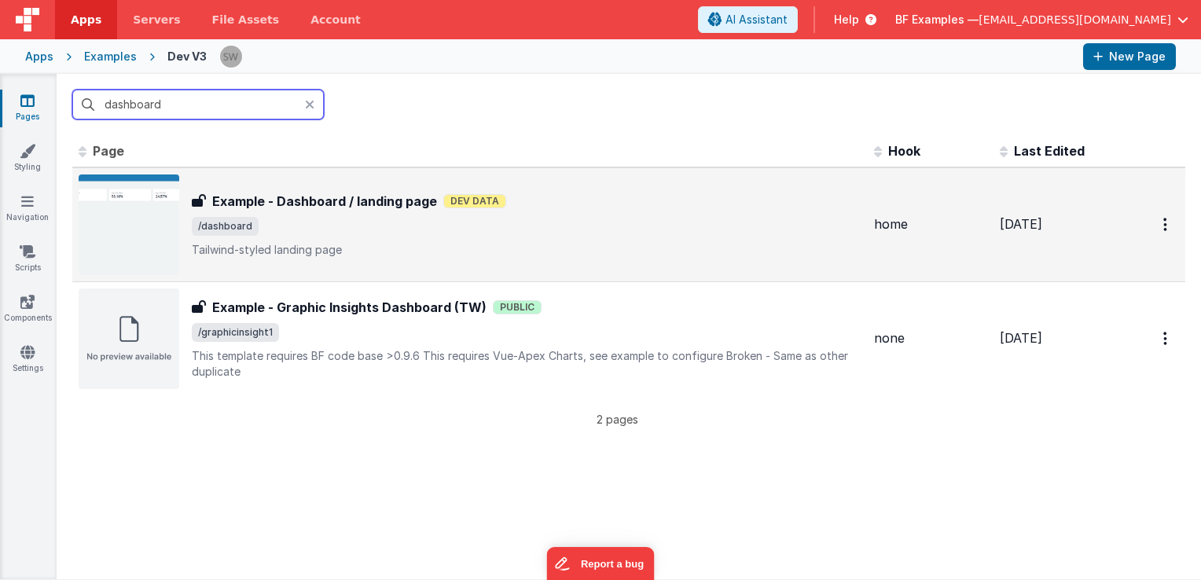
type input "dashboard"
click at [620, 218] on span "/dashboard" at bounding box center [527, 226] width 670 height 19
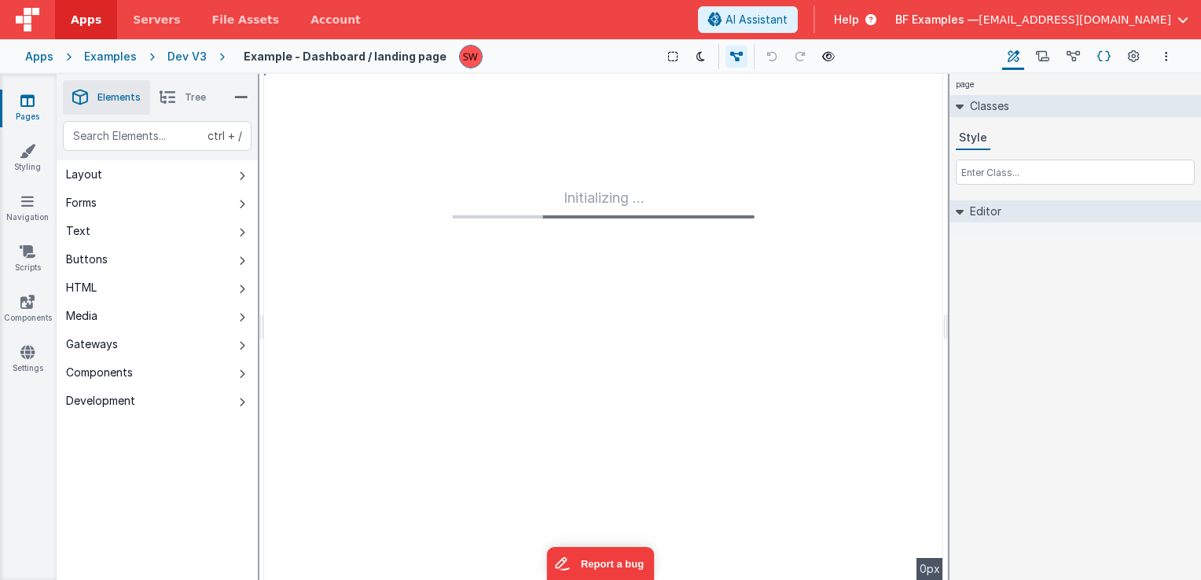
click at [1107, 56] on icon at bounding box center [1104, 57] width 13 height 17
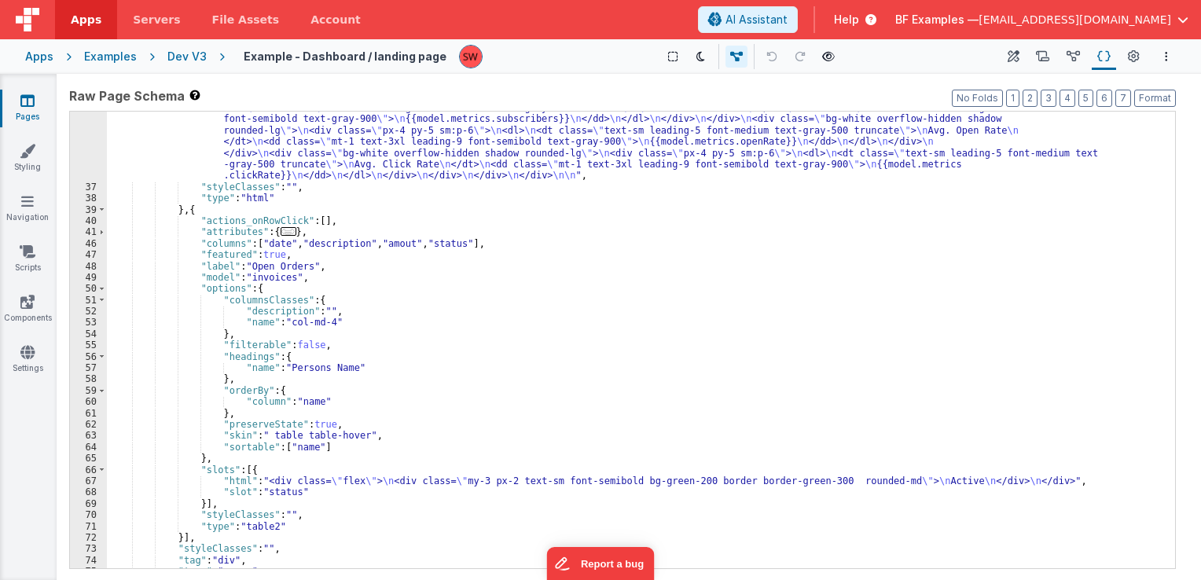
scroll to position [278, 0]
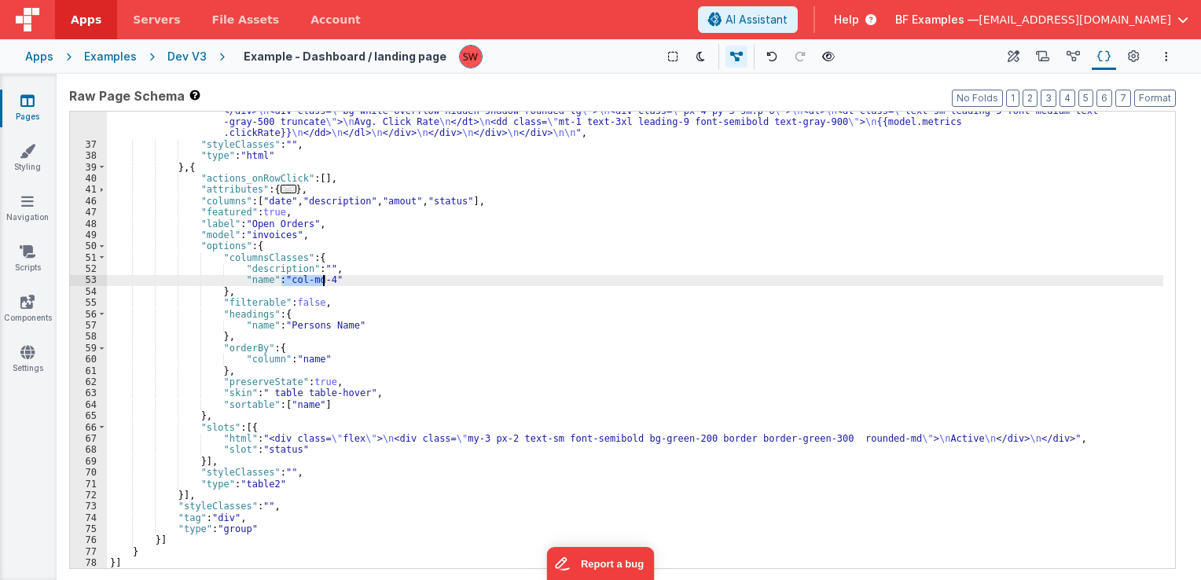
drag, startPoint x: 282, startPoint y: 276, endPoint x: 322, endPoint y: 283, distance: 39.9
click at [322, 283] on div ""html" : "<div> \n <div class= \" mt-5 grid grid-cols-1 gap-5 sm:grid-cols-3 \"…" at bounding box center [635, 329] width 1057 height 560
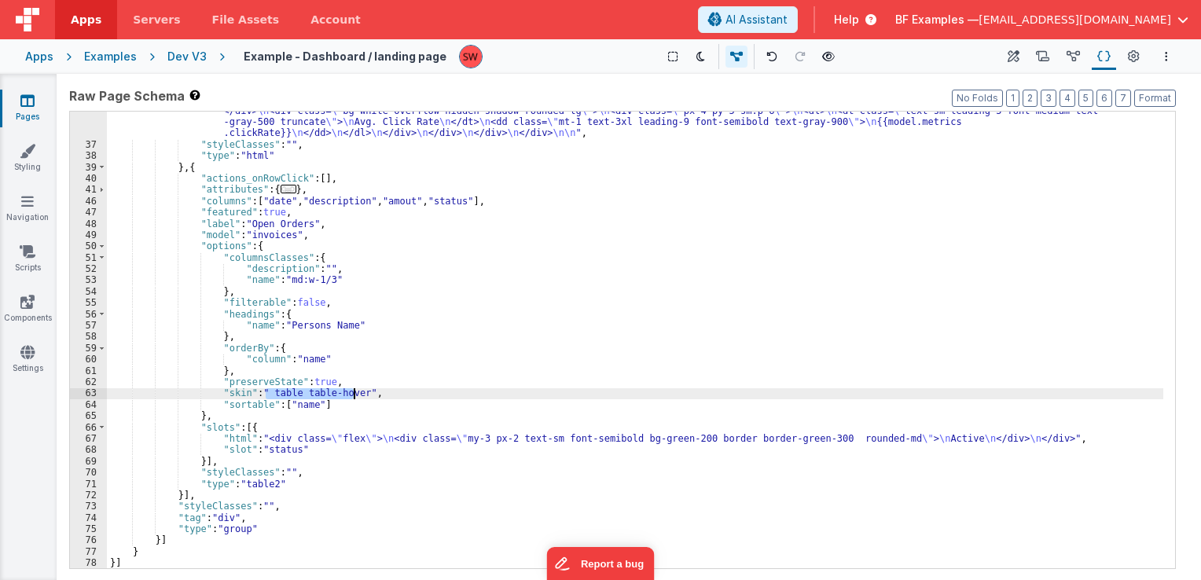
drag, startPoint x: 266, startPoint y: 388, endPoint x: 352, endPoint y: 397, distance: 86.9
click at [352, 397] on div ""html" : "<div> \n <div class= \" mt-5 grid grid-cols-1 gap-5 sm:grid-cols-3 \"…" at bounding box center [635, 329] width 1057 height 560
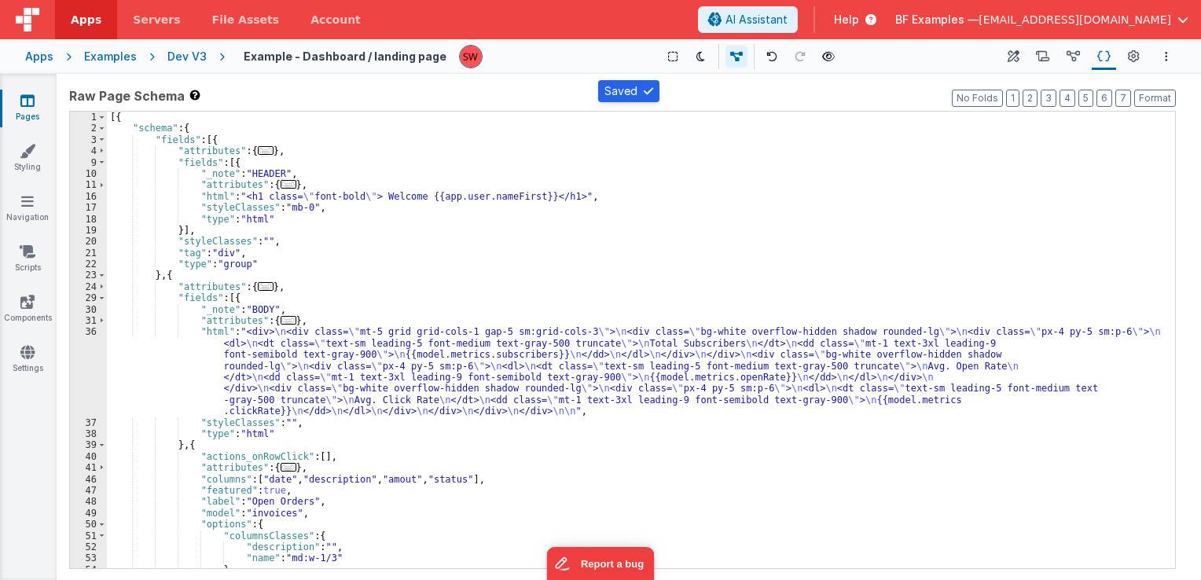
scroll to position [0, 0]
click at [189, 58] on div "Dev V3" at bounding box center [186, 57] width 39 height 16
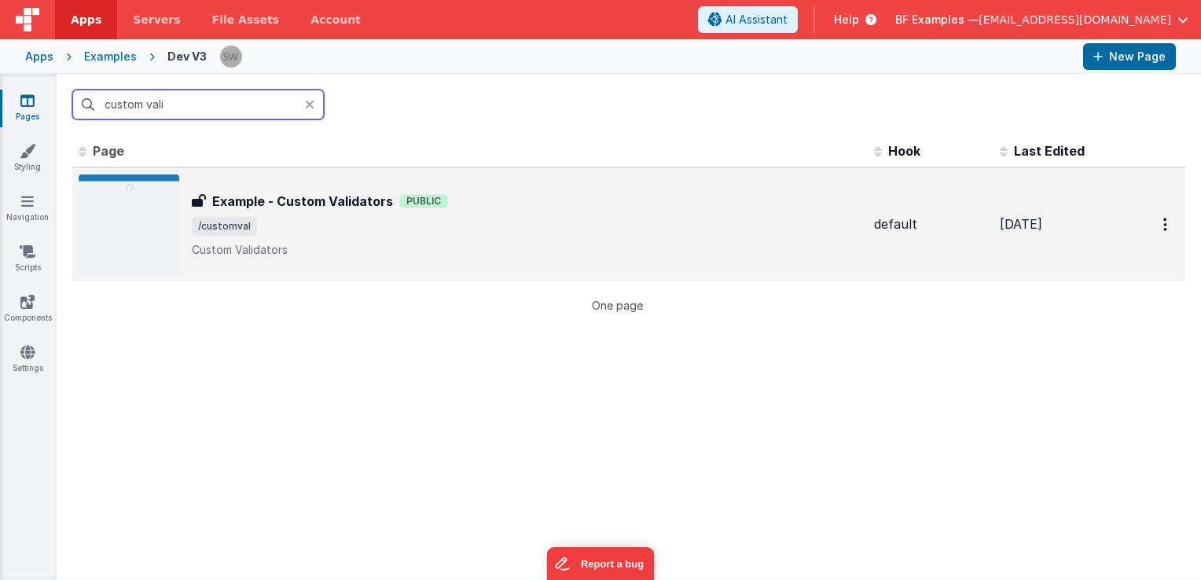
type input "custom vali"
click at [582, 231] on span "/customval" at bounding box center [527, 226] width 670 height 19
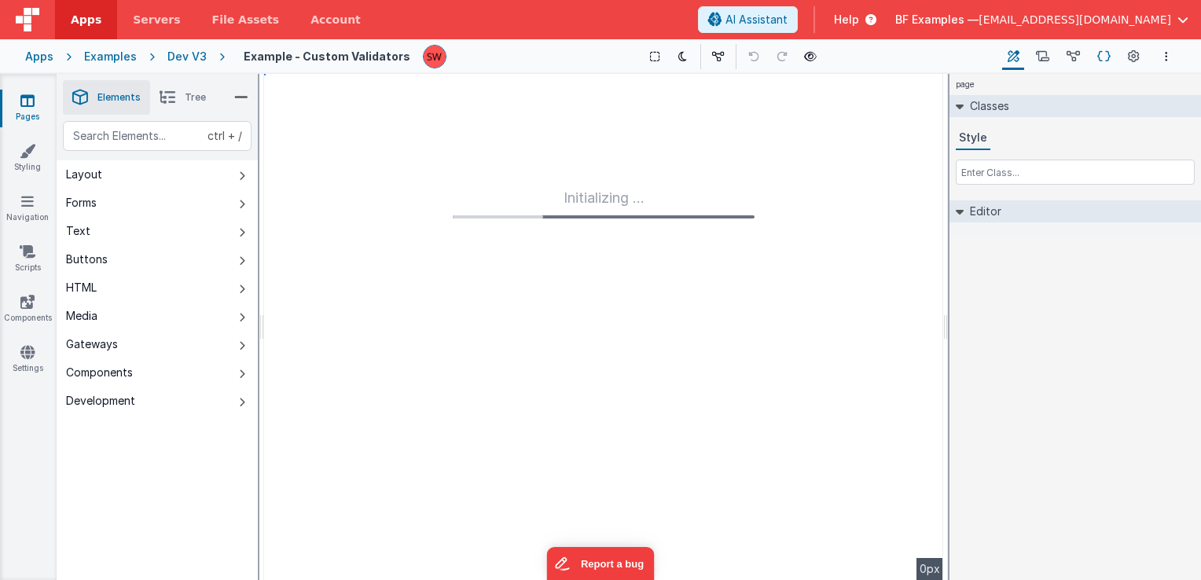
click at [1103, 55] on icon at bounding box center [1104, 57] width 13 height 17
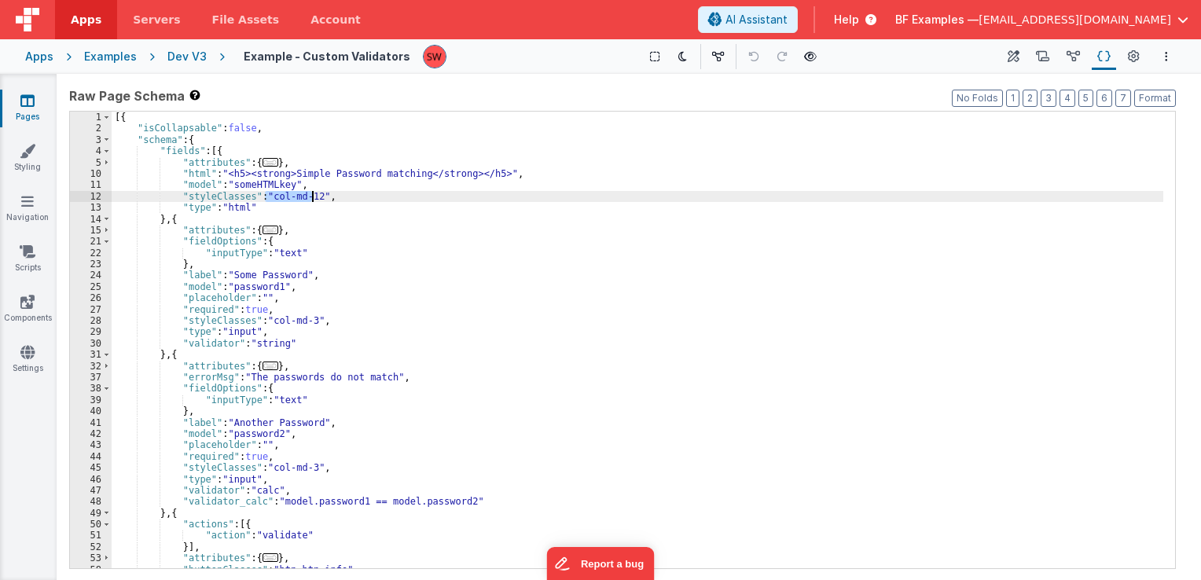
drag, startPoint x: 267, startPoint y: 195, endPoint x: 311, endPoint y: 200, distance: 44.3
click at [311, 200] on div "[{ "isCollapsable" : false , "schema" : { "fields" : [{ "attributes" : { ... } …" at bounding box center [638, 352] width 1052 height 480
drag, startPoint x: 311, startPoint y: 200, endPoint x: 267, endPoint y: 200, distance: 44.8
click at [267, 200] on div "[{ "isCollapsable" : false , "schema" : { "fields" : [{ "attributes" : { ... } …" at bounding box center [638, 352] width 1052 height 480
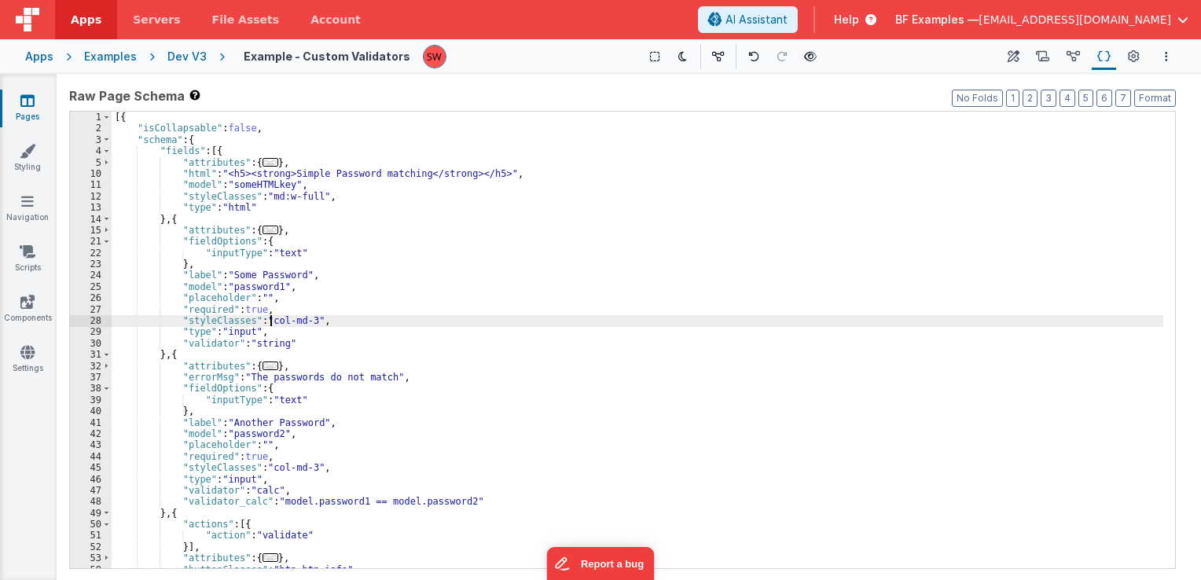
drag, startPoint x: 268, startPoint y: 319, endPoint x: 283, endPoint y: 322, distance: 15.1
click at [283, 322] on div "[{ "isCollapsable" : false , "schema" : { "fields" : [{ "attributes" : { ... } …" at bounding box center [638, 352] width 1052 height 480
click at [269, 322] on div "[{ "isCollapsable" : false , "schema" : { "fields" : [{ "attributes" : { ... } …" at bounding box center [638, 340] width 1052 height 457
drag, startPoint x: 267, startPoint y: 322, endPoint x: 304, endPoint y: 322, distance: 37.0
click at [304, 322] on div "[{ "isCollapsable" : false , "schema" : { "fields" : [{ "attributes" : { ... } …" at bounding box center [638, 352] width 1052 height 480
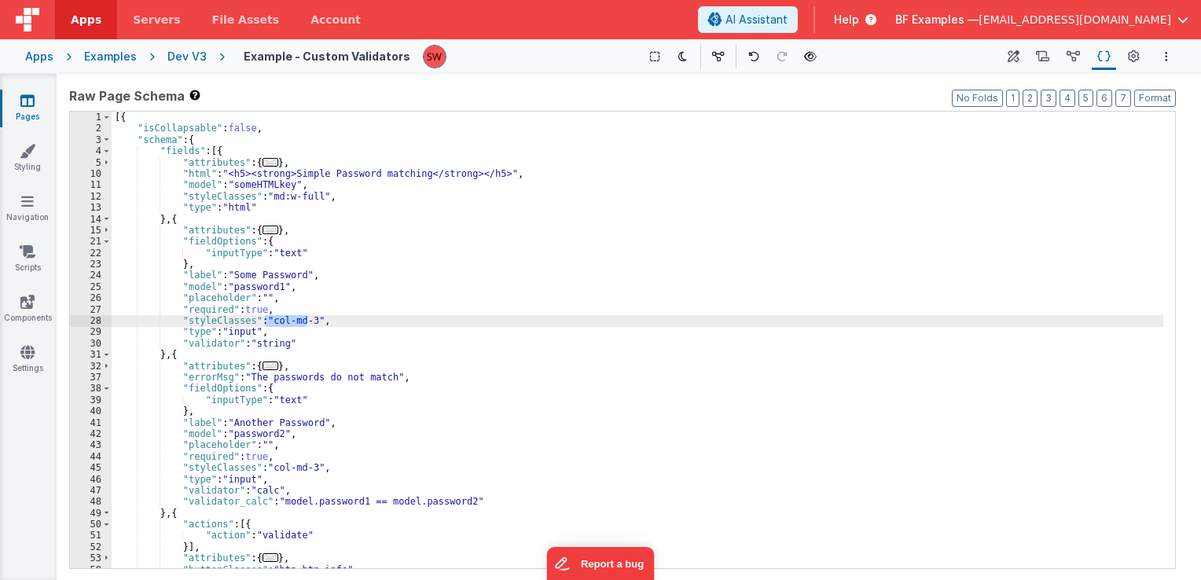
paste textarea
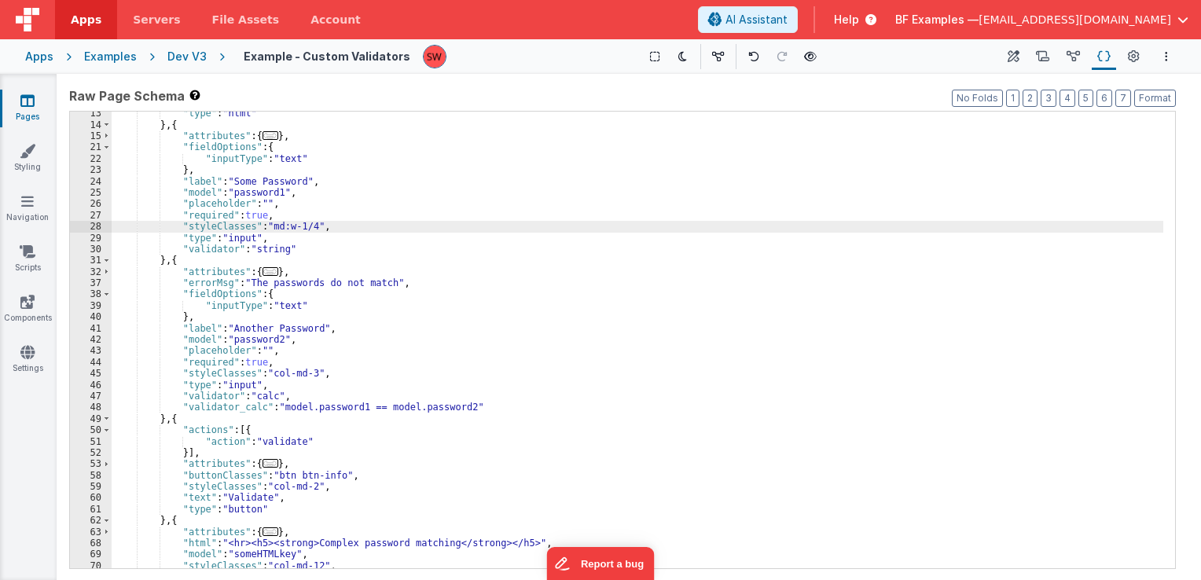
scroll to position [142, 0]
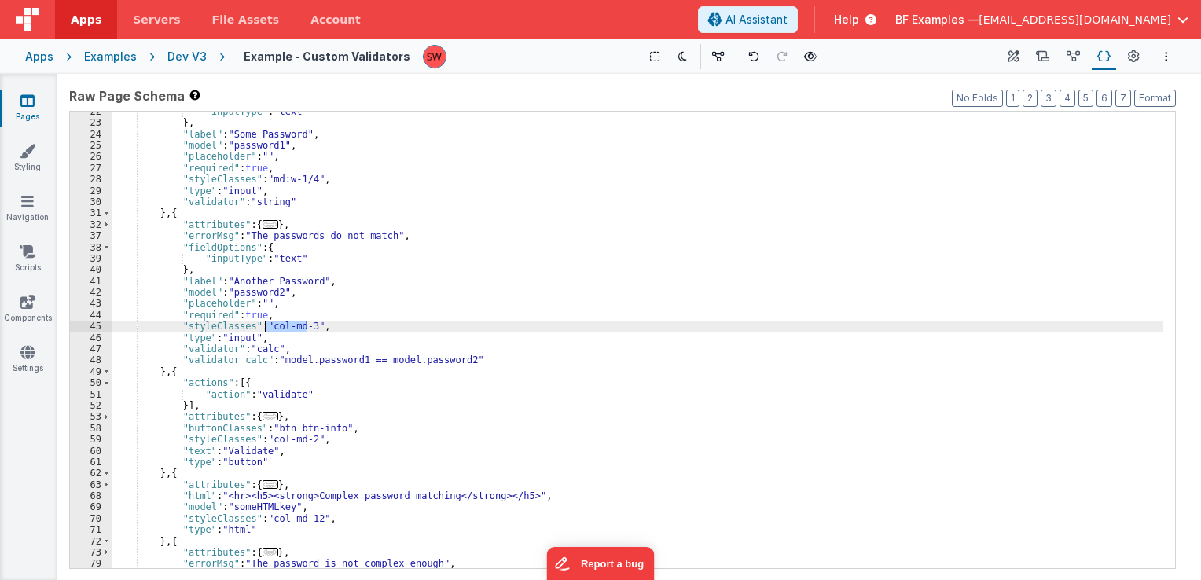
drag, startPoint x: 307, startPoint y: 326, endPoint x: 267, endPoint y: 329, distance: 39.4
click at [267, 329] on div ""inputType" : "text" } , "label" : "Some Password" , "model" : "password1" , "p…" at bounding box center [638, 346] width 1052 height 480
paste textarea
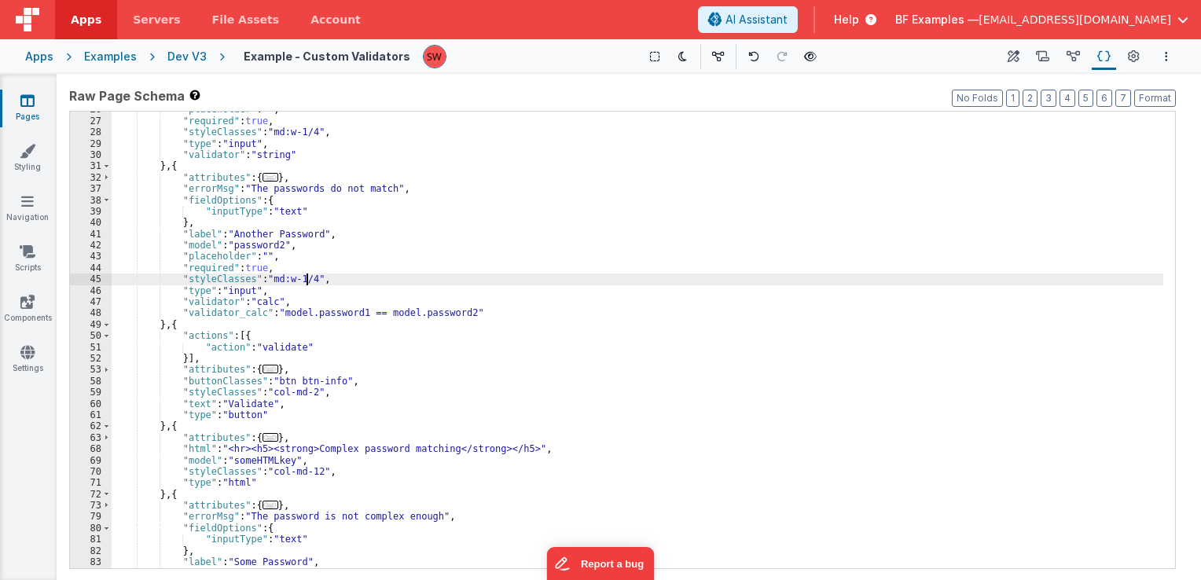
scroll to position [236, 0]
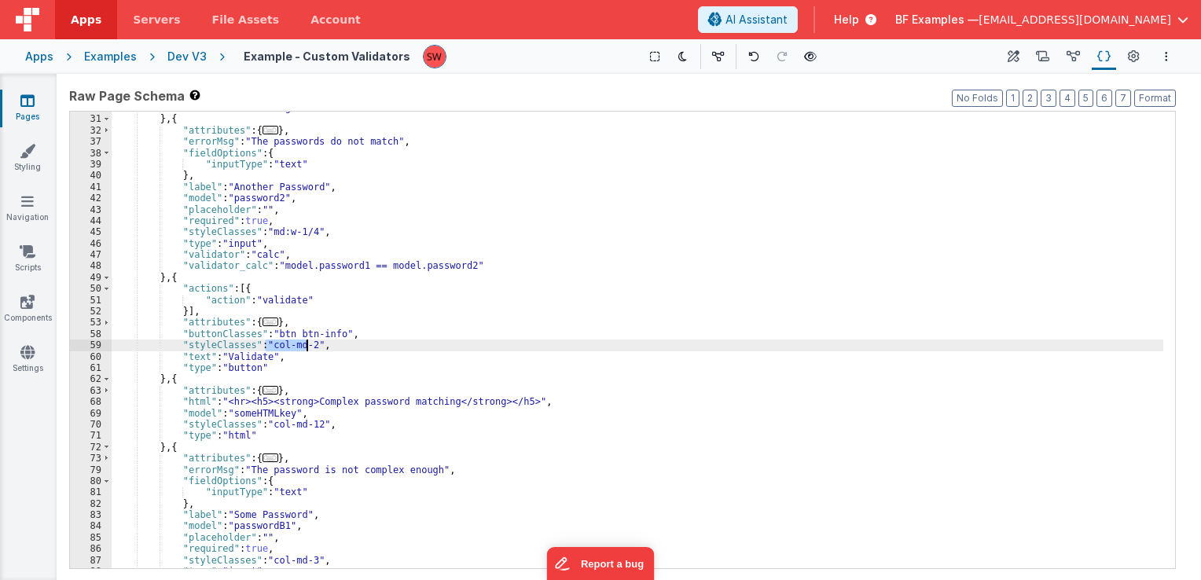
drag, startPoint x: 263, startPoint y: 346, endPoint x: 304, endPoint y: 347, distance: 40.9
click at [304, 347] on div ""validator" : "string" } , { "attributes" : { ... } , "errorMsg" : "The passwor…" at bounding box center [638, 342] width 1052 height 480
paste textarea
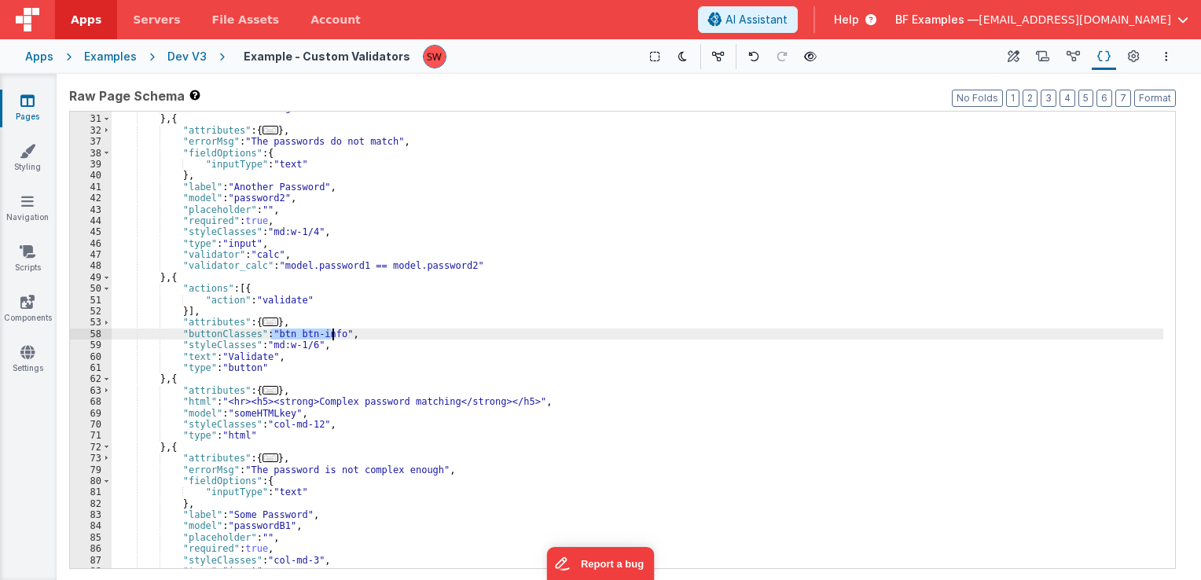
drag, startPoint x: 270, startPoint y: 333, endPoint x: 330, endPoint y: 335, distance: 59.8
click at [330, 335] on div ""validator" : "string" } , { "attributes" : { ... } , "errorMsg" : "The passwor…" at bounding box center [638, 342] width 1052 height 480
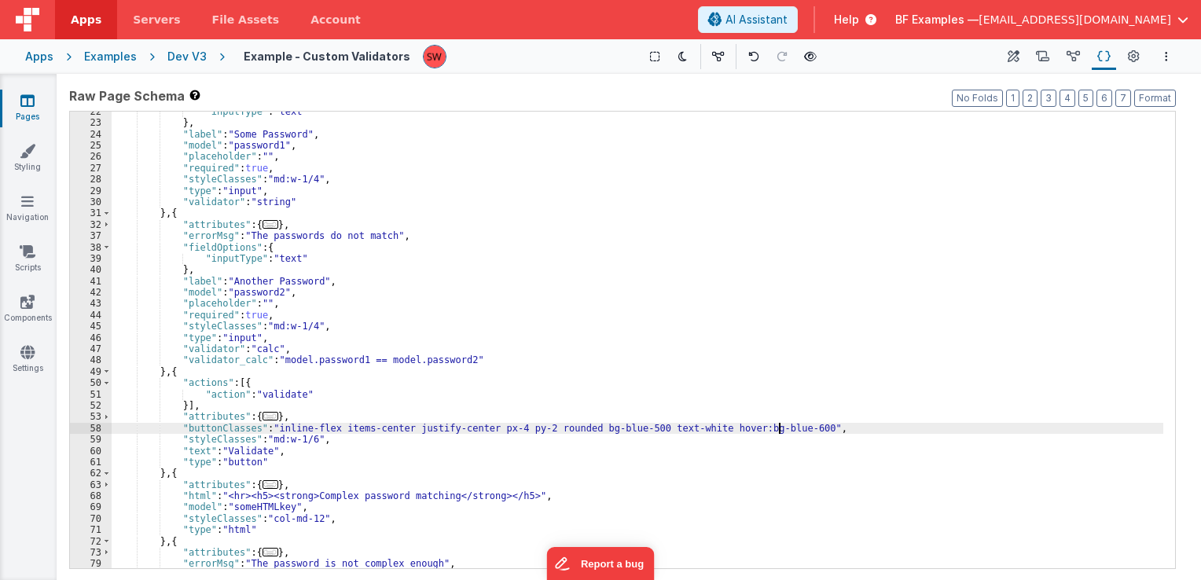
scroll to position [47, 0]
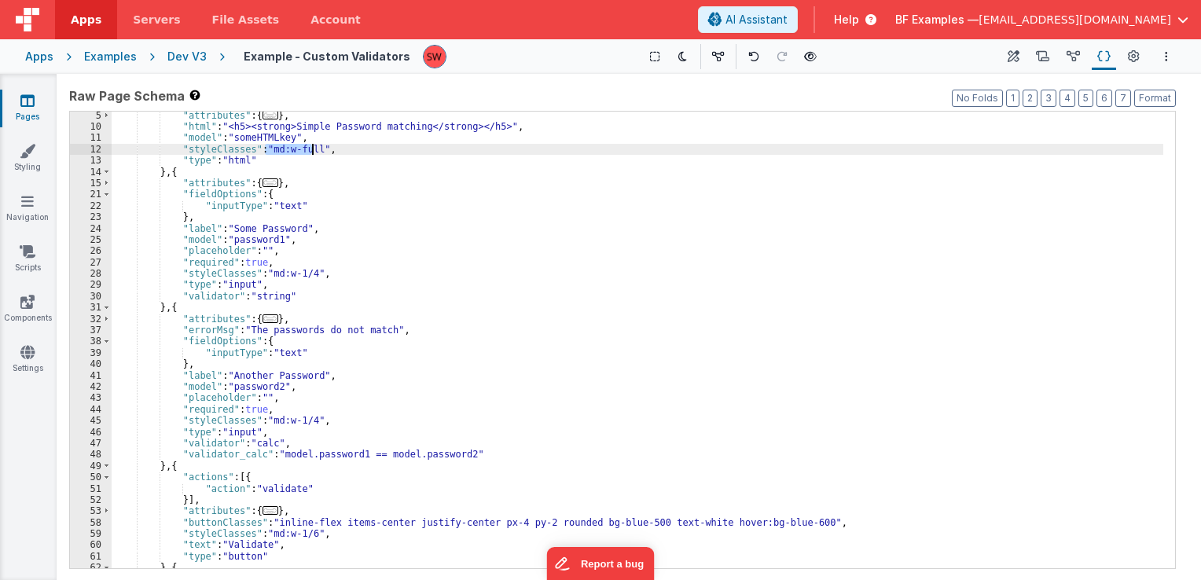
drag, startPoint x: 263, startPoint y: 151, endPoint x: 311, endPoint y: 152, distance: 47.2
click at [311, 152] on div ""attributes" : { ... } , "html" : "<h5><strong>Simple Password matching</strong…" at bounding box center [638, 350] width 1052 height 480
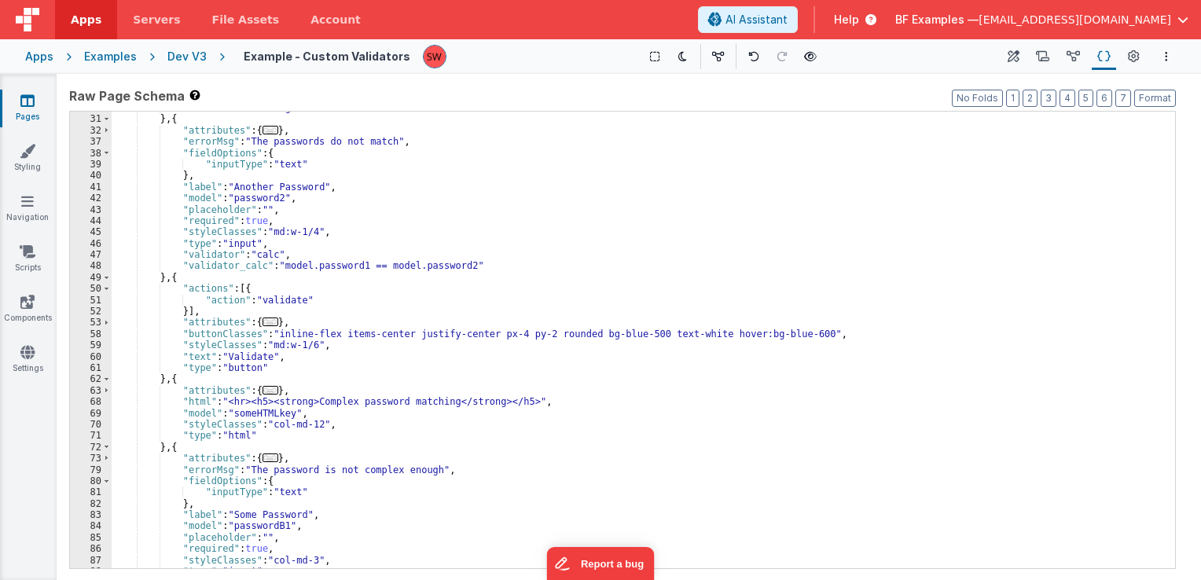
scroll to position [330, 0]
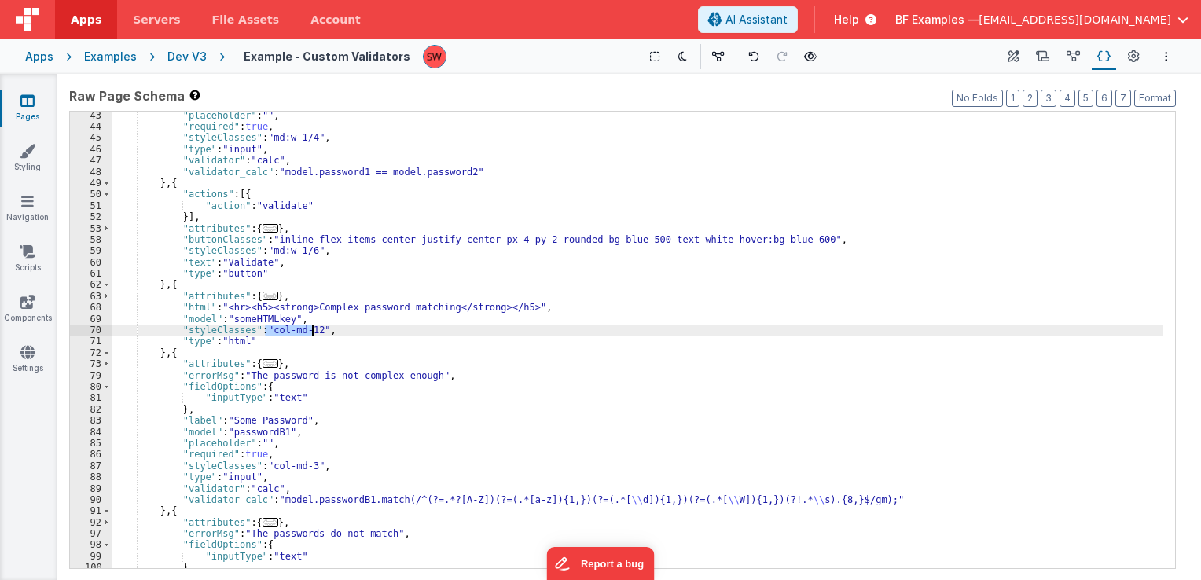
drag, startPoint x: 267, startPoint y: 330, endPoint x: 312, endPoint y: 329, distance: 44.8
click at [312, 329] on div ""placeholder" : "" , "required" : true , "styleClasses" : "md:w-1/4" , "type" :…" at bounding box center [638, 350] width 1052 height 480
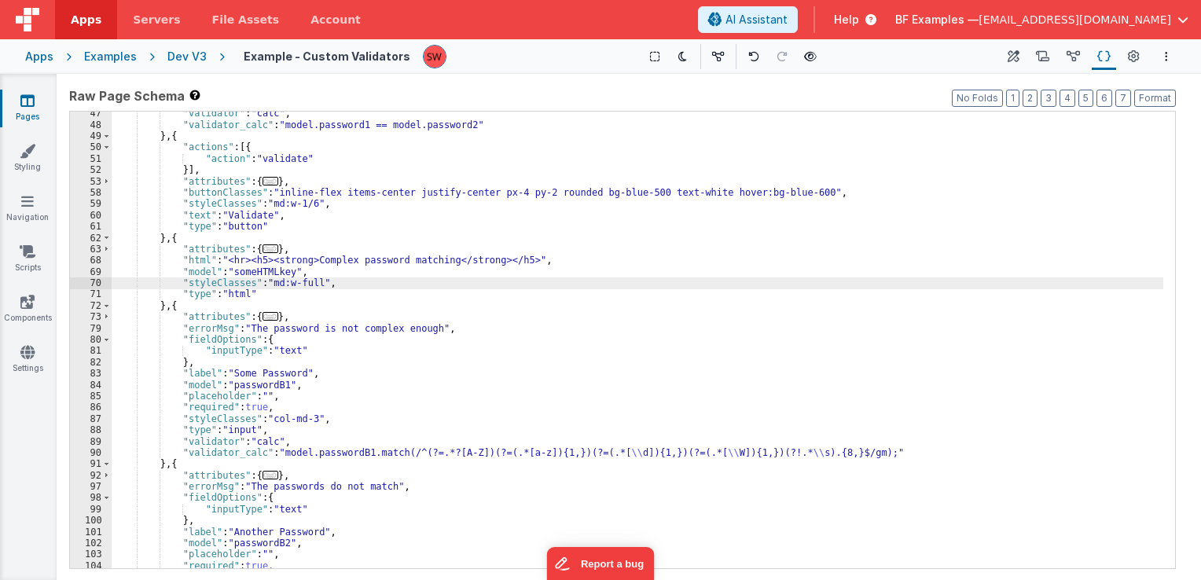
click at [327, 329] on div ""validator" : "calc" , "validator_calc" : "model.password1 == model.password2" …" at bounding box center [638, 348] width 1052 height 480
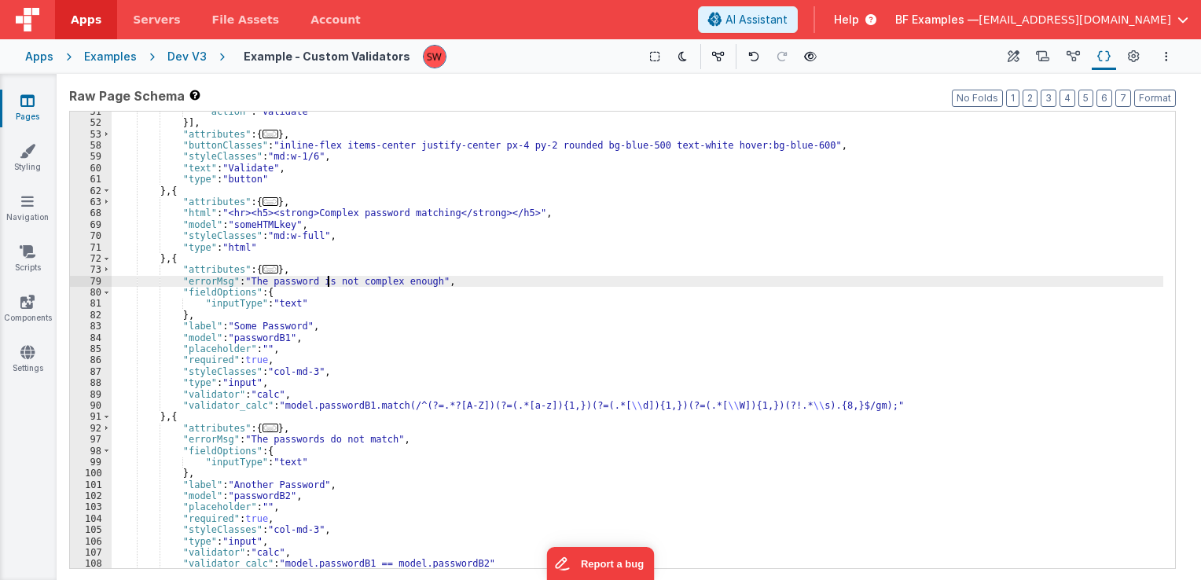
scroll to position [425, 0]
click at [313, 324] on div ""action" : "validate" }] , "attributes" : { ... } , "buttonClasses" : "inline-f…" at bounding box center [638, 346] width 1052 height 480
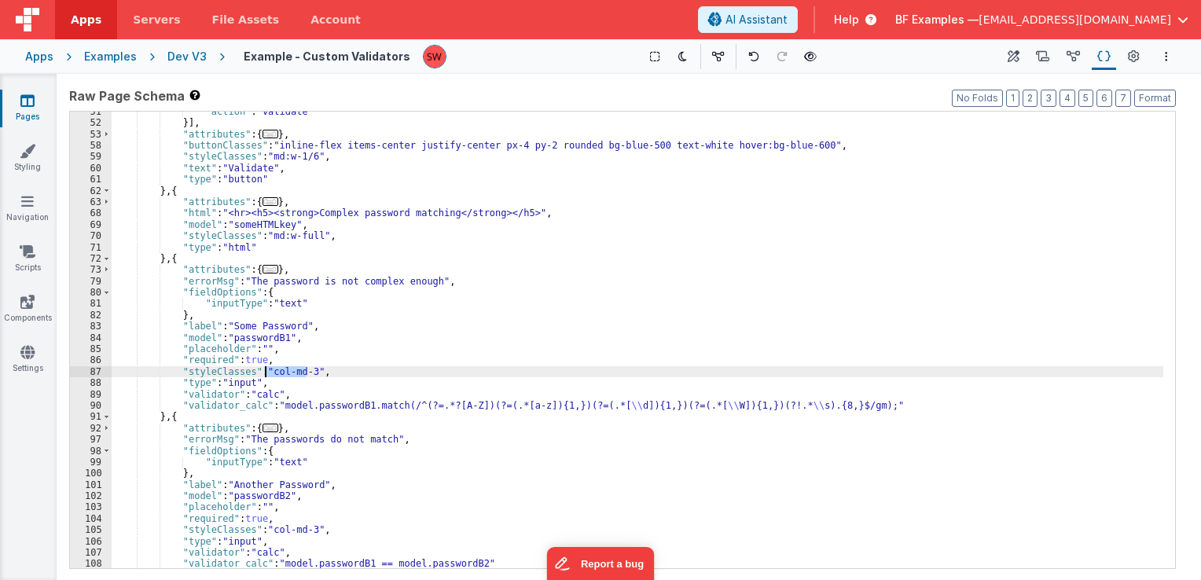
drag, startPoint x: 306, startPoint y: 370, endPoint x: 264, endPoint y: 374, distance: 41.9
click at [264, 374] on div ""action" : "validate" }] , "attributes" : { ... } , "buttonClasses" : "inline-f…" at bounding box center [638, 346] width 1052 height 480
paste textarea
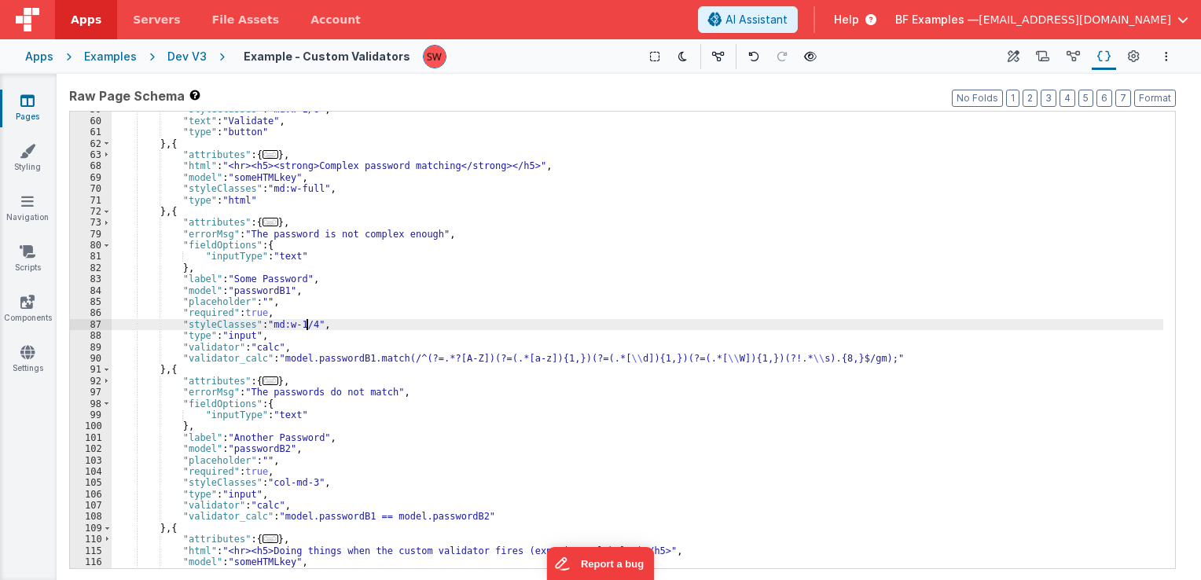
scroll to position [519, 0]
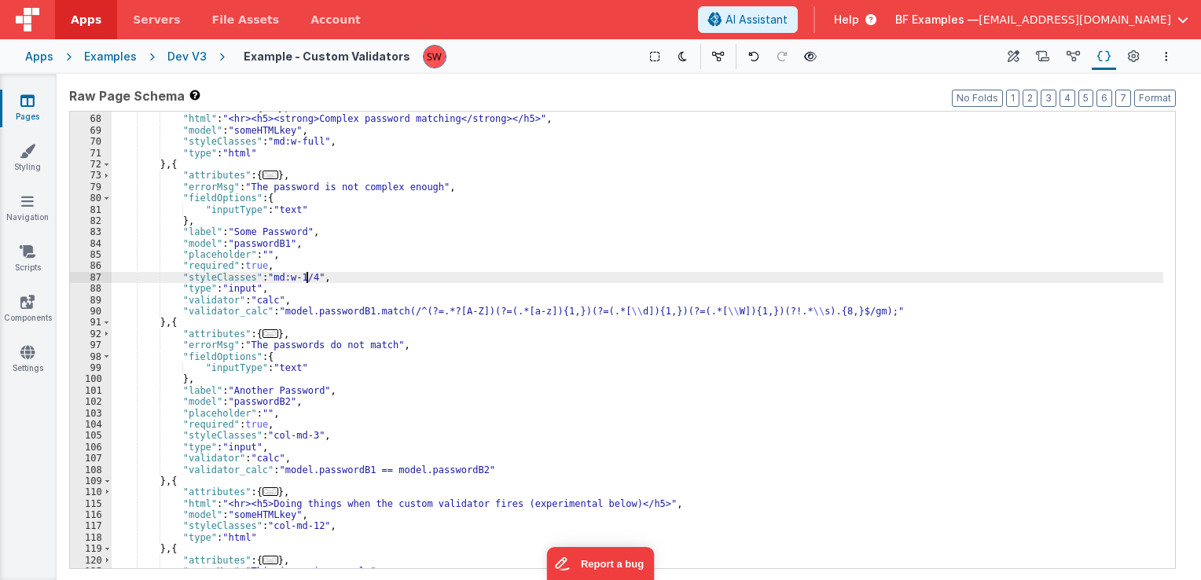
click at [316, 351] on div ""attributes" : { ... } , "html" : "<hr><h5><strong>Complex password matching</s…" at bounding box center [638, 342] width 1052 height 480
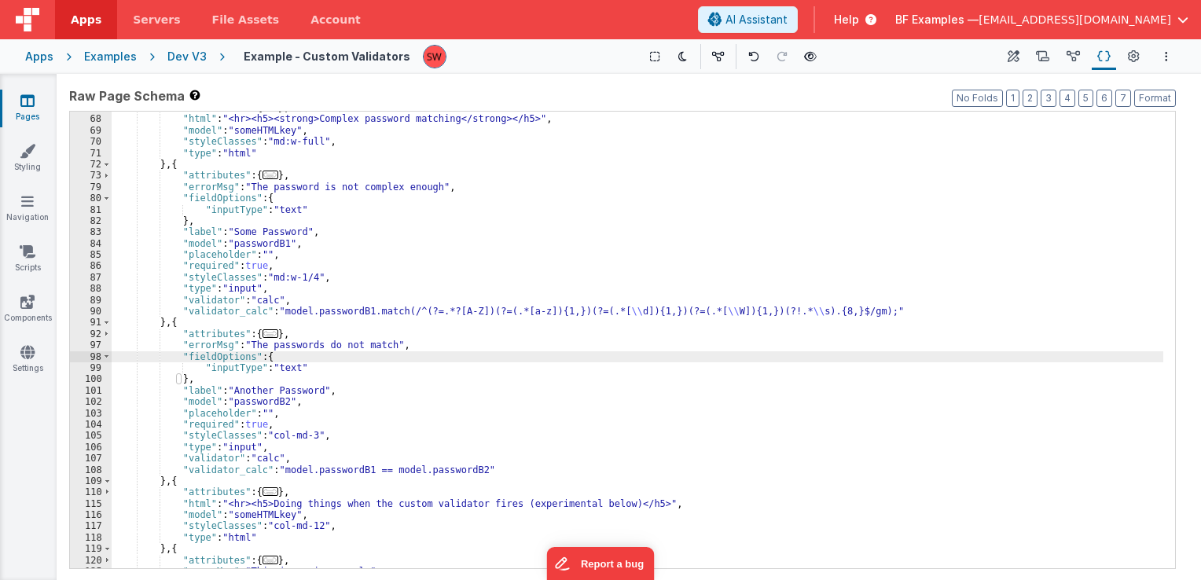
click at [304, 346] on div ""attributes" : { ... } , "html" : "<hr><h5><strong>Complex password matching</s…" at bounding box center [638, 342] width 1052 height 480
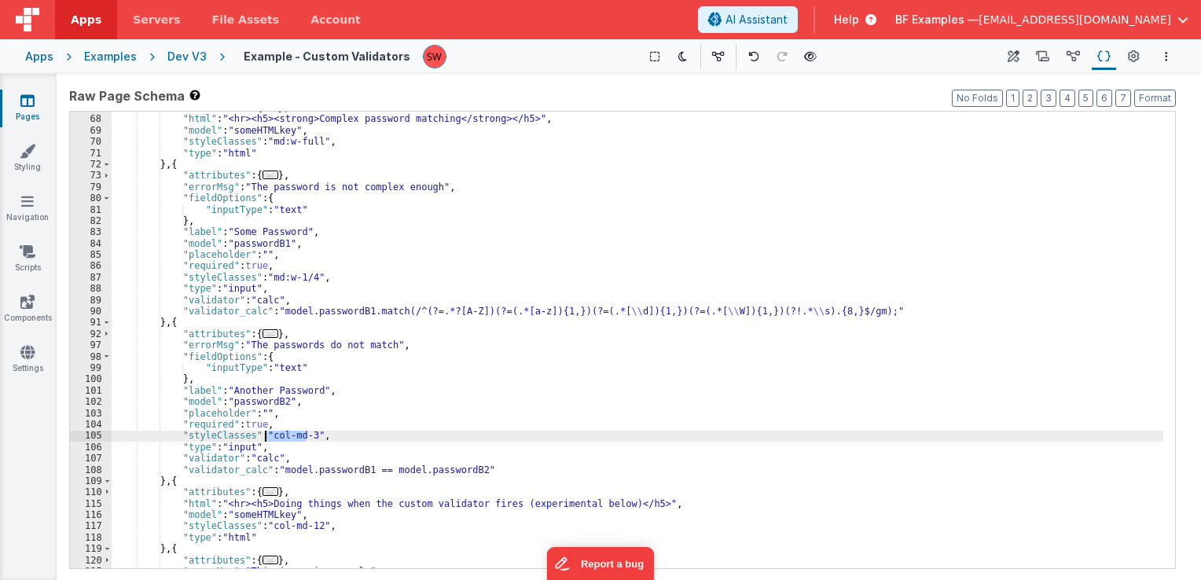
drag, startPoint x: 306, startPoint y: 435, endPoint x: 267, endPoint y: 432, distance: 38.6
click at [267, 432] on div ""attributes" : { ... } , "html" : "<hr><h5><strong>Complex password matching</s…" at bounding box center [638, 342] width 1052 height 480
paste textarea
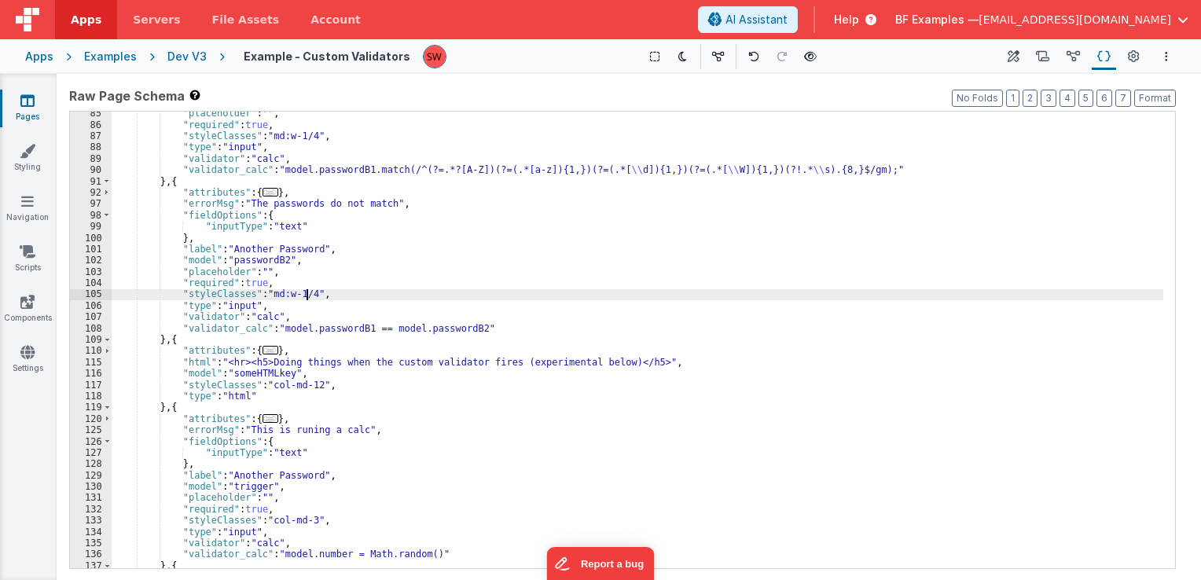
scroll to position [660, 0]
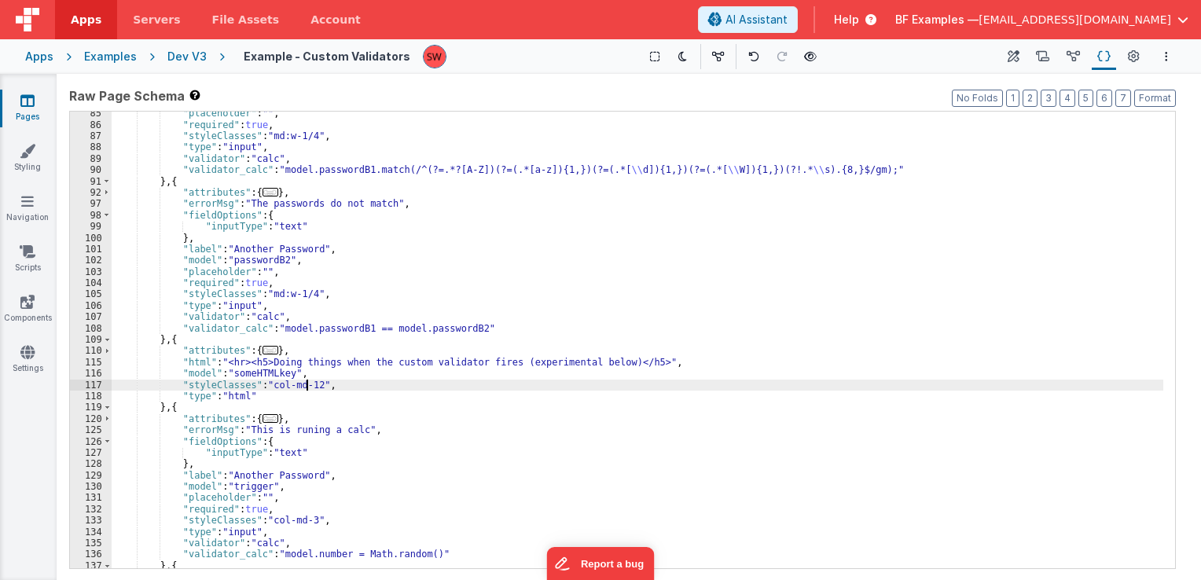
click at [307, 385] on div ""placeholder" : "" , "required" : true , "styleClasses" : "md:w-1/4" , "type" :…" at bounding box center [638, 348] width 1052 height 480
drag, startPoint x: 312, startPoint y: 387, endPoint x: 267, endPoint y: 384, distance: 44.9
click at [267, 384] on div ""placeholder" : "" , "required" : true , "styleClasses" : "md:w-1/4" , "type" :…" at bounding box center [638, 348] width 1052 height 480
paste textarea
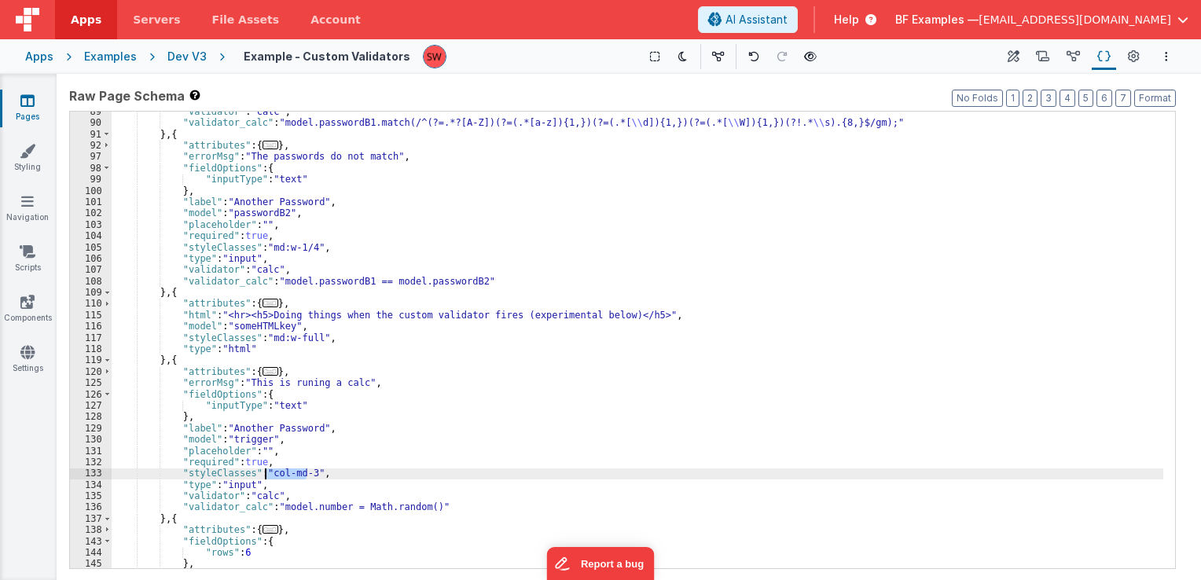
drag, startPoint x: 304, startPoint y: 474, endPoint x: 264, endPoint y: 470, distance: 40.3
click at [264, 470] on div ""validator" : "calc" , "validator_calc" : "model.passwordB1.match(/^(?=.*?[A-Z]…" at bounding box center [638, 346] width 1052 height 480
paste textarea
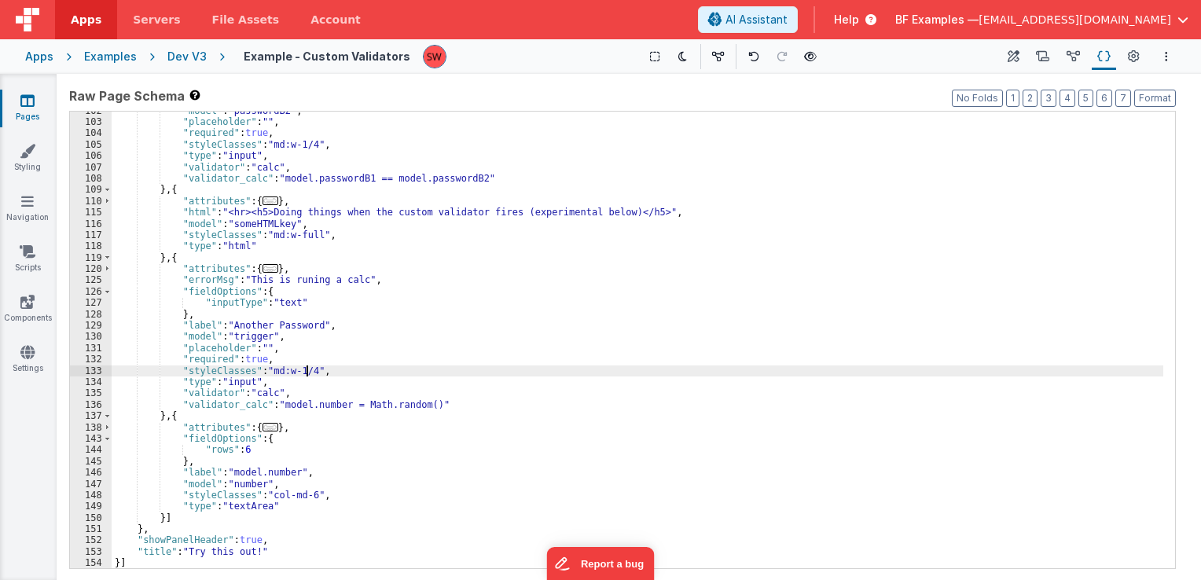
scroll to position [811, 0]
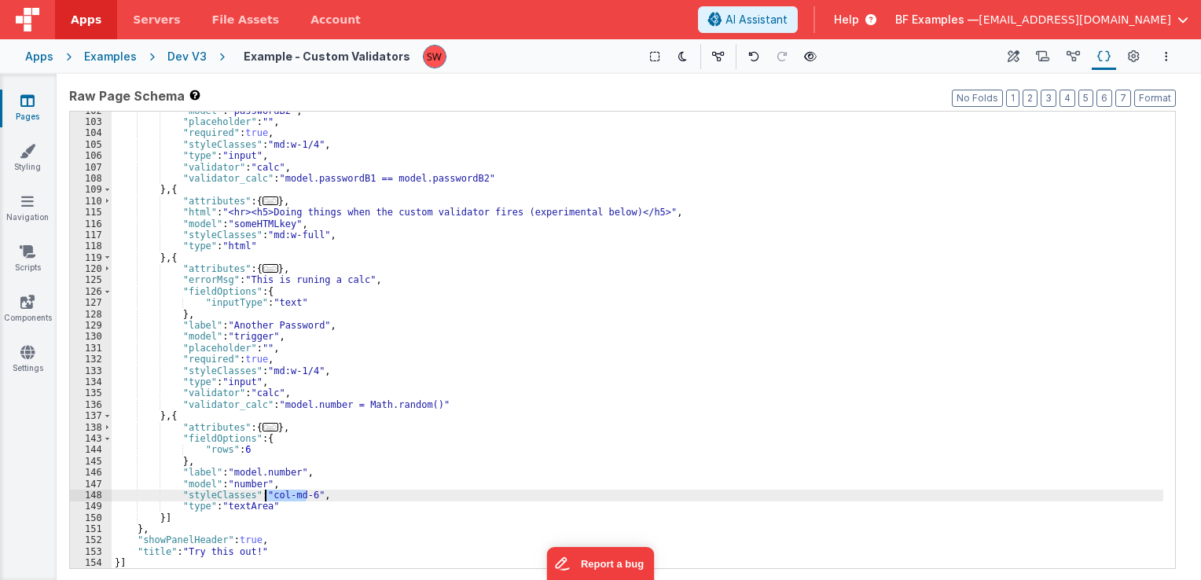
drag, startPoint x: 308, startPoint y: 498, endPoint x: 267, endPoint y: 498, distance: 40.9
click at [267, 498] on div ""model" : "passwordB2" , "placeholder" : "" , "required" : true , "styleClasses…" at bounding box center [638, 345] width 1052 height 480
paste textarea
click at [182, 52] on div "Dev V3" at bounding box center [186, 57] width 39 height 16
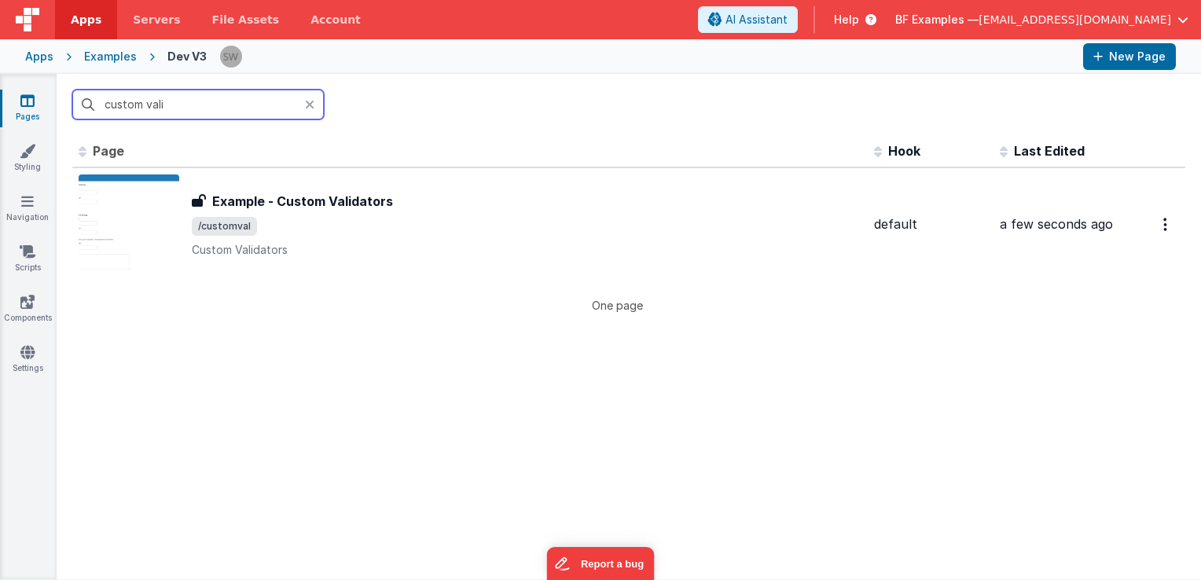
click at [195, 104] on input "custom vali" at bounding box center [198, 105] width 252 height 30
click at [194, 104] on input "custom vali" at bounding box center [198, 105] width 252 height 30
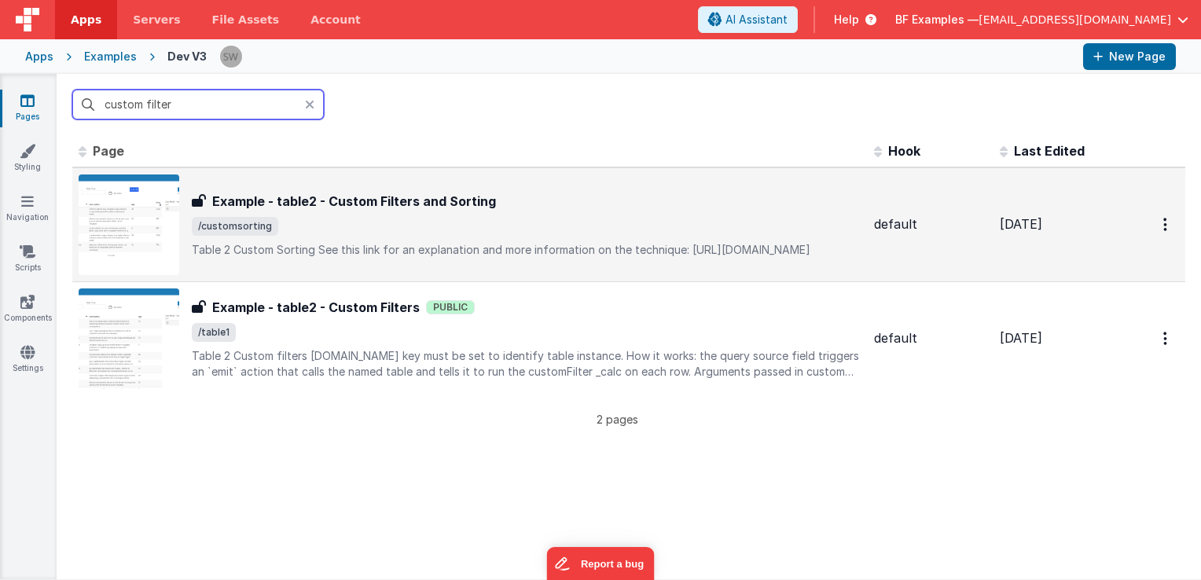
type input "custom filter"
click at [563, 242] on p "Table 2 Custom Sorting See this link for an explanation and more information …" at bounding box center [527, 250] width 670 height 16
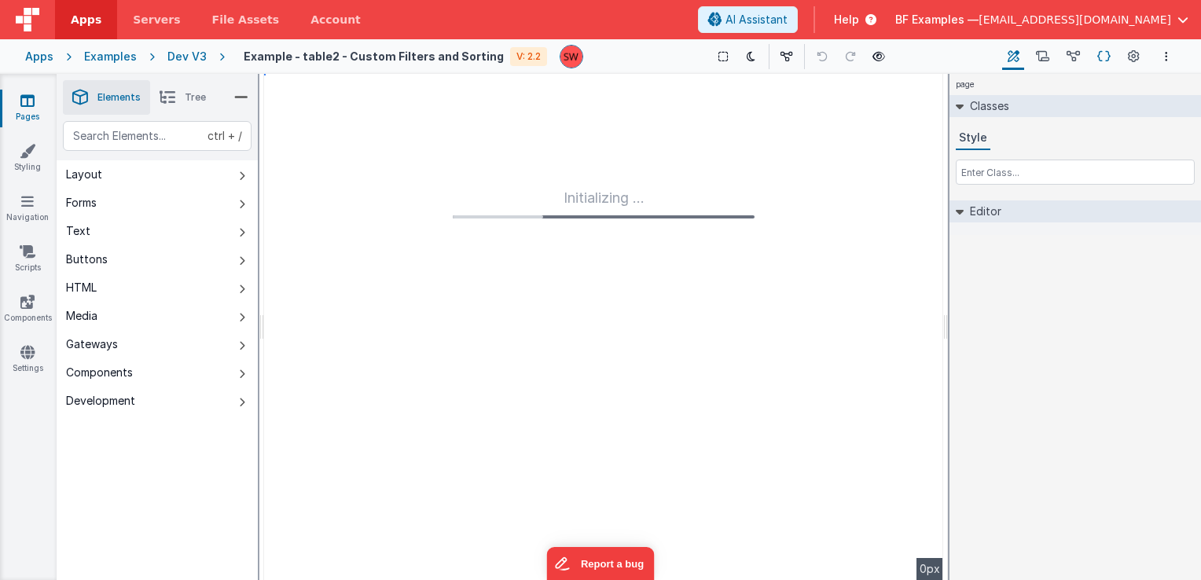
click at [1108, 54] on icon at bounding box center [1104, 57] width 13 height 17
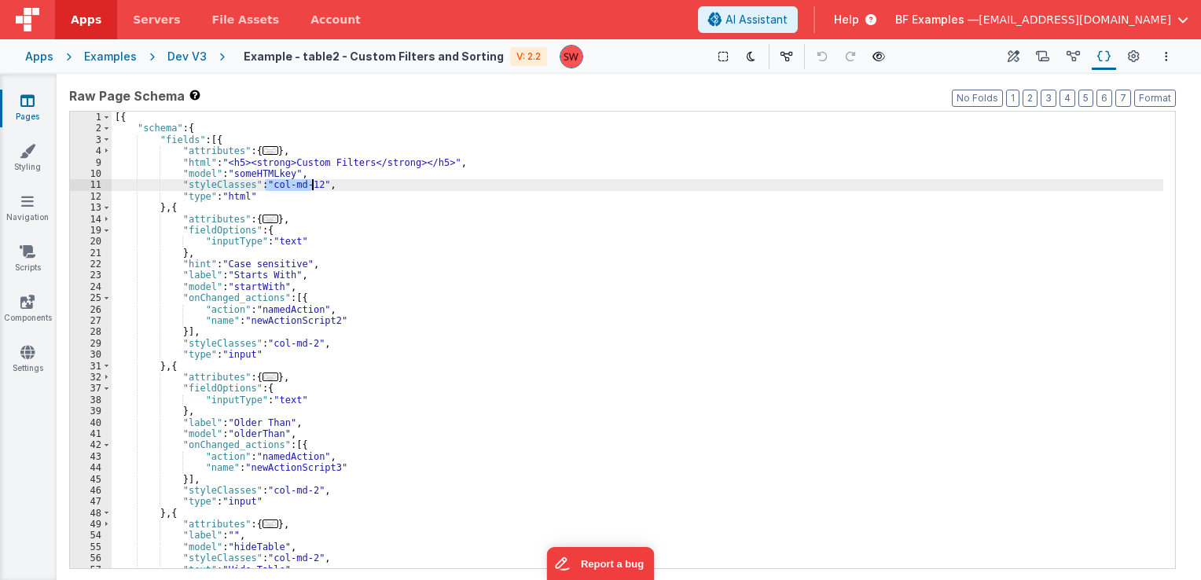
drag, startPoint x: 267, startPoint y: 184, endPoint x: 312, endPoint y: 186, distance: 45.7
click at [312, 186] on div "[{ "schema" : { "fields" : [{ "attributes" : { ... } , "html" : "<h5><strong>Cu…" at bounding box center [638, 352] width 1052 height 480
drag, startPoint x: 265, startPoint y: 187, endPoint x: 314, endPoint y: 187, distance: 48.7
click at [314, 187] on div "[{ "schema" : { "fields" : [{ "attributes" : { ... } , "html" : "<h5><strong>Cu…" at bounding box center [638, 352] width 1052 height 480
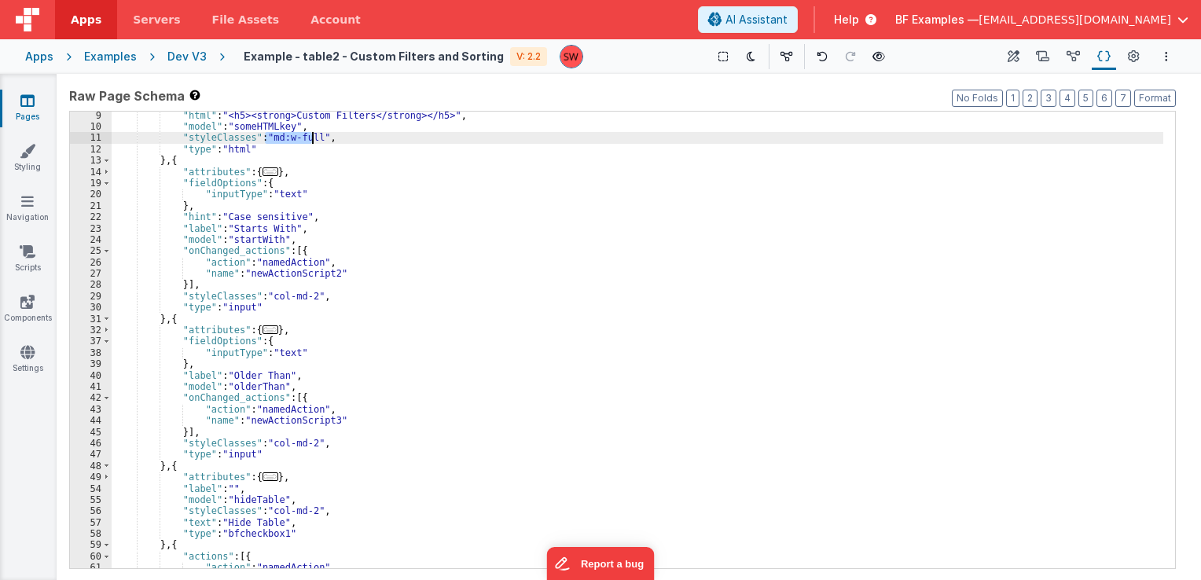
scroll to position [47, 0]
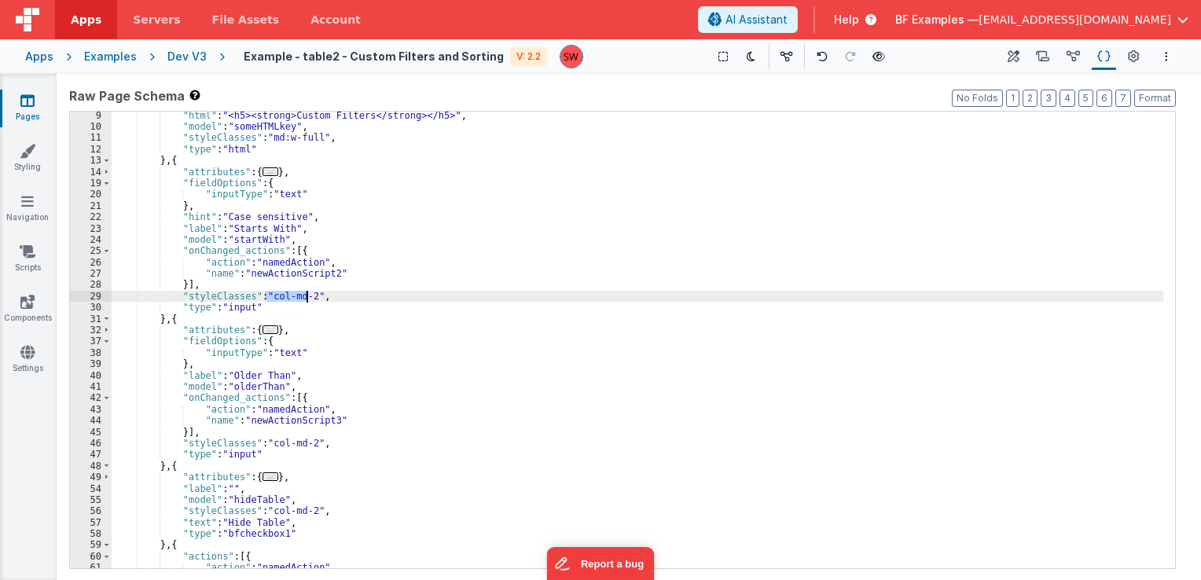
drag, startPoint x: 264, startPoint y: 293, endPoint x: 306, endPoint y: 294, distance: 41.7
click at [306, 294] on div ""html" : "<h5><strong>Custom Filters</strong></h5>" , "model" : "someHTMLkey" ,…" at bounding box center [638, 350] width 1052 height 480
paste textarea
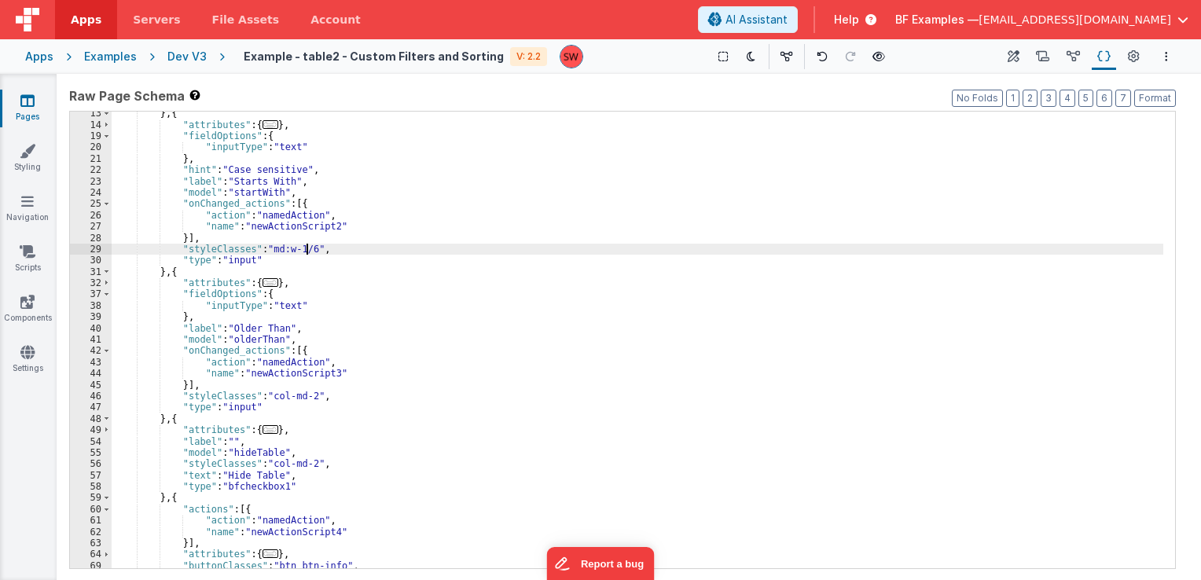
scroll to position [142, 0]
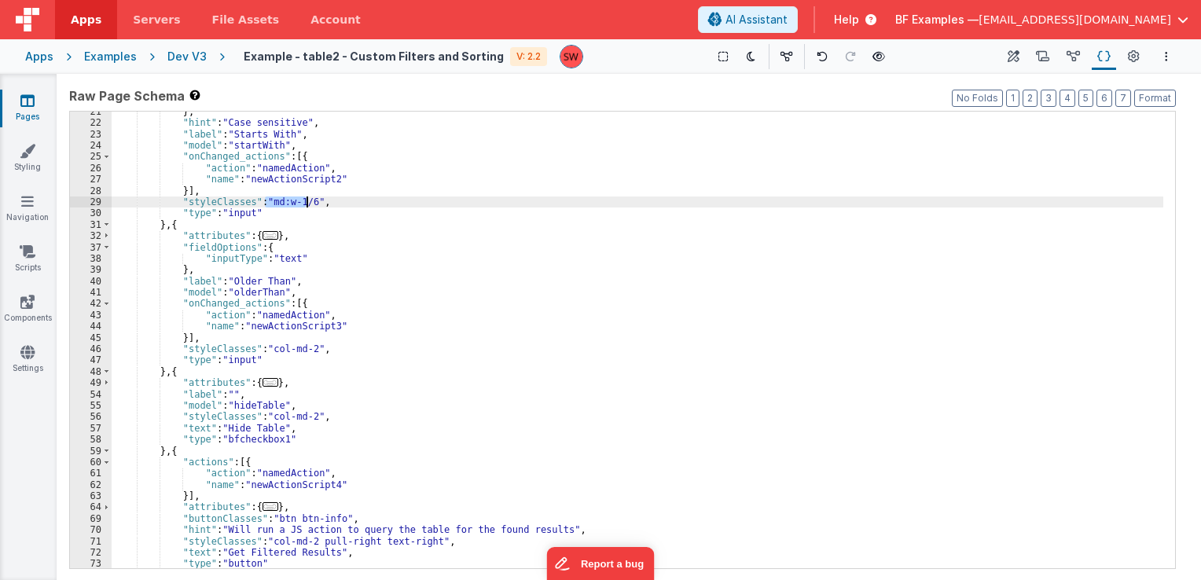
drag, startPoint x: 266, startPoint y: 204, endPoint x: 309, endPoint y: 205, distance: 43.2
click at [309, 205] on div "} , "hint" : "Case sensitive" , "label" : "Starts With" , "model" : "startWith"…" at bounding box center [638, 346] width 1052 height 480
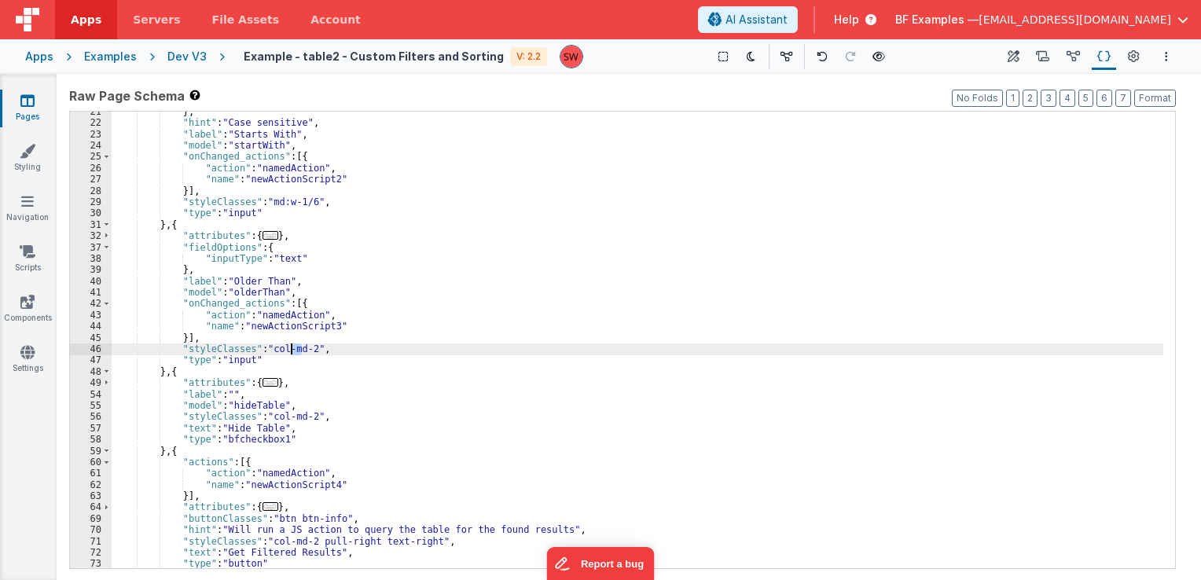
drag, startPoint x: 303, startPoint y: 351, endPoint x: 291, endPoint y: 349, distance: 11.9
click at [291, 349] on div "} , "hint" : "Case sensitive" , "label" : "Starts With" , "model" : "startWith"…" at bounding box center [638, 346] width 1052 height 480
drag, startPoint x: 308, startPoint y: 344, endPoint x: 267, endPoint y: 348, distance: 41.9
click at [267, 348] on div "} , "hint" : "Case sensitive" , "label" : "Starts With" , "model" : "startWith"…" at bounding box center [638, 346] width 1052 height 480
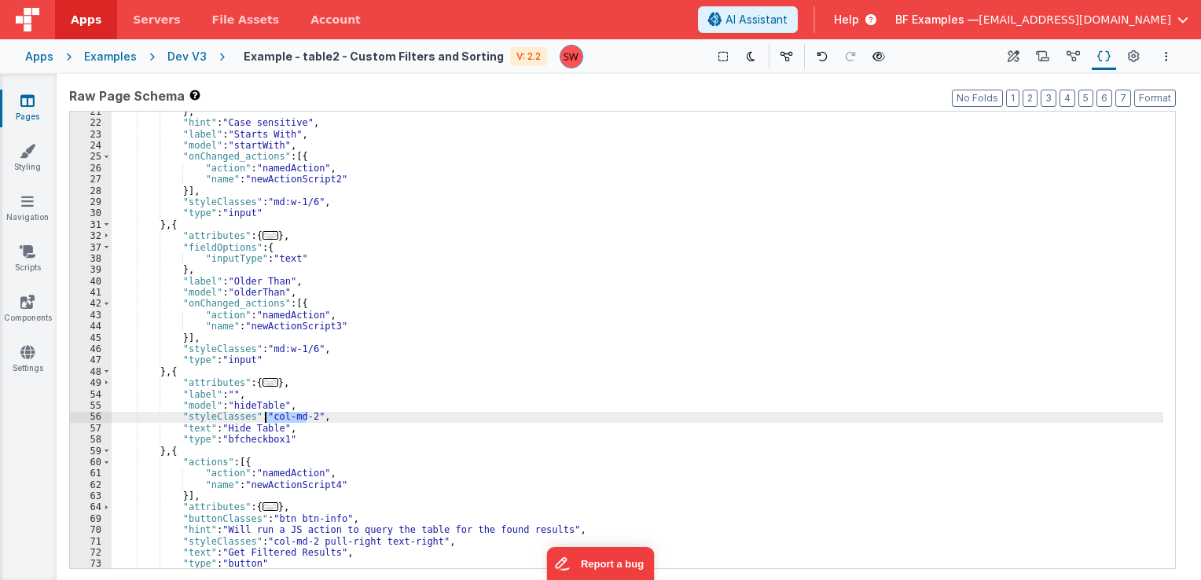
drag, startPoint x: 306, startPoint y: 415, endPoint x: 264, endPoint y: 420, distance: 41.9
click at [264, 420] on div "} , "hint" : "Case sensitive" , "label" : "Starts With" , "model" : "startWith"…" at bounding box center [638, 346] width 1052 height 480
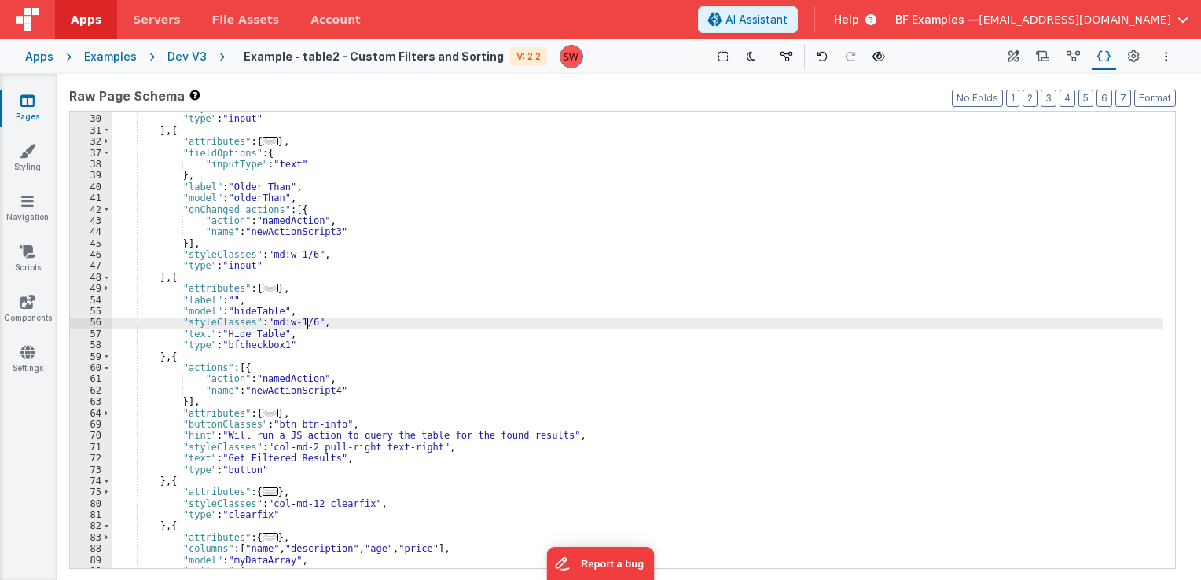
scroll to position [283, 0]
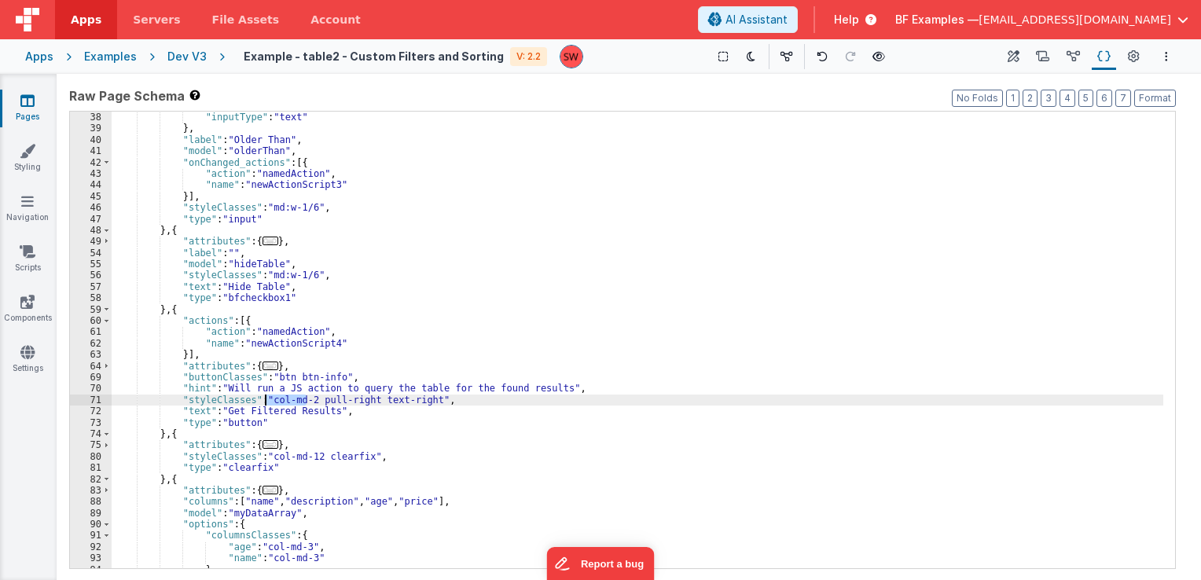
drag, startPoint x: 306, startPoint y: 399, endPoint x: 267, endPoint y: 404, distance: 39.6
click at [267, 404] on div ""fieldOptions" : { "inputType" : "text" } , "label" : "Older Than" , "model" : …" at bounding box center [638, 341] width 1052 height 480
paste textarea
click at [324, 399] on div ""fieldOptions" : { "inputType" : "text" } , "label" : "Older Than" , "model" : …" at bounding box center [638, 341] width 1052 height 480
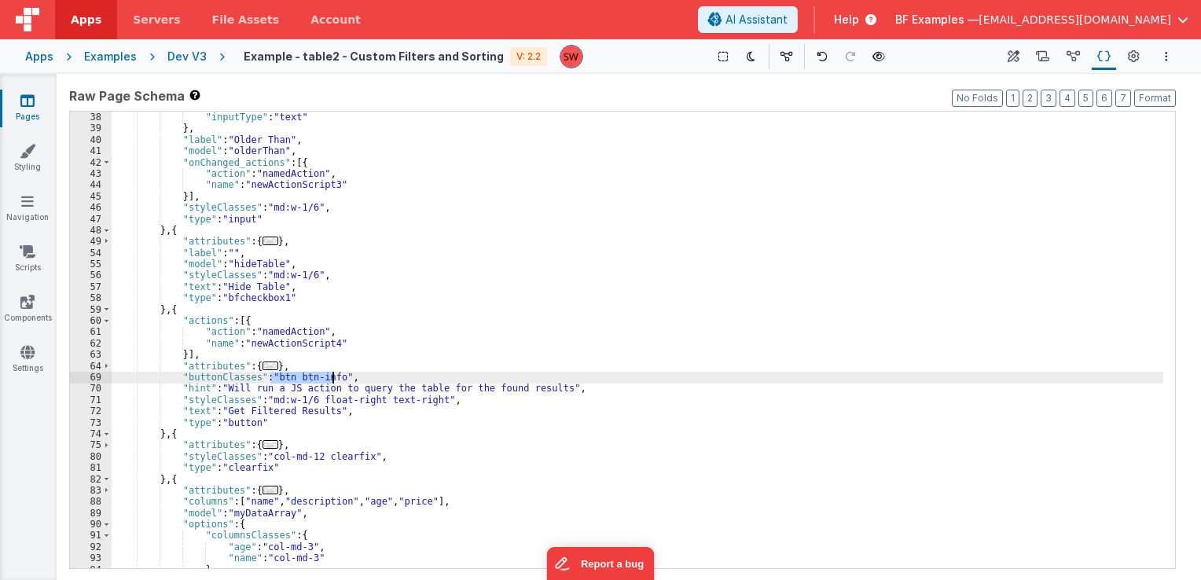
drag, startPoint x: 271, startPoint y: 376, endPoint x: 331, endPoint y: 381, distance: 59.9
click at [331, 381] on div ""fieldOptions" : { "inputType" : "text" } , "label" : "Older Than" , "model" : …" at bounding box center [638, 341] width 1052 height 480
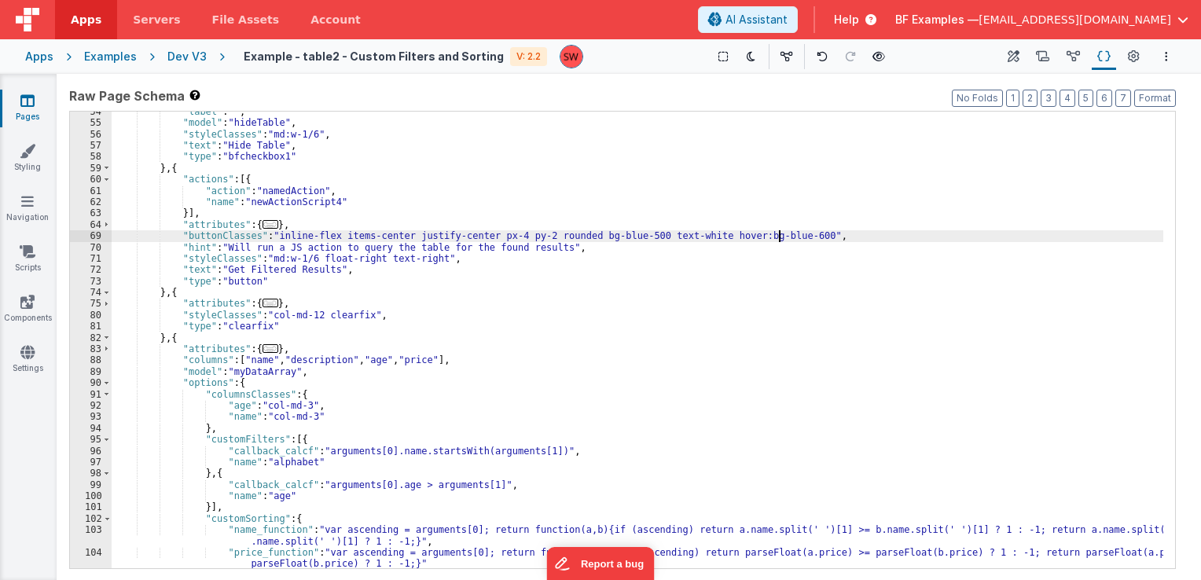
scroll to position [425, 0]
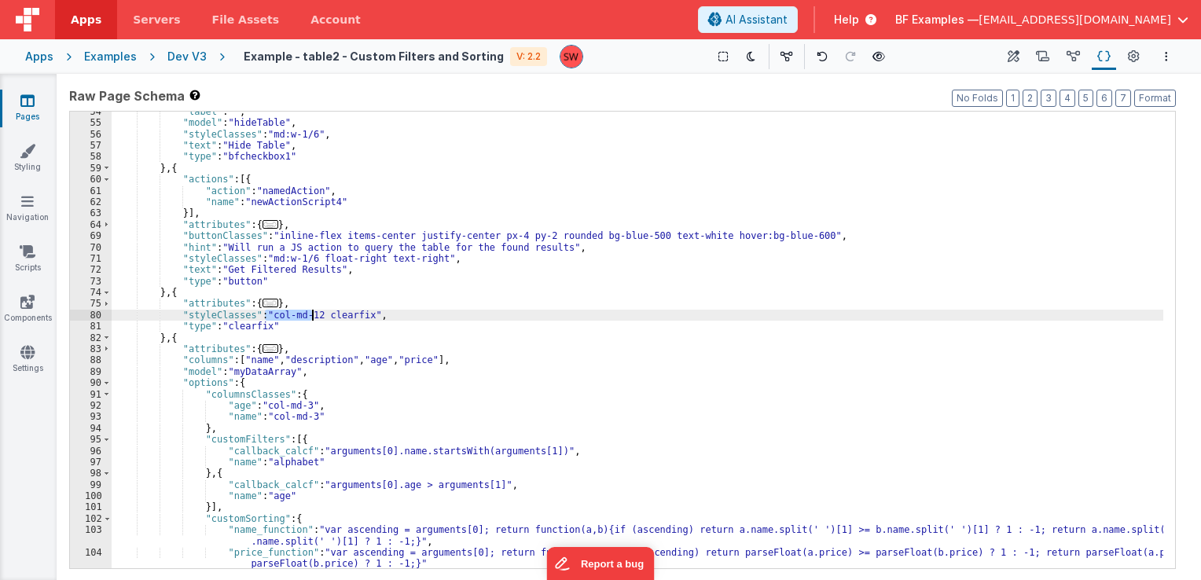
drag, startPoint x: 264, startPoint y: 315, endPoint x: 313, endPoint y: 311, distance: 48.9
click at [313, 311] on div ""label" : "" , "model" : "hideTable" , "styleClasses" : "md:w-1/6" , "text" : "…" at bounding box center [638, 346] width 1052 height 480
click at [360, 316] on div ""label" : "" , "model" : "hideTable" , "styleClasses" : "md:w-1/6" , "text" : "…" at bounding box center [638, 346] width 1052 height 480
click at [351, 318] on div ""label" : "" , "model" : "hideTable" , "styleClasses" : "md:w-1/6" , "text" : "…" at bounding box center [638, 346] width 1052 height 480
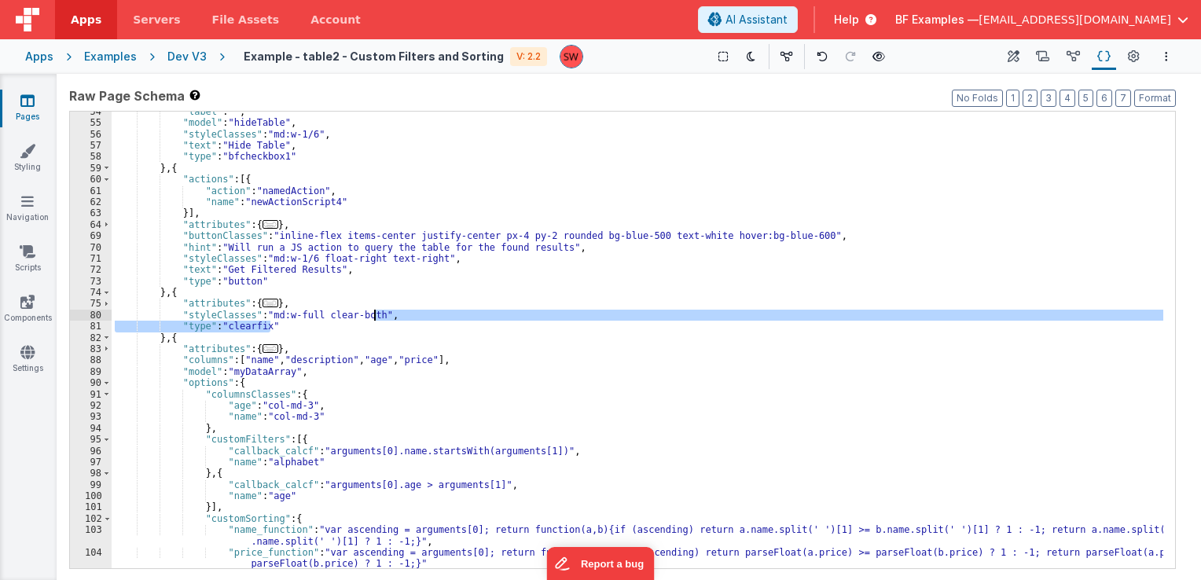
drag, startPoint x: 362, startPoint y: 323, endPoint x: 371, endPoint y: 314, distance: 12.2
click at [371, 314] on div ""label" : "" , "model" : "hideTable" , "styleClasses" : "md:w-1/6" , "text" : "…" at bounding box center [638, 346] width 1052 height 480
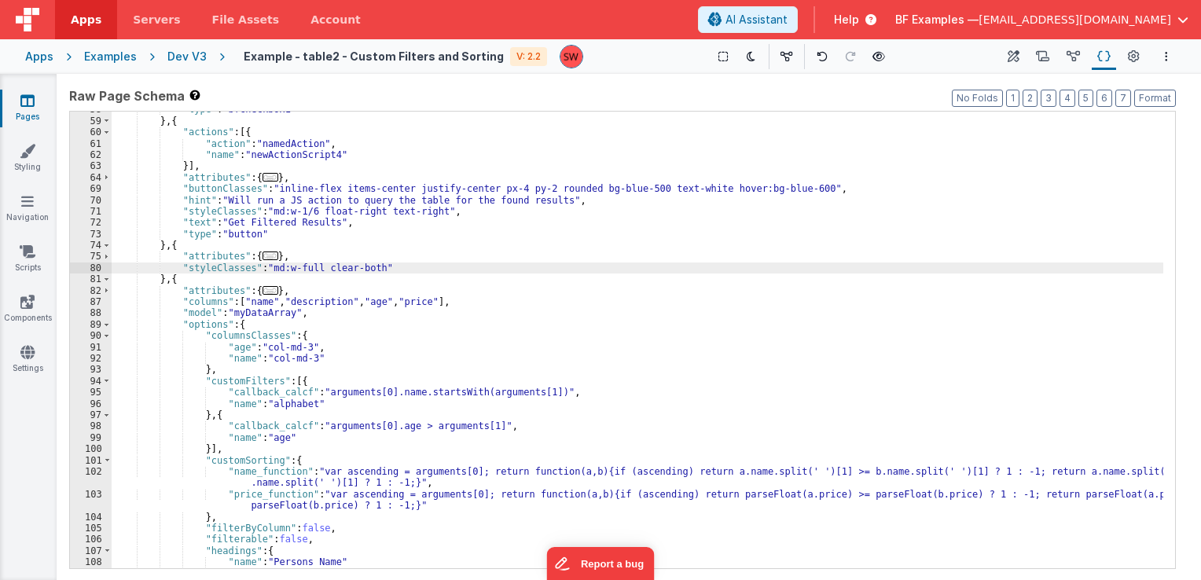
scroll to position [519, 0]
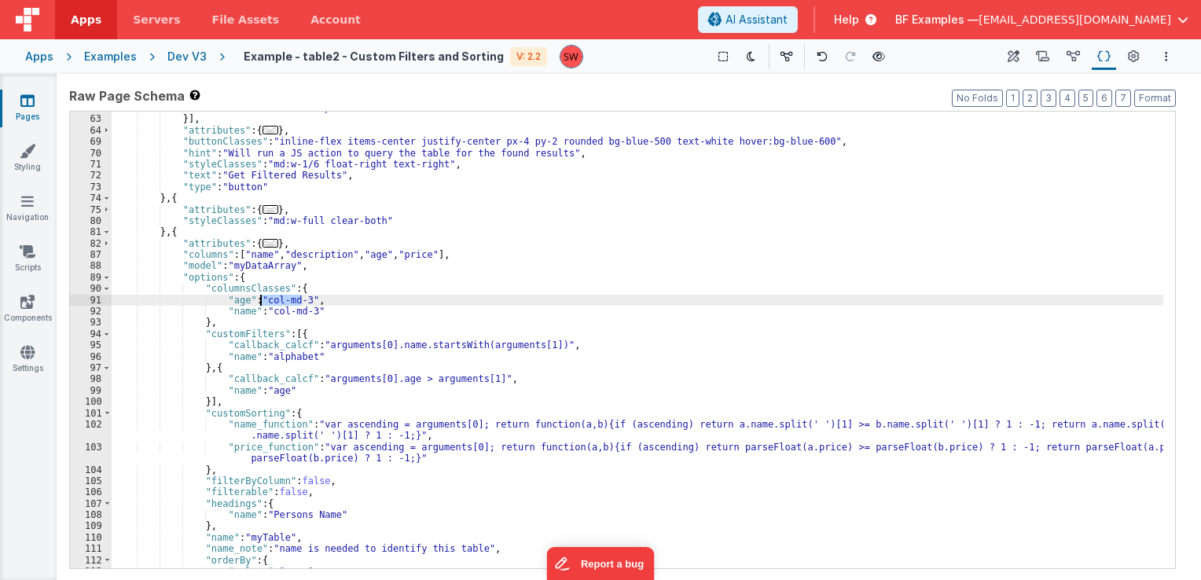
drag, startPoint x: 300, startPoint y: 300, endPoint x: 258, endPoint y: 299, distance: 41.7
click at [258, 299] on div ""name" : "newActionScript4" }] , "attributes" : { ... } , "buttonClasses" : "in…" at bounding box center [638, 342] width 1052 height 480
drag, startPoint x: 262, startPoint y: 300, endPoint x: 300, endPoint y: 298, distance: 37.8
click at [300, 298] on div ""name" : "newActionScript4" }] , "attributes" : { ... } , "buttonClasses" : "in…" at bounding box center [638, 342] width 1052 height 480
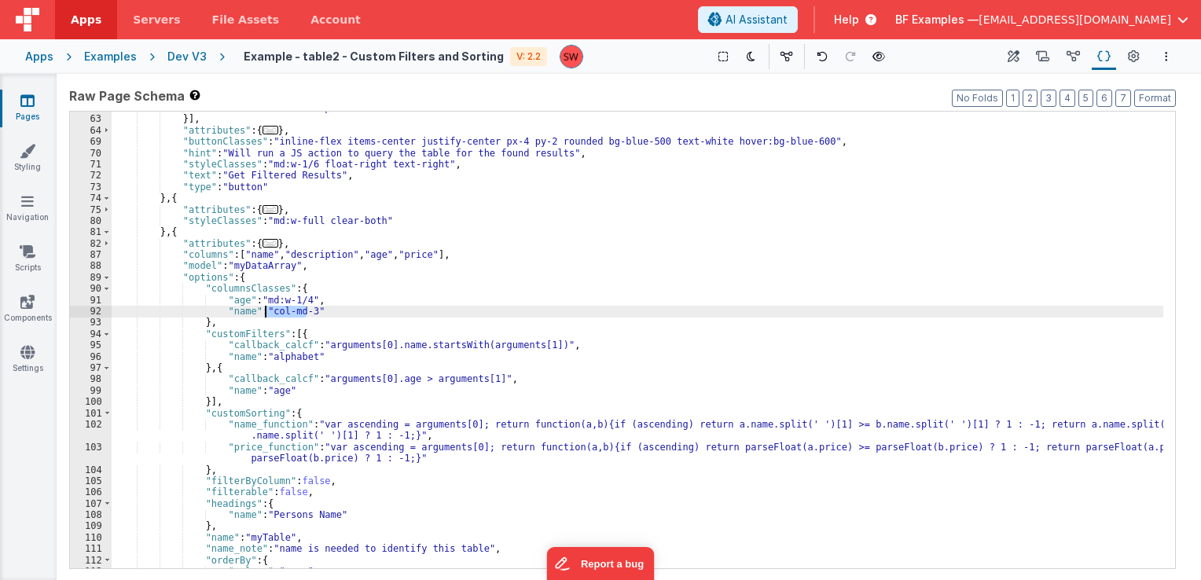
drag, startPoint x: 306, startPoint y: 312, endPoint x: 267, endPoint y: 314, distance: 38.6
click at [267, 314] on div ""name" : "newActionScript4" }] , "attributes" : { ... } , "buttonClasses" : "in…" at bounding box center [638, 342] width 1052 height 480
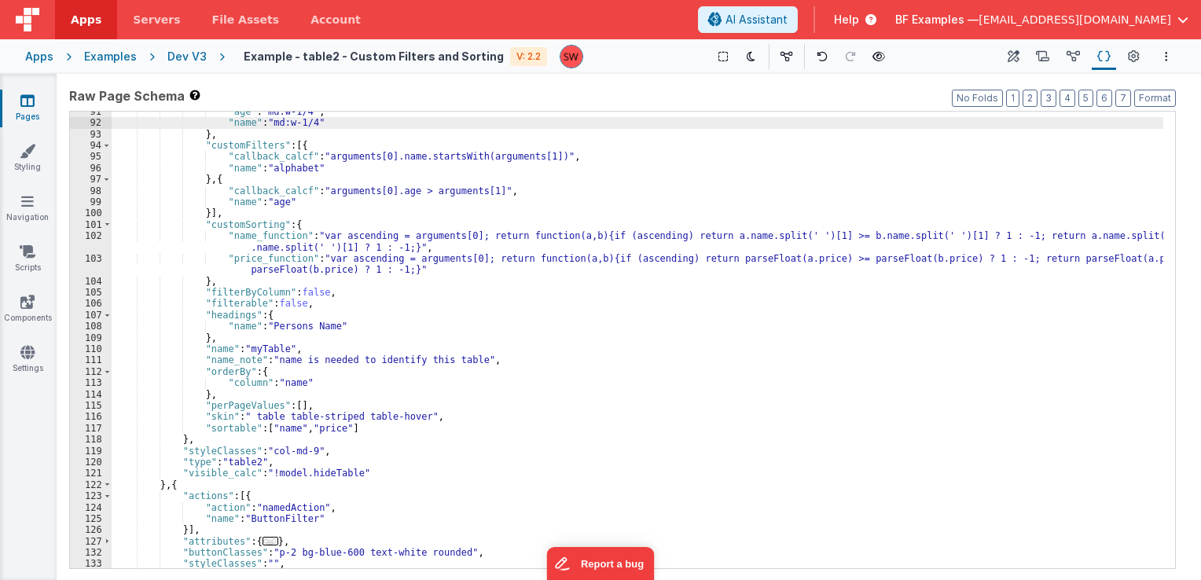
scroll to position [755, 0]
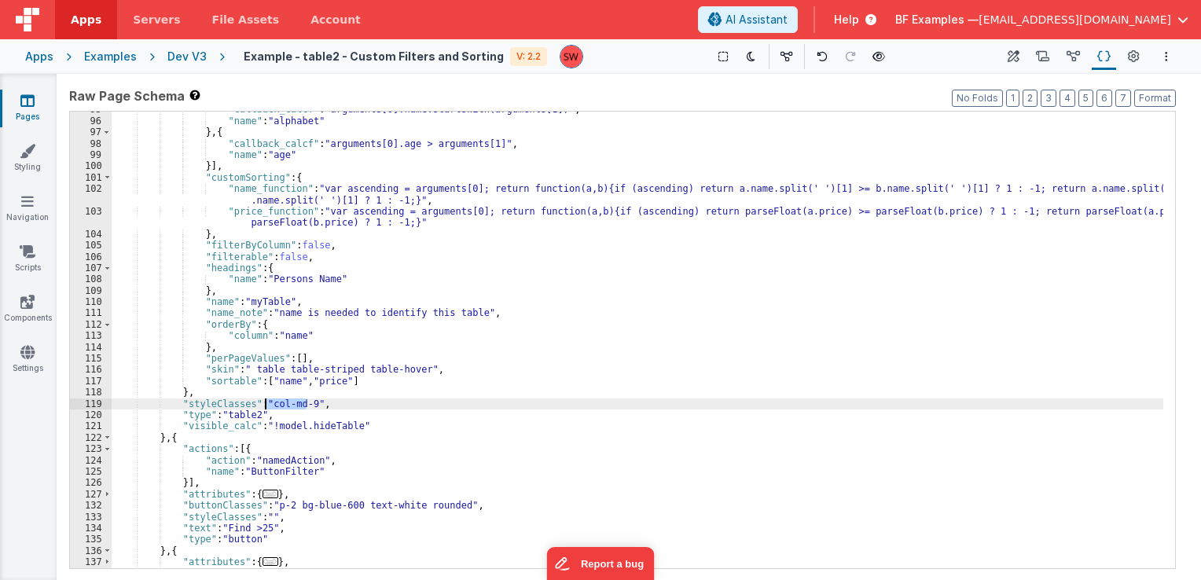
drag, startPoint x: 307, startPoint y: 406, endPoint x: 264, endPoint y: 404, distance: 42.5
click at [264, 404] on div ""callback_calcf" : "arguments[0].name.startsWith(arguments[1])" , "name" : "alp…" at bounding box center [638, 344] width 1052 height 480
paste textarea
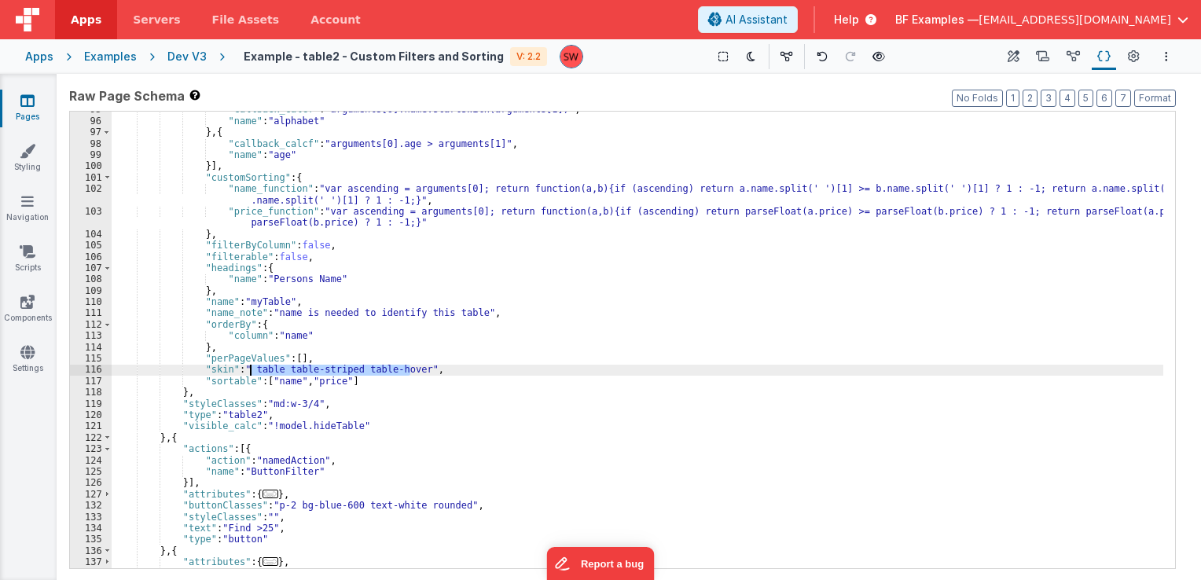
drag, startPoint x: 412, startPoint y: 367, endPoint x: 252, endPoint y: 373, distance: 160.5
click at [252, 373] on div ""callback_calcf" : "arguments[0].name.startsWith(arguments[1])" , "name" : "alp…" at bounding box center [638, 344] width 1052 height 480
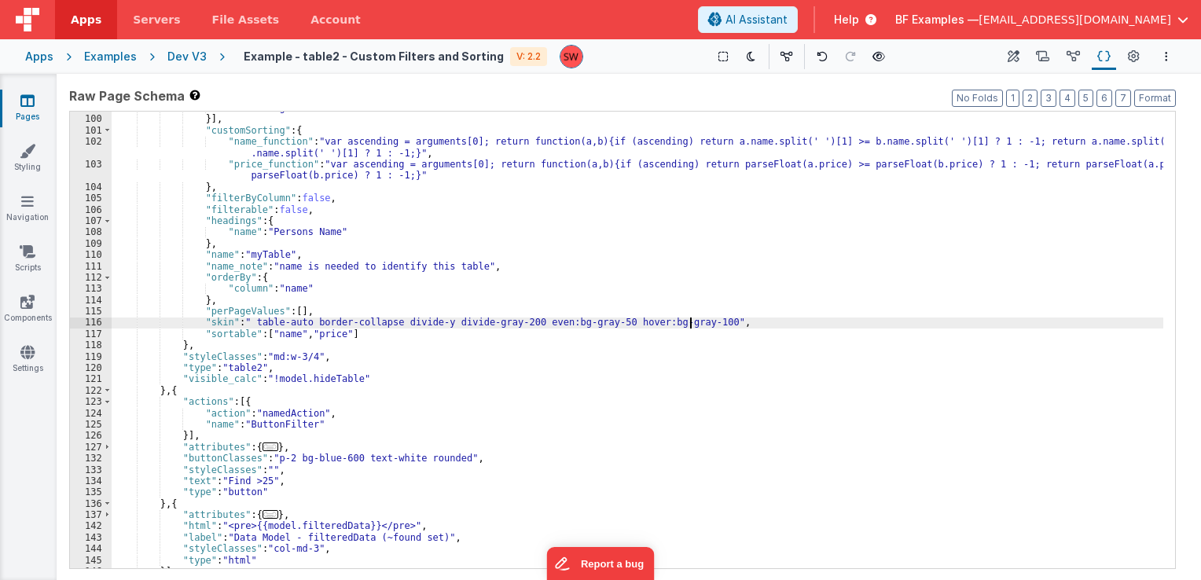
scroll to position [833, 0]
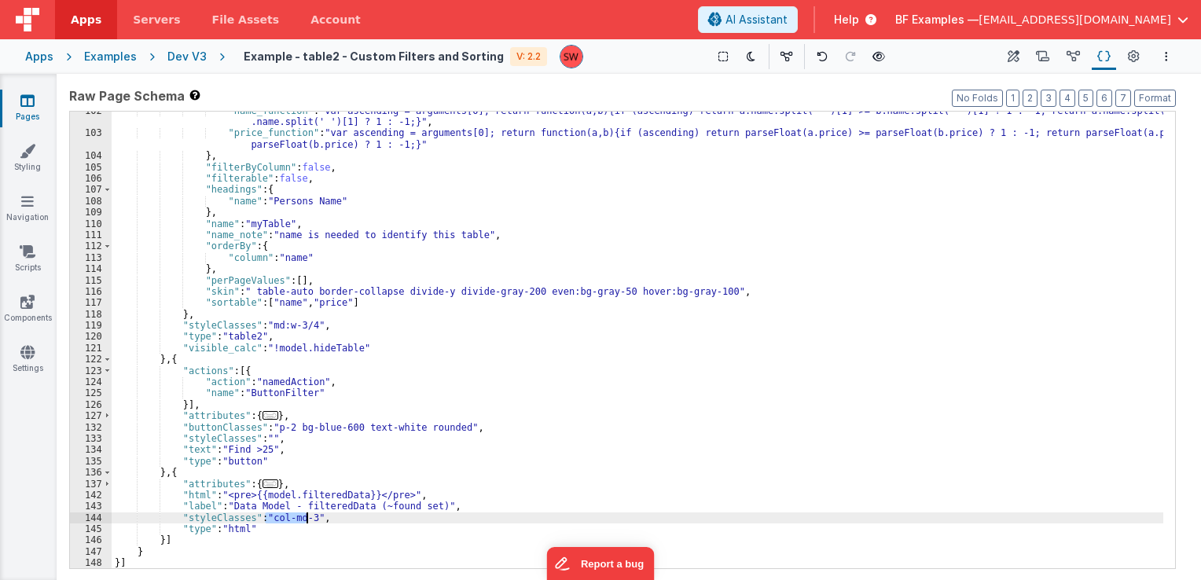
drag, startPoint x: 267, startPoint y: 520, endPoint x: 308, endPoint y: 515, distance: 41.9
click at [308, 515] on div ""name_function" : "var ascending = arguments[0]; return function(a,b){if (ascen…" at bounding box center [638, 350] width 1052 height 491
click at [873, 54] on icon at bounding box center [879, 56] width 13 height 11
click at [870, 66] on button at bounding box center [879, 57] width 22 height 22
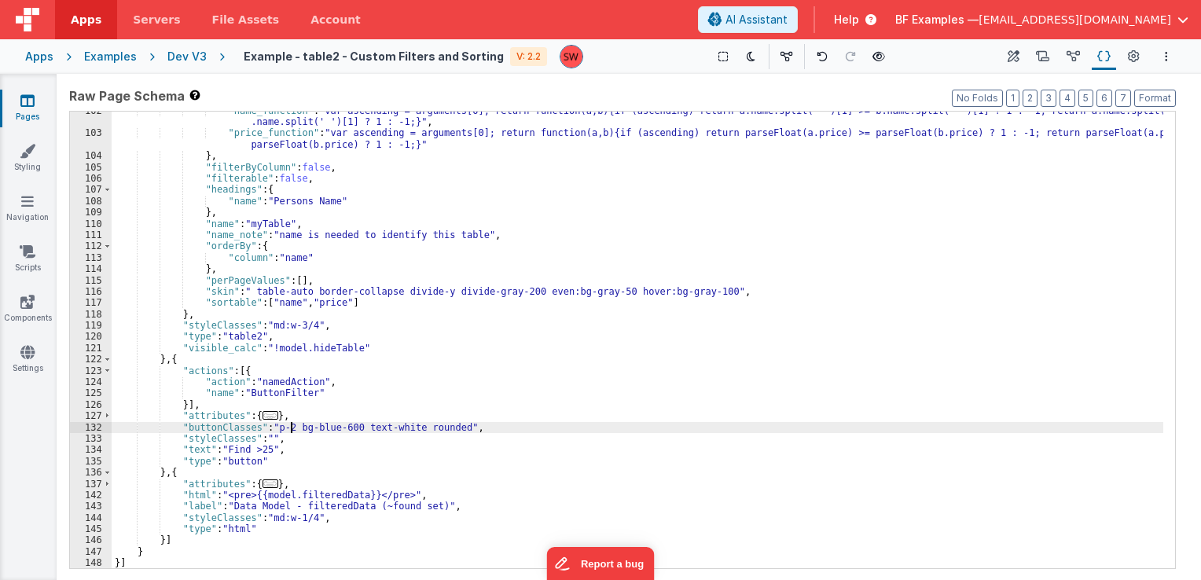
click at [292, 428] on div ""name_function" : "var ascending = arguments[0]; return function(a,b){if (ascen…" at bounding box center [638, 350] width 1052 height 491
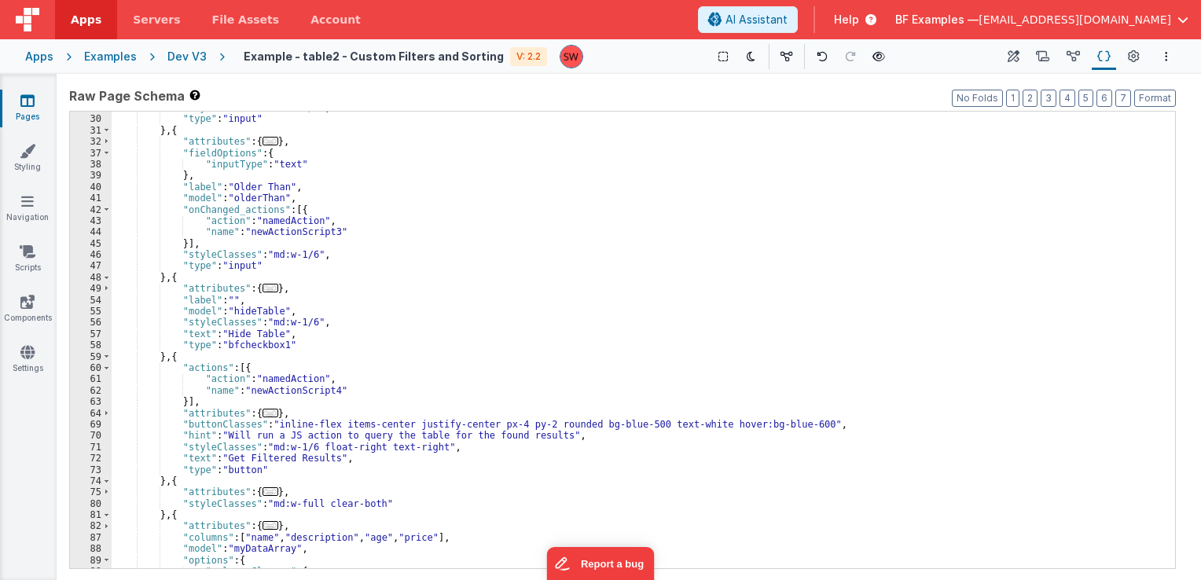
scroll to position [236, 0]
click at [320, 451] on div ""styleClasses" : "md:w-1/6" , "type" : "input" } , { "attributes" : { ... } , "…" at bounding box center [638, 342] width 1052 height 480
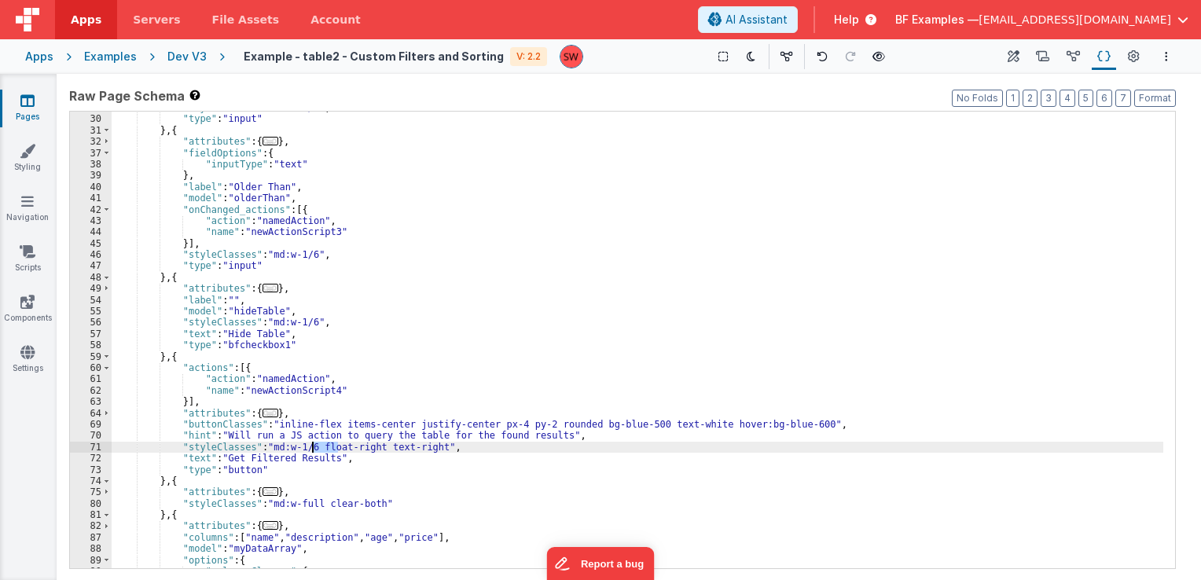
click at [320, 451] on div ""styleClasses" : "md:w-1/6" , "type" : "input" } , { "attributes" : { ... } , "…" at bounding box center [638, 342] width 1052 height 480
click at [873, 57] on icon at bounding box center [879, 56] width 13 height 11
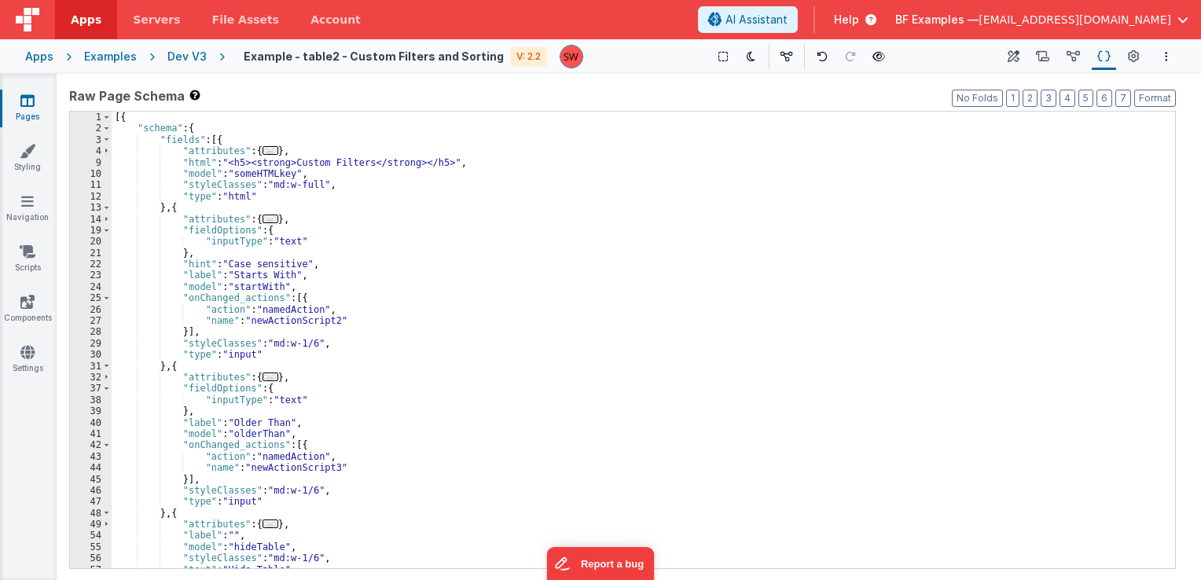
scroll to position [0, 0]
click at [788, 22] on span "AI Assistant" at bounding box center [757, 20] width 62 height 16
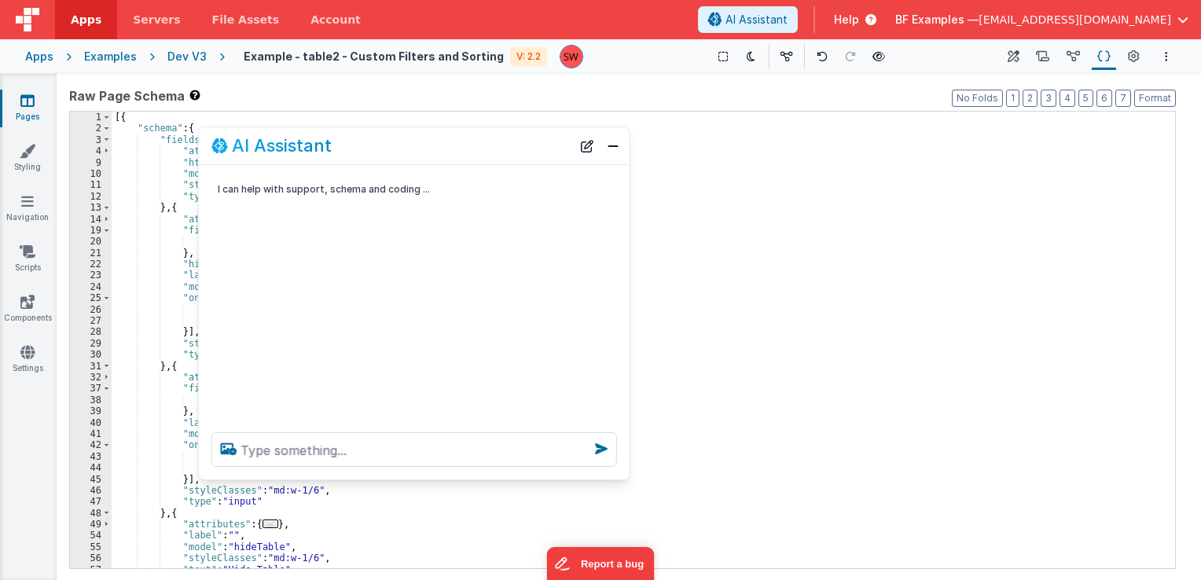
drag, startPoint x: 267, startPoint y: 243, endPoint x: 459, endPoint y: 149, distance: 214.1
click at [459, 149] on div "AI Assistant" at bounding box center [391, 145] width 360 height 19
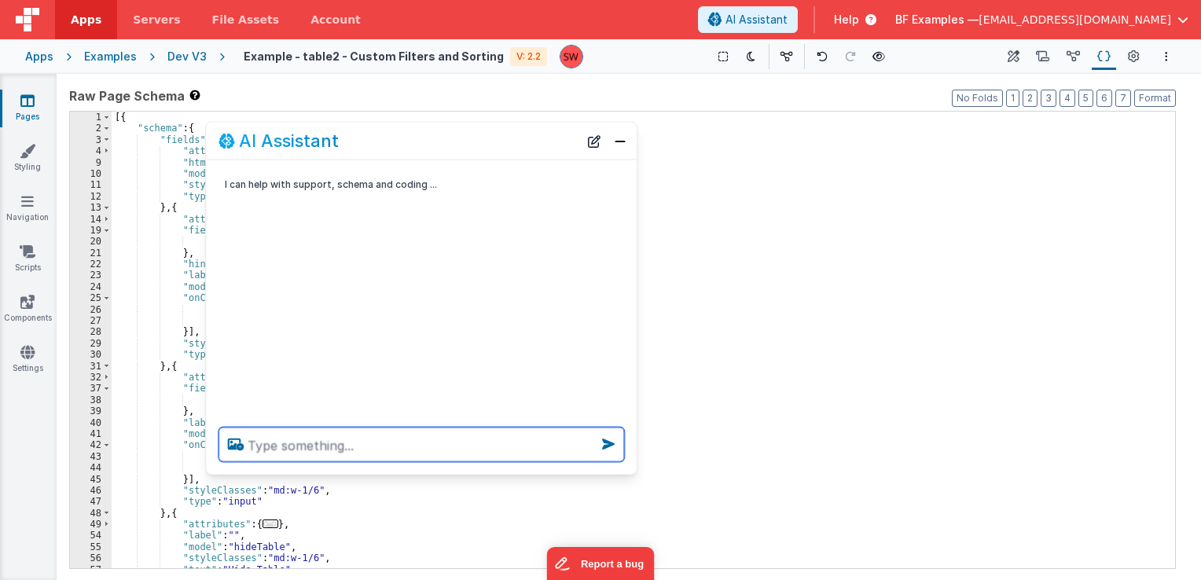
click at [406, 451] on textarea at bounding box center [422, 445] width 406 height 35
type textarea "can you add some tailing padding to this page"
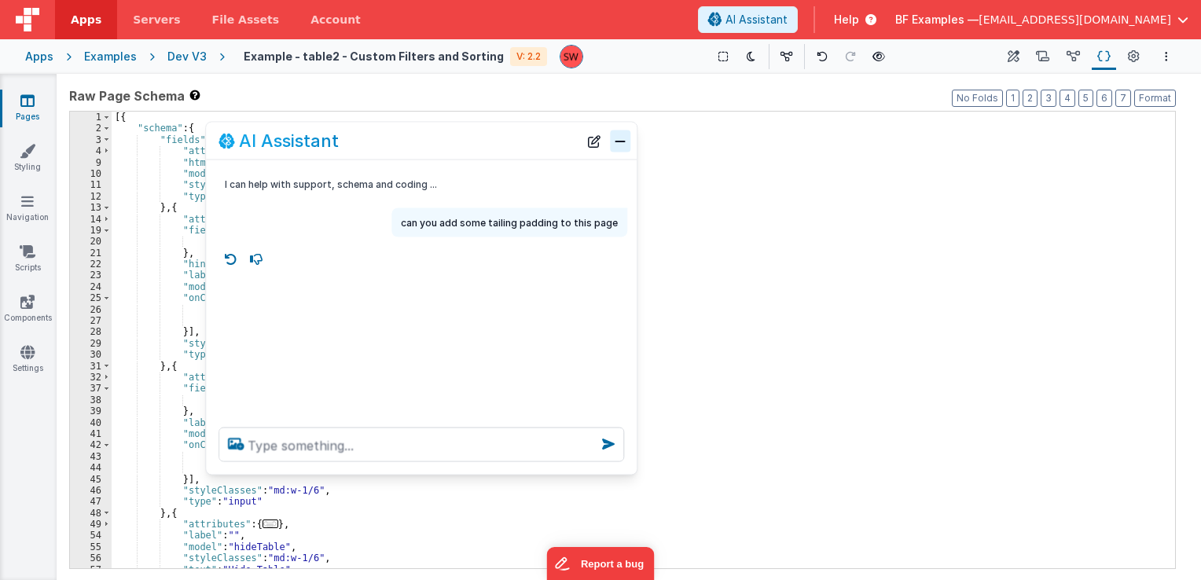
click at [623, 144] on button "Close" at bounding box center [620, 141] width 20 height 22
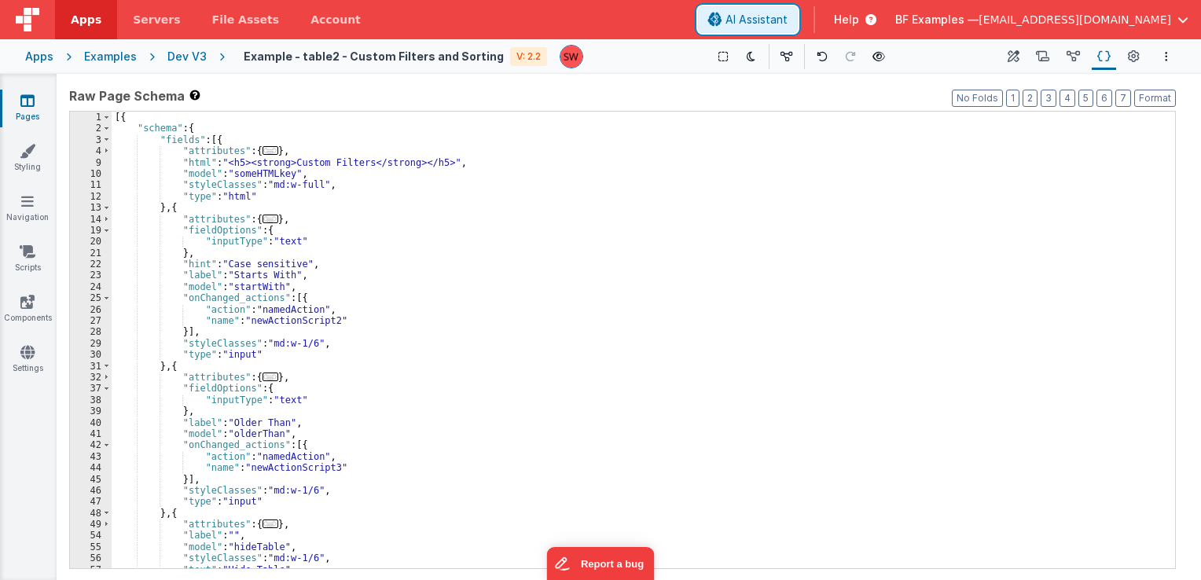
click at [788, 15] on span "AI Assistant" at bounding box center [757, 20] width 62 height 16
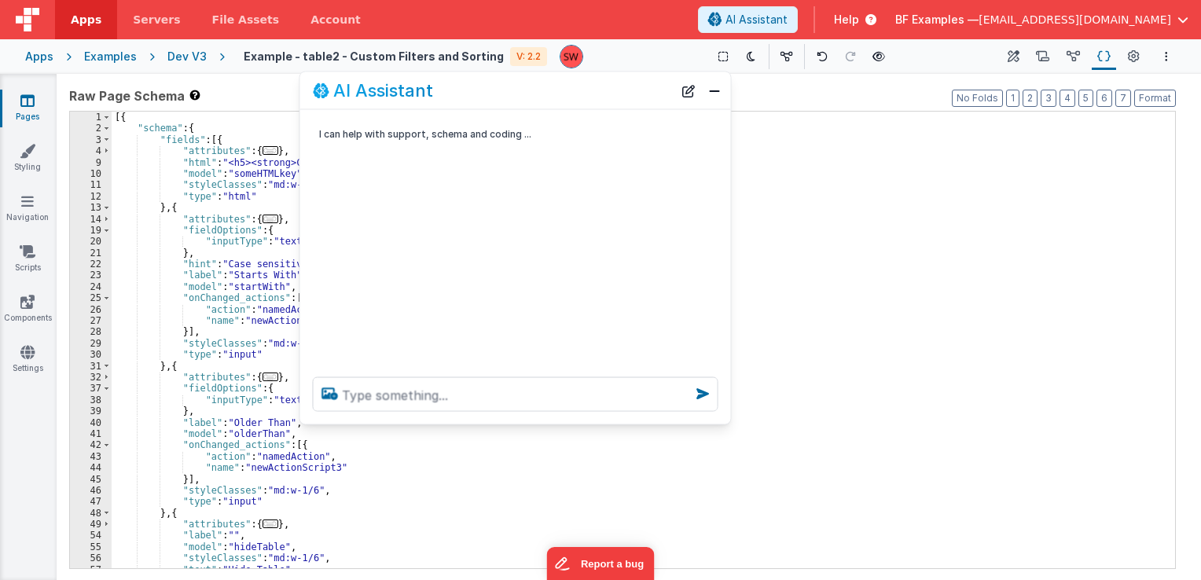
drag, startPoint x: 322, startPoint y: 236, endPoint x: 609, endPoint y: 91, distance: 320.7
click at [609, 91] on div "AI Assistant" at bounding box center [493, 90] width 360 height 19
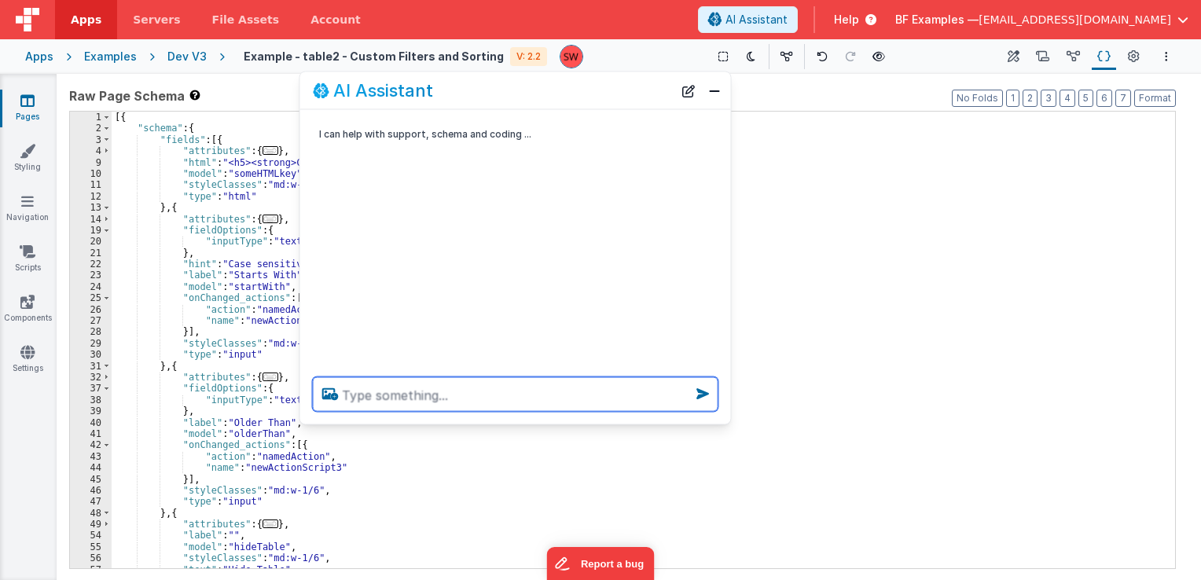
click at [451, 388] on textarea at bounding box center [516, 394] width 406 height 35
type textarea "can you add tailwind margins to this page"
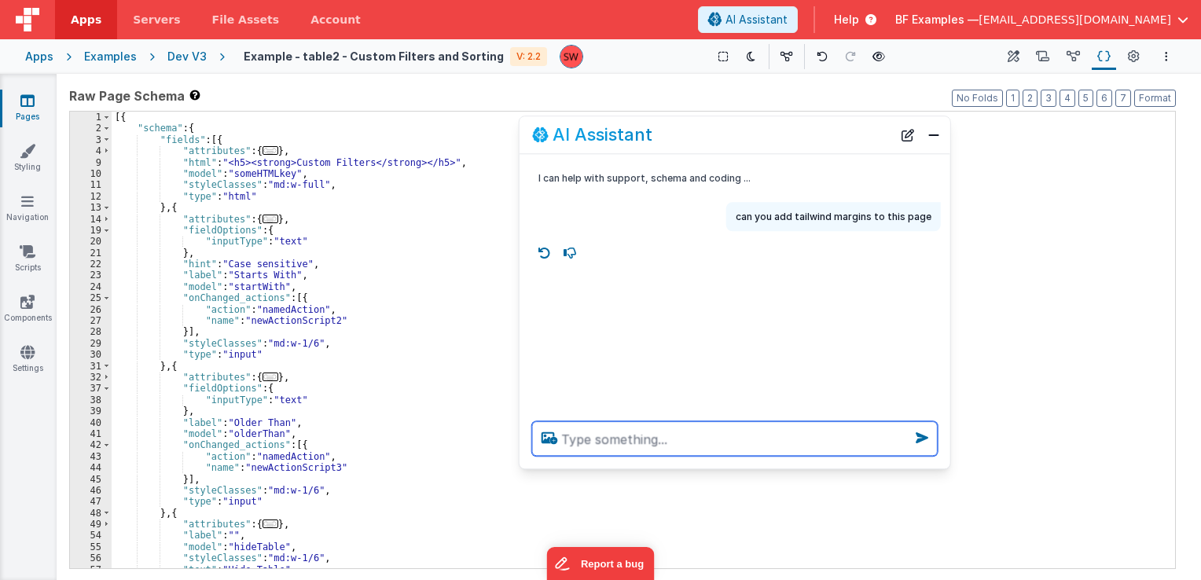
drag, startPoint x: 563, startPoint y: 94, endPoint x: 782, endPoint y: 138, distance: 223.9
click at [782, 138] on div "AI Assistant" at bounding box center [712, 135] width 360 height 19
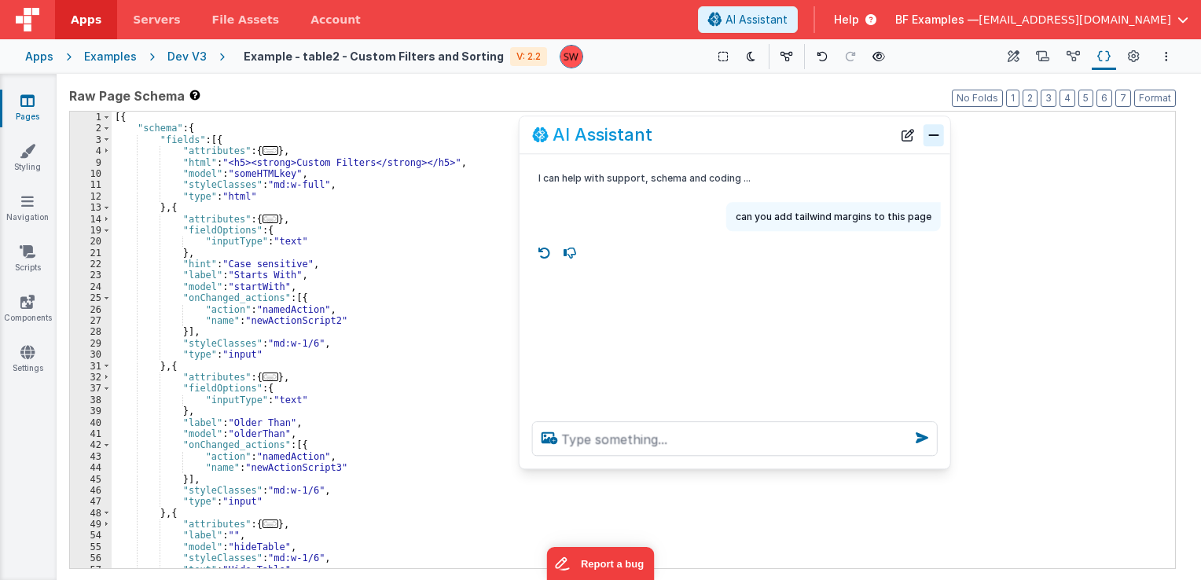
click at [932, 137] on button "Close" at bounding box center [934, 135] width 20 height 22
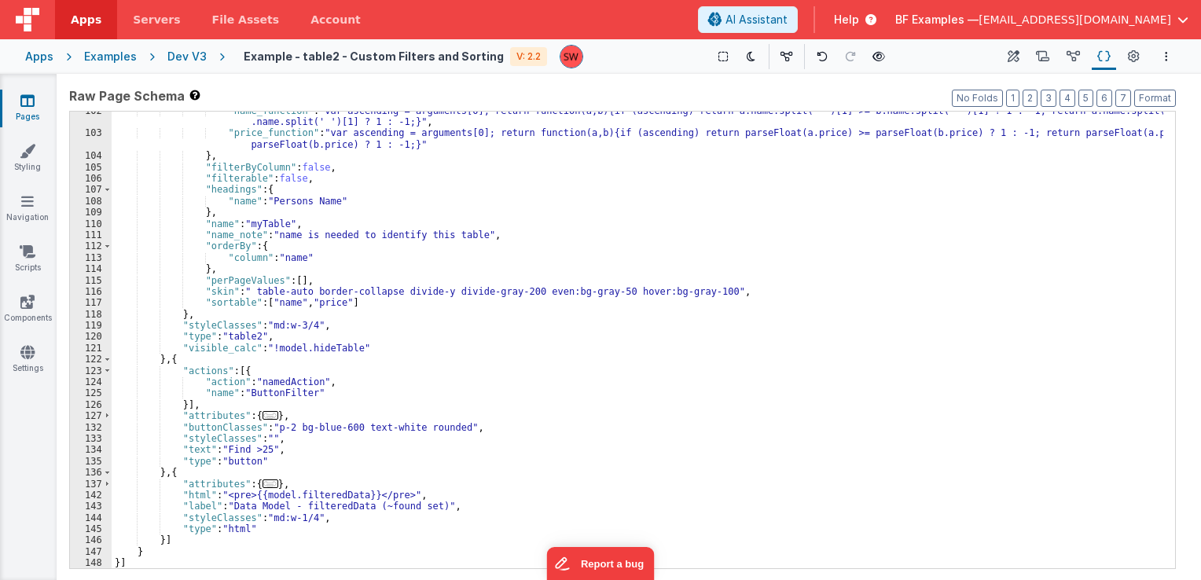
scroll to position [833, 0]
click at [186, 56] on div "Dev V3" at bounding box center [186, 57] width 39 height 16
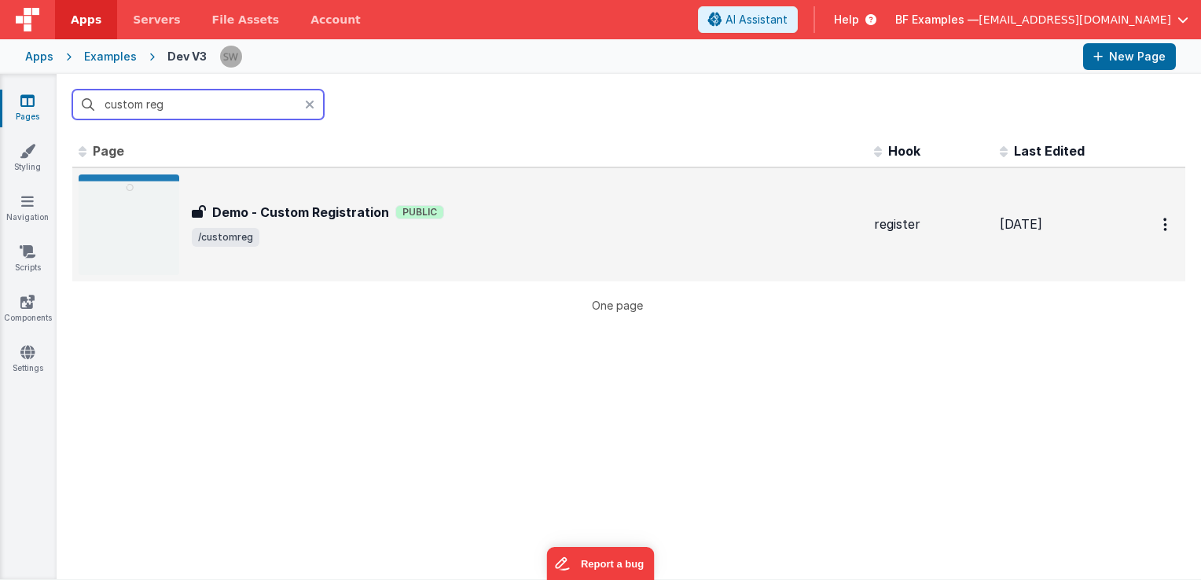
type input "custom reg"
click at [526, 203] on div "Demo - Custom Registration Public" at bounding box center [527, 212] width 670 height 19
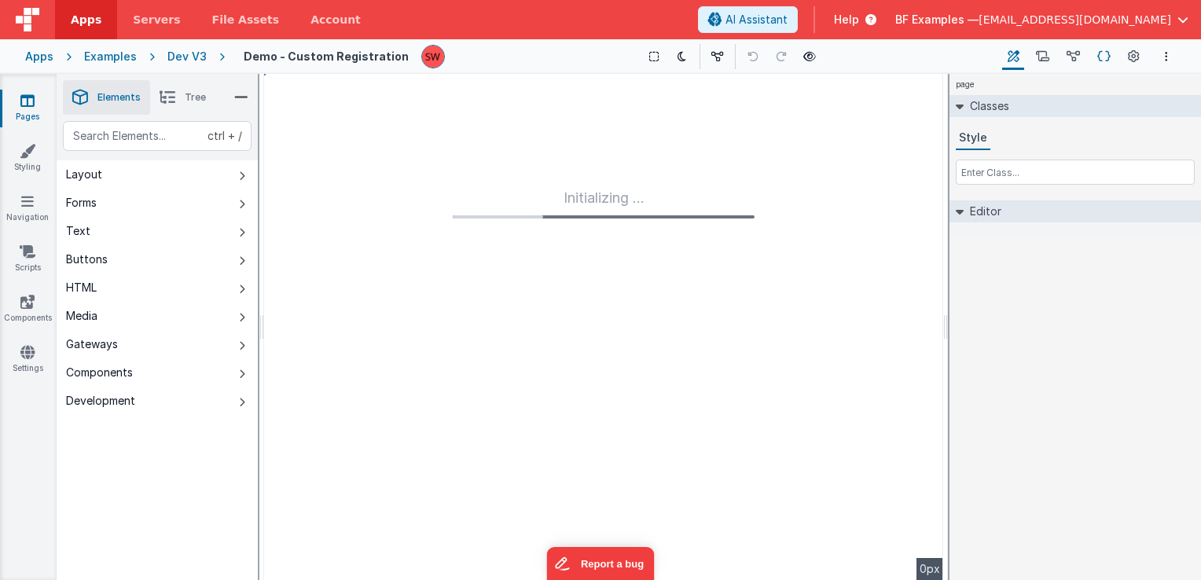
click at [1102, 60] on icon at bounding box center [1104, 57] width 13 height 17
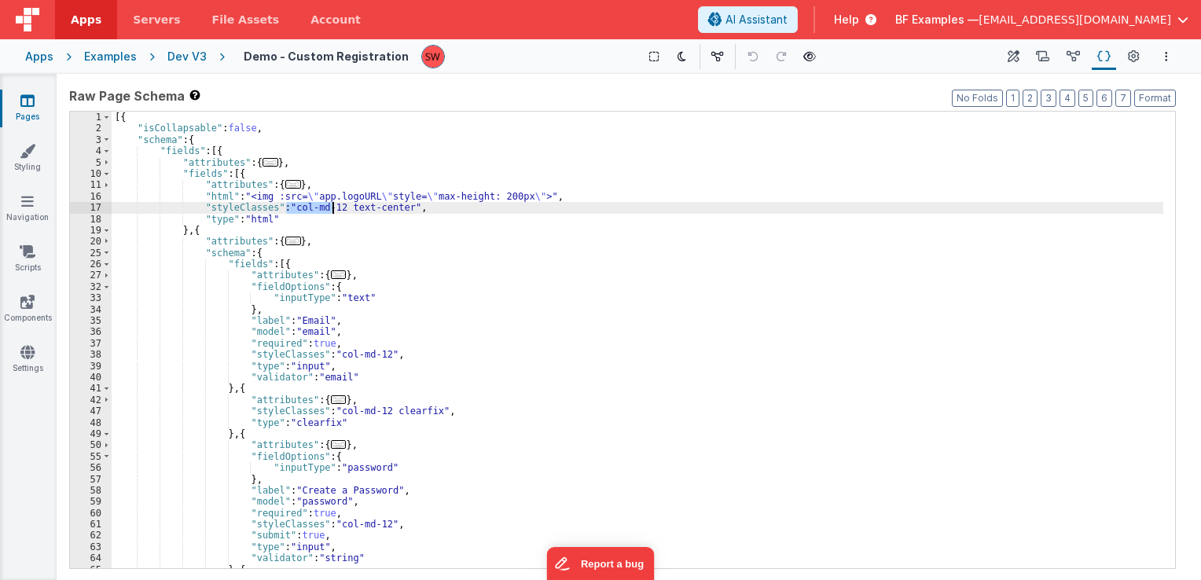
drag, startPoint x: 285, startPoint y: 208, endPoint x: 330, endPoint y: 210, distance: 44.8
click at [330, 210] on div "[{ "isCollapsable" : false , "schema" : { "fields" : [{ "attributes" : { ... } …" at bounding box center [638, 352] width 1052 height 480
drag, startPoint x: 330, startPoint y: 211, endPoint x: 287, endPoint y: 212, distance: 43.3
click at [287, 212] on div "[{ "isCollapsable" : false , "schema" : { "fields" : [{ "attributes" : { ... } …" at bounding box center [638, 352] width 1052 height 480
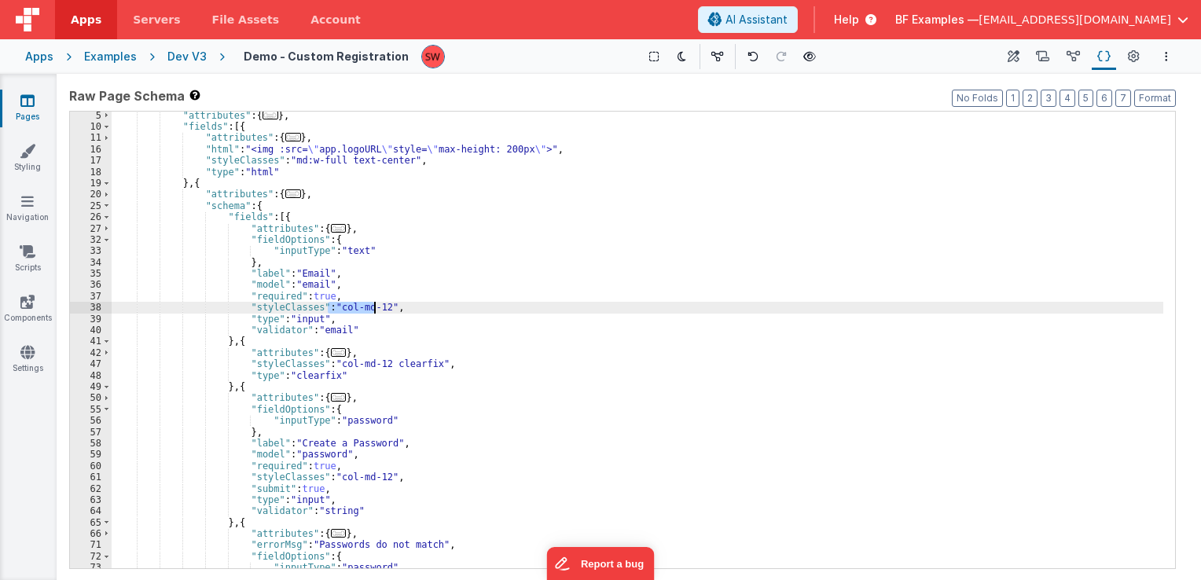
drag, startPoint x: 329, startPoint y: 311, endPoint x: 373, endPoint y: 309, distance: 44.8
click at [373, 309] on div ""attributes" : { ... } , "fields" : [{ "attributes" : { ... } , "html" : "<img …" at bounding box center [638, 350] width 1052 height 480
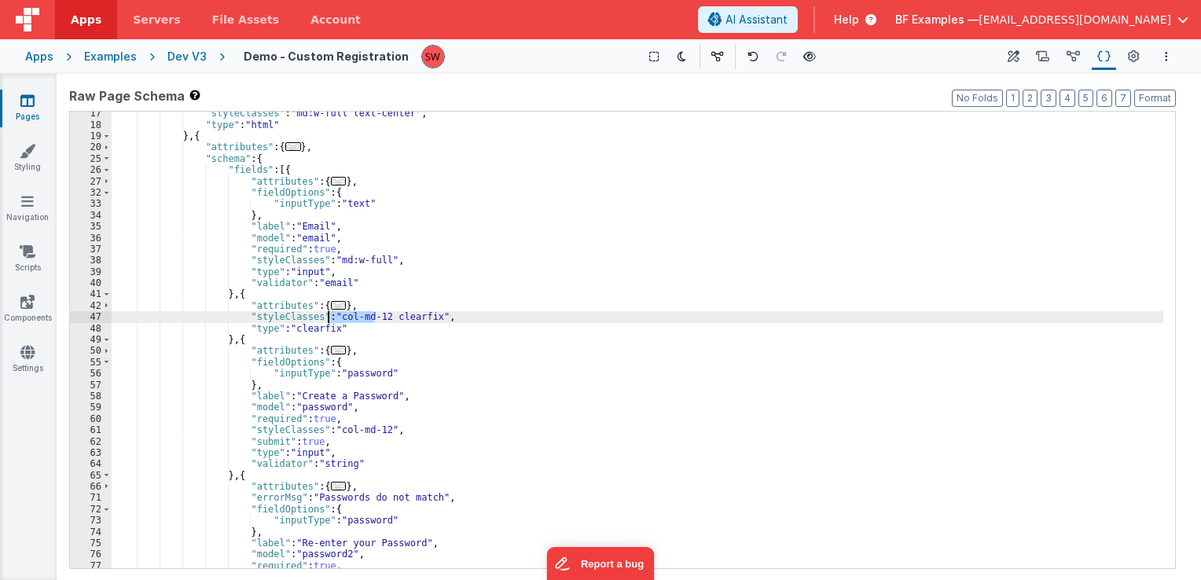
drag, startPoint x: 374, startPoint y: 318, endPoint x: 327, endPoint y: 319, distance: 47.2
click at [327, 316] on div ""styleClasses" : "md:w-full text-center" , "type" : "html" } , { "attributes" :…" at bounding box center [638, 348] width 1052 height 480
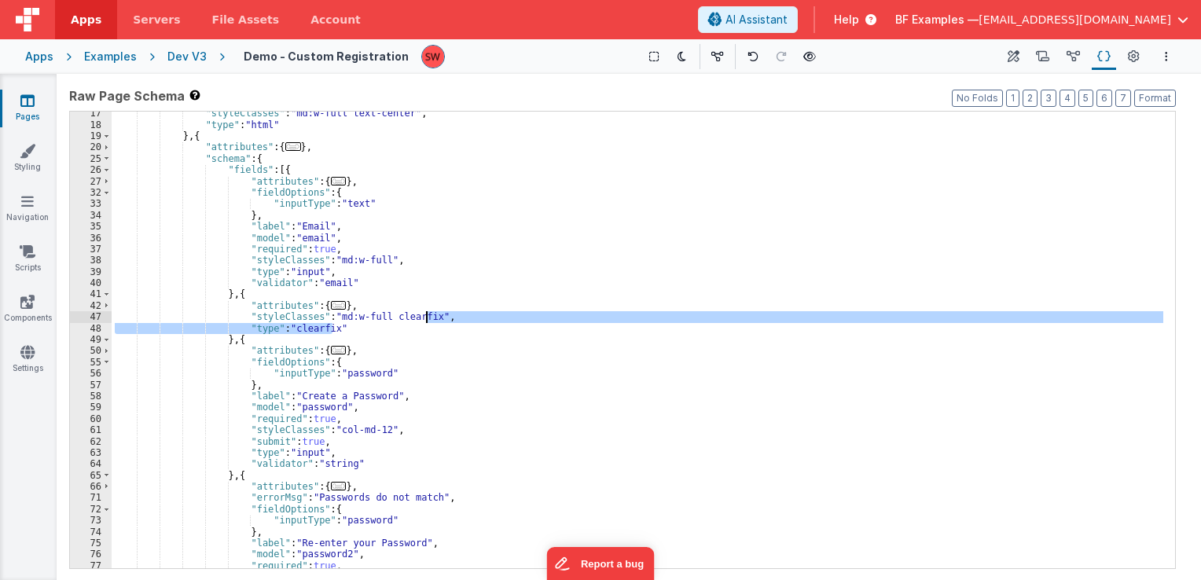
drag, startPoint x: 335, startPoint y: 333, endPoint x: 428, endPoint y: 322, distance: 93.3
click at [428, 322] on div ""styleClasses" : "md:w-full text-center" , "type" : "html" } , { "attributes" :…" at bounding box center [638, 348] width 1052 height 480
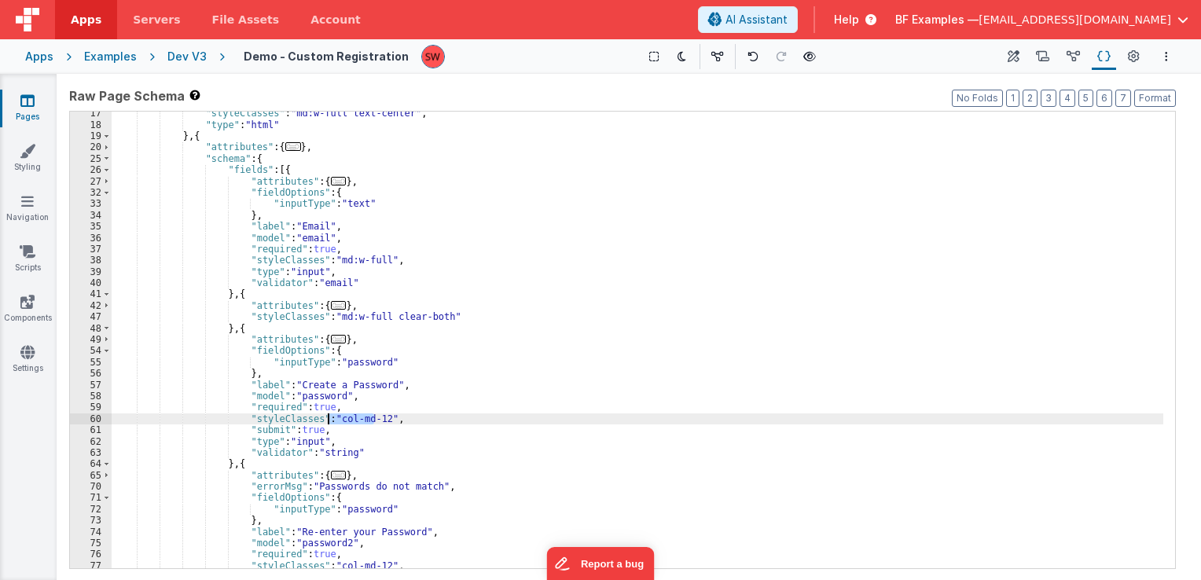
drag, startPoint x: 376, startPoint y: 417, endPoint x: 328, endPoint y: 421, distance: 48.2
click at [328, 421] on div ""styleClasses" : "md:w-full text-center" , "type" : "html" } , { "attributes" :…" at bounding box center [638, 348] width 1052 height 480
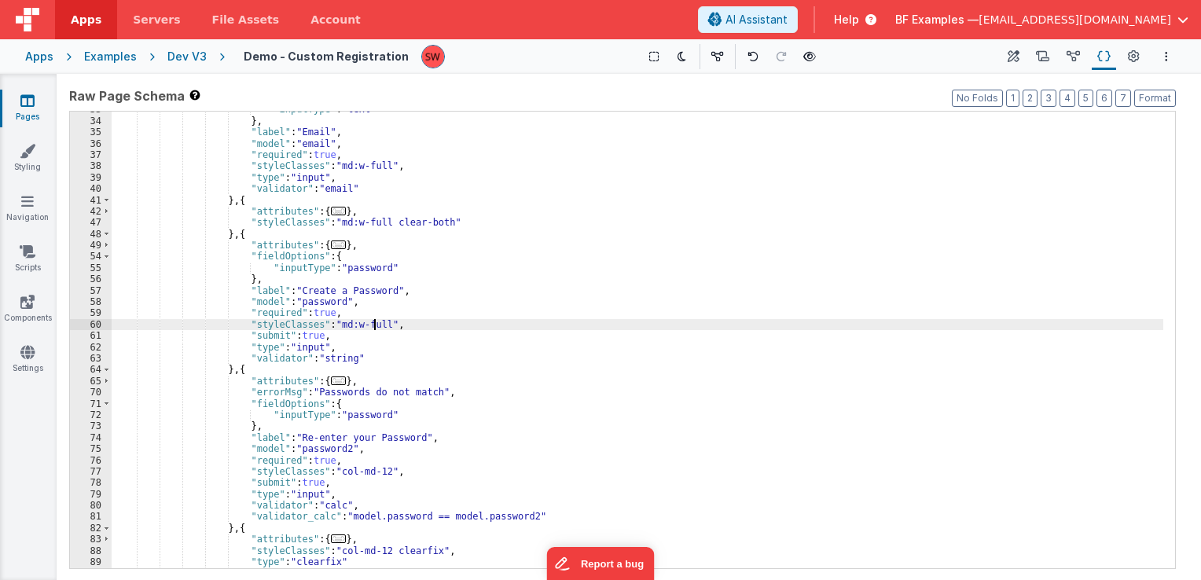
scroll to position [236, 0]
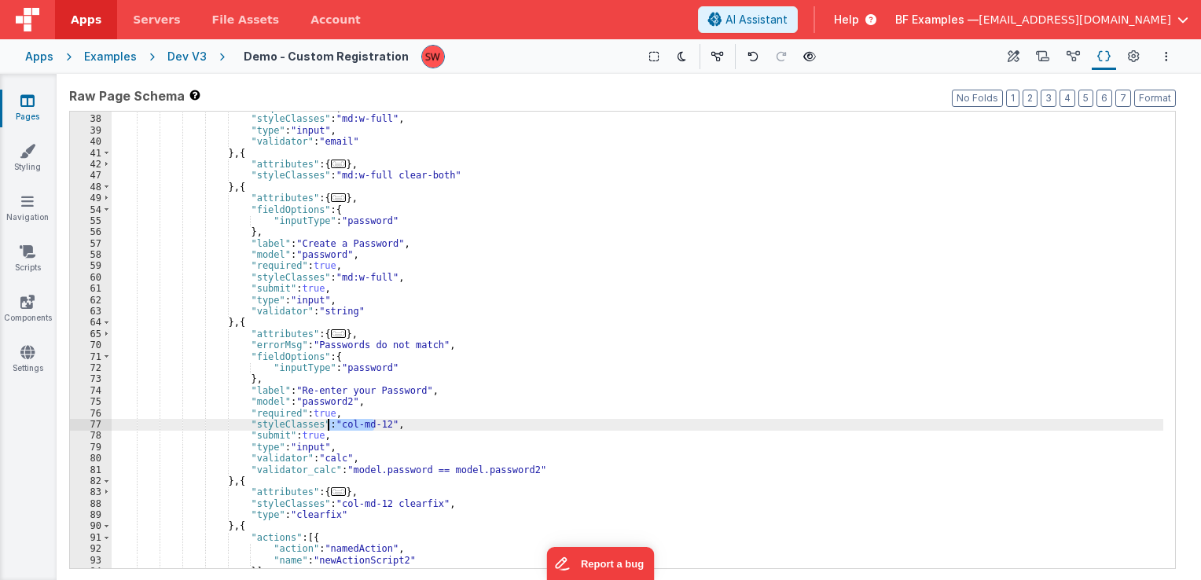
drag, startPoint x: 373, startPoint y: 425, endPoint x: 327, endPoint y: 429, distance: 46.6
click at [327, 429] on div ""required" : true , "styleClasses" : "md:w-full" , "type" : "input" , "validato…" at bounding box center [638, 342] width 1052 height 480
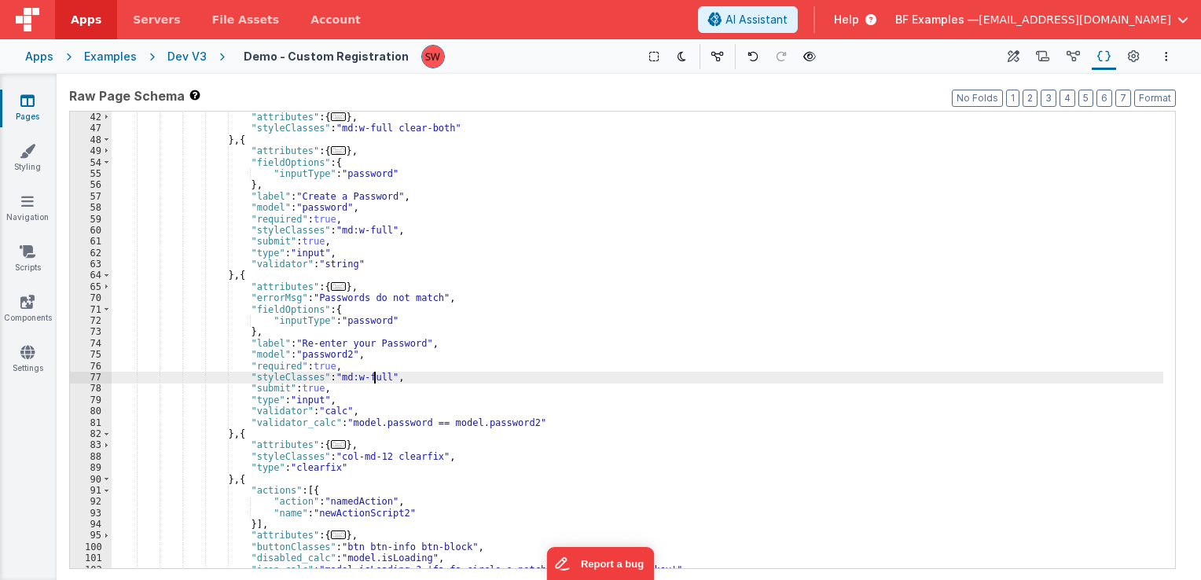
scroll to position [330, 0]
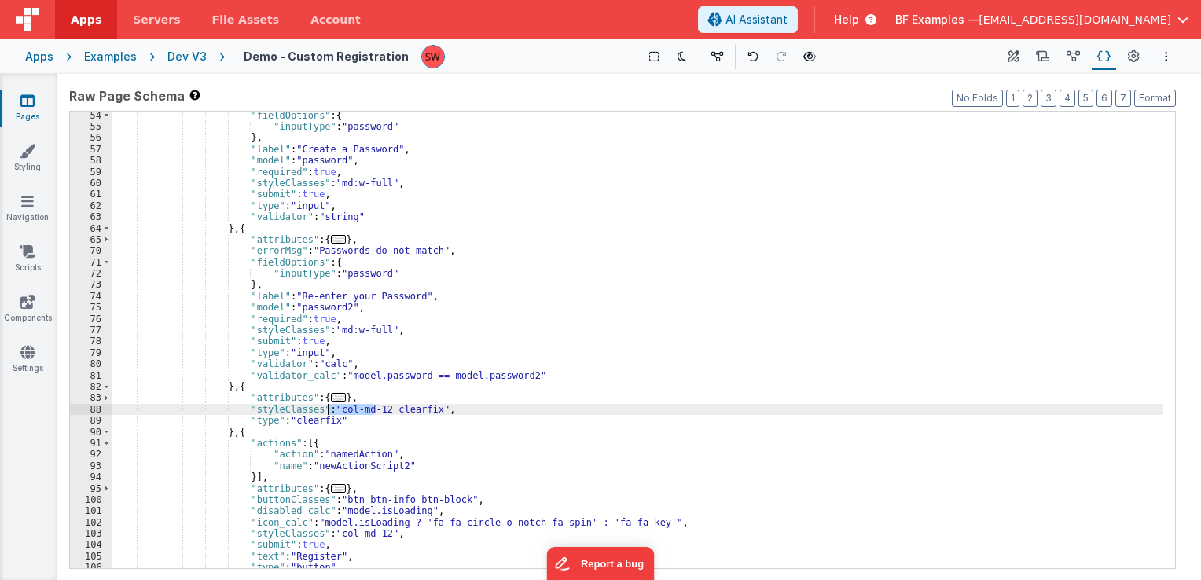
drag, startPoint x: 373, startPoint y: 414, endPoint x: 328, endPoint y: 414, distance: 45.6
click at [328, 414] on div ""fieldOptions" : { "inputType" : "password" } , "label" : "Create a Password" ,…" at bounding box center [638, 350] width 1052 height 480
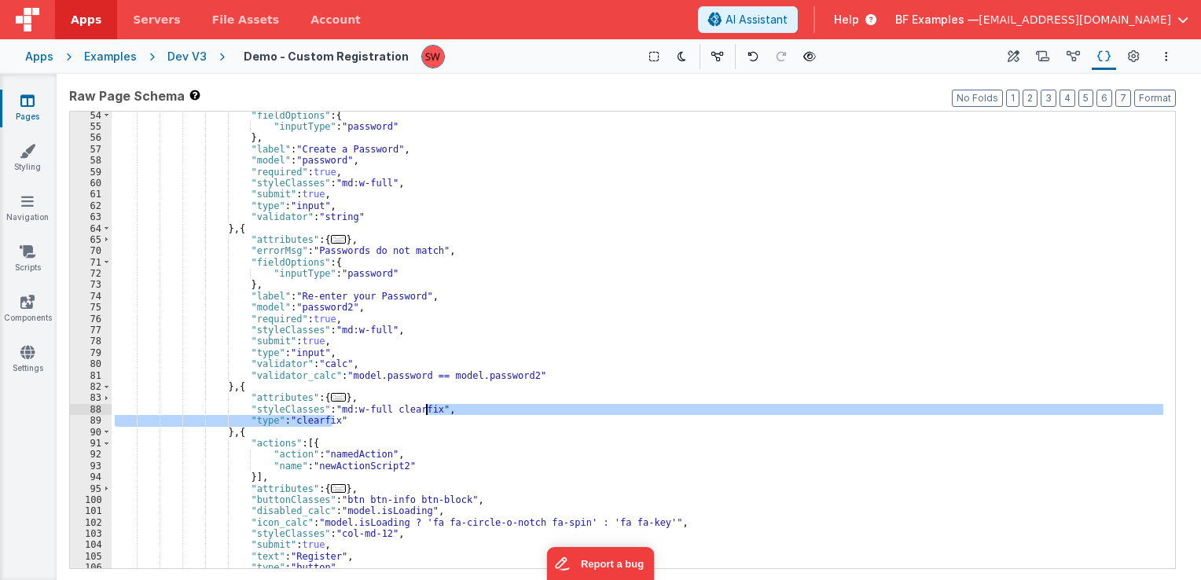
drag, startPoint x: 336, startPoint y: 420, endPoint x: 426, endPoint y: 410, distance: 90.9
click at [426, 410] on div ""fieldOptions" : { "inputType" : "password" } , "label" : "Create a Password" ,…" at bounding box center [638, 350] width 1052 height 480
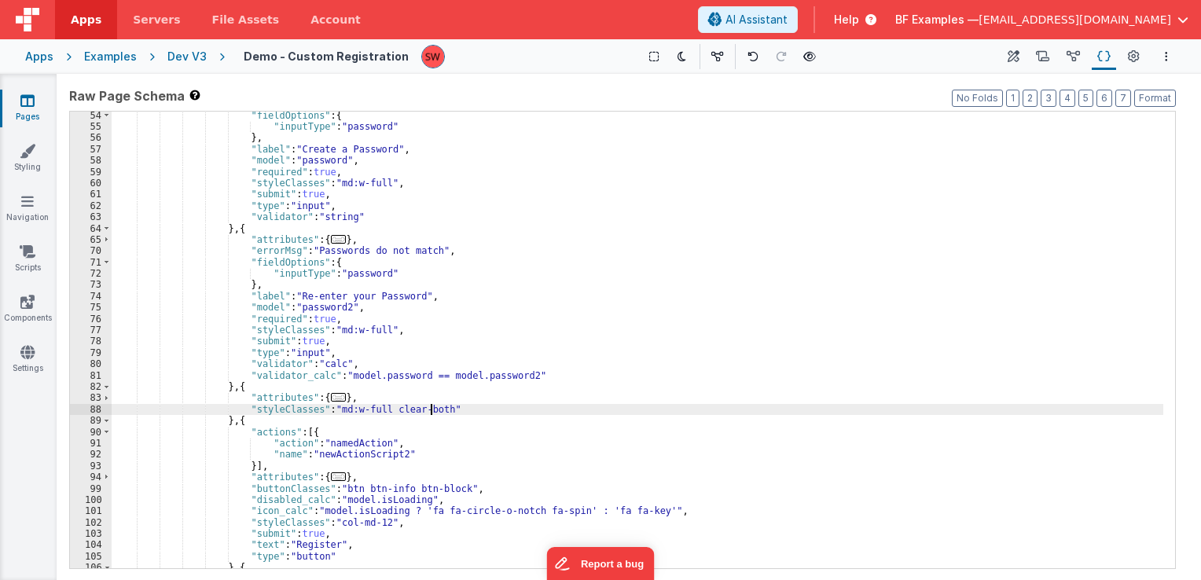
scroll to position [425, 0]
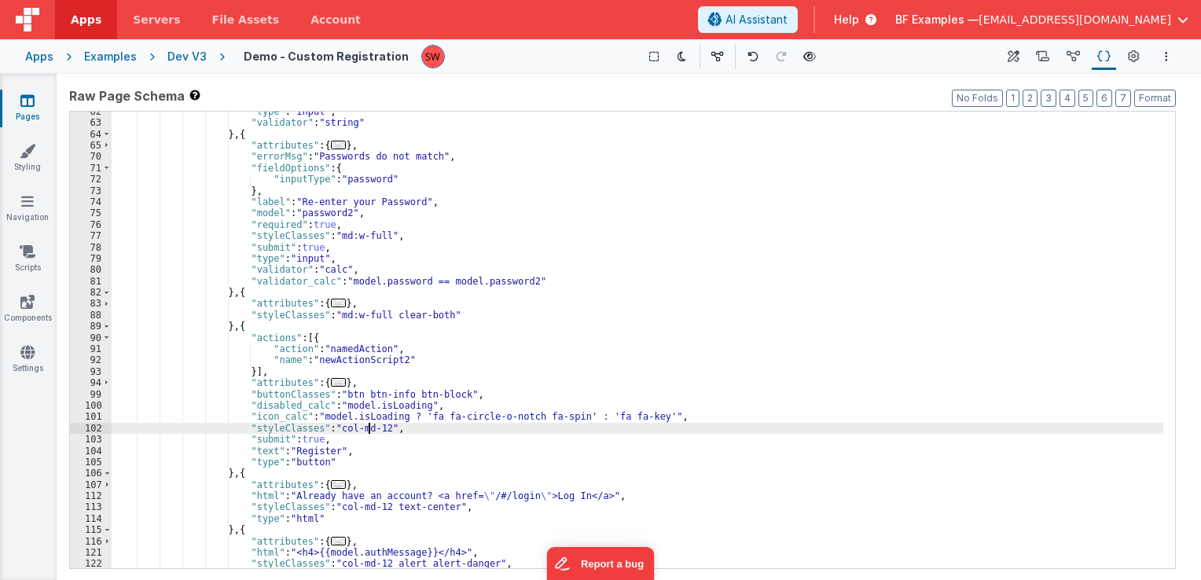
drag, startPoint x: 371, startPoint y: 432, endPoint x: 355, endPoint y: 429, distance: 16.0
click at [355, 429] on div ""type" : "input" , "validator" : "string" } , { "attributes" : { ... } , "error…" at bounding box center [638, 346] width 1052 height 480
drag, startPoint x: 373, startPoint y: 431, endPoint x: 328, endPoint y: 429, distance: 45.6
click at [328, 429] on div ""type" : "input" , "validator" : "string" } , { "attributes" : { ... } , "error…" at bounding box center [638, 346] width 1052 height 480
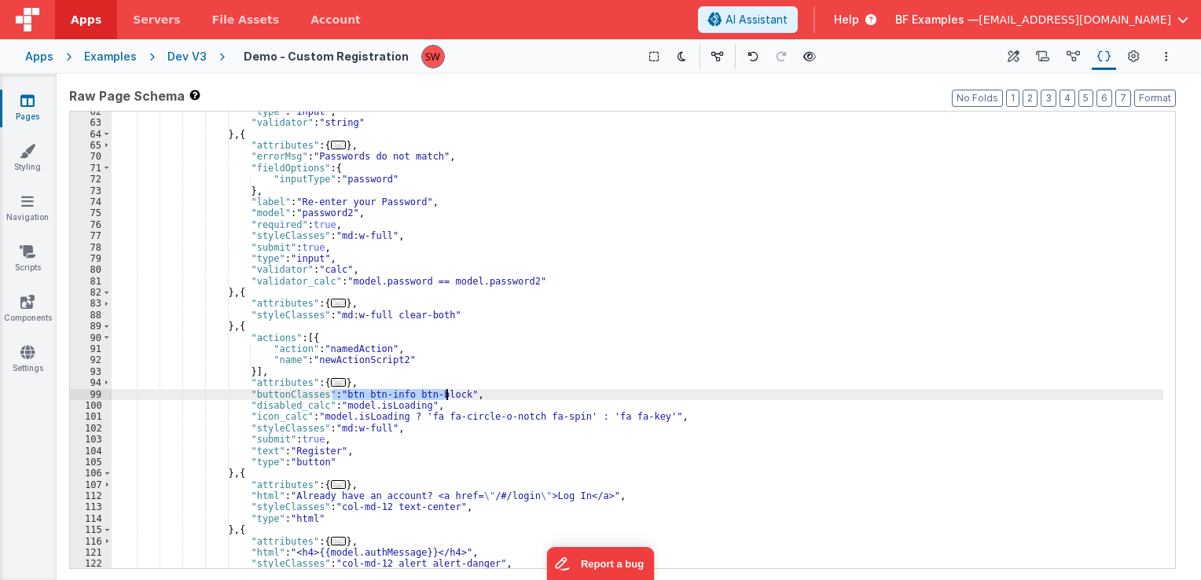
drag, startPoint x: 331, startPoint y: 397, endPoint x: 448, endPoint y: 396, distance: 117.1
click at [448, 396] on div ""type" : "input" , "validator" : "string" } , { "attributes" : { ... } , "error…" at bounding box center [638, 346] width 1052 height 480
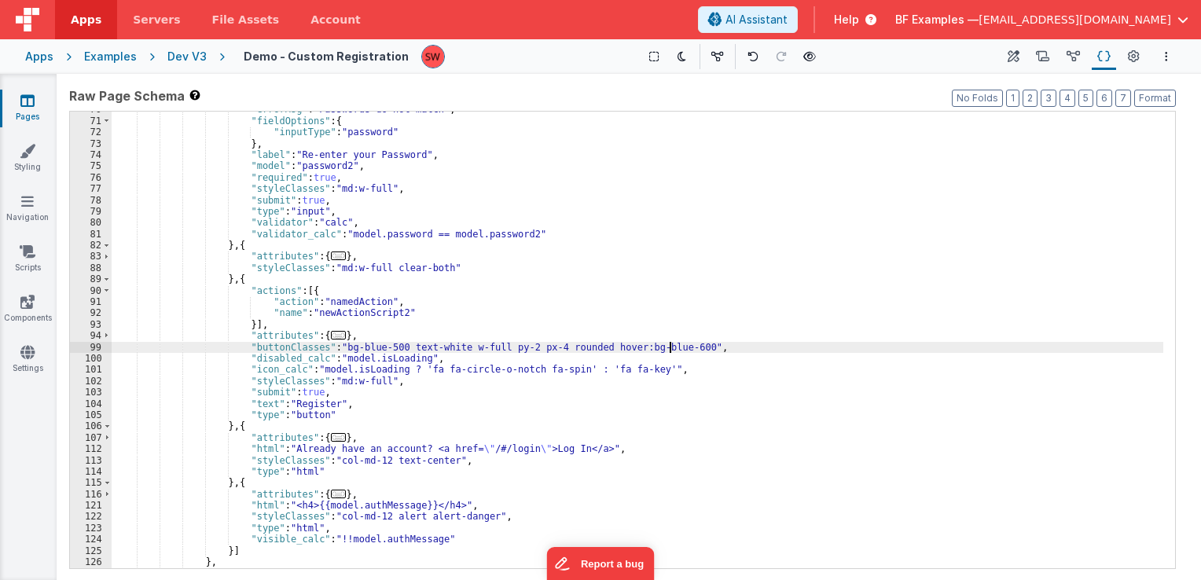
scroll to position [519, 0]
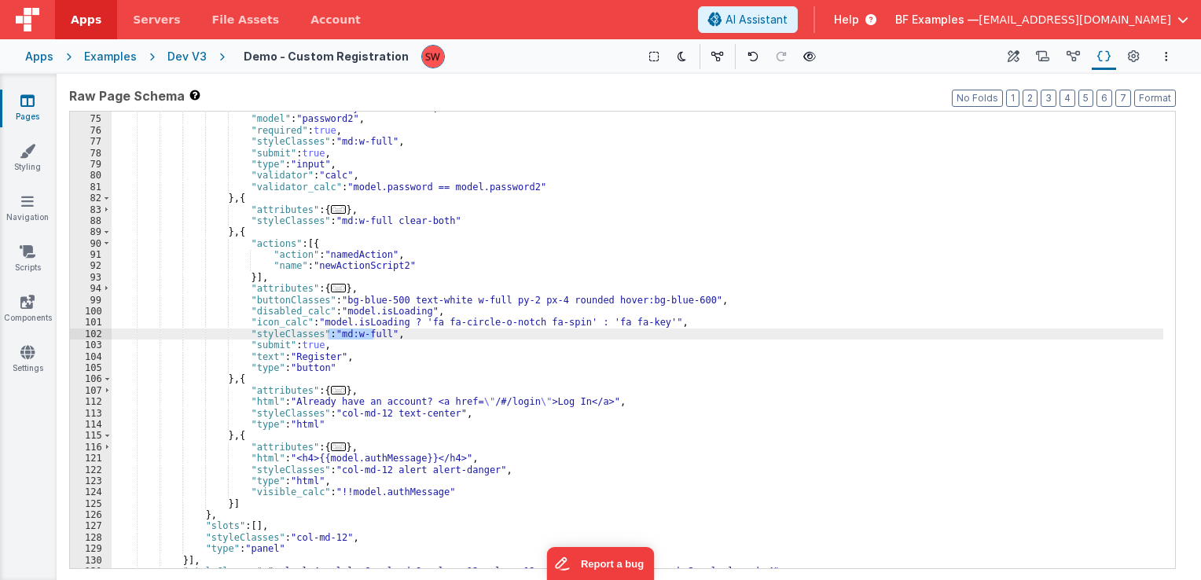
drag, startPoint x: 374, startPoint y: 333, endPoint x: 327, endPoint y: 333, distance: 47.2
click at [327, 333] on div ""label" : "Re-enter your Password" , "model" : "password2" , "required" : true …" at bounding box center [638, 342] width 1052 height 480
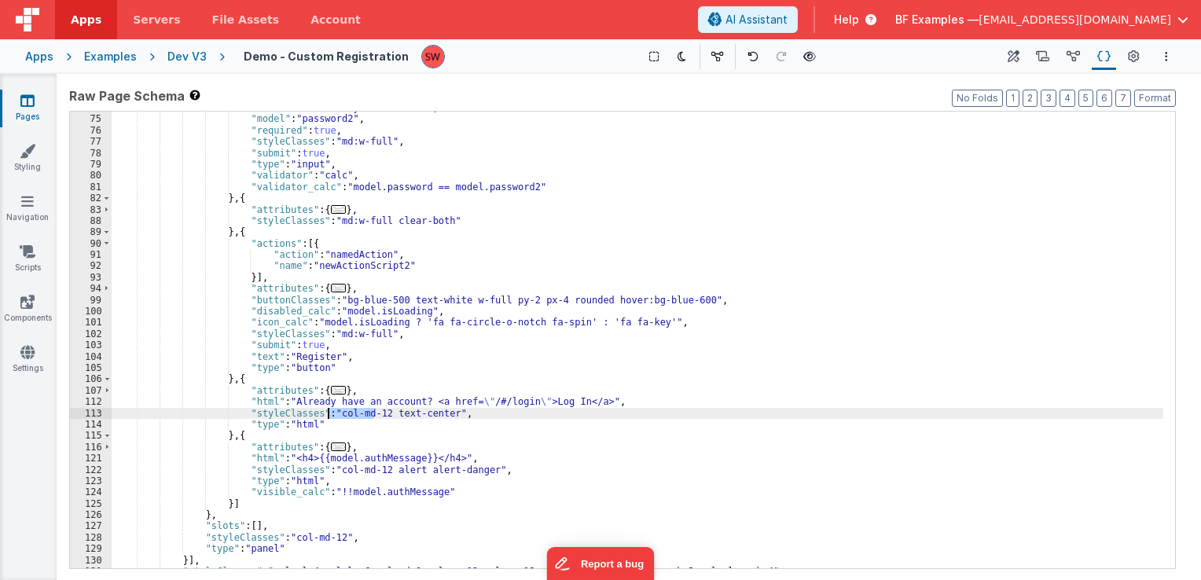
drag, startPoint x: 373, startPoint y: 414, endPoint x: 327, endPoint y: 414, distance: 46.4
click at [327, 414] on div ""label" : "Re-enter your Password" , "model" : "password2" , "required" : true …" at bounding box center [638, 342] width 1052 height 480
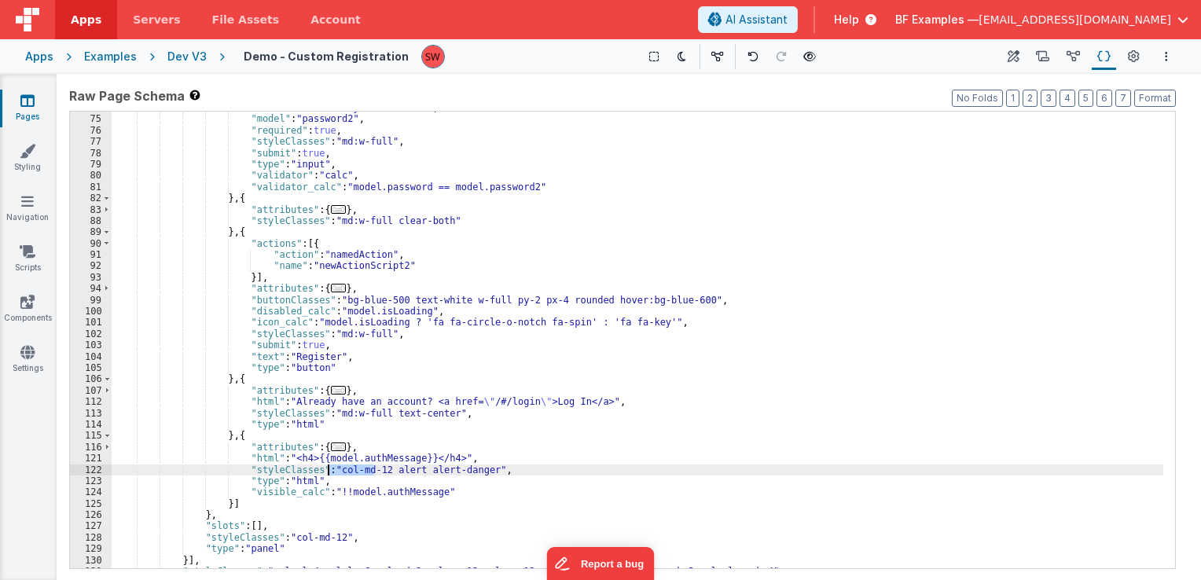
drag, startPoint x: 376, startPoint y: 467, endPoint x: 329, endPoint y: 470, distance: 46.5
click at [329, 470] on div ""label" : "Re-enter your Password" , "model" : "password2" , "required" : true …" at bounding box center [638, 342] width 1052 height 480
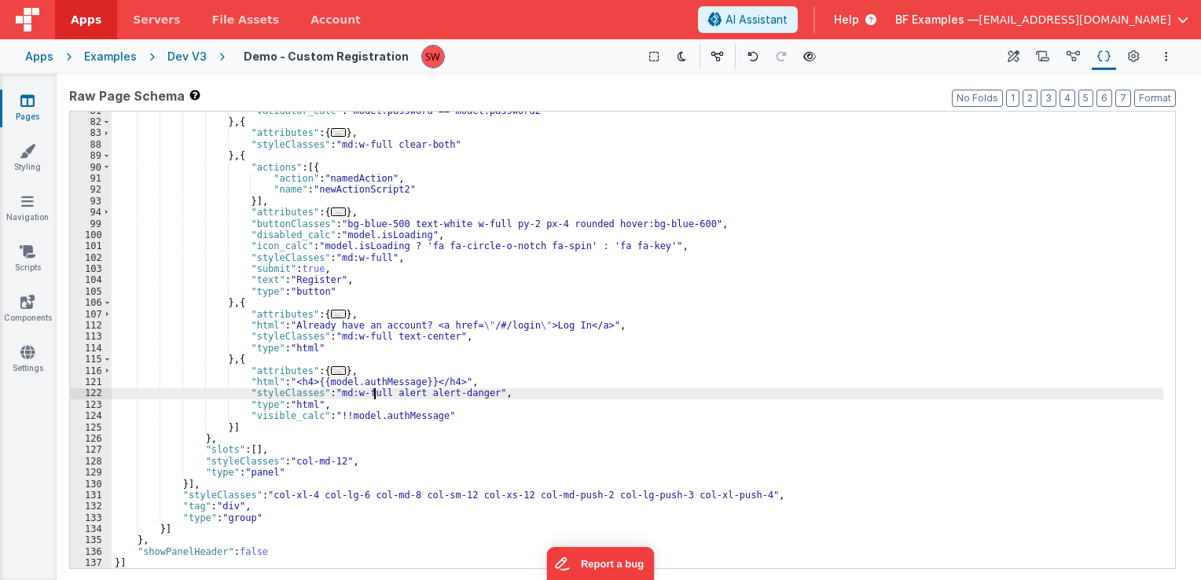
scroll to position [595, 0]
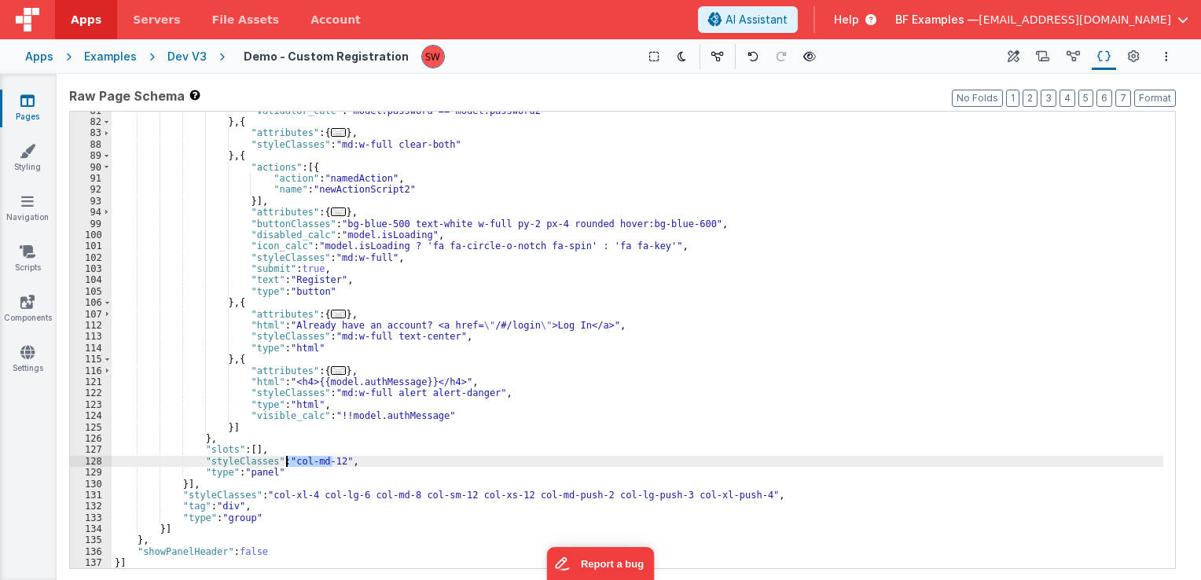
drag, startPoint x: 333, startPoint y: 461, endPoint x: 287, endPoint y: 461, distance: 46.4
click at [287, 461] on div ""validator_calc" : "model.password == model.password2" } , { "attributes" : { .…" at bounding box center [638, 345] width 1052 height 480
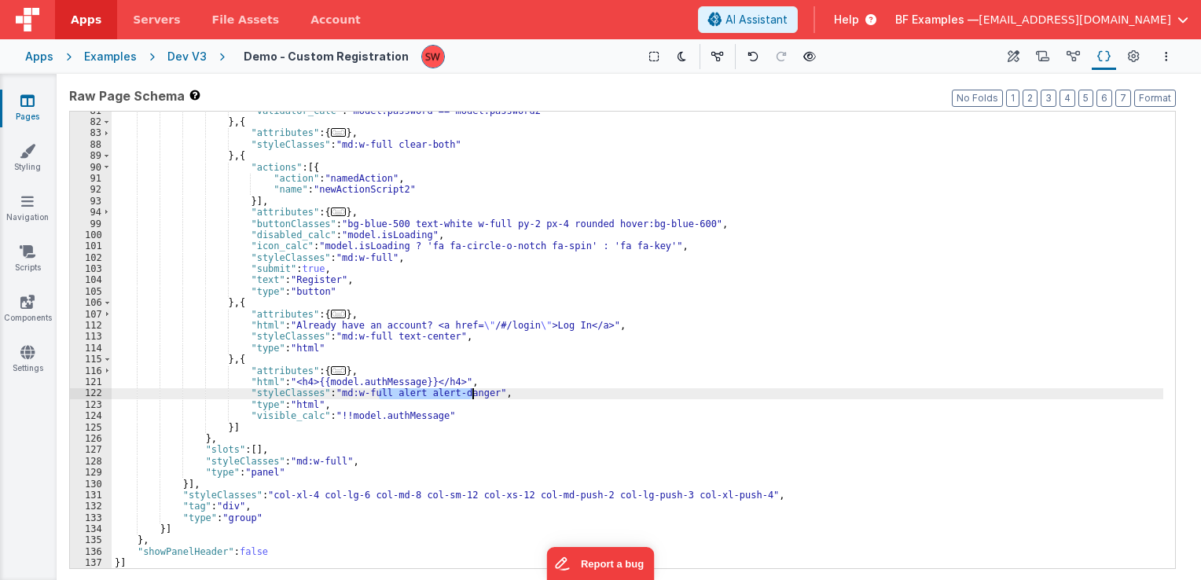
drag, startPoint x: 380, startPoint y: 392, endPoint x: 472, endPoint y: 397, distance: 92.2
click at [472, 397] on div ""validator_calc" : "model.password == model.password2" } , { "attributes" : { .…" at bounding box center [638, 345] width 1052 height 480
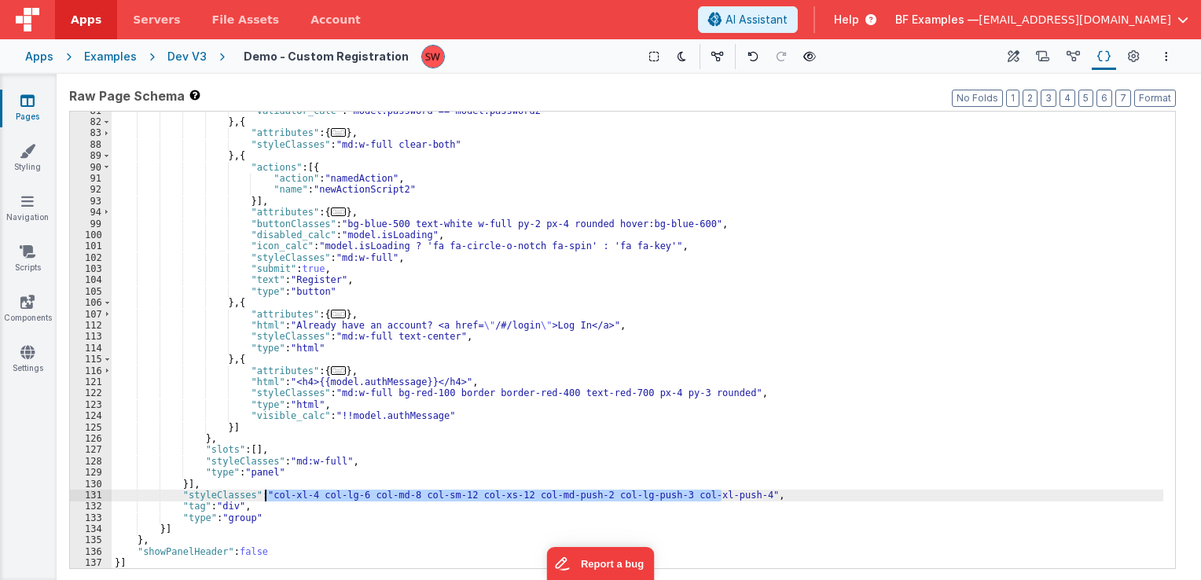
drag, startPoint x: 720, startPoint y: 495, endPoint x: 267, endPoint y: 495, distance: 452.9
click at [267, 495] on div ""validator_calc" : "model.password == model.password2" } , { "attributes" : { .…" at bounding box center [638, 345] width 1052 height 480
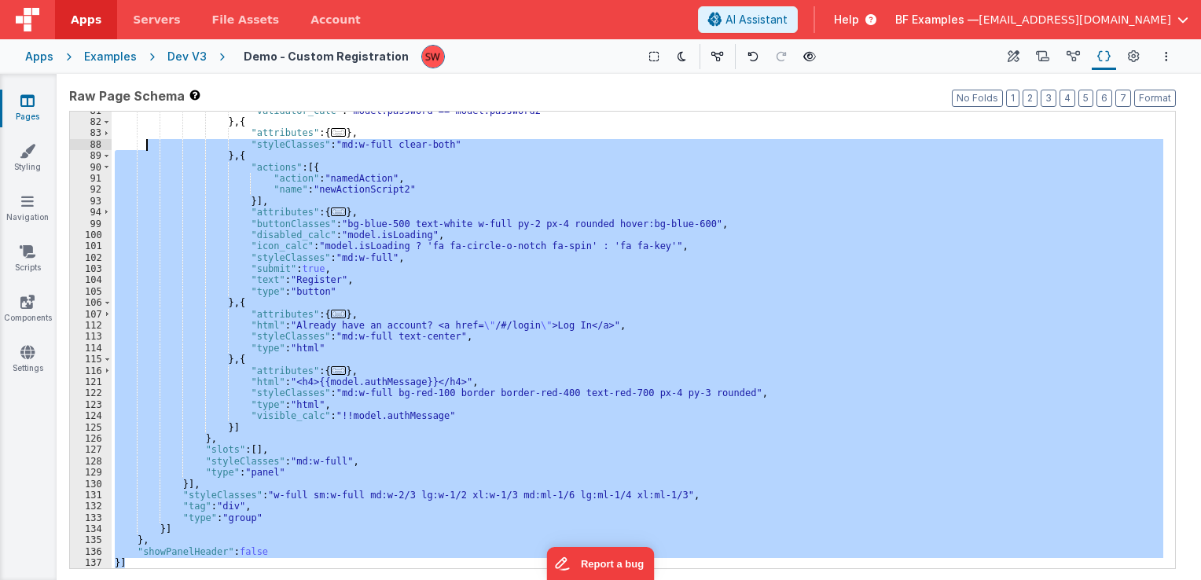
scroll to position [0, 0]
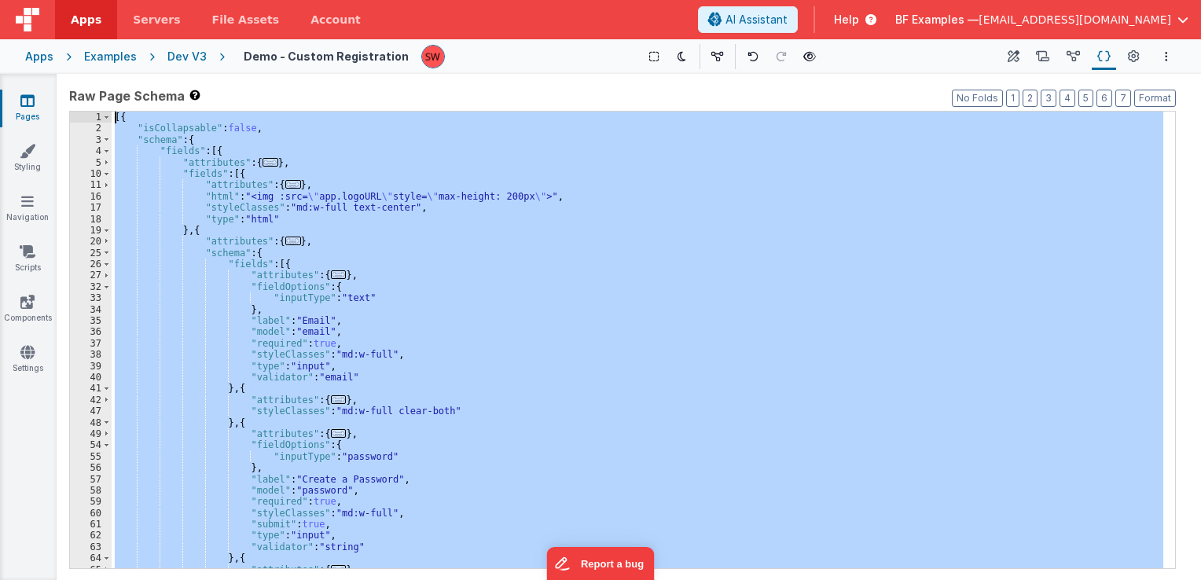
drag, startPoint x: 175, startPoint y: 553, endPoint x: 140, endPoint y: -7, distance: 560.9
click at [140, 0] on html "Apps Servers File Assets Account Some FUTURE Slot AI Assistant Help BF Examples…" at bounding box center [600, 290] width 1201 height 580
click at [182, 58] on div "Dev V3" at bounding box center [186, 57] width 39 height 16
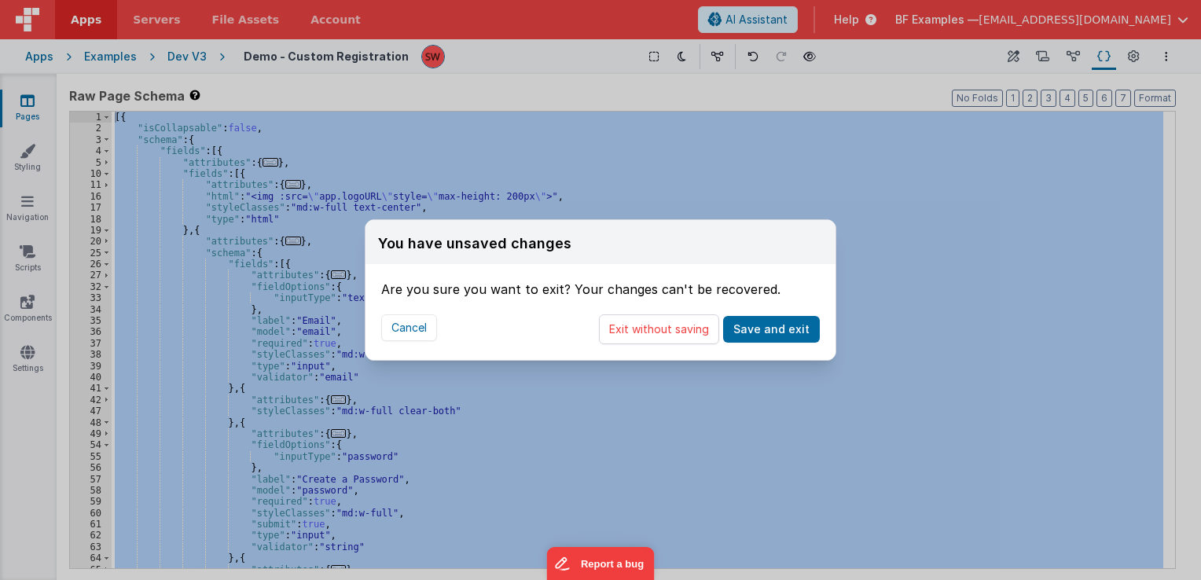
drag, startPoint x: 642, startPoint y: 325, endPoint x: 439, endPoint y: 228, distance: 225.1
click at [642, 325] on button "Exit without saving" at bounding box center [659, 329] width 120 height 30
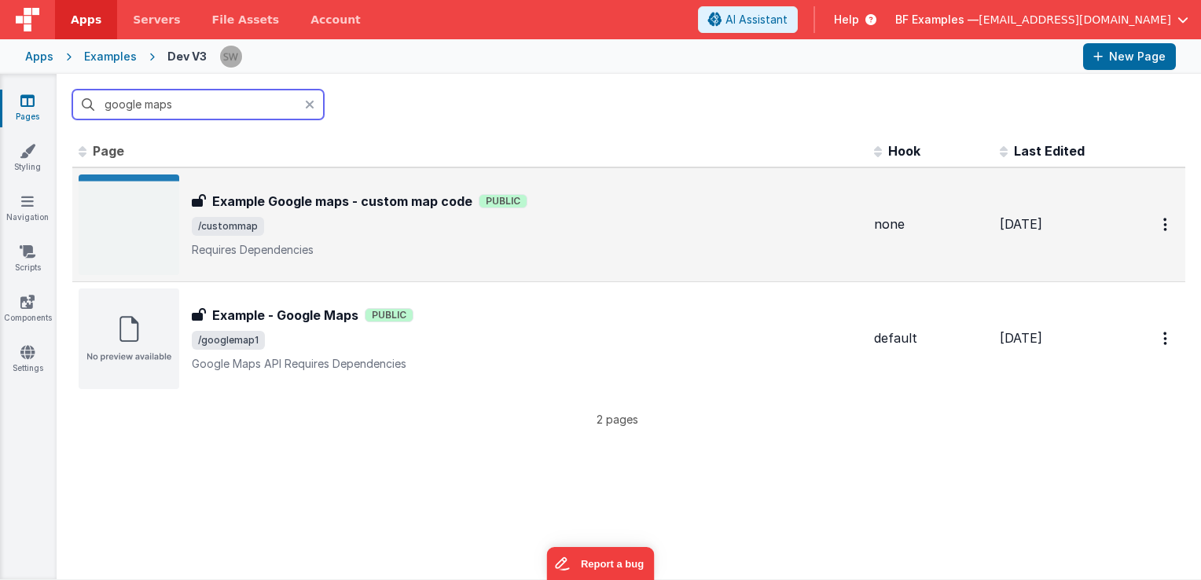
type input "google maps"
click at [660, 236] on div "Example Google maps - custom map code Example Google maps - custom map code Pub…" at bounding box center [527, 225] width 670 height 66
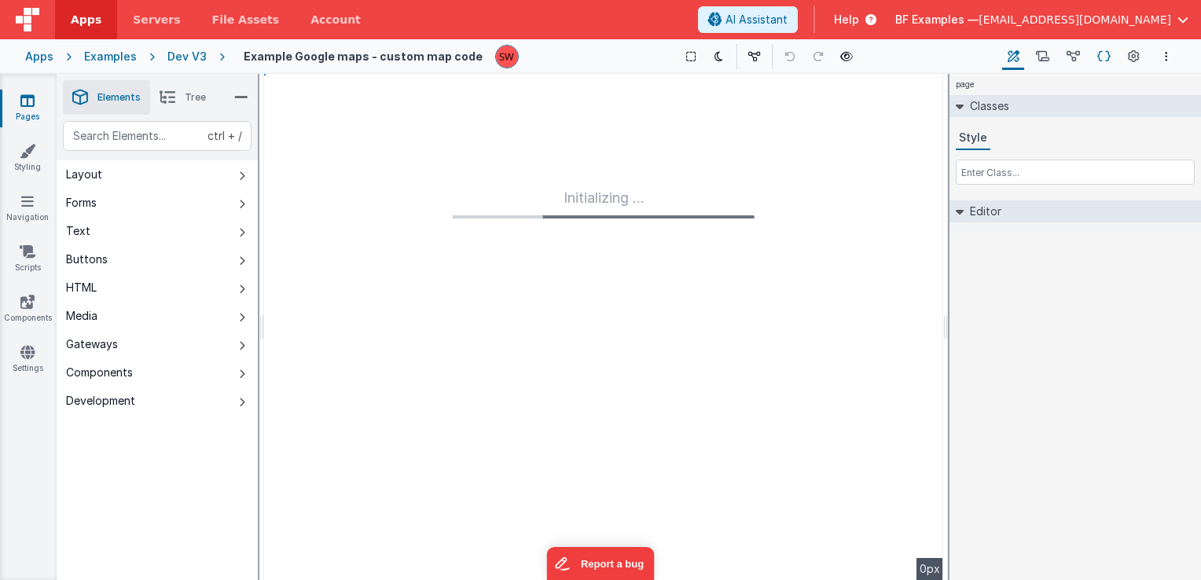
click at [1102, 54] on icon at bounding box center [1104, 57] width 13 height 17
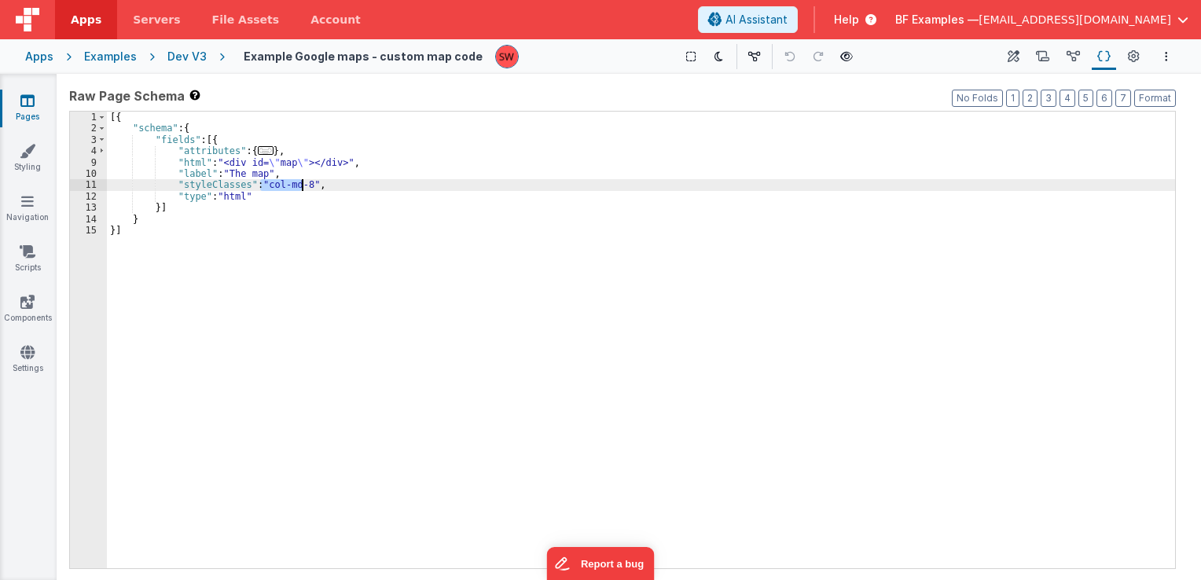
drag, startPoint x: 261, startPoint y: 186, endPoint x: 301, endPoint y: 188, distance: 40.2
click at [301, 188] on div "[{ "schema" : { "fields" : [{ "attributes" : { ... } , "html" : "<div id= \" ma…" at bounding box center [641, 352] width 1068 height 480
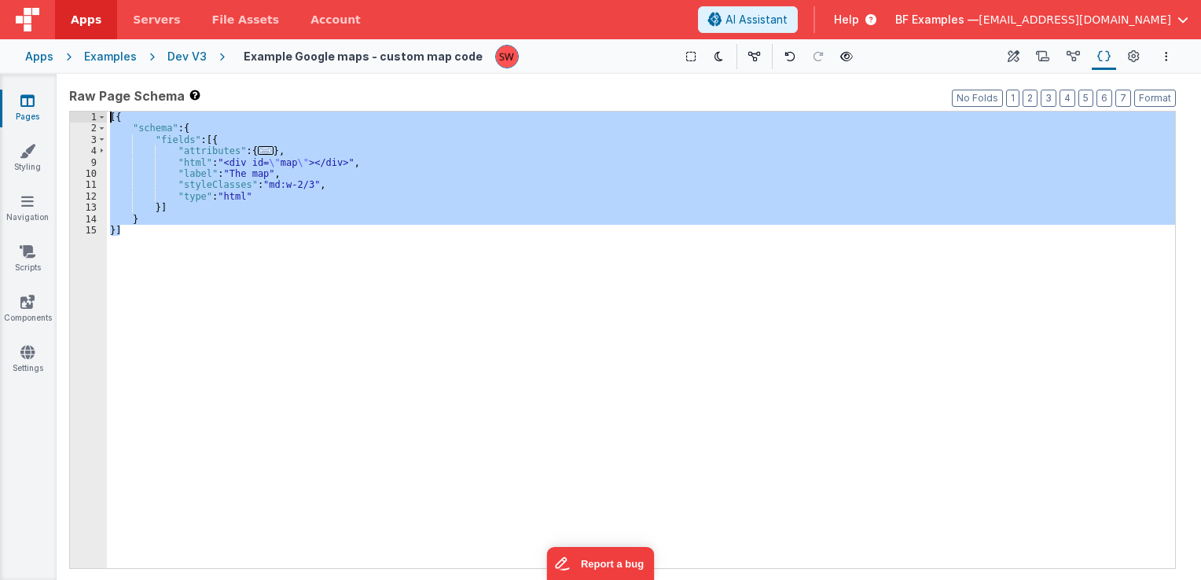
drag, startPoint x: 184, startPoint y: 230, endPoint x: 107, endPoint y: 116, distance: 137.6
click at [107, 116] on div "[{ "schema" : { "fields" : [{ "attributes" : { ... } , "html" : "<div id= \" ma…" at bounding box center [641, 352] width 1068 height 480
click at [185, 52] on div "Dev V3" at bounding box center [186, 57] width 39 height 16
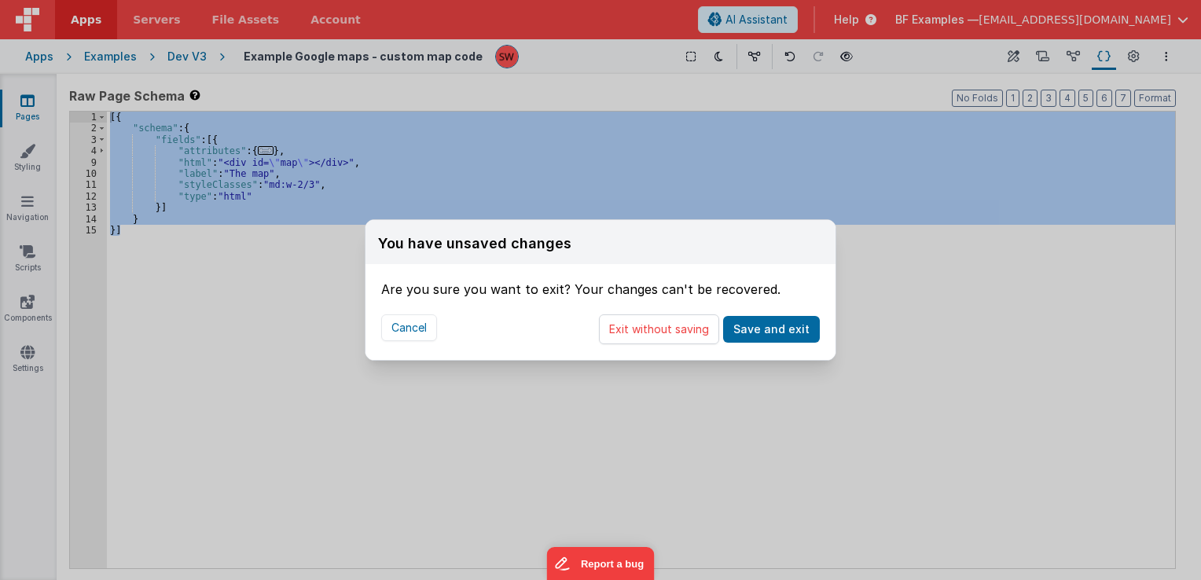
drag, startPoint x: 667, startPoint y: 333, endPoint x: 216, endPoint y: 102, distance: 507.0
click at [667, 334] on button "Exit without saving" at bounding box center [659, 329] width 120 height 30
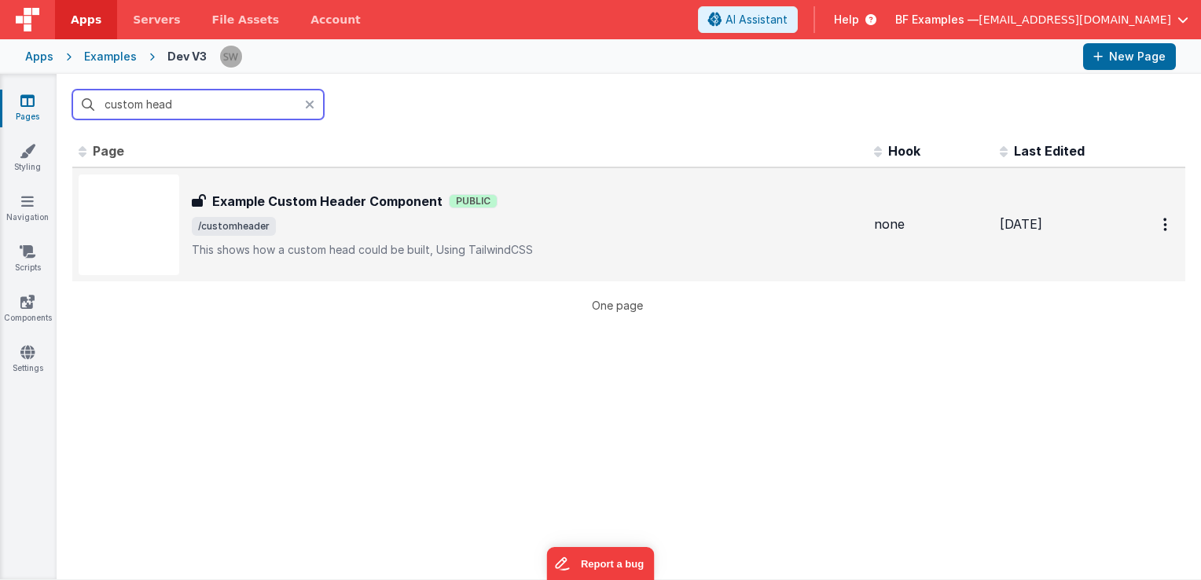
type input "custom head"
click at [770, 204] on div "Example Custom Header Component Public" at bounding box center [527, 201] width 670 height 19
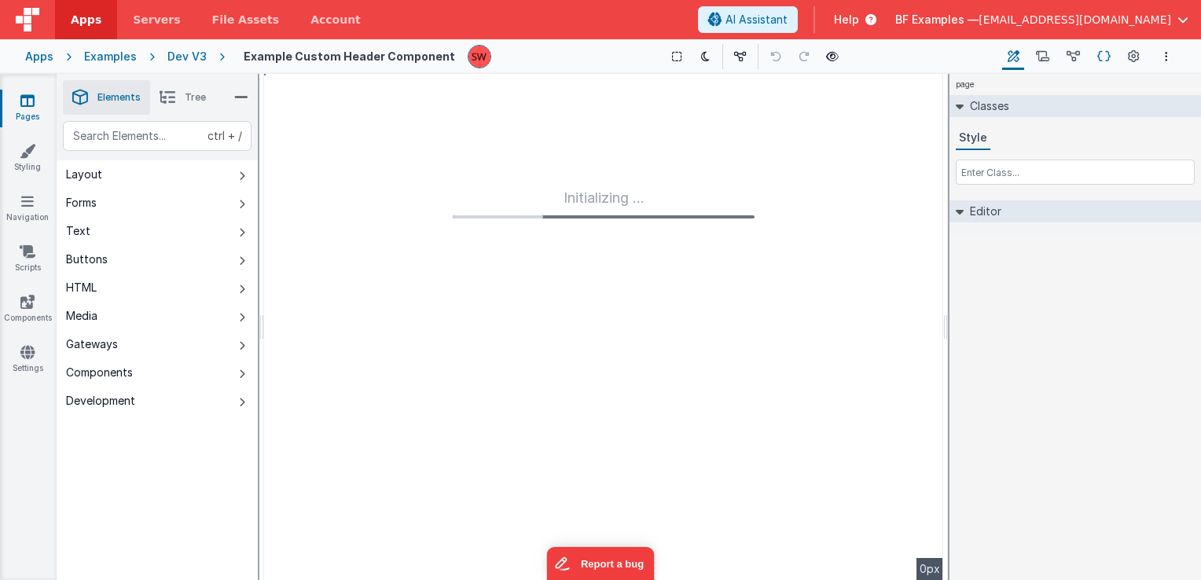
click at [1107, 57] on icon at bounding box center [1104, 57] width 13 height 17
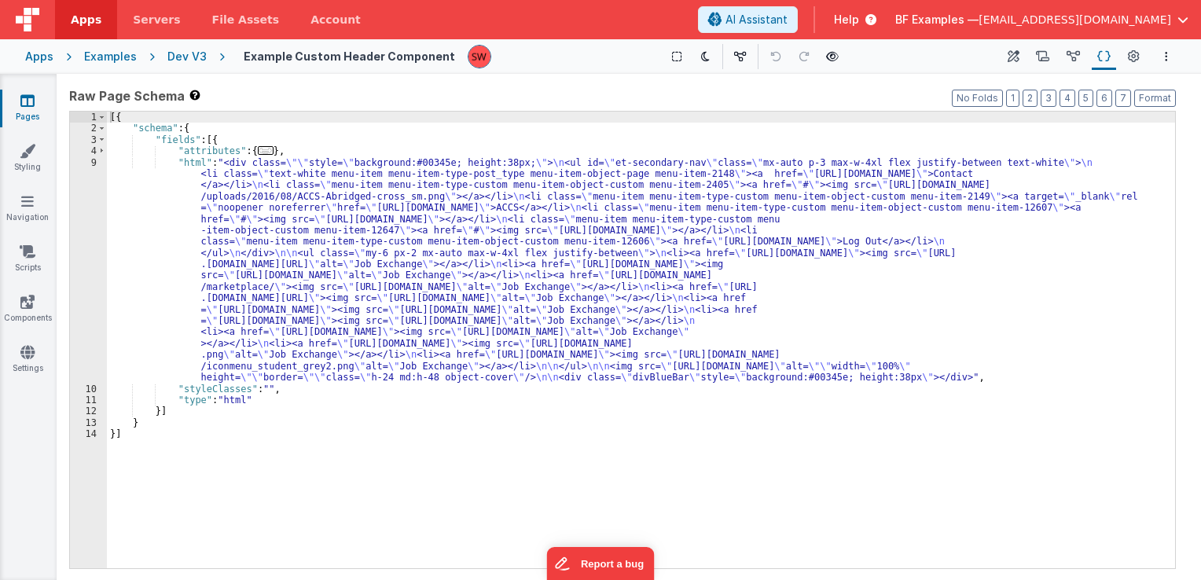
click at [182, 55] on div "Dev V3" at bounding box center [186, 57] width 39 height 16
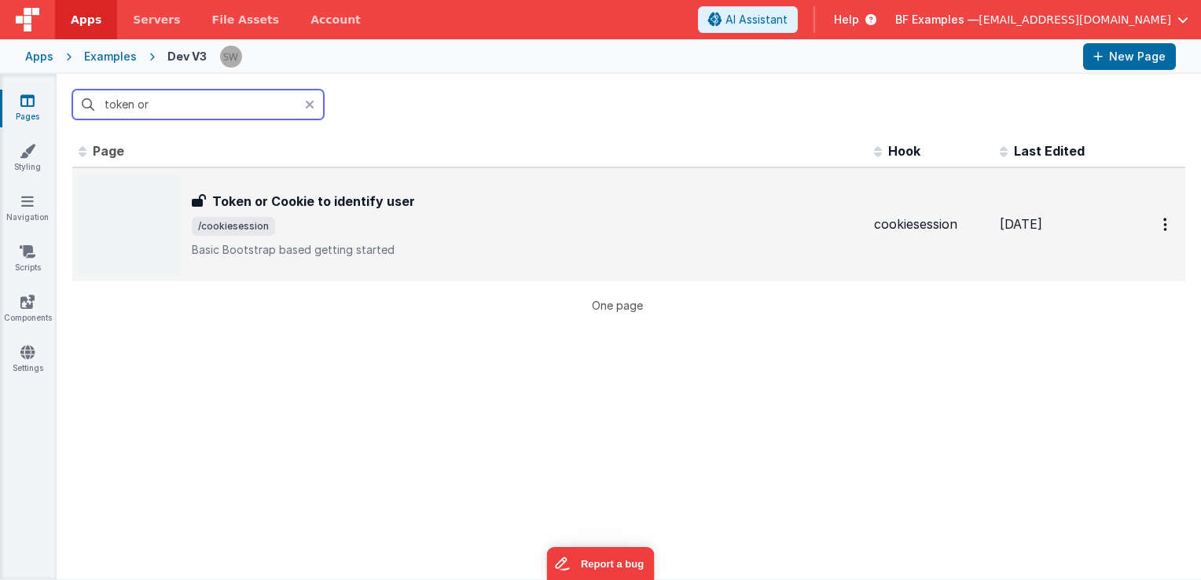
type input "token or"
click at [526, 203] on div "Token or Cookie to identify user" at bounding box center [527, 201] width 670 height 19
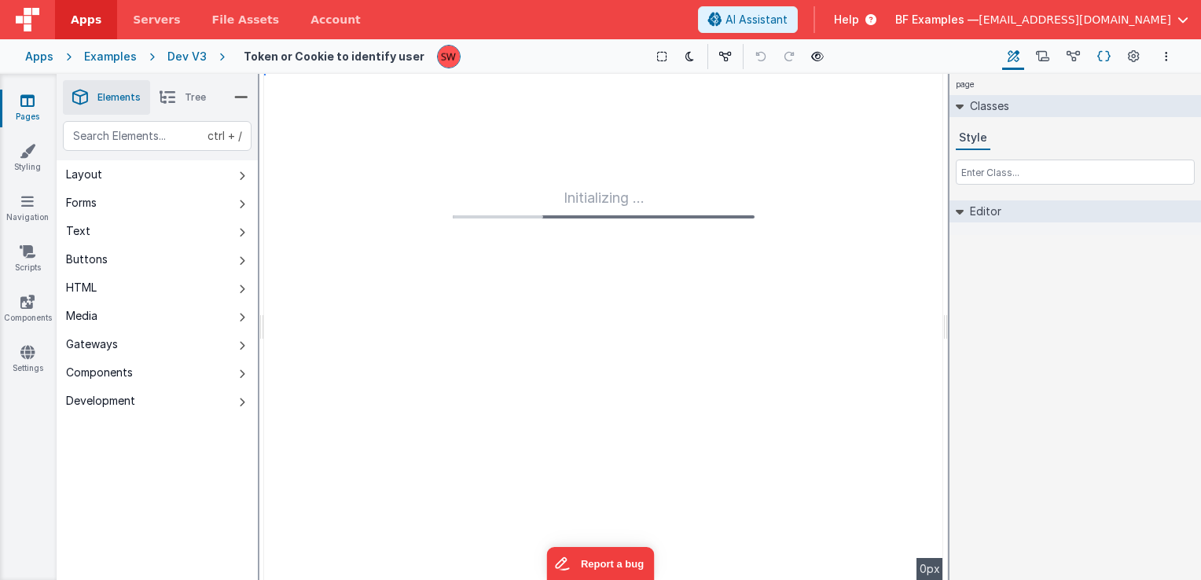
click at [1116, 53] on button "Schema" at bounding box center [1104, 56] width 24 height 27
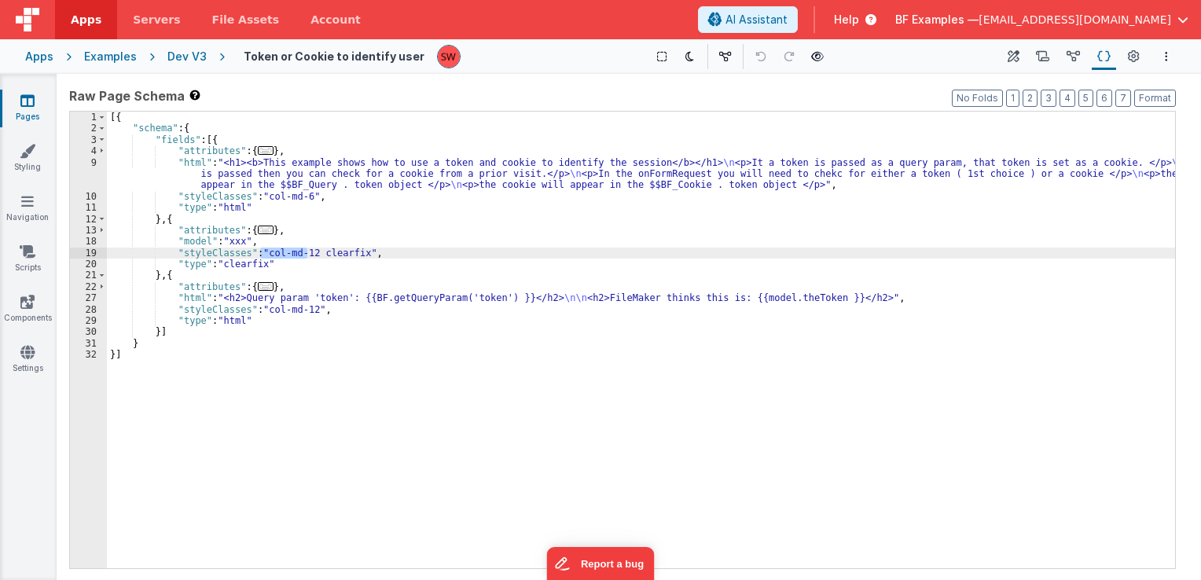
drag, startPoint x: 264, startPoint y: 256, endPoint x: 306, endPoint y: 253, distance: 41.8
click at [306, 253] on div "[{ "schema" : { "fields" : [{ "attributes" : { ... } , "html" : "<h1><b>This ex…" at bounding box center [641, 352] width 1068 height 480
drag, startPoint x: 306, startPoint y: 253, endPoint x: 261, endPoint y: 250, distance: 44.9
click at [261, 250] on div "[{ "schema" : { "fields" : [{ "attributes" : { ... } , "html" : "<h1><b>This ex…" at bounding box center [641, 352] width 1068 height 480
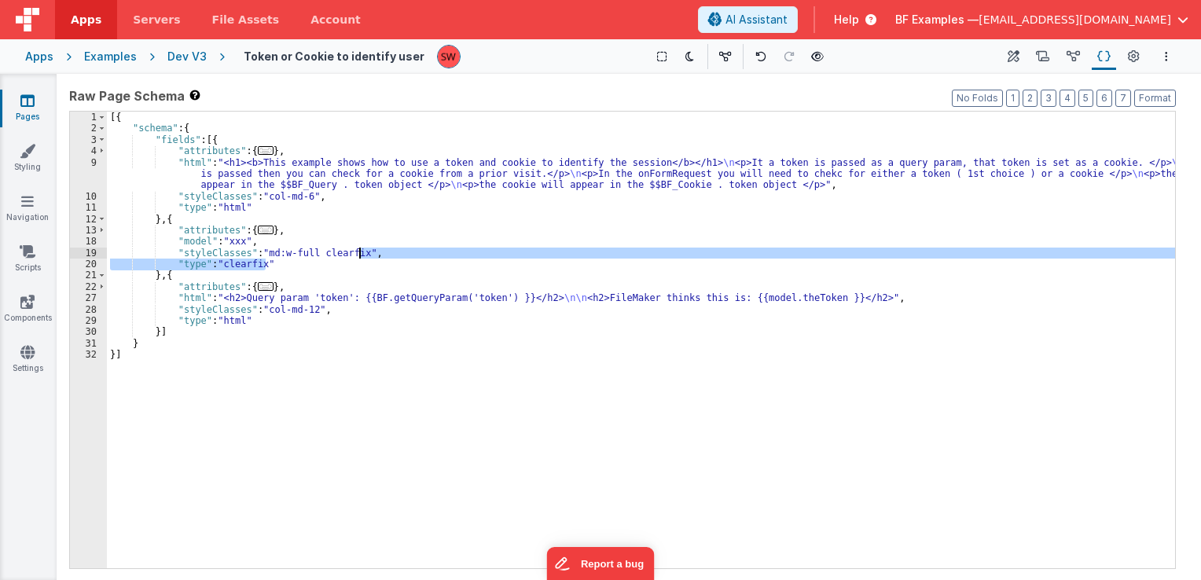
drag, startPoint x: 267, startPoint y: 267, endPoint x: 359, endPoint y: 253, distance: 92.2
click at [359, 253] on div "[{ "schema" : { "fields" : [{ "attributes" : { ... } , "html" : "<h1><b>This ex…" at bounding box center [641, 352] width 1068 height 480
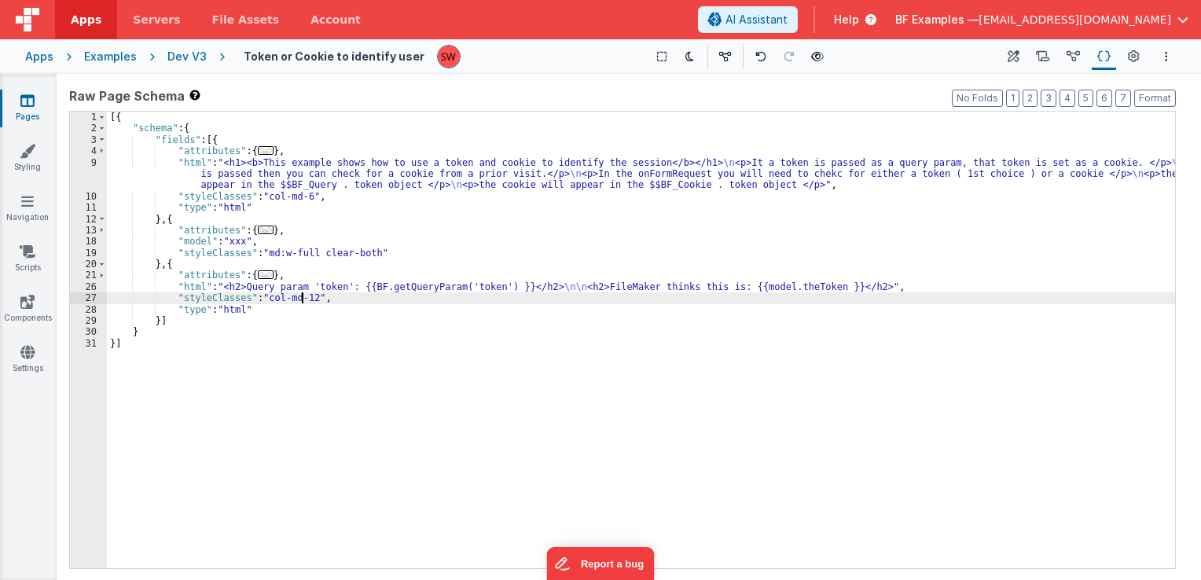
click at [303, 303] on div "[{ "schema" : { "fields" : [{ "attributes" : { ... } , "html" : "<h1><b>This ex…" at bounding box center [641, 352] width 1068 height 480
drag, startPoint x: 308, startPoint y: 300, endPoint x: 263, endPoint y: 297, distance: 45.7
click at [263, 297] on div "[{ "schema" : { "fields" : [{ "attributes" : { ... } , "html" : "<h1><b>This ex…" at bounding box center [641, 352] width 1068 height 480
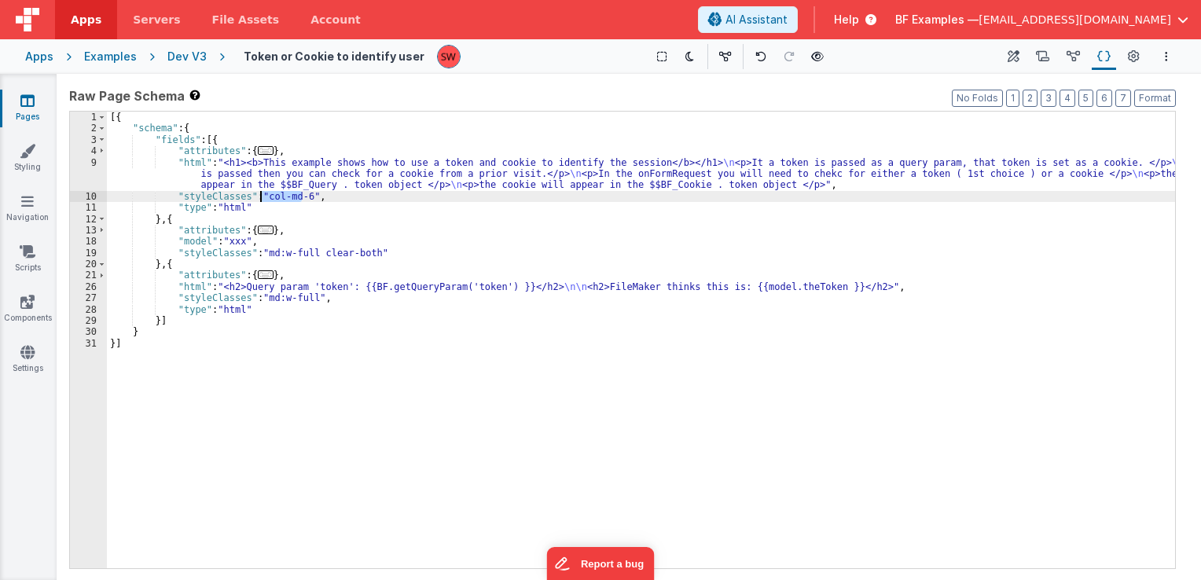
drag, startPoint x: 304, startPoint y: 195, endPoint x: 262, endPoint y: 196, distance: 42.5
click at [262, 196] on div "[{ "schema" : { "fields" : [{ "attributes" : { ... } , "html" : "<h1><b>This ex…" at bounding box center [641, 352] width 1068 height 480
paste textarea
click at [811, 60] on icon at bounding box center [817, 56] width 13 height 11
click at [190, 60] on div "Dev V3" at bounding box center [186, 57] width 39 height 16
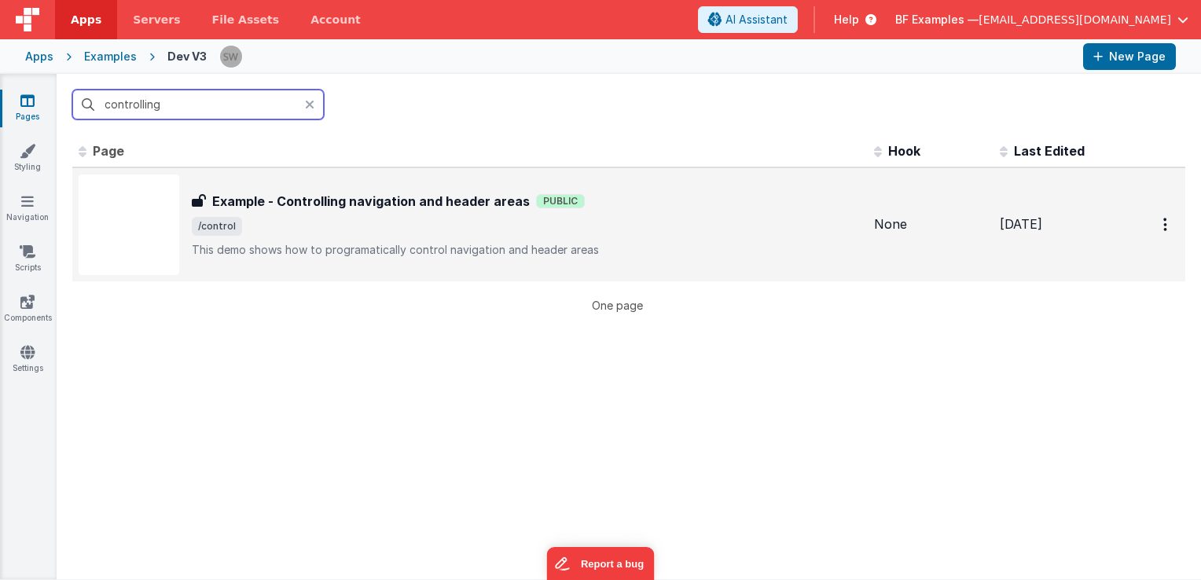
type input "controlling"
click at [679, 190] on div "Example - Controlling navigation and header areas Example - Controlling navigat…" at bounding box center [470, 225] width 783 height 101
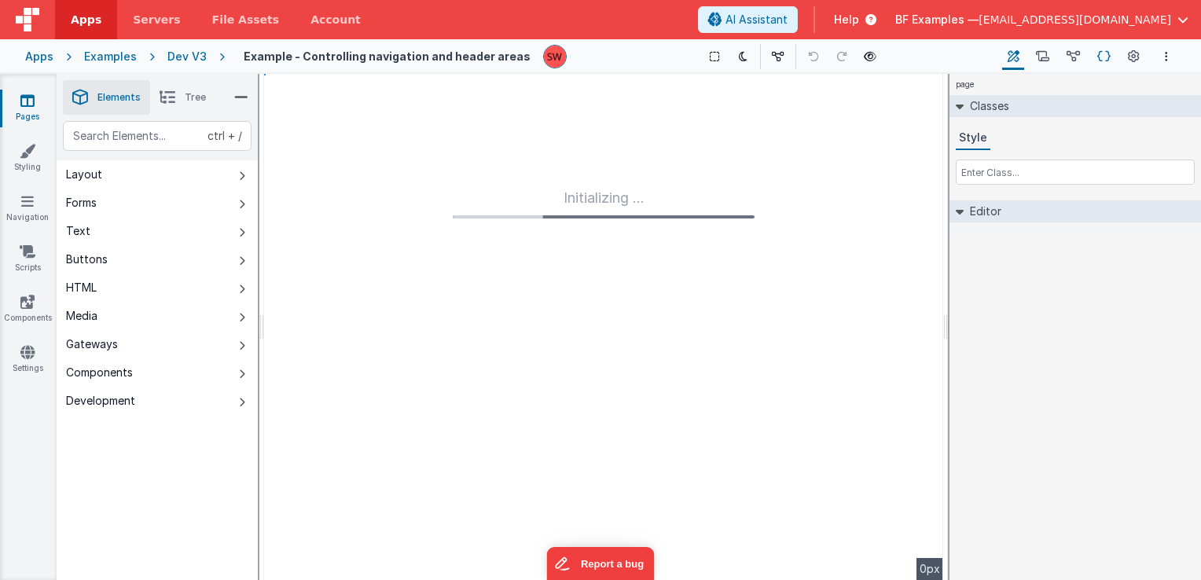
click at [1100, 56] on icon at bounding box center [1104, 57] width 13 height 17
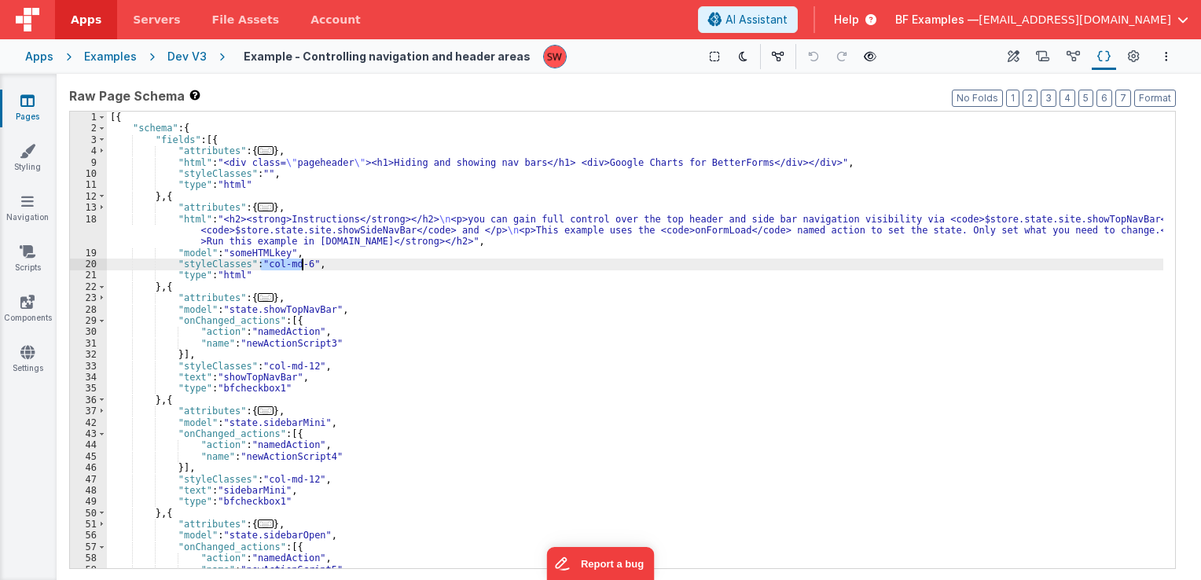
drag, startPoint x: 261, startPoint y: 264, endPoint x: 300, endPoint y: 268, distance: 38.7
click at [300, 268] on div "[{ "schema" : { "fields" : [{ "attributes" : { ... } , "html" : "<div class= \"…" at bounding box center [635, 352] width 1057 height 480
paste textarea
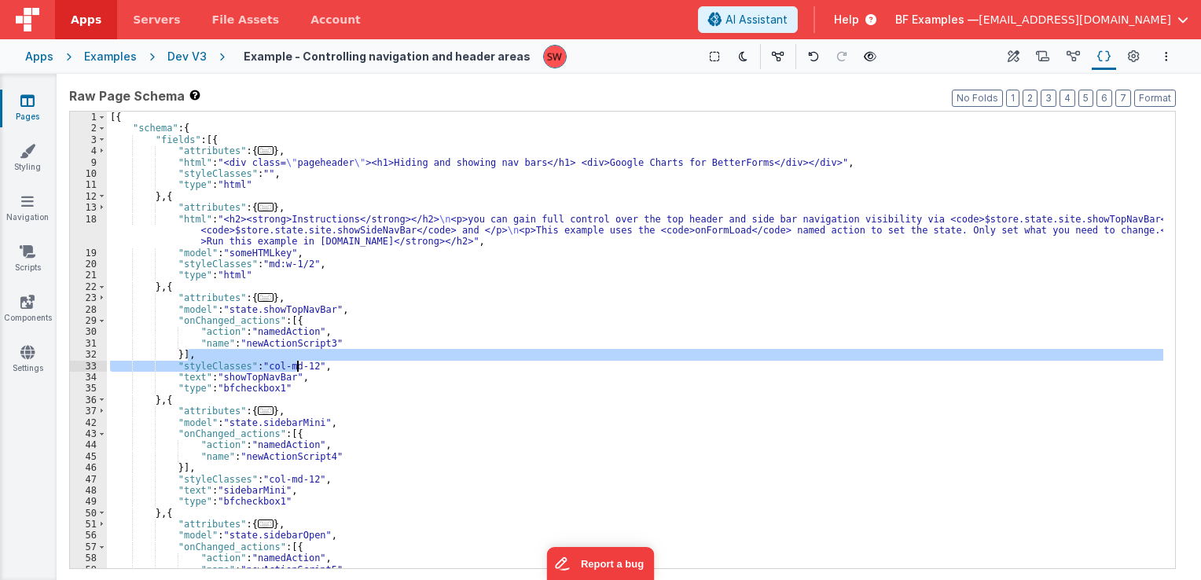
drag, startPoint x: 307, startPoint y: 360, endPoint x: 289, endPoint y: 365, distance: 17.9
click at [289, 365] on div "[{ "schema" : { "fields" : [{ "attributes" : { ... } , "html" : "<div class= \"…" at bounding box center [635, 352] width 1057 height 480
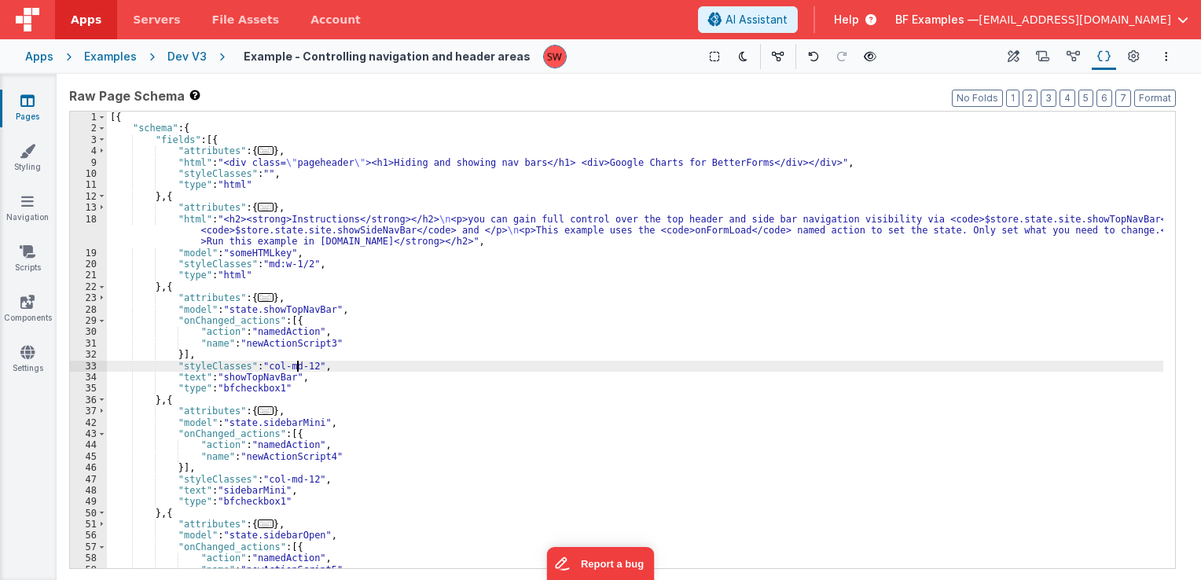
click at [298, 368] on div "[{ "schema" : { "fields" : [{ "attributes" : { ... } , "html" : "<div class= \"…" at bounding box center [635, 352] width 1057 height 480
click at [301, 369] on div "[{ "schema" : { "fields" : [{ "attributes" : { ... } , "html" : "<div class= \"…" at bounding box center [635, 352] width 1057 height 480
drag, startPoint x: 305, startPoint y: 369, endPoint x: 259, endPoint y: 366, distance: 46.4
click at [259, 366] on div "[{ "schema" : { "fields" : [{ "attributes" : { ... } , "html" : "<div class= \"…" at bounding box center [635, 352] width 1057 height 480
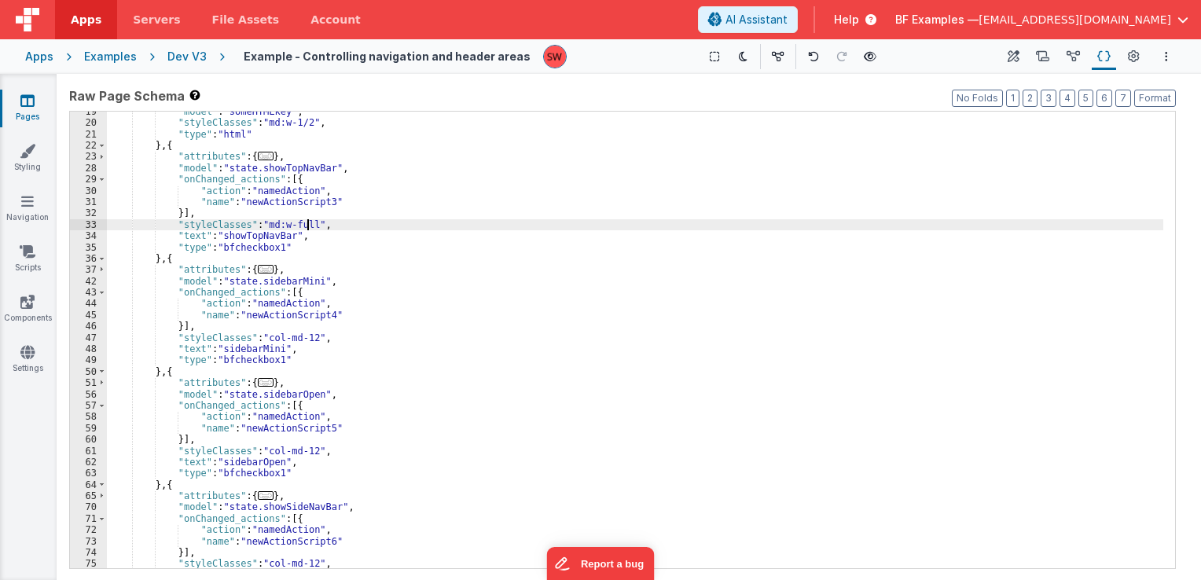
scroll to position [142, 0]
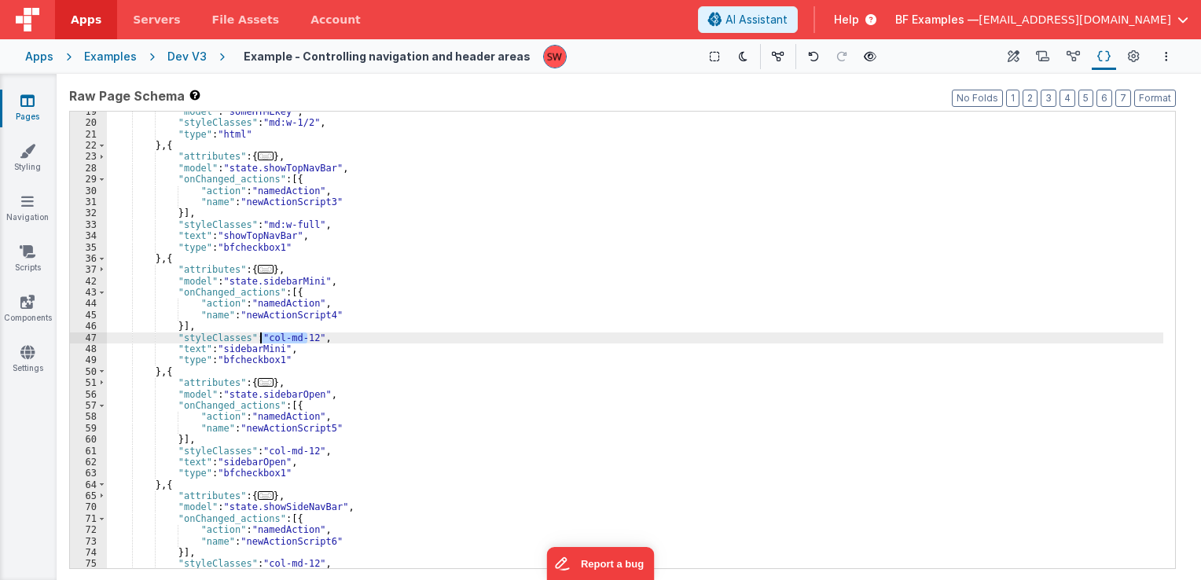
drag, startPoint x: 305, startPoint y: 338, endPoint x: 261, endPoint y: 335, distance: 44.1
click at [261, 335] on div ""model" : "someHTMLkey" , "styleClasses" : "md:w-1/2" , "type" : "html" } , { "…" at bounding box center [635, 346] width 1057 height 480
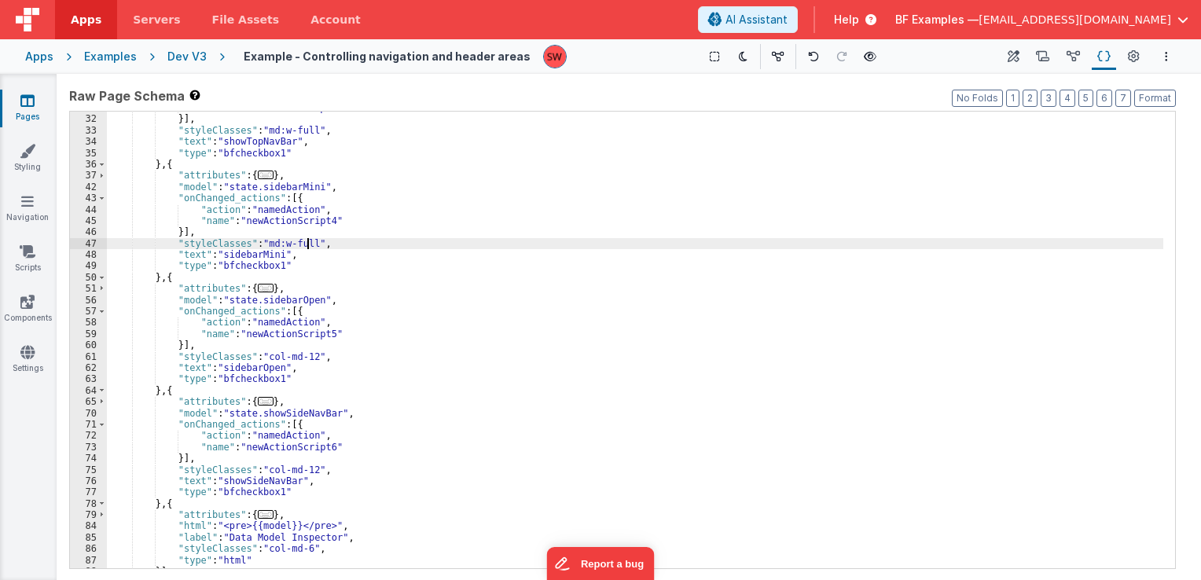
scroll to position [236, 0]
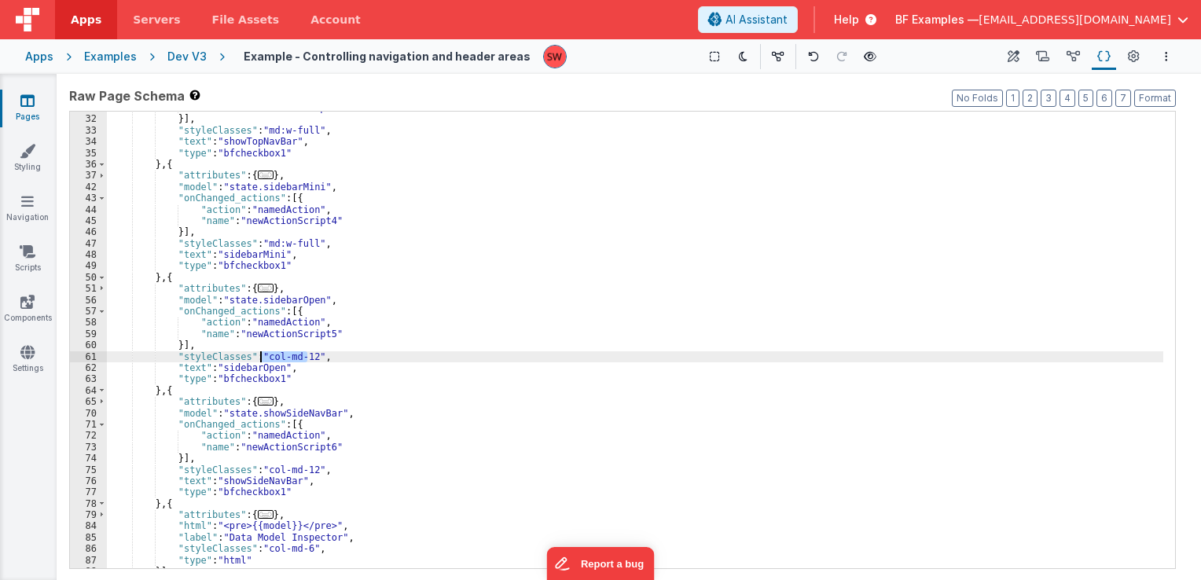
drag, startPoint x: 307, startPoint y: 354, endPoint x: 261, endPoint y: 357, distance: 45.7
click at [261, 357] on div ""name" : "newActionScript3" }] , "styleClasses" : "md:w-full" , "text" : "showT…" at bounding box center [635, 342] width 1057 height 480
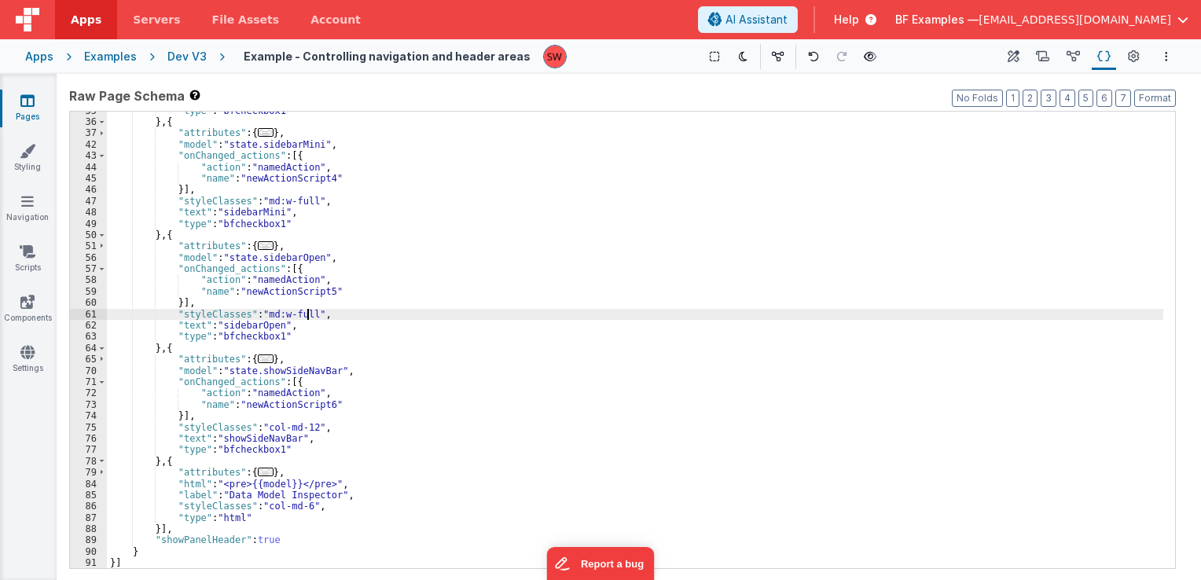
scroll to position [278, 0]
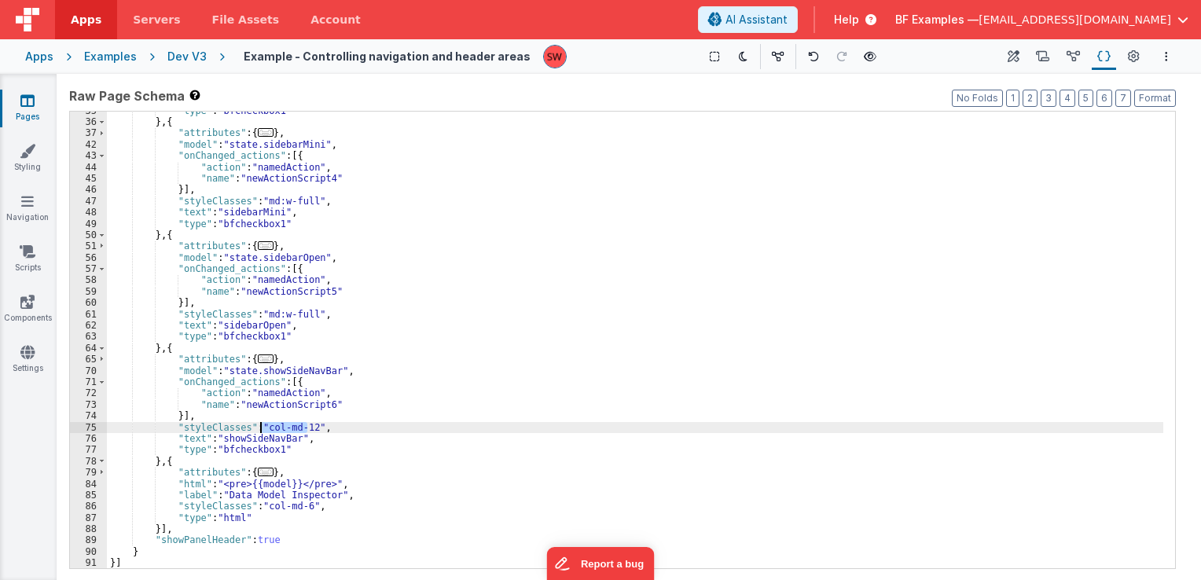
drag, startPoint x: 308, startPoint y: 425, endPoint x: 260, endPoint y: 430, distance: 48.3
click at [260, 430] on div ""type" : "bfcheckbox1" } , { "attributes" : { ... } , "model" : "state.sidebarM…" at bounding box center [635, 345] width 1057 height 480
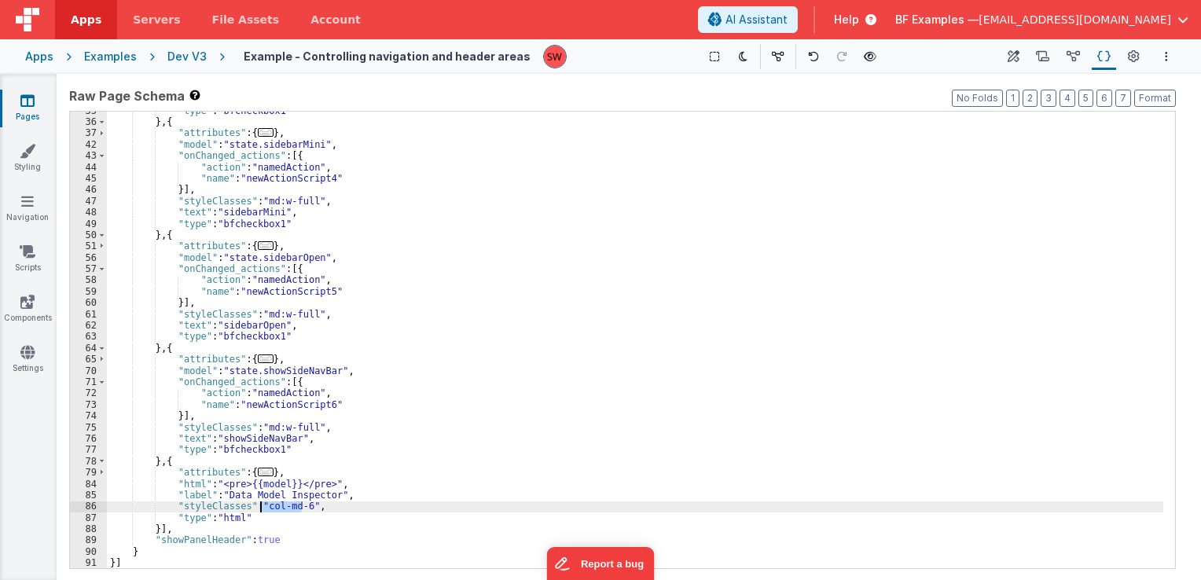
drag, startPoint x: 301, startPoint y: 502, endPoint x: 262, endPoint y: 506, distance: 39.5
click at [262, 506] on div ""type" : "bfcheckbox1" } , { "attributes" : { ... } , "model" : "state.sidebarM…" at bounding box center [635, 345] width 1057 height 480
paste textarea
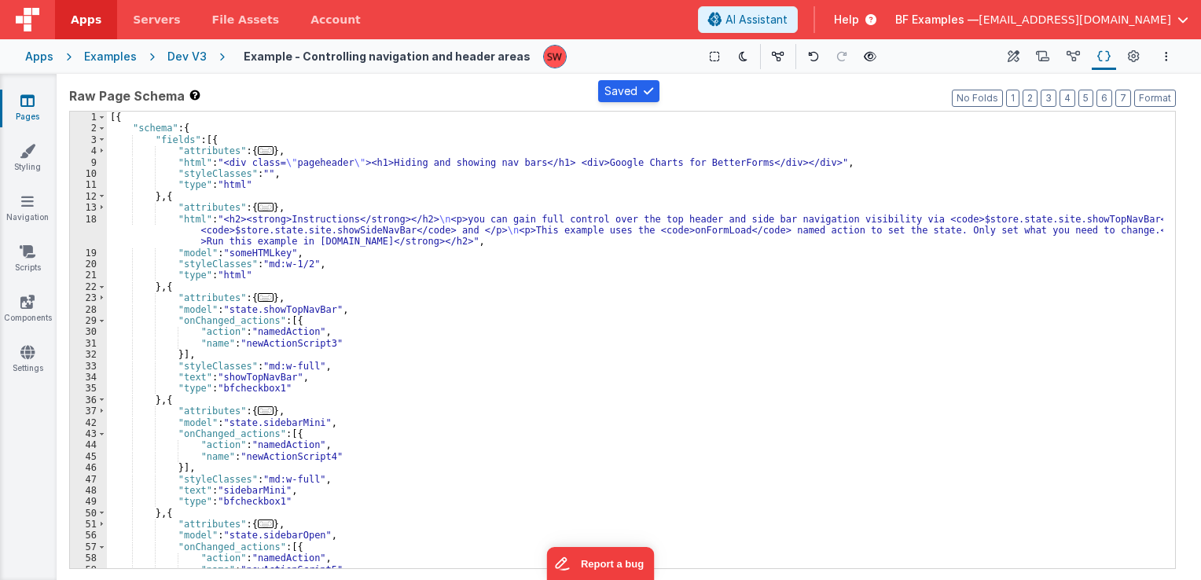
scroll to position [0, 0]
click at [181, 57] on div "Dev V3" at bounding box center [186, 57] width 39 height 16
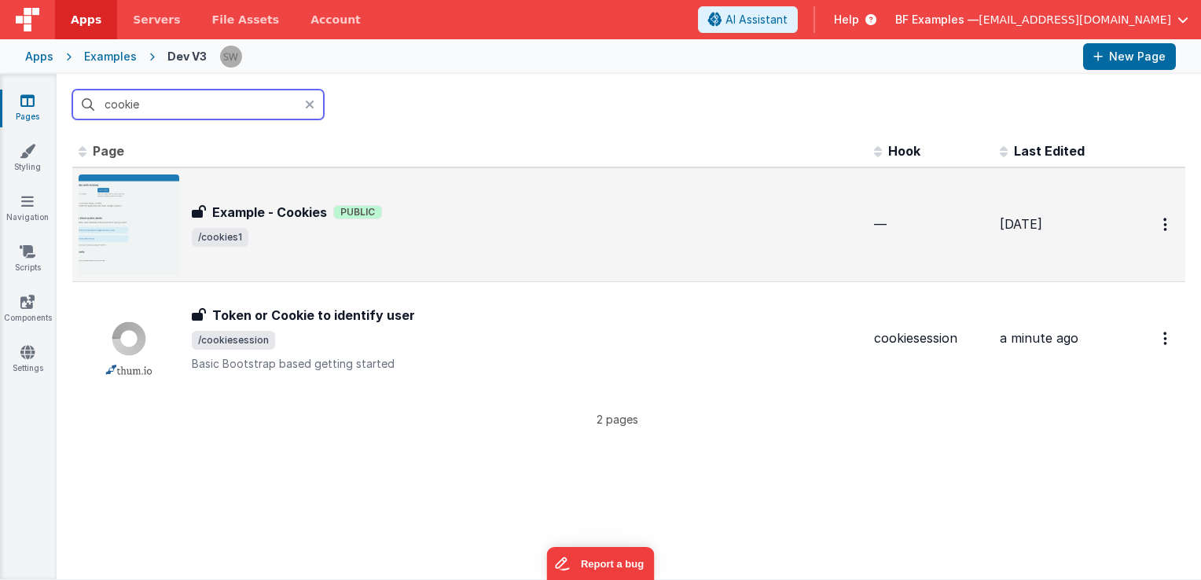
type input "cookie"
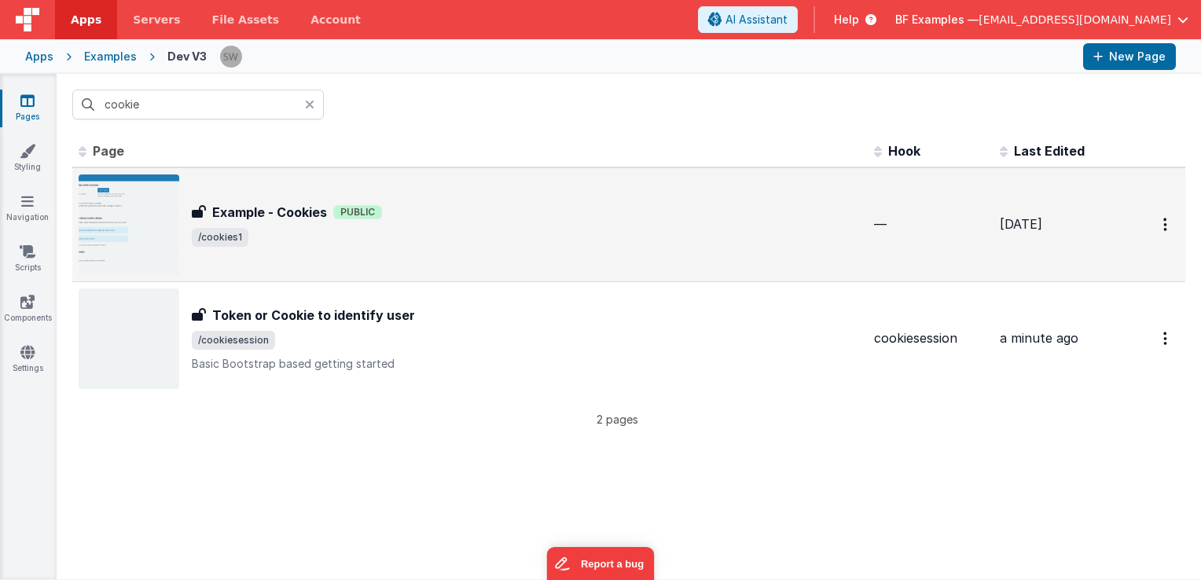
click at [487, 225] on div "Example - Cookies Example - Cookies Public /cookies1" at bounding box center [527, 225] width 670 height 44
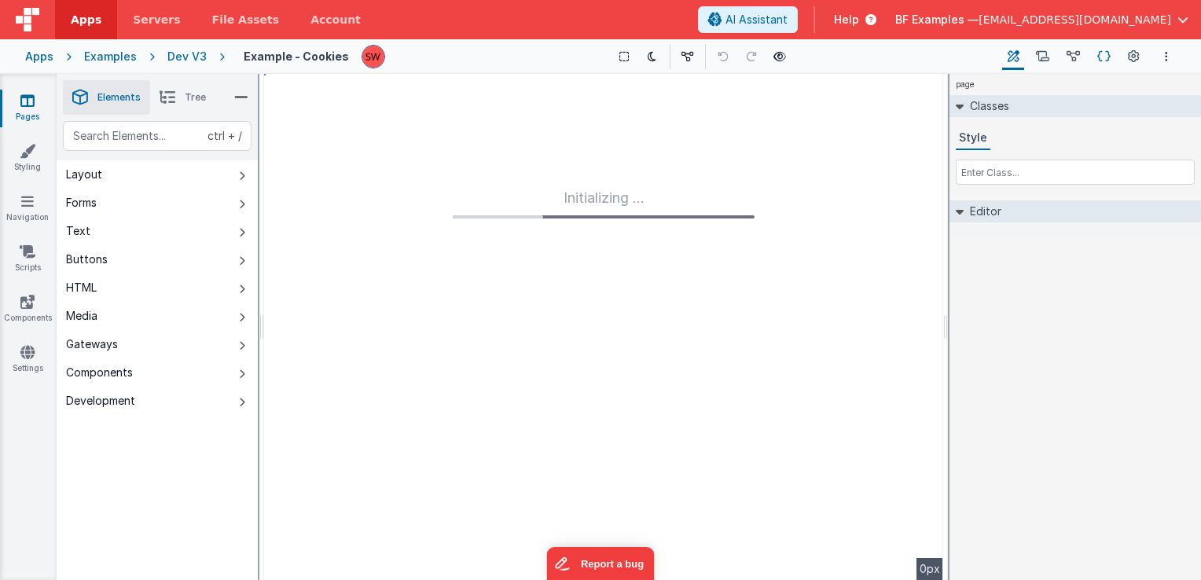
click at [1101, 51] on icon at bounding box center [1104, 57] width 13 height 17
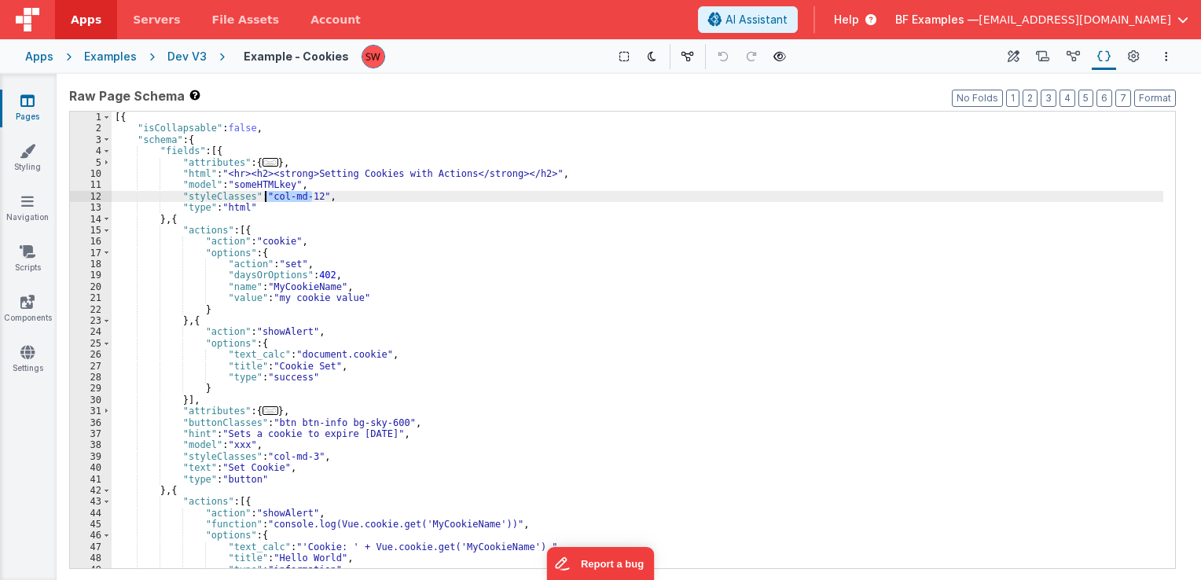
drag, startPoint x: 311, startPoint y: 199, endPoint x: 267, endPoint y: 197, distance: 44.9
click at [267, 197] on div "[{ "isCollapsable" : false , "schema" : { "fields" : [{ "attributes" : { ... } …" at bounding box center [638, 352] width 1052 height 480
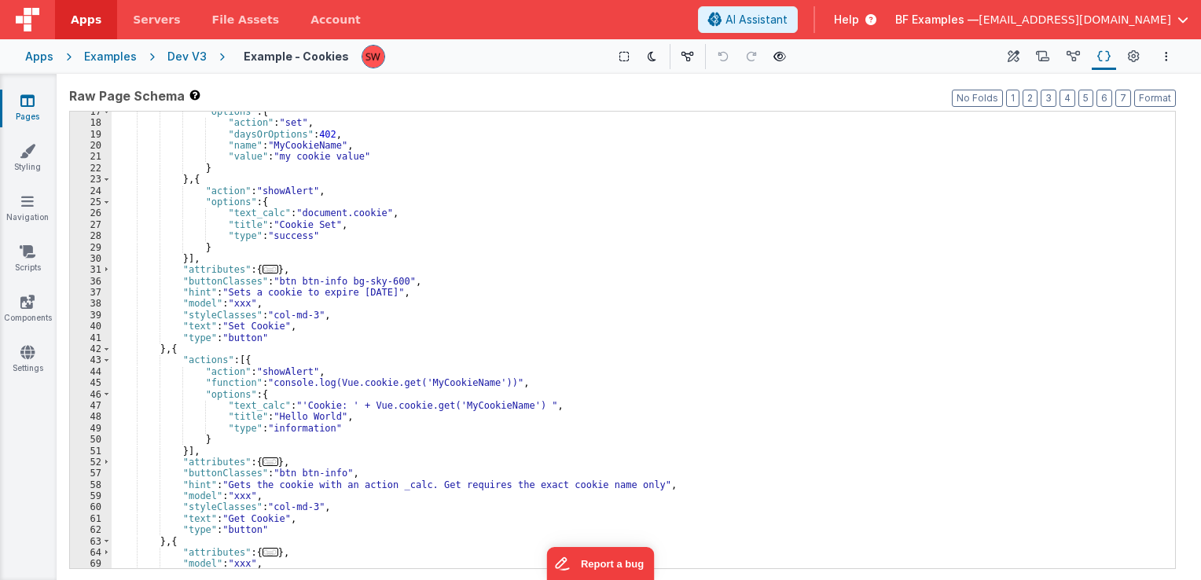
scroll to position [189, 0]
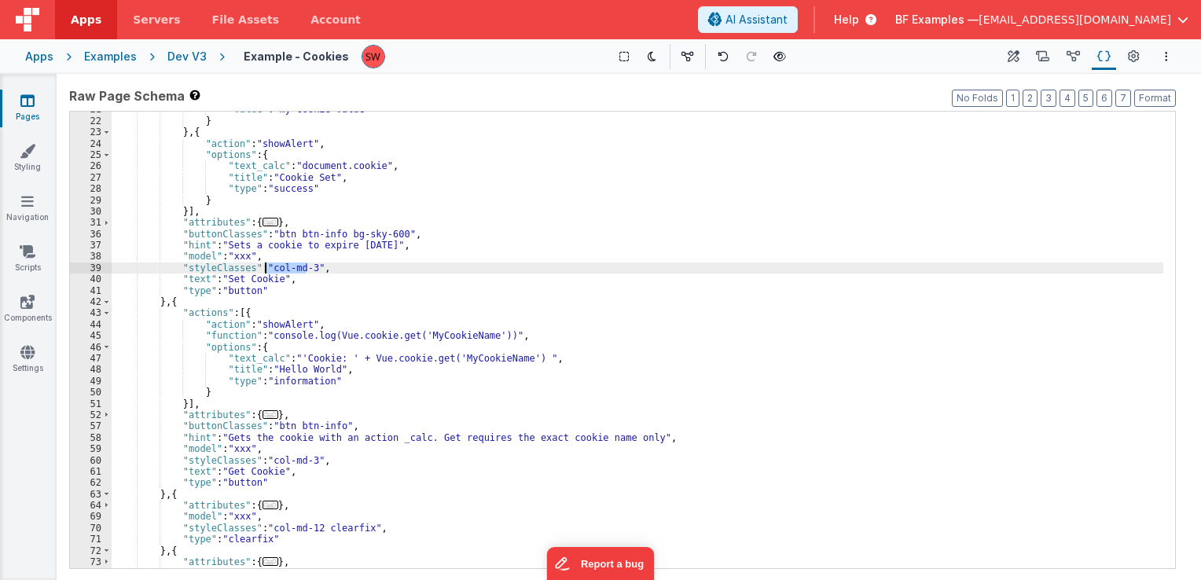
drag, startPoint x: 308, startPoint y: 269, endPoint x: 267, endPoint y: 269, distance: 40.9
click at [267, 269] on div ""value" : "my cookie value" } } , { "action" : "showAlert" , "options" : { "tex…" at bounding box center [638, 344] width 1052 height 480
paste textarea
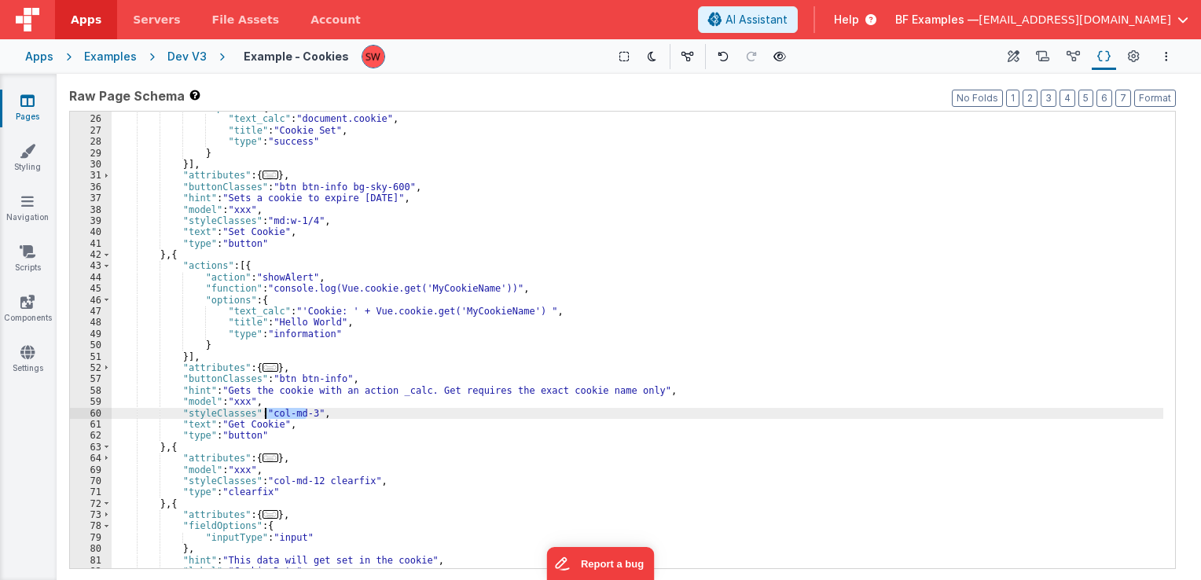
drag, startPoint x: 307, startPoint y: 413, endPoint x: 267, endPoint y: 414, distance: 40.1
click at [267, 414] on div ""options" : { "text_calc" : "document.cookie" , "title" : "Cookie Set" , "type"…" at bounding box center [638, 342] width 1052 height 480
paste textarea
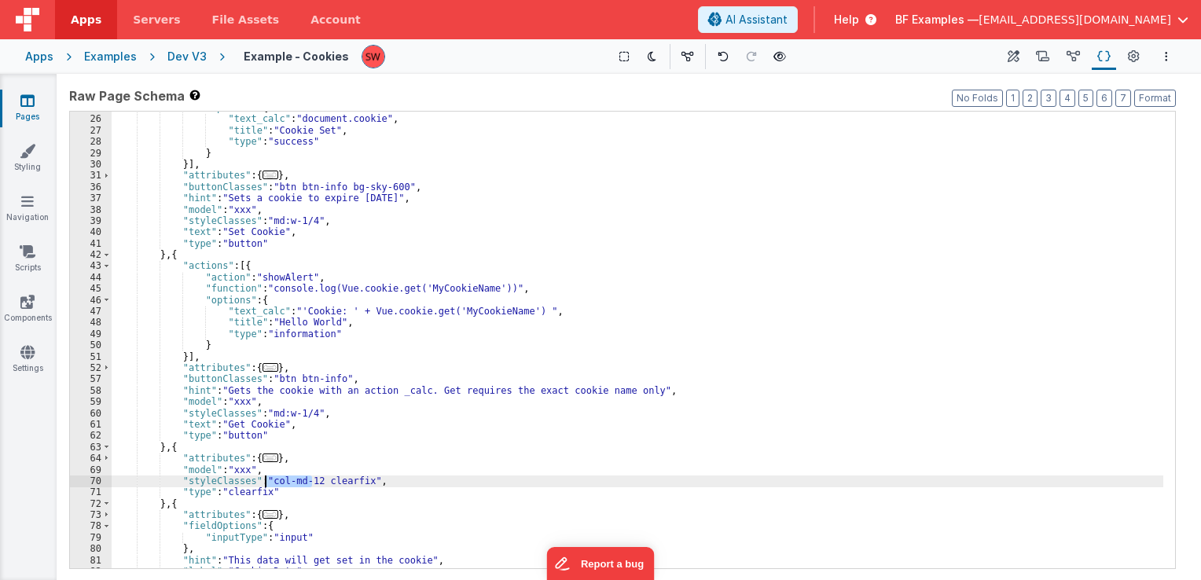
drag, startPoint x: 311, startPoint y: 483, endPoint x: 267, endPoint y: 485, distance: 43.3
click at [267, 485] on div ""options" : { "text_calc" : "document.cookie" , "title" : "Cookie Set" , "type"…" at bounding box center [638, 342] width 1052 height 480
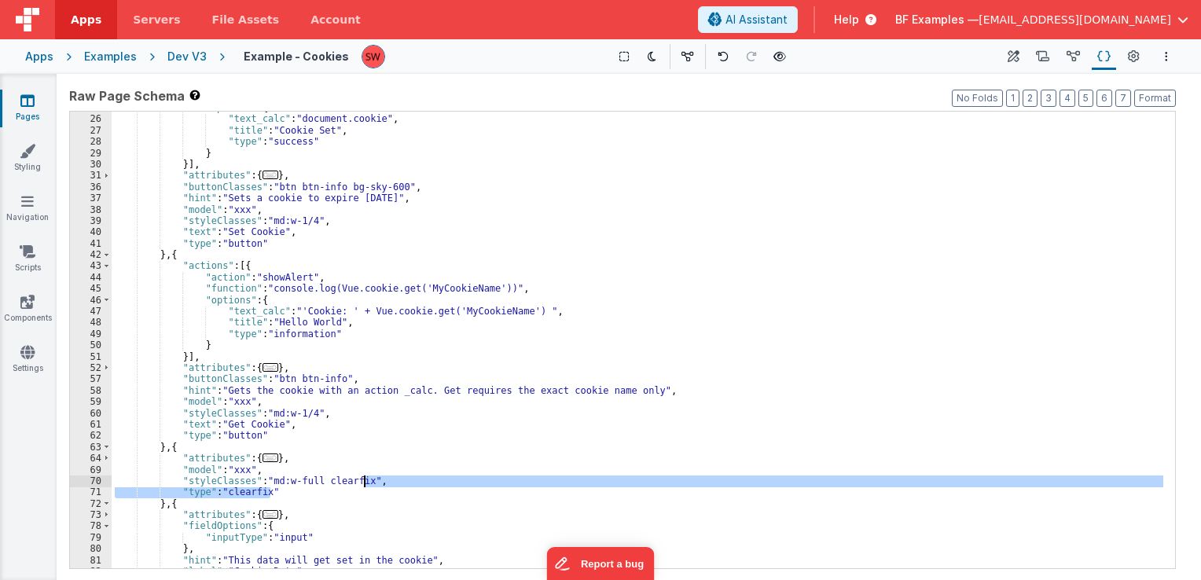
drag, startPoint x: 273, startPoint y: 492, endPoint x: 364, endPoint y: 482, distance: 91.8
click at [364, 482] on div ""options" : { "text_calc" : "document.cookie" , "title" : "Cookie Set" , "type"…" at bounding box center [638, 342] width 1052 height 480
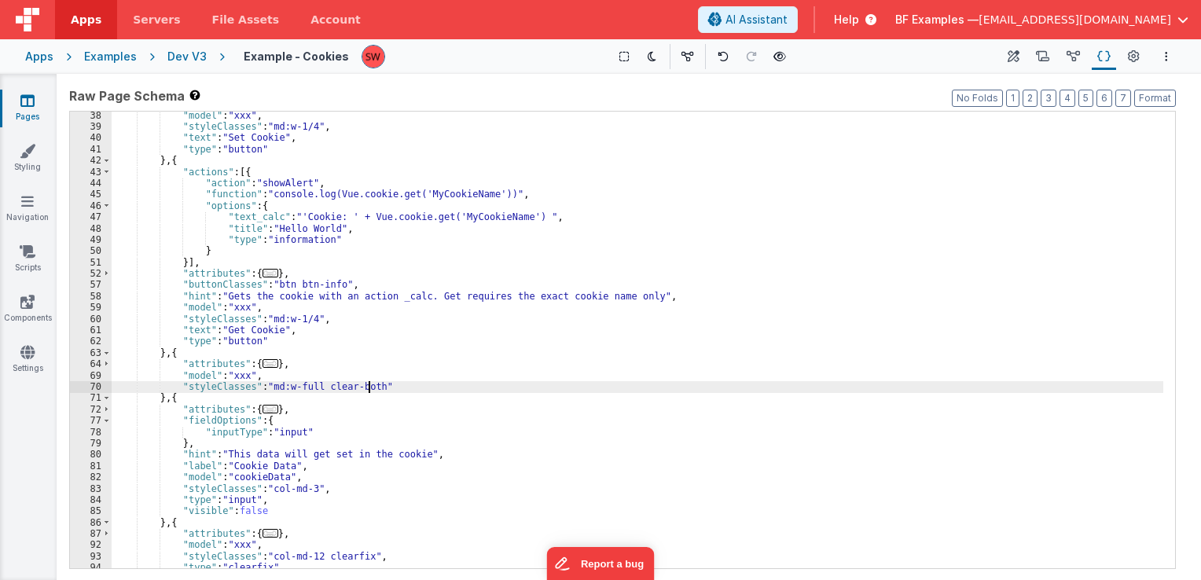
scroll to position [330, 0]
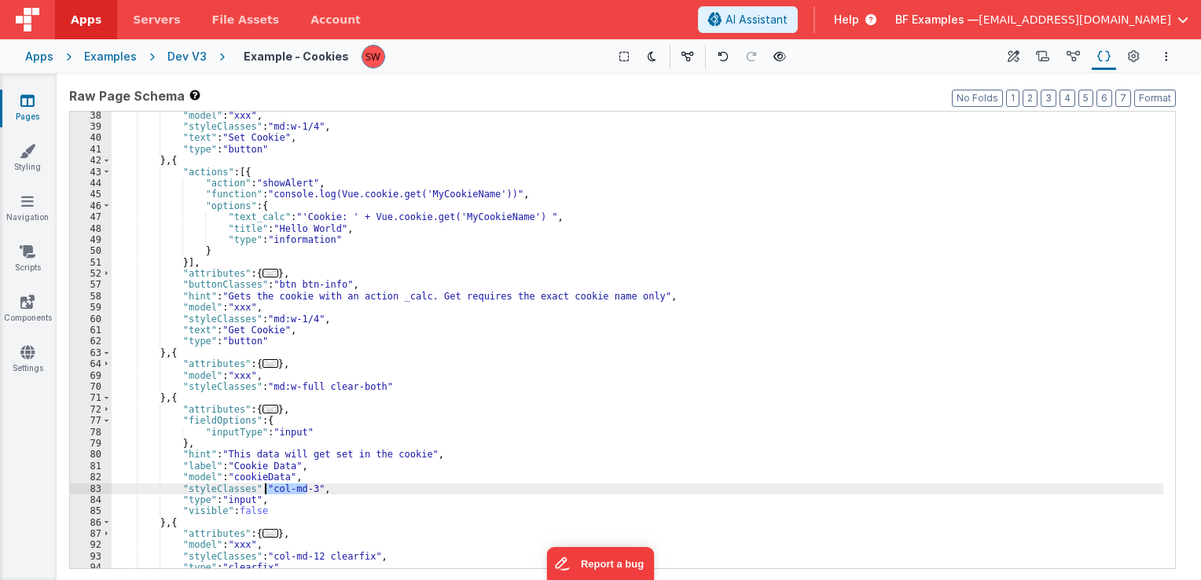
drag, startPoint x: 305, startPoint y: 491, endPoint x: 267, endPoint y: 489, distance: 37.8
click at [267, 489] on div ""model" : "xxx" , "styleClasses" : "md:w-1/4" , "text" : "Set Cookie" , "type" …" at bounding box center [638, 350] width 1052 height 480
paste textarea
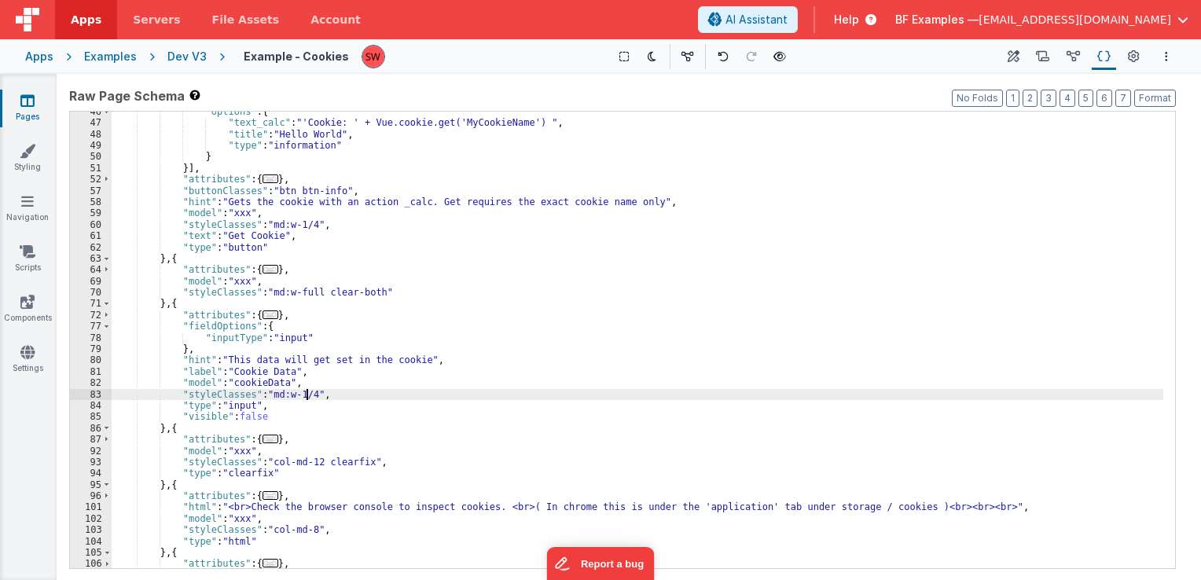
scroll to position [472, 0]
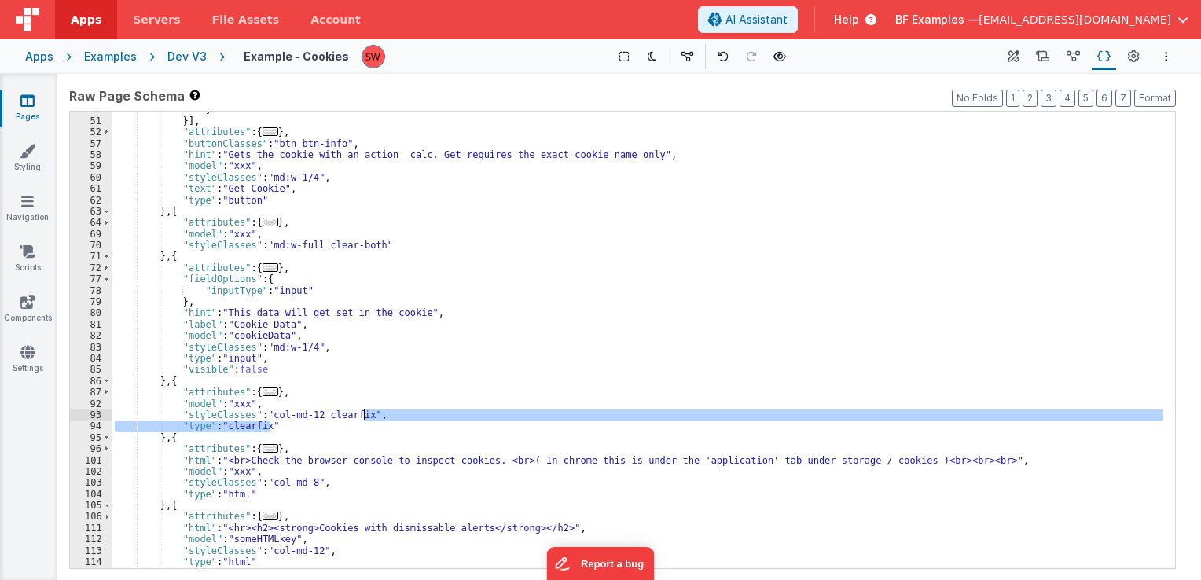
drag, startPoint x: 298, startPoint y: 423, endPoint x: 365, endPoint y: 418, distance: 67.0
click at [365, 418] on div "} }] , "attributes" : { ... } , "buttonClasses" : "btn btn-info" , "hint" : "Ge…" at bounding box center [638, 344] width 1052 height 480
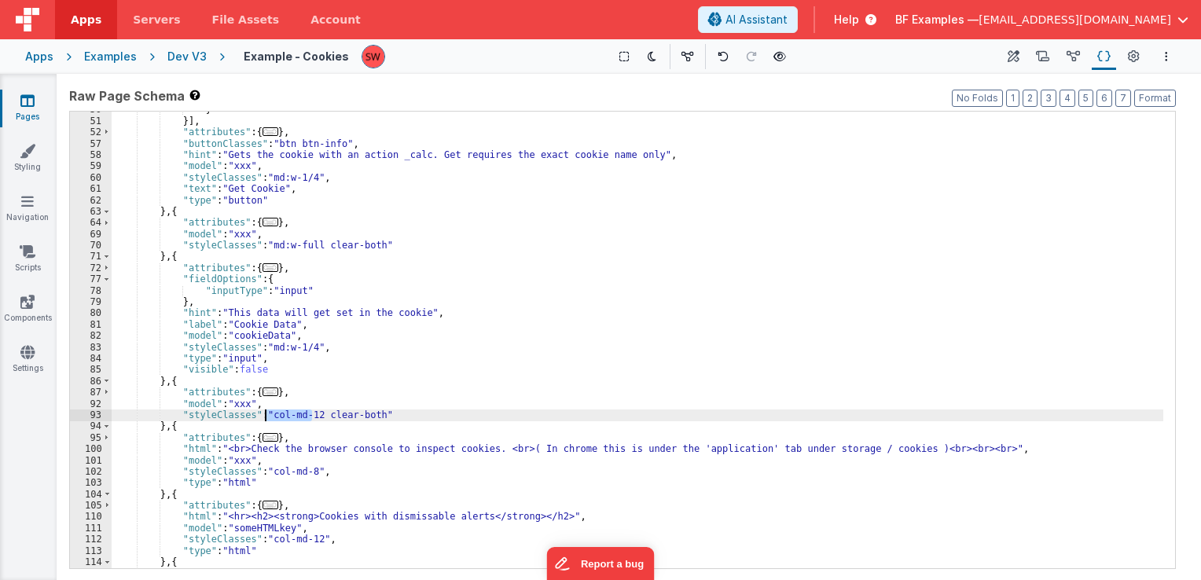
drag, startPoint x: 311, startPoint y: 417, endPoint x: 267, endPoint y: 417, distance: 44.0
click at [267, 417] on div "} }] , "attributes" : { ... } , "buttonClasses" : "btn btn-info" , "hint" : "Ge…" at bounding box center [638, 344] width 1052 height 480
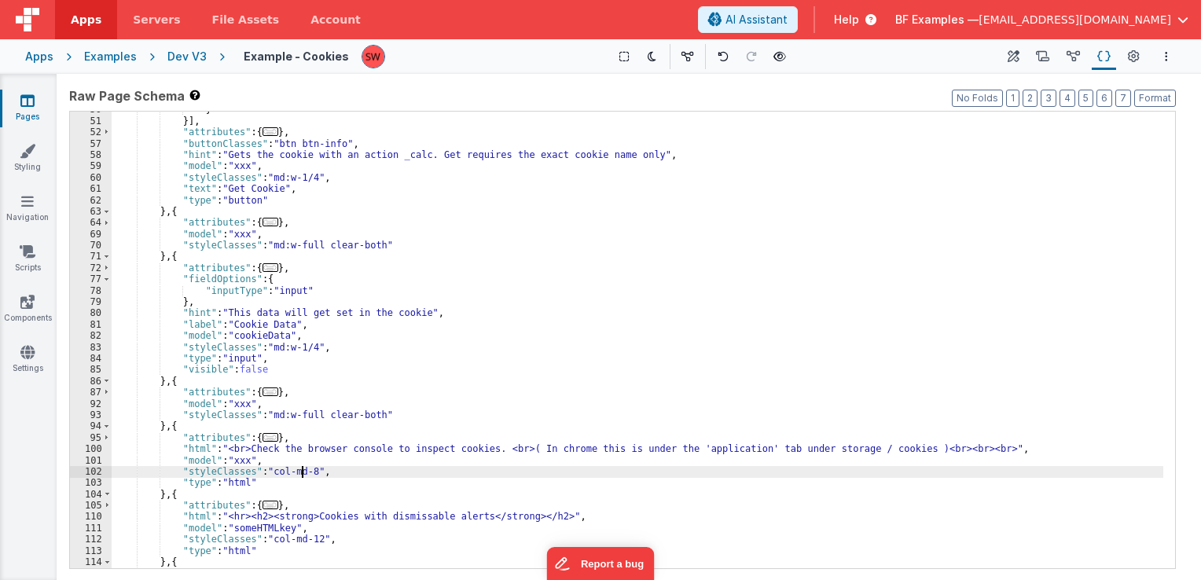
click at [302, 474] on div "} }] , "attributes" : { ... } , "buttonClasses" : "btn btn-info" , "hint" : "Ge…" at bounding box center [638, 344] width 1052 height 480
drag, startPoint x: 306, startPoint y: 473, endPoint x: 267, endPoint y: 472, distance: 38.6
click at [267, 472] on div "} }] , "attributes" : { ... } , "buttonClasses" : "btn btn-info" , "hint" : "Ge…" at bounding box center [638, 344] width 1052 height 480
paste textarea
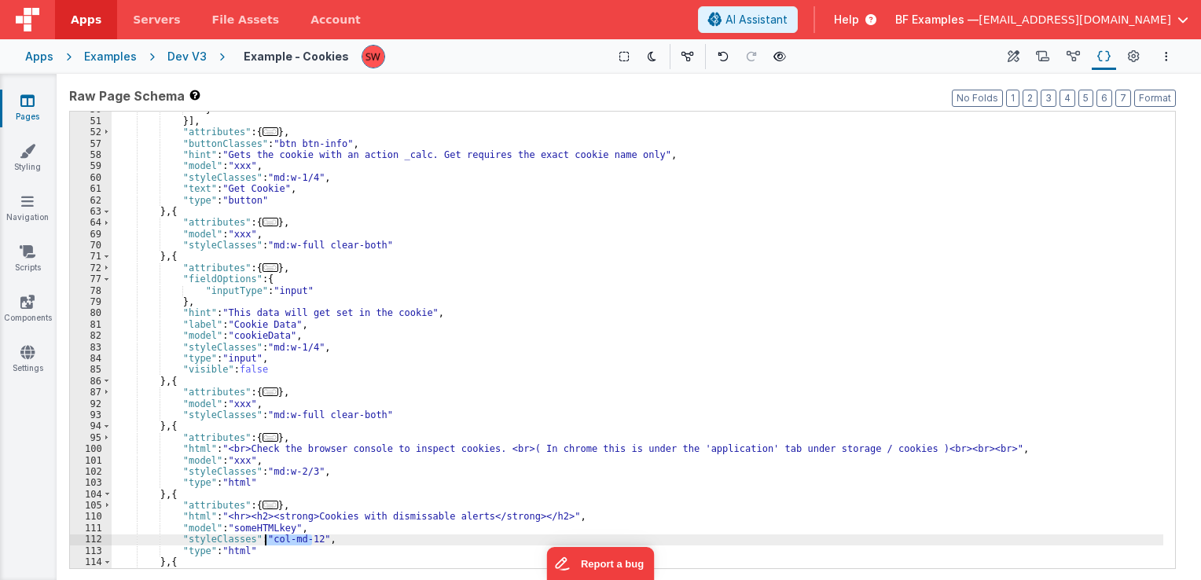
drag, startPoint x: 312, startPoint y: 542, endPoint x: 267, endPoint y: 544, distance: 45.6
click at [267, 544] on div "} }] , "attributes" : { ... } , "buttonClasses" : "btn btn-info" , "hint" : "Ge…" at bounding box center [638, 344] width 1052 height 480
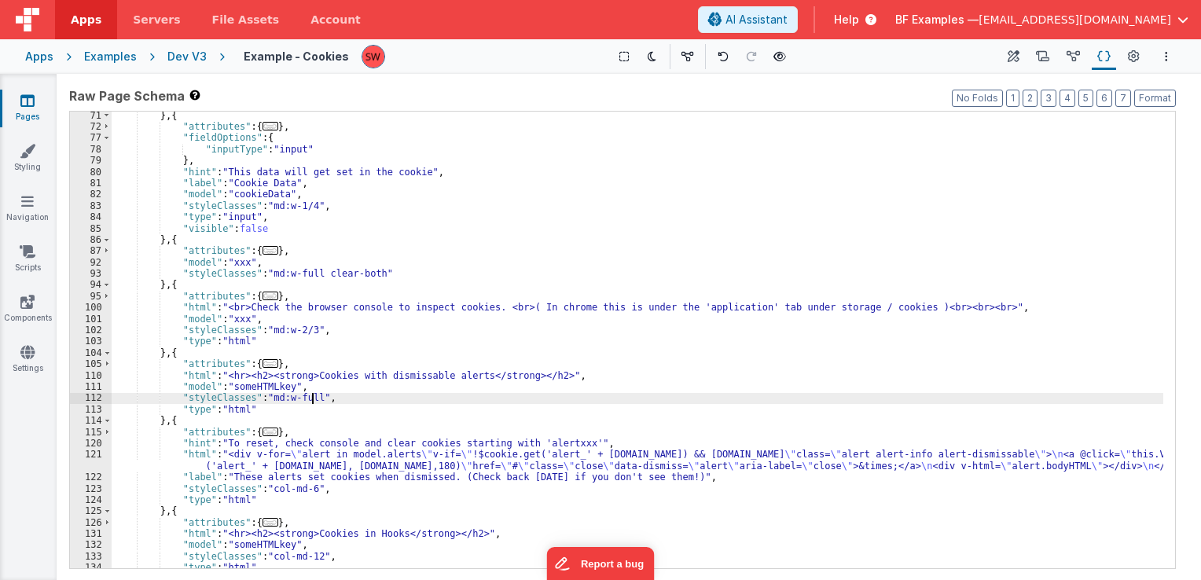
scroll to position [613, 0]
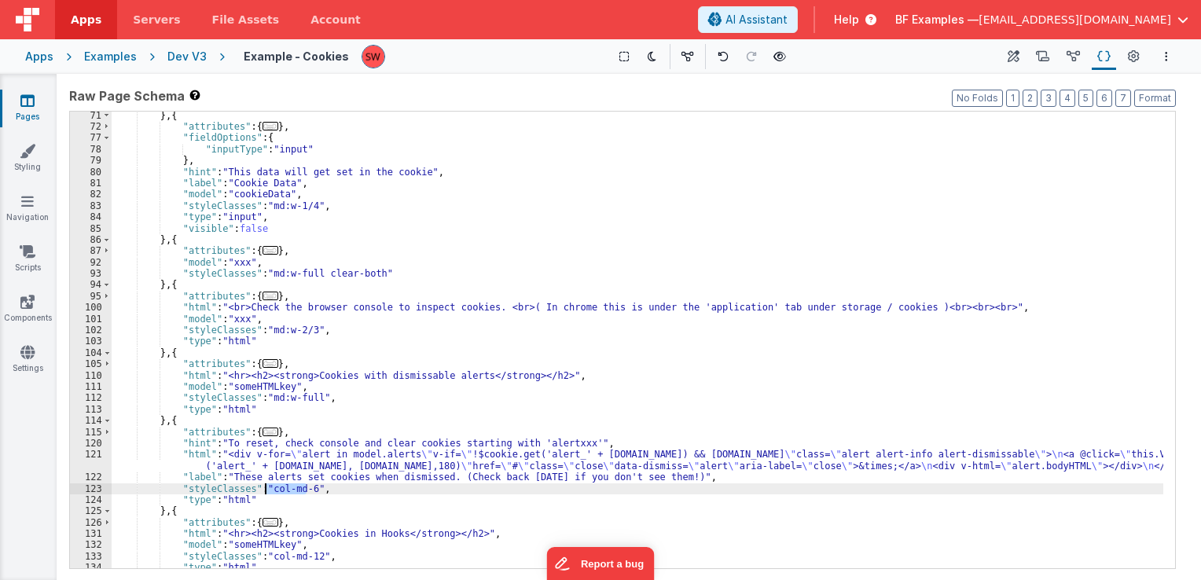
drag, startPoint x: 305, startPoint y: 492, endPoint x: 267, endPoint y: 490, distance: 37.8
click at [267, 490] on div "} , { "attributes" : { ... } , "fieldOptions" : { "inputType" : "input" } , "hi…" at bounding box center [638, 350] width 1052 height 480
paste textarea
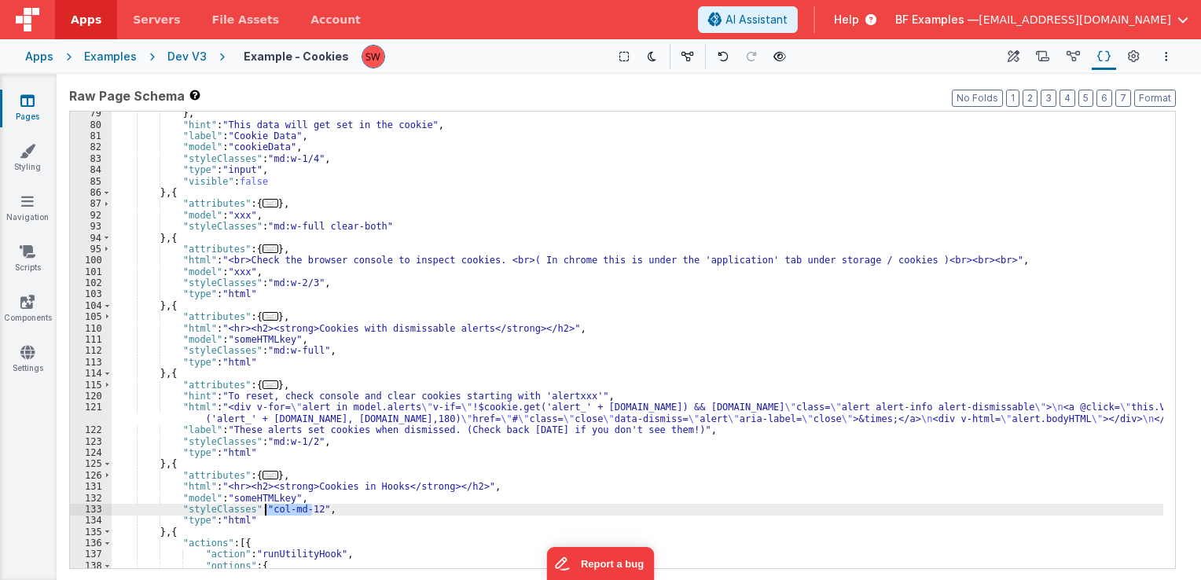
drag, startPoint x: 312, startPoint y: 513, endPoint x: 267, endPoint y: 515, distance: 44.9
click at [267, 515] on div "} , "hint" : "This data will get set in the cookie" , "label" : "Cookie Data" ,…" at bounding box center [638, 348] width 1052 height 480
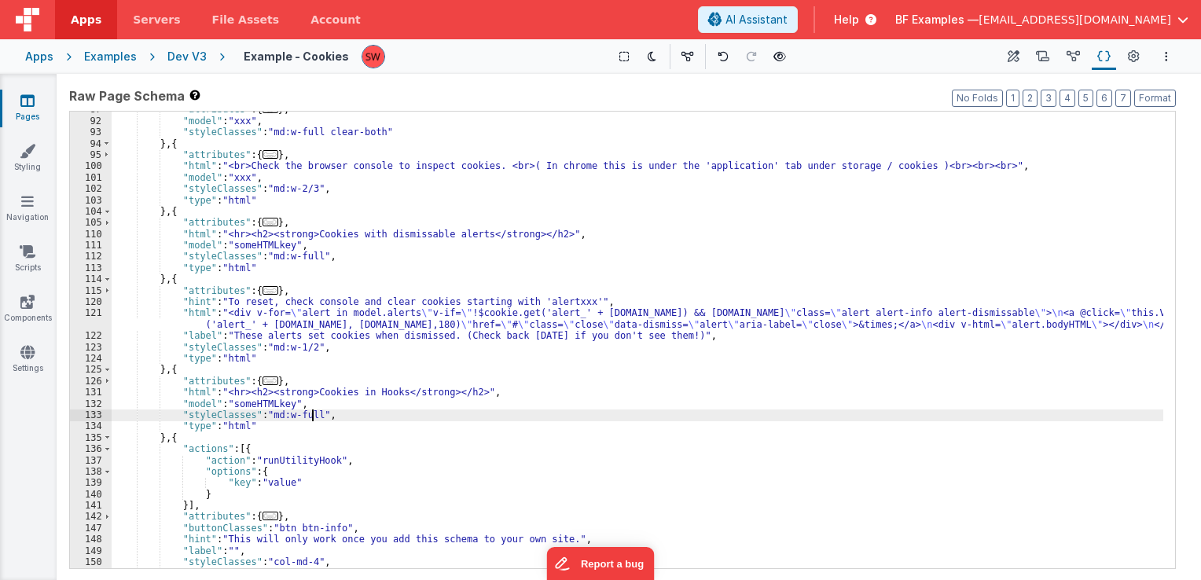
scroll to position [802, 0]
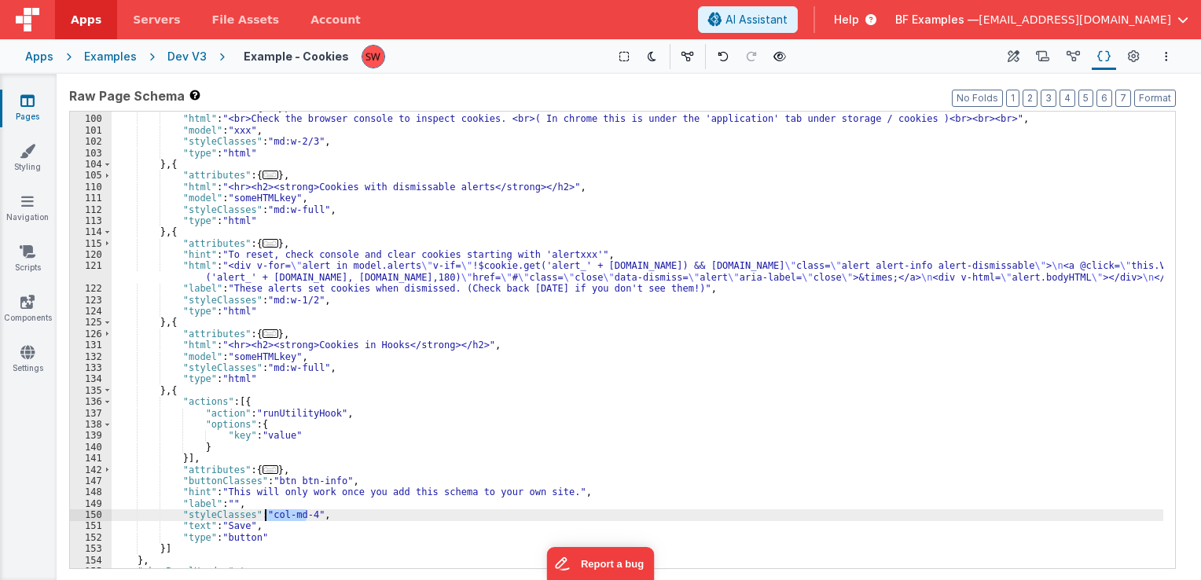
drag, startPoint x: 307, startPoint y: 513, endPoint x: 267, endPoint y: 517, distance: 40.2
click at [267, 517] on div ""attributes" : { ... } , "html" : "<br>Check the browser console to inspect coo…" at bounding box center [638, 342] width 1052 height 480
paste textarea
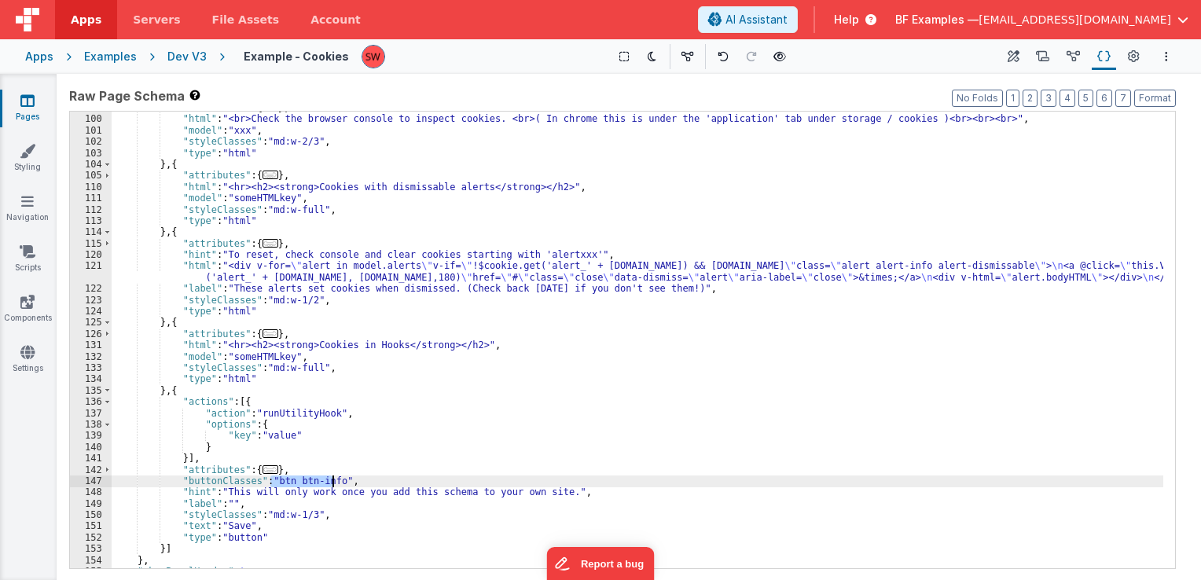
drag, startPoint x: 271, startPoint y: 483, endPoint x: 333, endPoint y: 486, distance: 62.2
click at [333, 486] on div ""attributes" : { ... } , "html" : "<br>Check the browser console to inspect coo…" at bounding box center [638, 342] width 1052 height 480
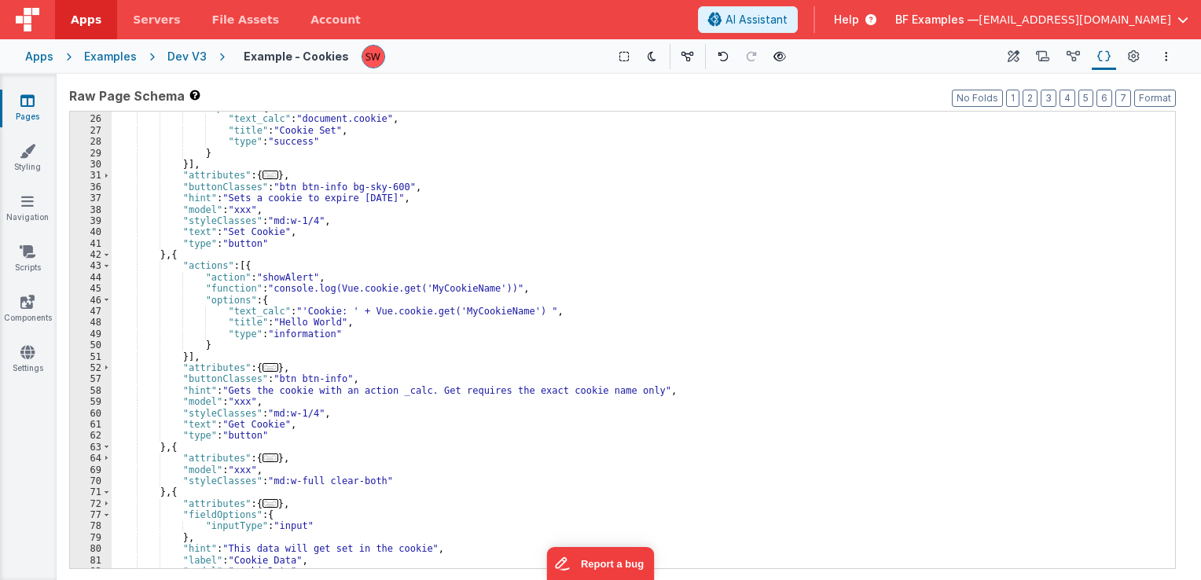
scroll to position [189, 0]
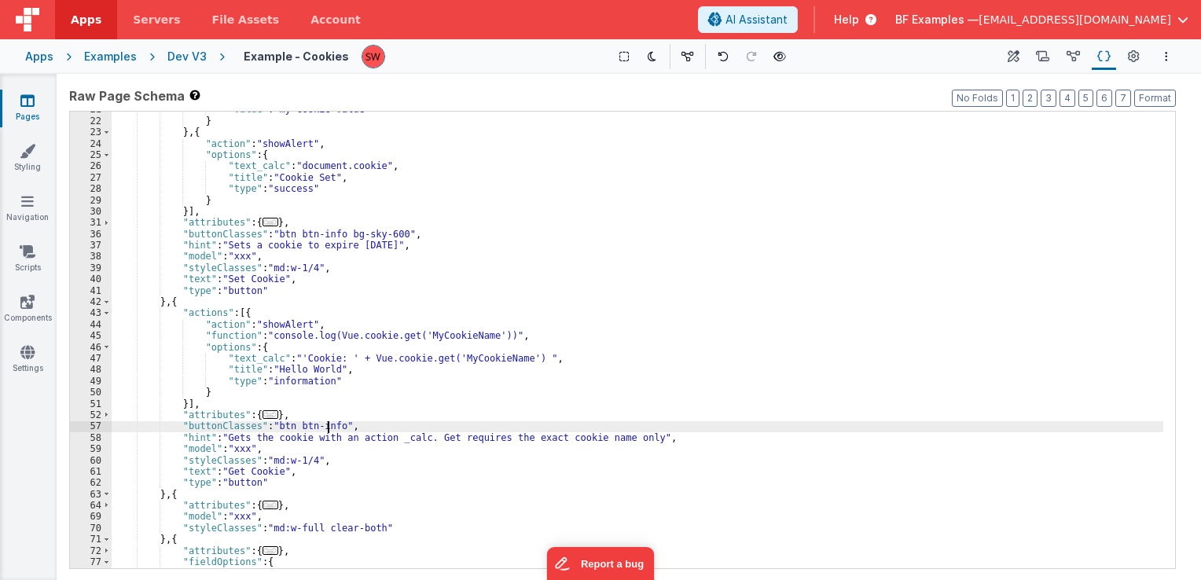
click at [329, 426] on div ""value" : "my cookie value" } } , { "action" : "showAlert" , "options" : { "tex…" at bounding box center [638, 344] width 1052 height 480
drag, startPoint x: 333, startPoint y: 427, endPoint x: 270, endPoint y: 427, distance: 62.1
click at [270, 427] on div ""value" : "my cookie value" } } , { "action" : "showAlert" , "options" : { "tex…" at bounding box center [638, 344] width 1052 height 480
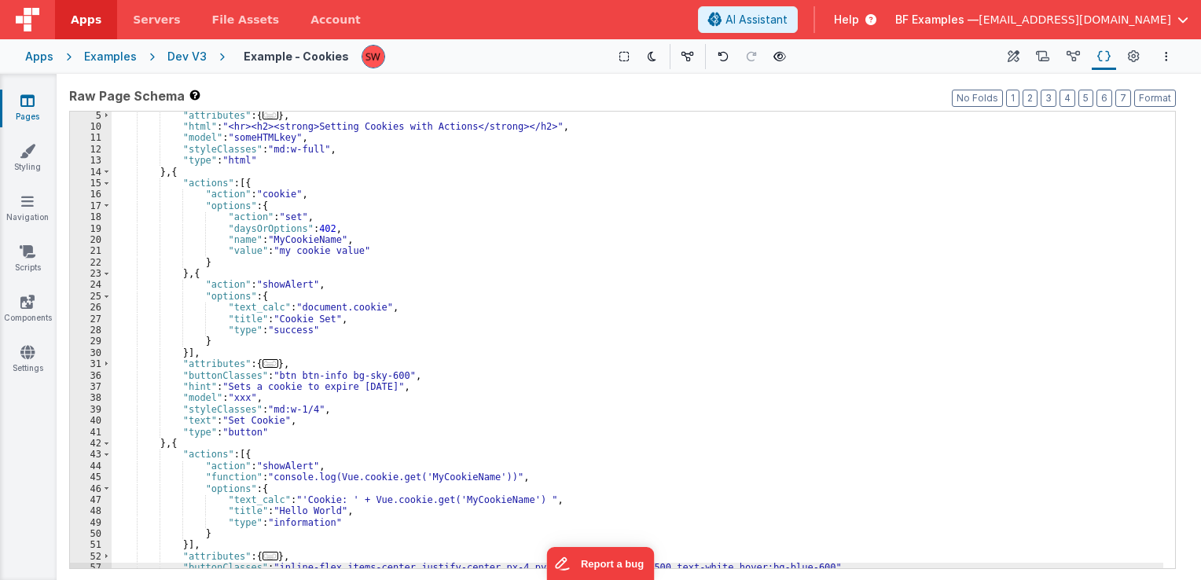
scroll to position [0, 0]
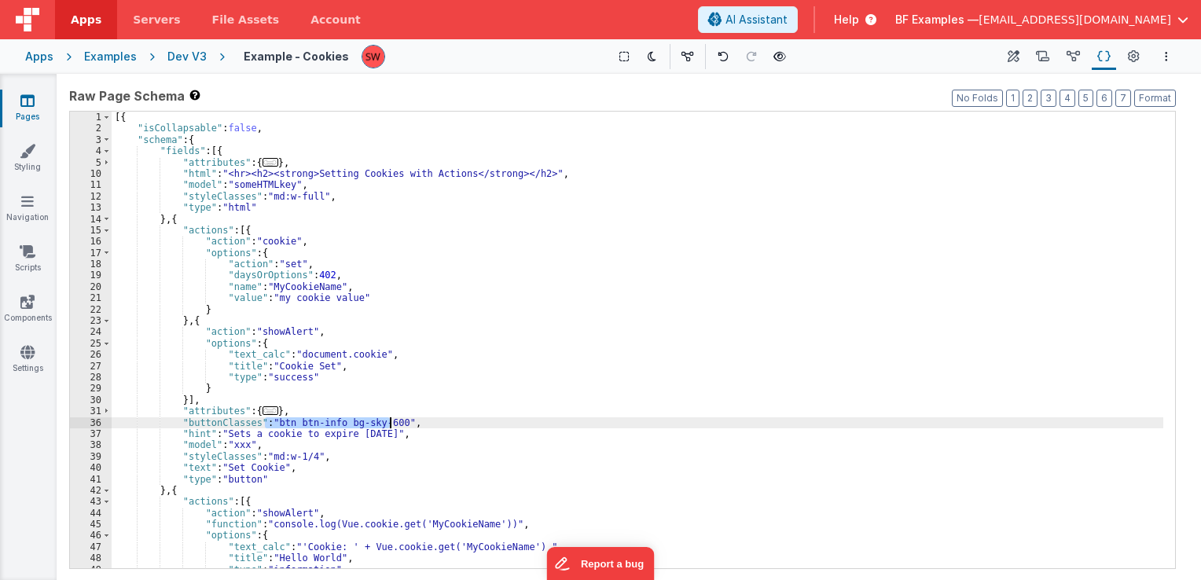
drag, startPoint x: 267, startPoint y: 423, endPoint x: 388, endPoint y: 423, distance: 121.1
click at [388, 423] on div "[{ "isCollapsable" : false , "schema" : { "fields" : [{ "attributes" : { ... } …" at bounding box center [638, 352] width 1052 height 480
click at [389, 425] on div "[{ "isCollapsable" : false , "schema" : { "fields" : [{ "attributes" : { ... } …" at bounding box center [638, 340] width 1052 height 457
drag, startPoint x: 389, startPoint y: 425, endPoint x: 279, endPoint y: 423, distance: 110.1
click at [279, 423] on div "[{ "isCollapsable" : false , "schema" : { "fields" : [{ "attributes" : { ... } …" at bounding box center [638, 352] width 1052 height 480
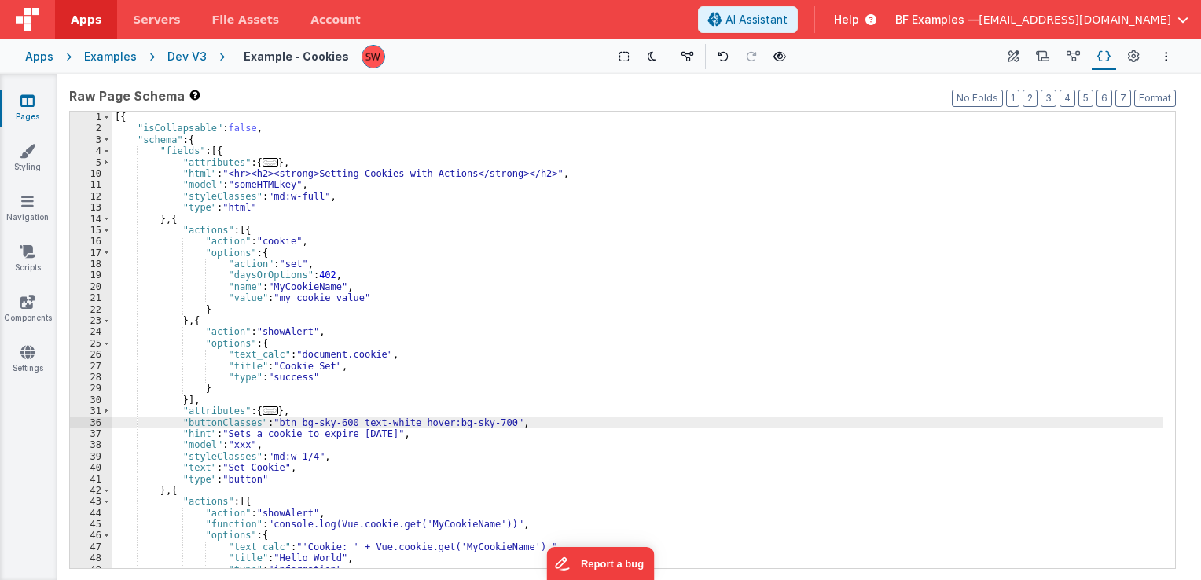
click at [509, 423] on div "[{ "isCollapsable" : false , "schema" : { "fields" : [{ "attributes" : { ... } …" at bounding box center [638, 352] width 1052 height 480
click at [186, 57] on div "Dev V3" at bounding box center [186, 57] width 39 height 16
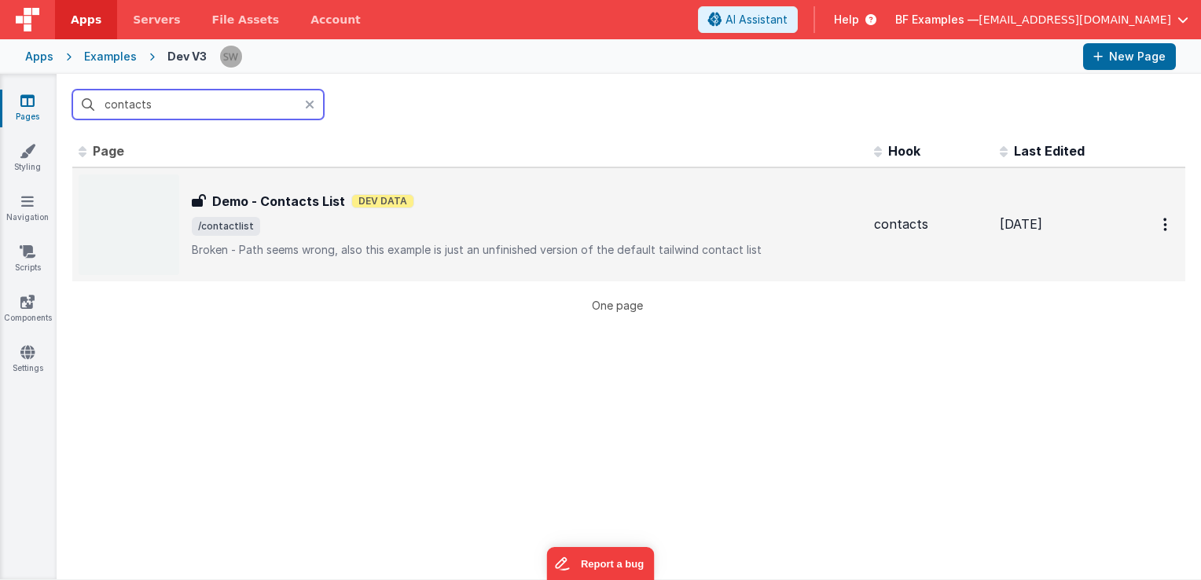
type input "contacts"
click at [594, 256] on p "Broken - Path seems wrong, also this example is just an unfinished version of t…" at bounding box center [527, 250] width 670 height 16
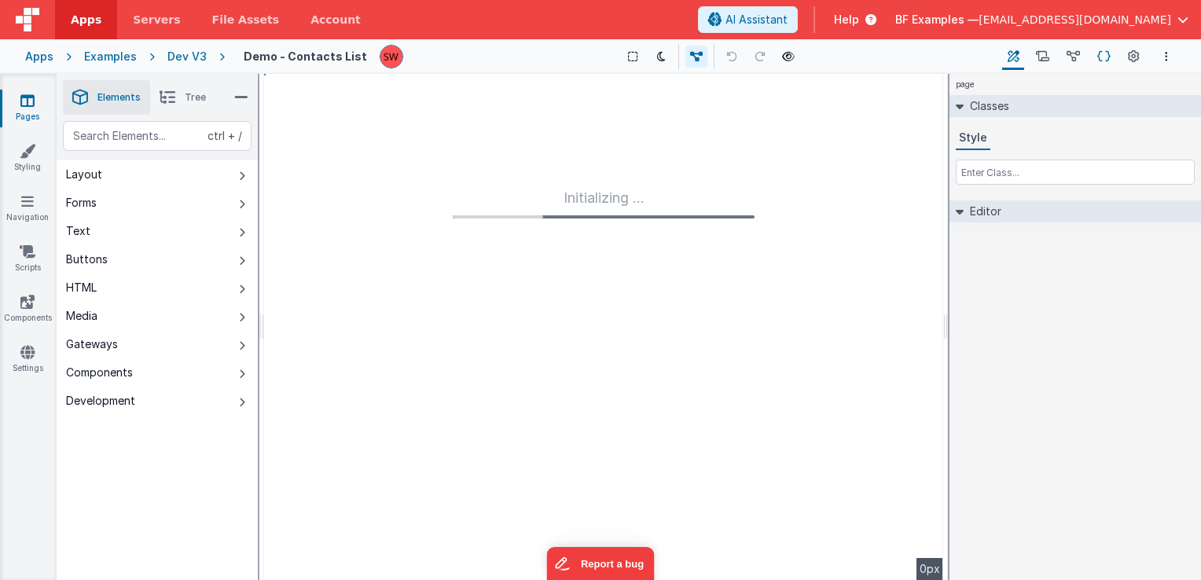
click at [1110, 55] on icon at bounding box center [1104, 57] width 13 height 17
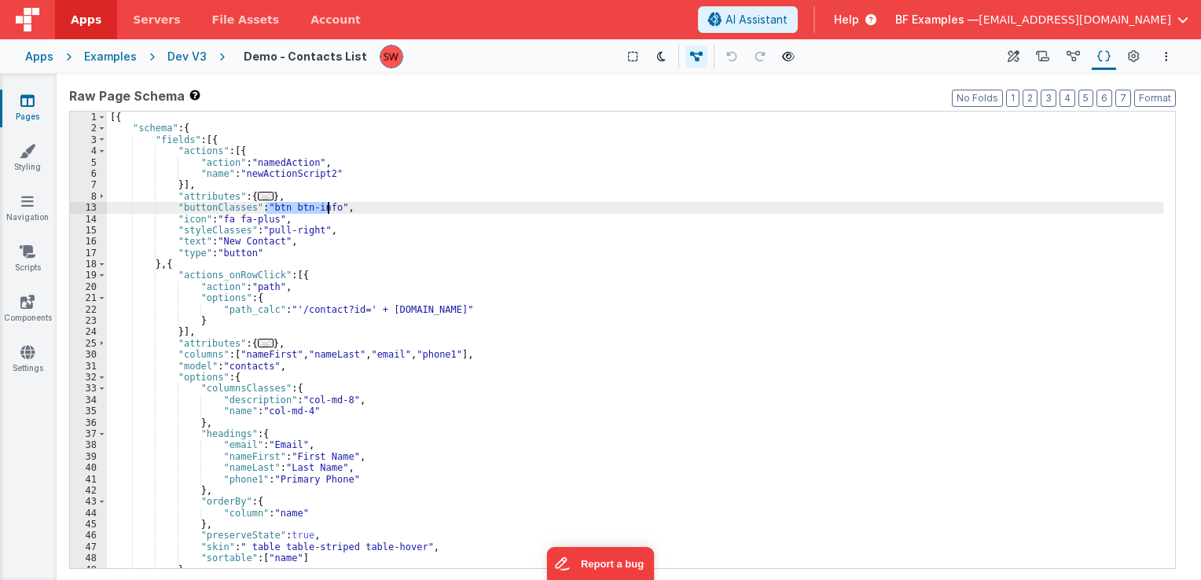
drag, startPoint x: 264, startPoint y: 206, endPoint x: 330, endPoint y: 207, distance: 66.0
click at [330, 207] on div "[{ "schema" : { "fields" : [{ "actions" : [{ "action" : "namedAction" , "name" …" at bounding box center [635, 352] width 1057 height 480
paste textarea
click at [274, 234] on div "[{ "schema" : { "fields" : [{ "actions" : [{ "action" : "namedAction" , "name" …" at bounding box center [635, 352] width 1057 height 480
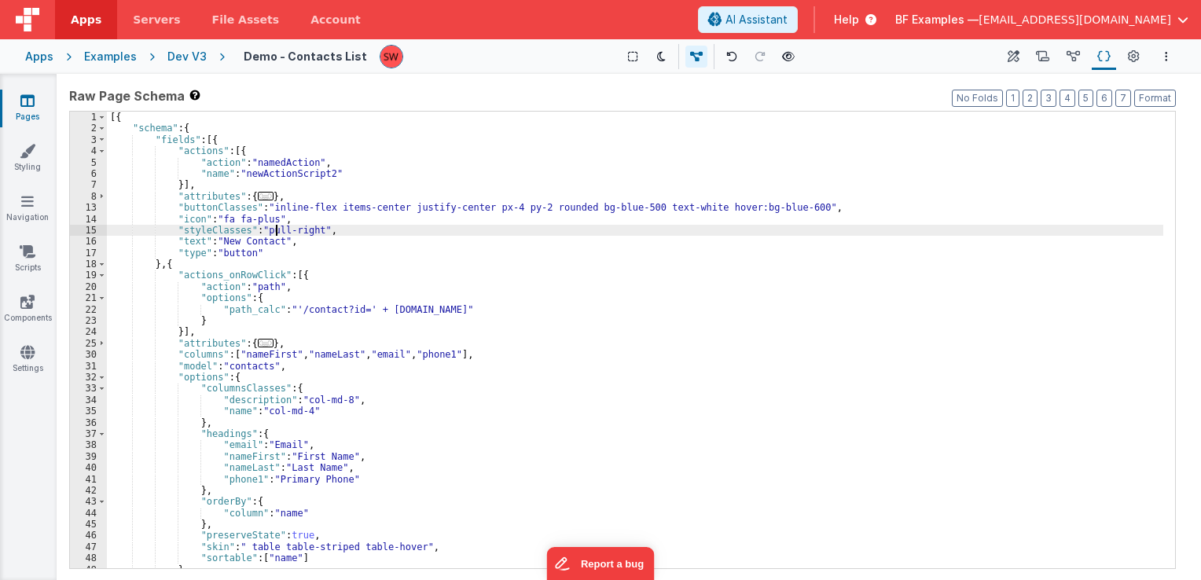
click at [274, 234] on div "[{ "schema" : { "fields" : [{ "actions" : [{ "action" : "namedAction" , "name" …" at bounding box center [635, 352] width 1057 height 480
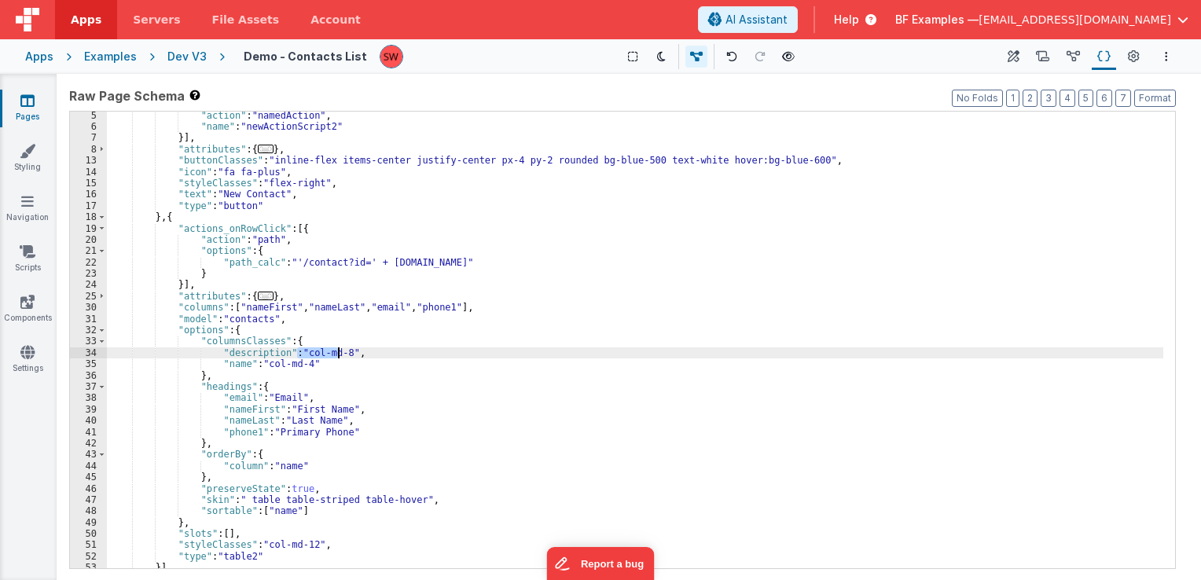
drag, startPoint x: 299, startPoint y: 353, endPoint x: 338, endPoint y: 354, distance: 39.3
click at [338, 354] on div ""action" : "namedAction" , "name" : "newActionScript2" }] , "attributes" : { ..…" at bounding box center [635, 350] width 1057 height 480
drag, startPoint x: 295, startPoint y: 354, endPoint x: 340, endPoint y: 357, distance: 44.9
click at [340, 357] on div ""action" : "namedAction" , "name" : "newActionScript2" }] , "attributes" : { ..…" at bounding box center [635, 350] width 1057 height 480
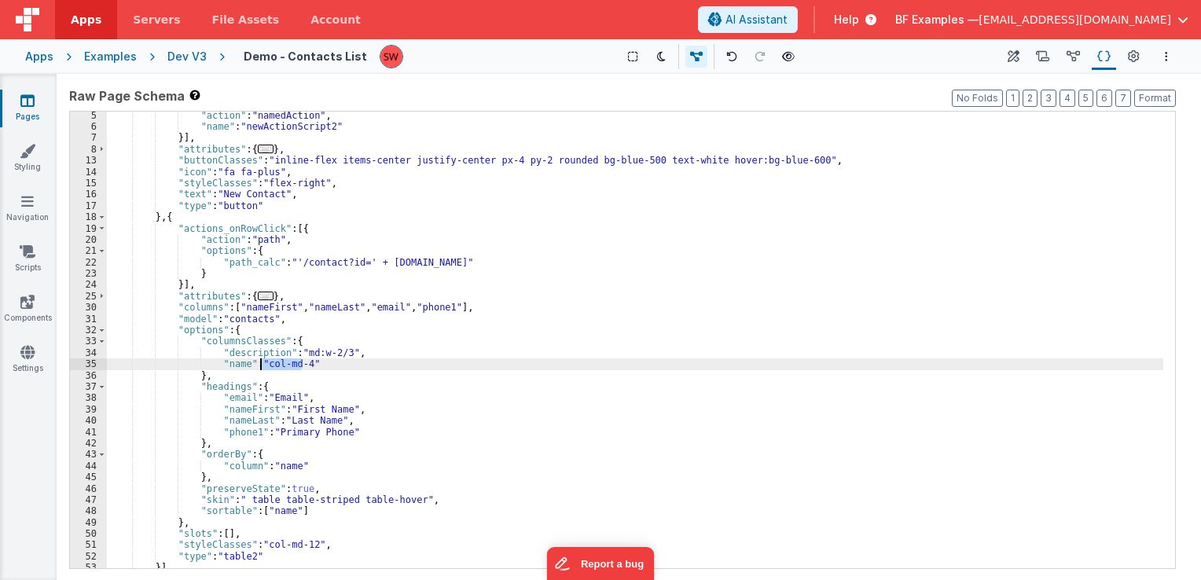
drag, startPoint x: 303, startPoint y: 366, endPoint x: 263, endPoint y: 362, distance: 40.3
click at [263, 362] on div ""action" : "namedAction" , "name" : "newActionScript2" }] , "attributes" : { ..…" at bounding box center [635, 350] width 1057 height 480
click at [289, 364] on div ""action" : "namedAction" , "name" : "newActionScript2" }] , "attributes" : { ..…" at bounding box center [635, 340] width 1057 height 457
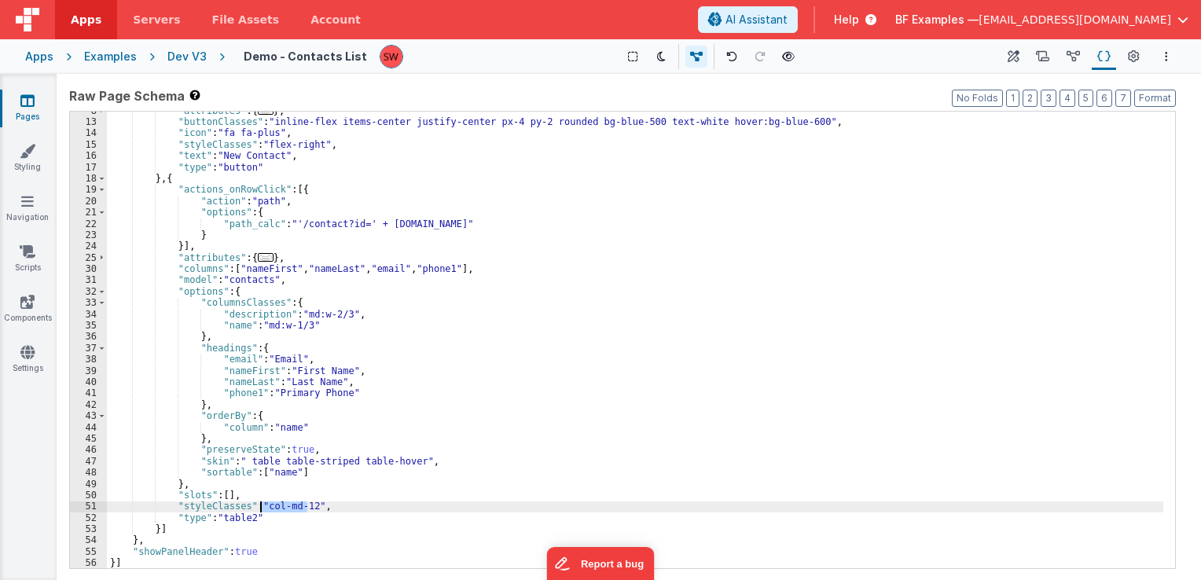
drag, startPoint x: 306, startPoint y: 510, endPoint x: 261, endPoint y: 508, distance: 44.9
click at [261, 508] on div ""attributes" : { ... } , "buttonClasses" : "inline-flex items-center justify-ce…" at bounding box center [635, 345] width 1057 height 480
paste textarea
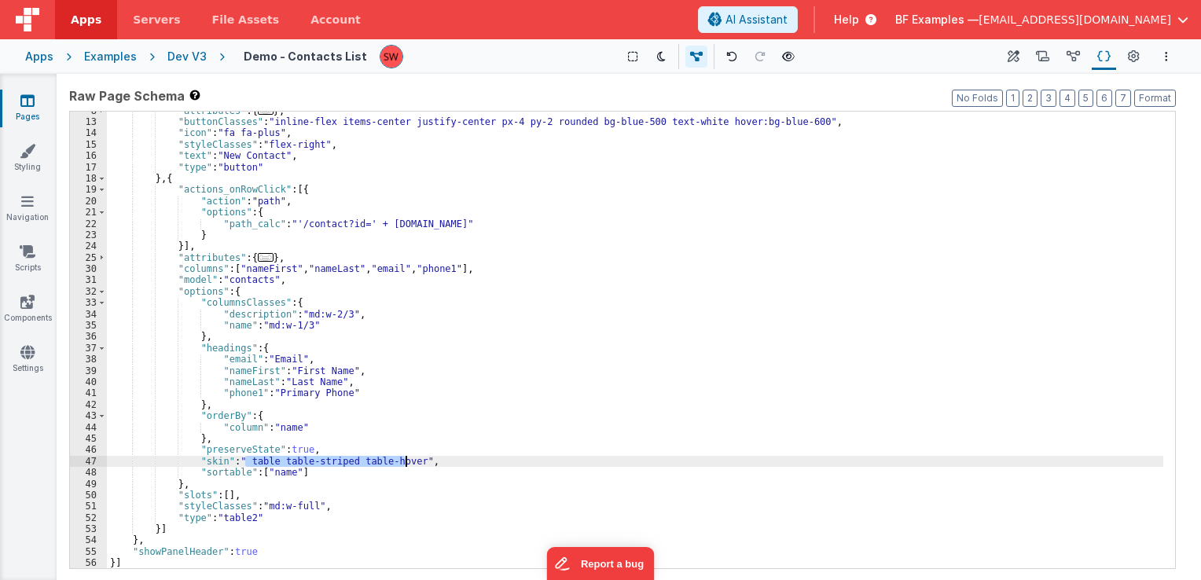
drag, startPoint x: 245, startPoint y: 462, endPoint x: 405, endPoint y: 465, distance: 159.6
click at [405, 465] on div ""attributes" : { ... } , "buttonClasses" : "inline-flex items-center justify-ce…" at bounding box center [635, 345] width 1057 height 480
click at [178, 58] on div "Dev V3" at bounding box center [186, 57] width 39 height 16
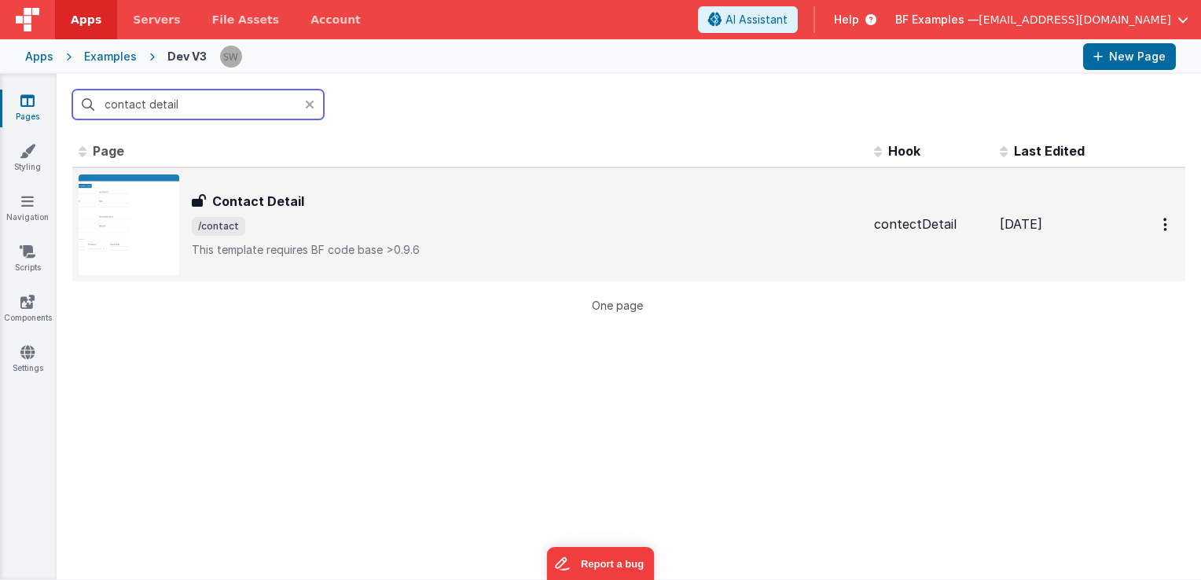
type input "contact detail"
click at [550, 211] on div "Contact Detail Contact Detail /contact This template requires BF code base >0.9…" at bounding box center [527, 225] width 670 height 66
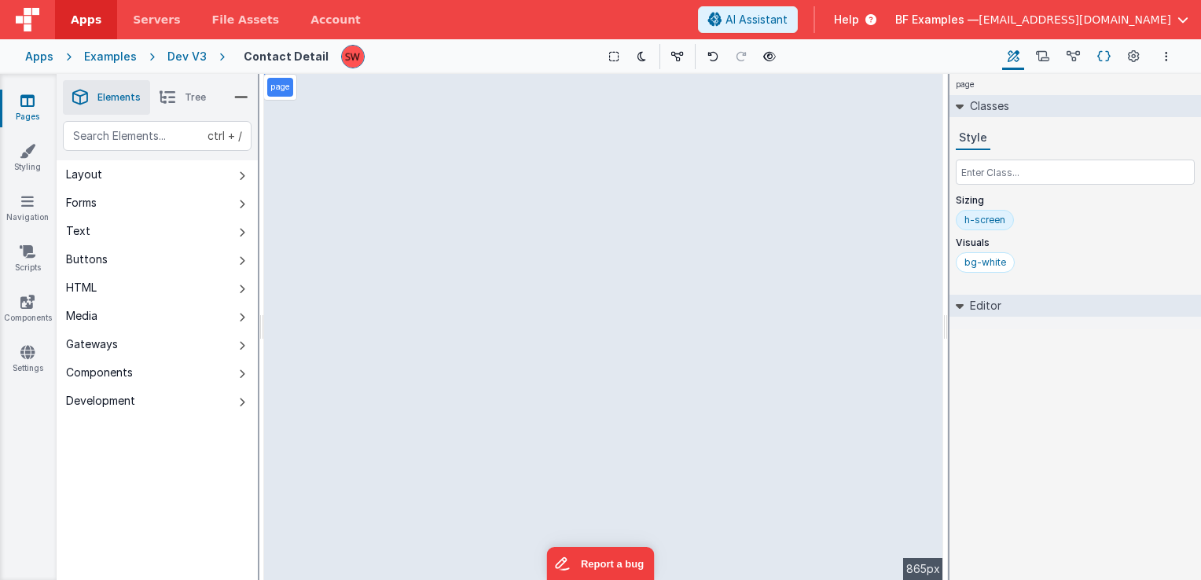
click at [1103, 61] on icon at bounding box center [1104, 57] width 13 height 17
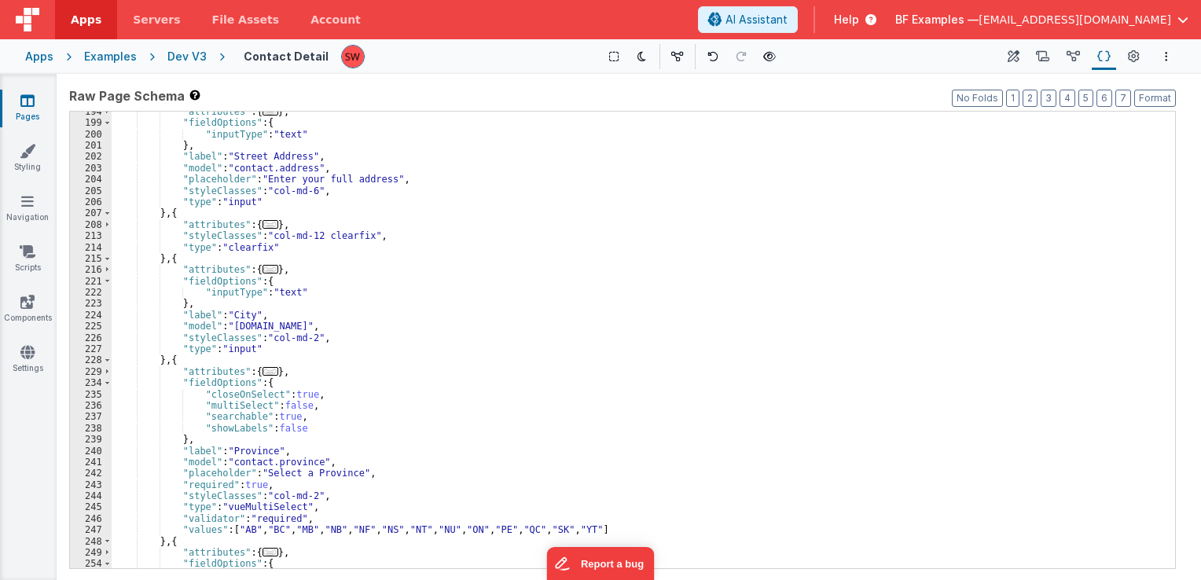
scroll to position [1727, 0]
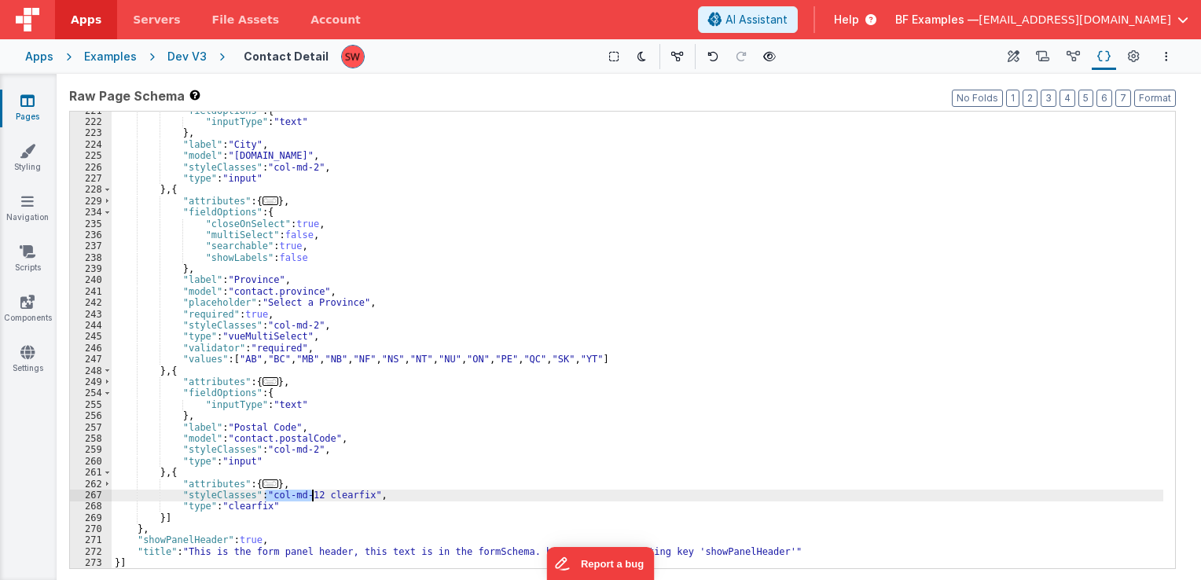
drag, startPoint x: 263, startPoint y: 498, endPoint x: 310, endPoint y: 498, distance: 46.4
click at [310, 498] on div ""fieldOptions" : { "inputType" : "text" } , "label" : "City" , "model" : "conta…" at bounding box center [638, 345] width 1052 height 480
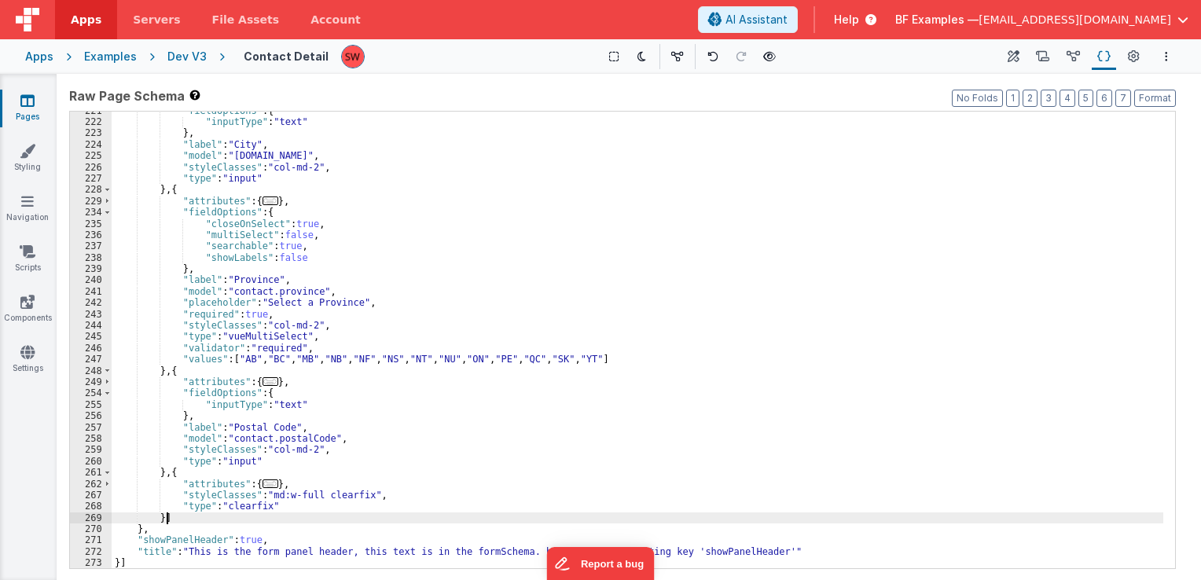
click at [326, 516] on div ""fieldOptions" : { "inputType" : "text" } , "label" : "City" , "model" : "conta…" at bounding box center [638, 345] width 1052 height 480
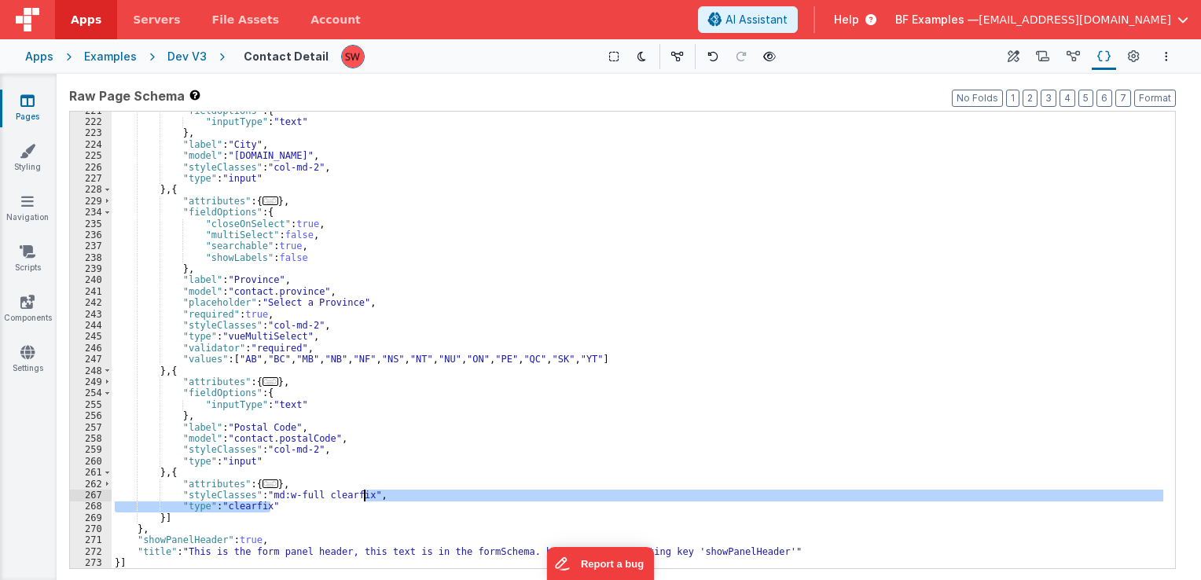
drag, startPoint x: 322, startPoint y: 506, endPoint x: 365, endPoint y: 495, distance: 44.6
click at [365, 495] on div ""fieldOptions" : { "inputType" : "text" } , "label" : "City" , "model" : "conta…" at bounding box center [638, 345] width 1052 height 480
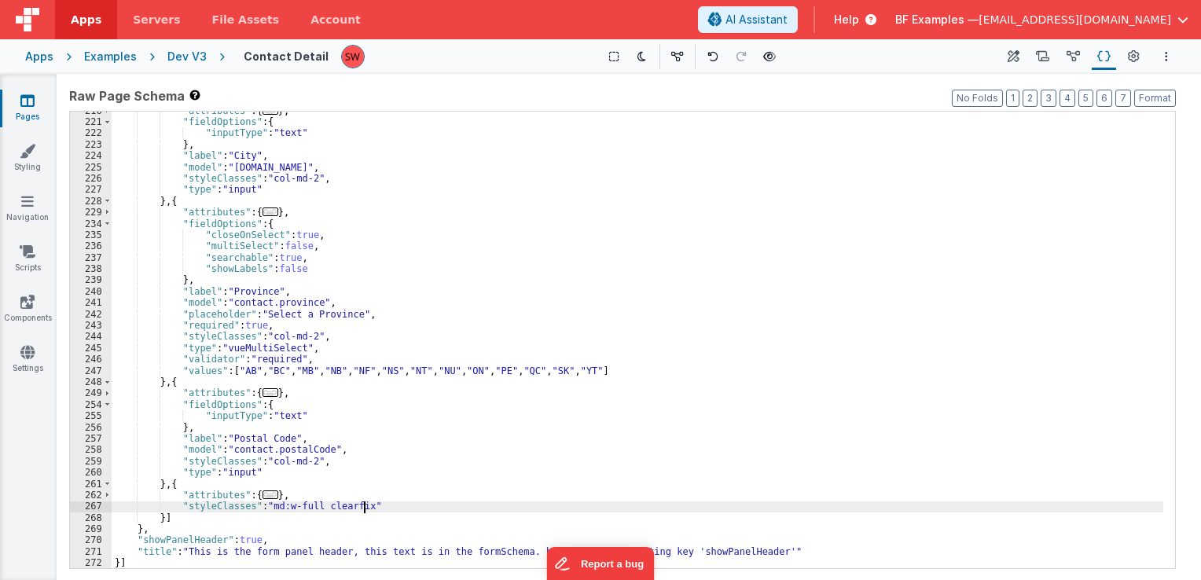
scroll to position [1716, 0]
drag, startPoint x: 381, startPoint y: 507, endPoint x: 179, endPoint y: 508, distance: 201.3
click at [179, 508] on div ""attributes" : { ... } , "fieldOptions" : { "inputType" : "text" } , "label" : …" at bounding box center [638, 345] width 1052 height 480
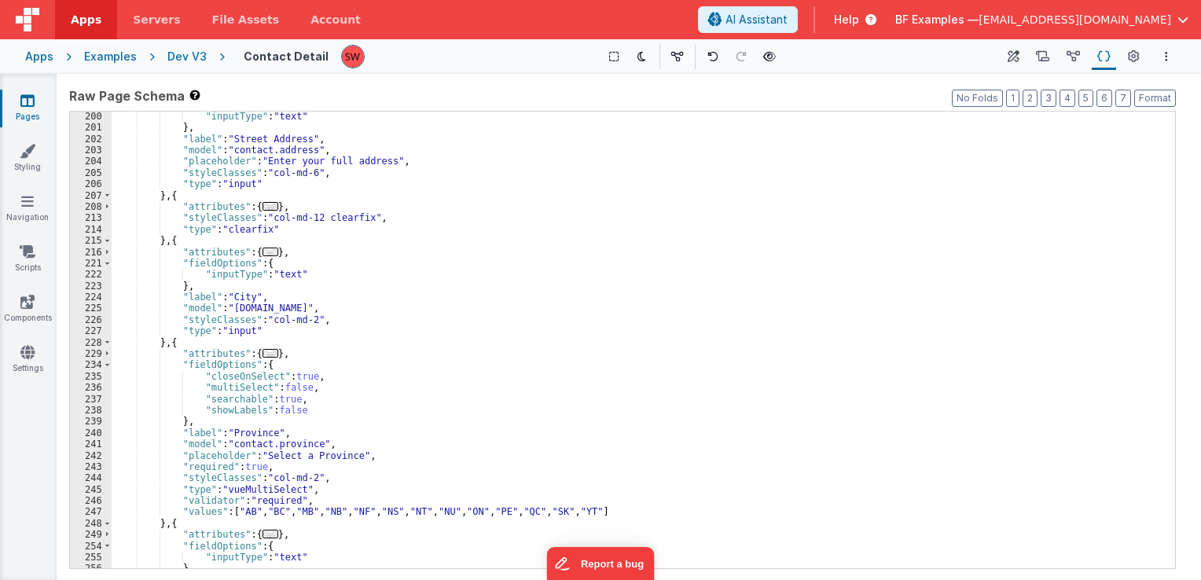
scroll to position [1528, 0]
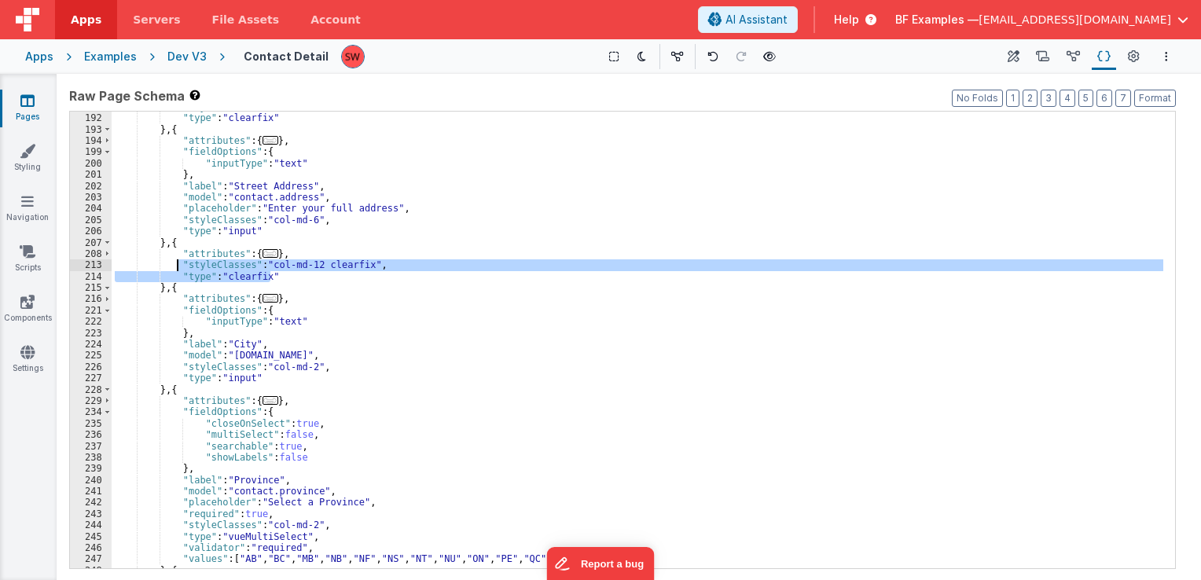
drag, startPoint x: 271, startPoint y: 275, endPoint x: 178, endPoint y: 267, distance: 93.9
click at [178, 267] on div ""styleClasses" : "col-md-12 clearfix" , "type" : "clearfix" } , { "attributes" …" at bounding box center [638, 341] width 1052 height 480
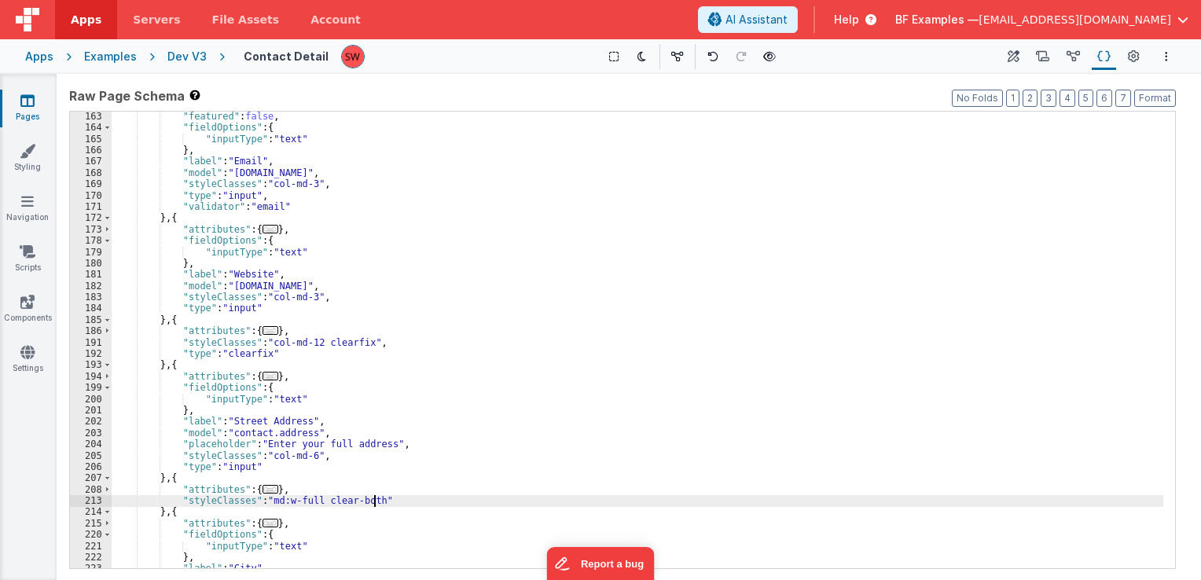
scroll to position [1292, 0]
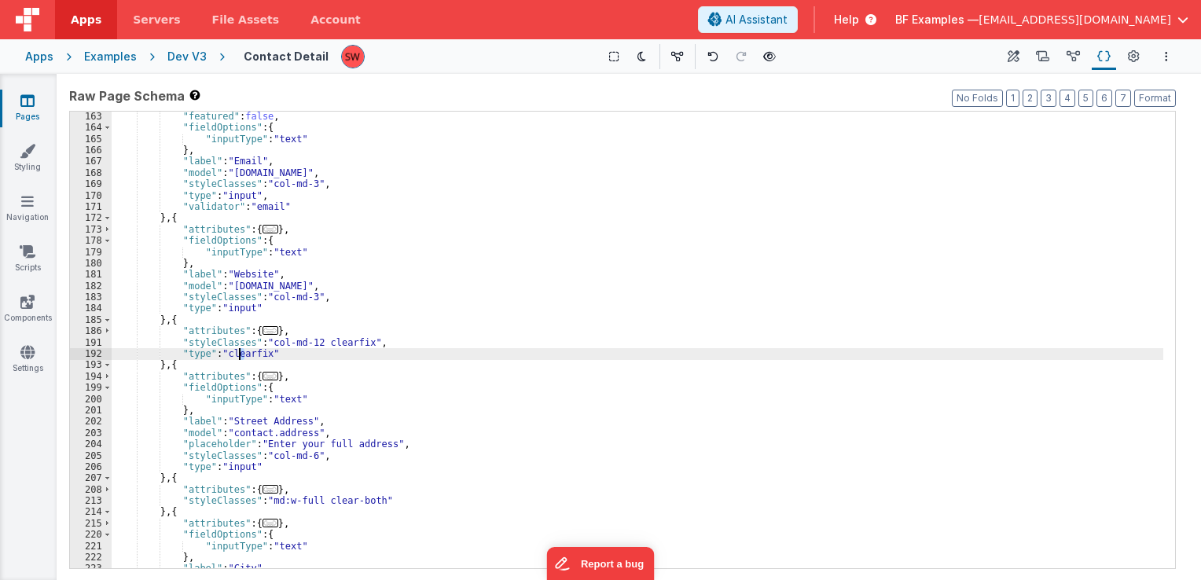
click at [237, 353] on div ""featured" : false , "fieldOptions" : { "inputType" : "text" } , "label" : "Ema…" at bounding box center [638, 351] width 1052 height 480
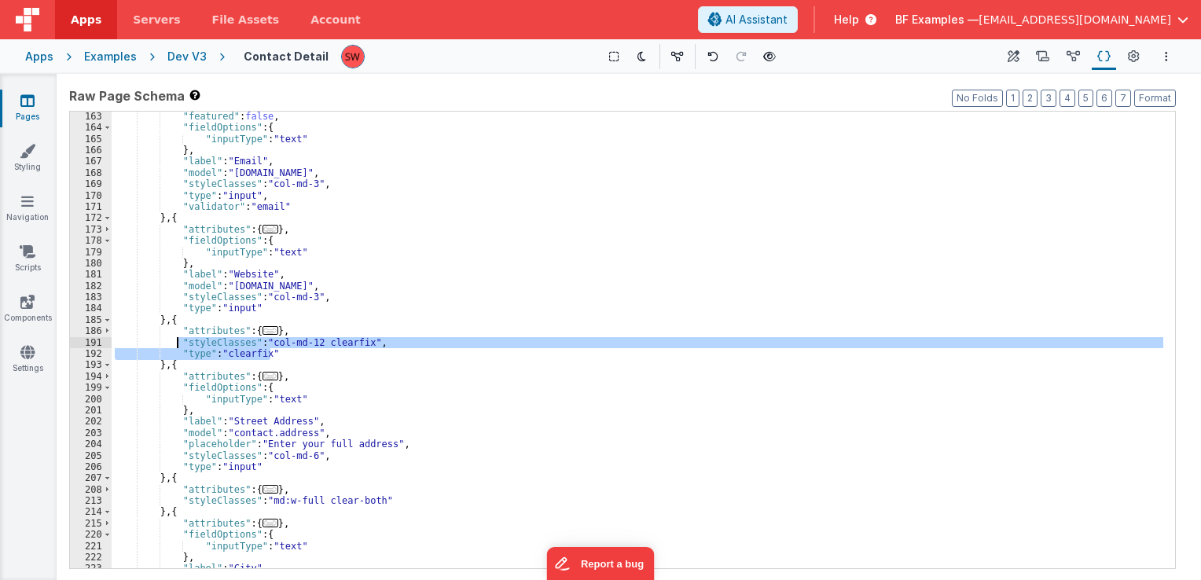
drag, startPoint x: 270, startPoint y: 356, endPoint x: 178, endPoint y: 344, distance: 92.8
click at [178, 344] on div ""featured" : false , "fieldOptions" : { "inputType" : "text" } , "label" : "Ema…" at bounding box center [638, 351] width 1052 height 480
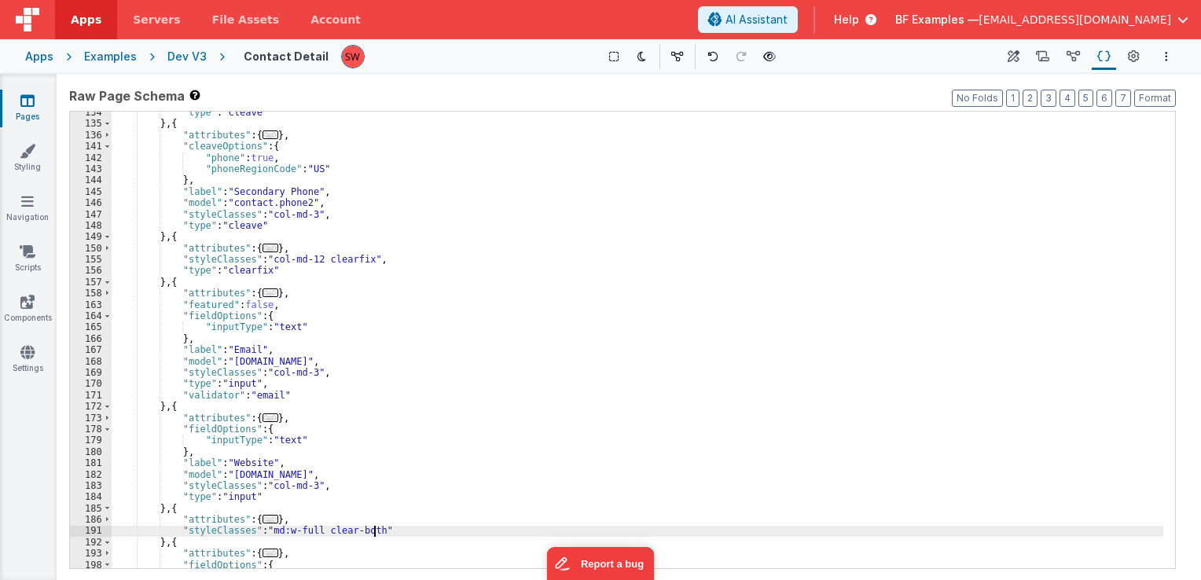
scroll to position [1056, 0]
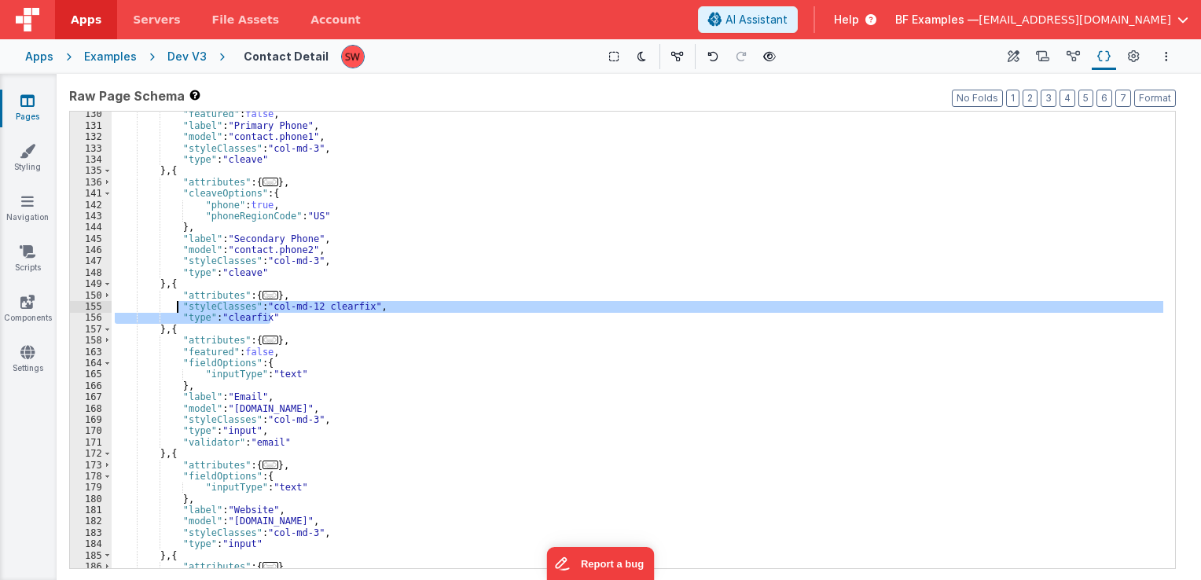
drag, startPoint x: 274, startPoint y: 318, endPoint x: 176, endPoint y: 307, distance: 98.1
click at [176, 307] on div ""featured" : false , "label" : "Primary Phone" , "model" : "contact.phone1" , "…" at bounding box center [638, 348] width 1052 height 480
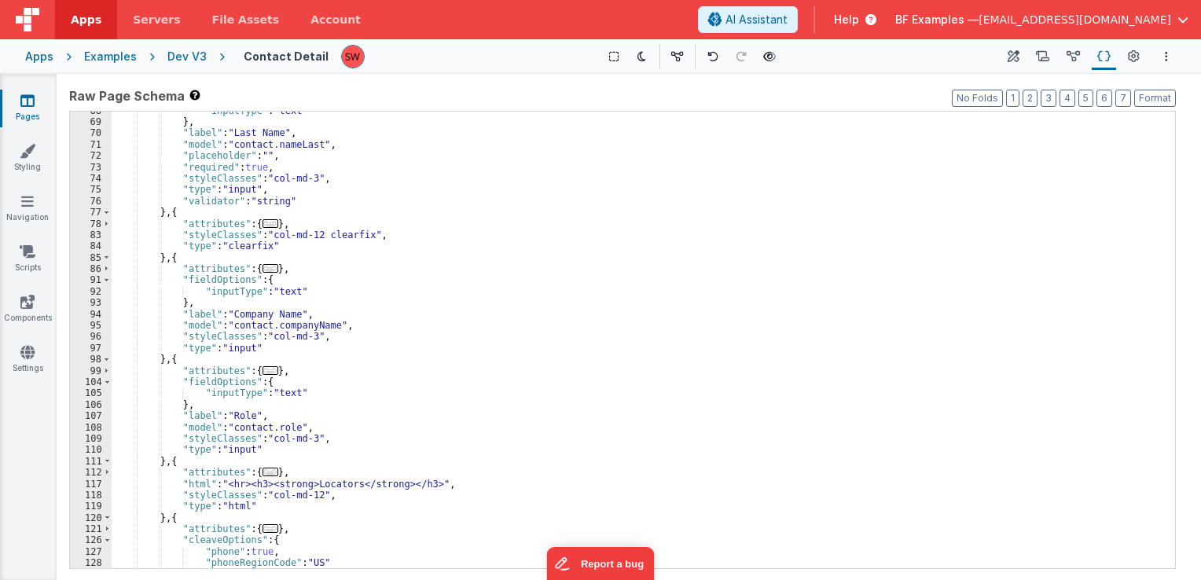
scroll to position [490, 0]
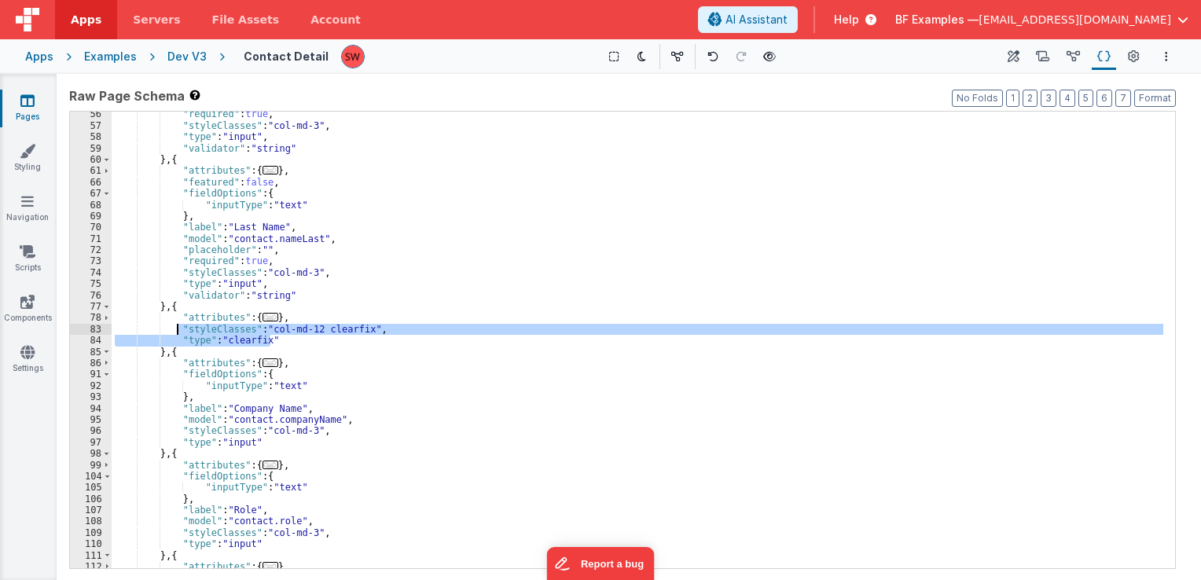
drag, startPoint x: 267, startPoint y: 336, endPoint x: 177, endPoint y: 332, distance: 89.8
click at [177, 332] on div ""required" : true , "styleClasses" : "col-md-3" , "type" : "input" , "validator…" at bounding box center [638, 348] width 1052 height 480
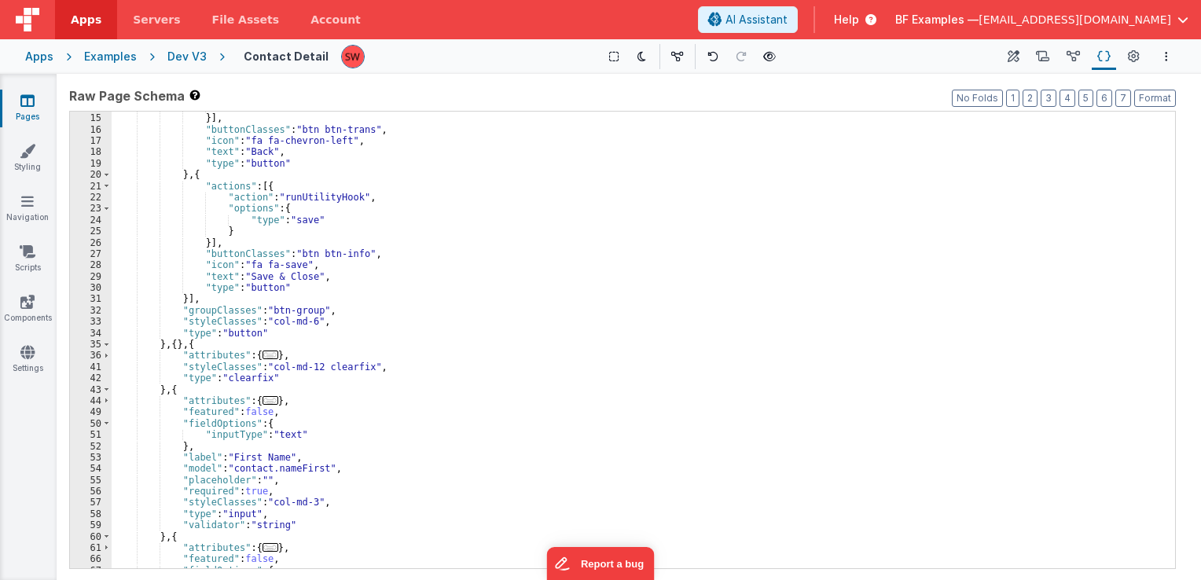
scroll to position [112, 0]
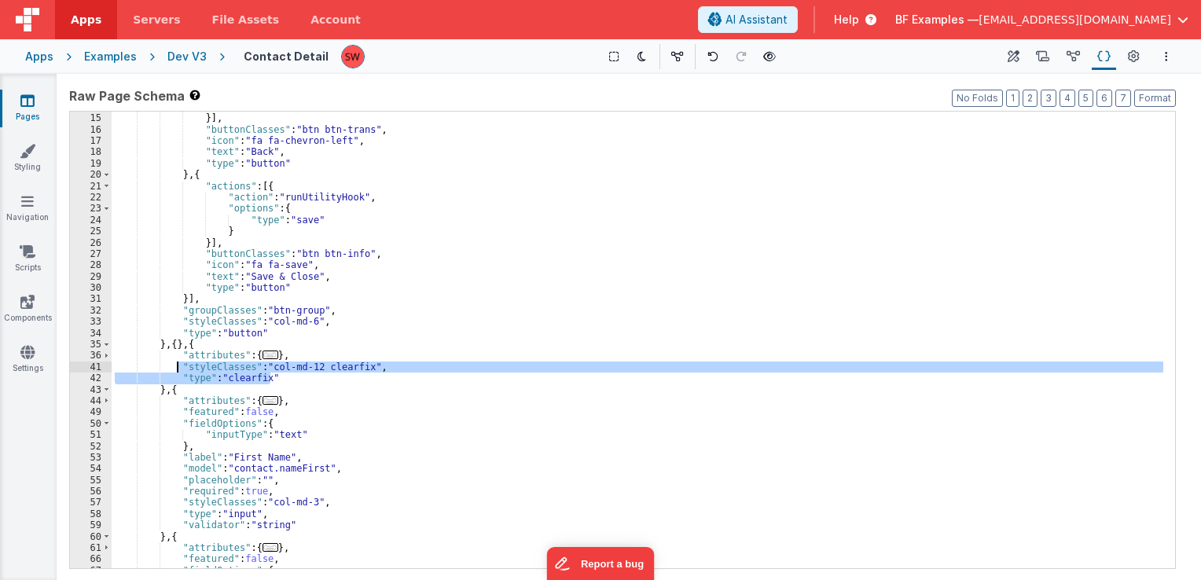
drag, startPoint x: 270, startPoint y: 376, endPoint x: 179, endPoint y: 364, distance: 92.0
click at [179, 364] on div "} }] , "buttonClasses" : "btn btn-trans" , "icon" : "fa fa-chevron-left" , "tex…" at bounding box center [638, 341] width 1052 height 480
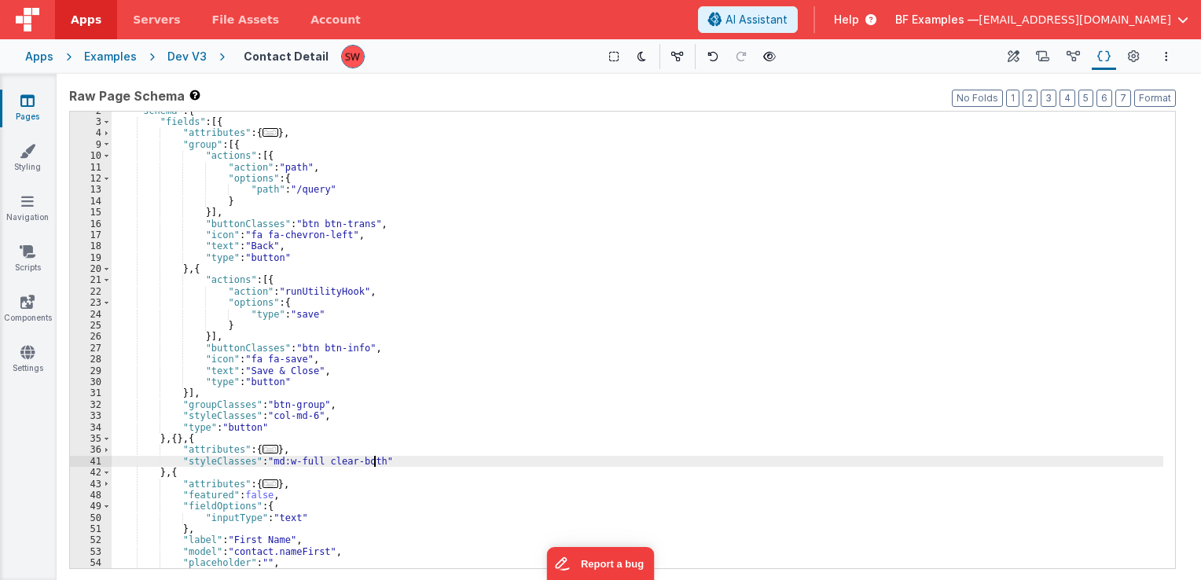
scroll to position [0, 0]
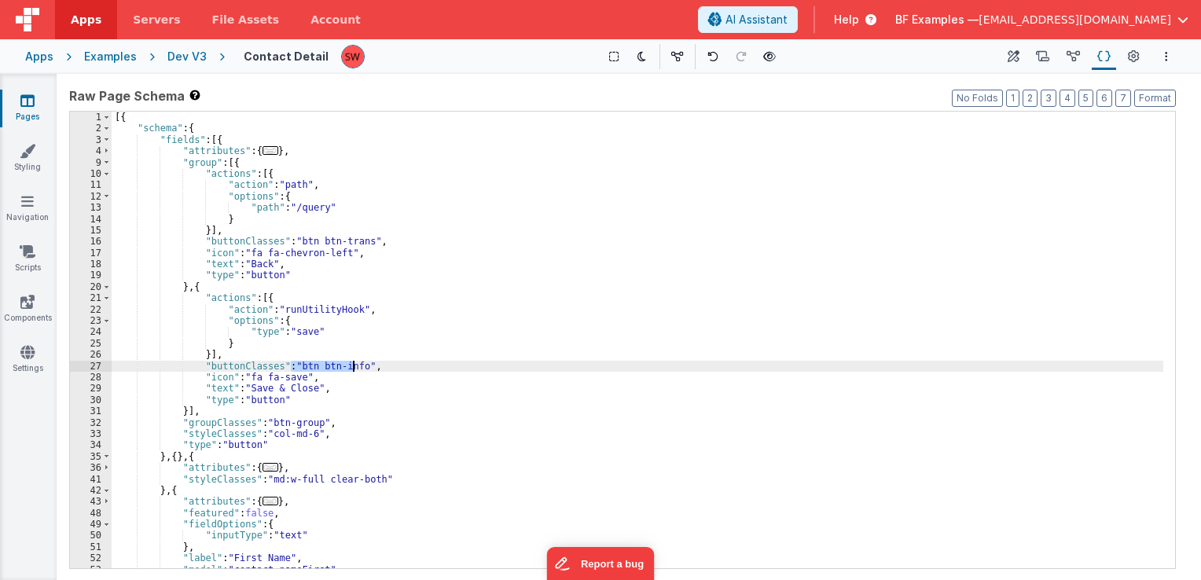
drag, startPoint x: 291, startPoint y: 366, endPoint x: 351, endPoint y: 366, distance: 59.8
click at [351, 366] on div "[{ "schema" : { "fields" : [{ "attributes" : { ... } , "group" : [{ "actions" :…" at bounding box center [638, 352] width 1052 height 480
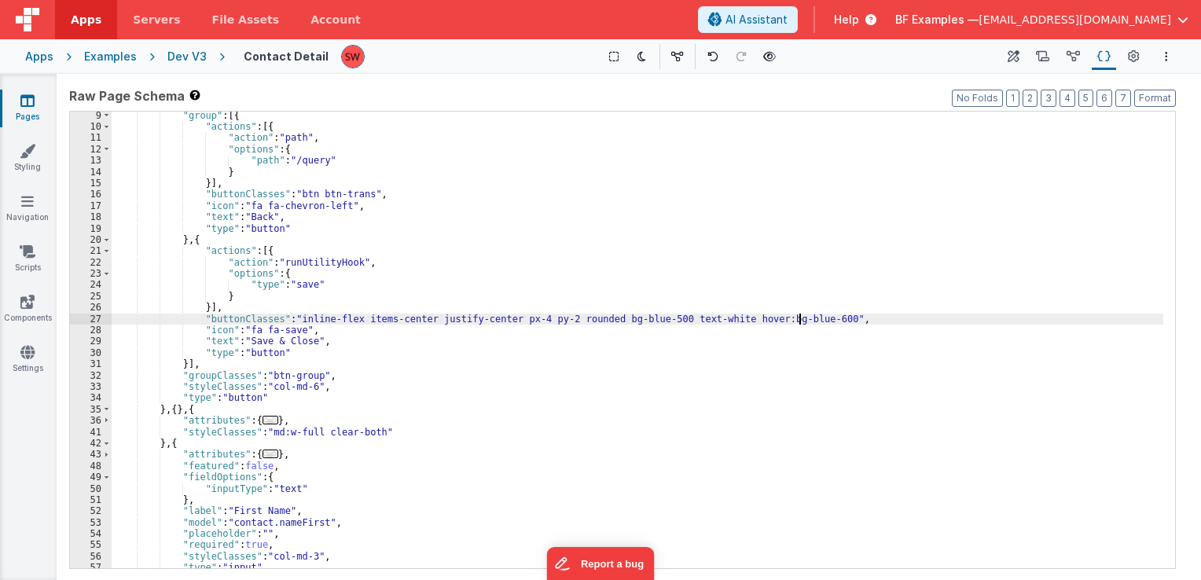
scroll to position [94, 0]
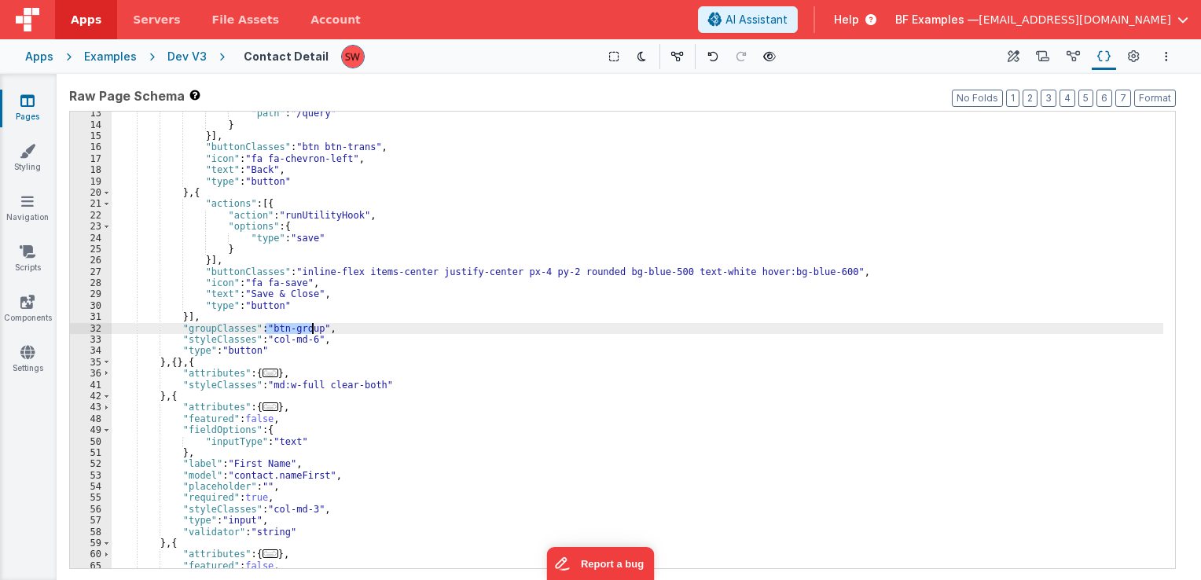
drag, startPoint x: 264, startPoint y: 328, endPoint x: 311, endPoint y: 332, distance: 47.3
click at [311, 332] on div ""path" : "/query" } }] , "buttonClasses" : "btn btn-trans" , "icon" : "fa fa-ch…" at bounding box center [638, 348] width 1052 height 480
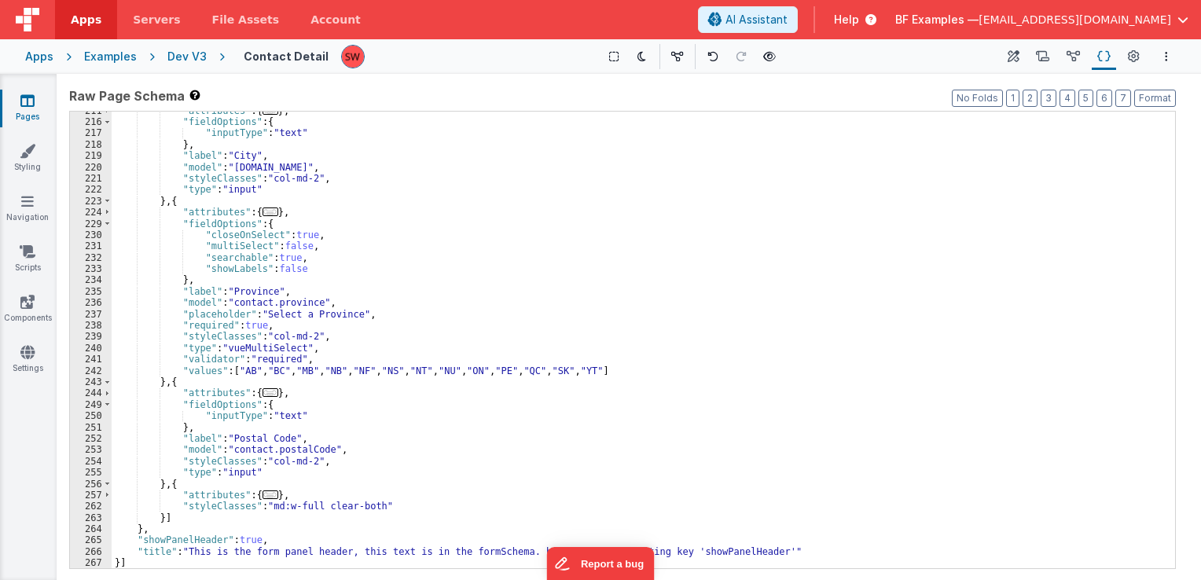
scroll to position [1660, 0]
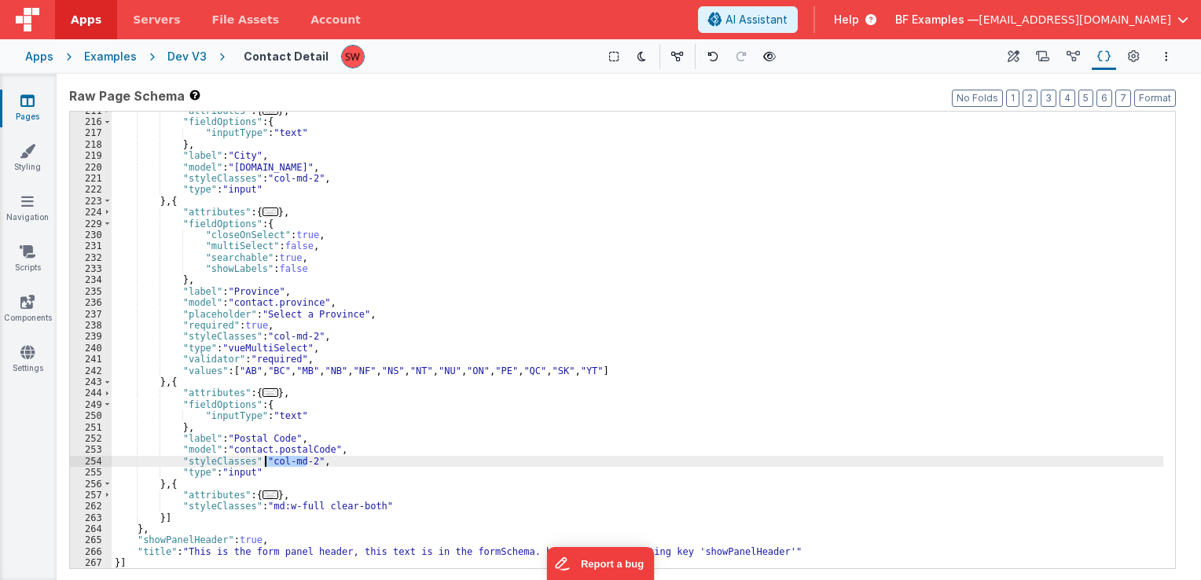
drag, startPoint x: 308, startPoint y: 462, endPoint x: 264, endPoint y: 460, distance: 44.1
click at [264, 460] on div ""attributes" : { ... } , "fieldOptions" : { "inputType" : "text" } , "label" : …" at bounding box center [638, 345] width 1052 height 480
drag, startPoint x: 264, startPoint y: 460, endPoint x: 305, endPoint y: 464, distance: 41.1
click at [305, 464] on div ""attributes" : { ... } , "fieldOptions" : { "inputType" : "text" } , "label" : …" at bounding box center [638, 345] width 1052 height 480
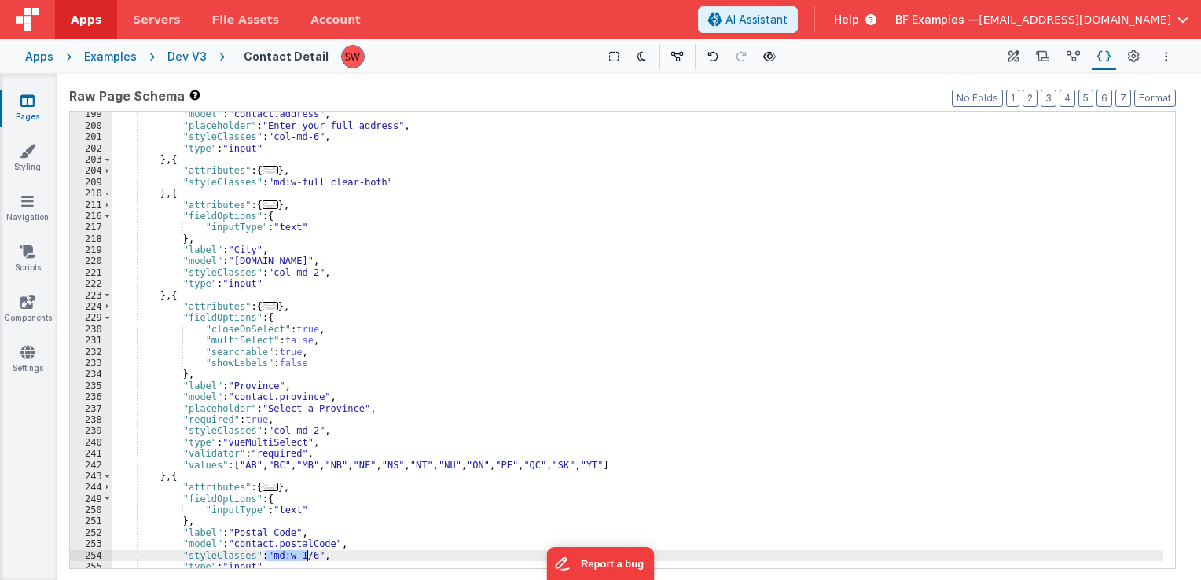
scroll to position [1565, 0]
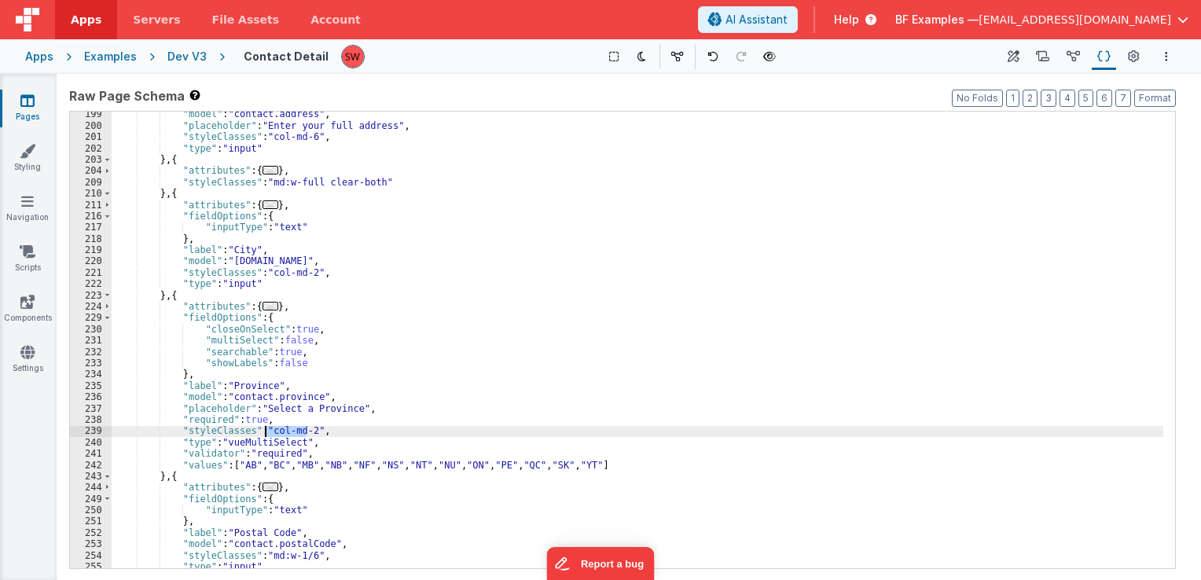
drag, startPoint x: 305, startPoint y: 430, endPoint x: 266, endPoint y: 433, distance: 39.4
click at [266, 433] on div ""model" : "contact.address" , "placeholder" : "Enter your full address" , "styl…" at bounding box center [638, 348] width 1052 height 480
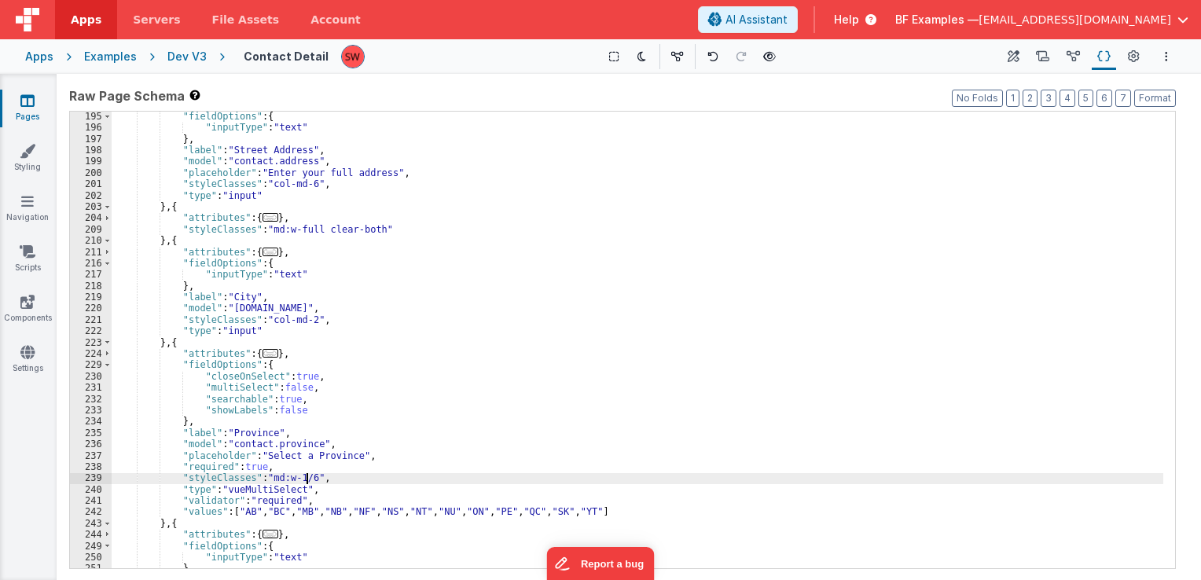
scroll to position [1471, 0]
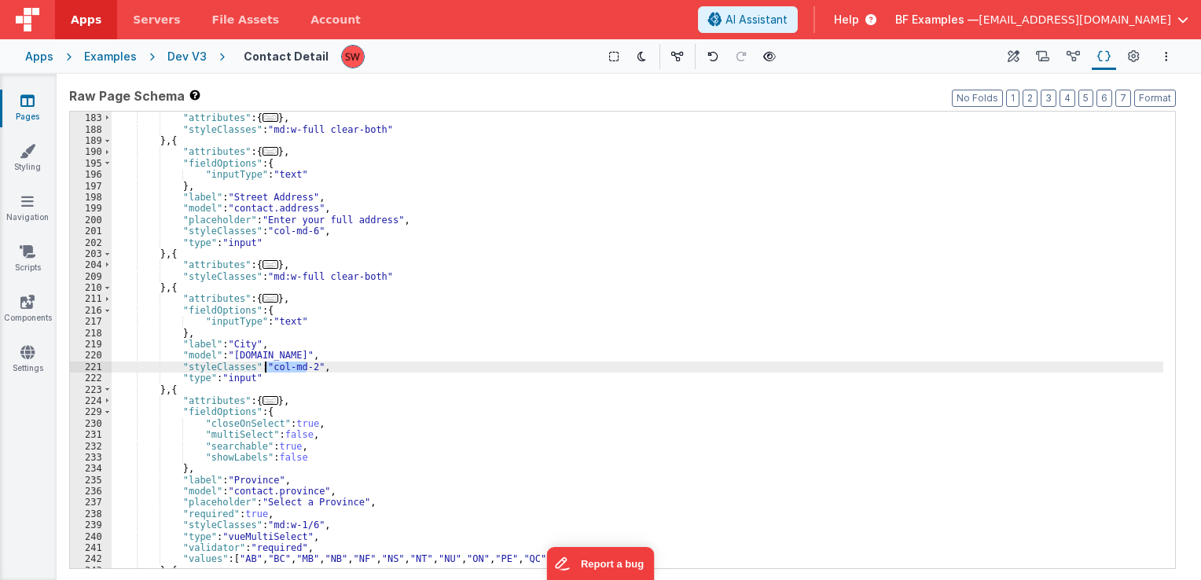
drag, startPoint x: 306, startPoint y: 368, endPoint x: 267, endPoint y: 370, distance: 39.3
click at [267, 370] on div "} , { "attributes" : { ... } , "styleClasses" : "md:w-full clear-both" } , { "a…" at bounding box center [638, 341] width 1052 height 480
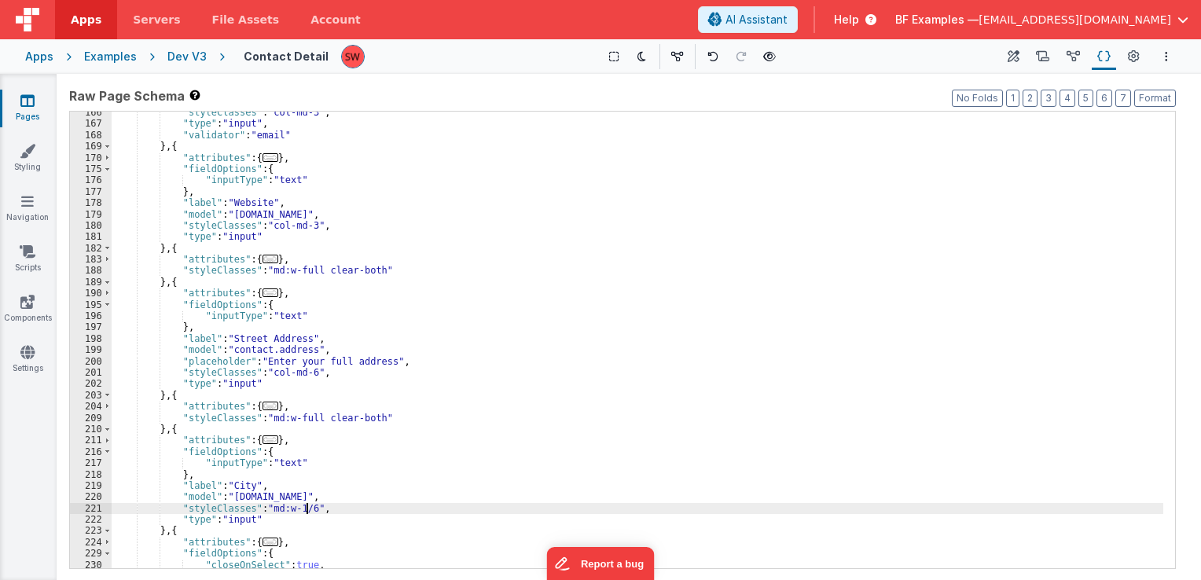
scroll to position [1282, 0]
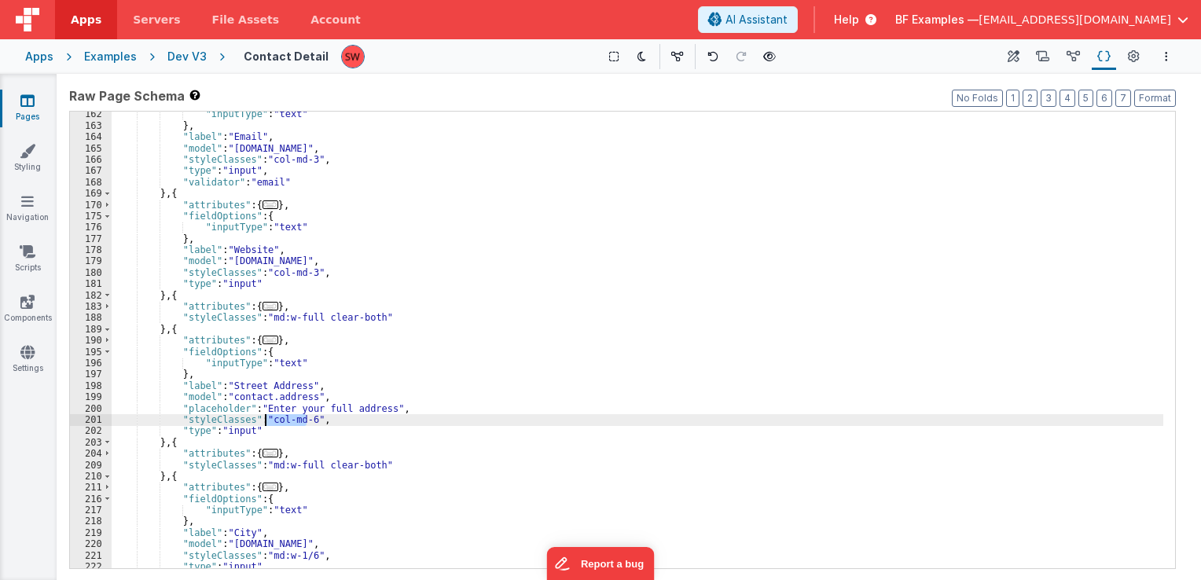
drag, startPoint x: 307, startPoint y: 423, endPoint x: 266, endPoint y: 420, distance: 41.8
click at [266, 420] on div ""inputType" : "text" } , "label" : "Email" , "model" : "contact.email" , "style…" at bounding box center [638, 348] width 1052 height 480
paste textarea
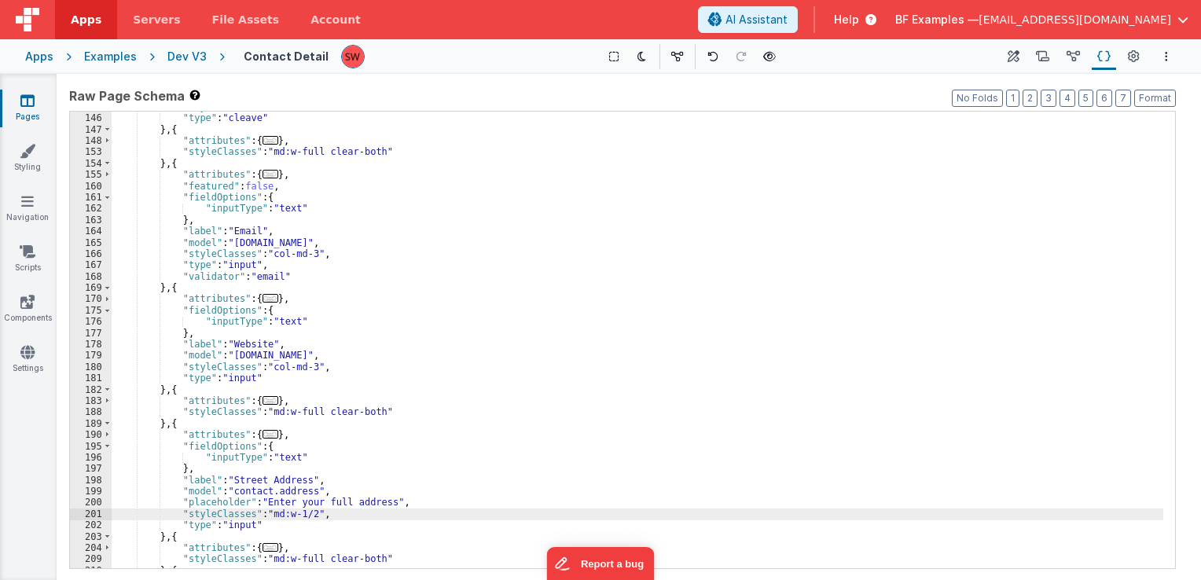
scroll to position [1141, 0]
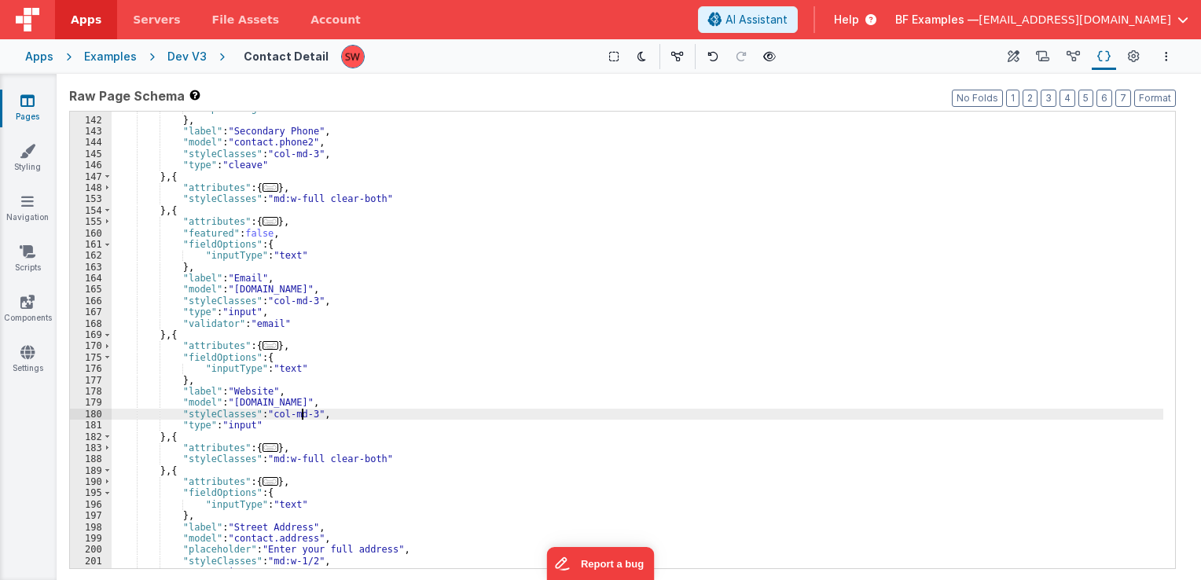
click at [303, 410] on div ""phoneRegionCode" : "US" } , "label" : "Secondary Phone" , "model" : "contact.p…" at bounding box center [638, 343] width 1052 height 480
click at [304, 410] on div ""phoneRegionCode" : "US" } , "label" : "Secondary Phone" , "model" : "contact.p…" at bounding box center [638, 343] width 1052 height 480
drag, startPoint x: 304, startPoint y: 410, endPoint x: 267, endPoint y: 414, distance: 37.1
click at [267, 414] on div ""phoneRegionCode" : "US" } , "label" : "Secondary Phone" , "model" : "contact.p…" at bounding box center [638, 343] width 1052 height 480
paste textarea
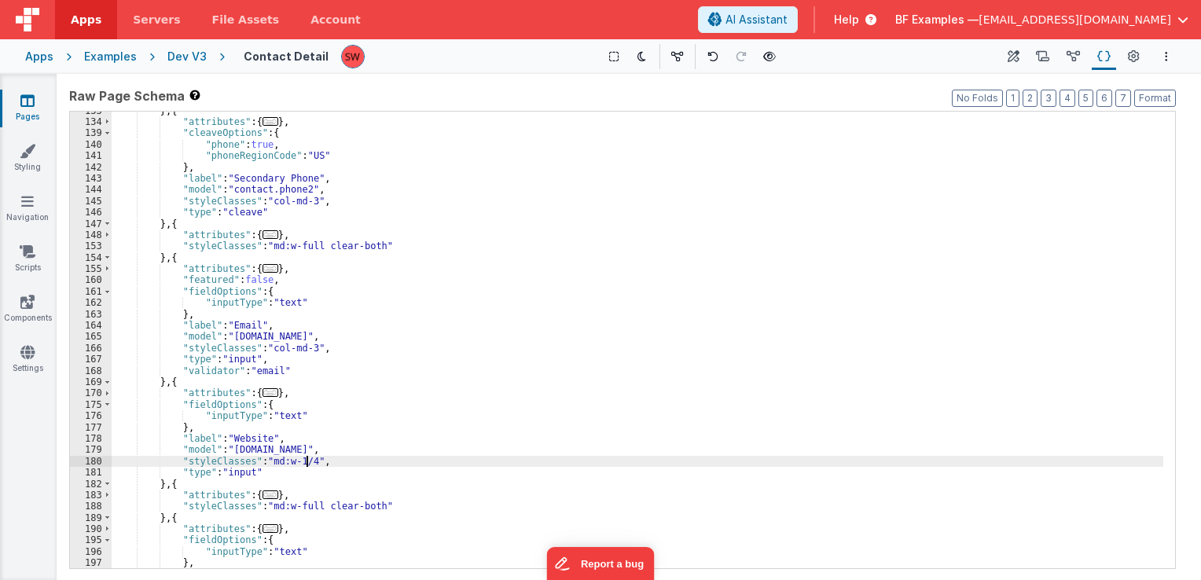
scroll to position [1046, 0]
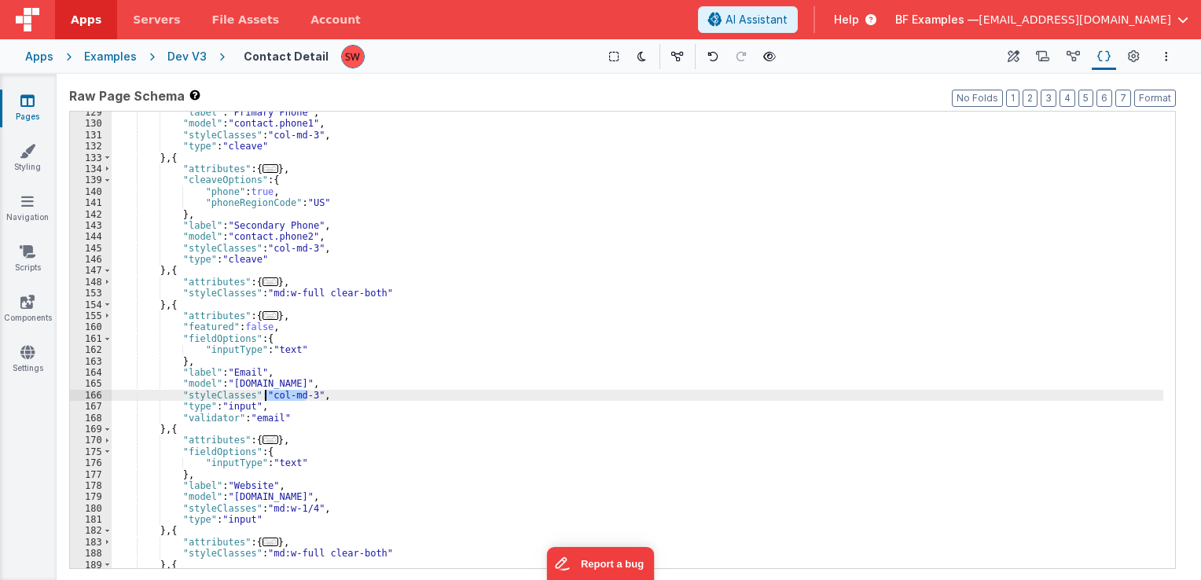
drag, startPoint x: 305, startPoint y: 395, endPoint x: 264, endPoint y: 395, distance: 40.9
click at [264, 395] on div ""label" : "Primary Phone" , "model" : "contact.phone1" , "styleClasses" : "col-…" at bounding box center [638, 347] width 1052 height 480
paste textarea
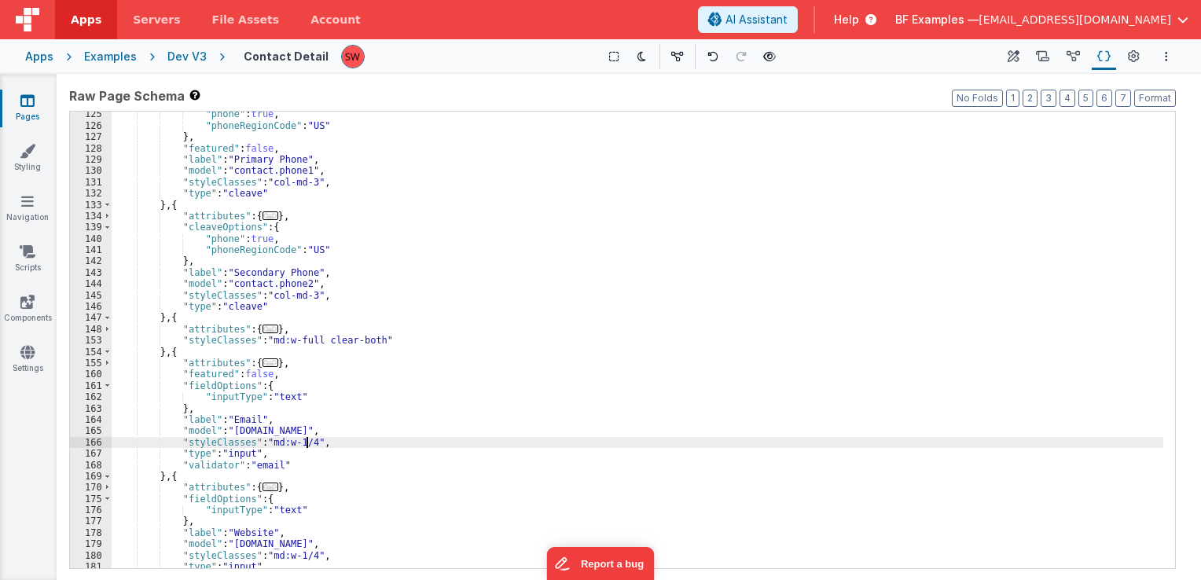
scroll to position [952, 0]
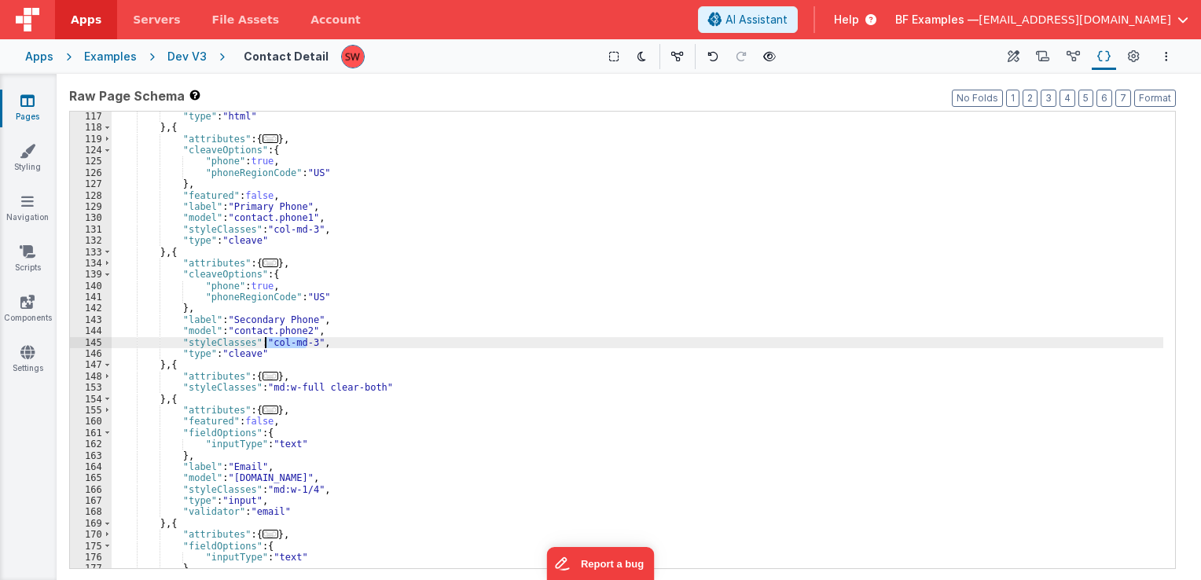
drag, startPoint x: 307, startPoint y: 341, endPoint x: 263, endPoint y: 339, distance: 43.3
click at [263, 339] on div ""type" : "html" } , { "attributes" : { ... } , "cleaveOptions" : { "phone" : tr…" at bounding box center [638, 351] width 1052 height 480
paste textarea
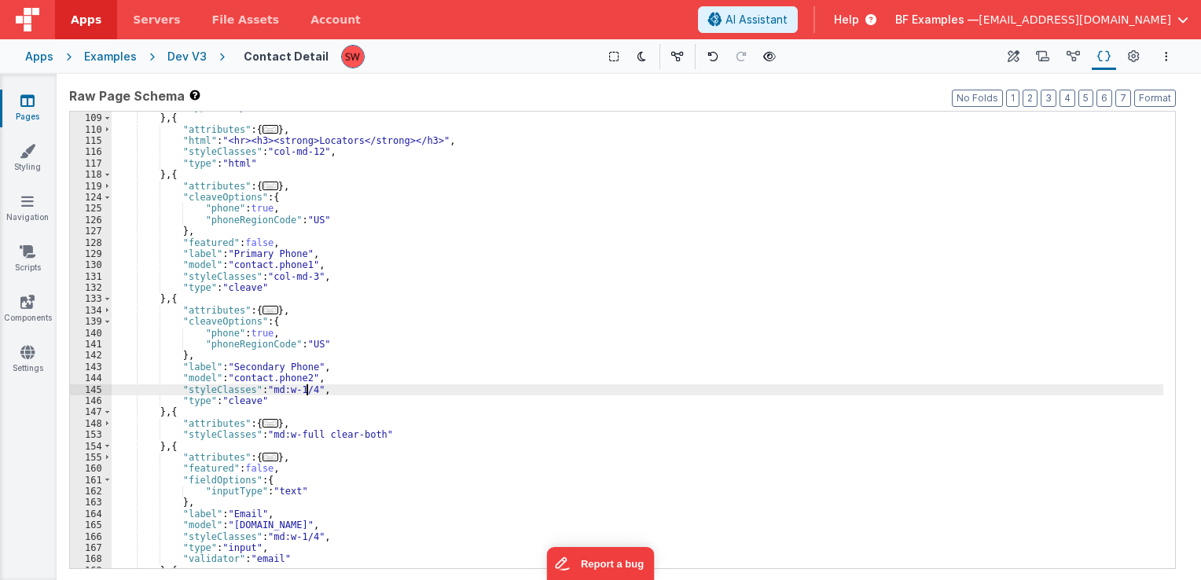
scroll to position [858, 0]
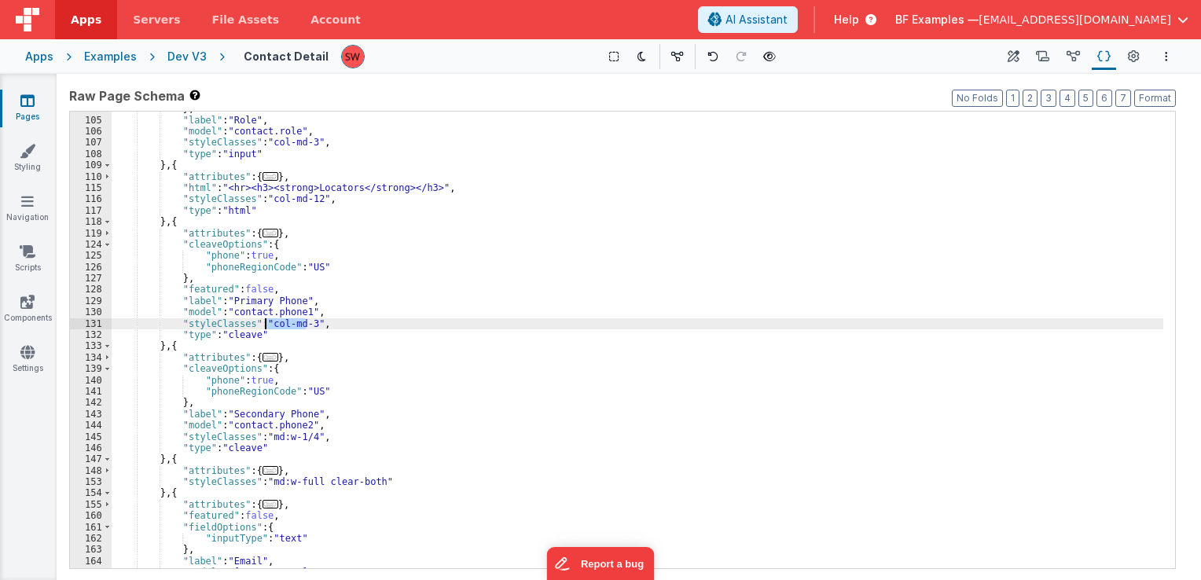
drag, startPoint x: 300, startPoint y: 325, endPoint x: 267, endPoint y: 322, distance: 32.3
click at [267, 322] on div "} , "label" : "Role" , "model" : "contact.role" , "styleClasses" : "col-md-3" ,…" at bounding box center [638, 343] width 1052 height 480
paste textarea
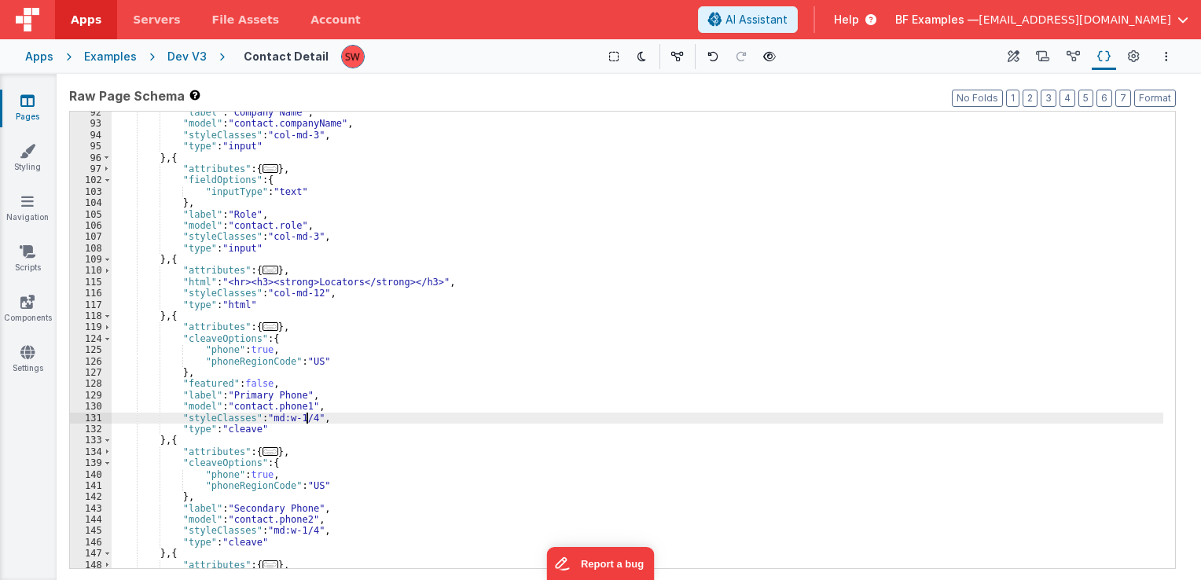
scroll to position [716, 0]
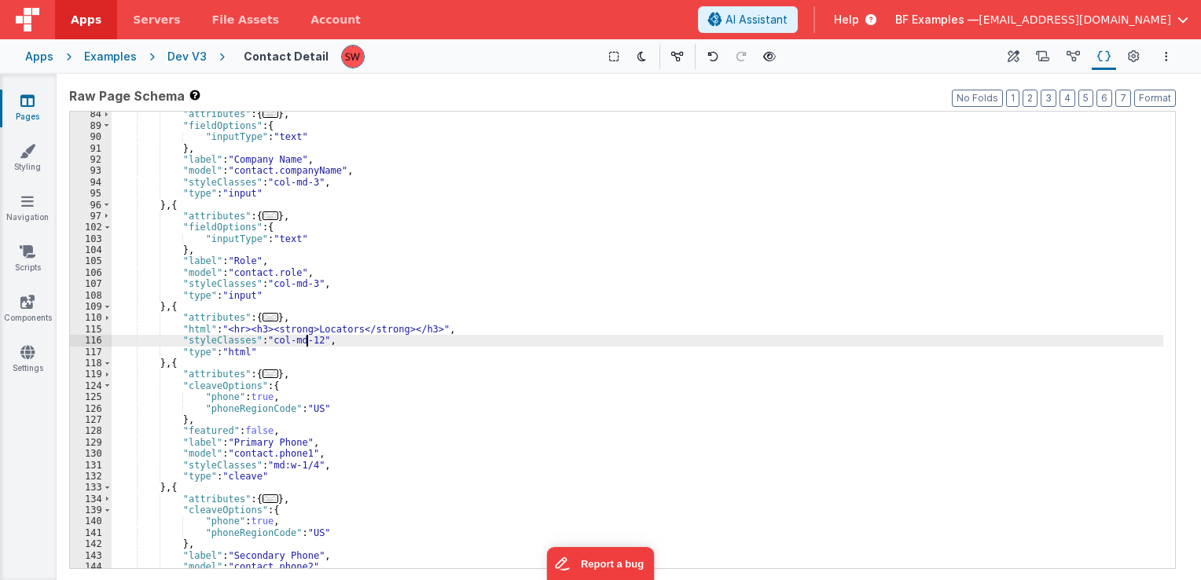
click at [309, 340] on div ""attributes" : { ... } , "fieldOptions" : { "inputType" : "text" } , "label" : …" at bounding box center [638, 348] width 1052 height 480
drag, startPoint x: 314, startPoint y: 341, endPoint x: 266, endPoint y: 340, distance: 48.0
click at [266, 340] on div ""attributes" : { ... } , "fieldOptions" : { "inputType" : "text" } , "label" : …" at bounding box center [638, 348] width 1052 height 480
paste textarea
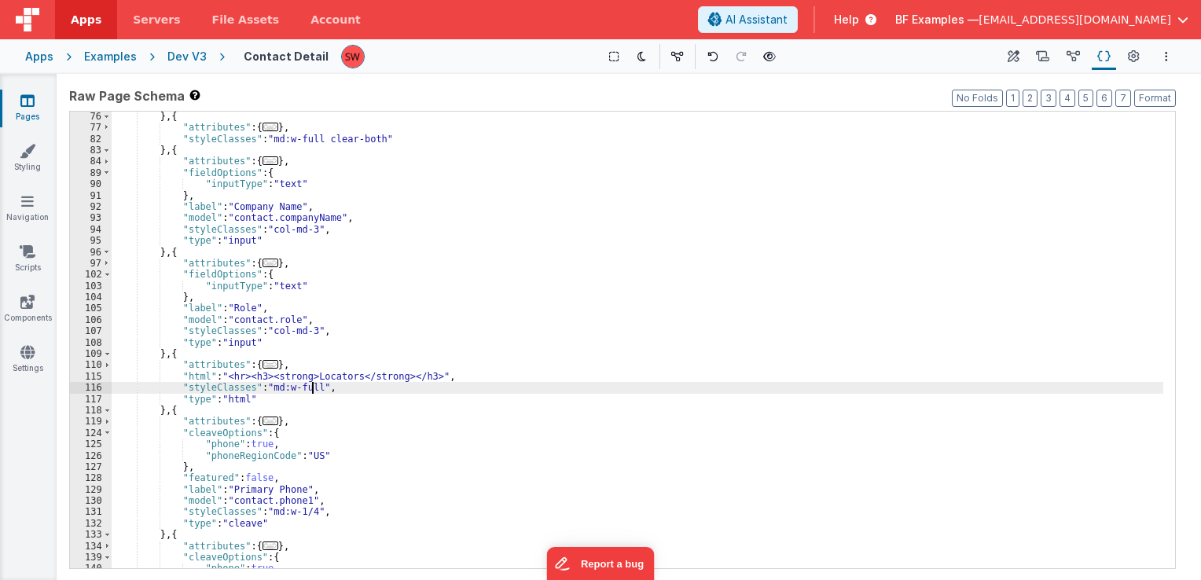
scroll to position [622, 0]
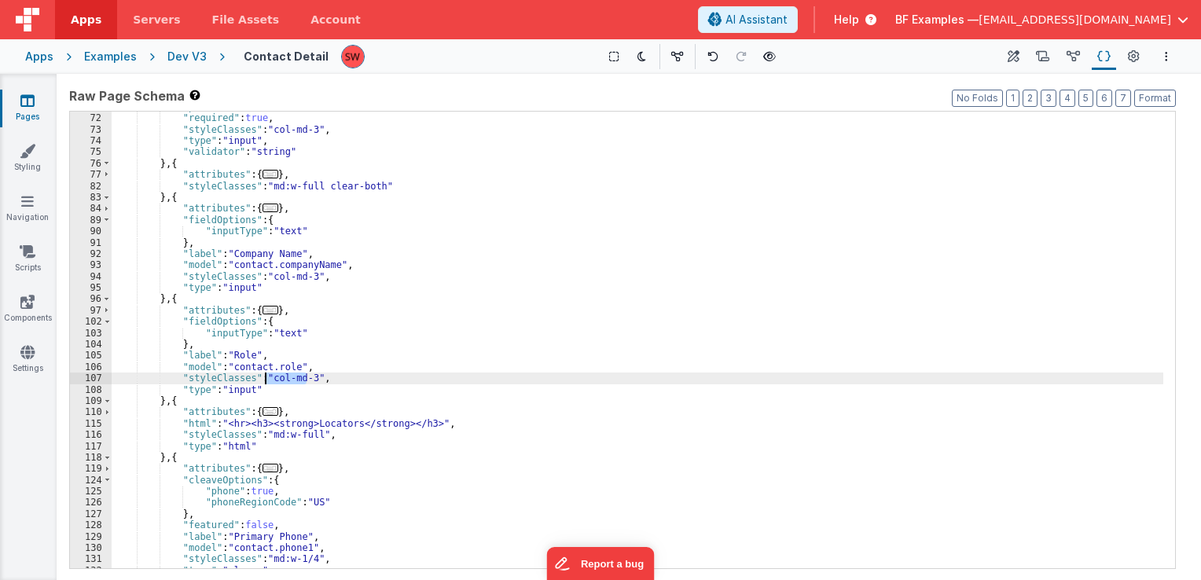
drag, startPoint x: 307, startPoint y: 376, endPoint x: 264, endPoint y: 381, distance: 42.7
click at [264, 381] on div ""placeholder" : "" , "required" : true , "styleClasses" : "col-md-3" , "type" :…" at bounding box center [638, 341] width 1052 height 480
paste textarea
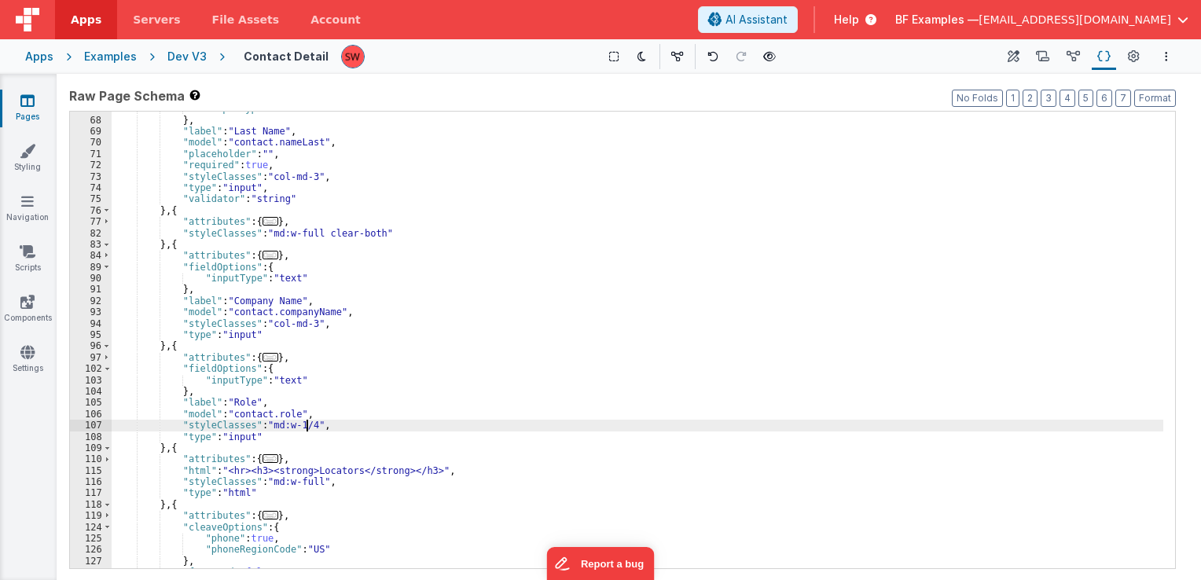
scroll to position [528, 0]
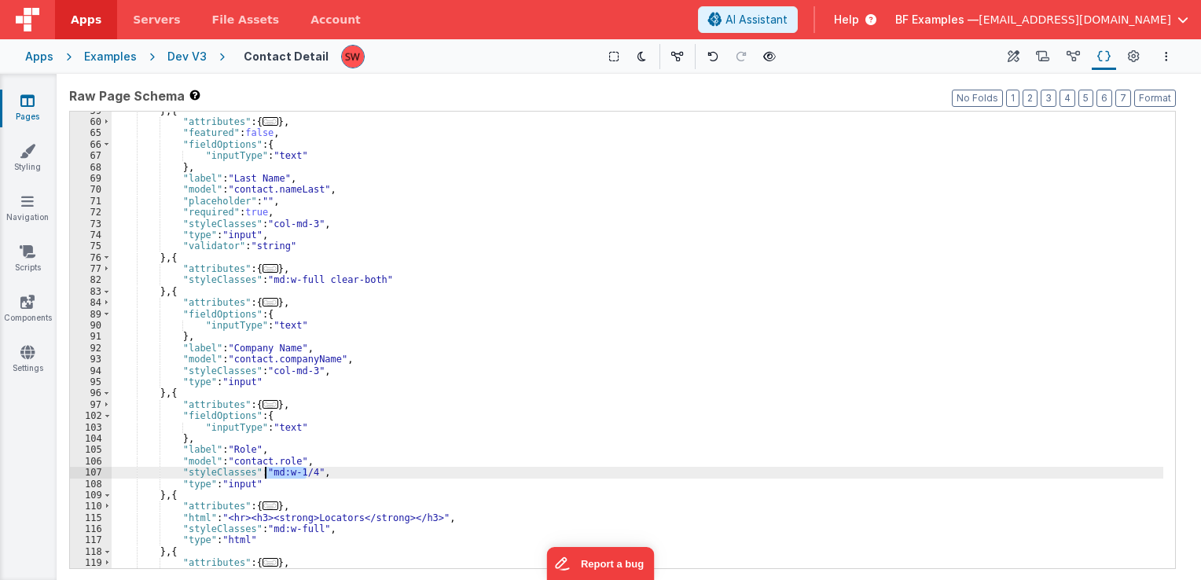
drag, startPoint x: 307, startPoint y: 471, endPoint x: 267, endPoint y: 475, distance: 41.1
click at [267, 475] on div "} , { "attributes" : { ... } , "featured" : false , "fieldOptions" : { "inputTy…" at bounding box center [638, 345] width 1052 height 480
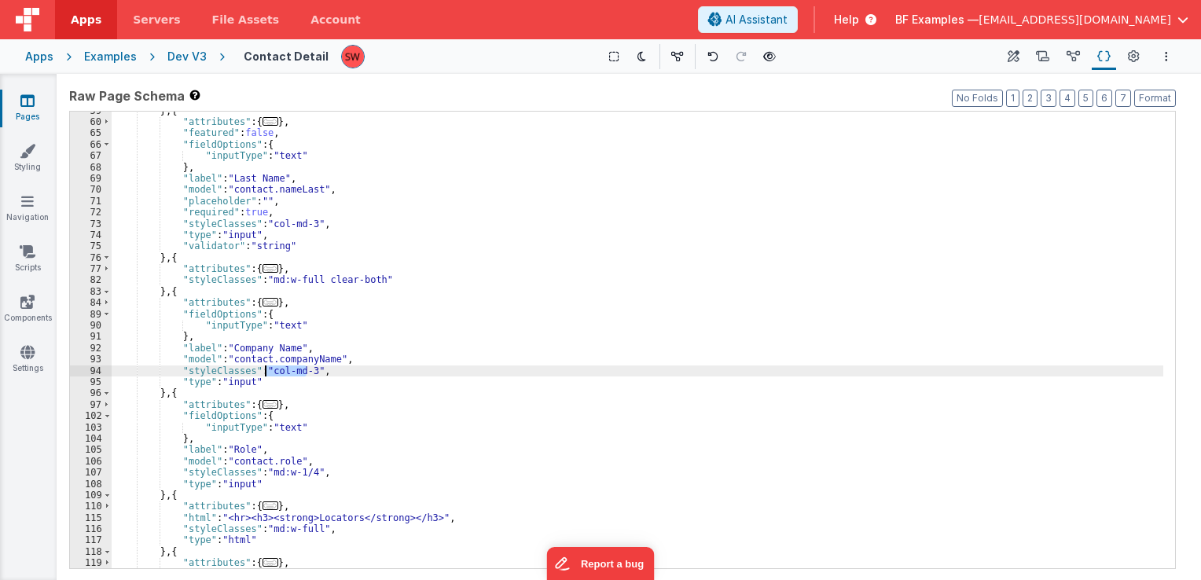
drag, startPoint x: 306, startPoint y: 372, endPoint x: 267, endPoint y: 370, distance: 39.4
click at [267, 370] on div "} , { "attributes" : { ... } , "featured" : false , "fieldOptions" : { "inputTy…" at bounding box center [638, 345] width 1052 height 480
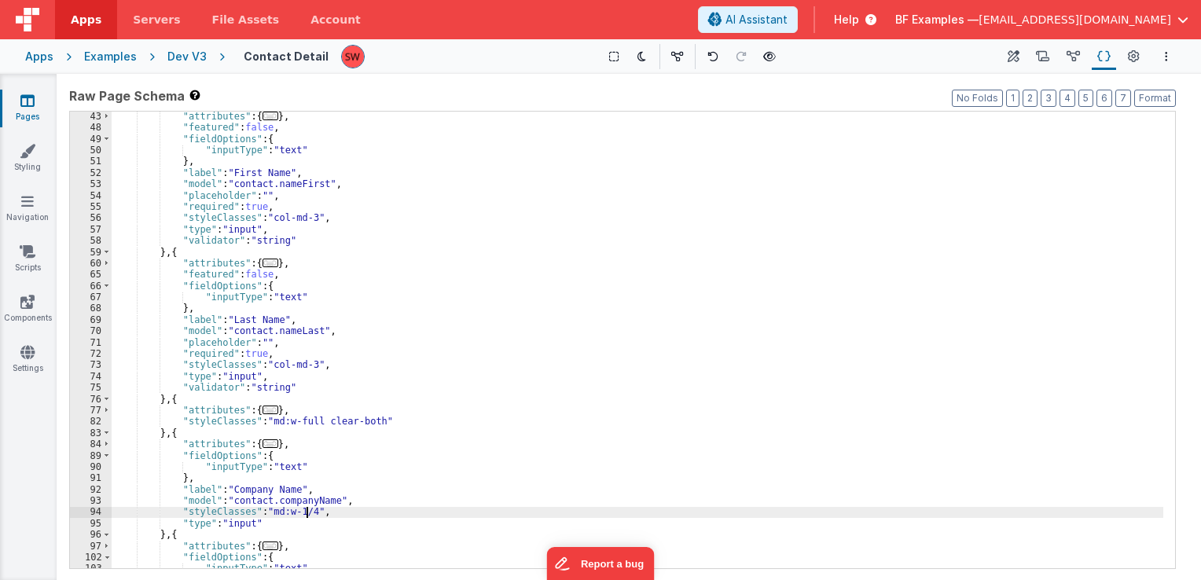
scroll to position [339, 0]
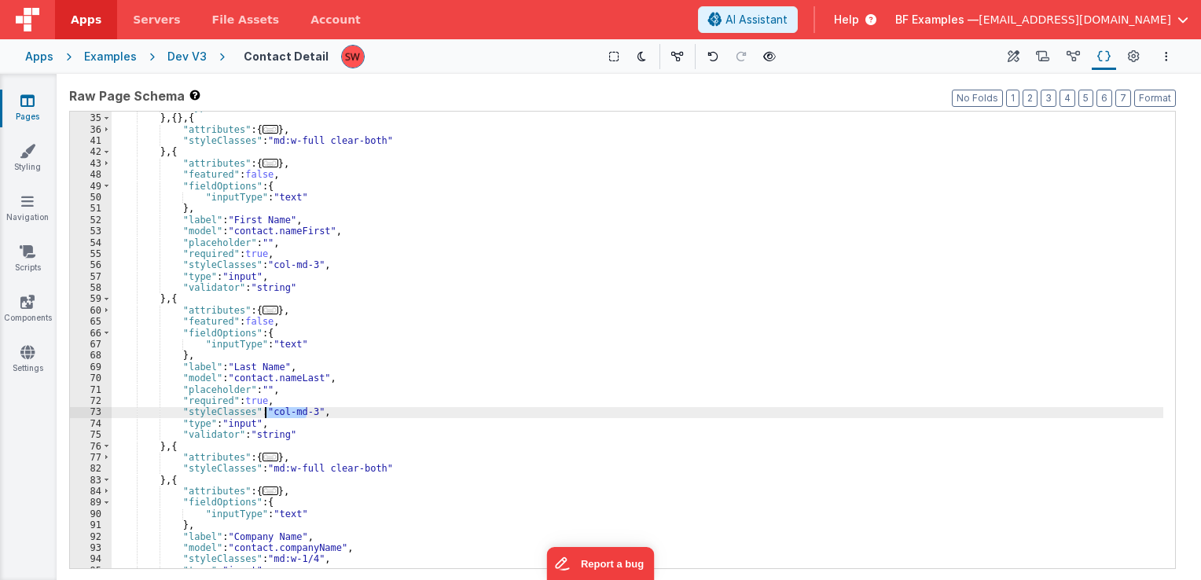
drag, startPoint x: 307, startPoint y: 413, endPoint x: 265, endPoint y: 414, distance: 41.7
click at [265, 414] on div ""type" : "button" } , { } , { "attributes" : { ... } , "styleClasses" : "md:w-f…" at bounding box center [638, 341] width 1052 height 480
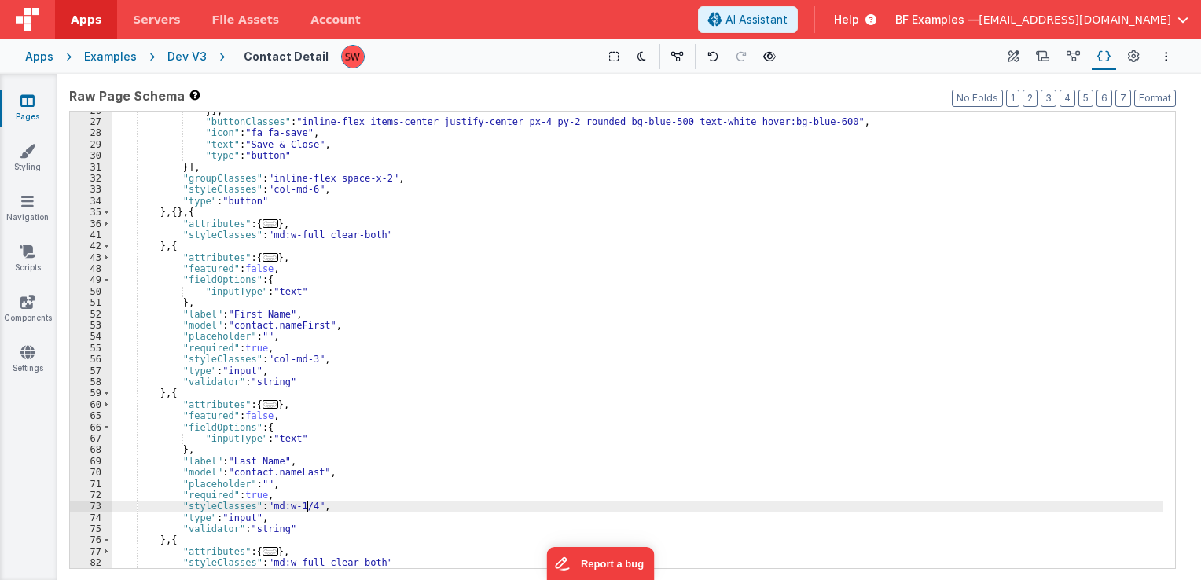
scroll to position [197, 0]
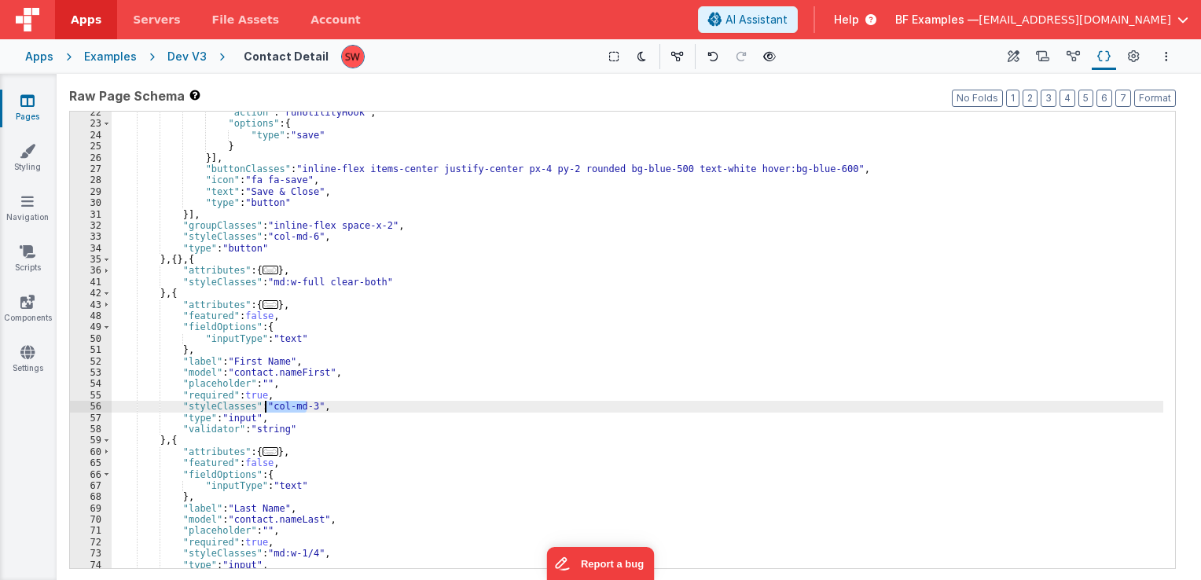
drag, startPoint x: 307, startPoint y: 407, endPoint x: 267, endPoint y: 408, distance: 40.1
click at [267, 408] on div ""action" : "runUtilityHook" , "options" : { "type" : "save" } }] , "buttonClass…" at bounding box center [638, 347] width 1052 height 480
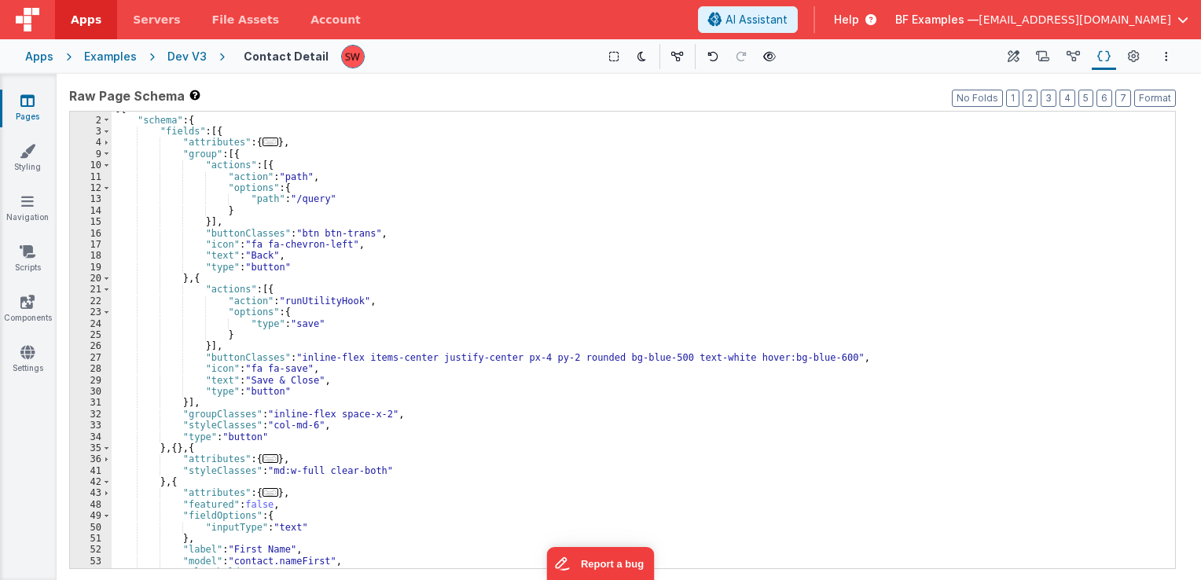
scroll to position [9, 0]
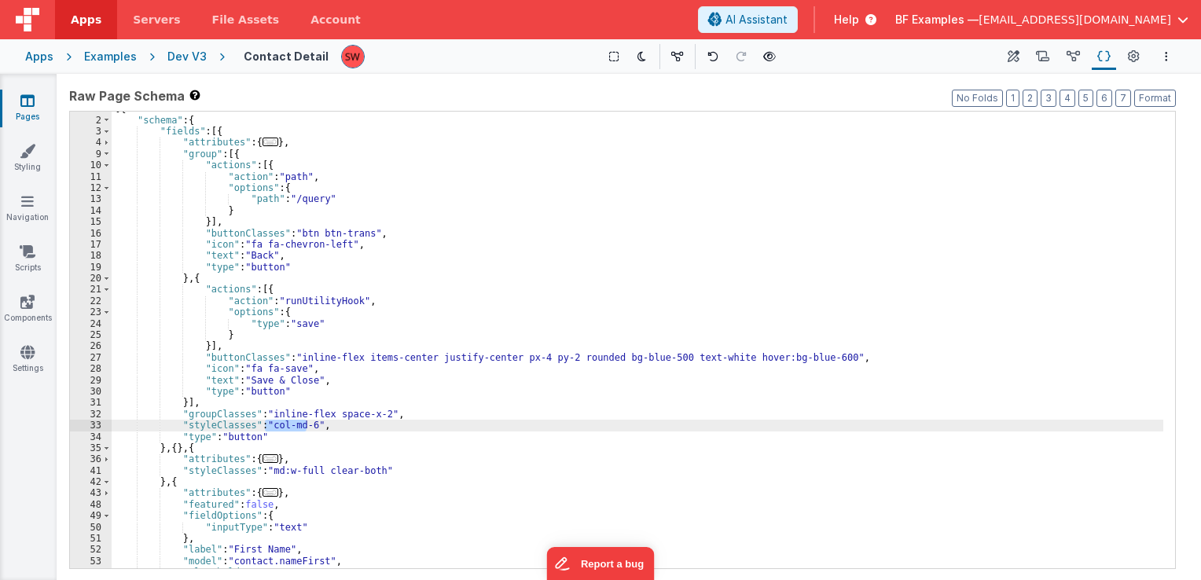
drag, startPoint x: 304, startPoint y: 426, endPoint x: 267, endPoint y: 428, distance: 37.0
click at [267, 428] on div "[{ "schema" : { "fields" : [{ "attributes" : { ... } , "group" : [{ "actions" :…" at bounding box center [638, 343] width 1052 height 480
paste textarea
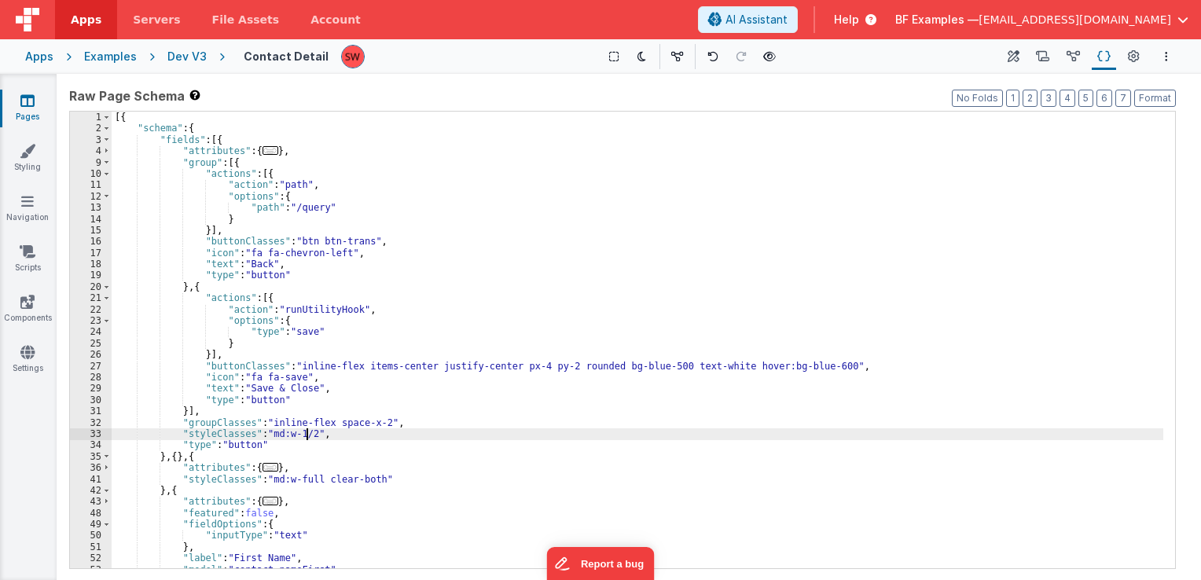
click at [298, 245] on div "[{ "schema" : { "fields" : [{ "attributes" : { ... } , "group" : [{ "actions" :…" at bounding box center [638, 352] width 1052 height 480
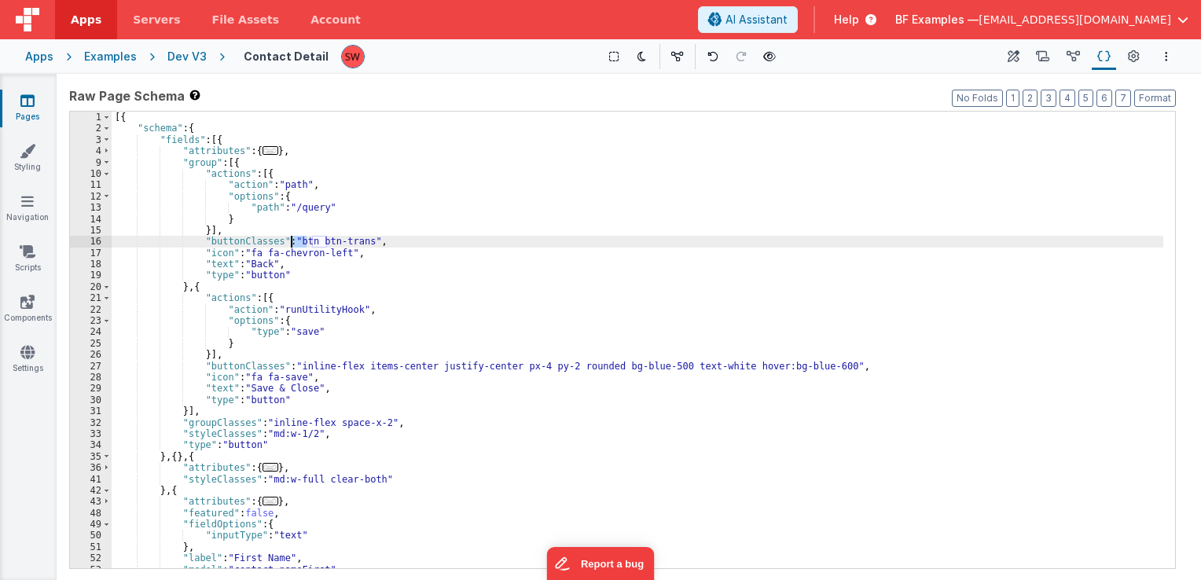
click at [298, 245] on div "[{ "schema" : { "fields" : [{ "attributes" : { ... } , "group" : [{ "actions" :…" at bounding box center [638, 352] width 1052 height 480
drag, startPoint x: 446, startPoint y: 241, endPoint x: 492, endPoint y: 248, distance: 46.9
click at [492, 248] on div "[{ "schema" : { "fields" : [{ "attributes" : { ... } , "group" : [{ "actions" :…" at bounding box center [638, 352] width 1052 height 480
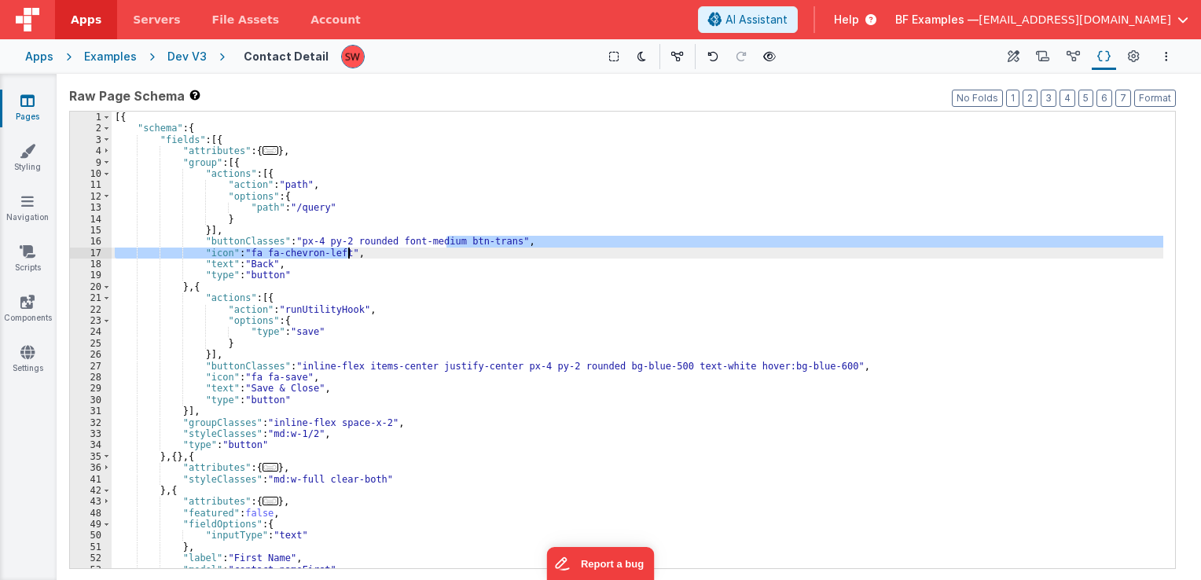
click at [488, 237] on div "[{ "schema" : { "fields" : [{ "attributes" : { ... } , "group" : [{ "actions" :…" at bounding box center [638, 340] width 1052 height 457
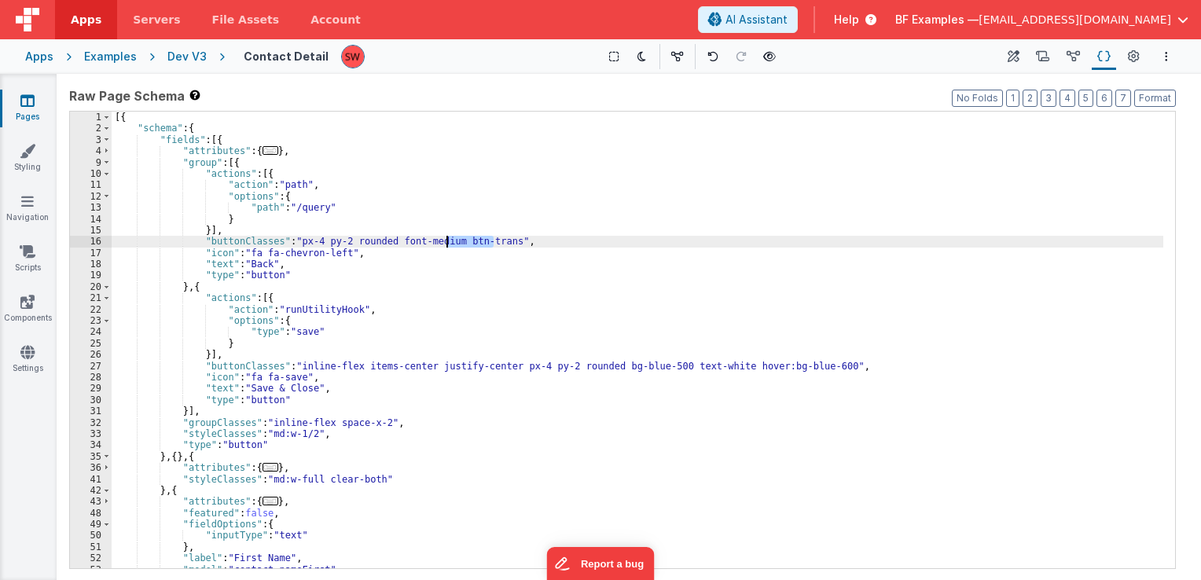
drag, startPoint x: 495, startPoint y: 243, endPoint x: 447, endPoint y: 246, distance: 48.1
click at [447, 246] on div "[{ "schema" : { "fields" : [{ "attributes" : { ... } , "group" : [{ "actions" :…" at bounding box center [638, 352] width 1052 height 480
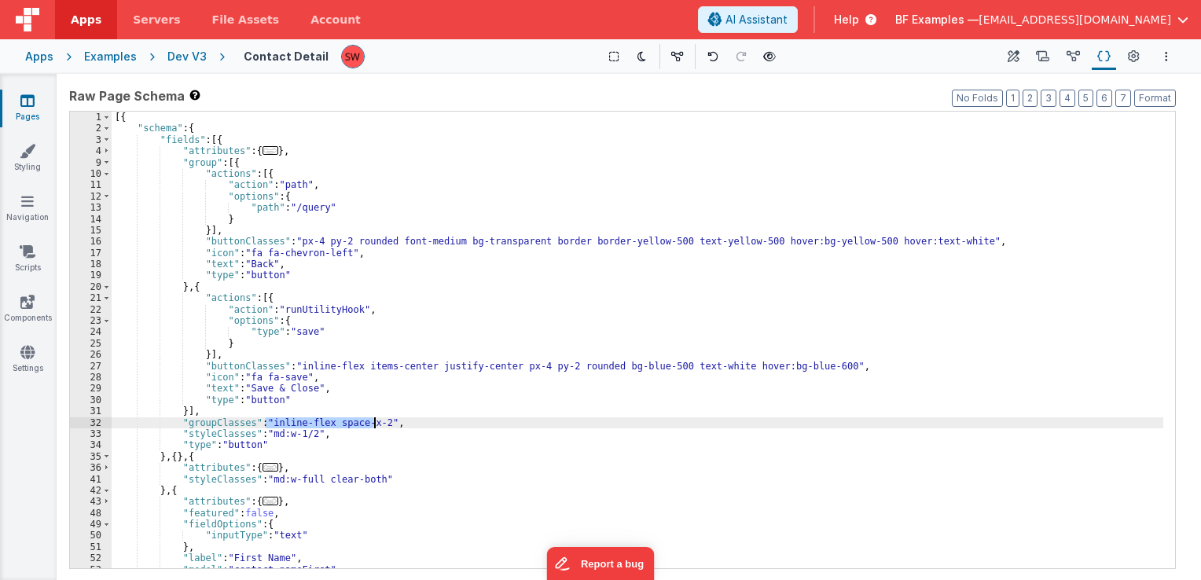
drag, startPoint x: 265, startPoint y: 423, endPoint x: 374, endPoint y: 428, distance: 109.4
click at [374, 428] on div "[{ "schema" : { "fields" : [{ "attributes" : { ... } , "group" : [{ "actions" :…" at bounding box center [638, 352] width 1052 height 480
click at [759, 48] on button at bounding box center [770, 57] width 22 height 22
click at [459, 355] on div "[{ "schema" : { "fields" : [{ "attributes" : { ... } , "group" : [{ "actions" :…" at bounding box center [638, 352] width 1052 height 480
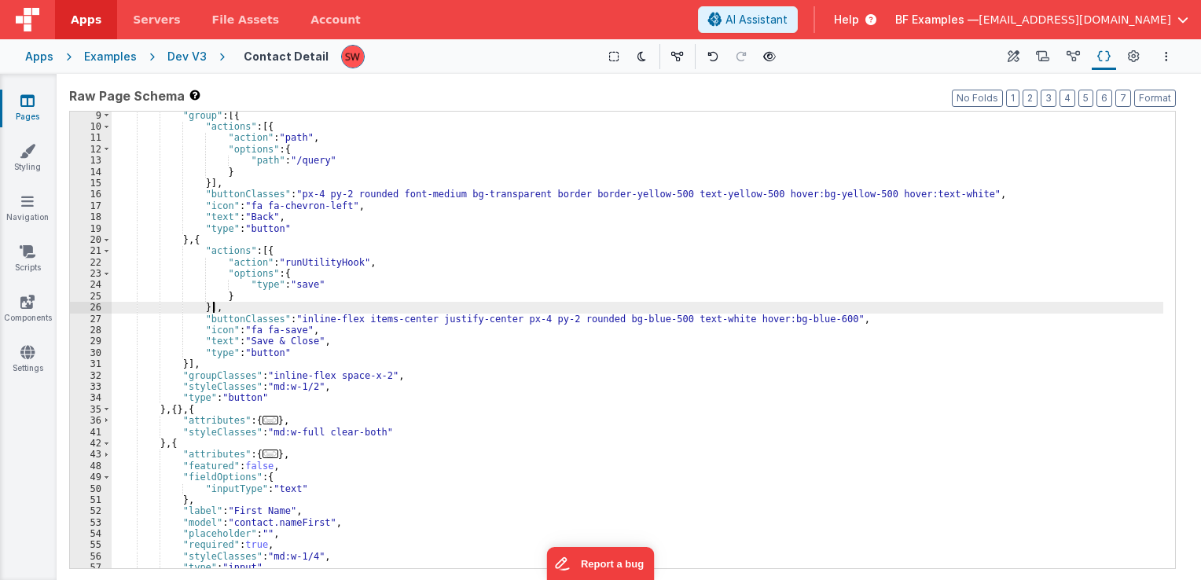
scroll to position [47, 0]
click at [187, 58] on div "Dev V3" at bounding box center [186, 57] width 39 height 16
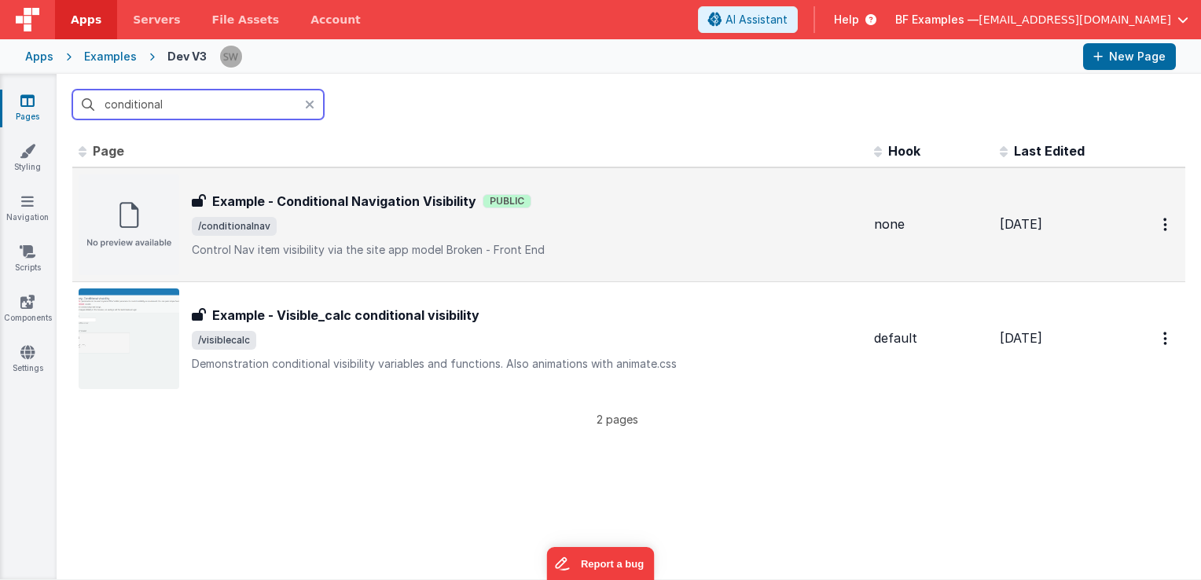
type input "conditional"
click at [631, 228] on span "/conditionalnav" at bounding box center [527, 226] width 670 height 19
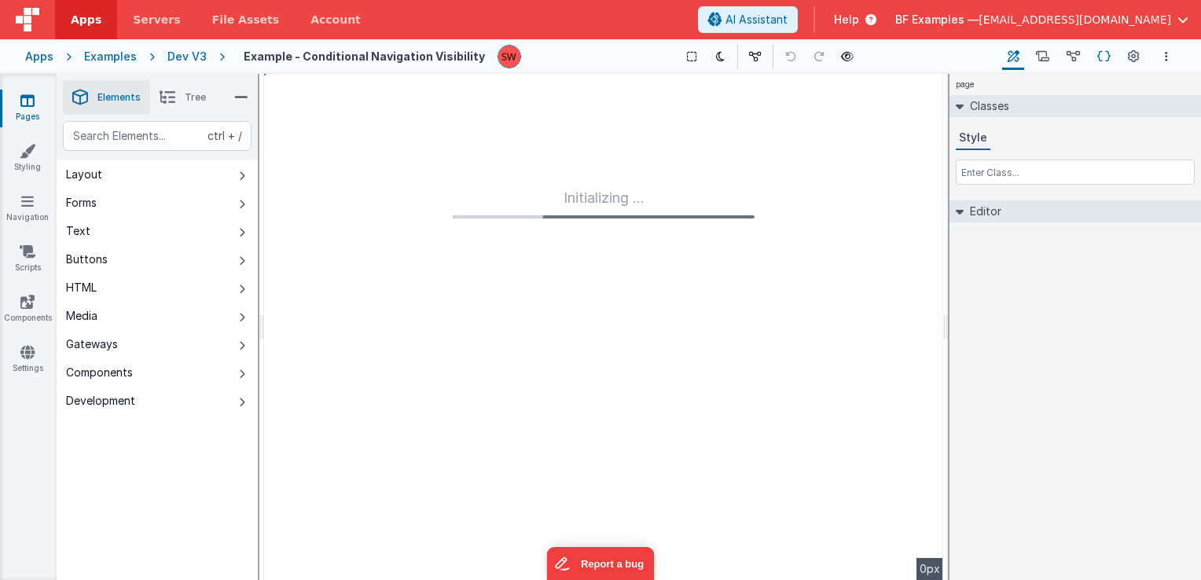
click at [1102, 60] on icon at bounding box center [1104, 57] width 13 height 17
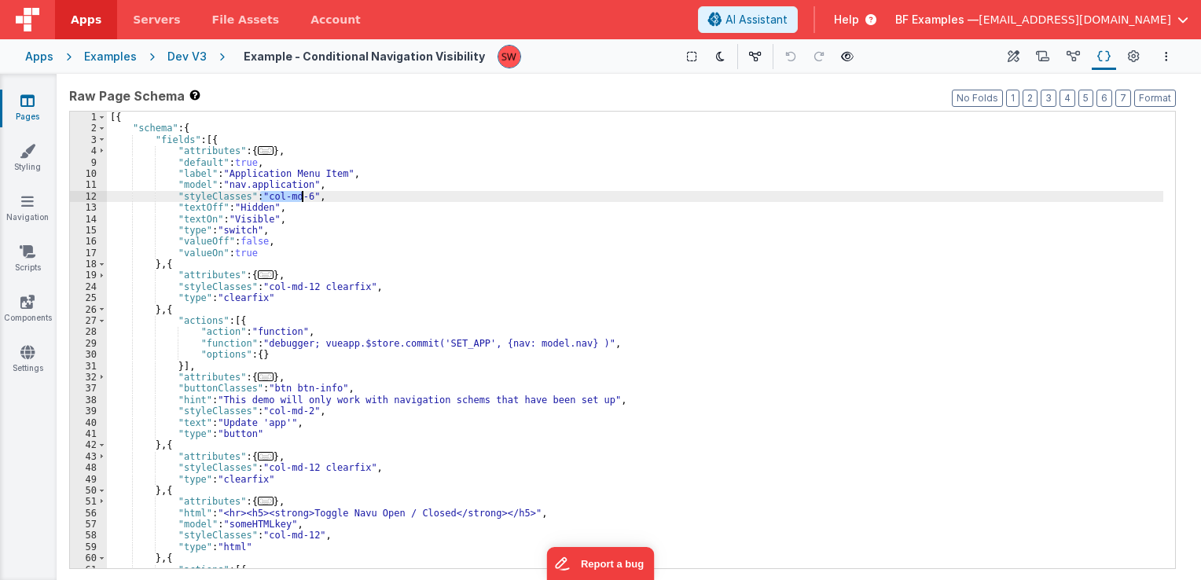
drag, startPoint x: 260, startPoint y: 193, endPoint x: 302, endPoint y: 200, distance: 42.3
click at [302, 200] on div "[{ "schema" : { "fields" : [{ "attributes" : { ... } , "default" : true , "labe…" at bounding box center [635, 352] width 1057 height 480
drag, startPoint x: 302, startPoint y: 200, endPoint x: 262, endPoint y: 198, distance: 40.1
click at [262, 198] on div "[{ "schema" : { "fields" : [{ "attributes" : { ... } , "default" : true , "labe…" at bounding box center [635, 352] width 1057 height 480
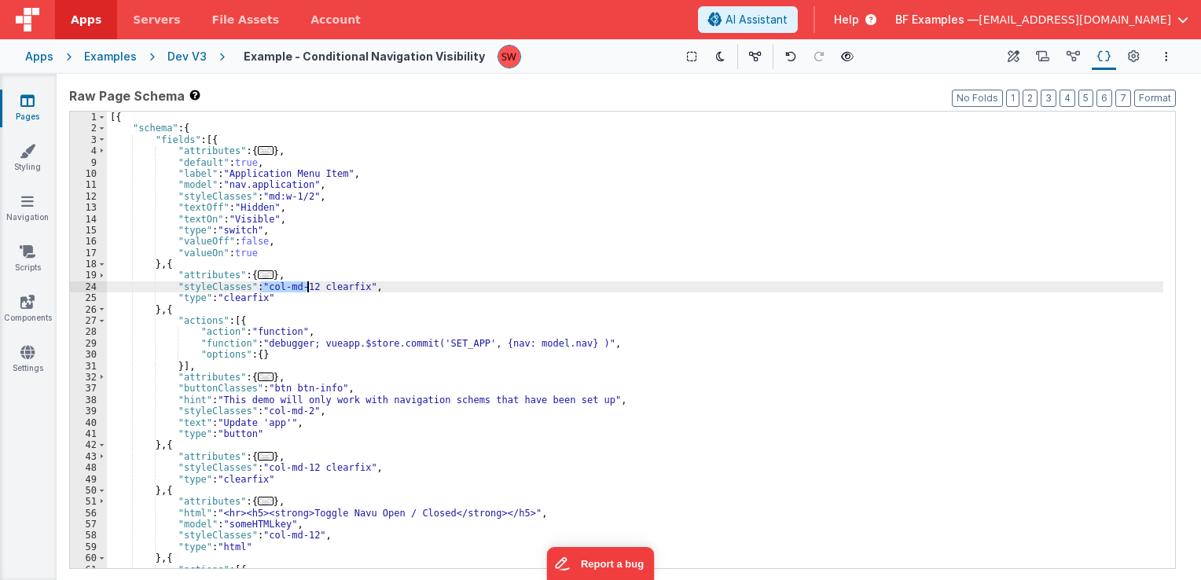
drag, startPoint x: 261, startPoint y: 288, endPoint x: 307, endPoint y: 288, distance: 45.6
click at [307, 288] on div "[{ "schema" : { "fields" : [{ "attributes" : { ... } , "default" : true , "labe…" at bounding box center [635, 352] width 1057 height 480
paste textarea
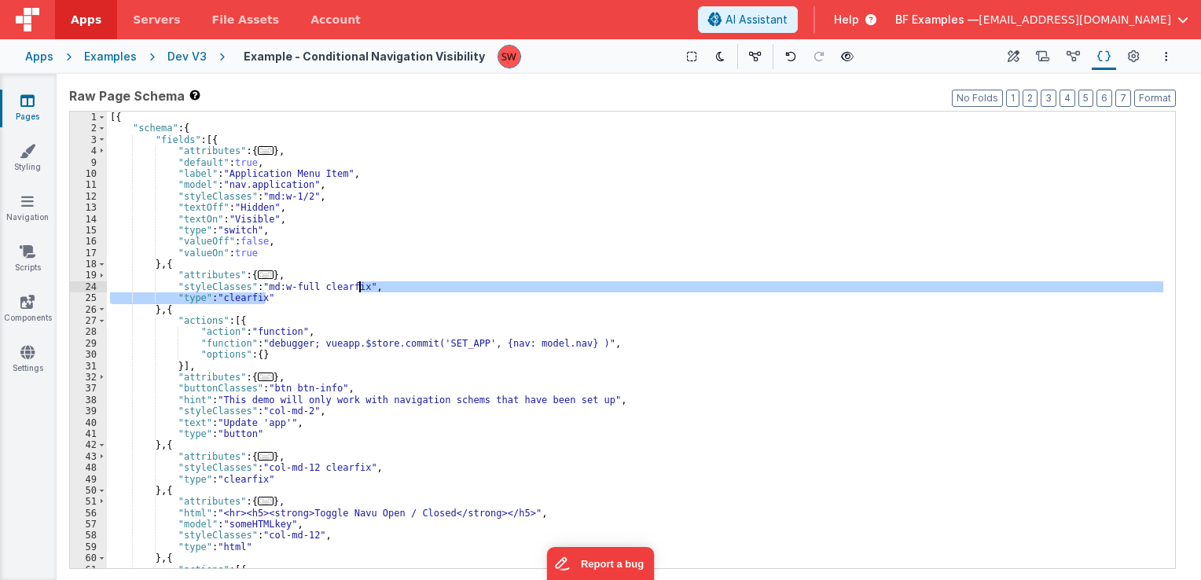
drag, startPoint x: 281, startPoint y: 300, endPoint x: 359, endPoint y: 288, distance: 79.6
click at [359, 288] on div "[{ "schema" : { "fields" : [{ "attributes" : { ... } , "default" : true , "labe…" at bounding box center [635, 352] width 1057 height 480
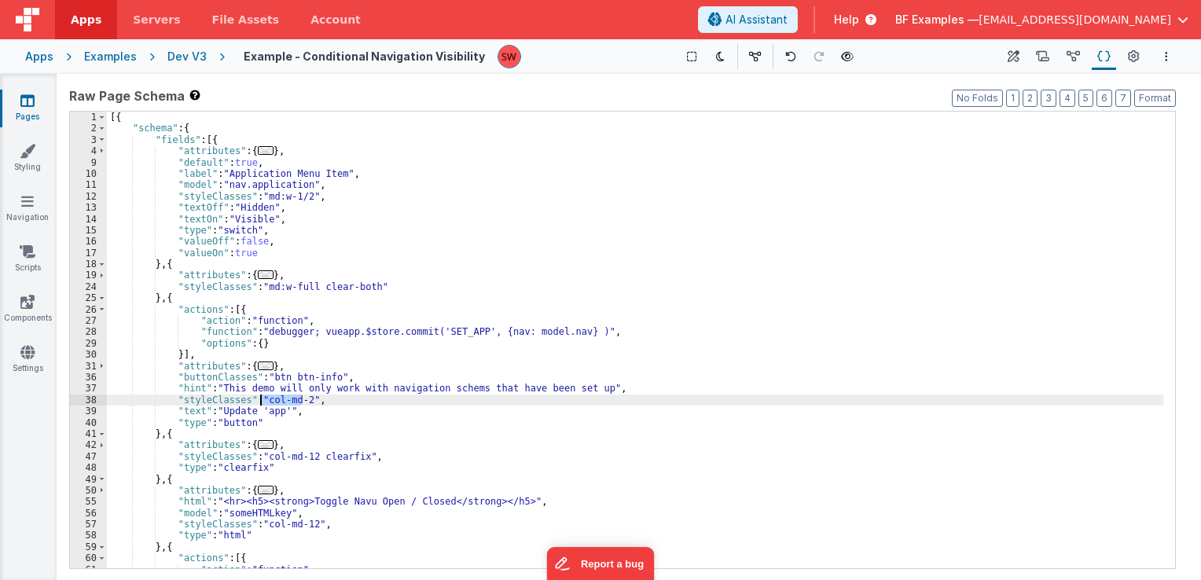
drag, startPoint x: 300, startPoint y: 403, endPoint x: 261, endPoint y: 401, distance: 38.6
click at [261, 401] on div "[{ "schema" : { "fields" : [{ "attributes" : { ... } , "default" : true , "labe…" at bounding box center [635, 352] width 1057 height 480
paste textarea
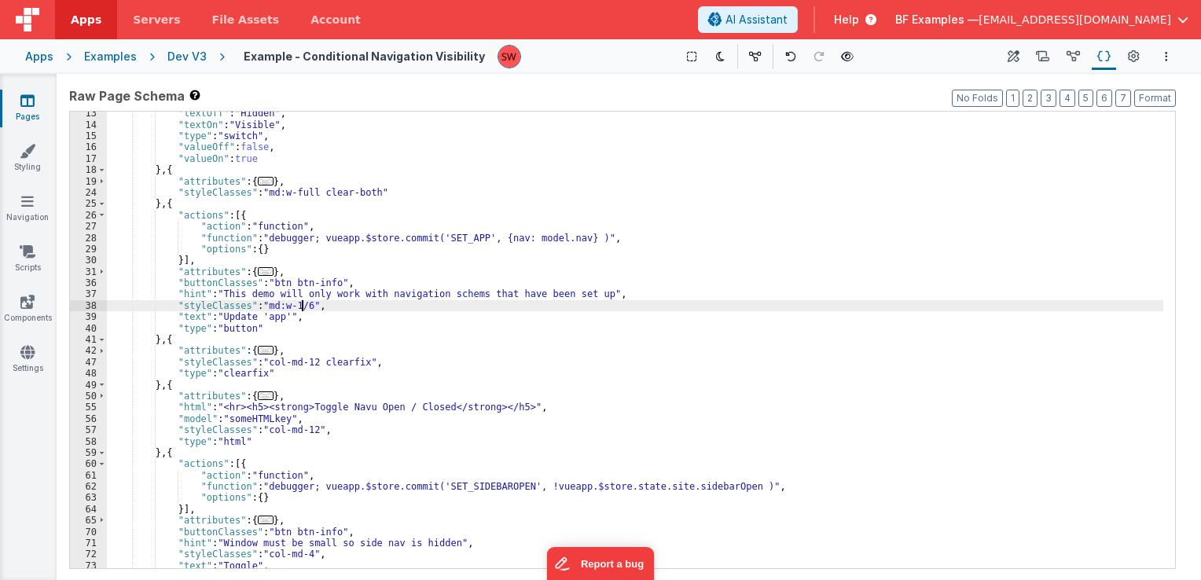
scroll to position [94, 0]
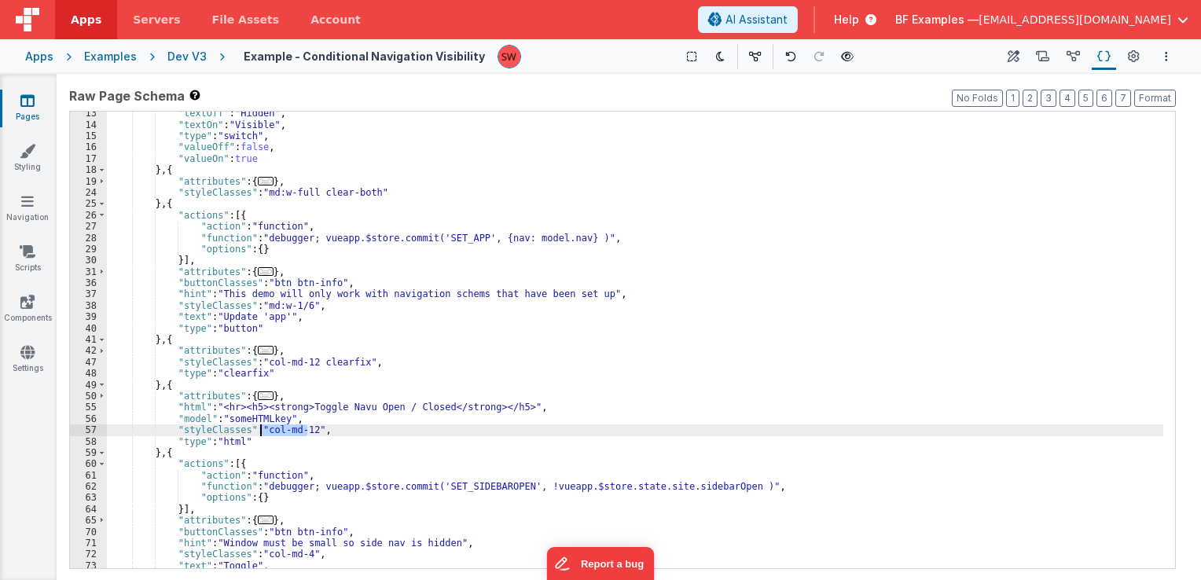
drag, startPoint x: 308, startPoint y: 434, endPoint x: 262, endPoint y: 432, distance: 46.4
click at [262, 432] on div ""textOff" : "Hidden" , "textOn" : "Visible" , "type" : "switch" , "valueOff" : …" at bounding box center [635, 348] width 1057 height 480
paste textarea
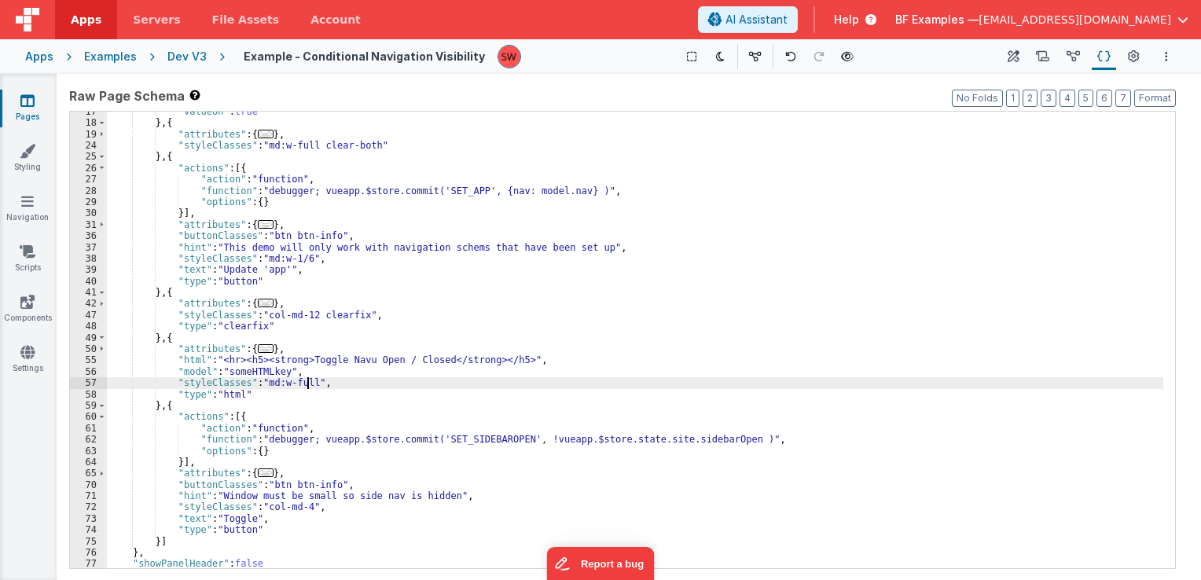
scroll to position [154, 0]
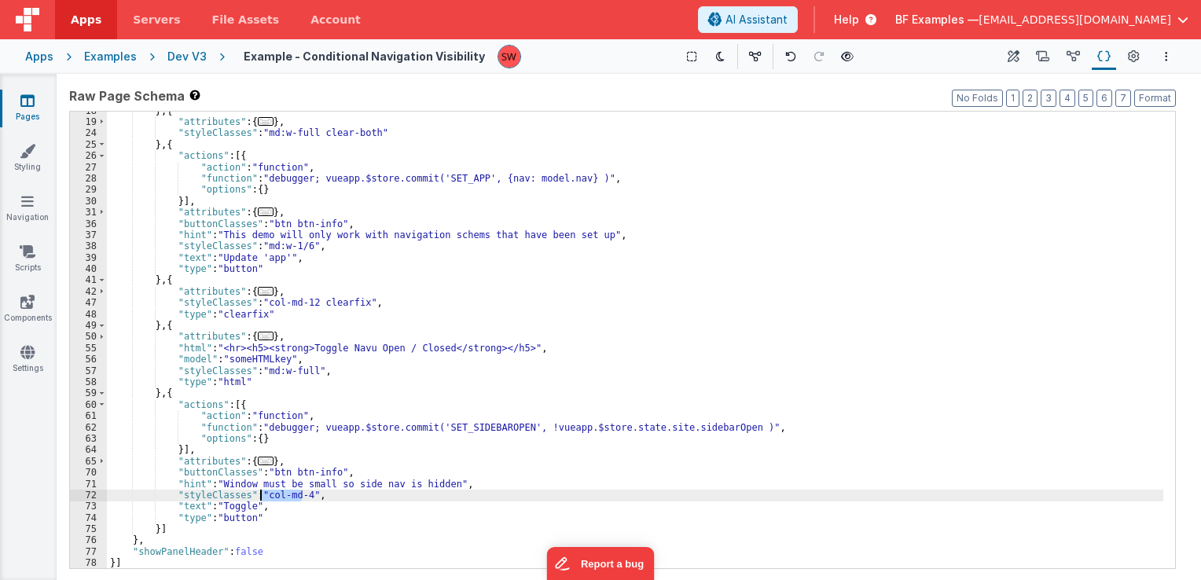
drag, startPoint x: 301, startPoint y: 496, endPoint x: 262, endPoint y: 495, distance: 39.3
click at [262, 495] on div "} , { "attributes" : { ... } , "styleClasses" : "md:w-full clear-both" } , { "a…" at bounding box center [635, 345] width 1057 height 480
paste textarea
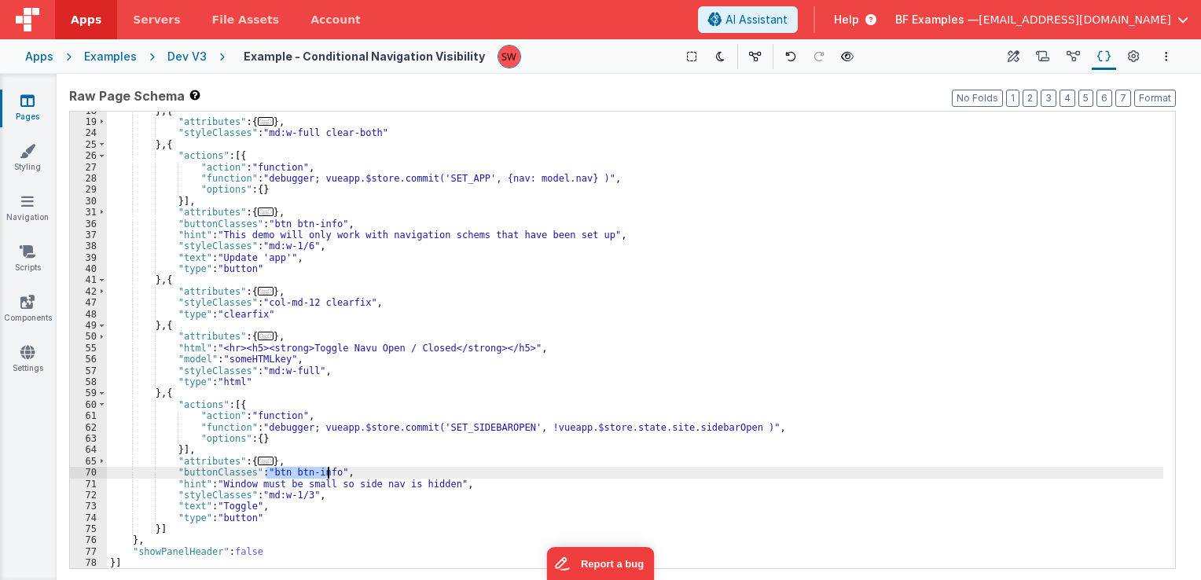
drag, startPoint x: 267, startPoint y: 476, endPoint x: 327, endPoint y: 473, distance: 60.6
click at [327, 473] on div "} , { "attributes" : { ... } , "styleClasses" : "md:w-full clear-both" } , { "a…" at bounding box center [635, 345] width 1057 height 480
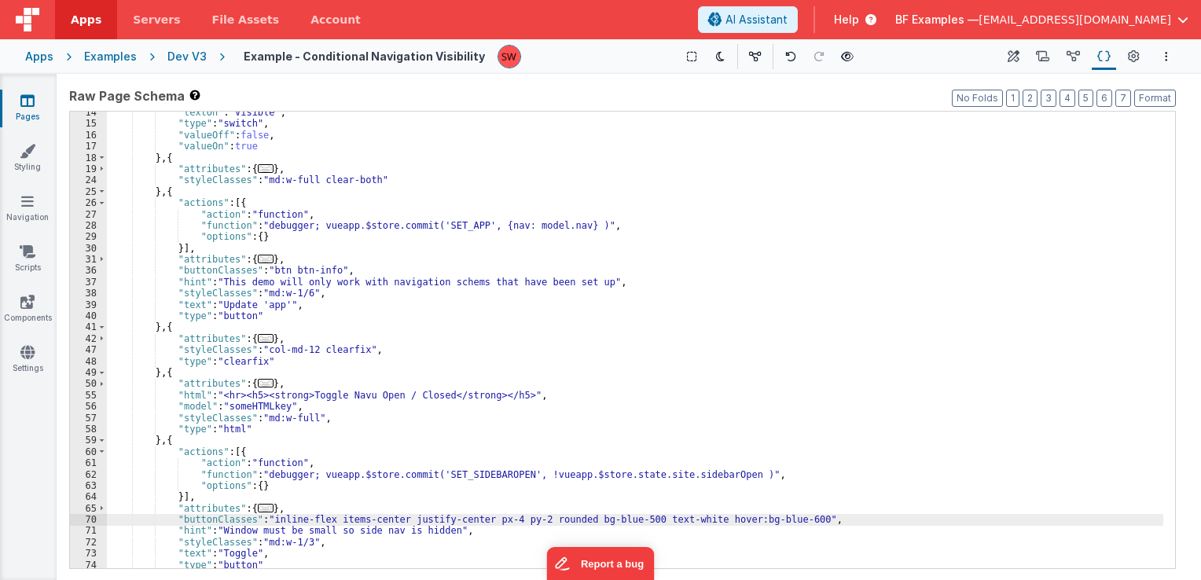
scroll to position [60, 0]
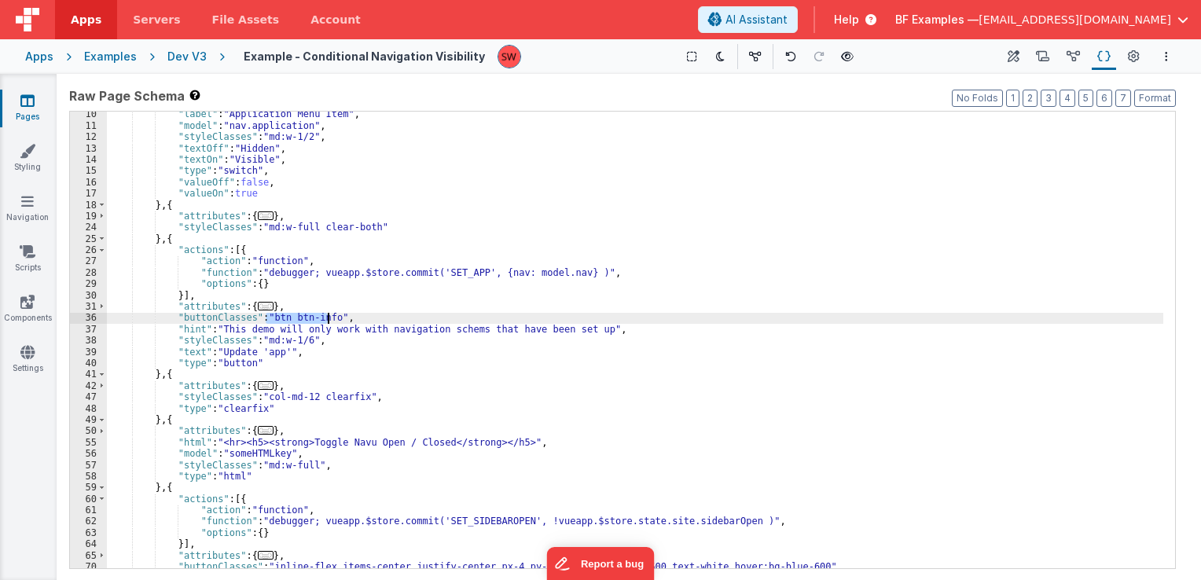
drag, startPoint x: 266, startPoint y: 318, endPoint x: 329, endPoint y: 319, distance: 62.9
click at [329, 319] on div ""label" : "Application Menu Item" , "model" : "nav.application" , "styleClasses…" at bounding box center [635, 348] width 1057 height 480
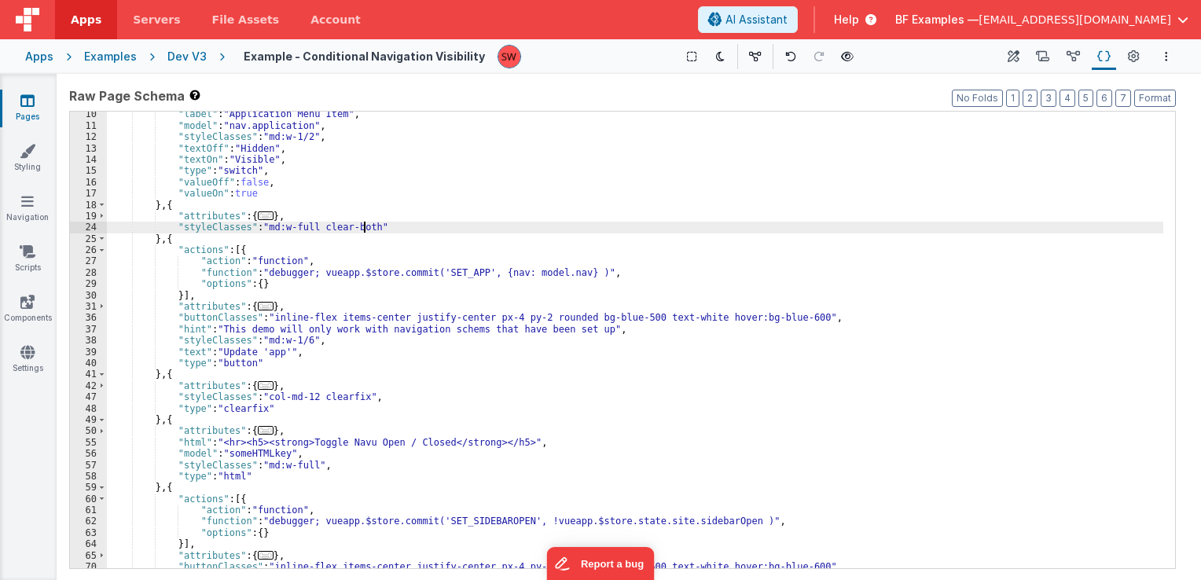
drag, startPoint x: 366, startPoint y: 225, endPoint x: 330, endPoint y: 232, distance: 36.9
click at [330, 232] on div ""label" : "Application Menu Item" , "model" : "nav.application" , "styleClasses…" at bounding box center [635, 348] width 1057 height 480
drag, startPoint x: 370, startPoint y: 226, endPoint x: 171, endPoint y: 226, distance: 198.9
click at [171, 226] on div ""label" : "Application Menu Item" , "model" : "nav.application" , "styleClasses…" at bounding box center [635, 348] width 1057 height 480
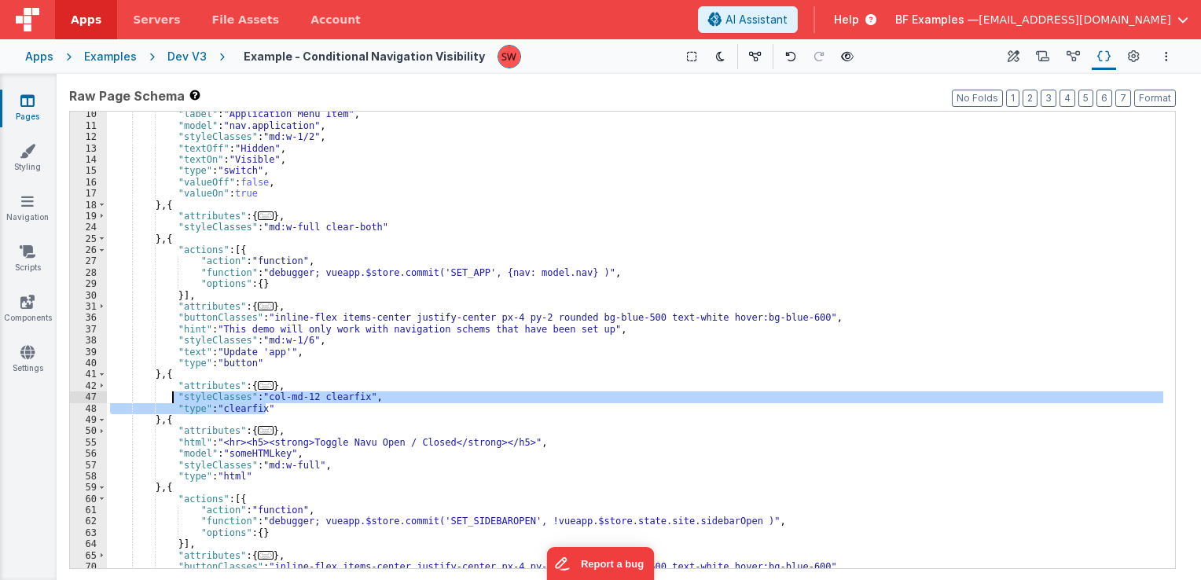
drag, startPoint x: 245, startPoint y: 403, endPoint x: 171, endPoint y: 395, distance: 75.1
click at [171, 395] on div ""label" : "Application Menu Item" , "model" : "nav.application" , "styleClasses…" at bounding box center [635, 348] width 1057 height 480
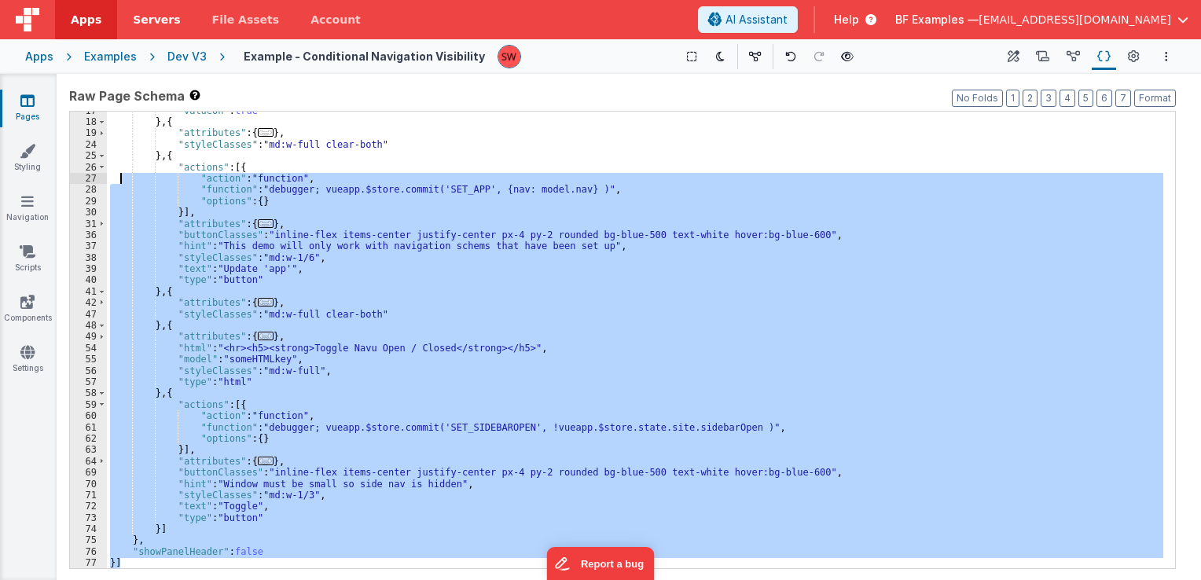
scroll to position [0, 0]
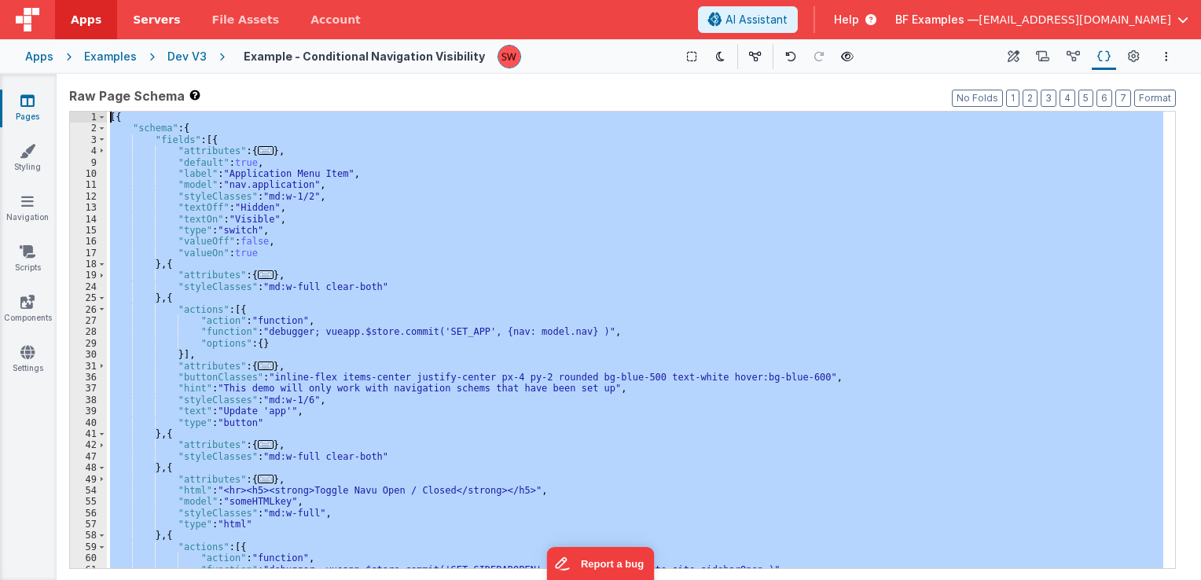
drag, startPoint x: 176, startPoint y: 560, endPoint x: 116, endPoint y: 23, distance: 540.3
click at [116, 23] on div "Apps Servers File Assets Account Some FUTURE Slot AI Assistant Help BF Examples…" at bounding box center [600, 290] width 1201 height 580
click at [182, 52] on div "Dev V3" at bounding box center [186, 57] width 39 height 16
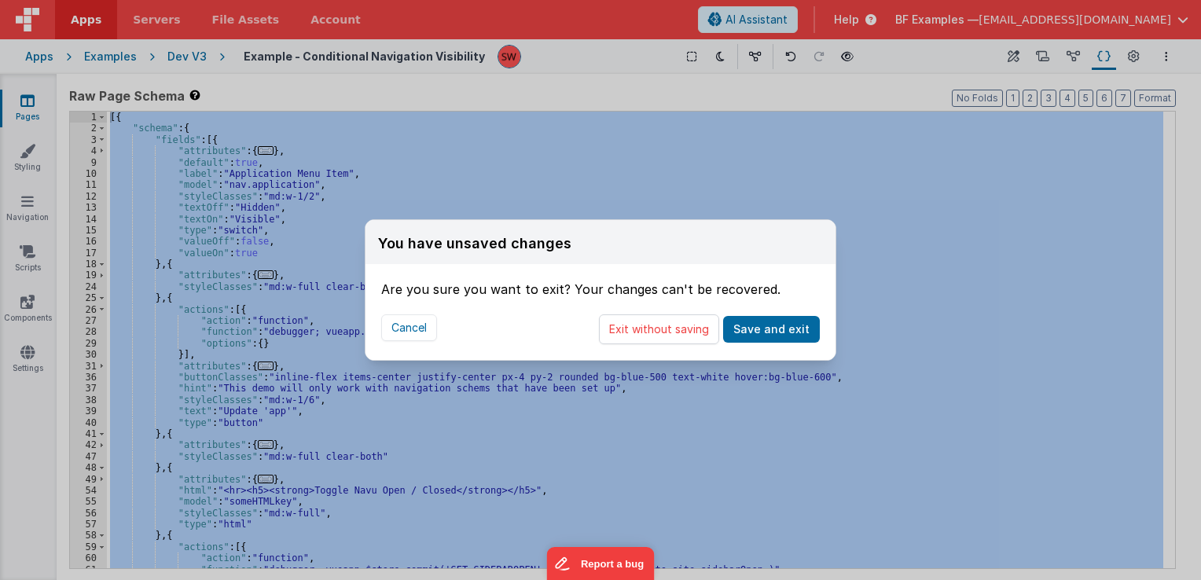
drag, startPoint x: 647, startPoint y: 322, endPoint x: 318, endPoint y: 100, distance: 397.5
click at [647, 322] on button "Exit without saving" at bounding box center [659, 329] width 120 height 30
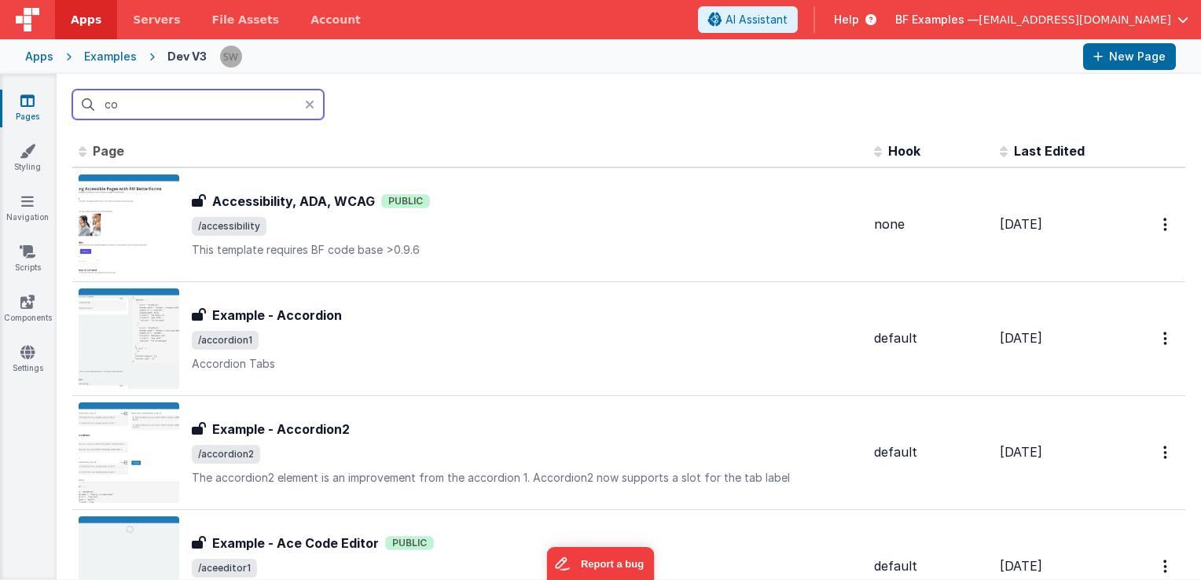
type input "com"
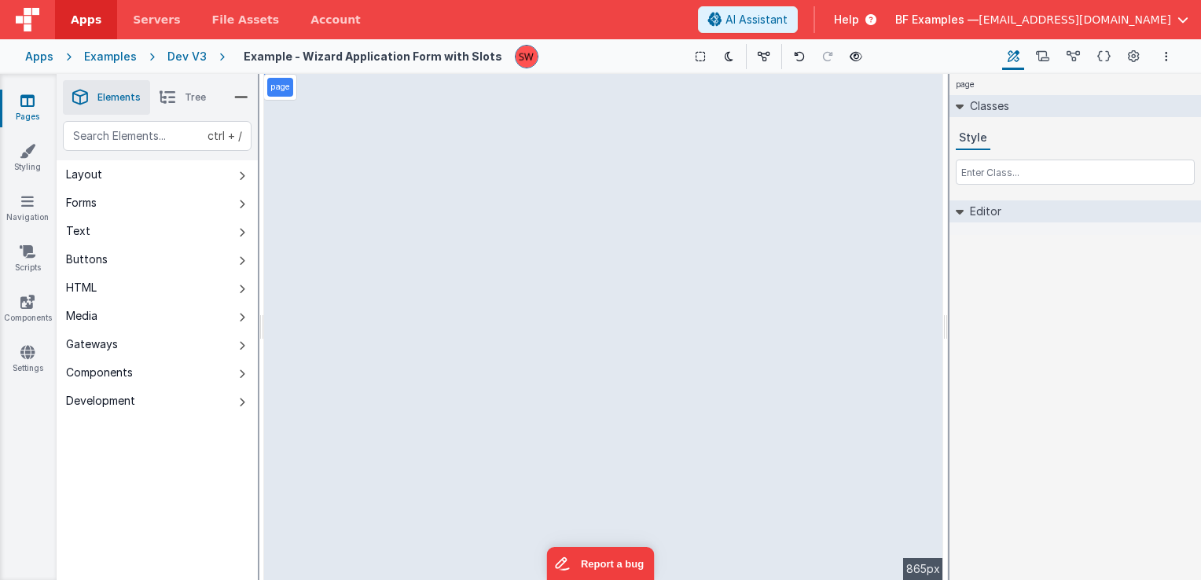
click at [979, 13] on span "BF Examples —" at bounding box center [936, 20] width 83 height 16
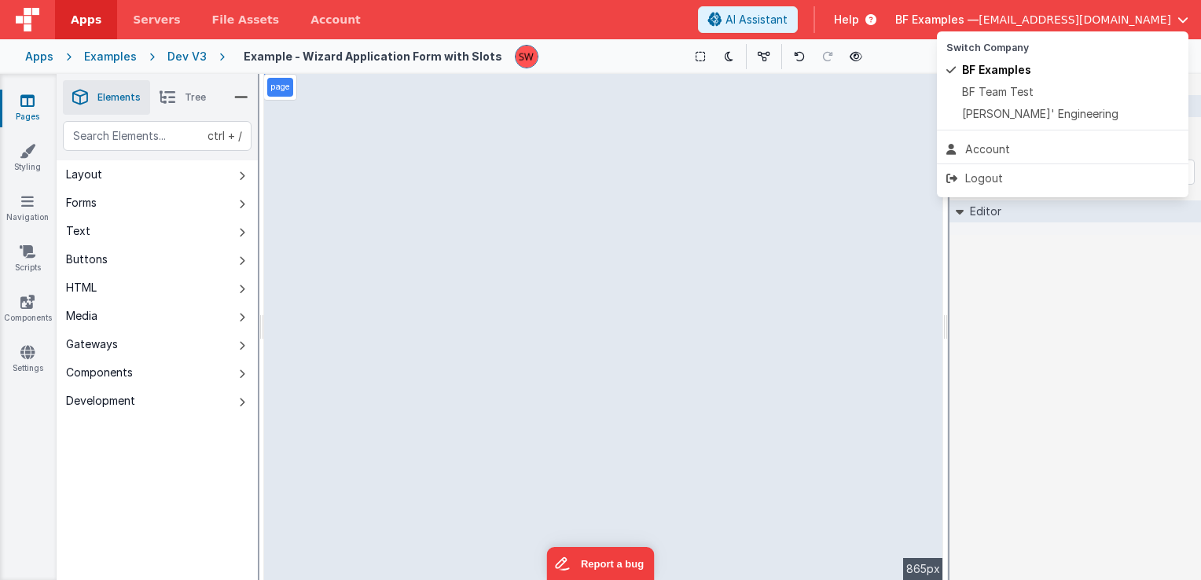
click at [920, 12] on button at bounding box center [600, 290] width 1201 height 580
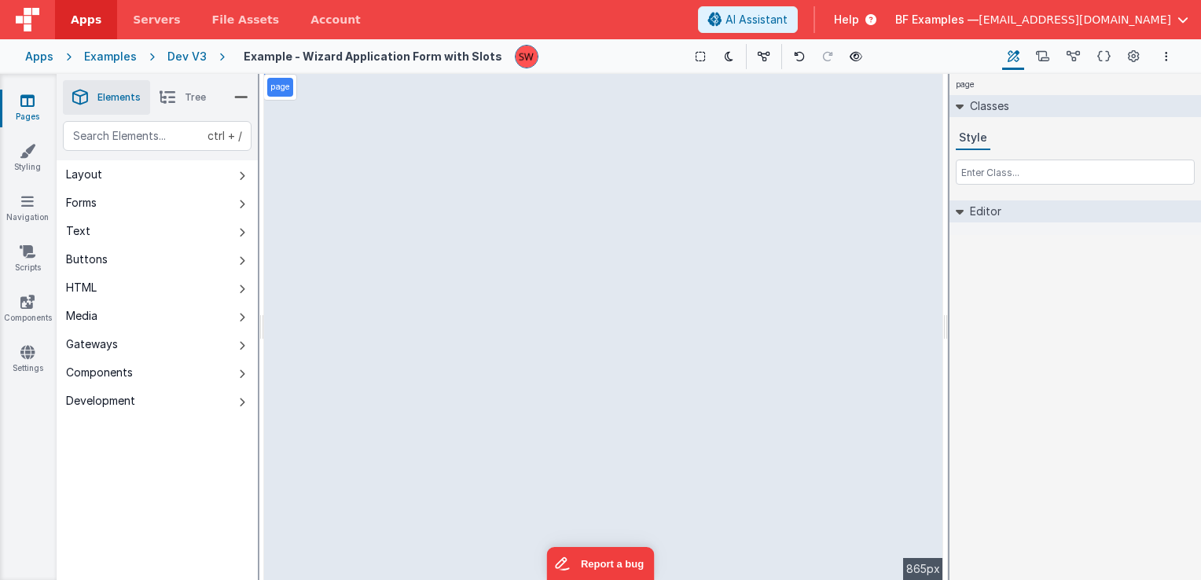
click at [859, 20] on span "Help" at bounding box center [846, 20] width 25 height 16
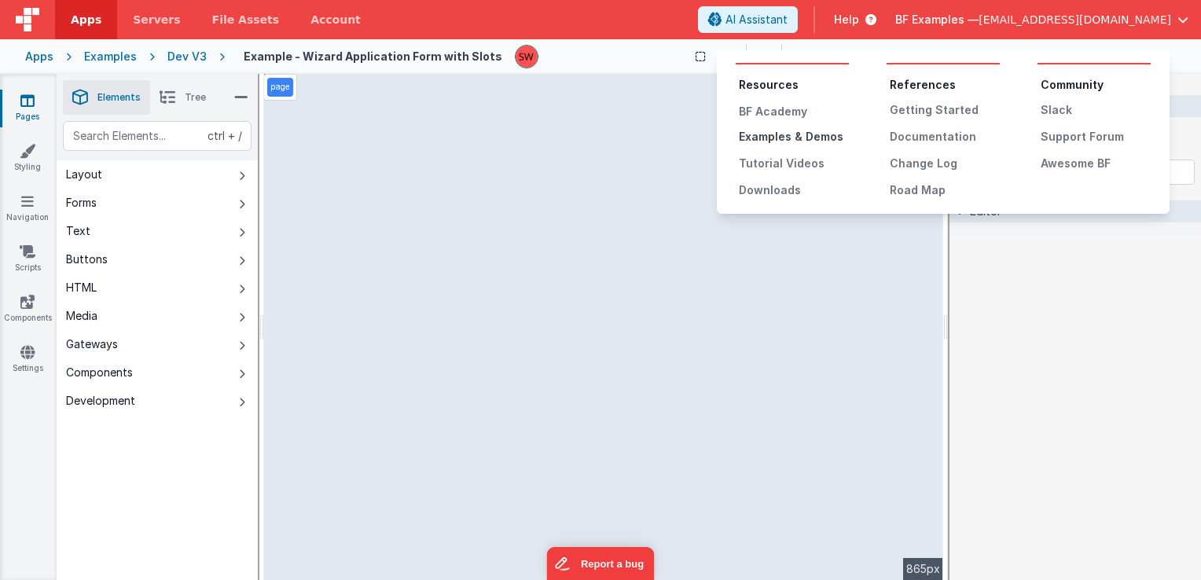
click at [799, 131] on div "Examples & Demos" at bounding box center [794, 137] width 110 height 16
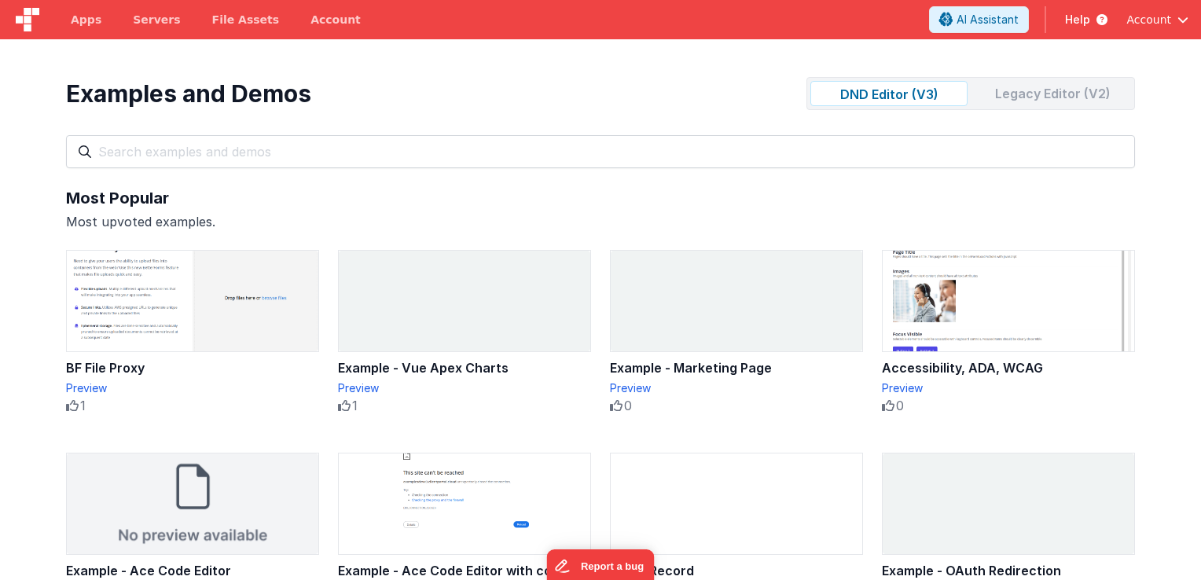
click at [1009, 97] on div "Legacy Editor (V2)" at bounding box center [1052, 93] width 157 height 25
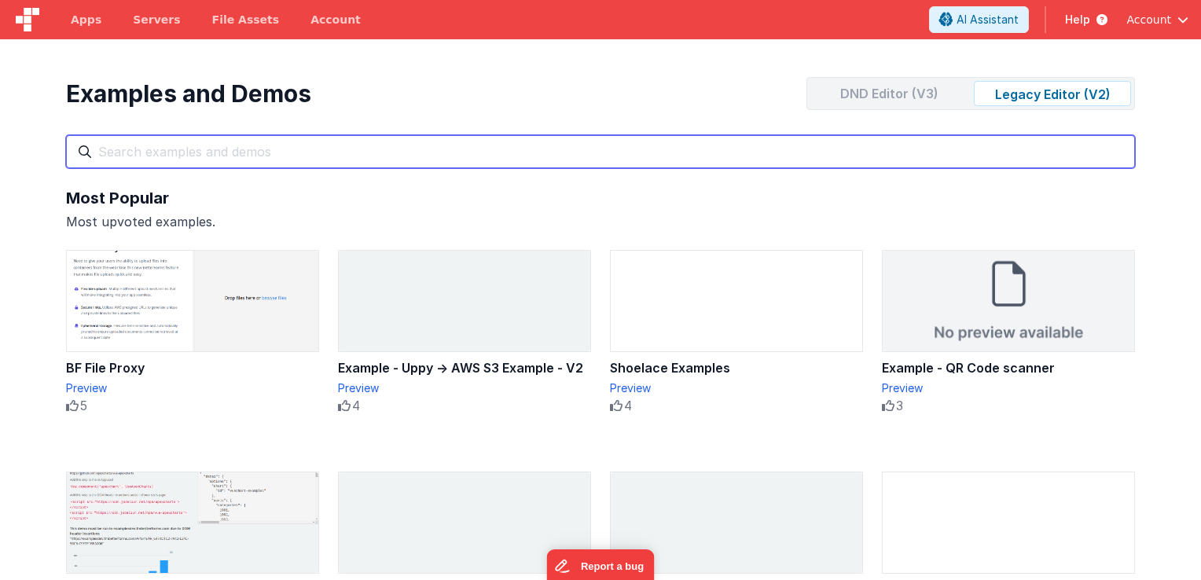
click at [720, 139] on input "text" at bounding box center [600, 151] width 1069 height 33
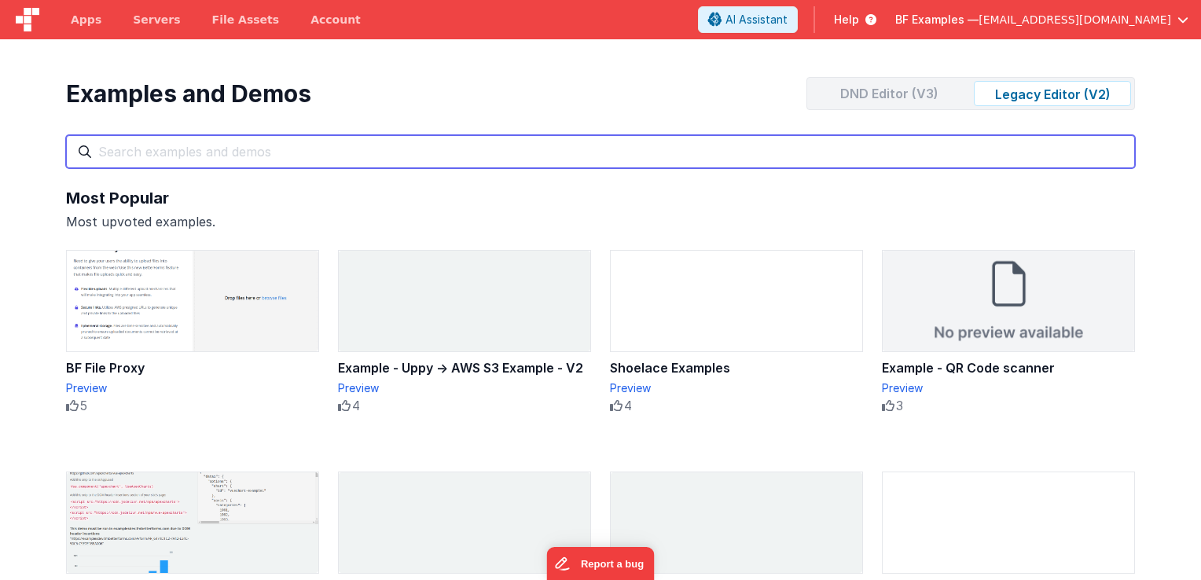
paste input "Example - table2 - Custom Filters and Sorting"
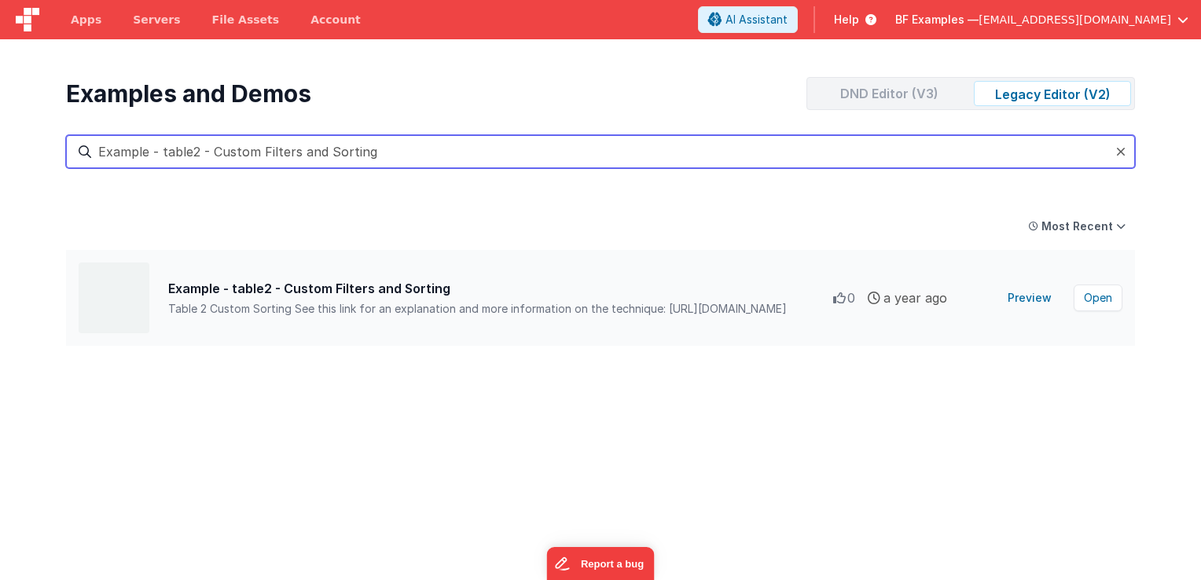
type input "Example - table2 - Custom Filters and Sorting"
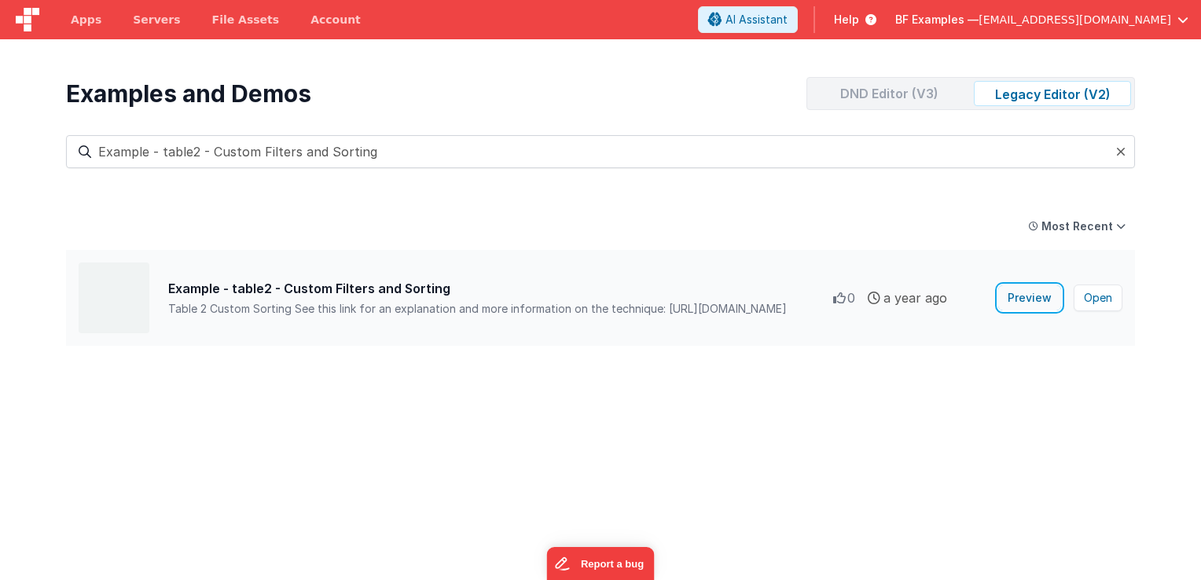
click at [1035, 300] on button "Preview" at bounding box center [1029, 297] width 63 height 25
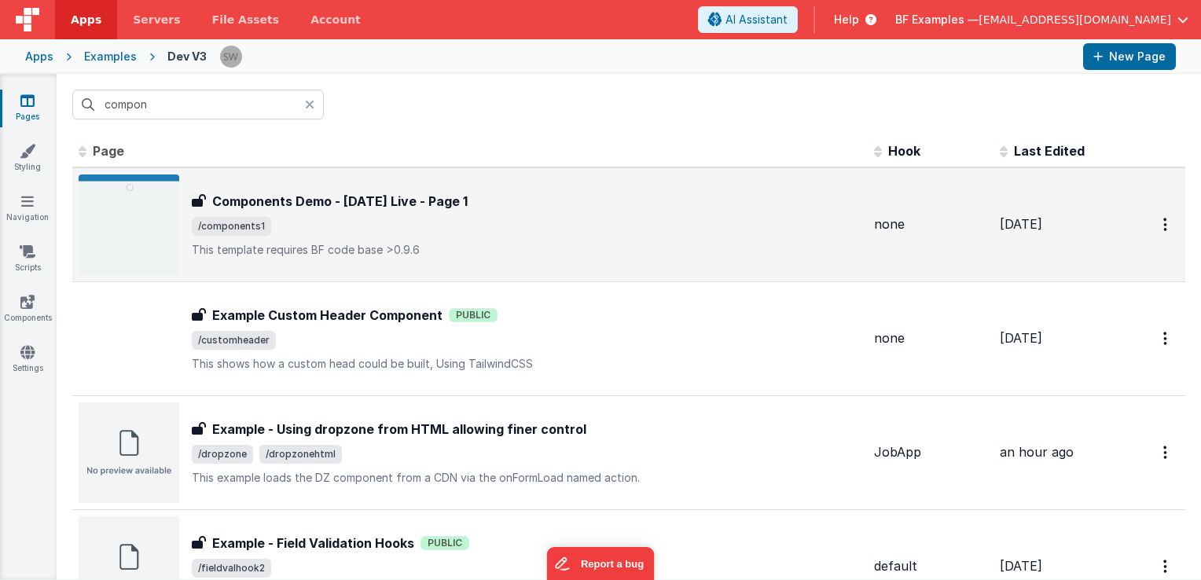
type input "compon"
click at [491, 237] on div "Components Demo - [DATE] Live - Page 1 Components Demo - [DATE] Live - Page 1 /…" at bounding box center [527, 225] width 670 height 66
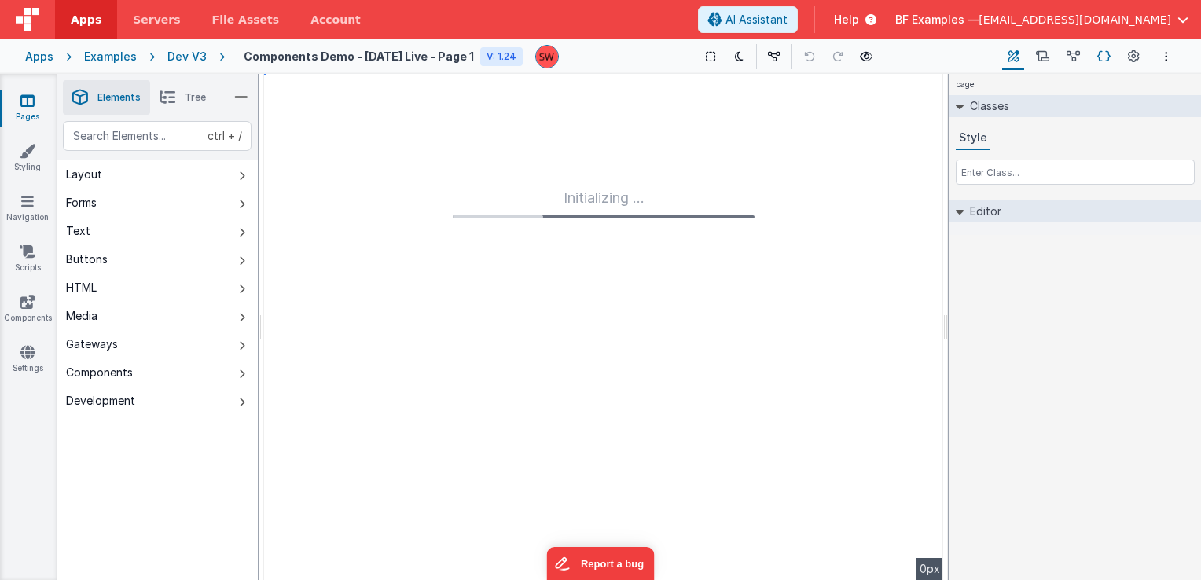
click at [1108, 58] on icon at bounding box center [1104, 57] width 13 height 17
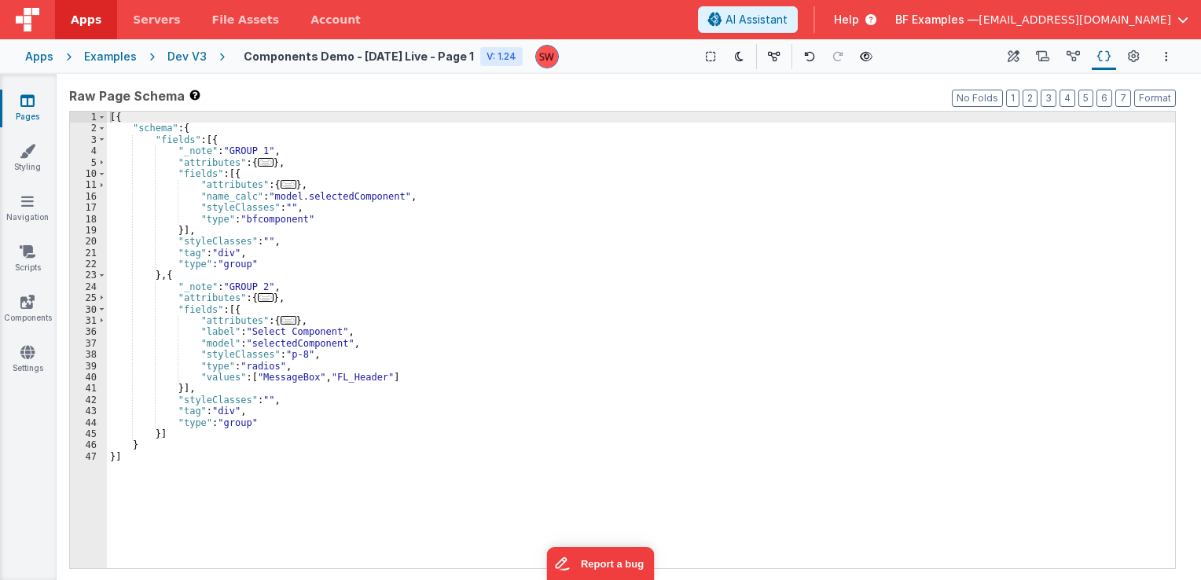
click at [175, 56] on div "Dev V3" at bounding box center [186, 57] width 39 height 16
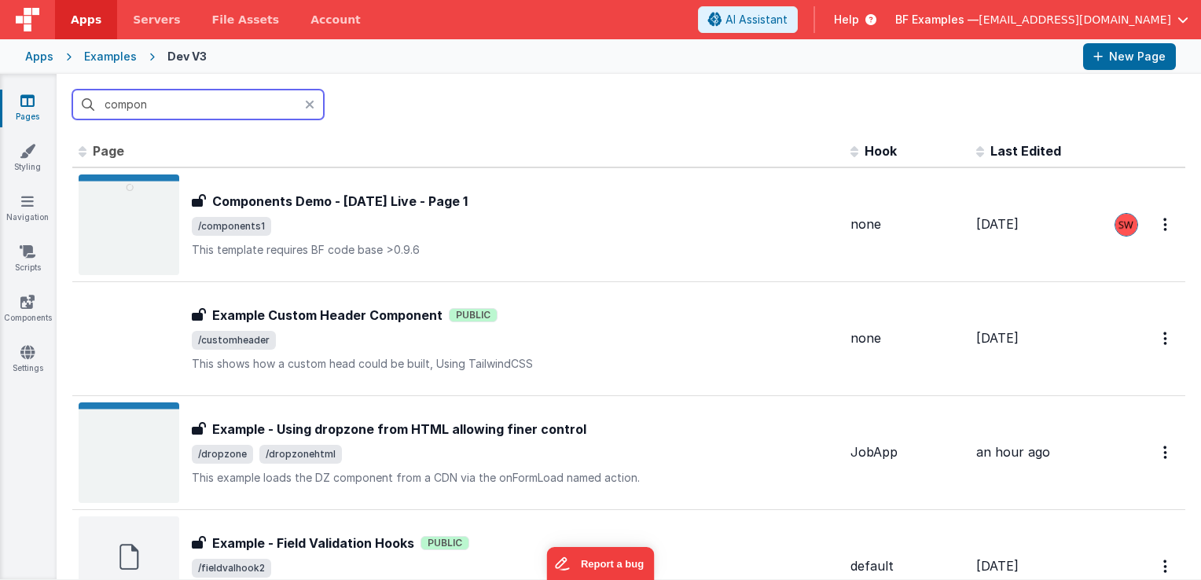
click at [209, 105] on input "compon" at bounding box center [198, 105] width 252 height 30
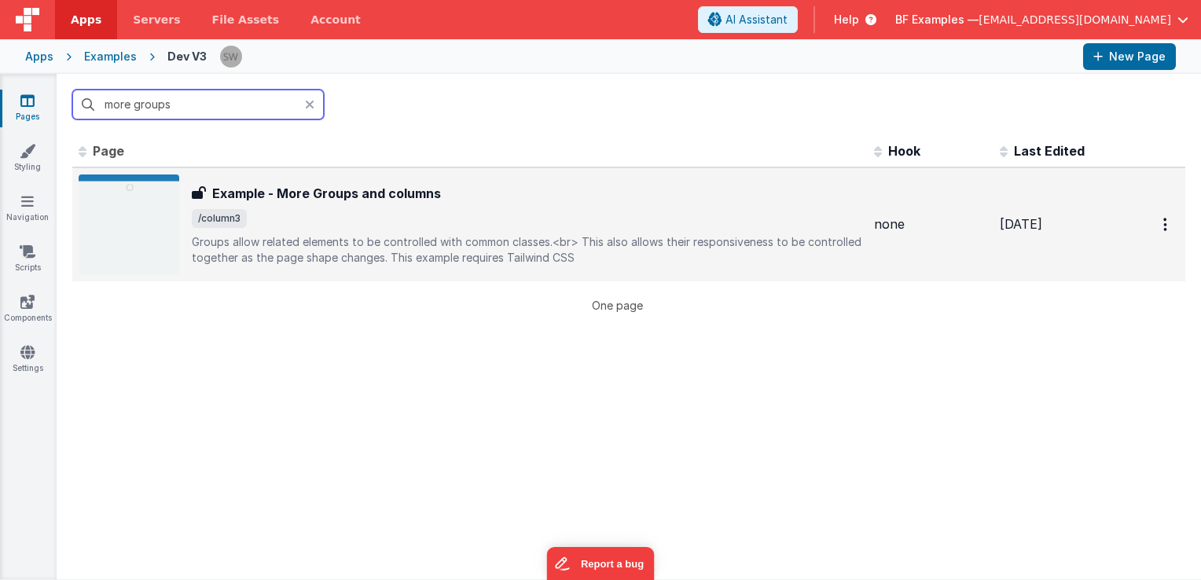
type input "more groups"
click at [529, 247] on p "Groups allow related elements to be controlled with common classes.<br>This al…" at bounding box center [527, 249] width 670 height 31
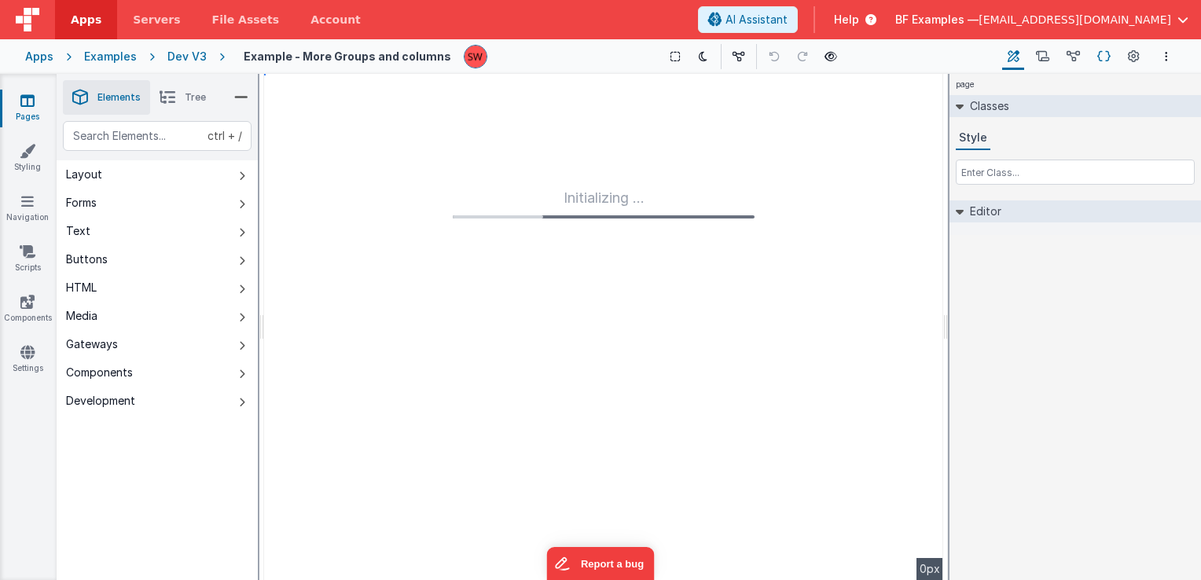
click at [1105, 54] on icon at bounding box center [1104, 57] width 13 height 17
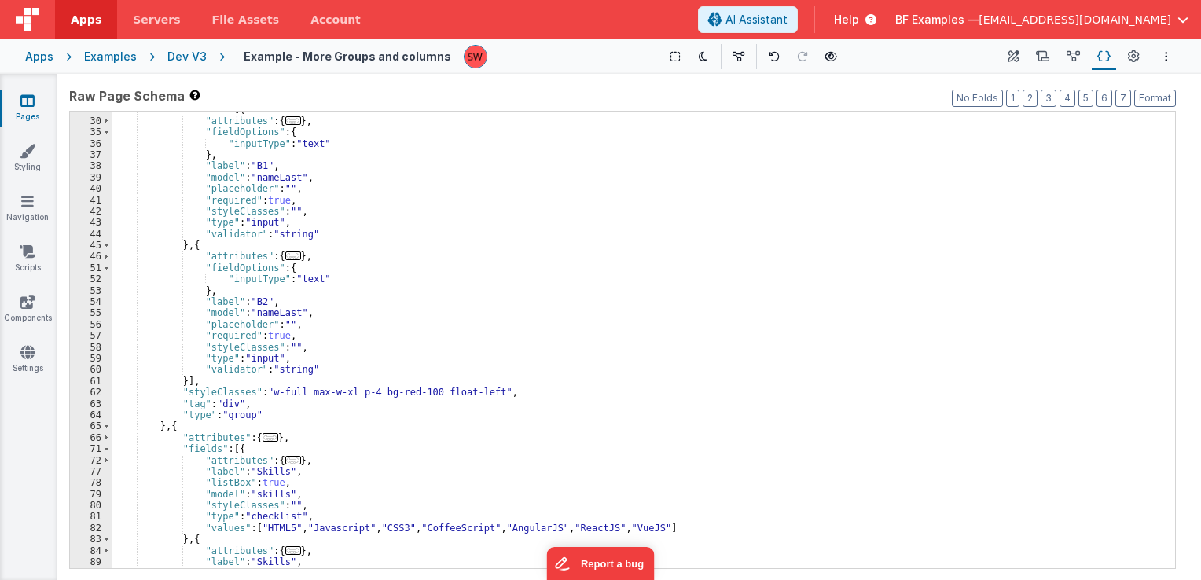
scroll to position [236, 0]
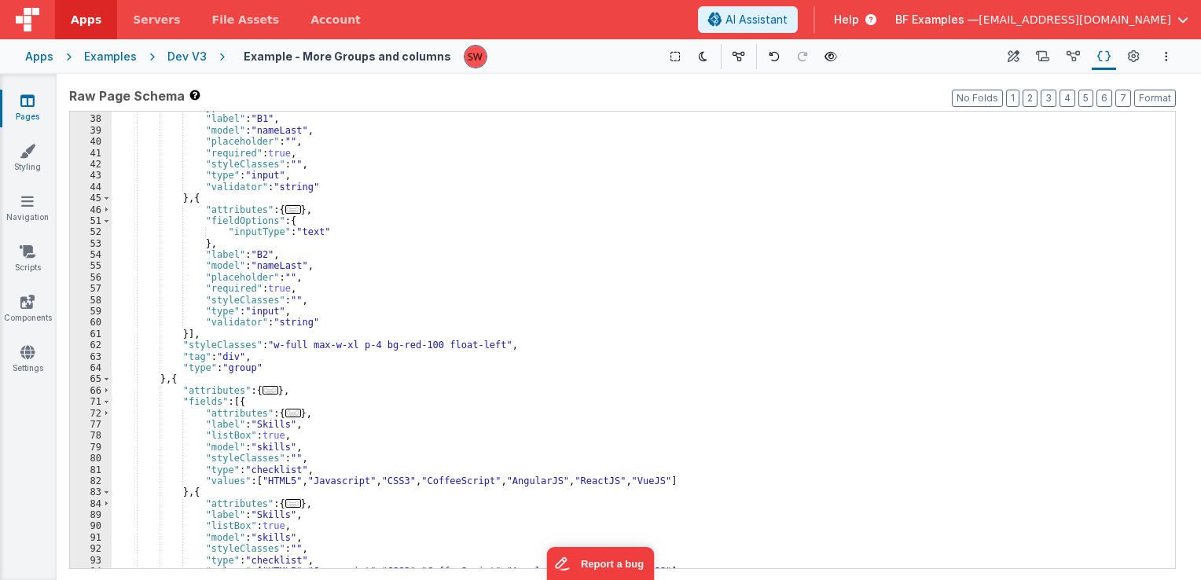
click at [293, 337] on div "} , "label" : "B1" , "model" : "nameLast" , "placeholder" : "" , "required" : t…" at bounding box center [638, 342] width 1052 height 480
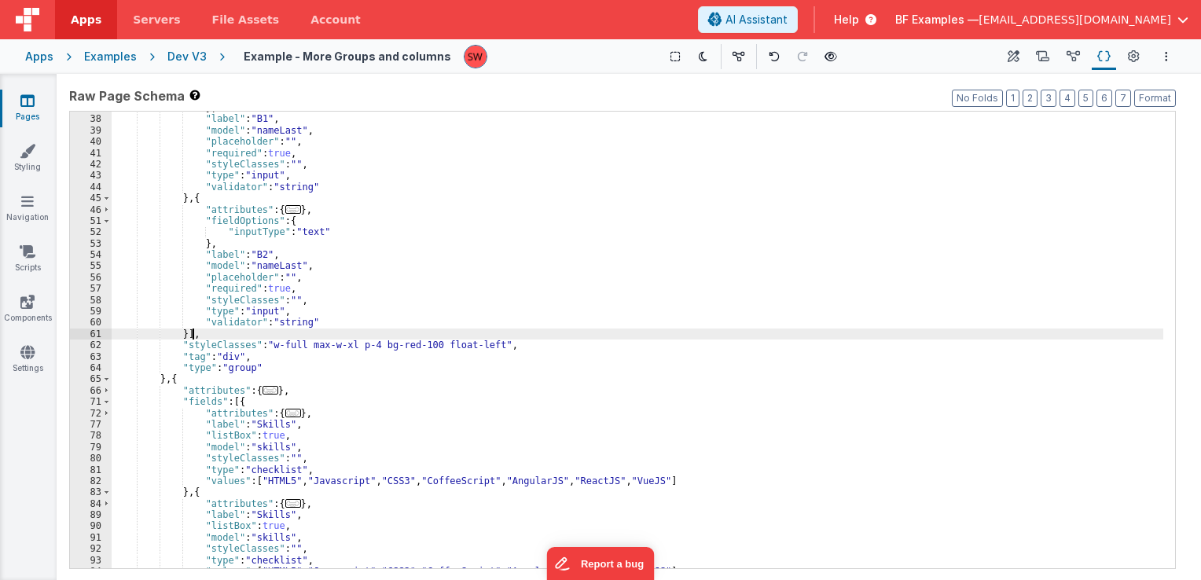
click at [323, 345] on div "} , "label" : "B1" , "model" : "nameLast" , "placeholder" : "" , "required" : t…" at bounding box center [638, 342] width 1052 height 480
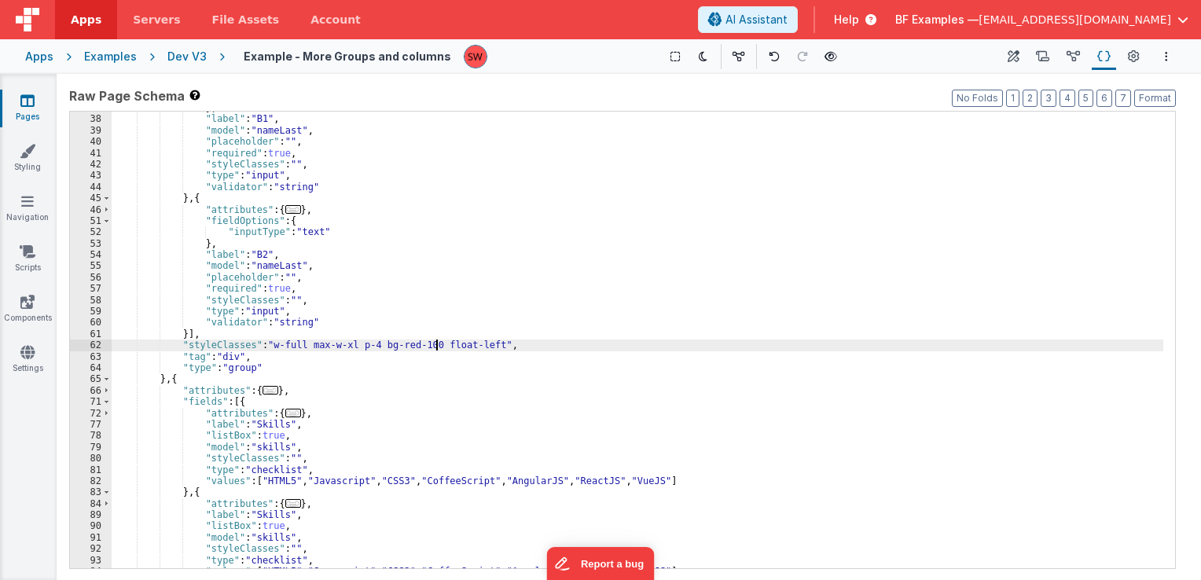
click at [438, 351] on div "} , "label" : "B1" , "model" : "nameLast" , "placeholder" : "" , "required" : t…" at bounding box center [638, 342] width 1052 height 480
click at [470, 350] on div "} , "label" : "B1" , "model" : "nameLast" , "placeholder" : "" , "required" : t…" at bounding box center [638, 342] width 1052 height 480
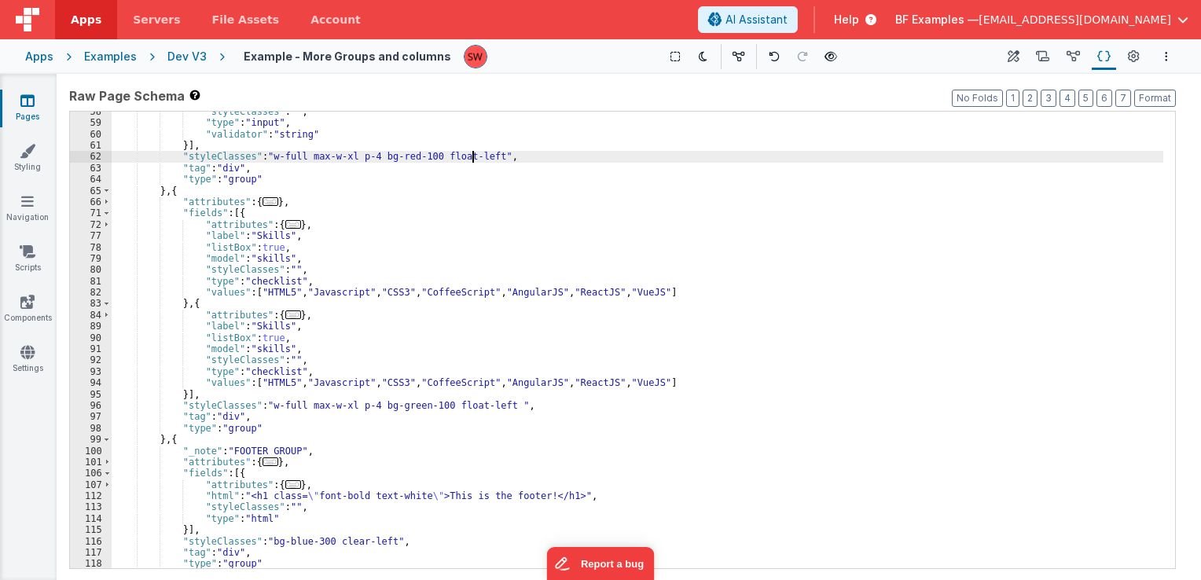
scroll to position [425, 0]
click at [349, 400] on div ""styleClasses" : "" , "type" : "input" , "validator" : "string" }] , "styleClas…" at bounding box center [638, 346] width 1052 height 480
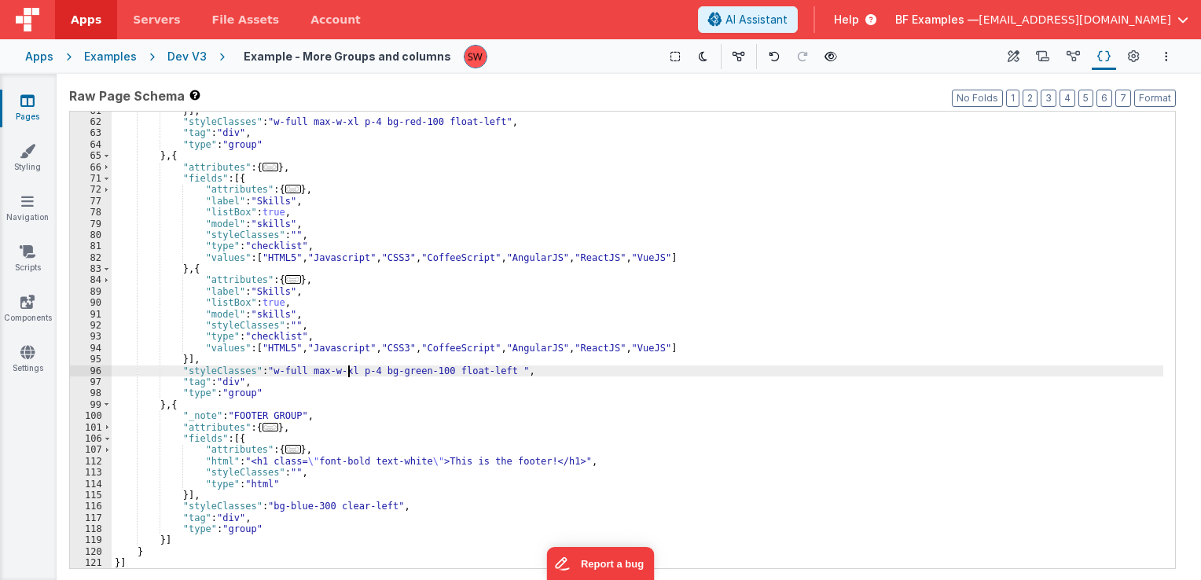
scroll to position [459, 0]
